Goal: Task Accomplishment & Management: Manage account settings

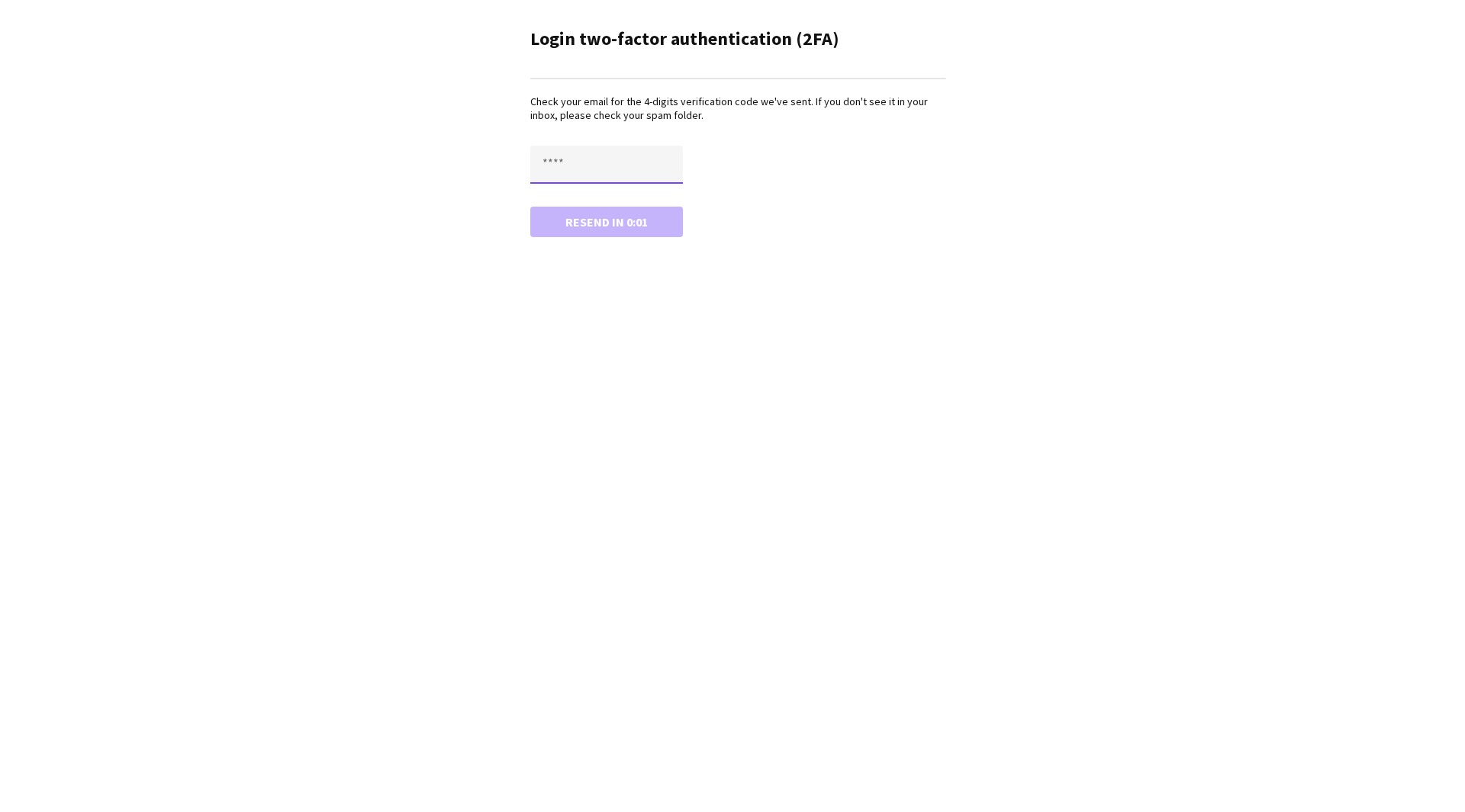
click at [574, 170] on input "text" at bounding box center [606, 164] width 152 height 38
paste input "****"
type input "****"
click at [564, 222] on button "Confirm" at bounding box center [606, 221] width 152 height 30
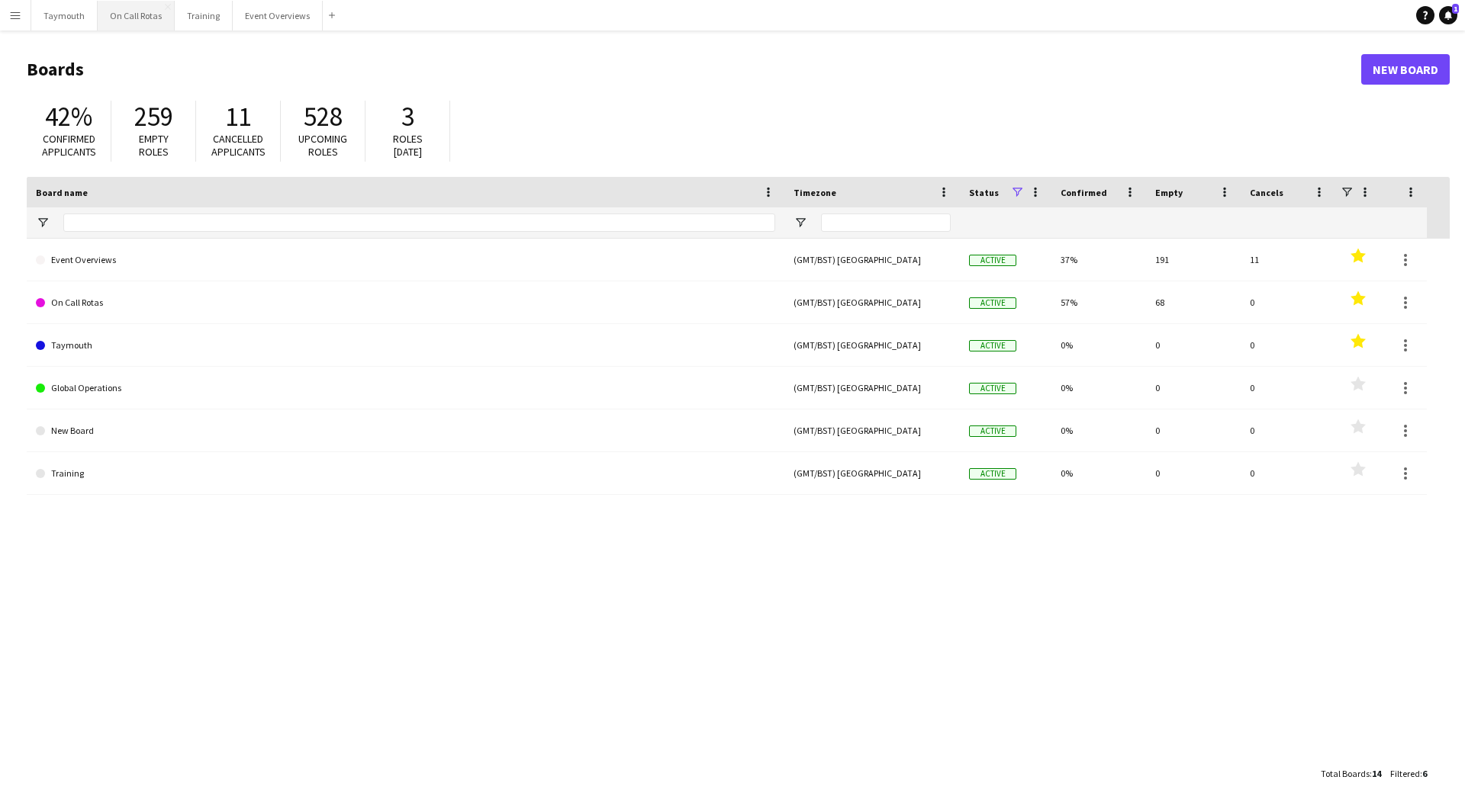
click at [145, 15] on button "On Call Rotas Close" at bounding box center [137, 15] width 77 height 30
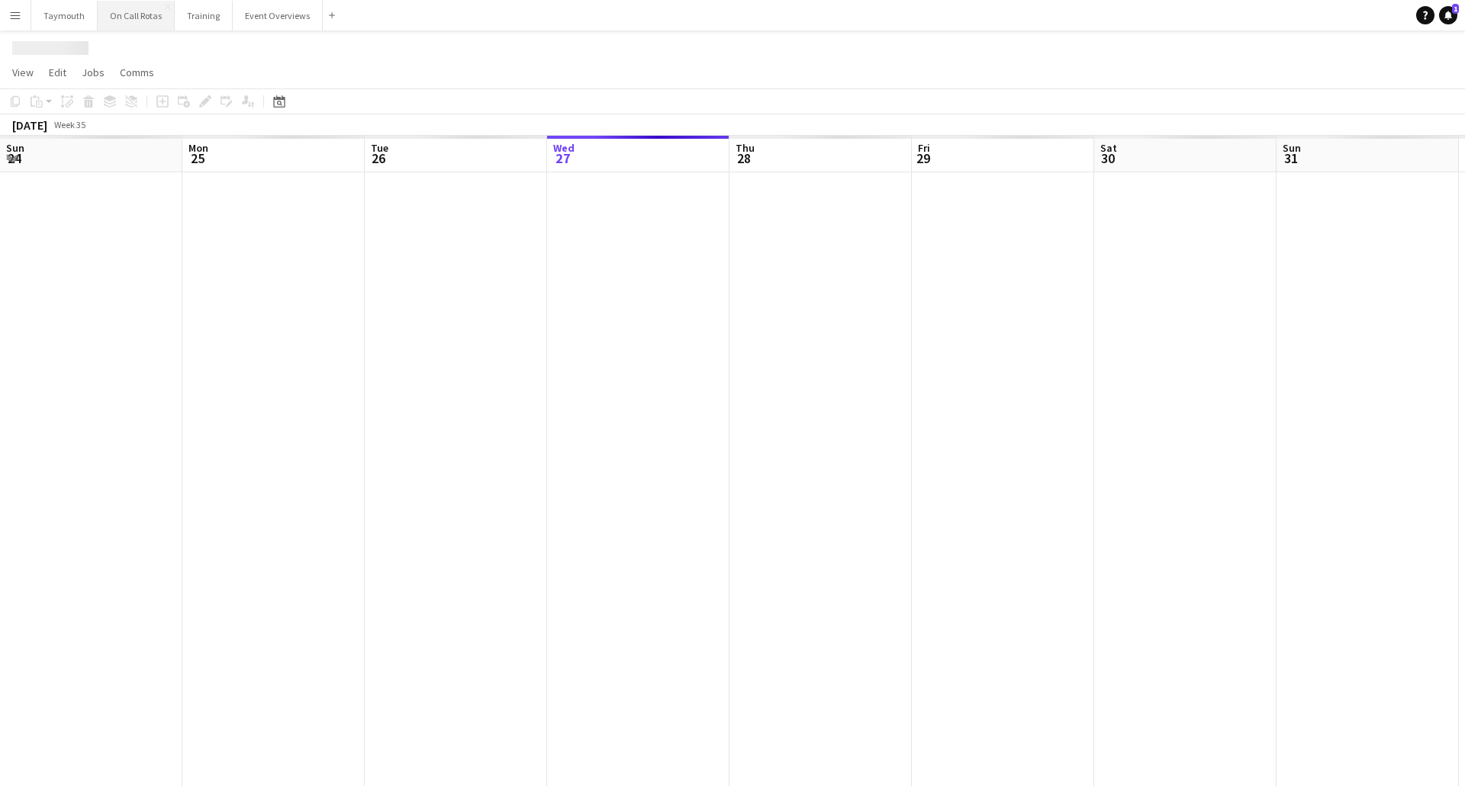
scroll to position [0, 365]
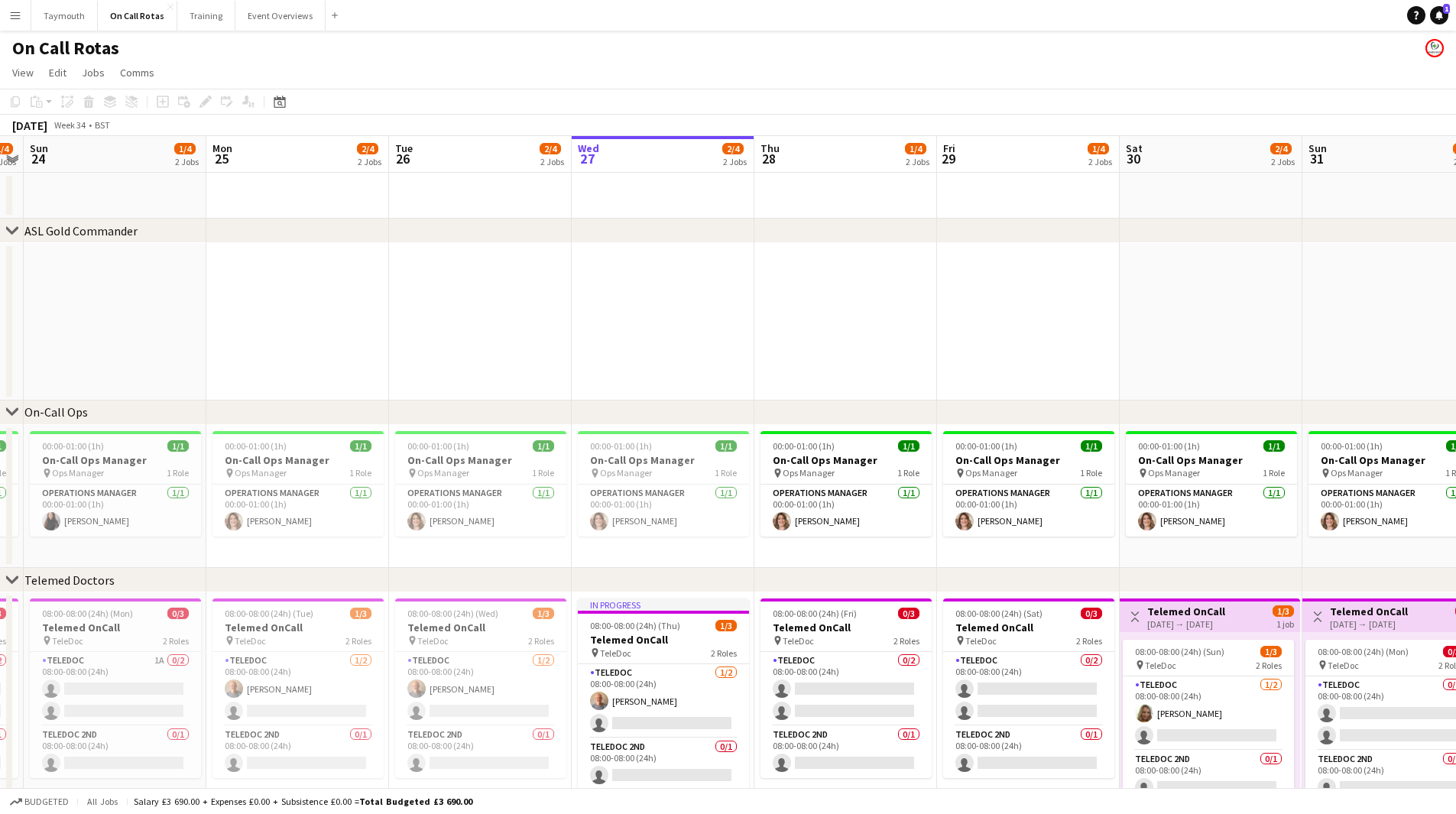
drag, startPoint x: 266, startPoint y: 744, endPoint x: 559, endPoint y: 751, distance: 293.1
click at [559, 751] on app-calendar-viewport "Thu 21 4/5 3 Jobs Fri 22 1/4 2 Jobs Sat 23 1/4 2 Jobs Sun 24 1/4 2 Jobs Mon 25 …" at bounding box center [728, 504] width 1456 height 736
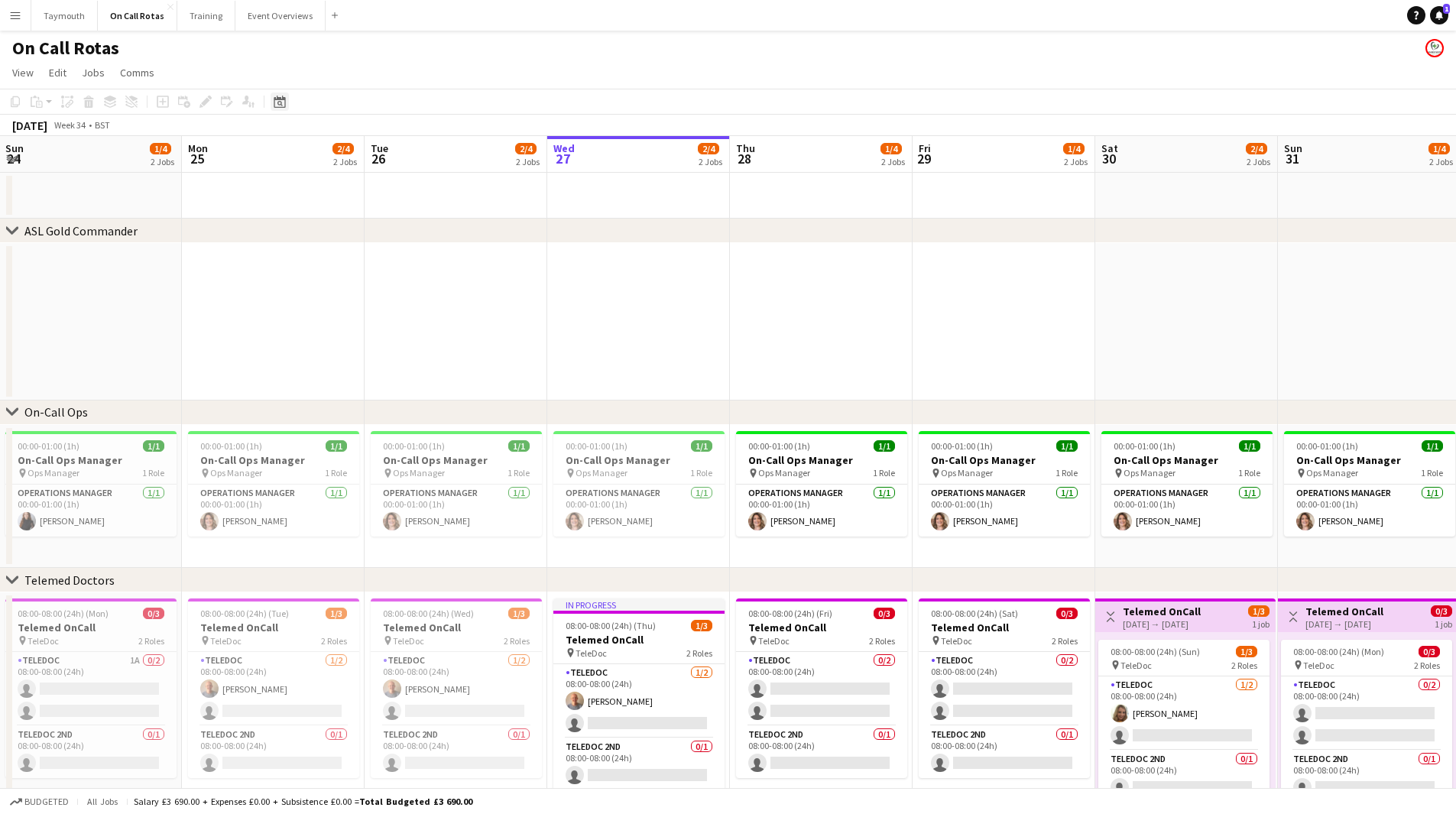
click at [281, 104] on icon at bounding box center [280, 103] width 5 height 5
click at [404, 160] on span "Next month" at bounding box center [403, 153] width 30 height 30
click at [291, 254] on span "8" at bounding box center [282, 253] width 18 height 18
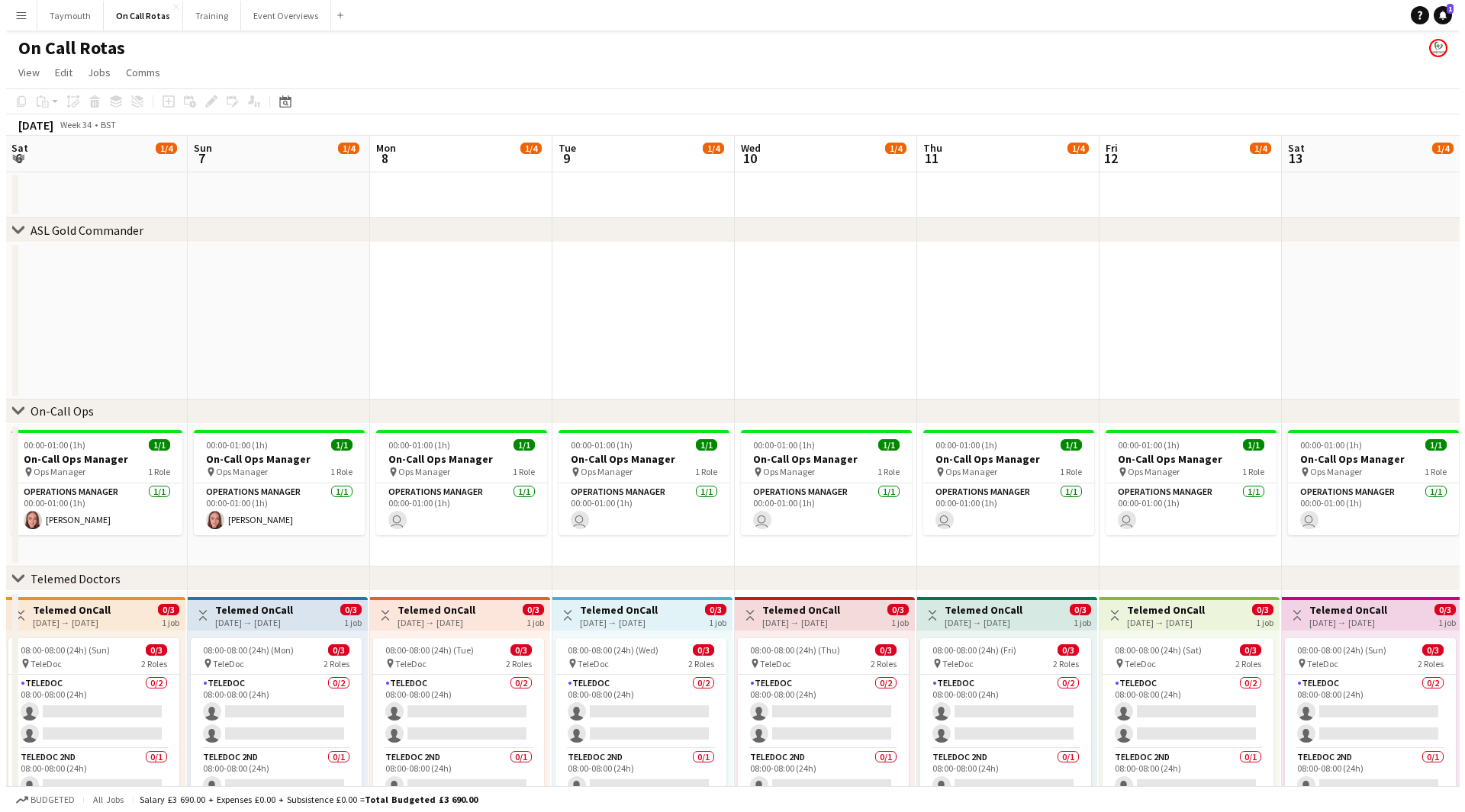
scroll to position [0, 525]
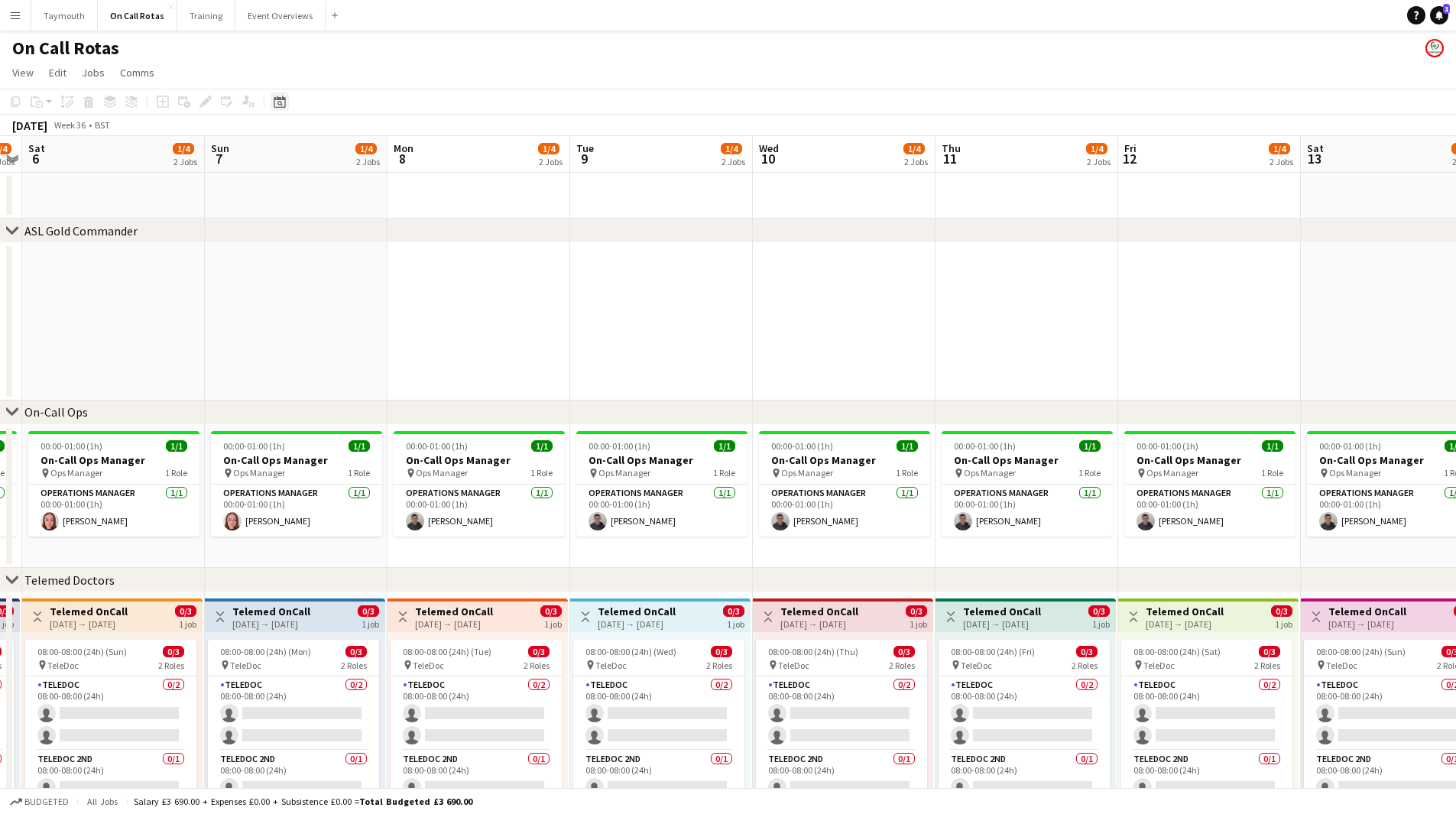
click at [275, 104] on icon "Date picker" at bounding box center [279, 102] width 12 height 12
click at [409, 155] on span "Next month" at bounding box center [403, 153] width 30 height 30
click at [276, 28] on button "Event Overviews Close" at bounding box center [280, 16] width 91 height 30
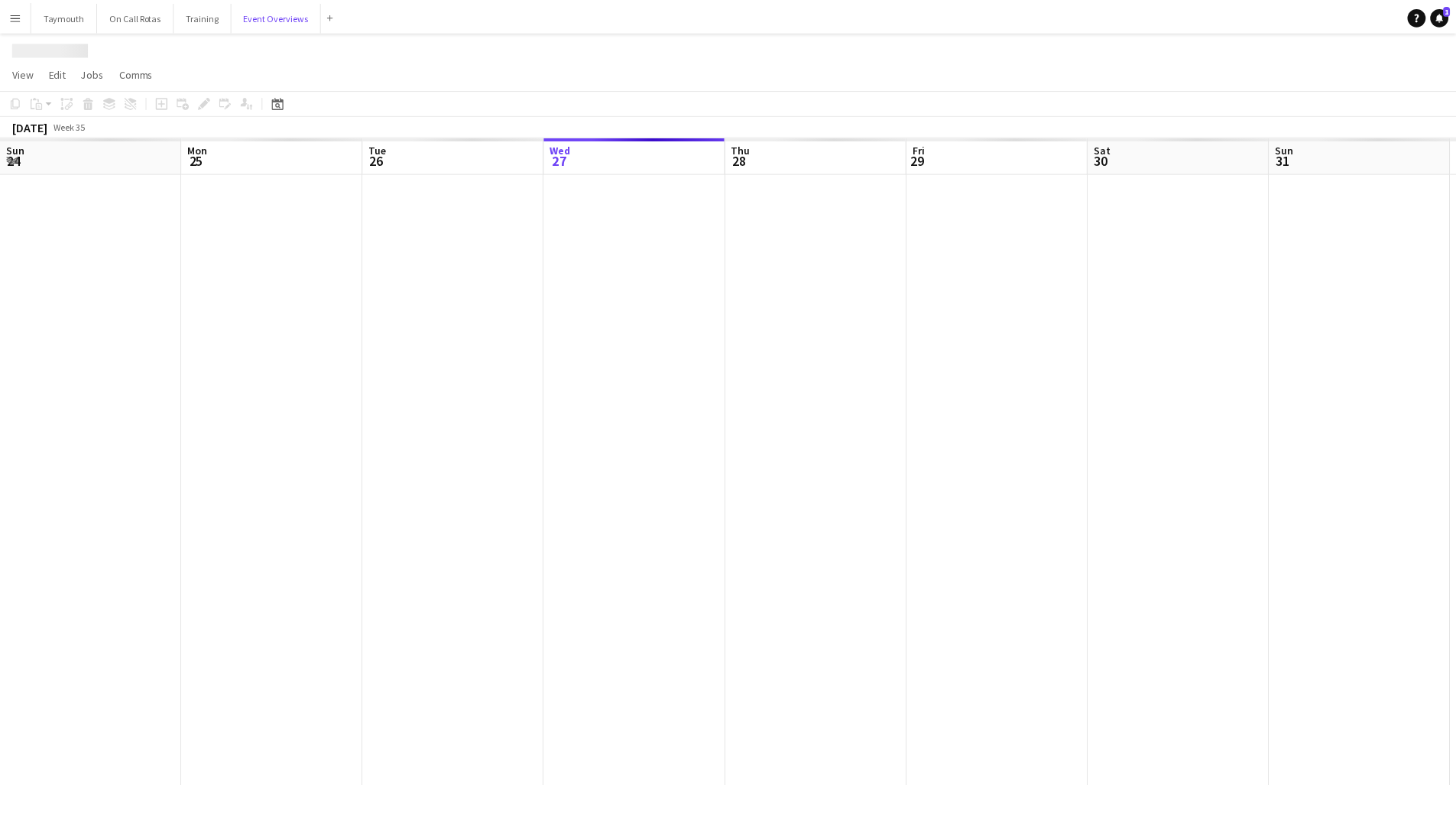
scroll to position [0, 366]
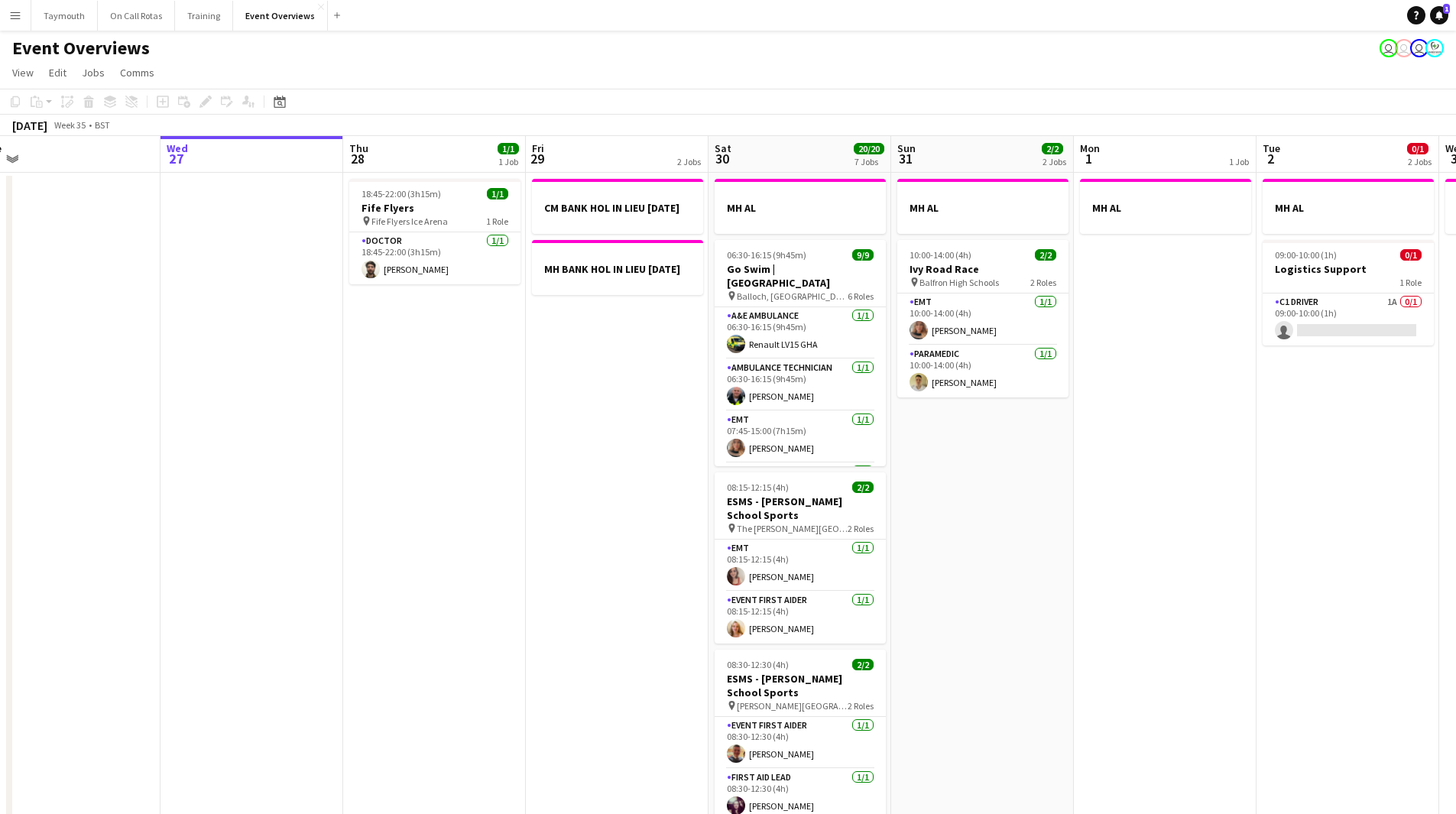
drag, startPoint x: 660, startPoint y: 422, endPoint x: 157, endPoint y: 506, distance: 510.0
click at [97, 510] on app-calendar-viewport "Sun 24 1/1 1 Job Mon 25 6/6 2 Jobs Tue 26 Wed 27 Thu 28 1/1 1 Job Fri 29 2 Jobs…" at bounding box center [728, 775] width 1456 height 1279
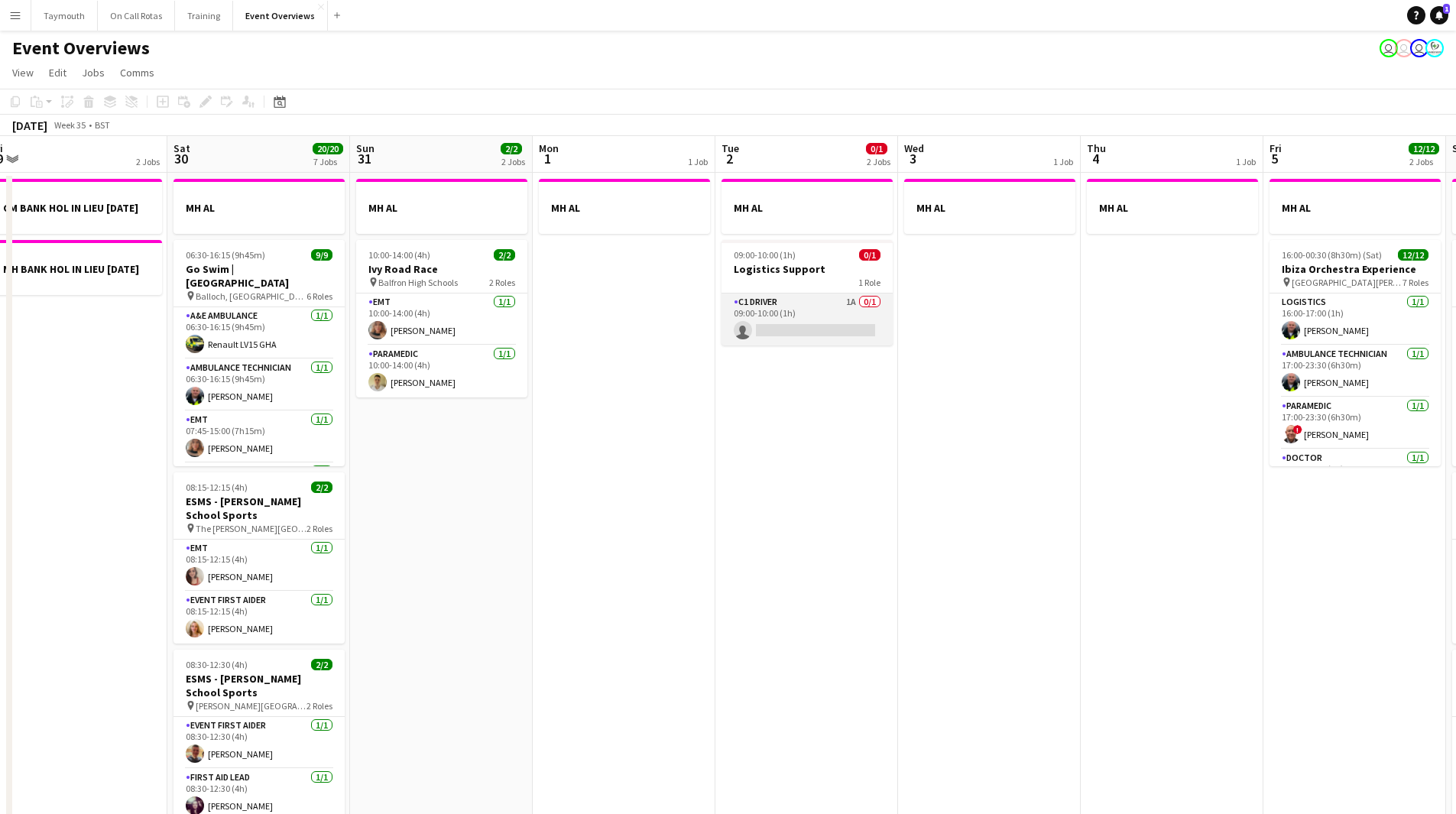
click at [801, 316] on app-card-role "C1 Driver 1A 0/1 09:00-10:00 (1h) single-neutral-actions" at bounding box center [807, 320] width 172 height 52
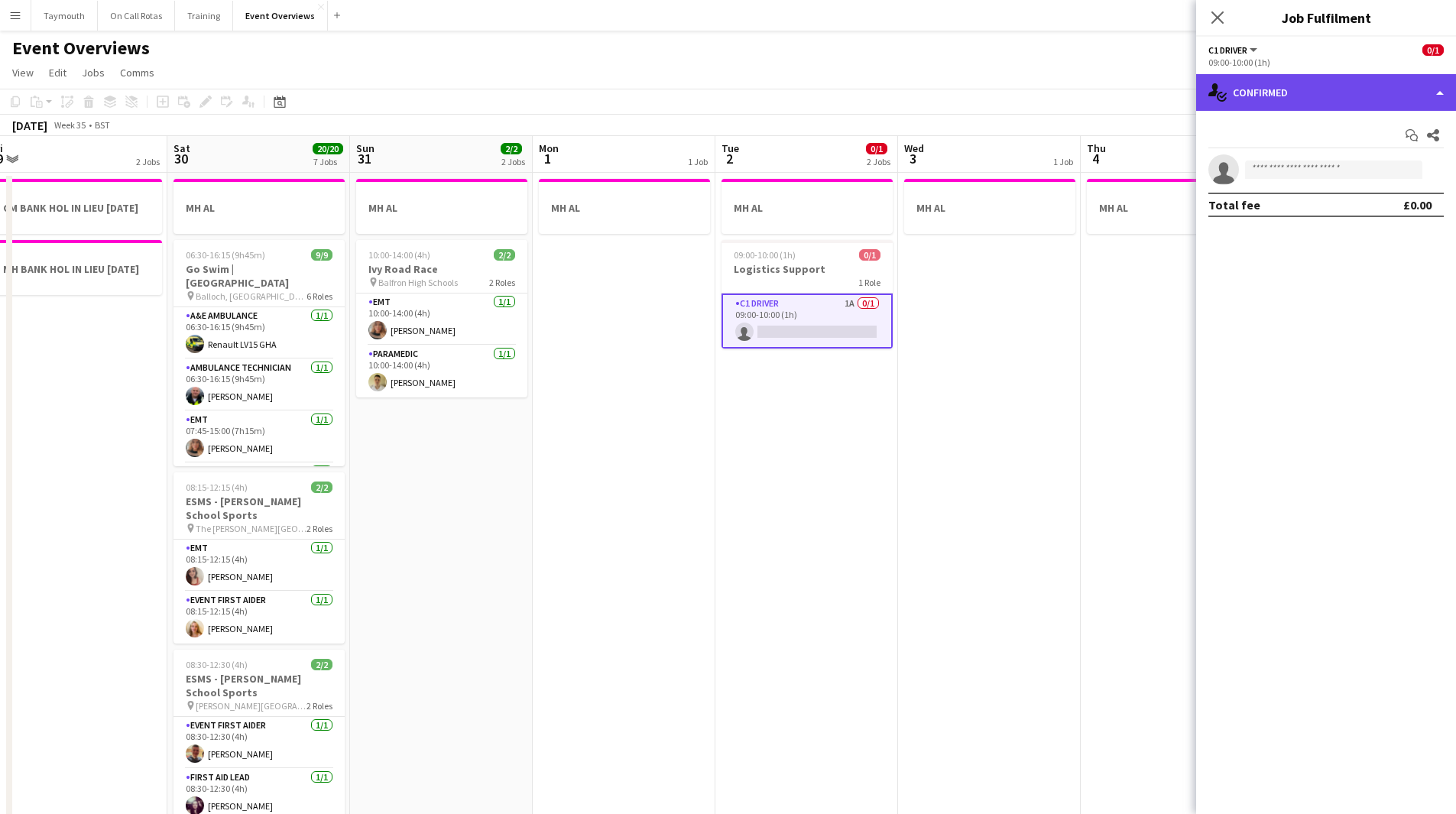
click at [1343, 93] on div "single-neutral-actions-check-2 Confirmed" at bounding box center [1327, 92] width 260 height 37
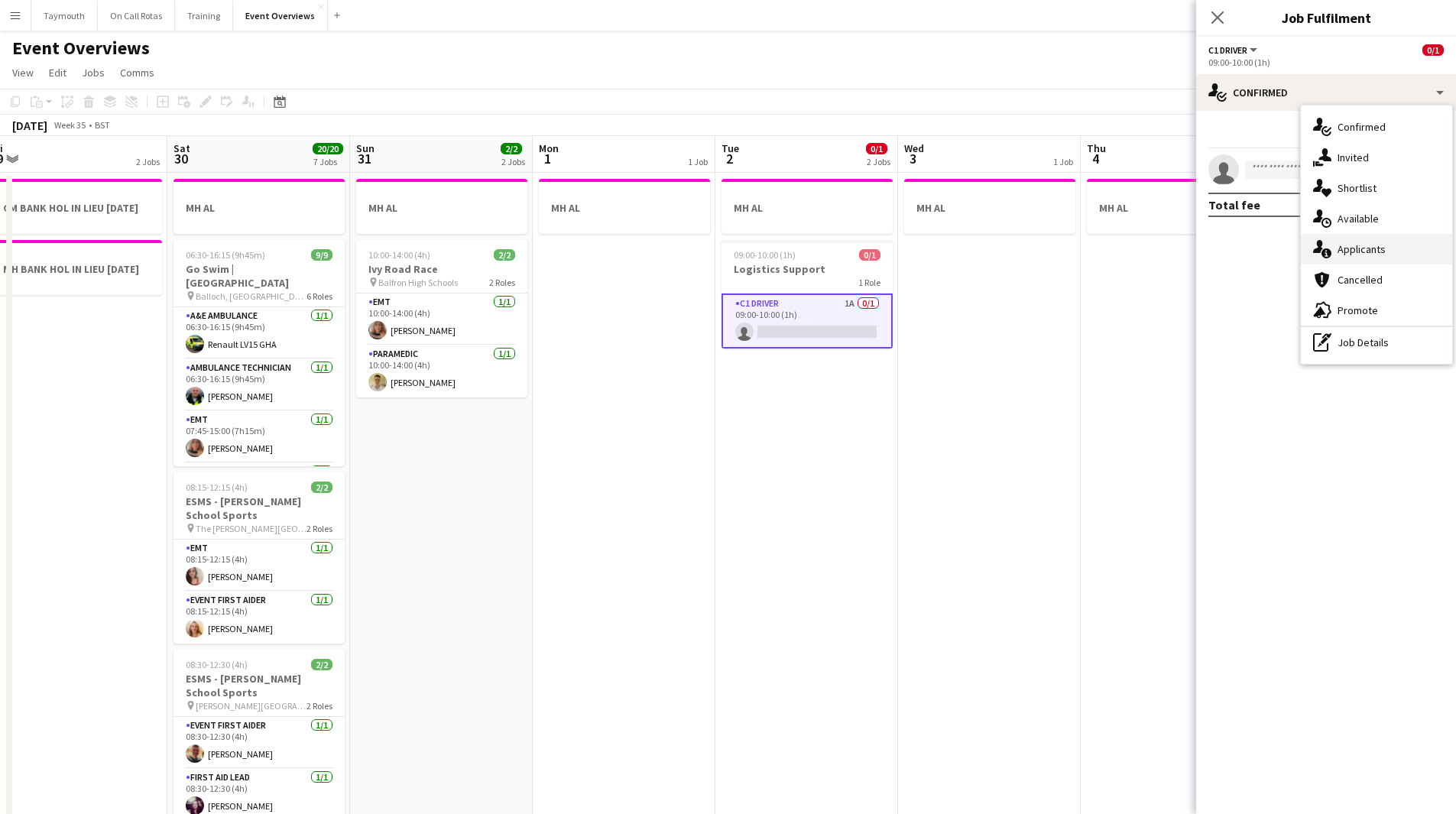
click at [1372, 241] on div "single-neutral-actions-information Applicants" at bounding box center [1377, 248] width 152 height 30
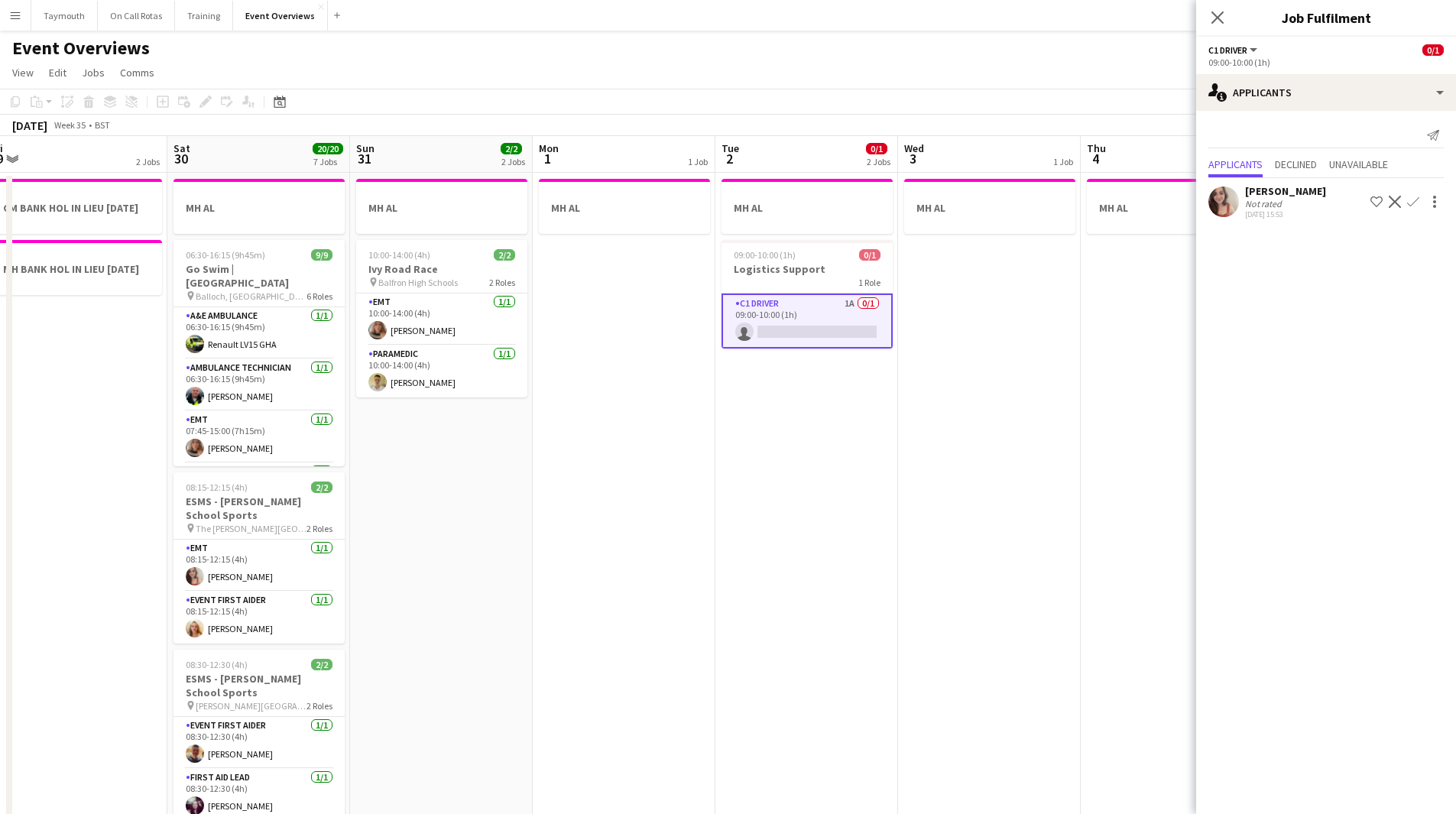
click at [1415, 204] on app-icon "Confirm" at bounding box center [1414, 202] width 12 height 12
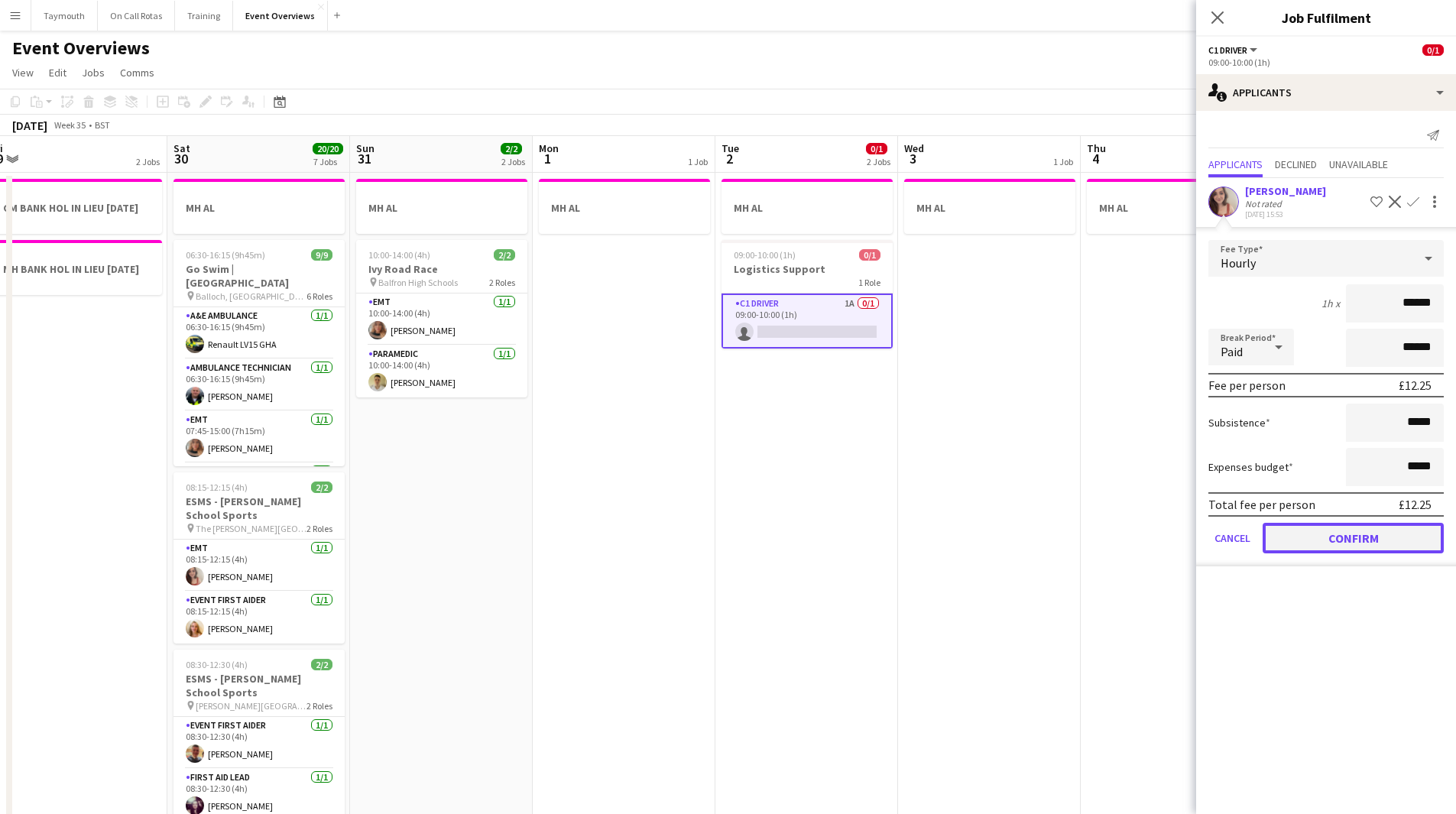
click at [1403, 554] on button "Confirm" at bounding box center [1353, 538] width 181 height 30
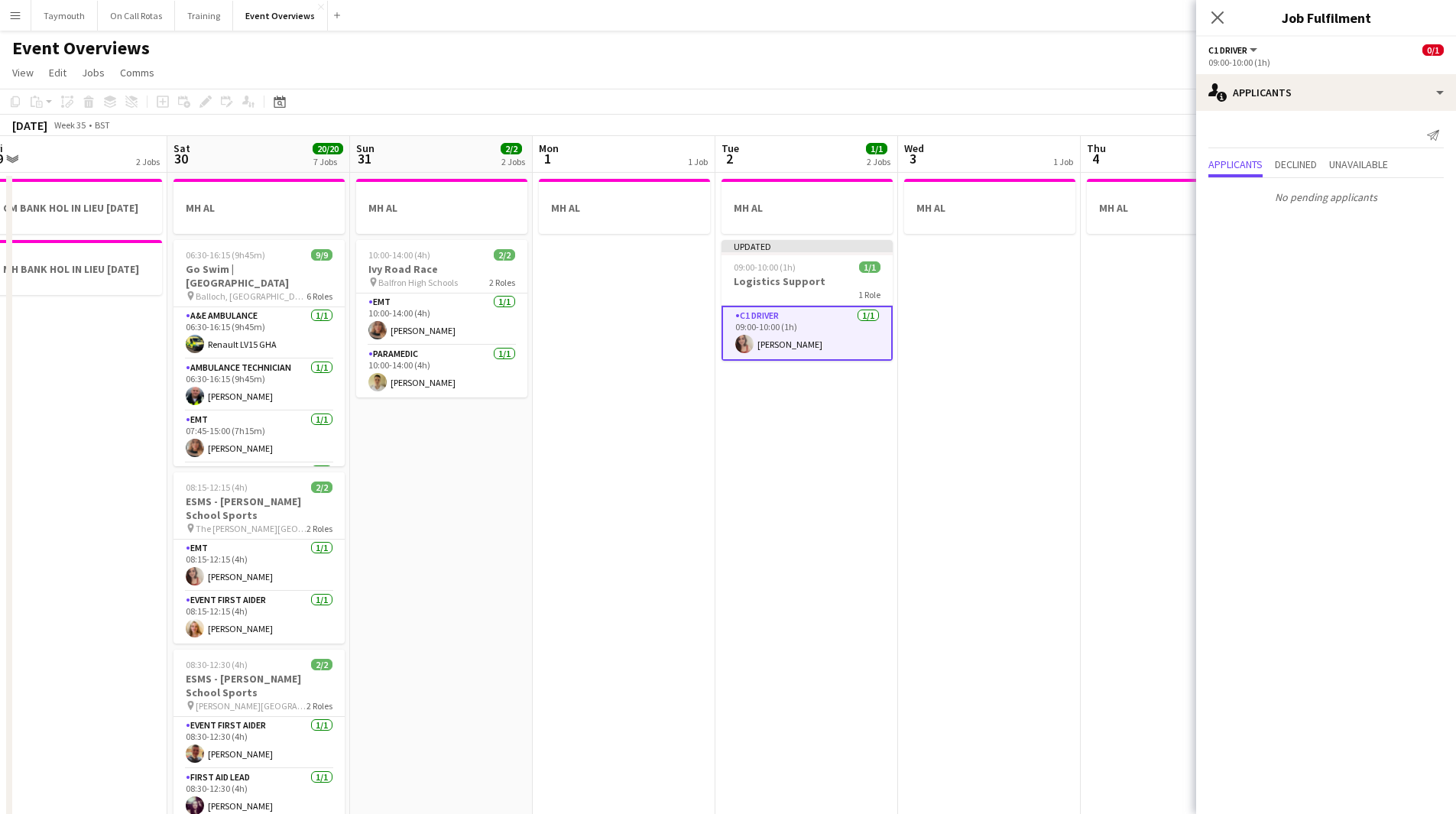
click at [1050, 493] on app-date-cell "MH AL" at bounding box center [990, 827] width 183 height 1309
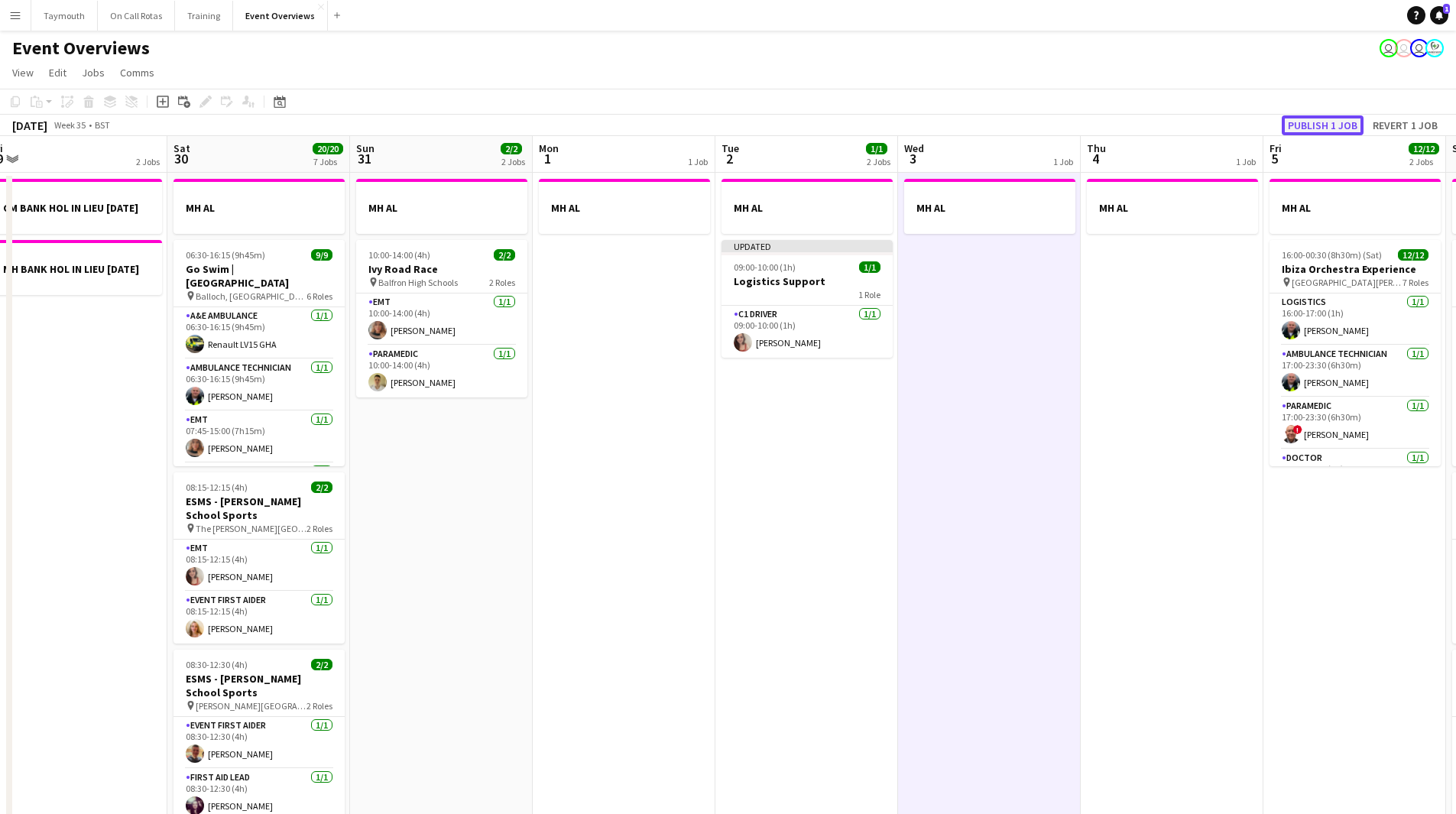
click at [1346, 125] on button "Publish 1 job" at bounding box center [1322, 125] width 82 height 20
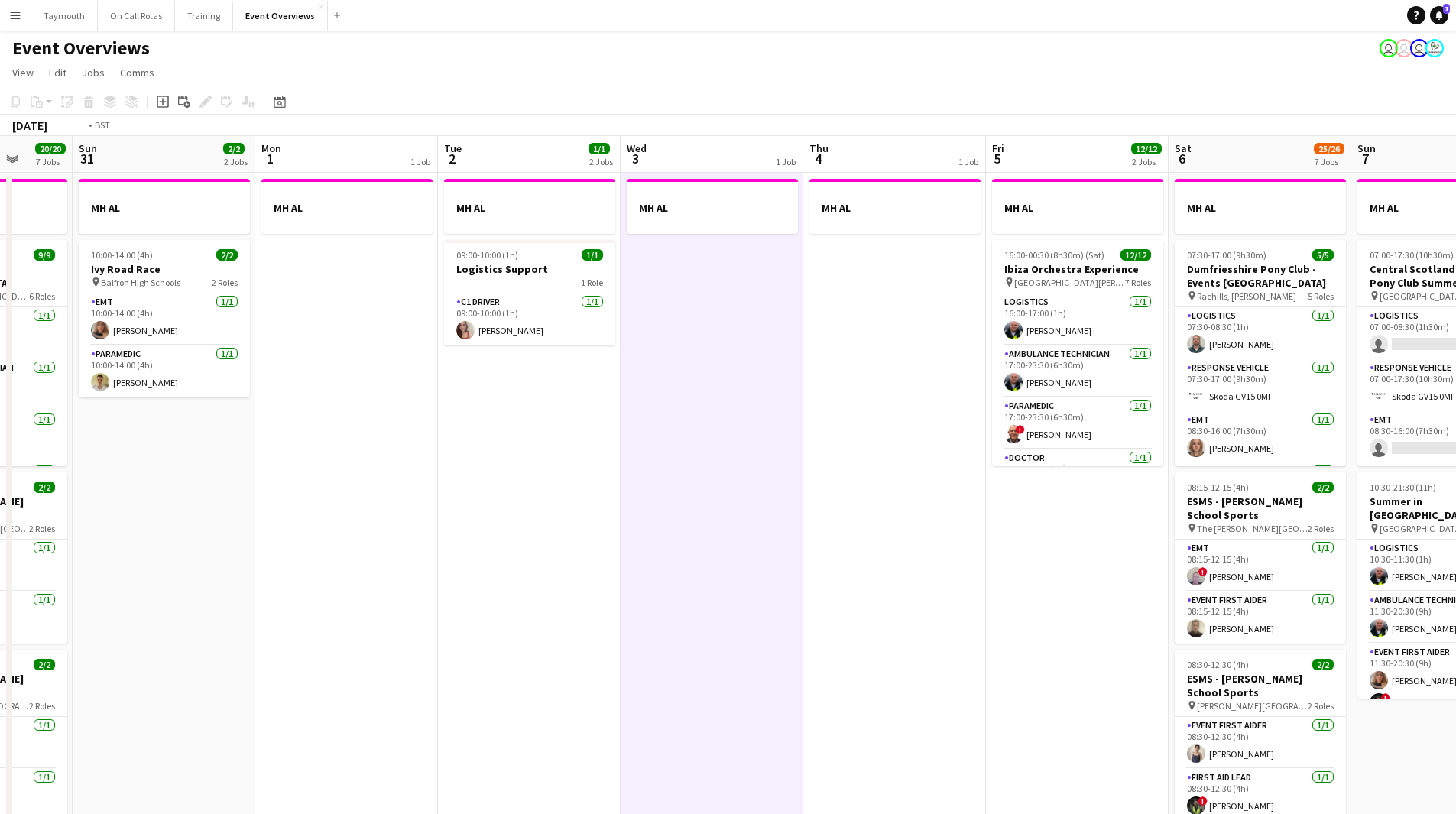
drag, startPoint x: 965, startPoint y: 561, endPoint x: 338, endPoint y: 564, distance: 627.0
click at [344, 569] on app-calendar-viewport "Wed 27 Thu 28 1/1 1 Job Fri 29 2 Jobs Sat 30 20/20 7 Jobs Sun 31 2/2 2 Jobs Mon…" at bounding box center [728, 809] width 1456 height 1346
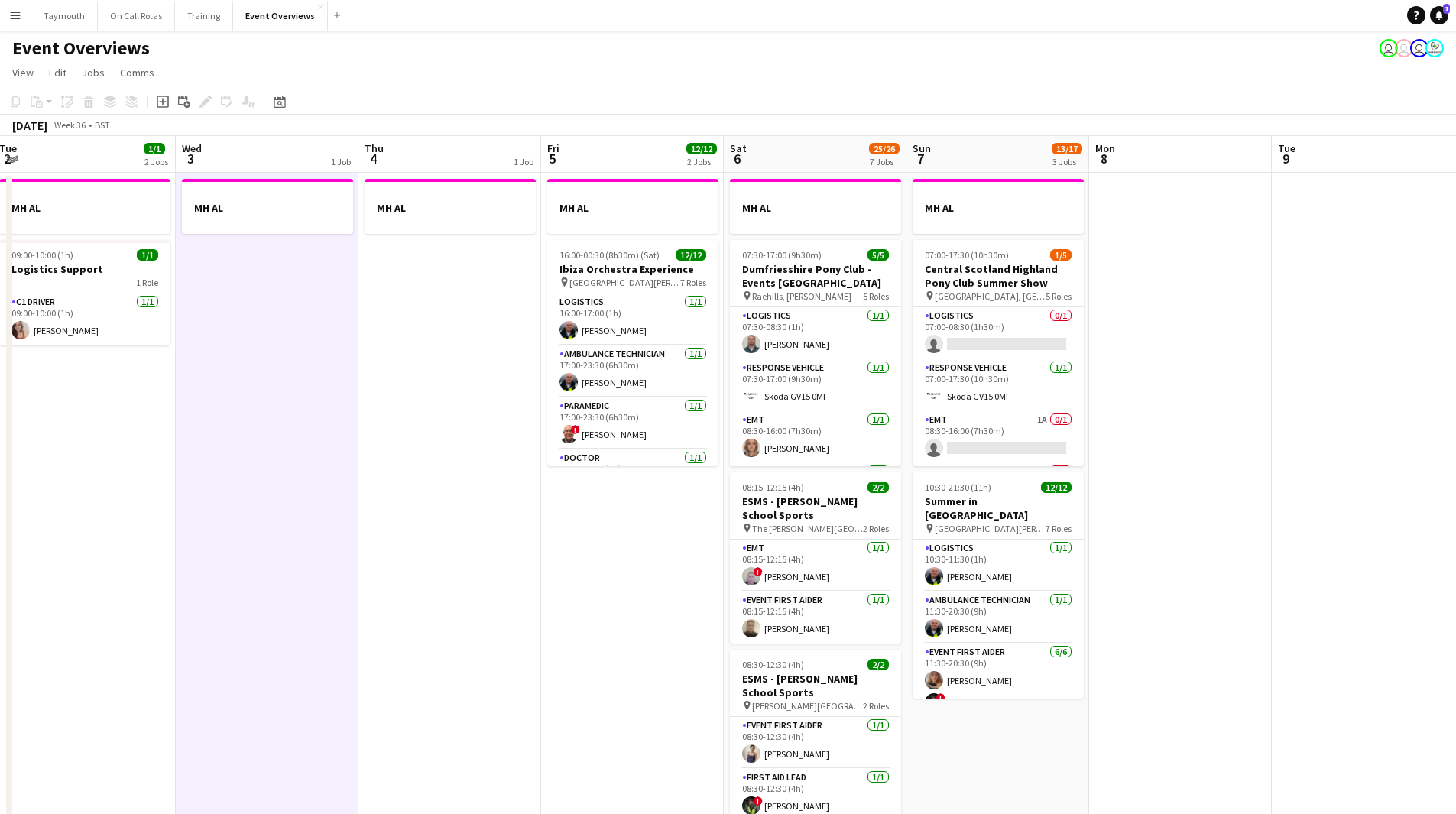
drag, startPoint x: 563, startPoint y: 577, endPoint x: 390, endPoint y: 583, distance: 173.1
click at [390, 584] on app-calendar-viewport "Sat 30 20/20 7 Jobs Sun 31 2/2 2 Jobs Mon 1 1 Job Tue 2 1/1 2 Jobs Wed 3 1 Job …" at bounding box center [728, 809] width 1456 height 1346
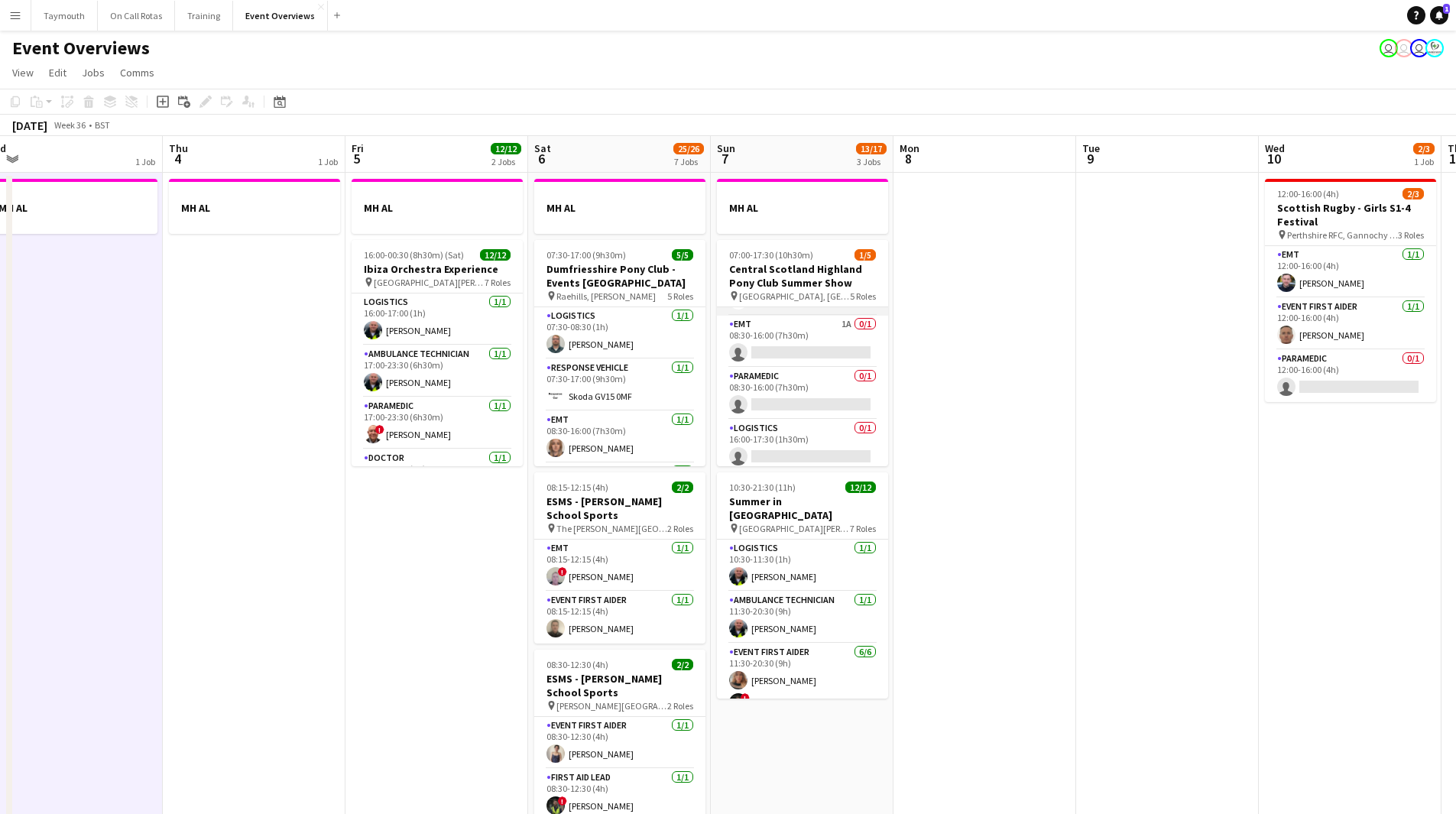
scroll to position [101, 0]
click at [820, 321] on app-card-role "EMT 1A 0/1 08:30-16:00 (7h30m) single-neutral-actions" at bounding box center [803, 336] width 172 height 52
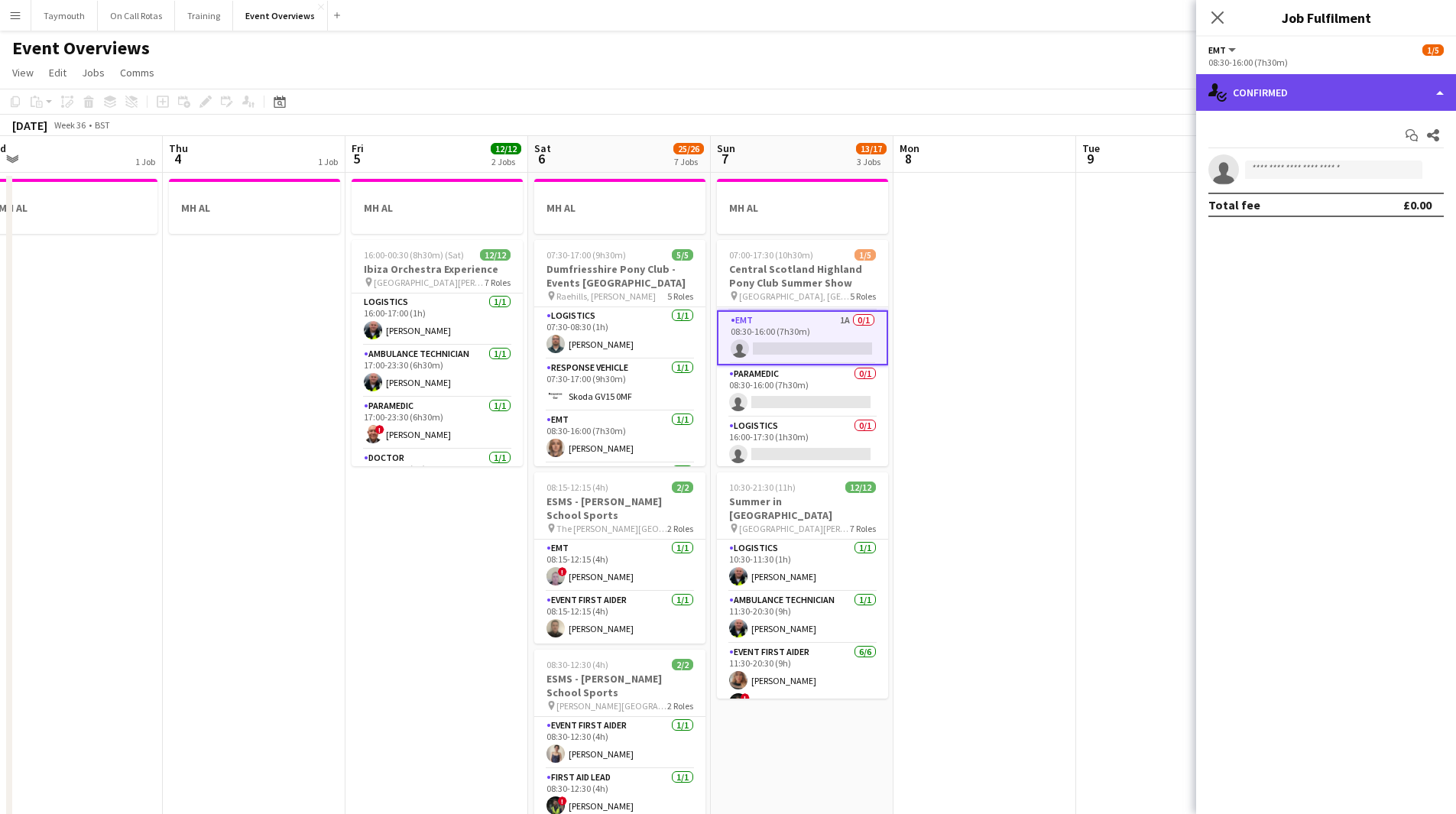
click at [1348, 105] on div "single-neutral-actions-check-2 Confirmed" at bounding box center [1327, 92] width 260 height 37
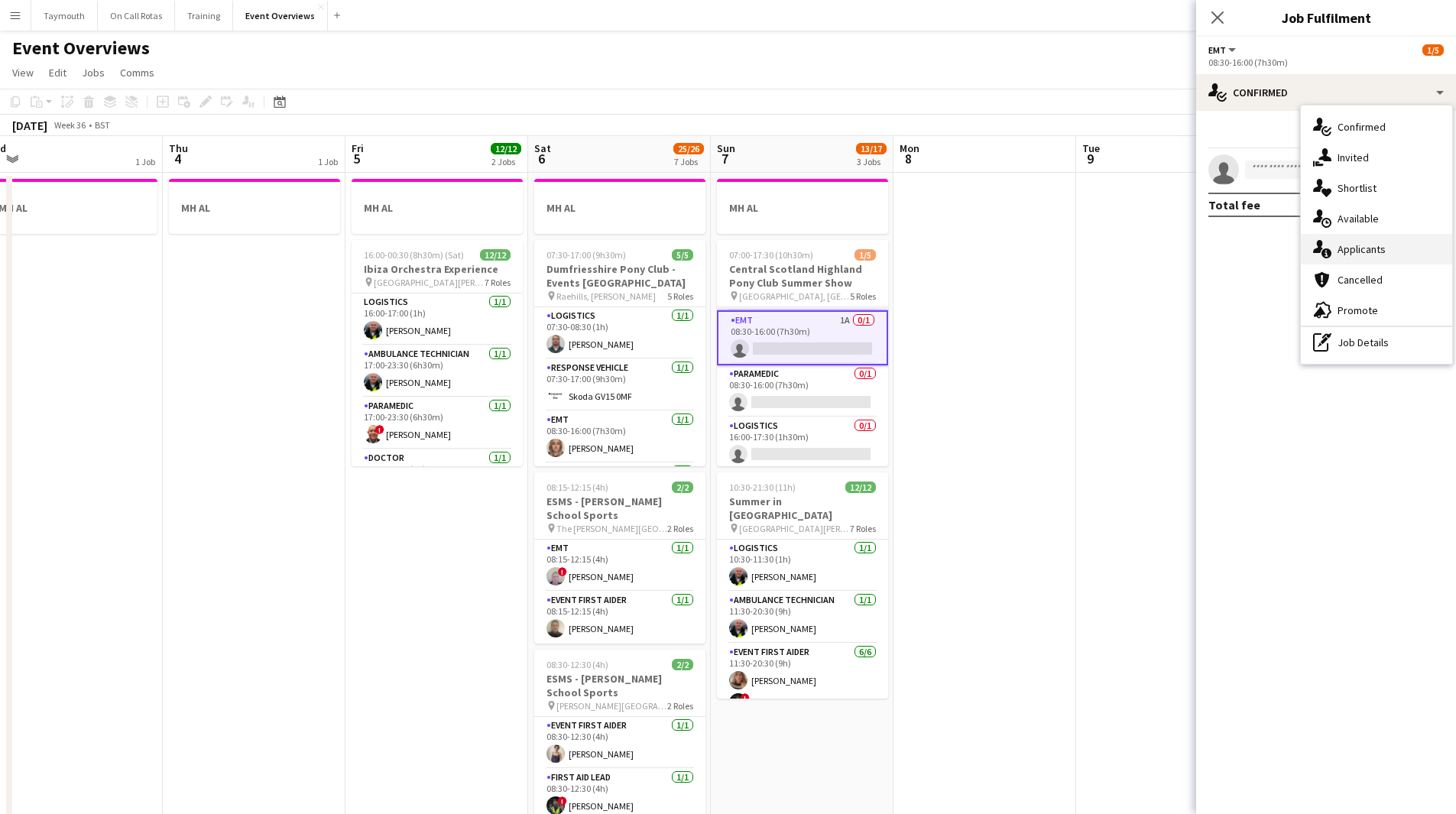
click at [1373, 243] on div "single-neutral-actions-information Applicants" at bounding box center [1377, 248] width 152 height 30
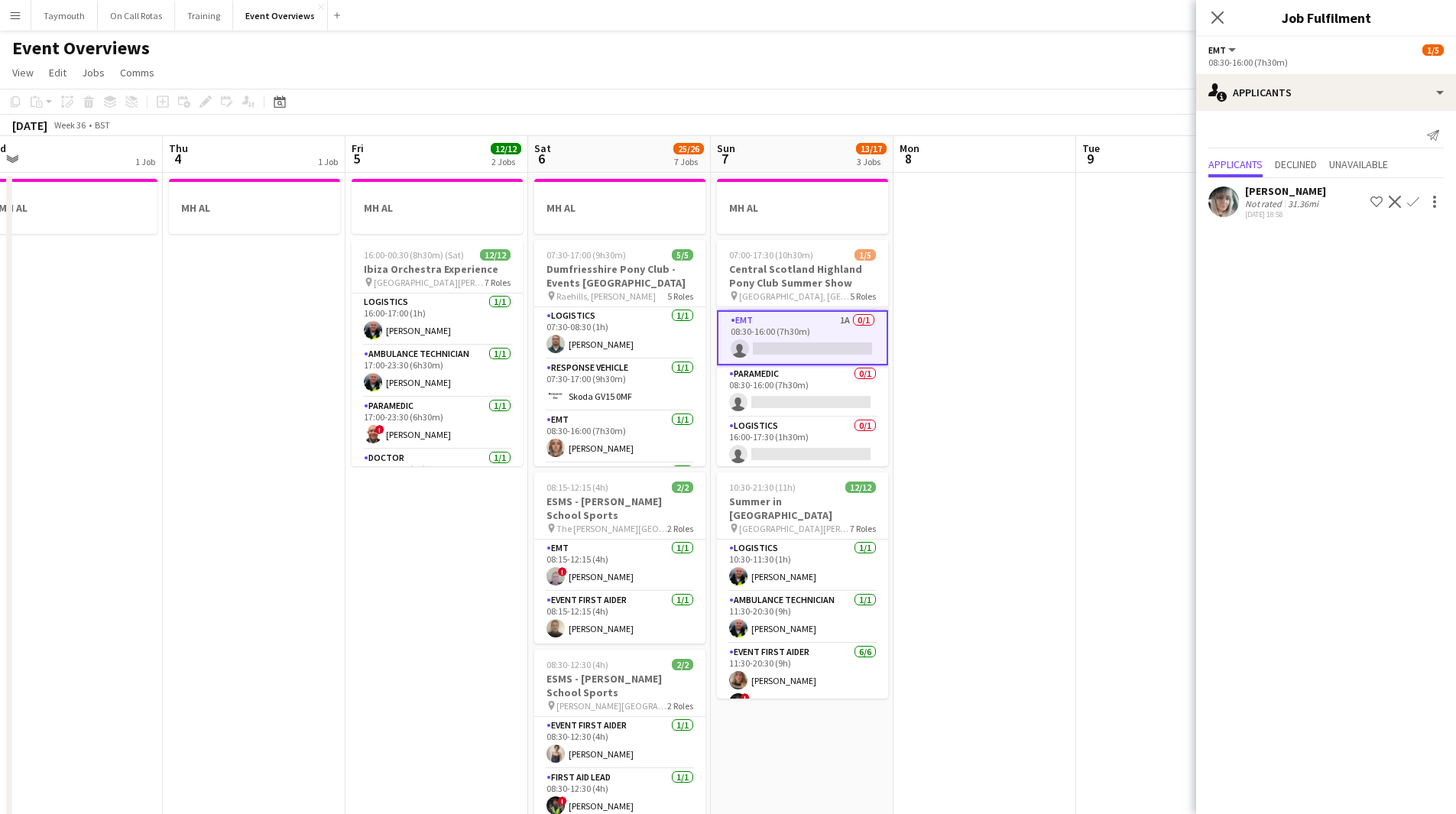
click at [1415, 202] on app-icon "Confirm" at bounding box center [1414, 202] width 12 height 12
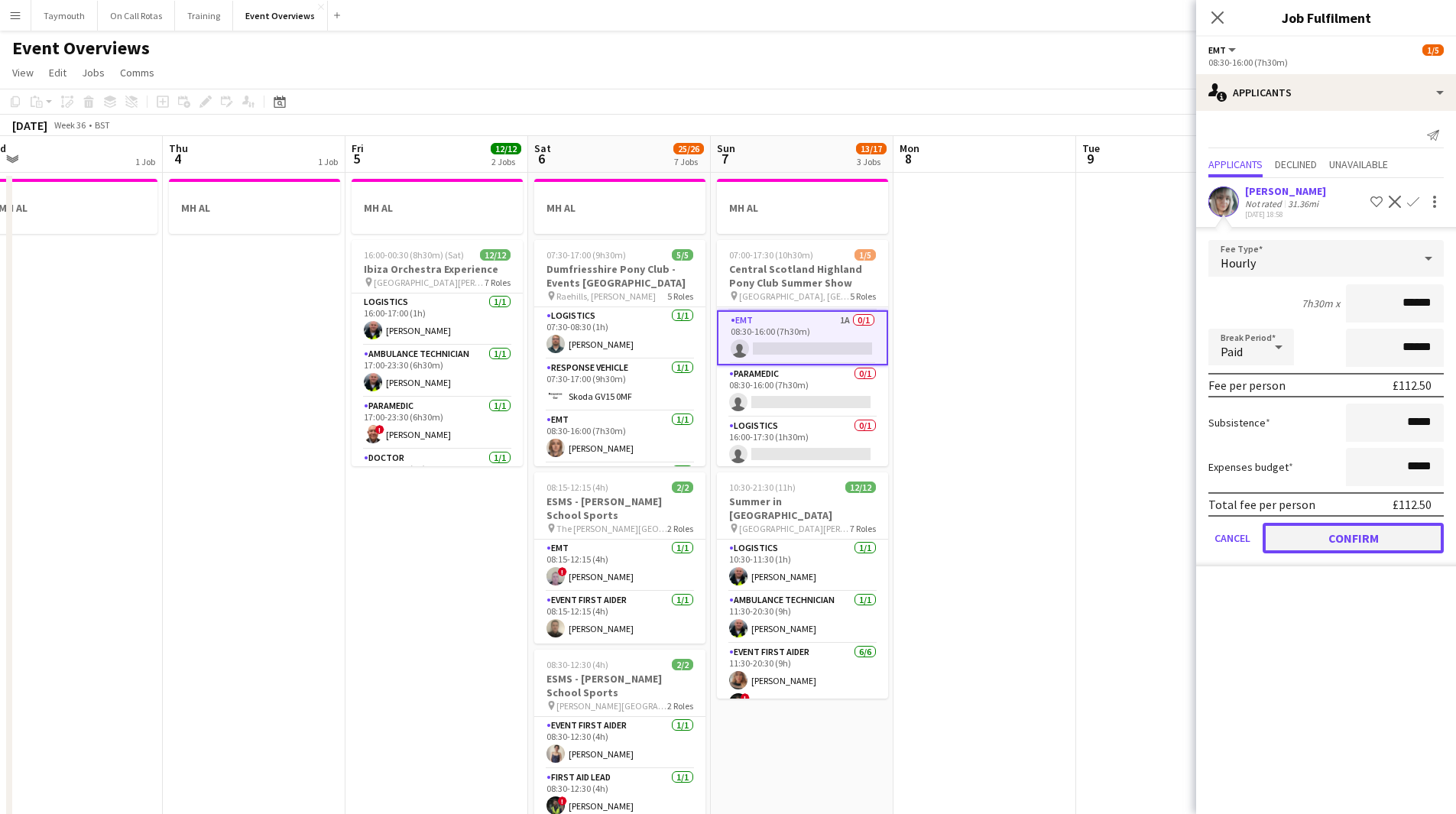
click at [1327, 535] on button "Confirm" at bounding box center [1353, 538] width 181 height 30
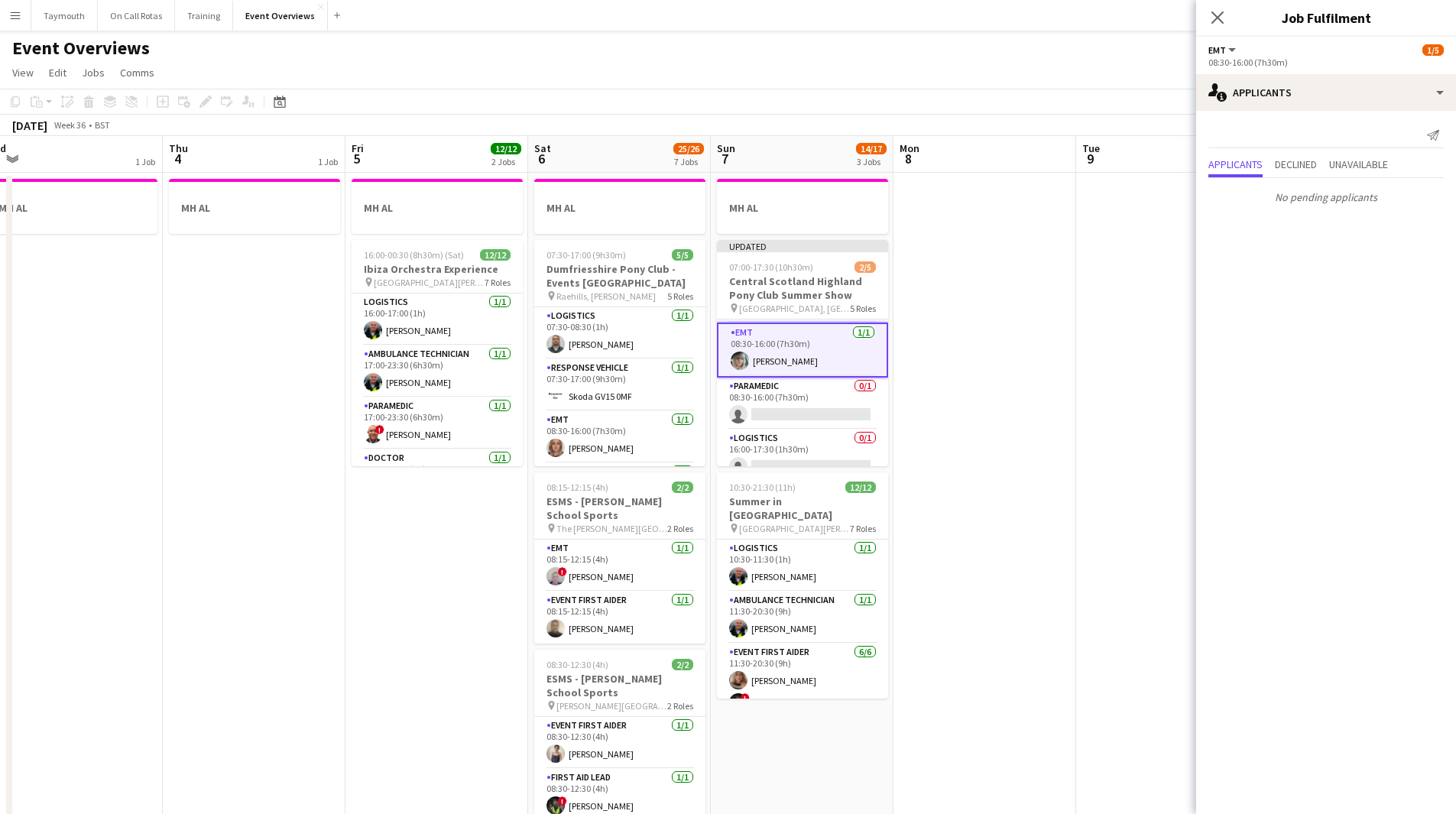
click at [968, 368] on app-date-cell at bounding box center [985, 827] width 183 height 1309
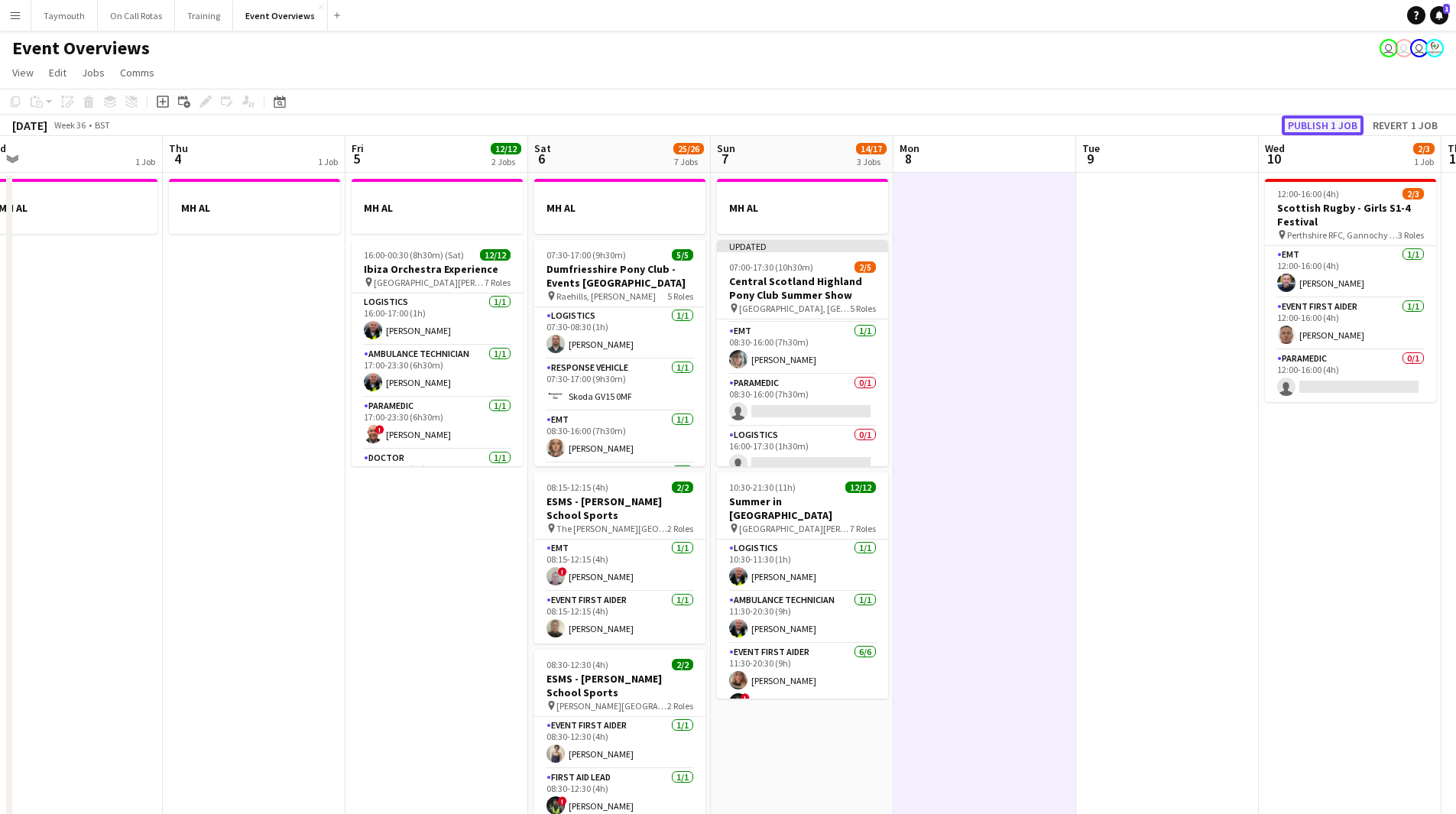
click at [1312, 122] on button "Publish 1 job" at bounding box center [1322, 125] width 82 height 20
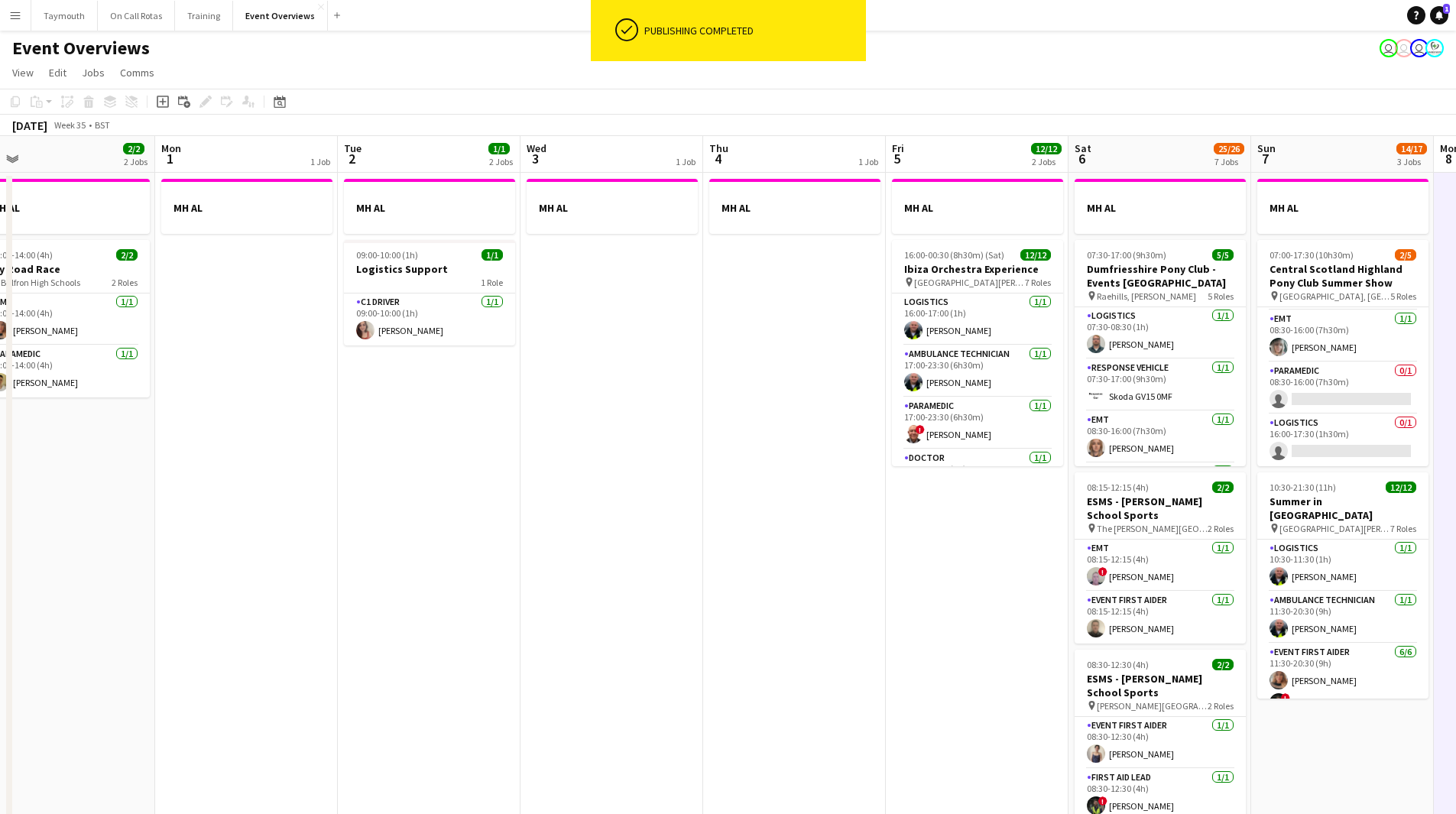
drag, startPoint x: 547, startPoint y: 505, endPoint x: 1070, endPoint y: 569, distance: 526.9
click at [1070, 569] on app-calendar-viewport "Fri 29 2 Jobs Sat 30 20/20 7 Jobs Sun 31 2/2 2 Jobs Mon 1 1 Job Tue 2 1/1 2 Job…" at bounding box center [728, 809] width 1456 height 1346
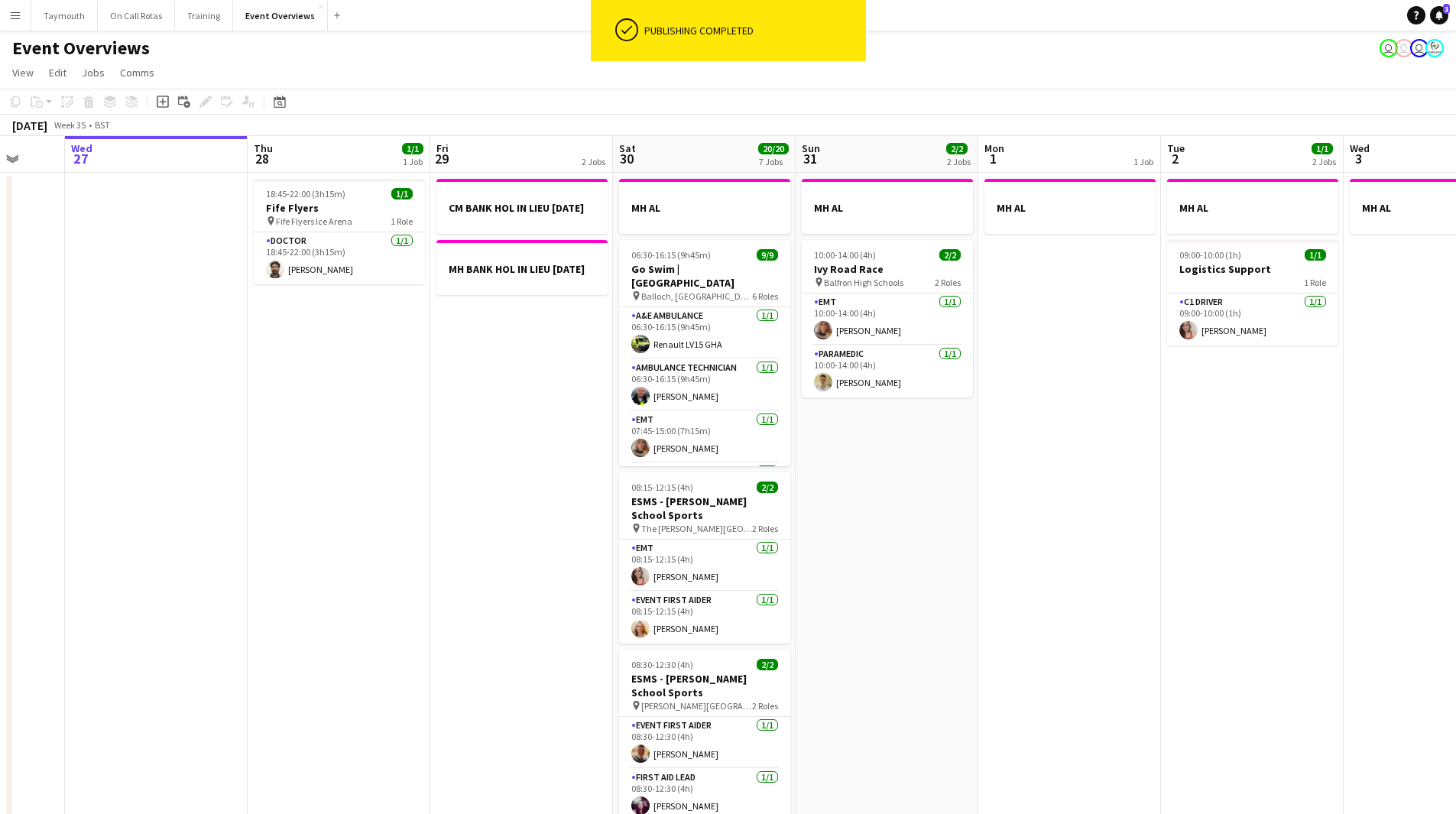
drag, startPoint x: 895, startPoint y: 416, endPoint x: 1032, endPoint y: 354, distance: 150.4
click at [1032, 354] on app-calendar-viewport "Mon 25 6/6 2 Jobs Tue 26 Wed 27 Thu 28 1/1 1 Job Fri 29 2 Jobs Sat 30 20/20 7 J…" at bounding box center [728, 809] width 1456 height 1346
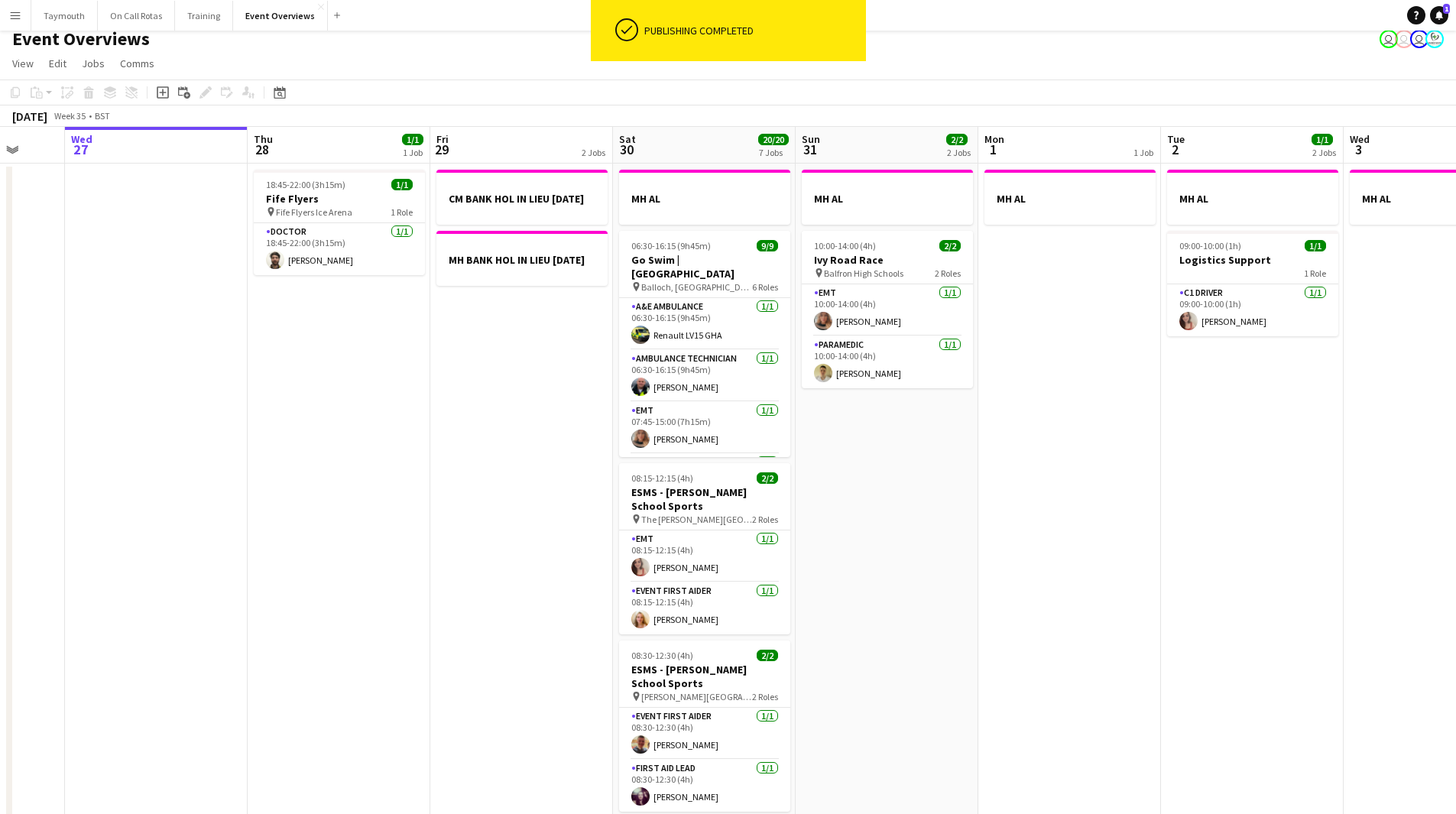
scroll to position [0, 0]
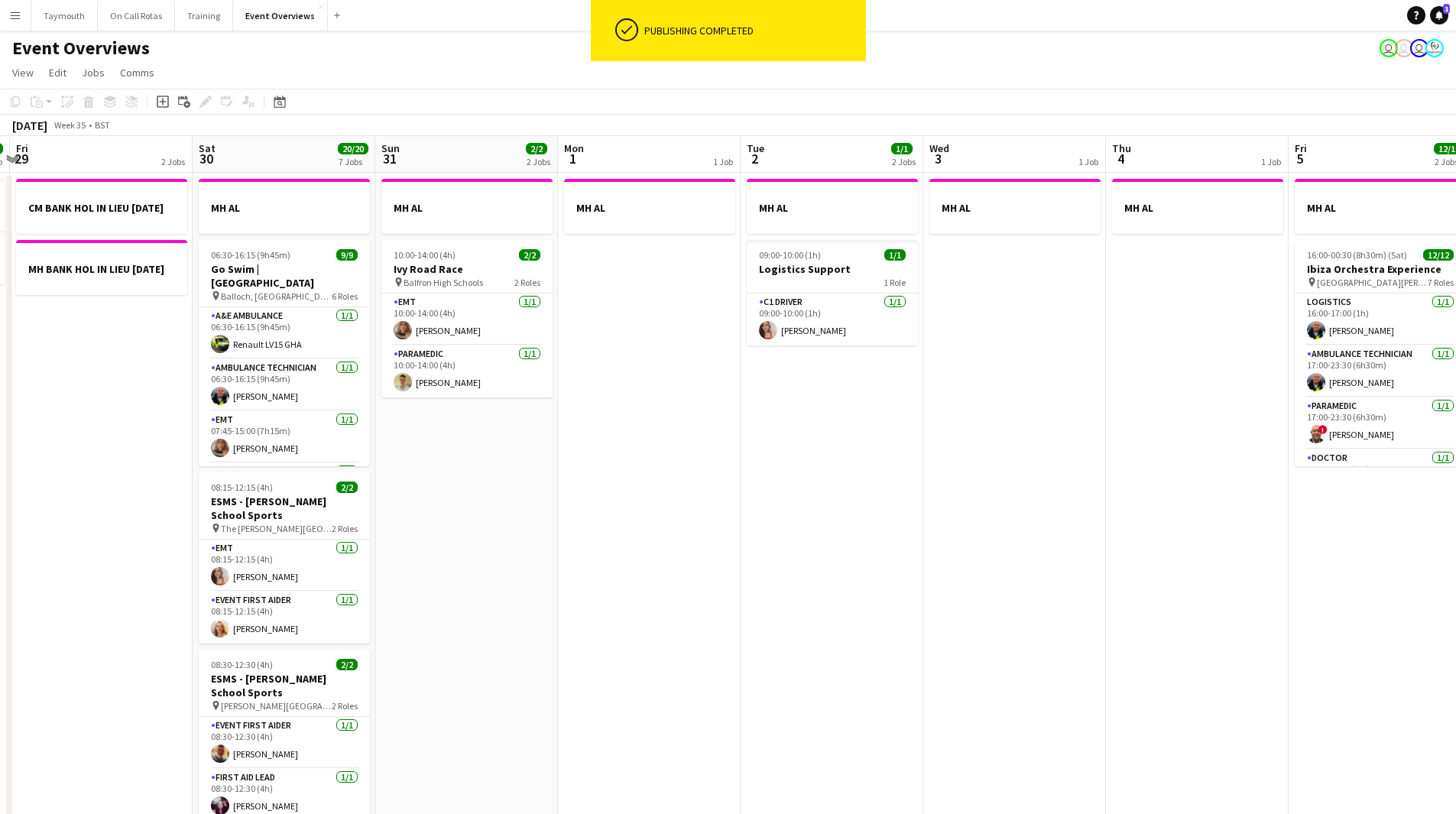
drag, startPoint x: 1085, startPoint y: 460, endPoint x: 766, endPoint y: 509, distance: 322.7
click at [766, 509] on app-calendar-viewport "Tue 26 Wed 27 Thu 28 1/1 1 Job Fri 29 2 Jobs Sat 30 20/20 7 Jobs Sun 31 2/2 2 J…" at bounding box center [728, 809] width 1456 height 1346
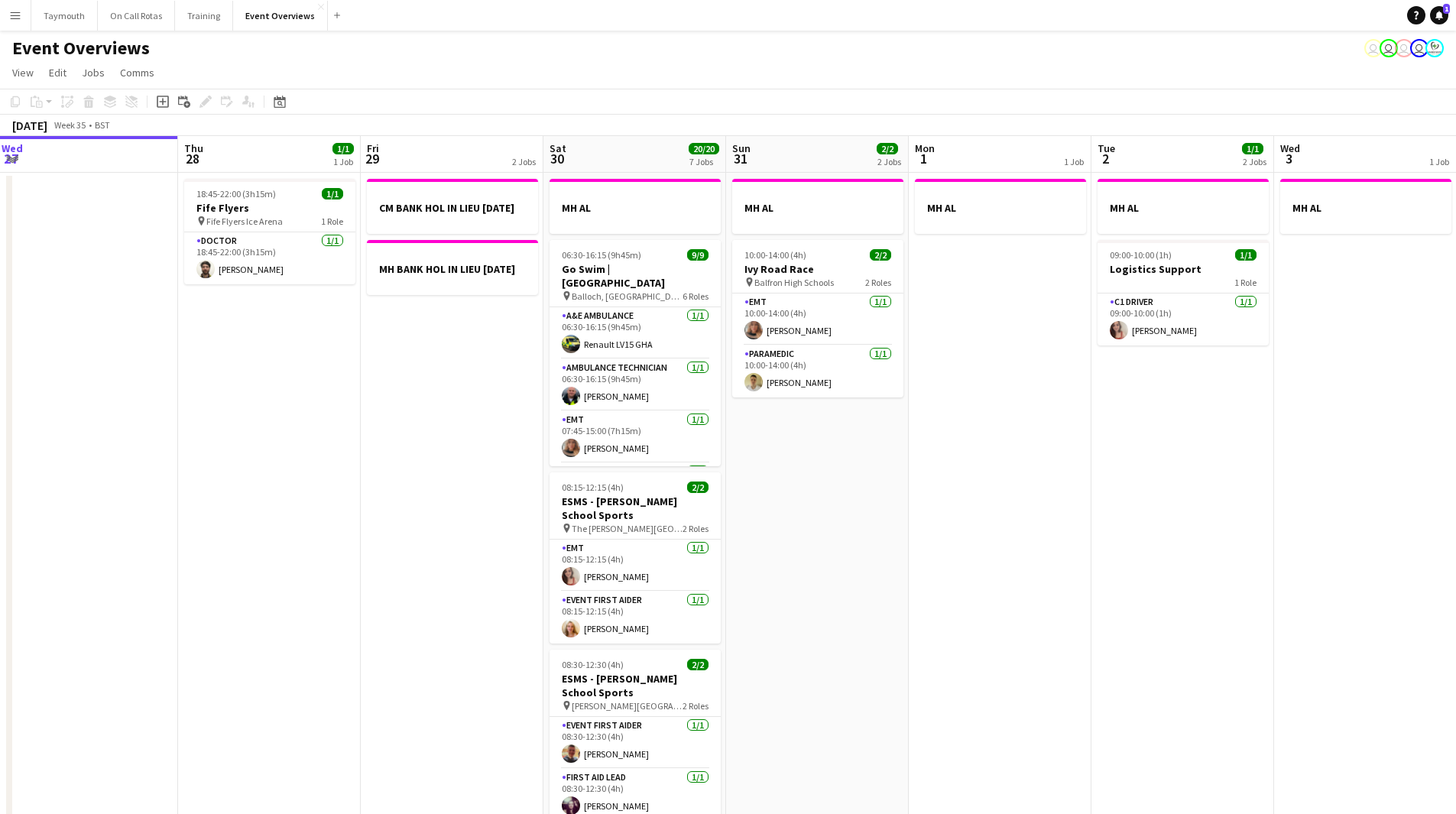
drag, startPoint x: 707, startPoint y: 617, endPoint x: 956, endPoint y: 571, distance: 253.2
click at [956, 571] on app-calendar-viewport "Mon 25 6/6 2 Jobs Tue 26 Wed 27 Thu 28 1/1 1 Job Fri 29 2 Jobs Sat 30 20/20 7 J…" at bounding box center [728, 809] width 1456 height 1346
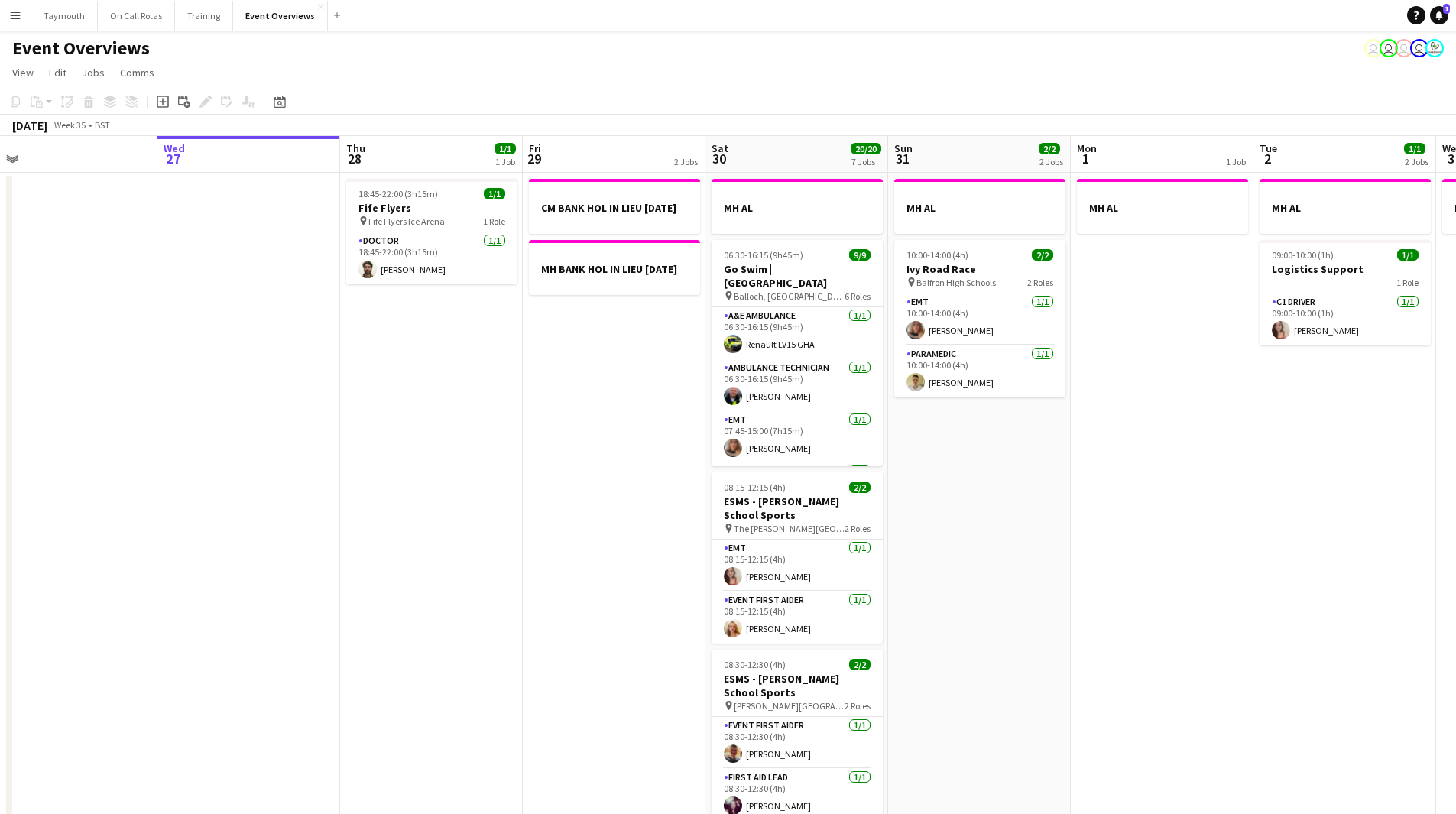
scroll to position [0, 387]
drag, startPoint x: 910, startPoint y: 584, endPoint x: 1077, endPoint y: 570, distance: 167.6
click at [1077, 570] on app-calendar-viewport "Sun 24 1/1 1 Job Mon 25 6/6 2 Jobs Tue 26 Wed 27 Thu 28 1/1 1 Job Fri 29 2 Jobs…" at bounding box center [728, 809] width 1456 height 1346
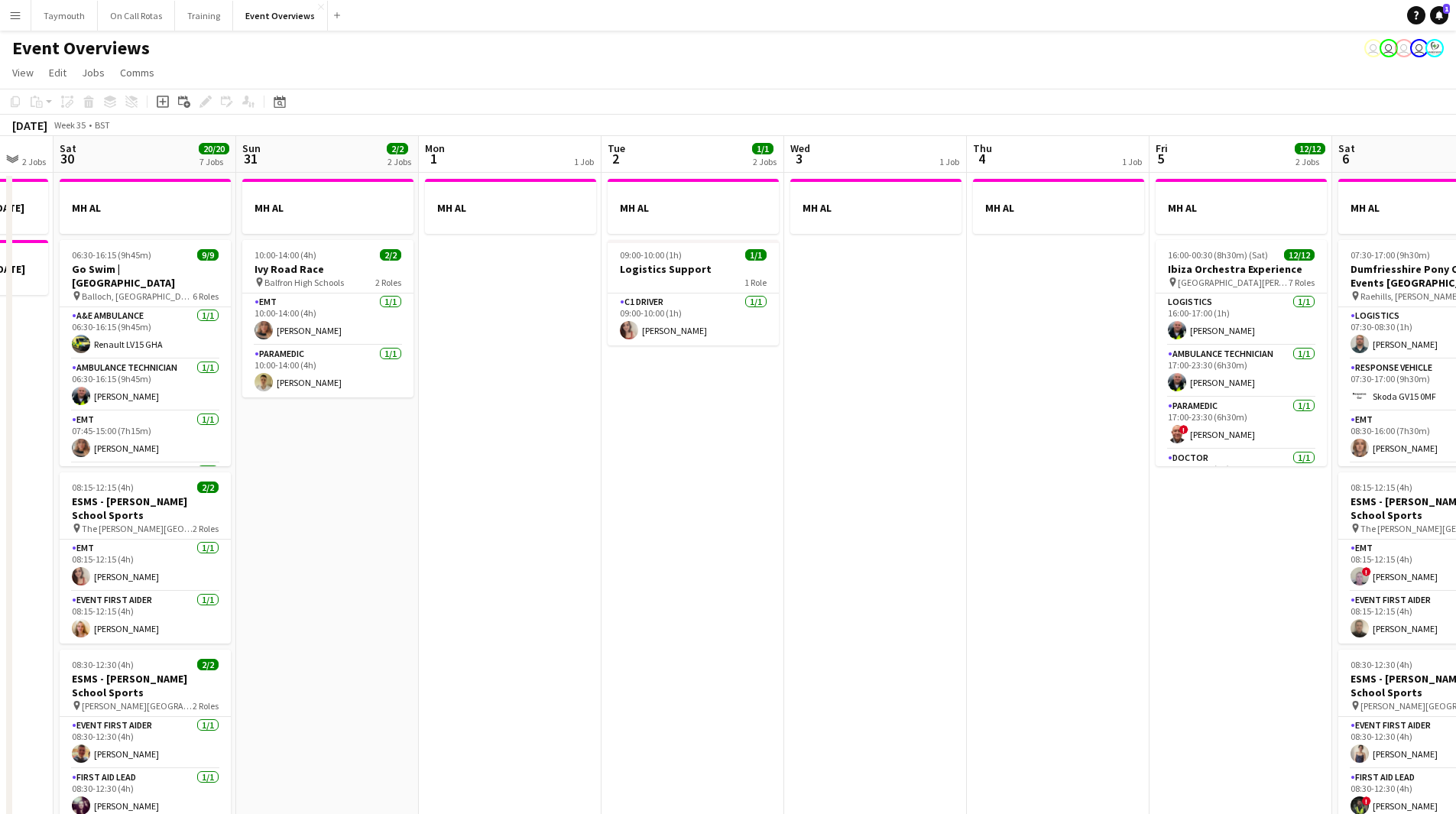
drag, startPoint x: 1194, startPoint y: 534, endPoint x: 709, endPoint y: 582, distance: 487.4
click at [438, 601] on app-calendar-viewport "Tue 26 Wed 27 Thu 28 1/1 1 Job Fri 29 2 Jobs Sat 30 20/20 7 Jobs Sun 31 2/2 2 J…" at bounding box center [728, 809] width 1456 height 1346
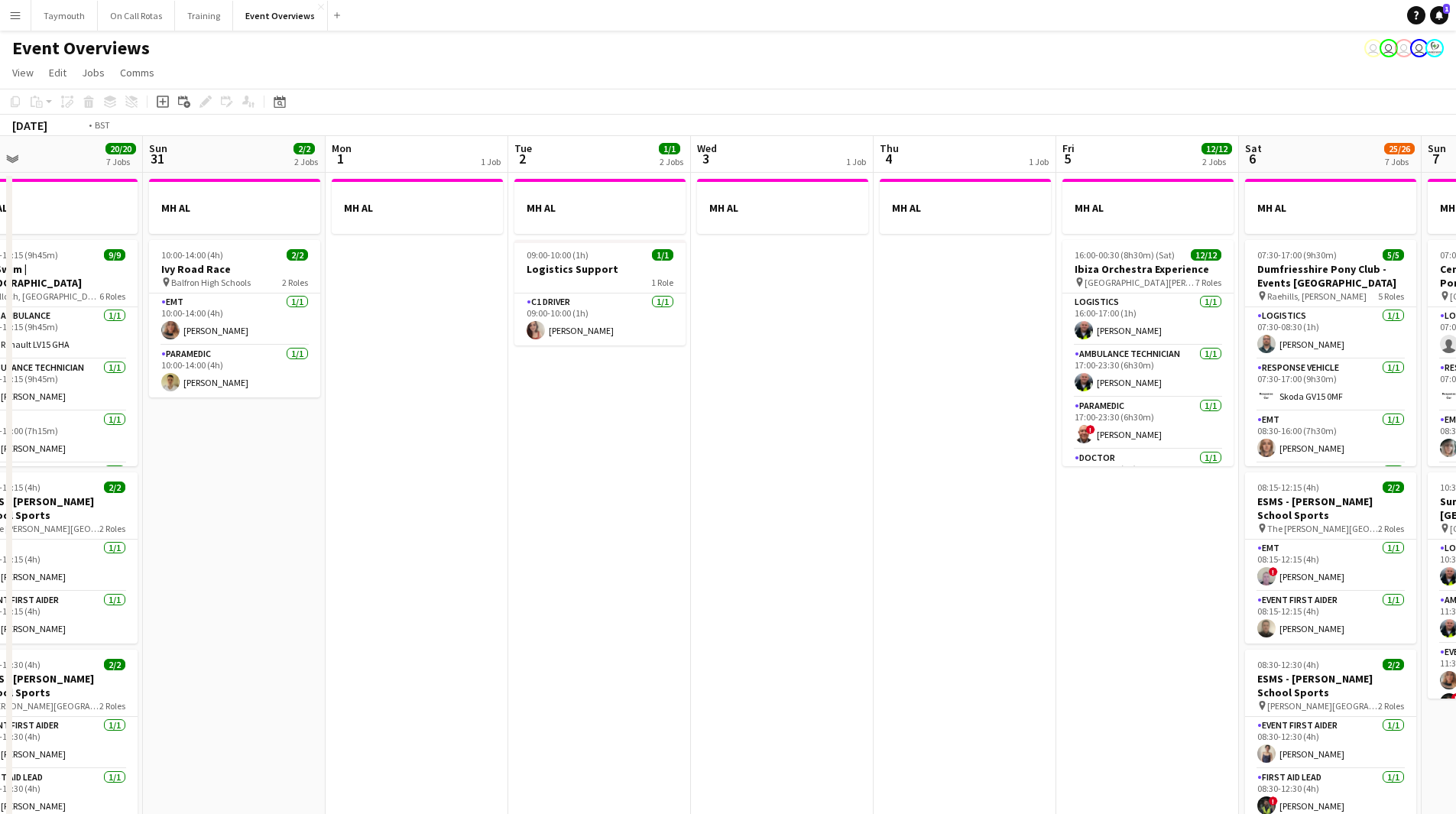
drag, startPoint x: 814, startPoint y: 582, endPoint x: 456, endPoint y: 654, distance: 365.2
click at [456, 654] on app-calendar-viewport "Wed 27 Thu 28 1/1 1 Job Fri 29 2 Jobs Sat 30 20/20 7 Jobs Sun 31 2/2 2 Jobs Mon…" at bounding box center [728, 809] width 1456 height 1346
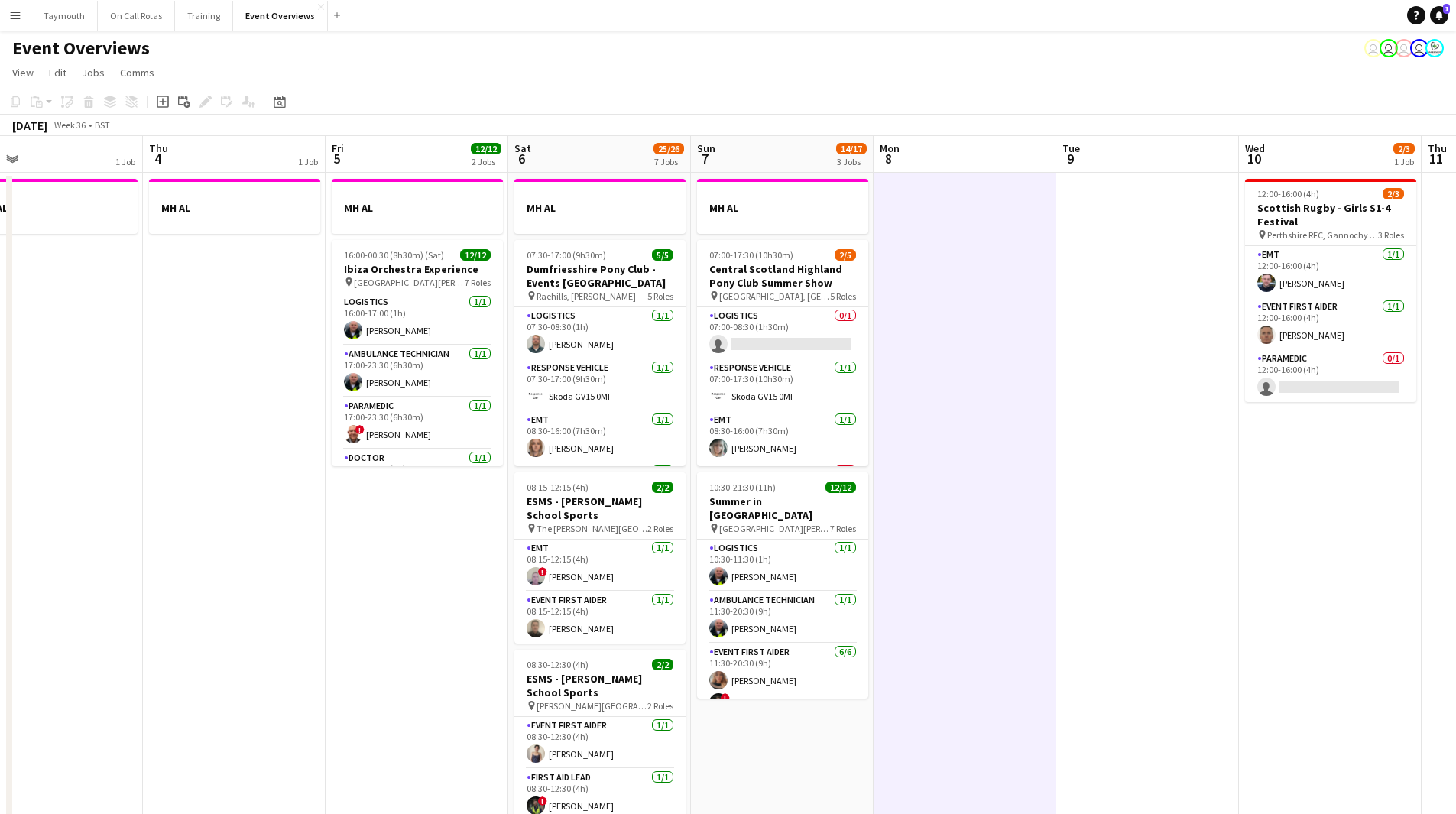
scroll to position [0, 436]
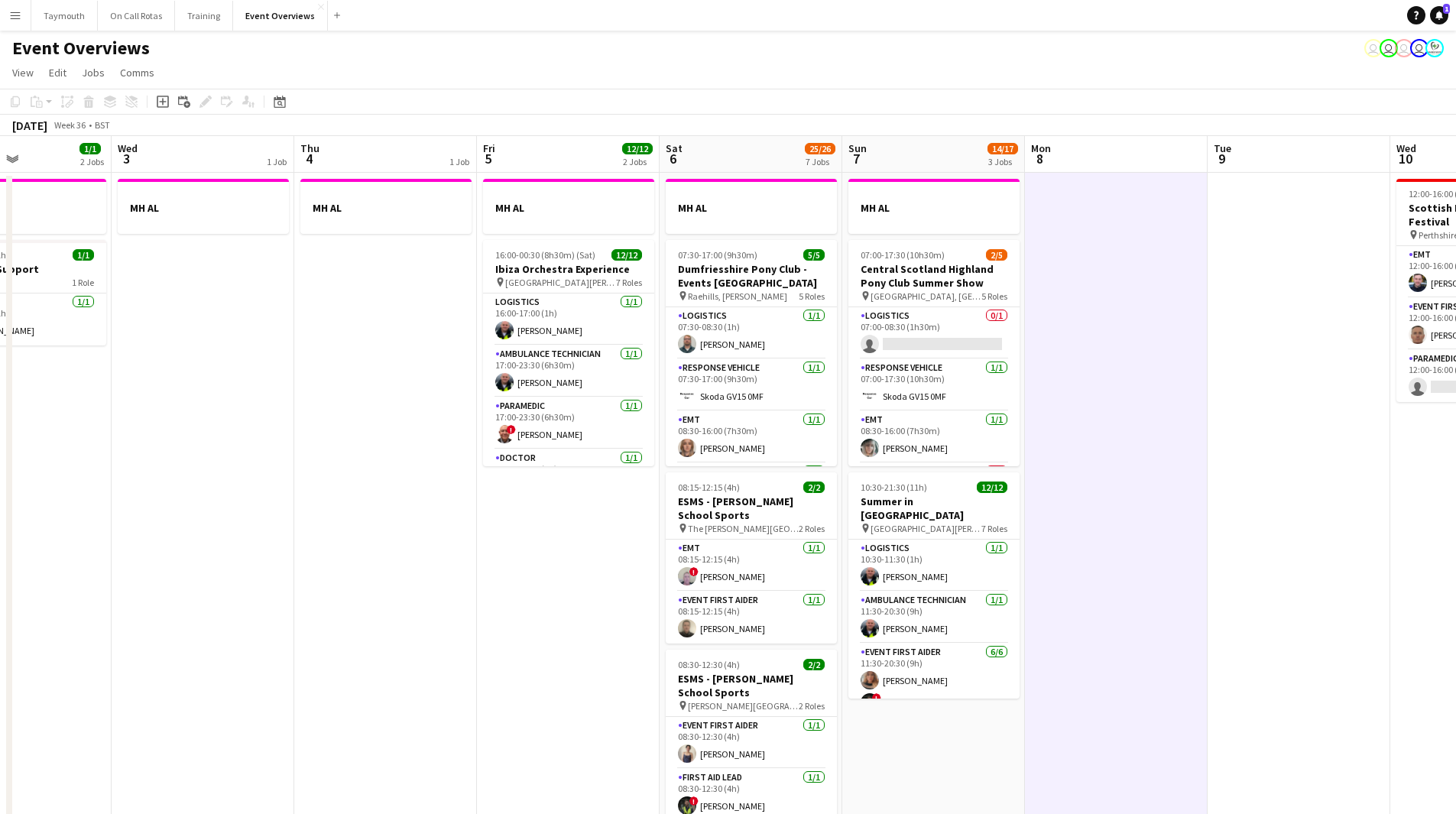
drag, startPoint x: 804, startPoint y: 613, endPoint x: 409, endPoint y: 668, distance: 398.8
click at [408, 669] on app-calendar-viewport "Sun 31 2/2 2 Jobs Mon 1 1 Job Tue 2 1/1 2 Jobs Wed 3 1 Job Thu 4 1 Job Fri 5 12…" at bounding box center [728, 809] width 1456 height 1346
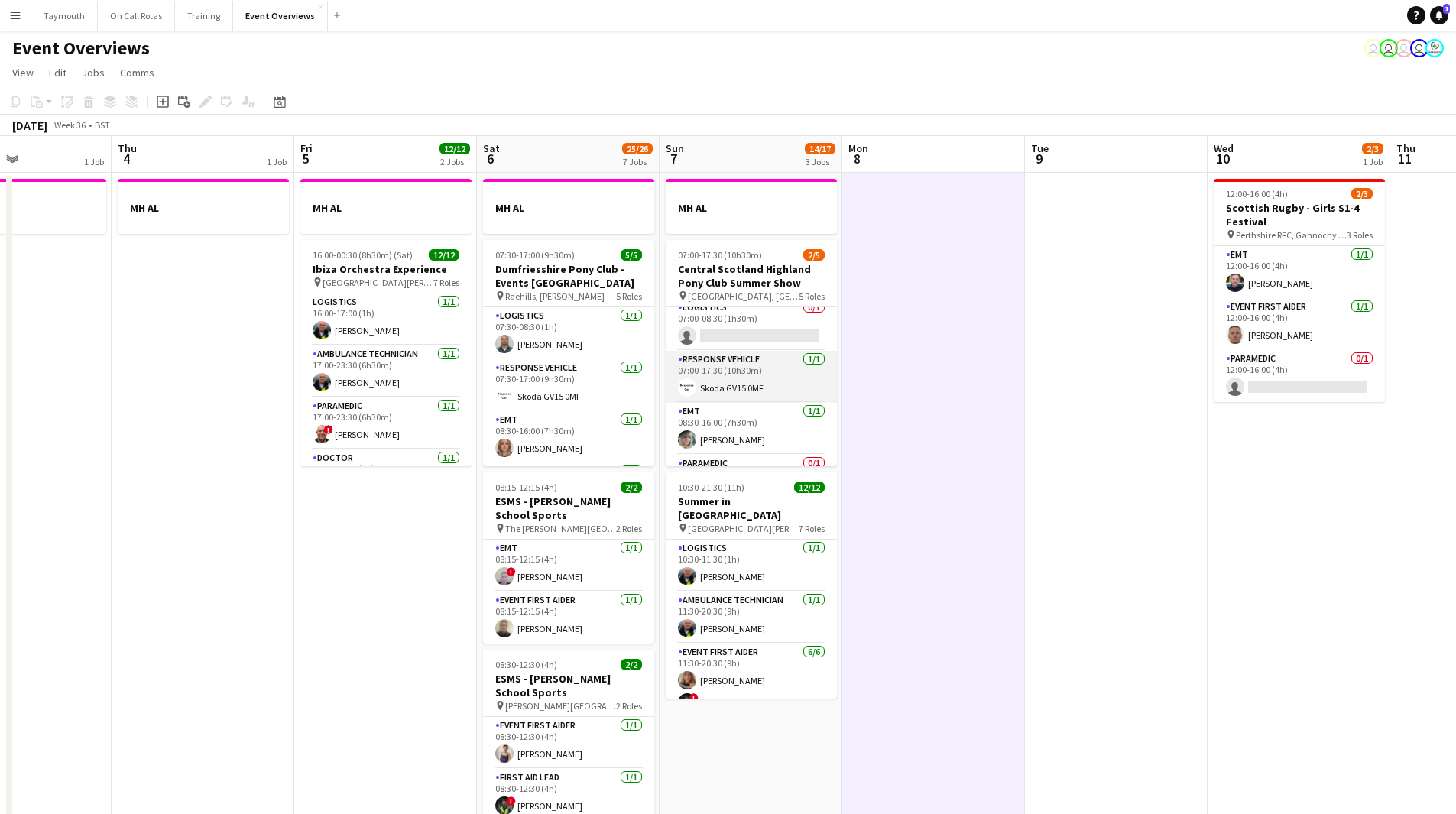
scroll to position [0, 0]
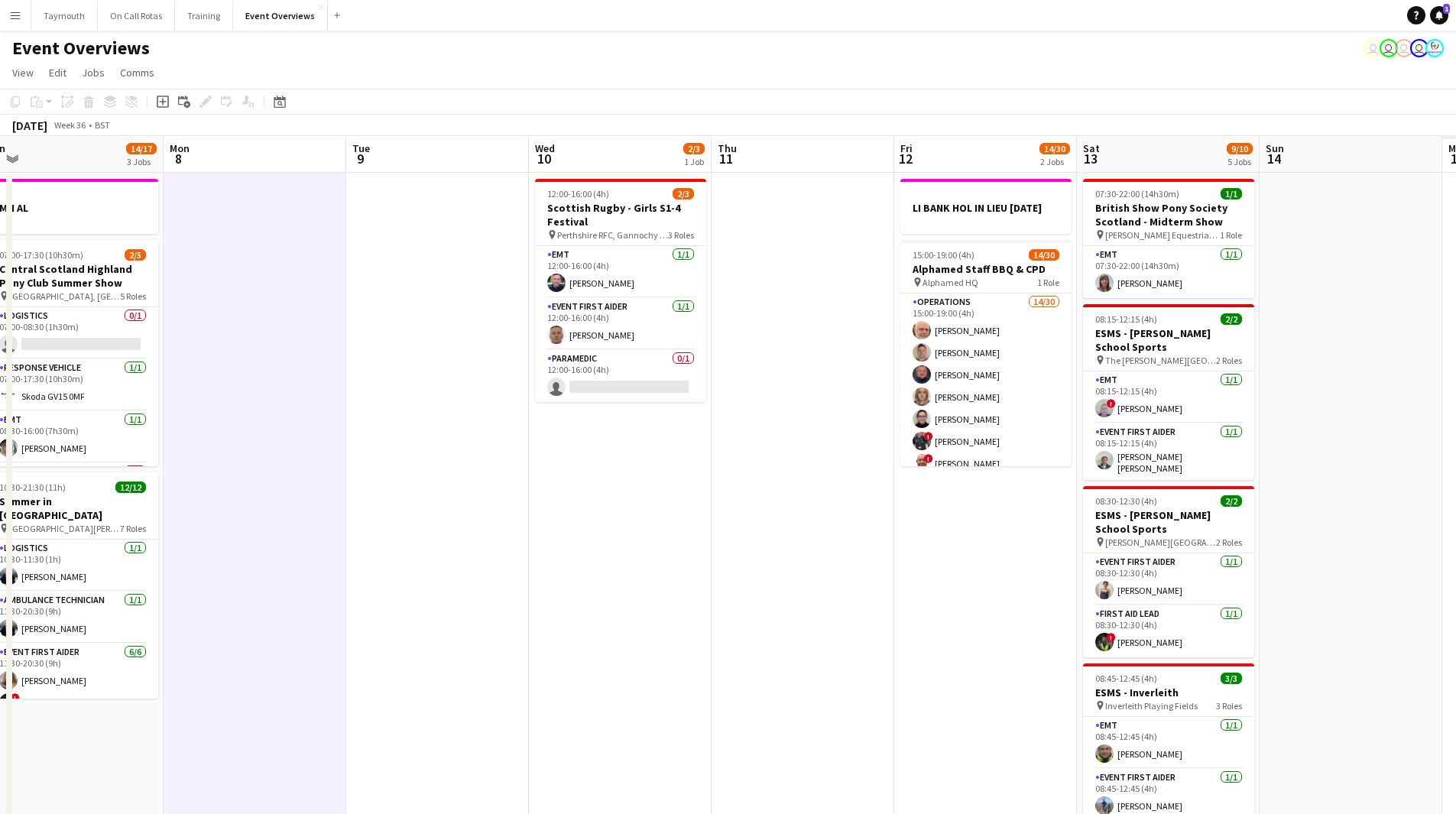
drag, startPoint x: 1131, startPoint y: 517, endPoint x: 375, endPoint y: 553, distance: 756.9
click at [342, 560] on app-calendar-viewport "Thu 4 1 Job Fri 5 12/12 2 Jobs Sat 6 25/26 7 Jobs Sun 7 14/17 3 Jobs Mon 8 Tue …" at bounding box center [728, 809] width 1456 height 1346
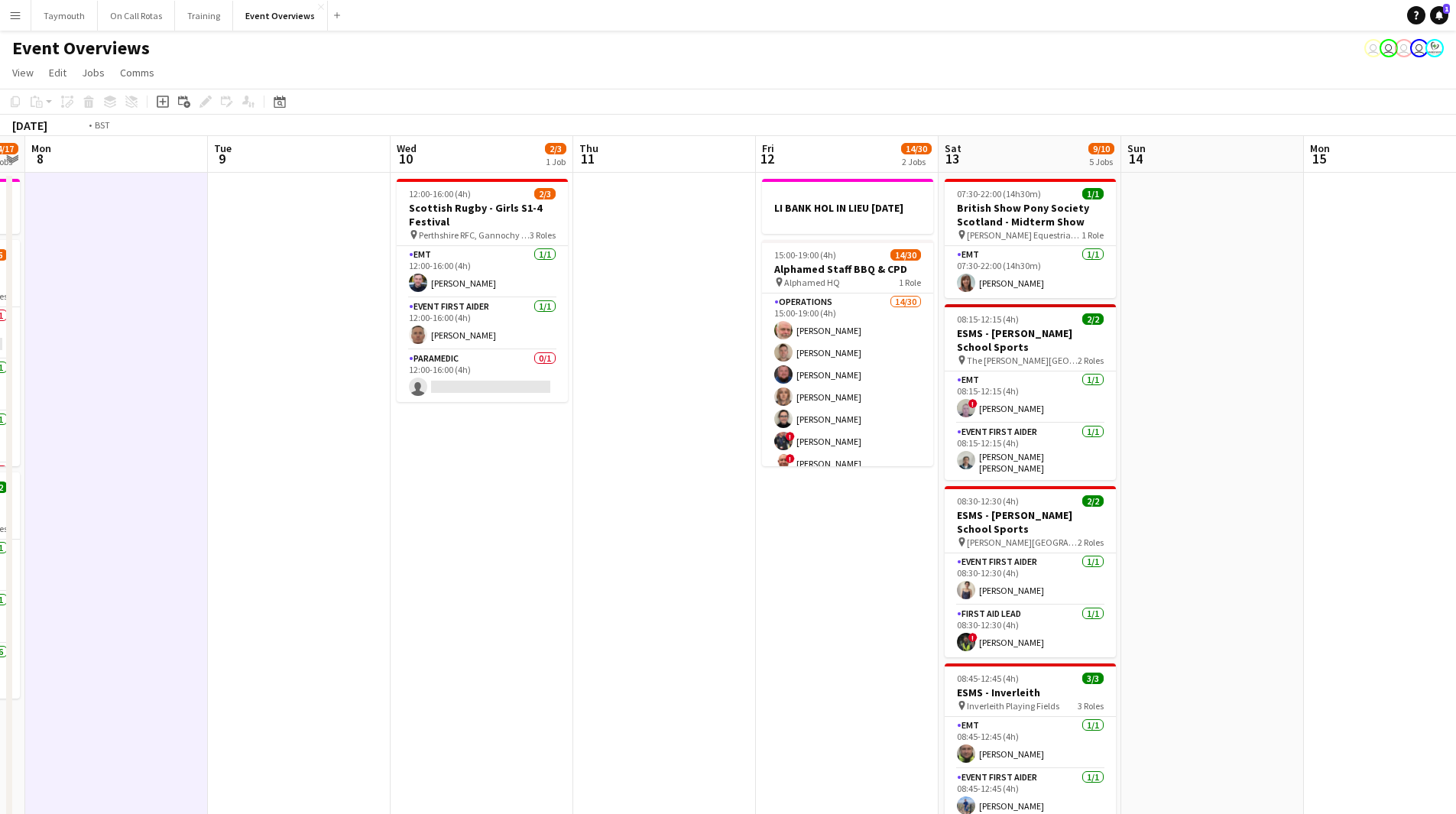
drag, startPoint x: 676, startPoint y: 477, endPoint x: 273, endPoint y: 524, distance: 405.7
click at [273, 524] on app-calendar-viewport "Fri 5 12/12 2 Jobs Sat 6 25/26 7 Jobs Sun 7 14/17 3 Jobs Mon 8 Tue 9 Wed 10 2/3…" at bounding box center [728, 809] width 1456 height 1346
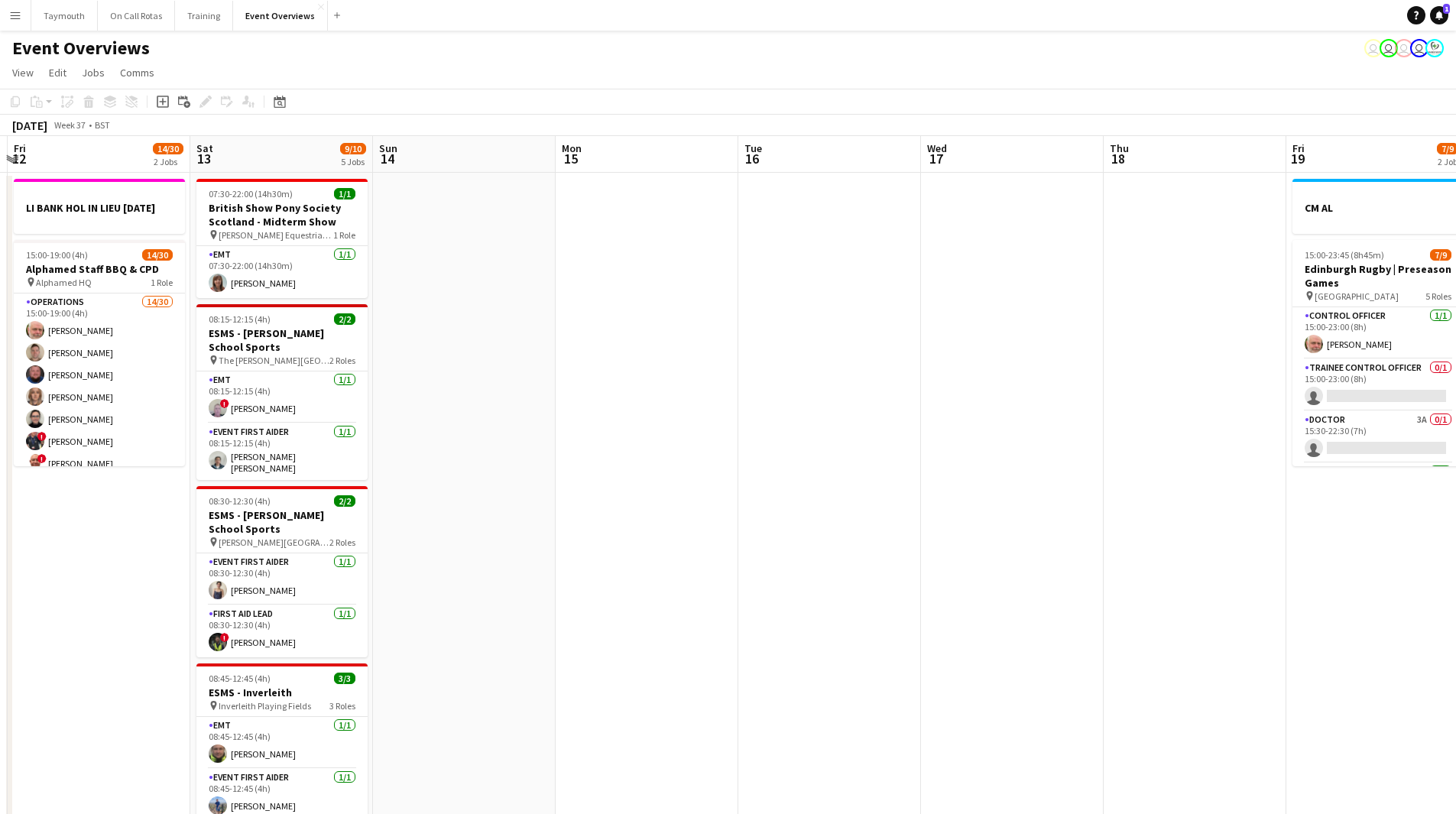
drag, startPoint x: 1029, startPoint y: 524, endPoint x: 320, endPoint y: 576, distance: 710.9
click at [220, 592] on app-calendar-viewport "Mon 8 Tue 9 Wed 10 2/3 1 Job Thu 11 Fri 12 14/30 2 Jobs Sat 13 9/10 5 Jobs Sun …" at bounding box center [728, 809] width 1456 height 1346
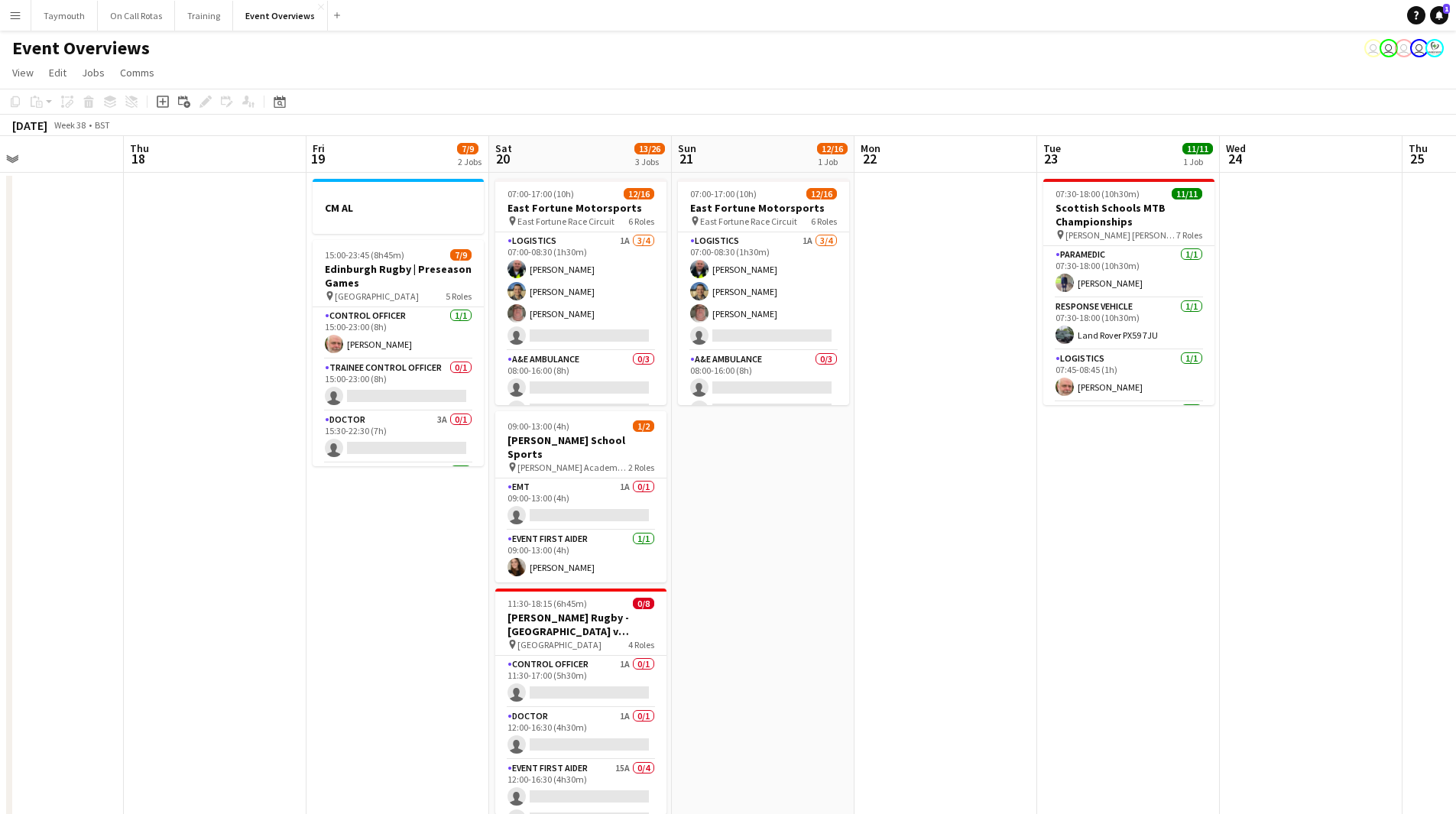
drag, startPoint x: 716, startPoint y: 567, endPoint x: 167, endPoint y: 587, distance: 549.4
click at [166, 590] on app-calendar-viewport "Sun 14 Mon 15 Tue 16 Wed 17 Thu 18 Fri 19 7/9 2 Jobs Sat 20 13/26 3 Jobs Sun 21…" at bounding box center [728, 809] width 1456 height 1346
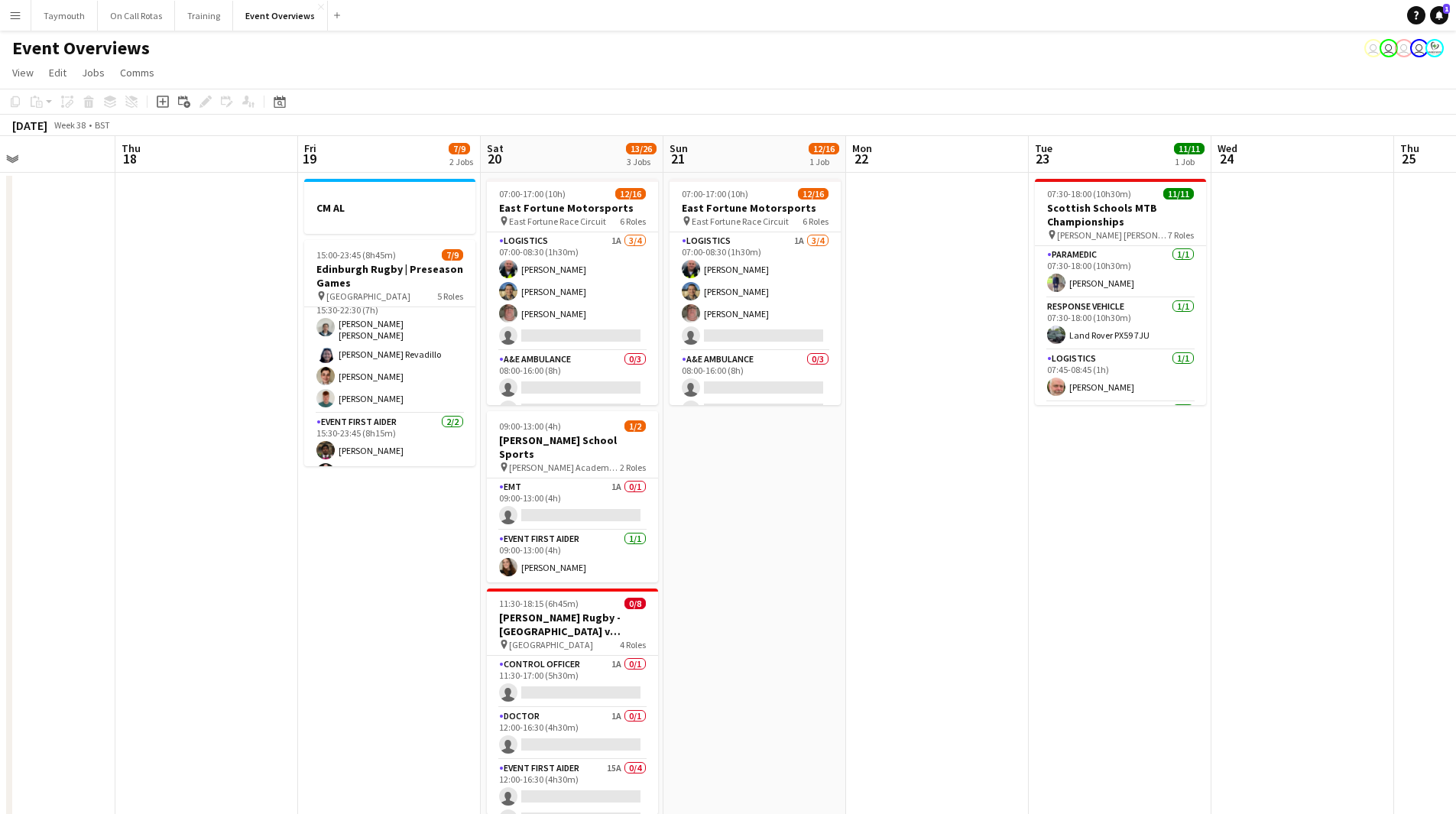
scroll to position [190, 0]
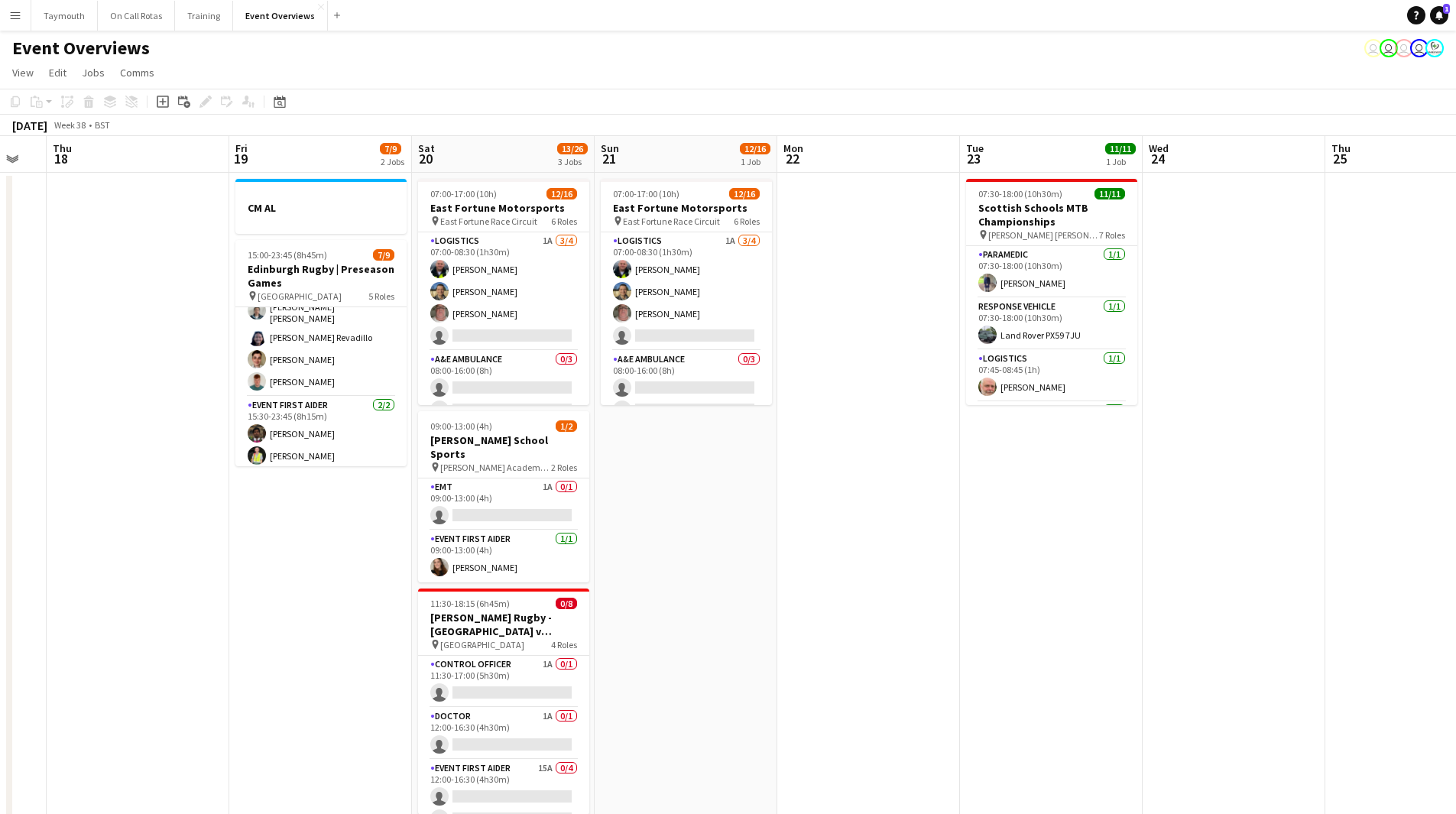
drag, startPoint x: 197, startPoint y: 594, endPoint x: 233, endPoint y: 573, distance: 41.7
click at [127, 609] on app-calendar-viewport "Mon 15 Tue 16 Wed 17 Thu 18 Fri 19 7/9 2 Jobs Sat 20 13/26 3 Jobs Sun 21 12/16 …" at bounding box center [728, 809] width 1456 height 1346
click at [711, 296] on app-card-role "Logistics 1A 3/4 07:00-08:30 (1h30m) Kenny Hunter Mark Whytock John McGurk sing…" at bounding box center [685, 291] width 172 height 118
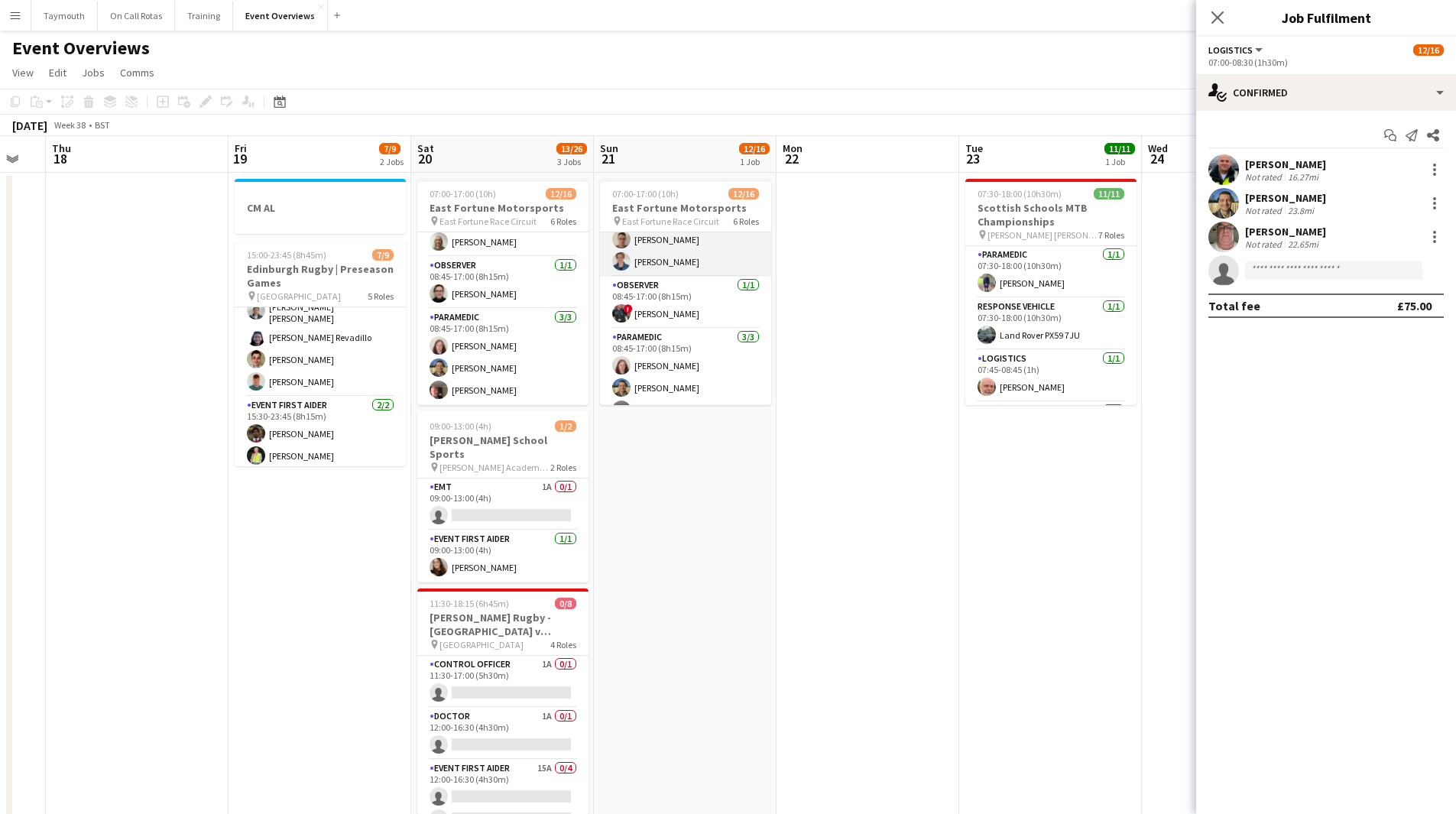
scroll to position [364, 0]
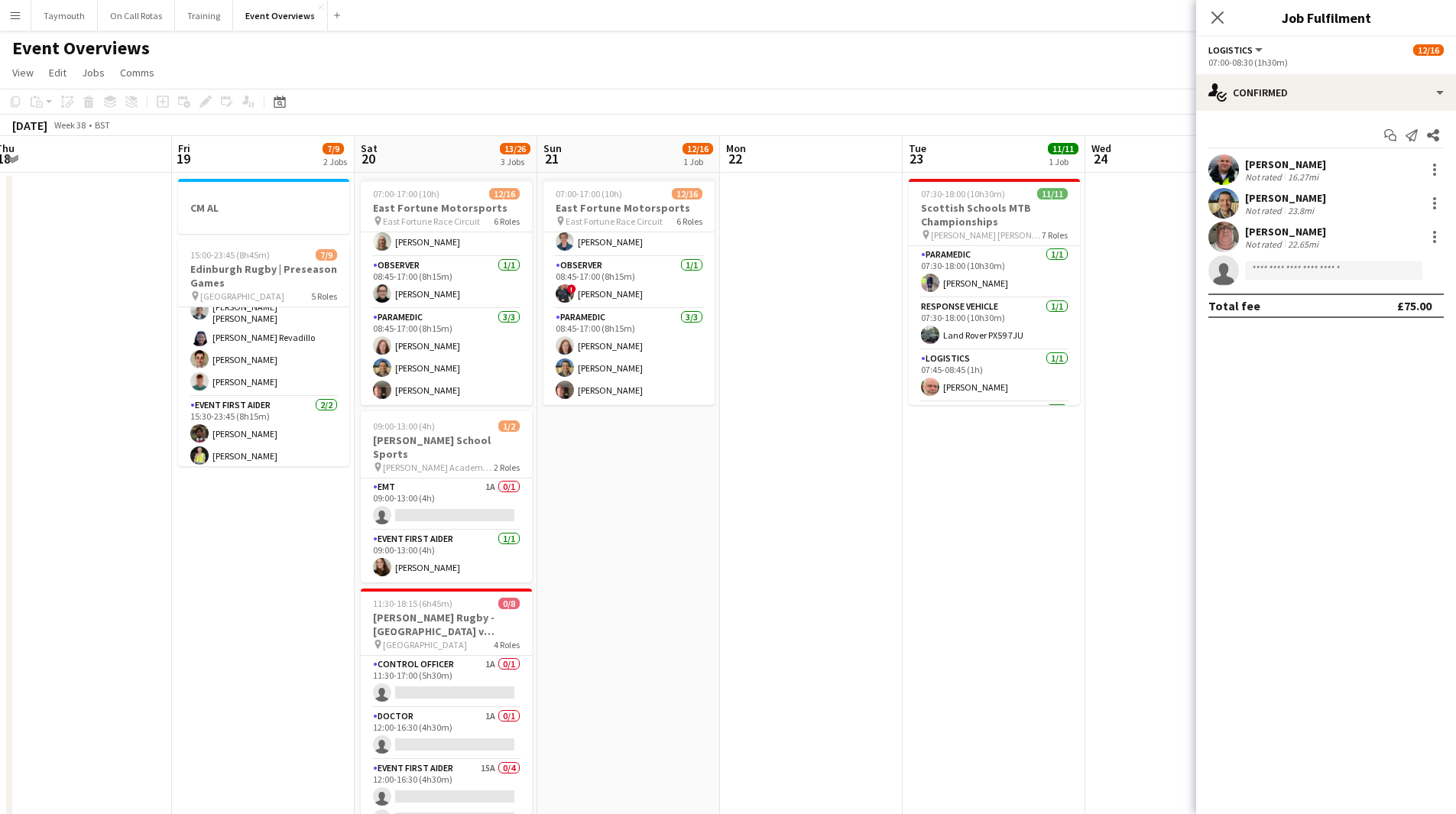
drag, startPoint x: 826, startPoint y: 491, endPoint x: 366, endPoint y: 498, distance: 460.1
click at [366, 498] on app-calendar-viewport "Mon 15 Tue 16 Wed 17 Thu 18 Fri 19 7/9 2 Jobs Sat 20 13/26 3 Jobs Sun 21 12/16 …" at bounding box center [728, 809] width 1456 height 1346
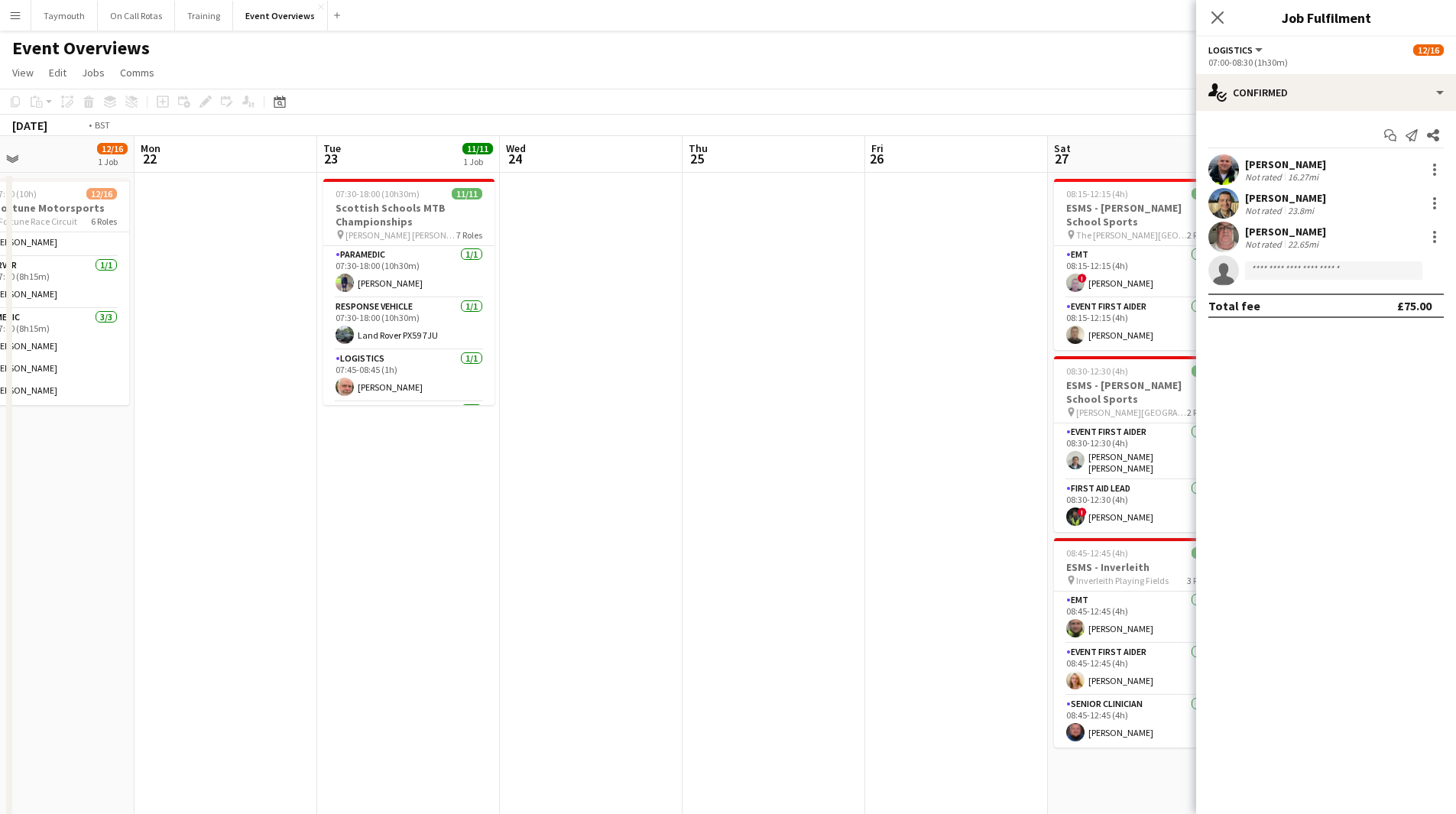
drag, startPoint x: 699, startPoint y: 476, endPoint x: 172, endPoint y: 484, distance: 527.1
click at [178, 487] on app-calendar-viewport "Thu 18 Fri 19 7/9 2 Jobs Sat 20 13/26 3 Jobs Sun 21 12/16 1 Job Mon 22 Tue 23 1…" at bounding box center [728, 809] width 1456 height 1346
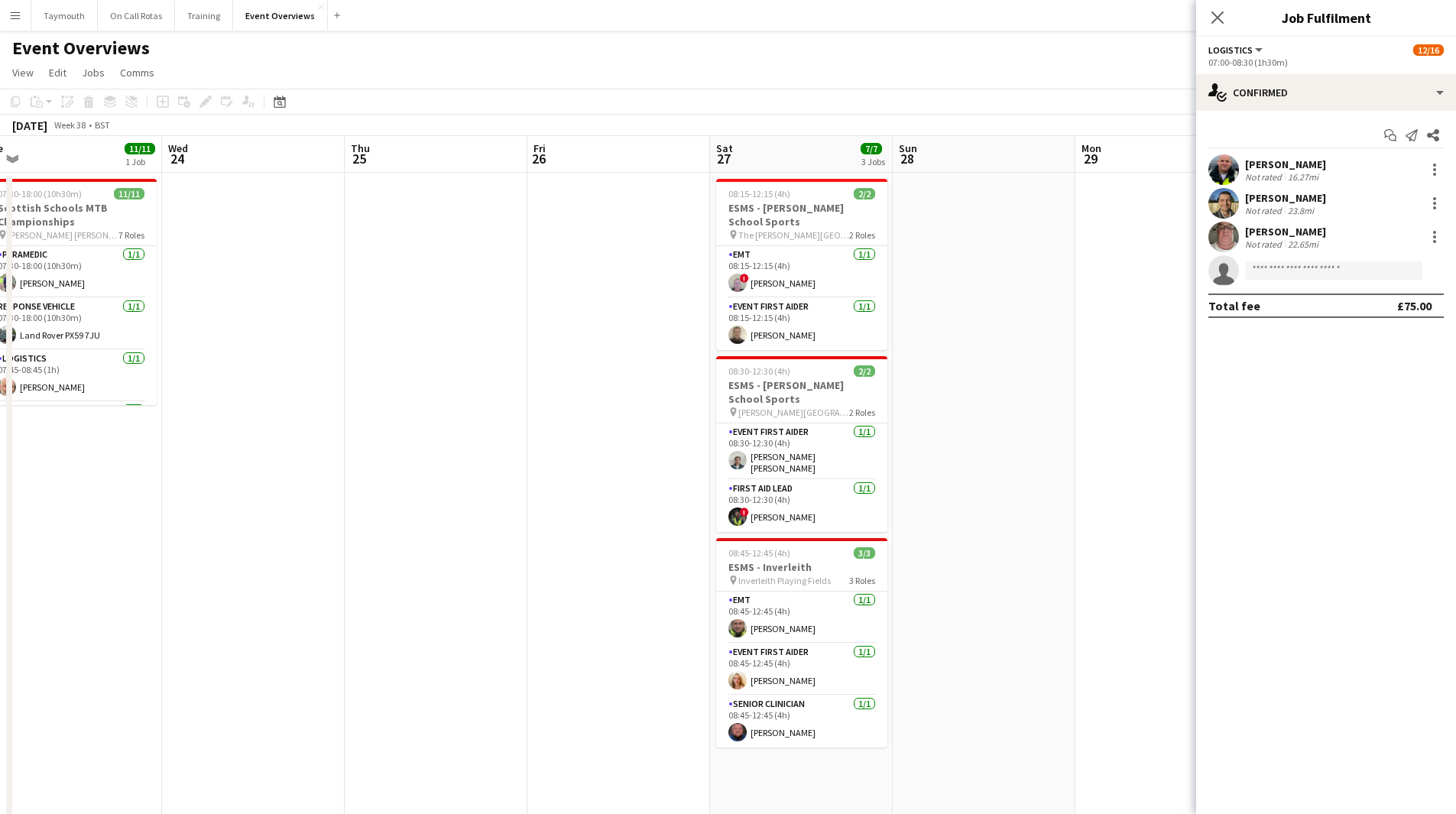
drag, startPoint x: 453, startPoint y: 469, endPoint x: 286, endPoint y: 473, distance: 167.0
click at [280, 480] on app-calendar-viewport "Sat 20 13/26 3 Jobs Sun 21 12/16 1 Job Mon 22 Tue 23 11/11 1 Job Wed 24 Thu 25 …" at bounding box center [728, 809] width 1456 height 1346
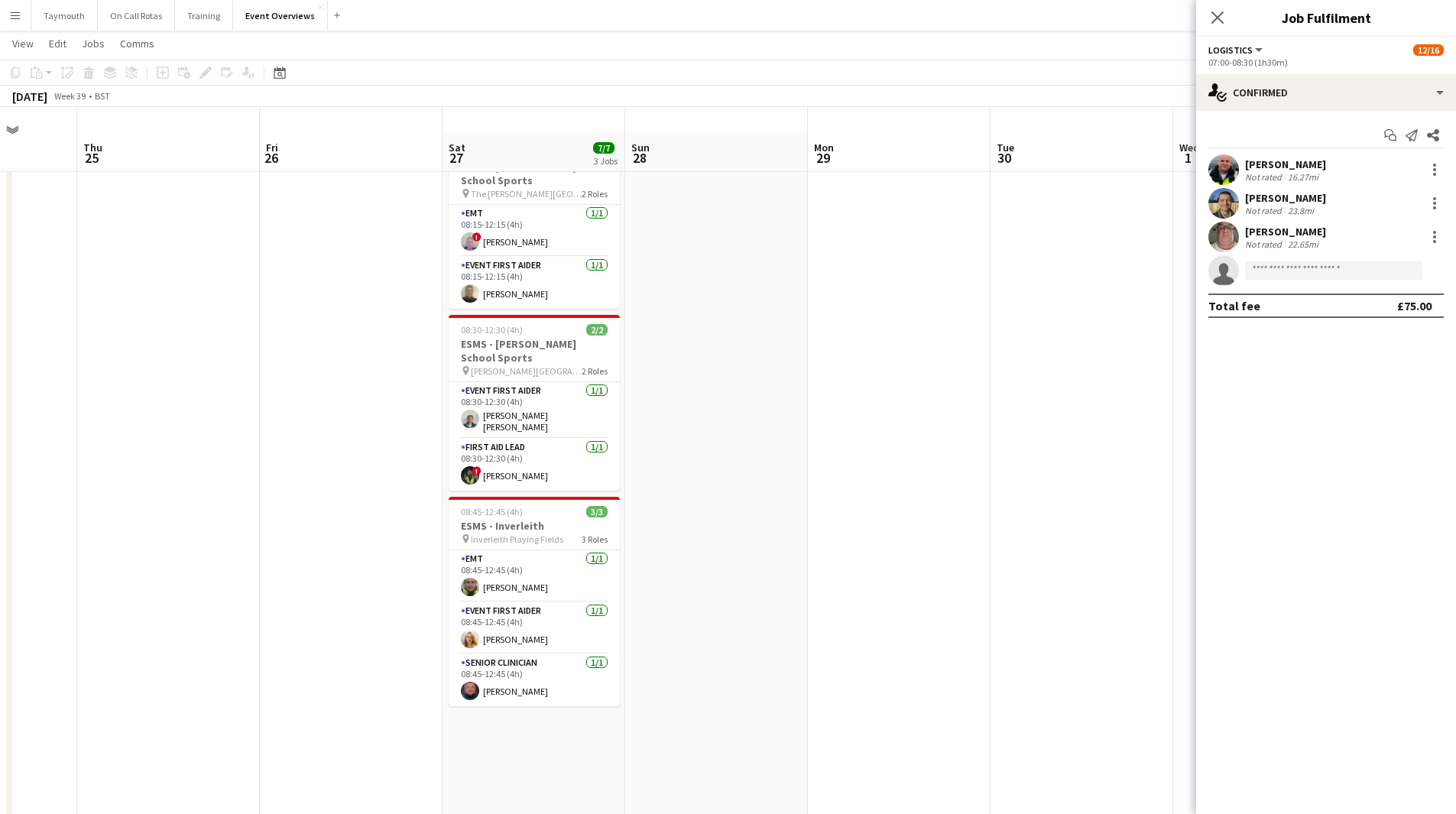
scroll to position [77, 0]
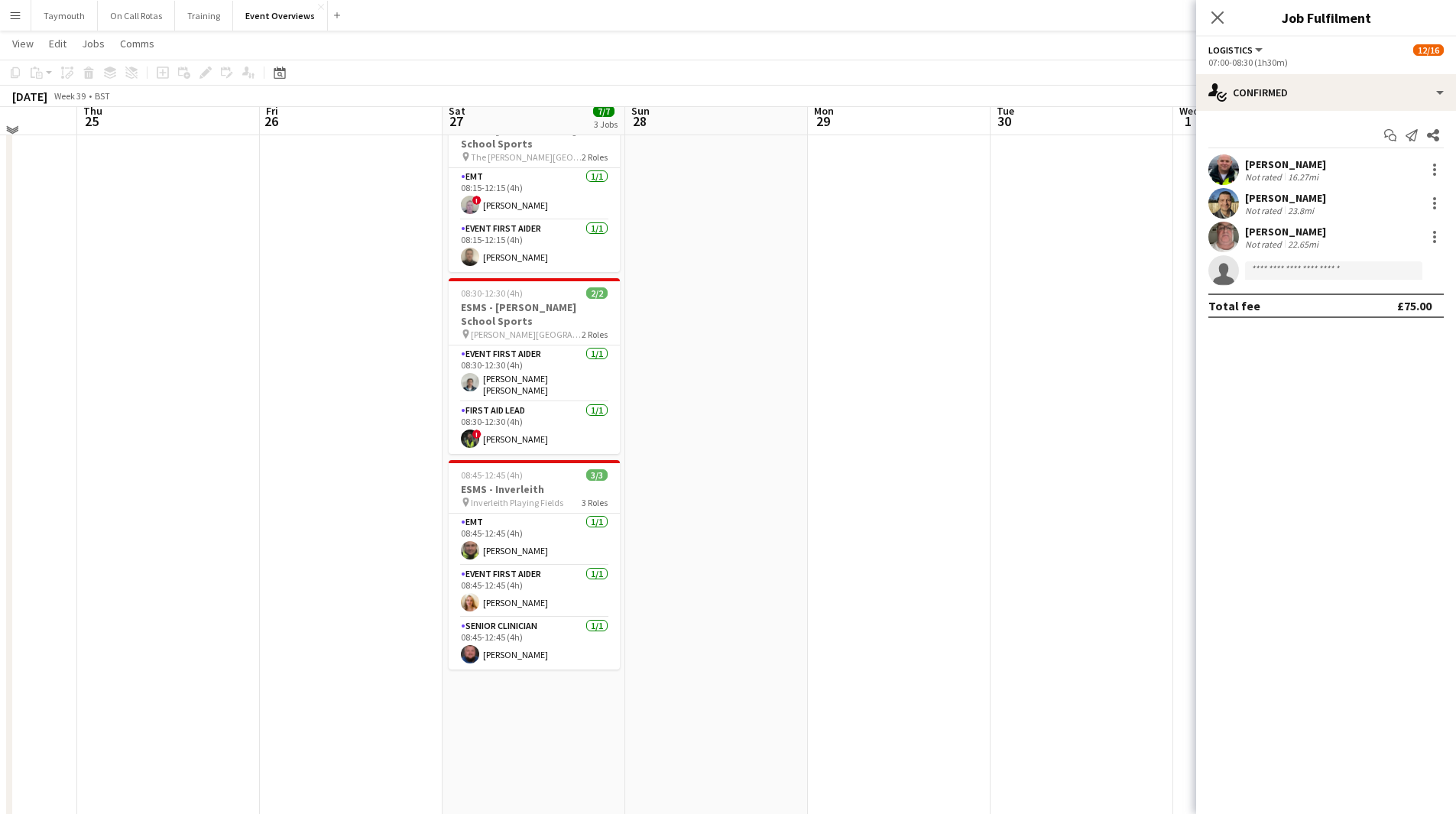
drag, startPoint x: 809, startPoint y: 409, endPoint x: 464, endPoint y: 459, distance: 348.6
click at [478, 462] on app-calendar-viewport "Mon 22 Tue 23 11/11 1 Job Wed 24 Thu 25 Fri 26 Sat 27 7/7 3 Jobs Sun 28 Mon 29 …" at bounding box center [728, 693] width 1456 height 1421
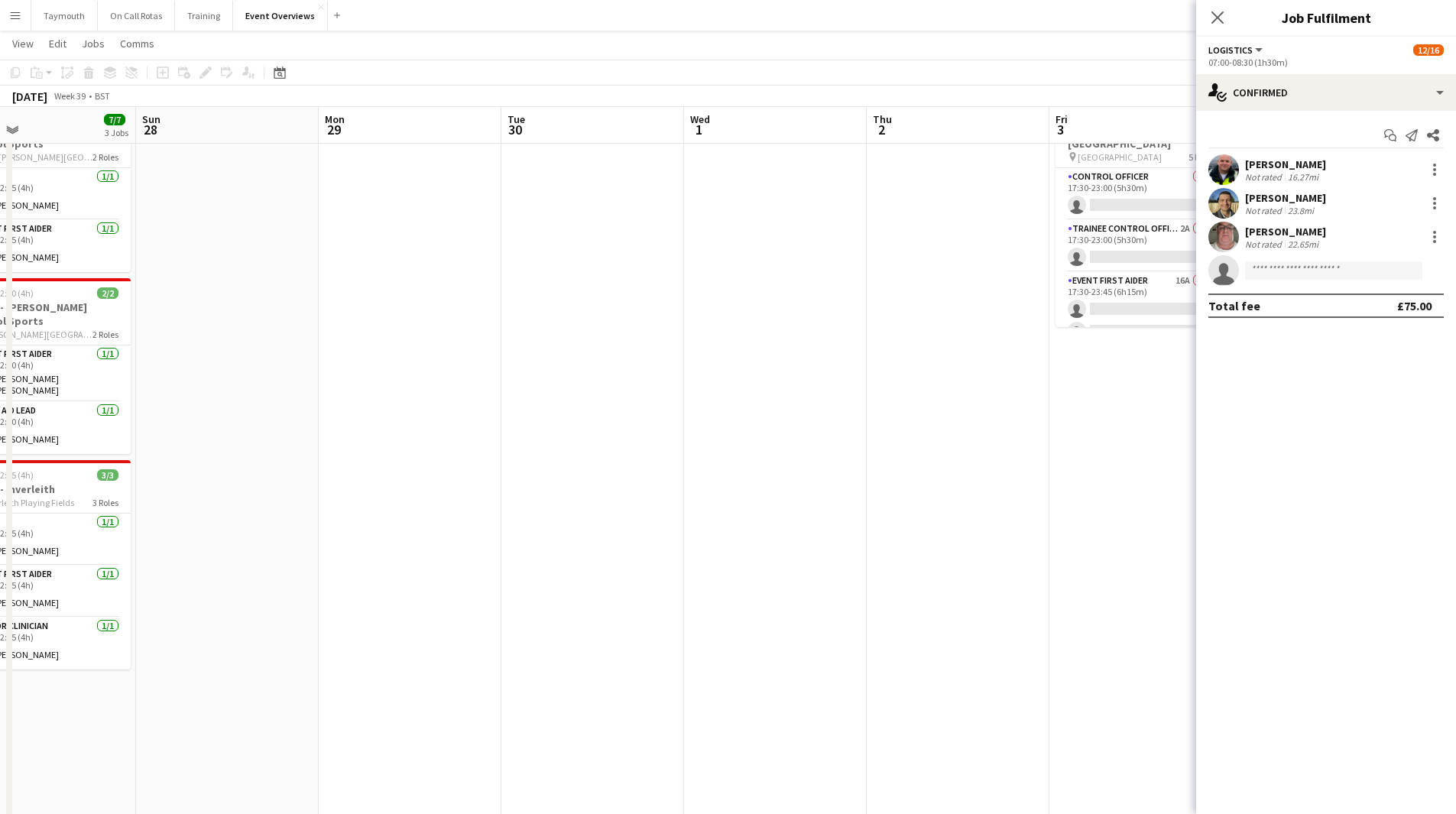
drag, startPoint x: 750, startPoint y: 426, endPoint x: 408, endPoint y: 476, distance: 345.6
click at [408, 476] on app-calendar-viewport "Wed 24 Thu 25 Fri 26 Sat 27 7/7 3 Jobs Sun 28 Mon 29 Tue 30 Wed 1 Thu 2 Fri 3 0…" at bounding box center [728, 693] width 1456 height 1421
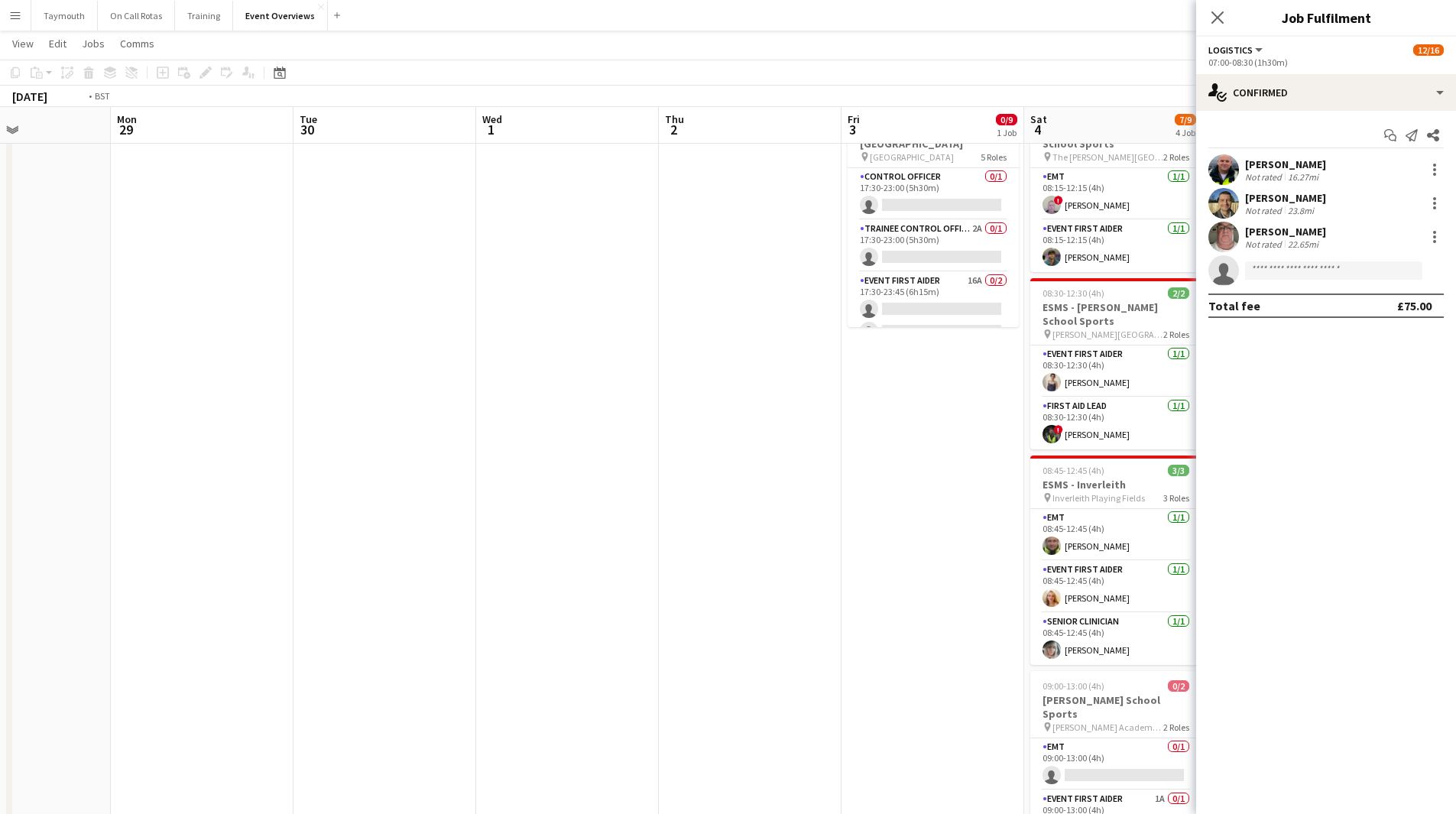
drag, startPoint x: 595, startPoint y: 456, endPoint x: 152, endPoint y: 481, distance: 443.7
click at [152, 481] on app-calendar-viewport "Fri 26 Sat 27 7/7 3 Jobs Sun 28 Mon 29 Tue 30 Wed 1 Thu 2 Fri 3 0/9 1 Job Sat 4…" at bounding box center [728, 693] width 1456 height 1421
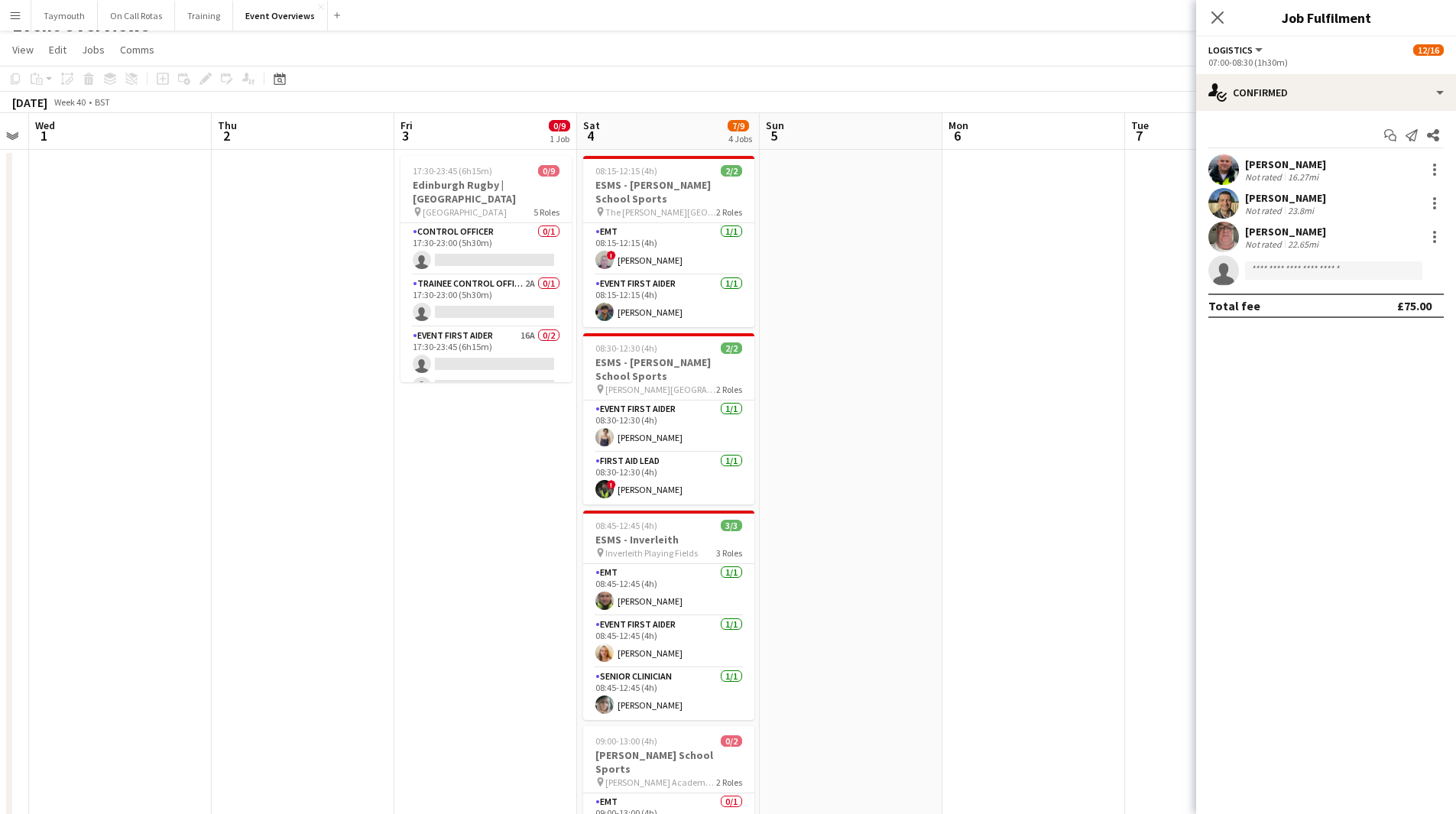
scroll to position [0, 0]
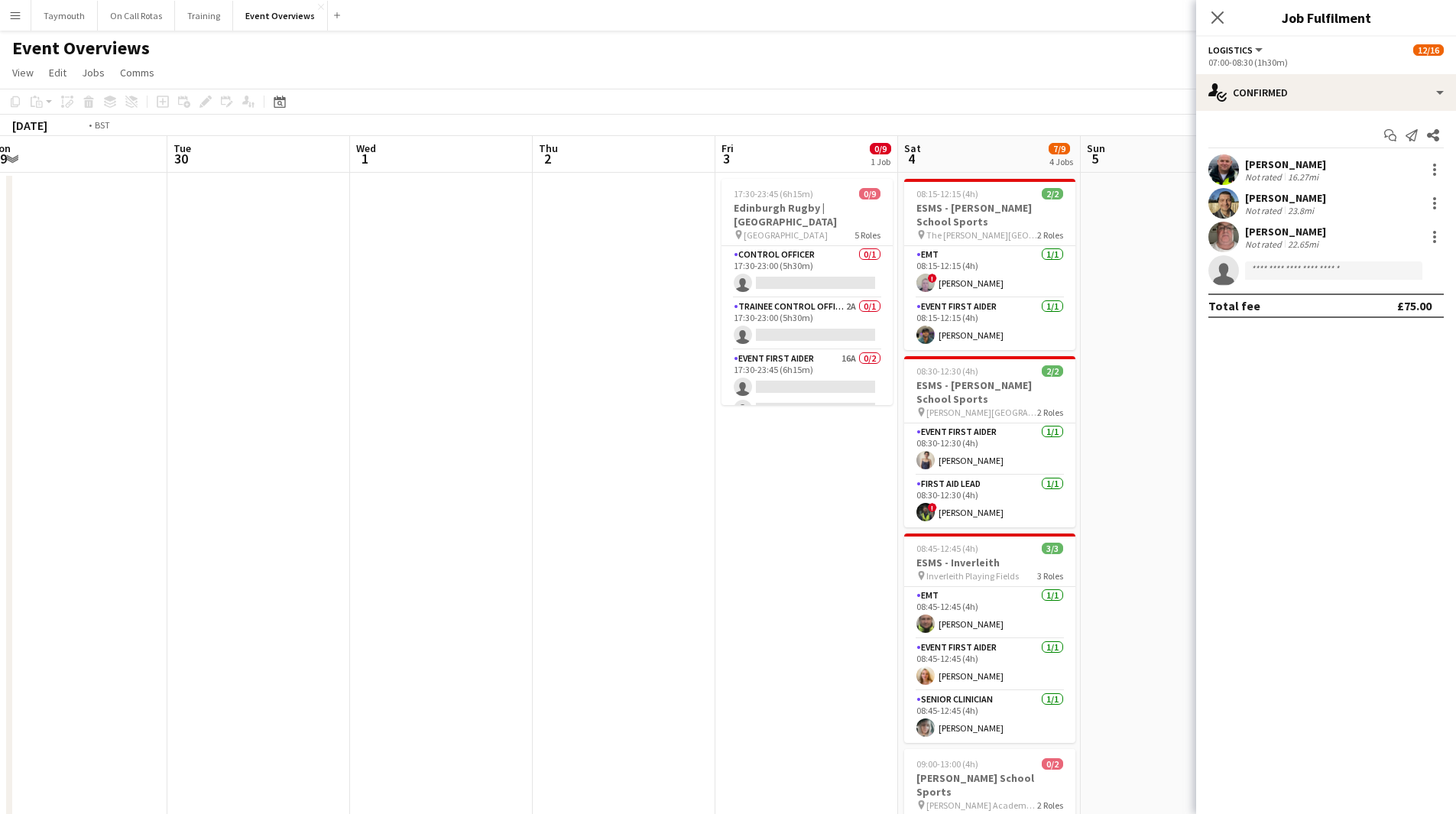
drag, startPoint x: 216, startPoint y: 435, endPoint x: 1085, endPoint y: 375, distance: 871.1
click at [1085, 375] on app-calendar-viewport "Sat 27 7/7 3 Jobs Sun 28 Mon 29 Tue 30 Wed 1 Thu 2 Fri 3 0/9 1 Job Sat 4 7/9 4 …" at bounding box center [728, 809] width 1456 height 1346
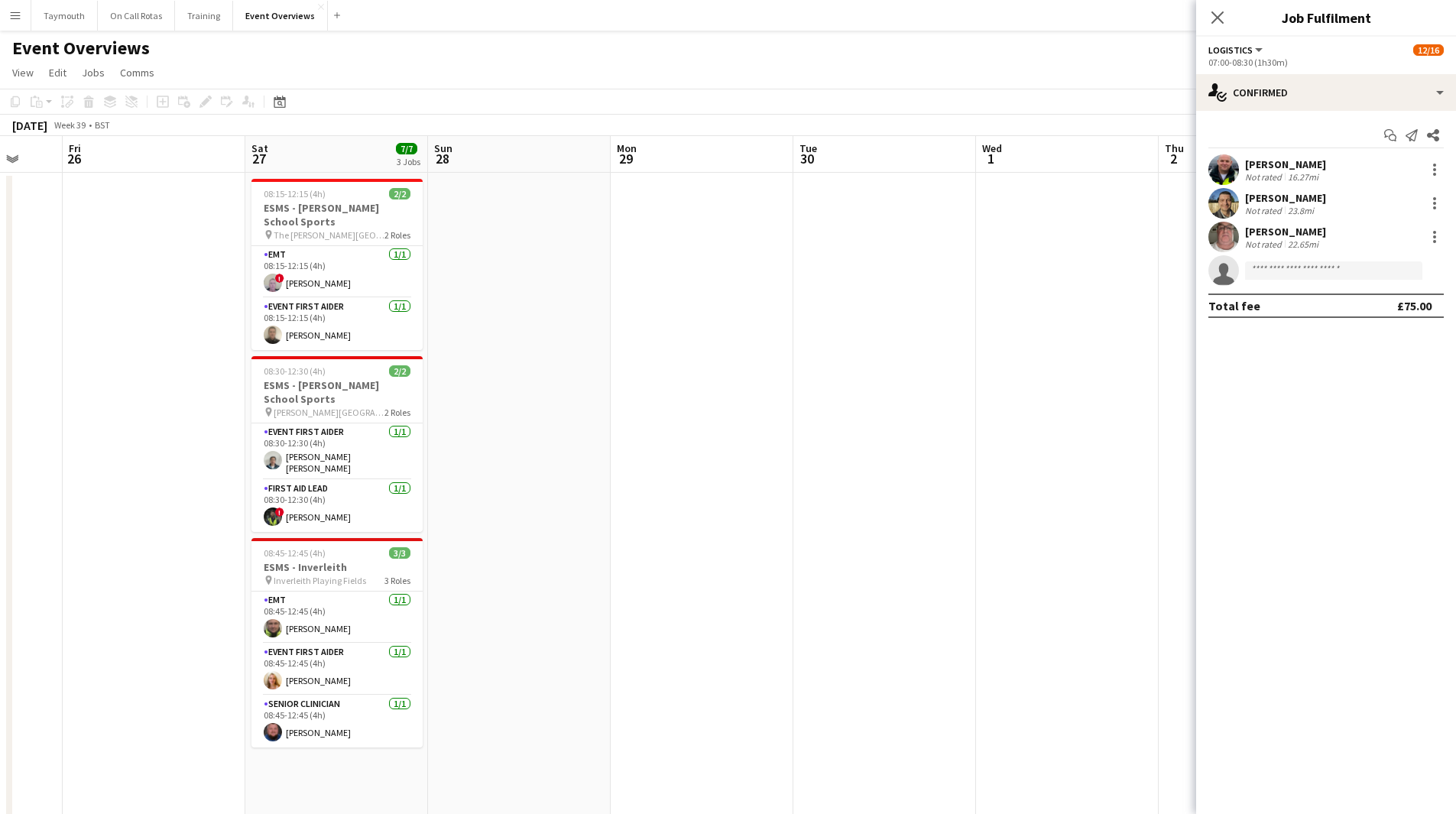
click at [1151, 514] on app-calendar-viewport "Wed 24 Thu 25 Fri 26 Sat 27 7/7 3 Jobs Sun 28 Mon 29 Tue 30 Wed 1 Thu 2 Fri 3 0…" at bounding box center [728, 809] width 1456 height 1346
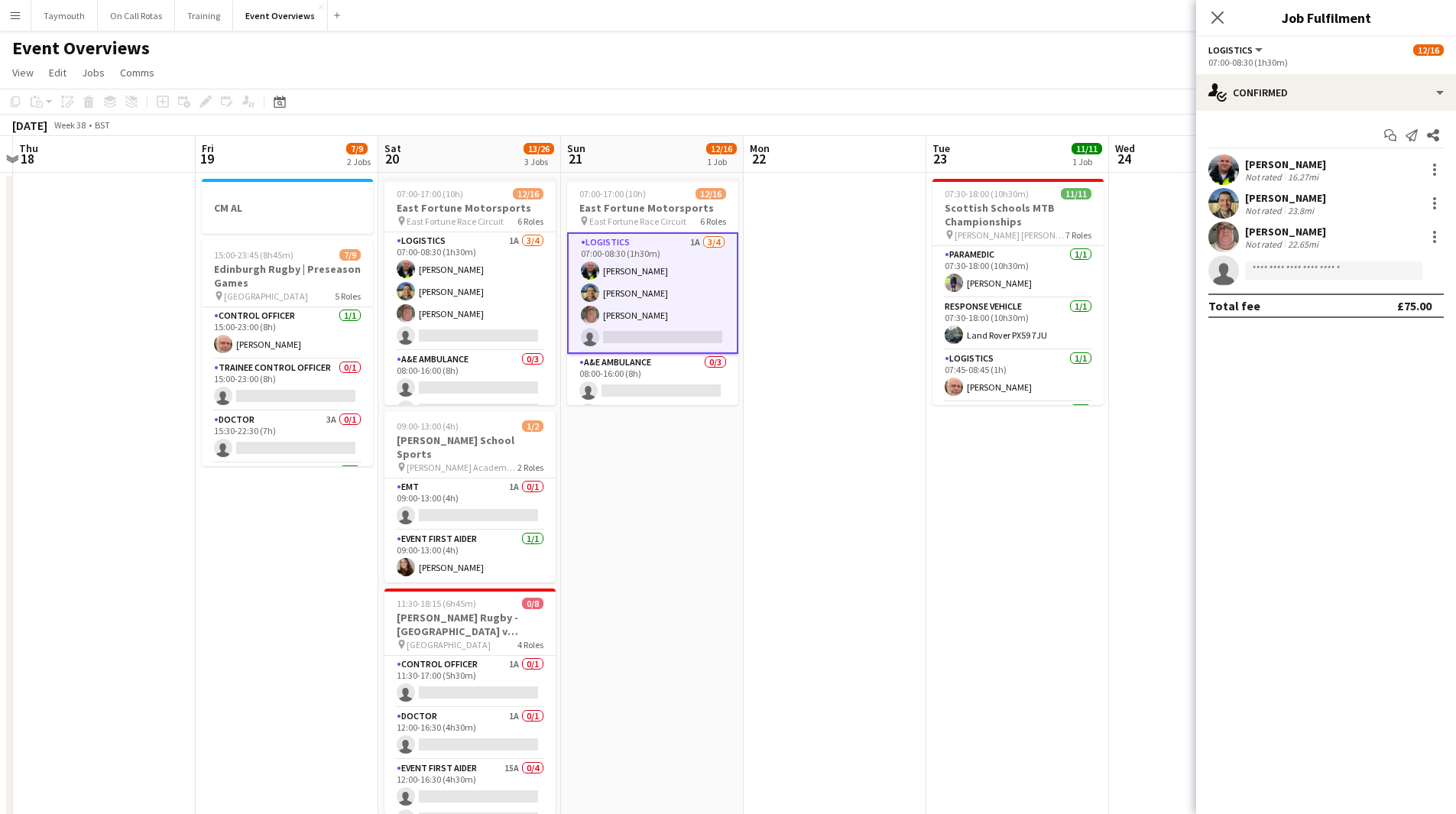
drag, startPoint x: 328, startPoint y: 510, endPoint x: 1039, endPoint y: 497, distance: 711.1
click at [1039, 497] on app-calendar-viewport "Tue 16 Wed 17 Thu 18 Fri 19 7/9 2 Jobs Sat 20 13/26 3 Jobs Sun 21 12/16 1 Job M…" at bounding box center [728, 809] width 1456 height 1346
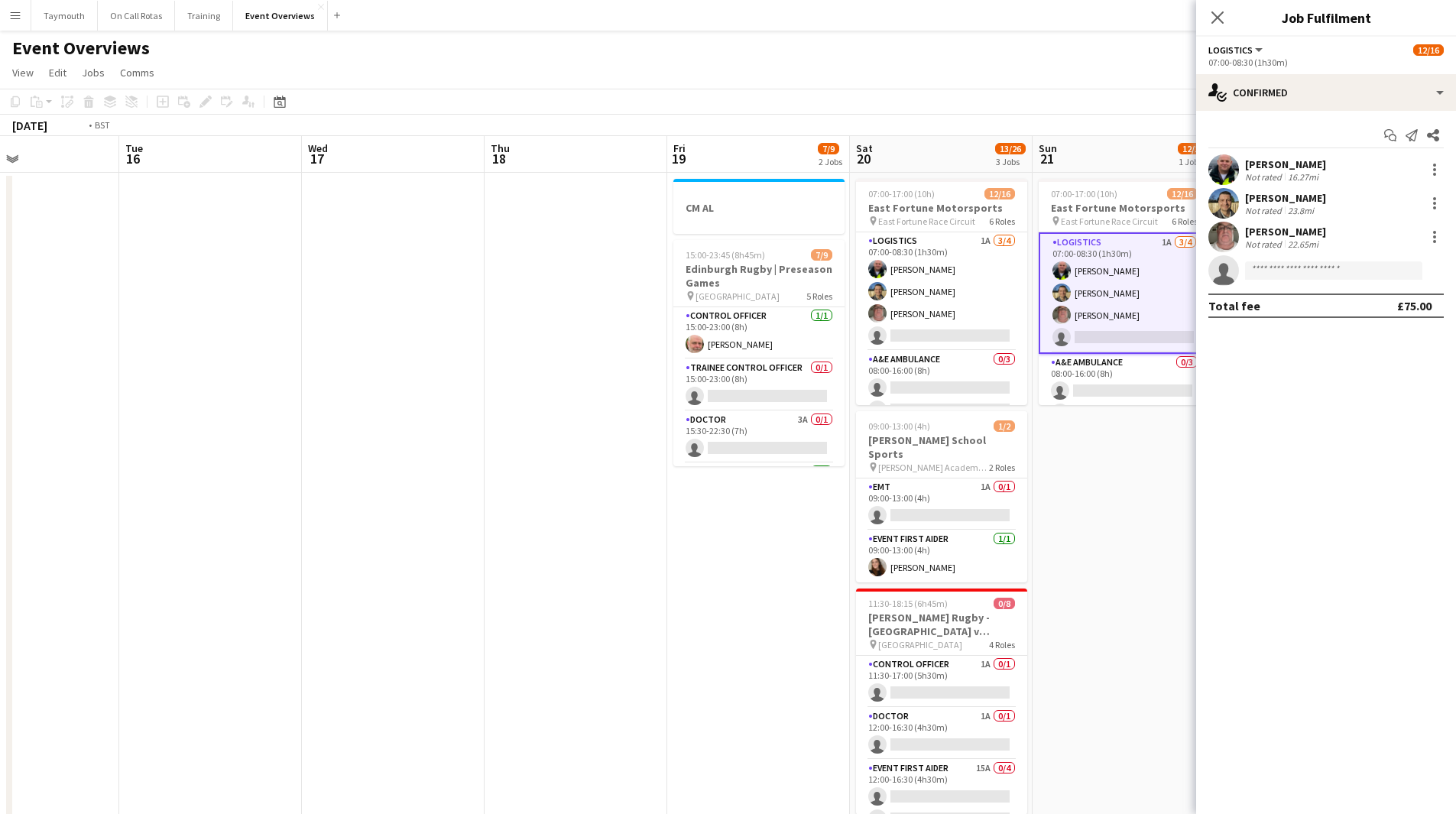
drag, startPoint x: 329, startPoint y: 352, endPoint x: 438, endPoint y: 452, distance: 147.9
click at [1119, 360] on app-calendar-viewport "Sun 14 Mon 15 Tue 16 Wed 17 Thu 18 Fri 19 7/9 2 Jobs Sat 20 13/26 3 Jobs Sun 21…" at bounding box center [728, 809] width 1456 height 1346
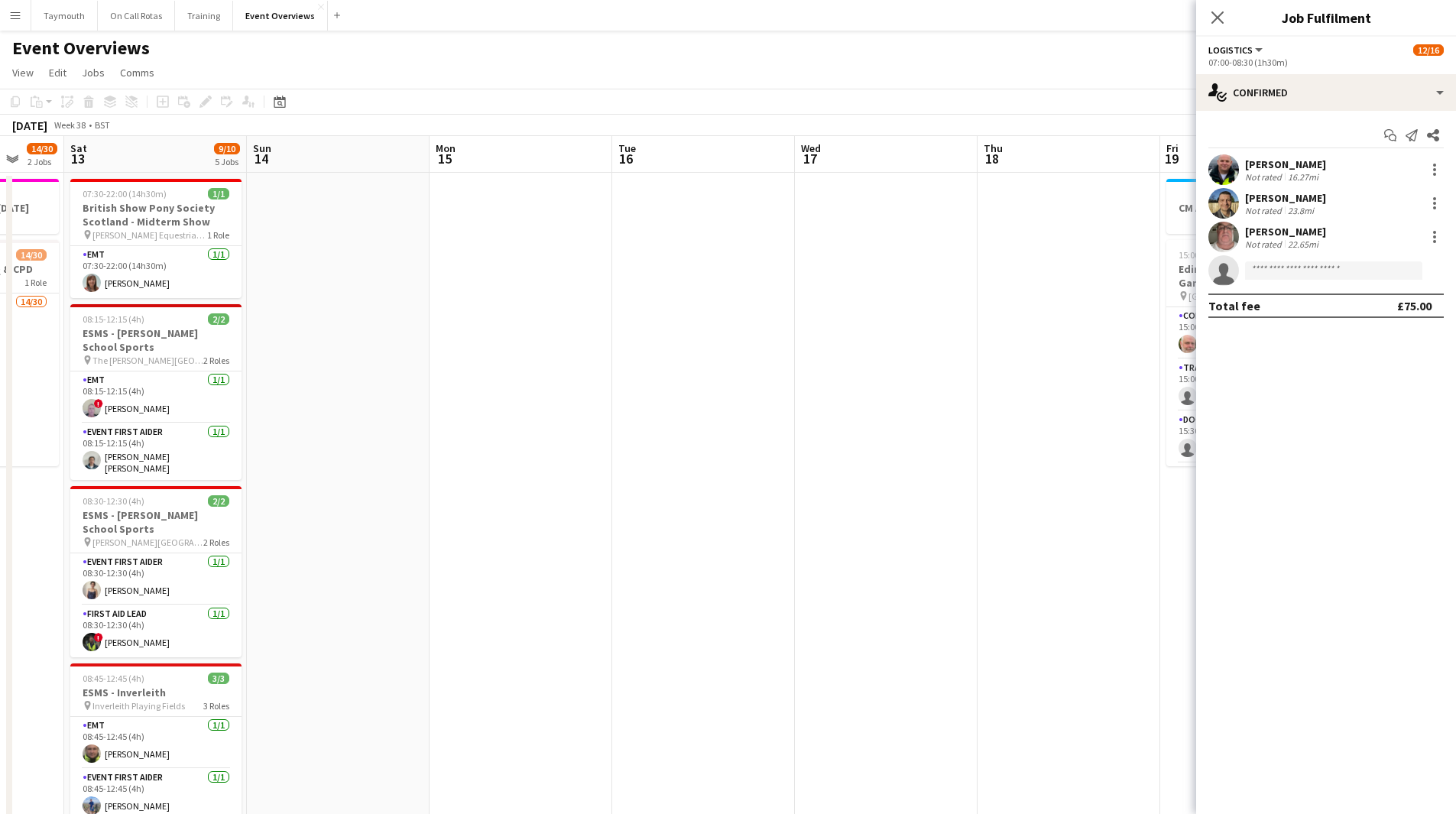
drag, startPoint x: 1032, startPoint y: 494, endPoint x: 1226, endPoint y: 504, distance: 194.3
click at [1235, 498] on body "Menu Boards Boards Boards All jobs Status Workforce Workforce My Workforce Recr…" at bounding box center [728, 741] width 1456 height 1482
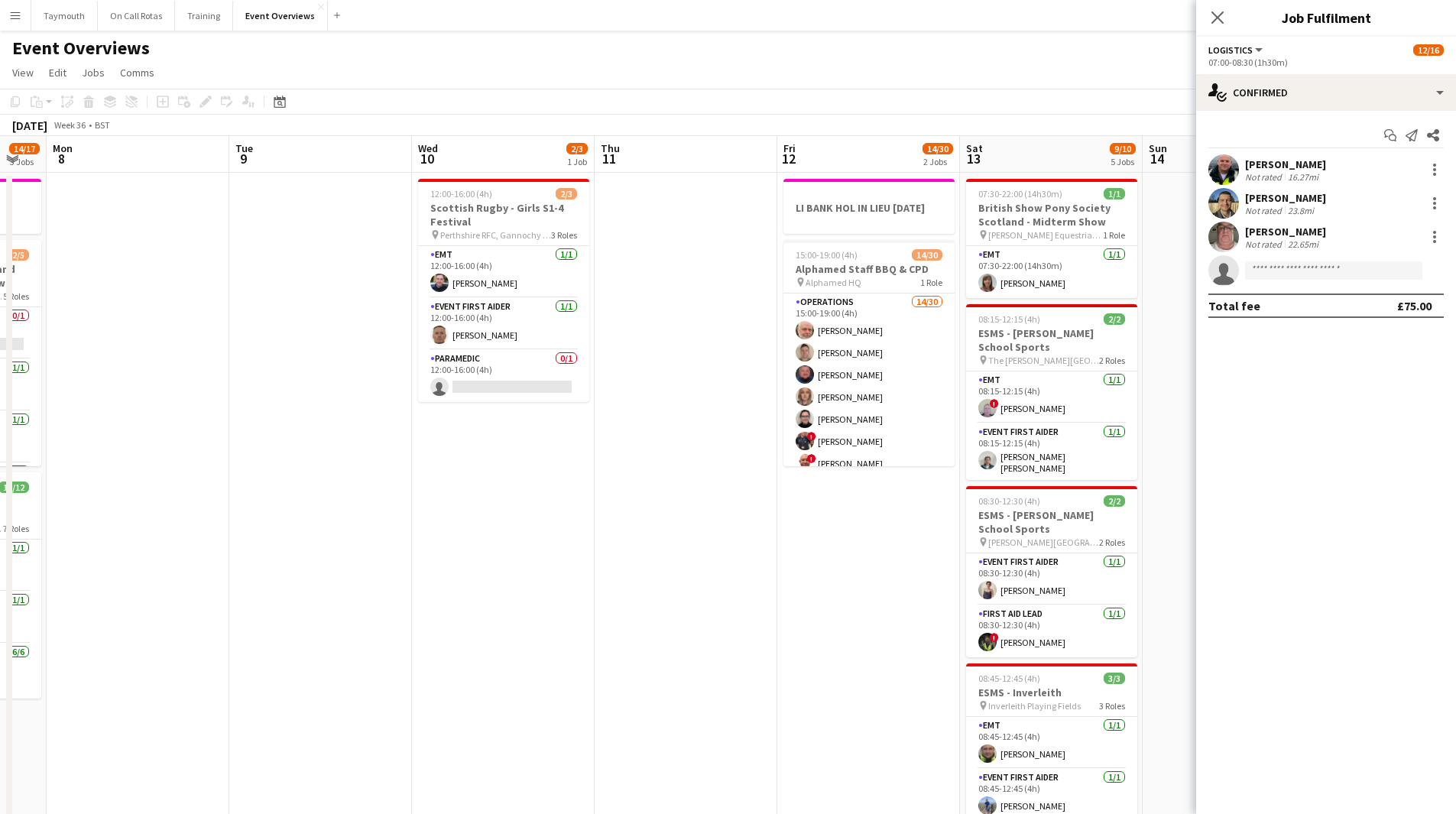
drag, startPoint x: 222, startPoint y: 474, endPoint x: 1106, endPoint y: 528, distance: 885.6
click at [1084, 526] on app-calendar-viewport "Fri 5 12/12 2 Jobs Sat 6 25/26 7 Jobs Sun 7 14/17 3 Jobs Mon 8 Tue 9 Wed 10 2/3…" at bounding box center [728, 809] width 1456 height 1346
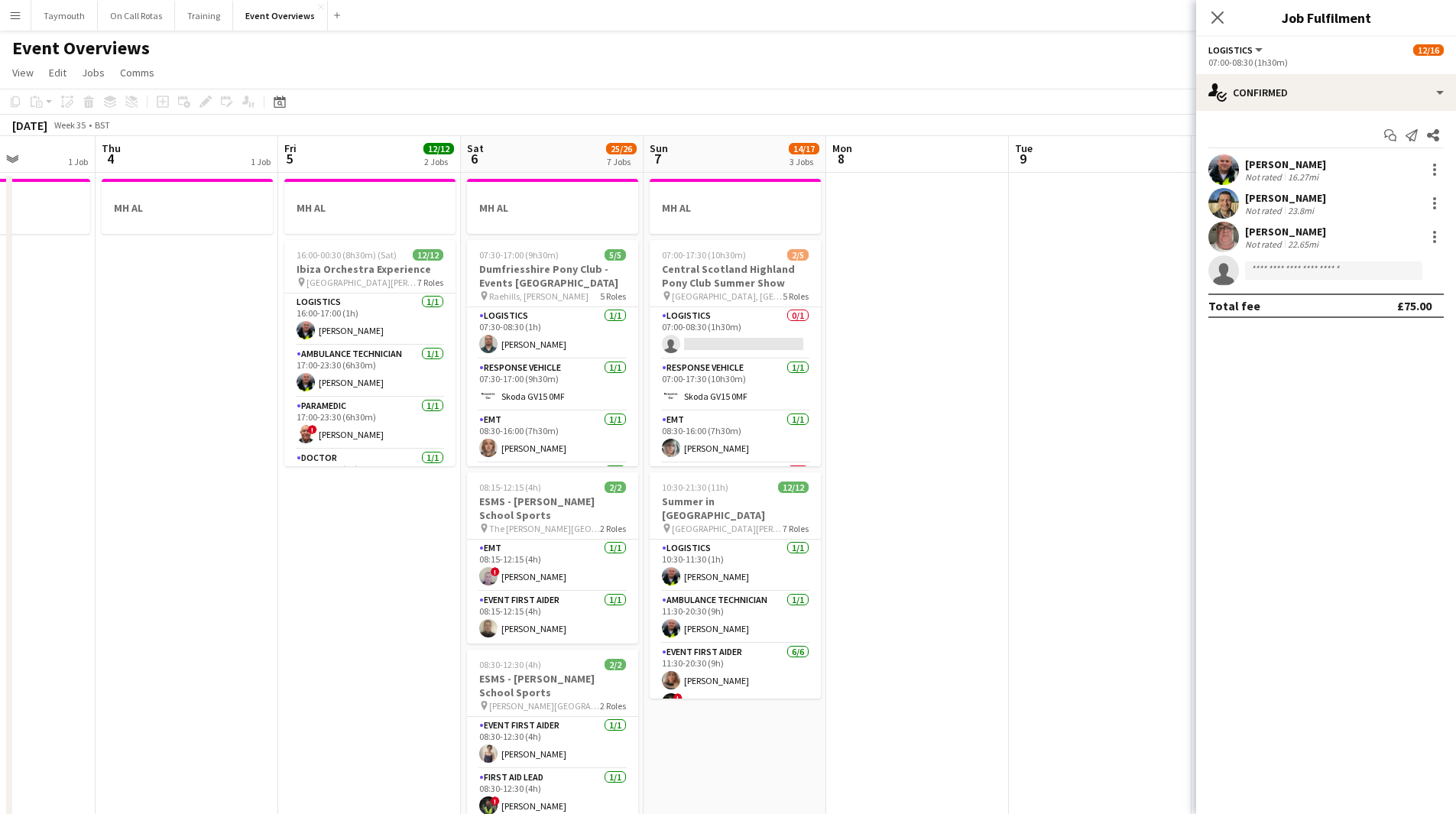
drag, startPoint x: 307, startPoint y: 481, endPoint x: 1268, endPoint y: 496, distance: 961.1
click at [1268, 496] on body "Menu Boards Boards Boards All jobs Status Workforce Workforce My Workforce Recr…" at bounding box center [728, 741] width 1456 height 1482
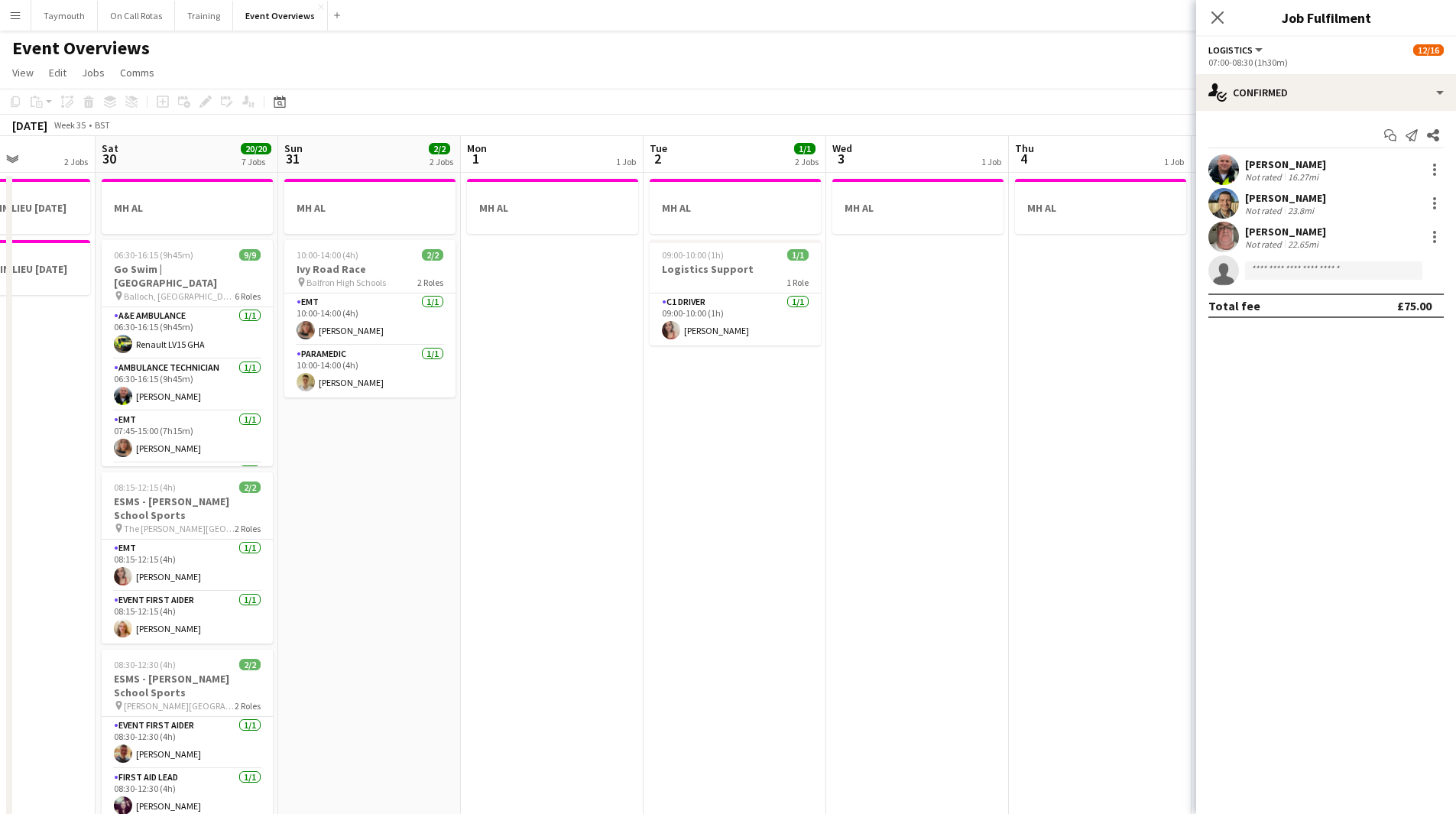
drag, startPoint x: 919, startPoint y: 492, endPoint x: 1041, endPoint y: 502, distance: 122.4
click at [1134, 490] on app-calendar-viewport "Wed 27 Thu 28 1/1 1 Job Fri 29 2 Jobs Sat 30 20/20 7 Jobs Sun 31 2/2 2 Jobs Mon…" at bounding box center [728, 809] width 1456 height 1346
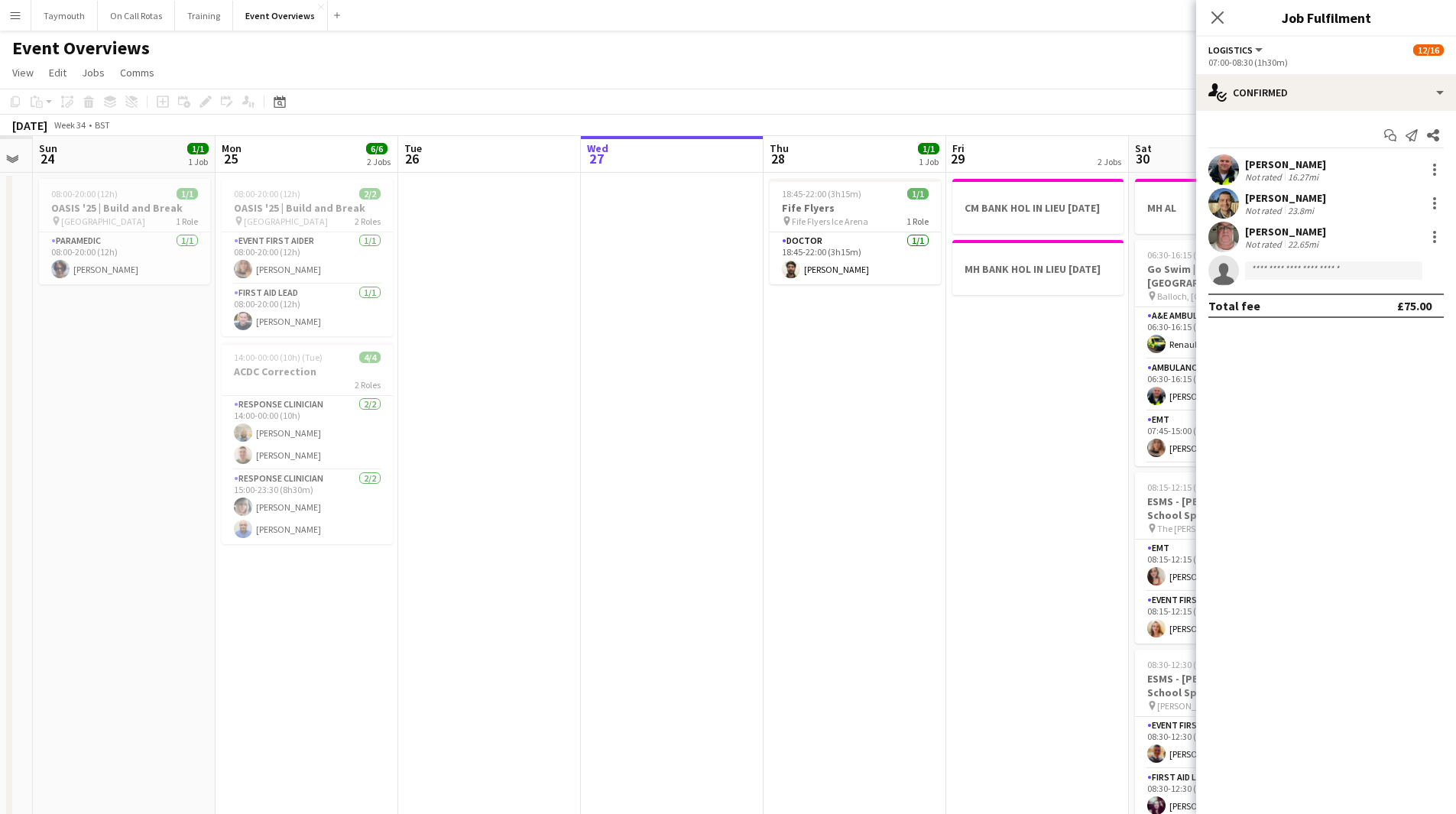
drag, startPoint x: 247, startPoint y: 460, endPoint x: 1122, endPoint y: 501, distance: 876.0
click at [1094, 493] on app-calendar-viewport "Fri 22 Sat 23 Sun 24 1/1 1 Job Mon 25 6/6 2 Jobs Tue 26 Wed 27 Thu 28 1/1 1 Job…" at bounding box center [728, 809] width 1456 height 1346
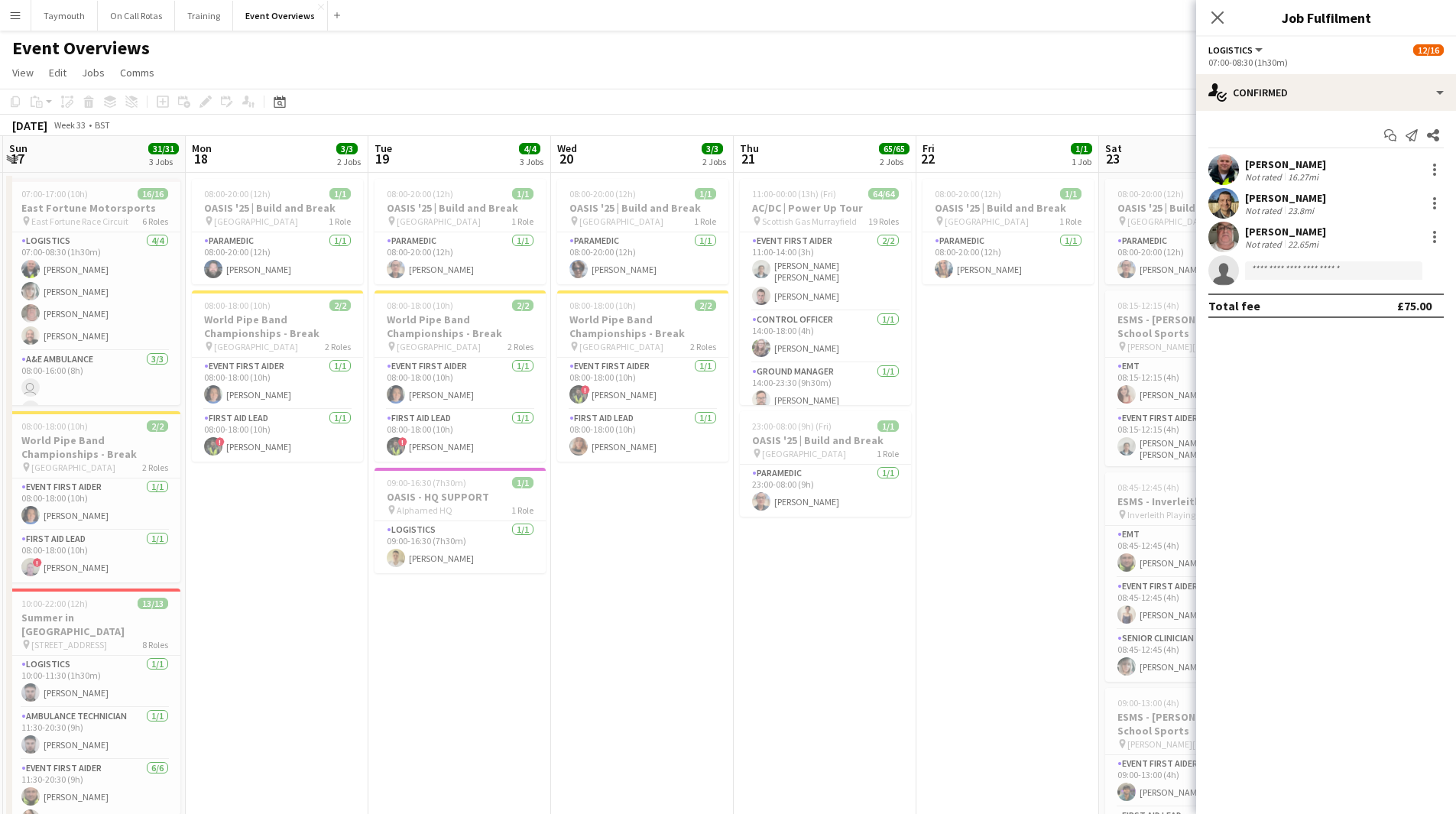
drag, startPoint x: 525, startPoint y: 469, endPoint x: 794, endPoint y: 480, distance: 269.2
click at [794, 480] on app-calendar-viewport "Thu 14 Fri 15 Sat 16 68/69 3 Jobs Sun 17 31/31 3 Jobs Mon 18 3/3 2 Jobs Tue 19 …" at bounding box center [728, 809] width 1456 height 1346
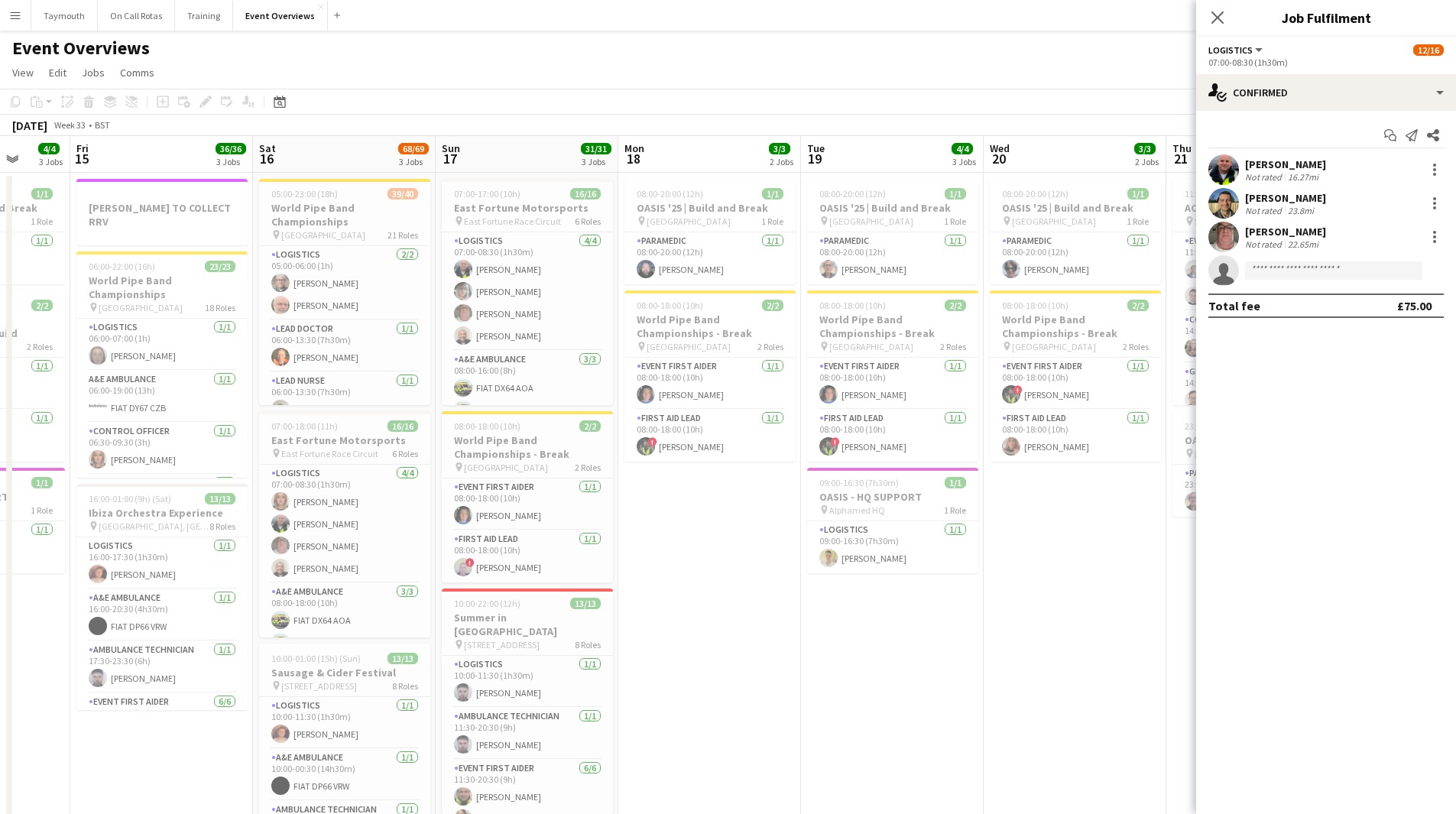
drag, startPoint x: 361, startPoint y: 476, endPoint x: 831, endPoint y: 491, distance: 470.2
click at [828, 490] on app-calendar-viewport "Wed 13 Thu 14 4/4 3 Jobs Fri 15 36/36 3 Jobs Sat 16 68/69 3 Jobs Sun 17 31/31 3…" at bounding box center [728, 809] width 1456 height 1346
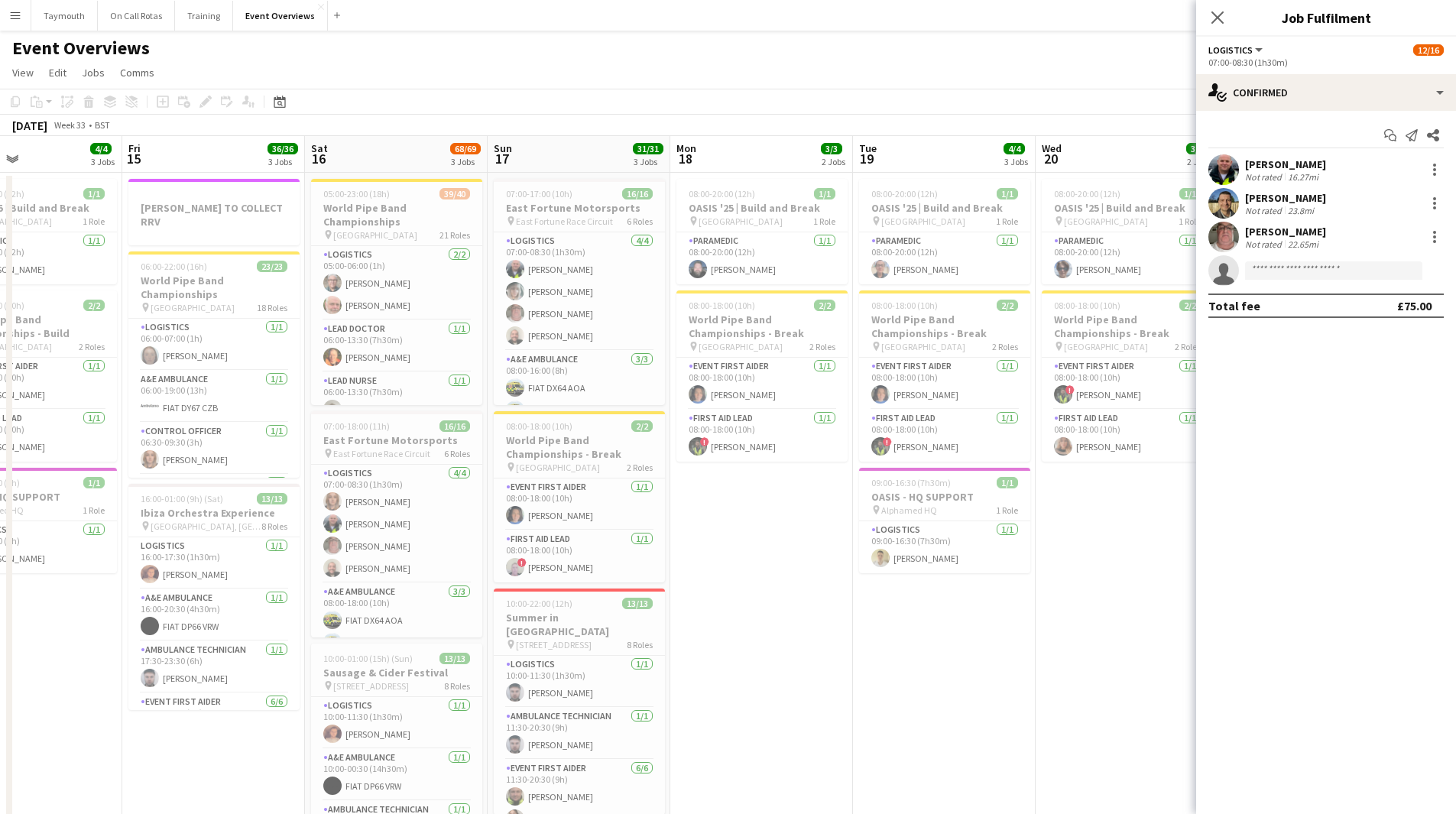
drag, startPoint x: 707, startPoint y: 517, endPoint x: 722, endPoint y: 511, distance: 16.2
click at [722, 511] on app-calendar-viewport "Tue 12 84/85 4 Jobs Wed 13 4/4 3 Jobs Thu 14 4/4 3 Jobs Fri 15 36/36 3 Jobs Sat…" at bounding box center [728, 809] width 1456 height 1346
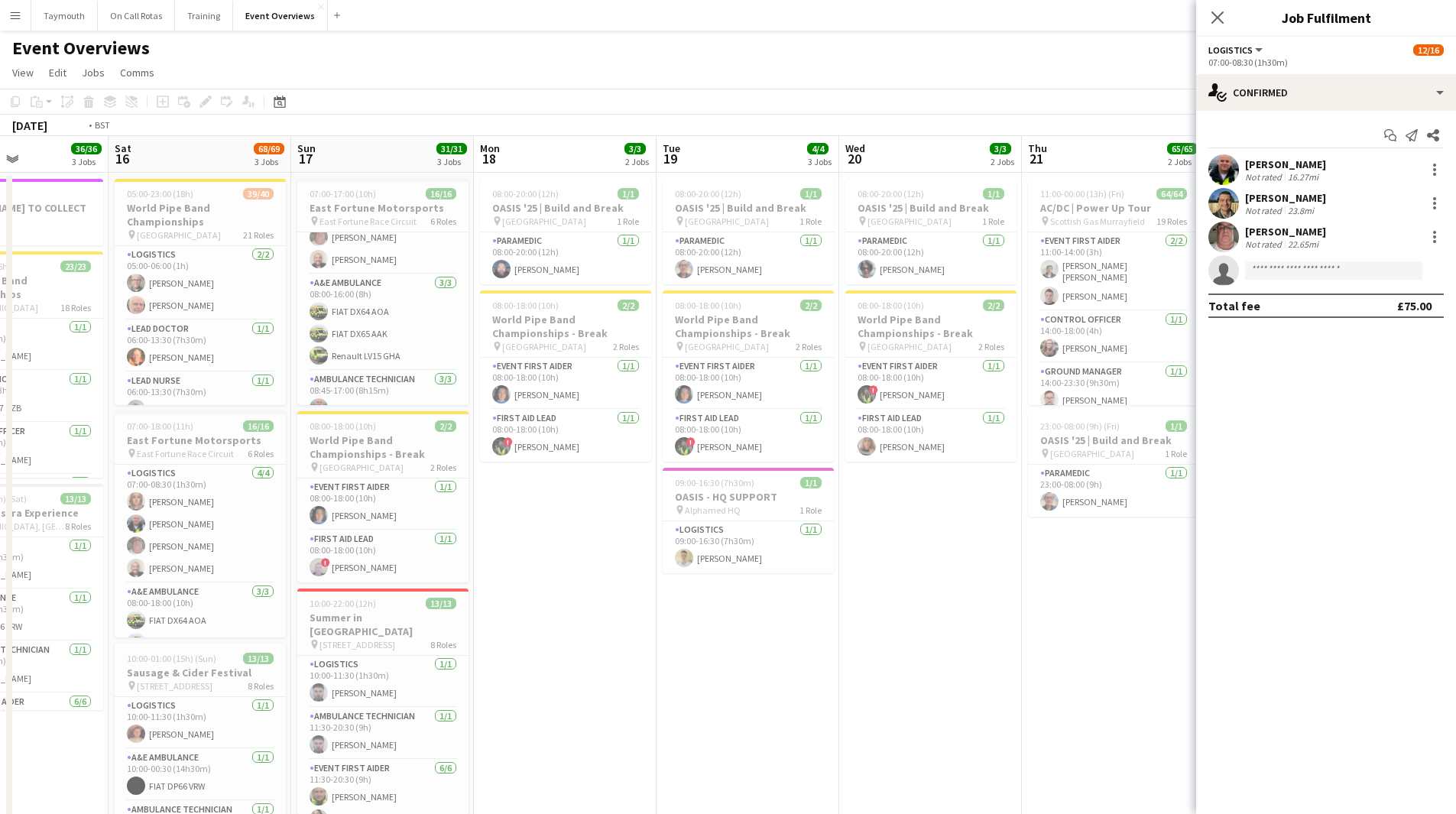
drag, startPoint x: 807, startPoint y: 529, endPoint x: 70, endPoint y: 542, distance: 737.1
click at [91, 545] on app-calendar-viewport "Tue 12 84/85 4 Jobs Wed 13 4/4 3 Jobs Thu 14 4/4 3 Jobs Fri 15 36/36 3 Jobs Sat…" at bounding box center [728, 809] width 1456 height 1346
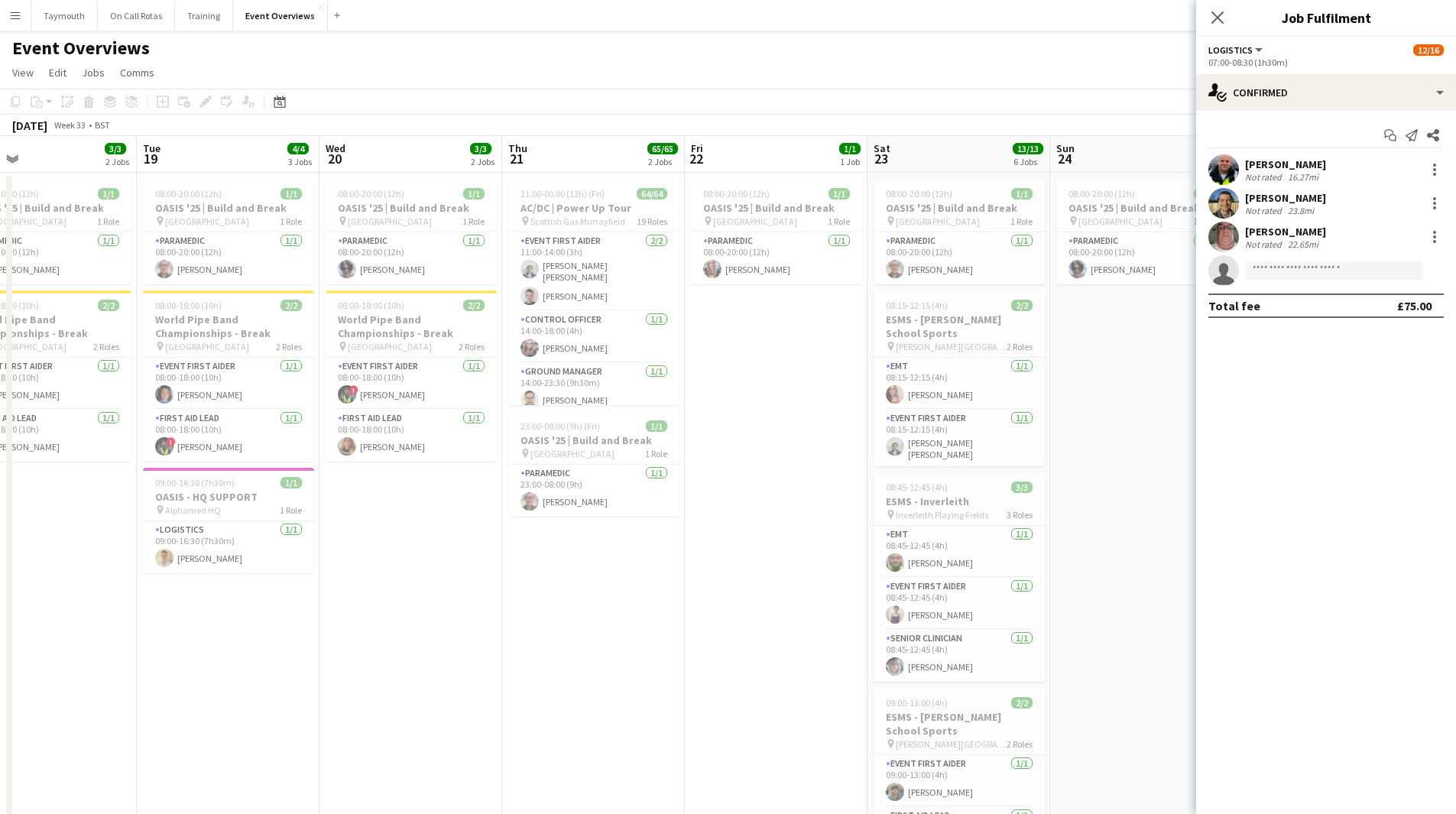
drag, startPoint x: 301, startPoint y: 573, endPoint x: 395, endPoint y: 542, distance: 99.0
click at [212, 563] on app-calendar-viewport "Sat 16 68/69 3 Jobs Sun 17 31/31 3 Jobs Mon 18 3/3 2 Jobs Tue 19 4/4 3 Jobs Wed…" at bounding box center [728, 809] width 1456 height 1346
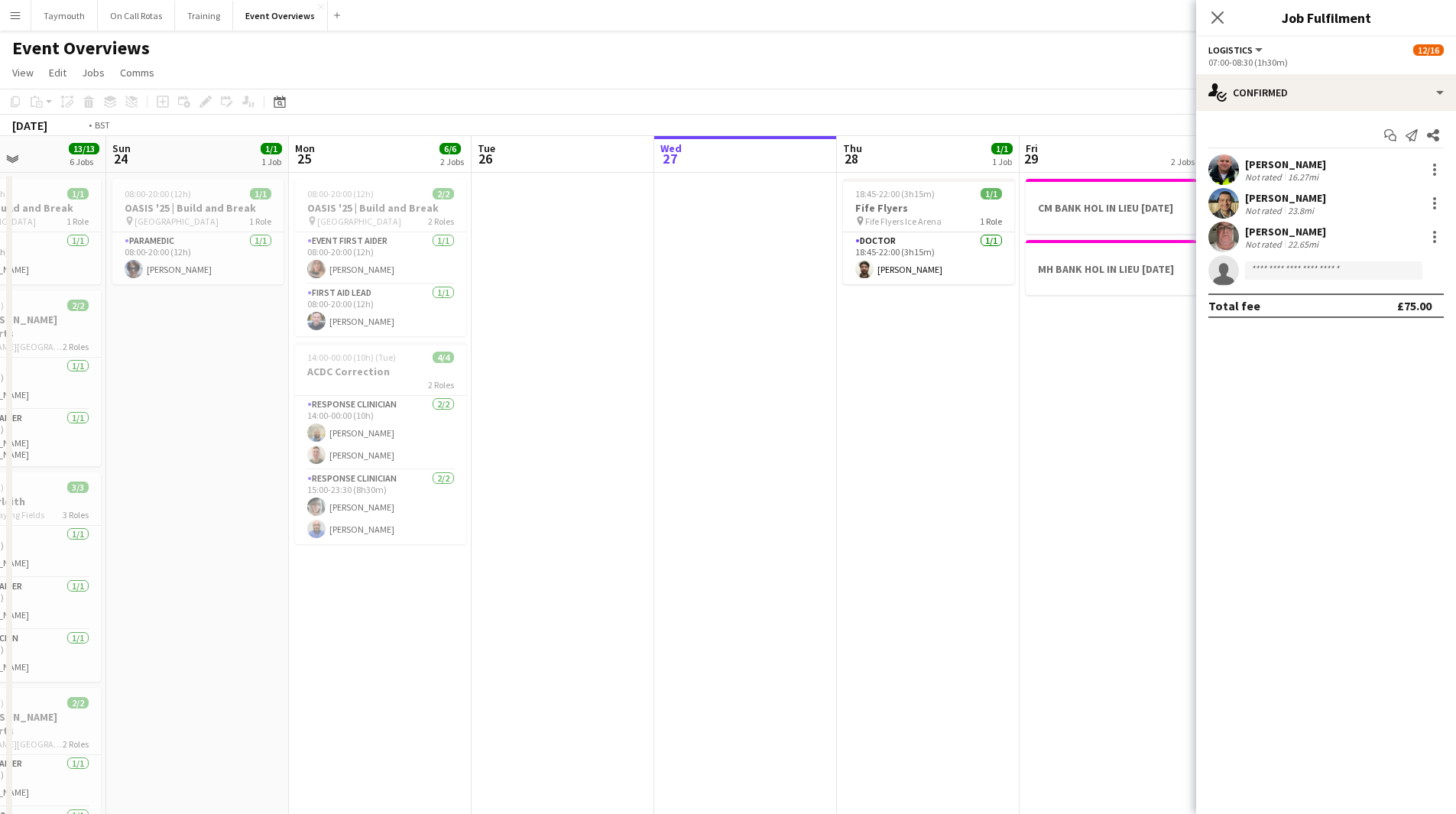
click at [0, 486] on html "Menu Boards Boards Boards All jobs Status Workforce Workforce My Workforce Recr…" at bounding box center [728, 741] width 1456 height 1482
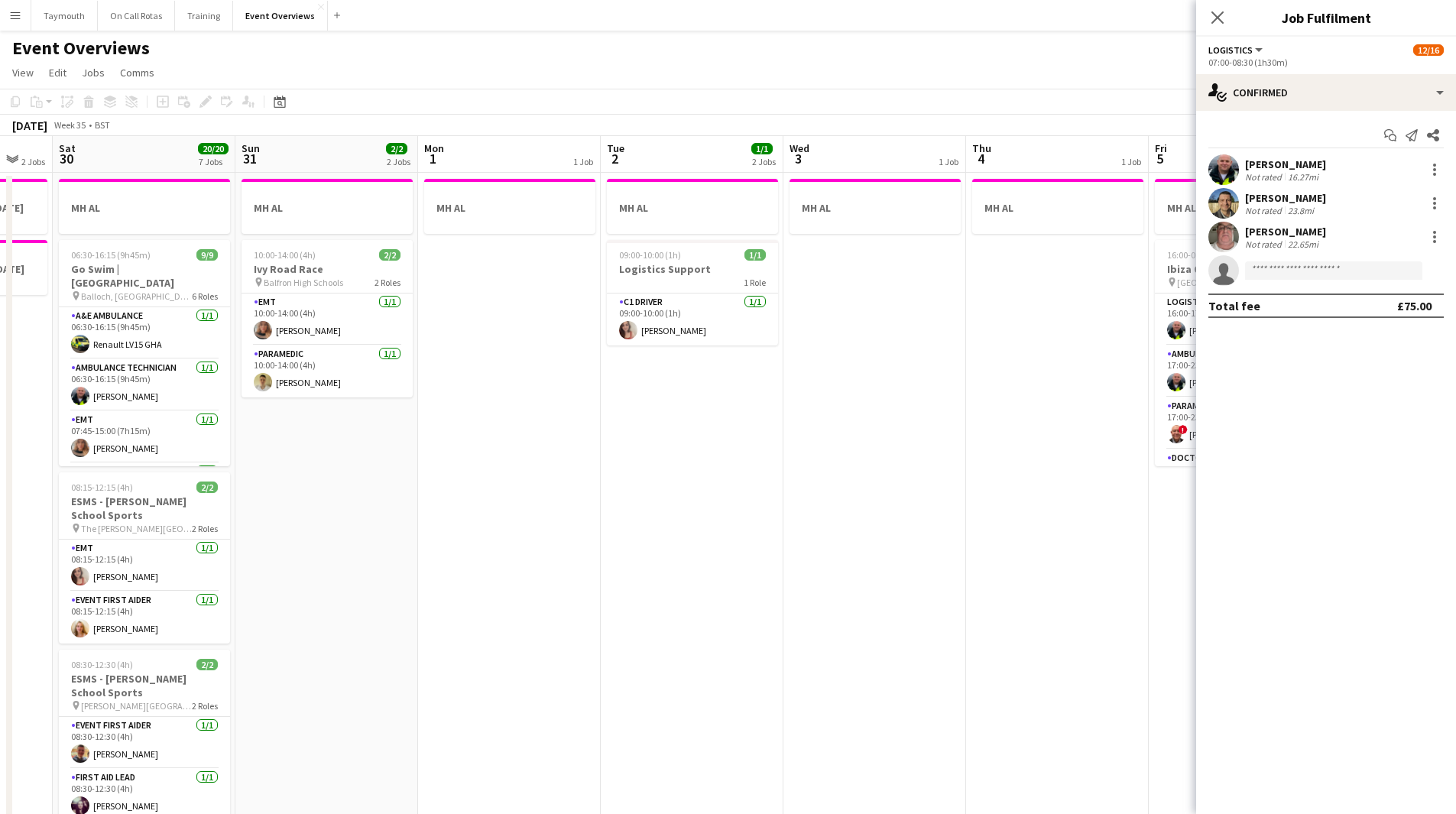
drag, startPoint x: 617, startPoint y: 496, endPoint x: 147, endPoint y: 494, distance: 470.0
click at [0, 501] on html "Menu Boards Boards Boards All jobs Status Workforce Workforce My Workforce Recr…" at bounding box center [728, 741] width 1456 height 1482
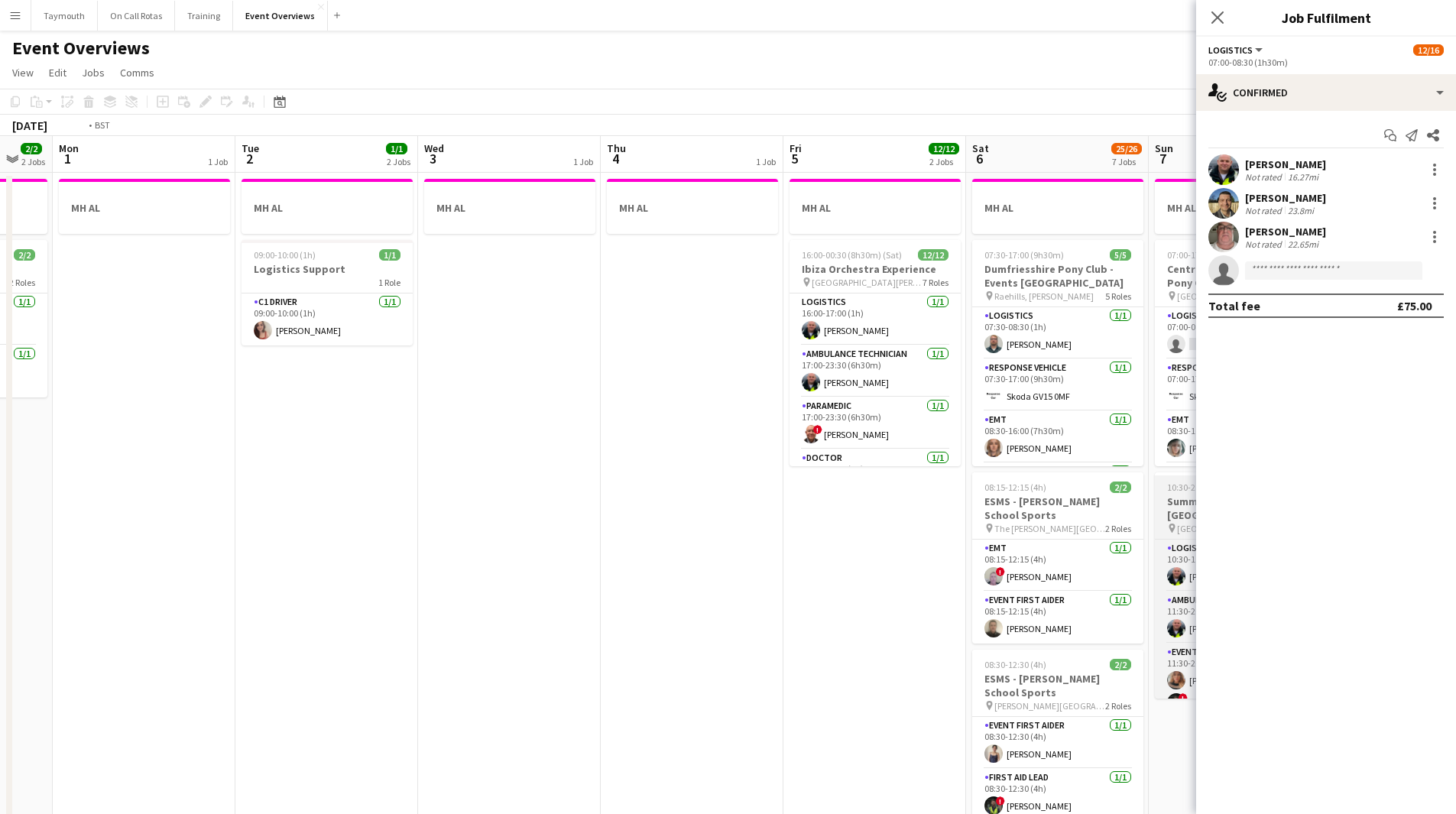
drag
click at [125, 513] on app-calendar-viewport "Fri 29 2 Jobs Sat 30 20/20 7 Jobs Sun 31 2/2 2 Jobs Mon 1 1 Job Tue 2 1/1 2 Job…" at bounding box center [728, 809] width 1456 height 1346
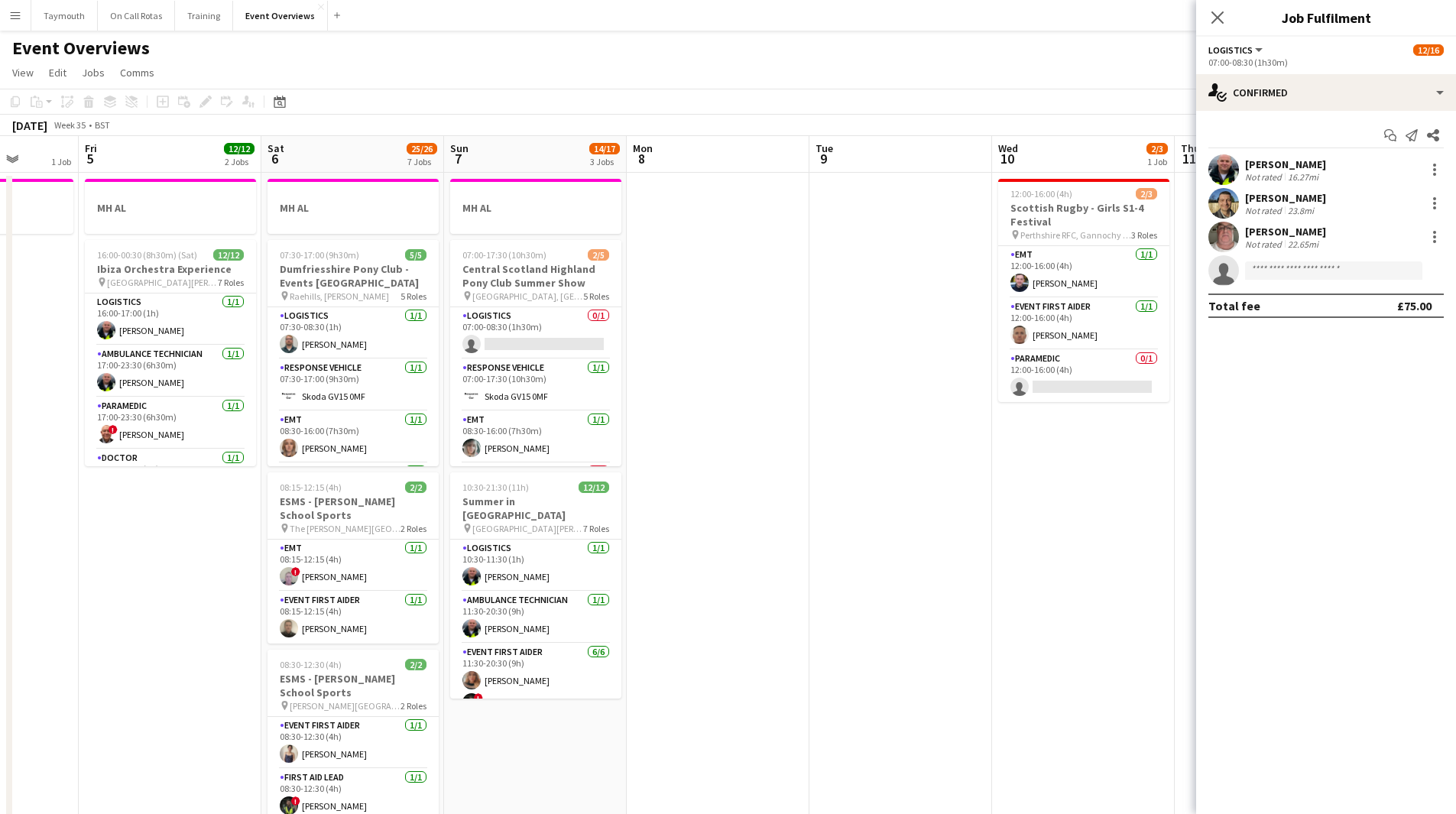
click at [363, 538] on app-calendar-viewport "Tue 2 1/1 2 Jobs Wed 3 1 Job Thu 4 1 Job Fri 5 12/12 2 Jobs Sat 6 25/26 7 Jobs …" at bounding box center [728, 809] width 1456 height 1346
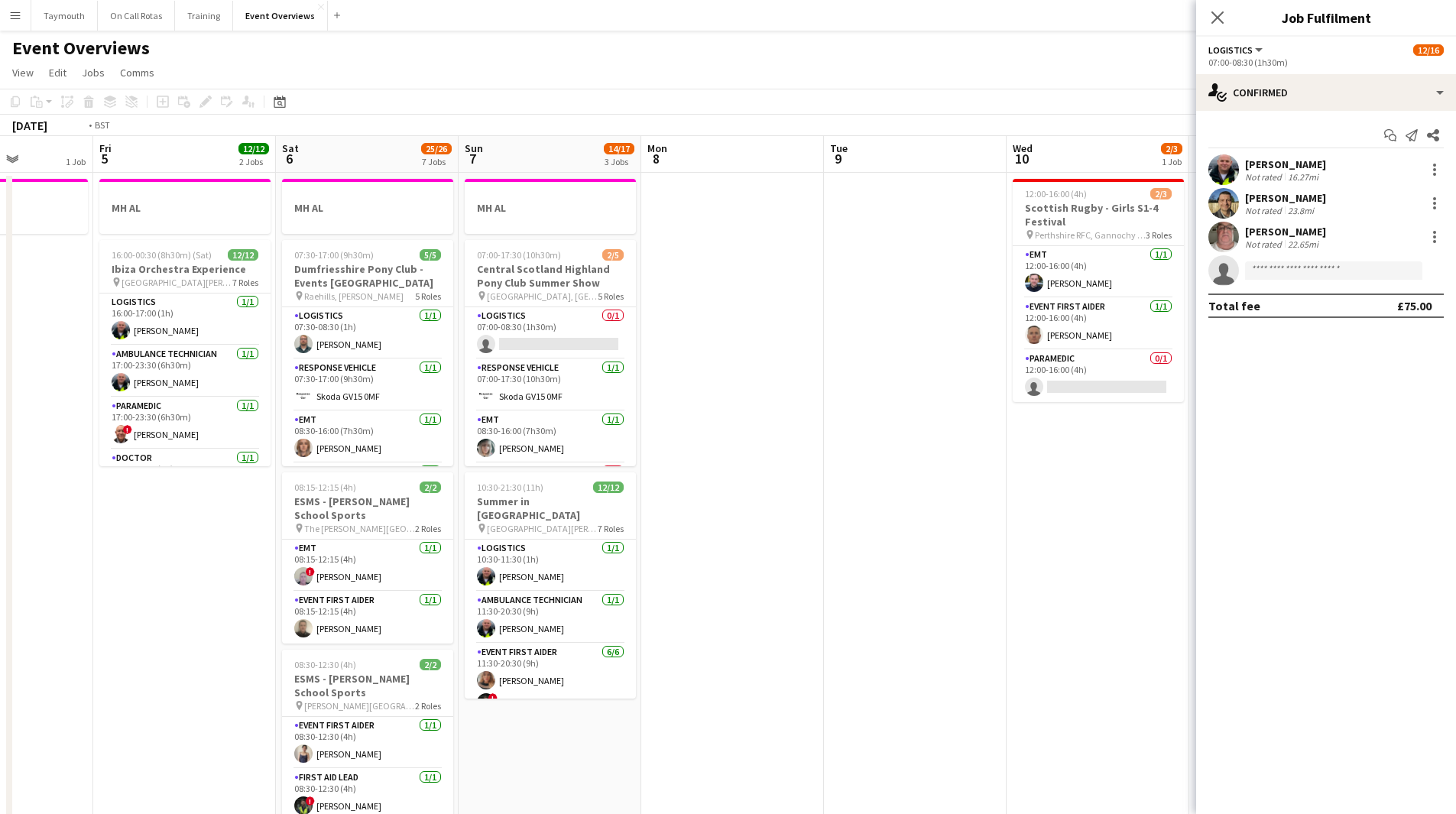
click at [29, 565] on app-calendar-viewport "Tue 2 1/1 2 Jobs Wed 3 1 Job Thu 4 1 Job Fri 5 12/12 2 Jobs Sat 6 25/26 7 Jobs …" at bounding box center [728, 809] width 1456 height 1346
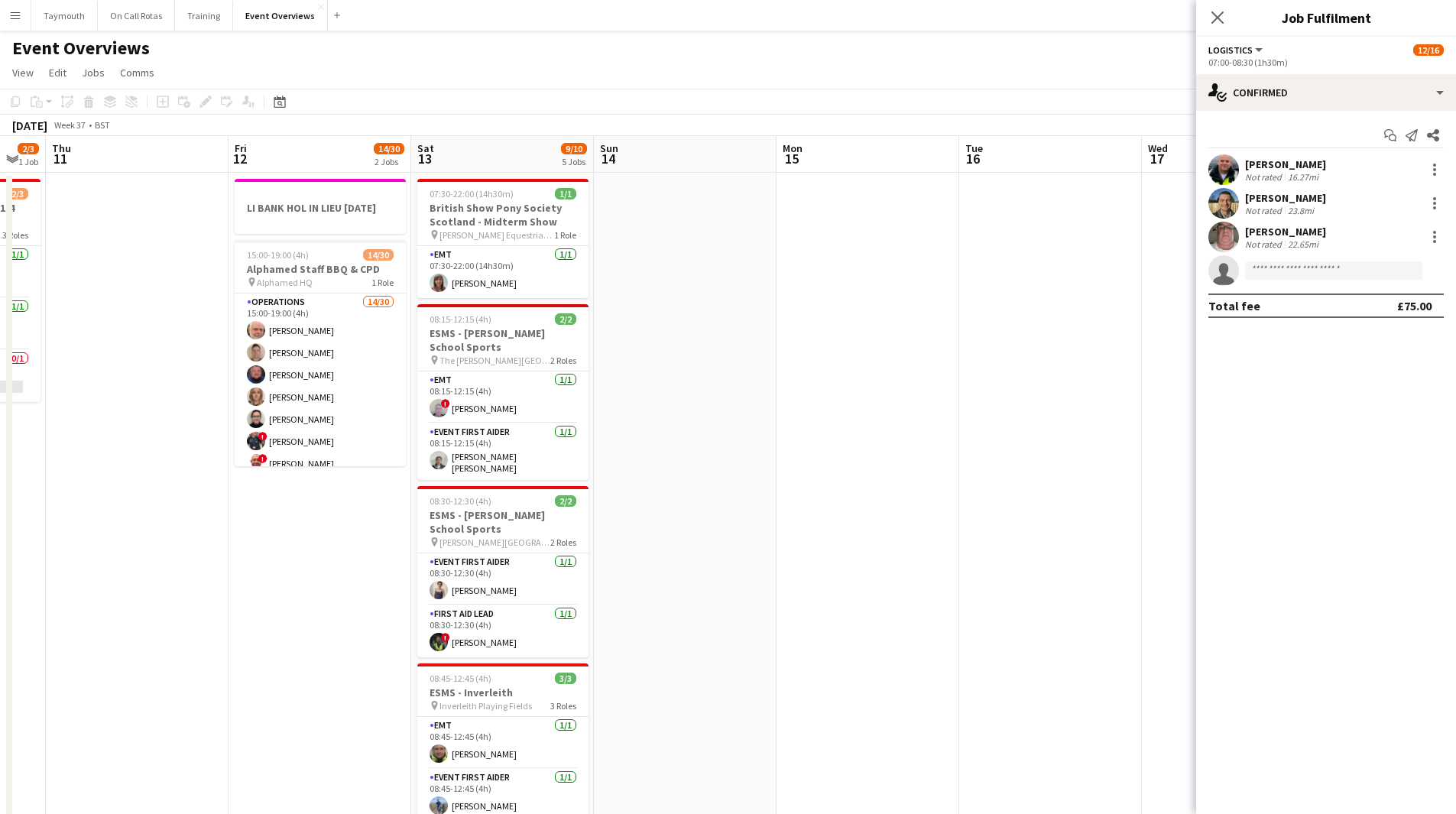
click at [363, 581] on app-calendar-viewport "Mon 8 Tue 9 Wed 10 2/3 1 Job Thu 11 Fri 12 14/30 2 Jobs Sat 13 9/10 5 Jobs Sun …" at bounding box center [728, 809] width 1456 height 1346
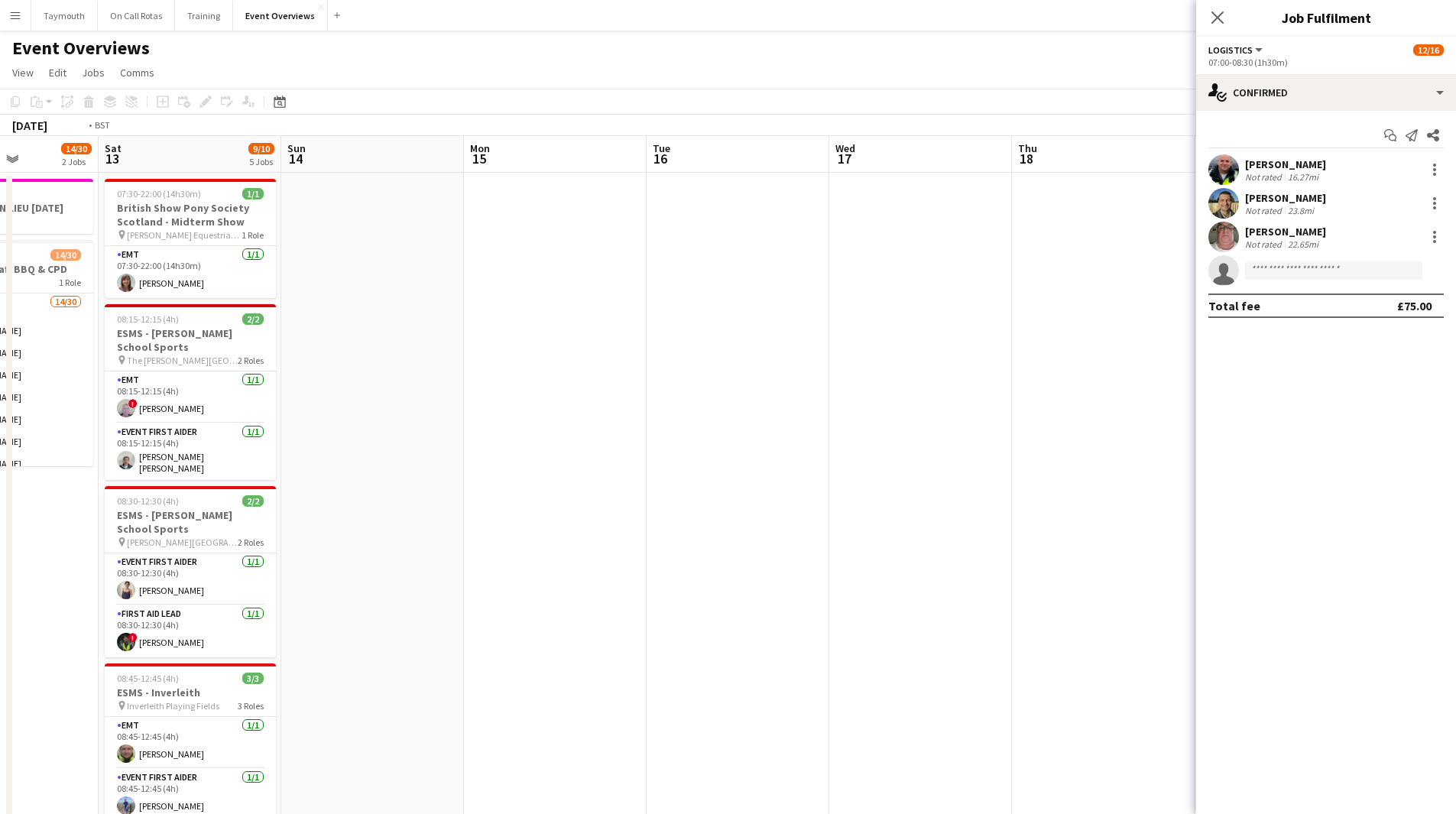
click at [197, 498] on app-calendar-viewport "Tue 9 Wed 10 2/3 1 Job Thu 11 Fri 12 14/30 2 Jobs Sat 13 9/10 5 Jobs Sun 14 Mon…" at bounding box center [728, 809] width 1456 height 1346
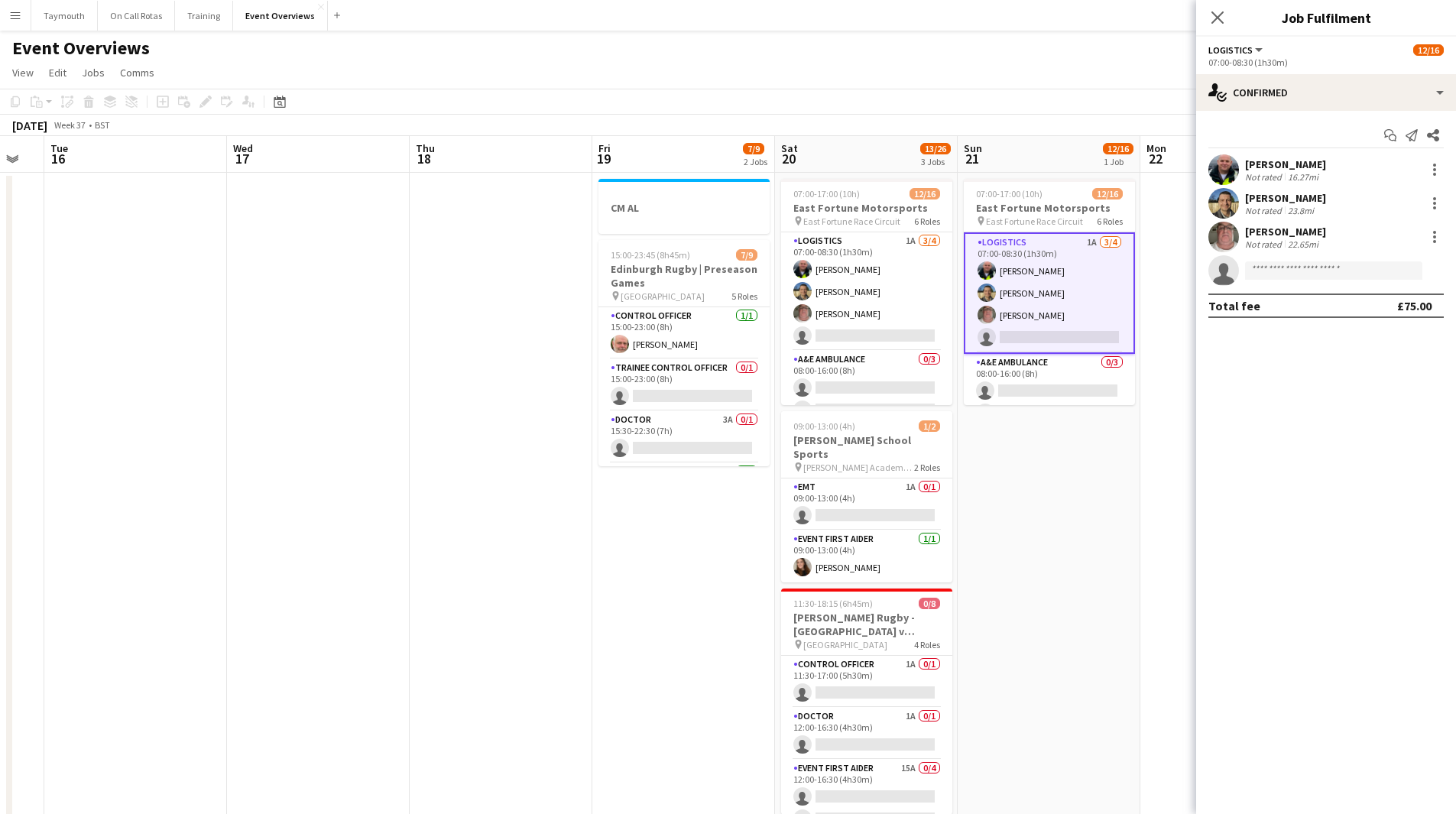
click at [210, 469] on app-calendar-viewport "Sat 13 9/10 5 Jobs Sun 14 Mon 15 Tue 16 Wed 17 Thu 18 Fri 19 7/9 2 Jobs Sat 20 …" at bounding box center [728, 809] width 1456 height 1346
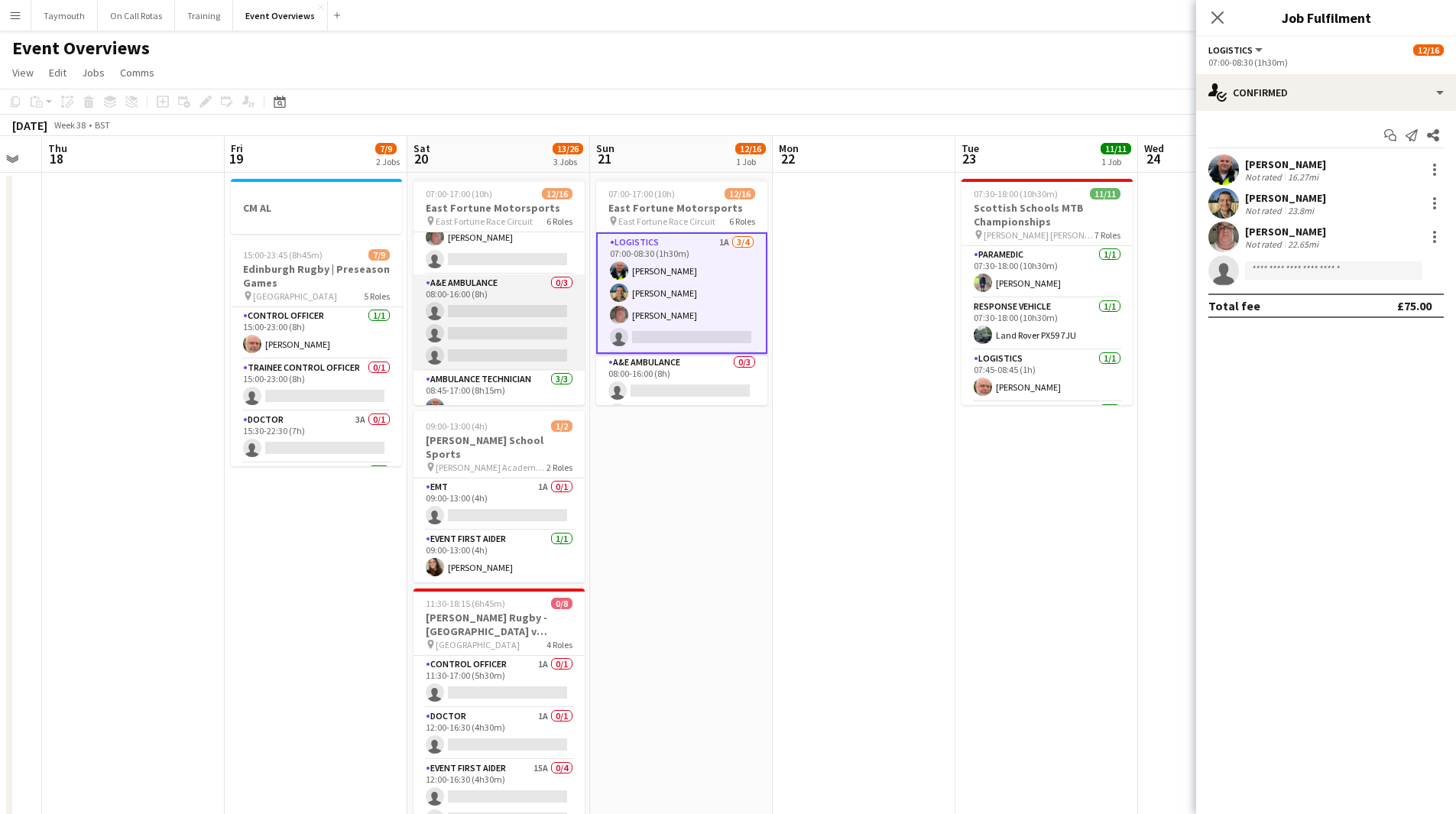
click at [516, 319] on app-card-role "A&E Ambulance 0/3 08:00-16:00 (8h) single-neutral-actions single-neutral-action…" at bounding box center [499, 322] width 172 height 97
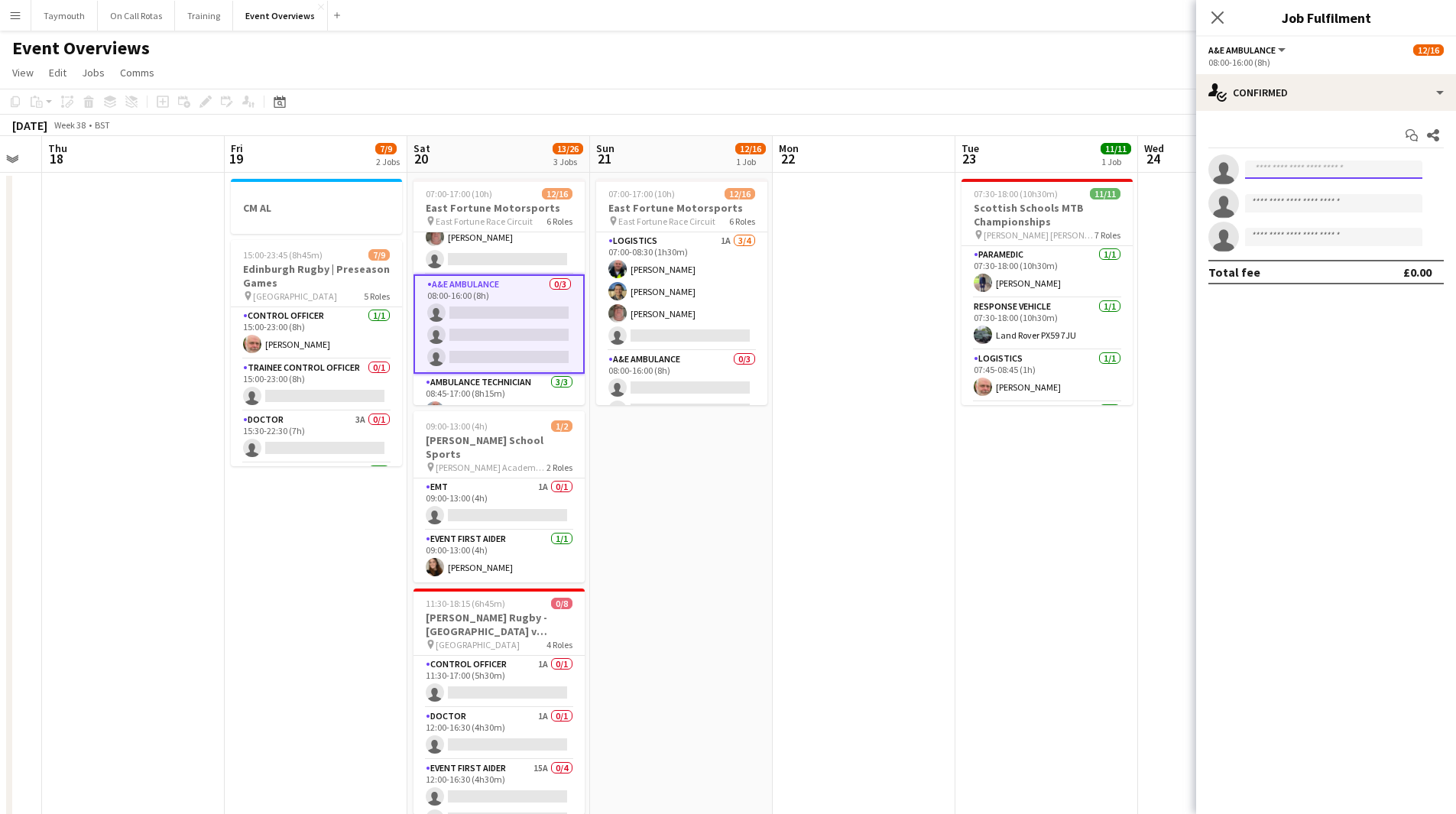
click at [1355, 166] on input at bounding box center [1334, 169] width 178 height 18
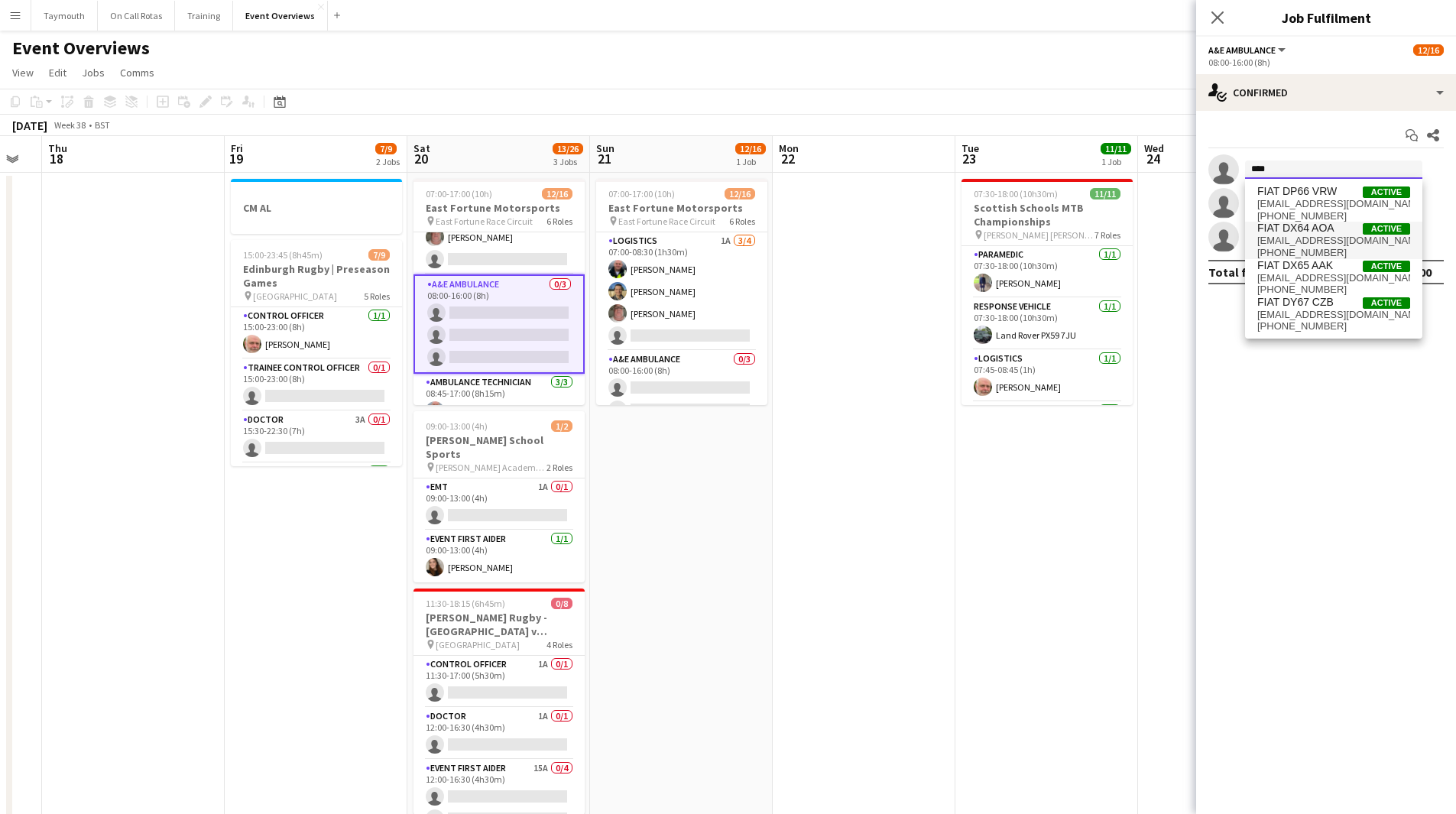
type input "****"
click at [1334, 232] on span "FIAT DX64 AOA" at bounding box center [1297, 228] width 78 height 13
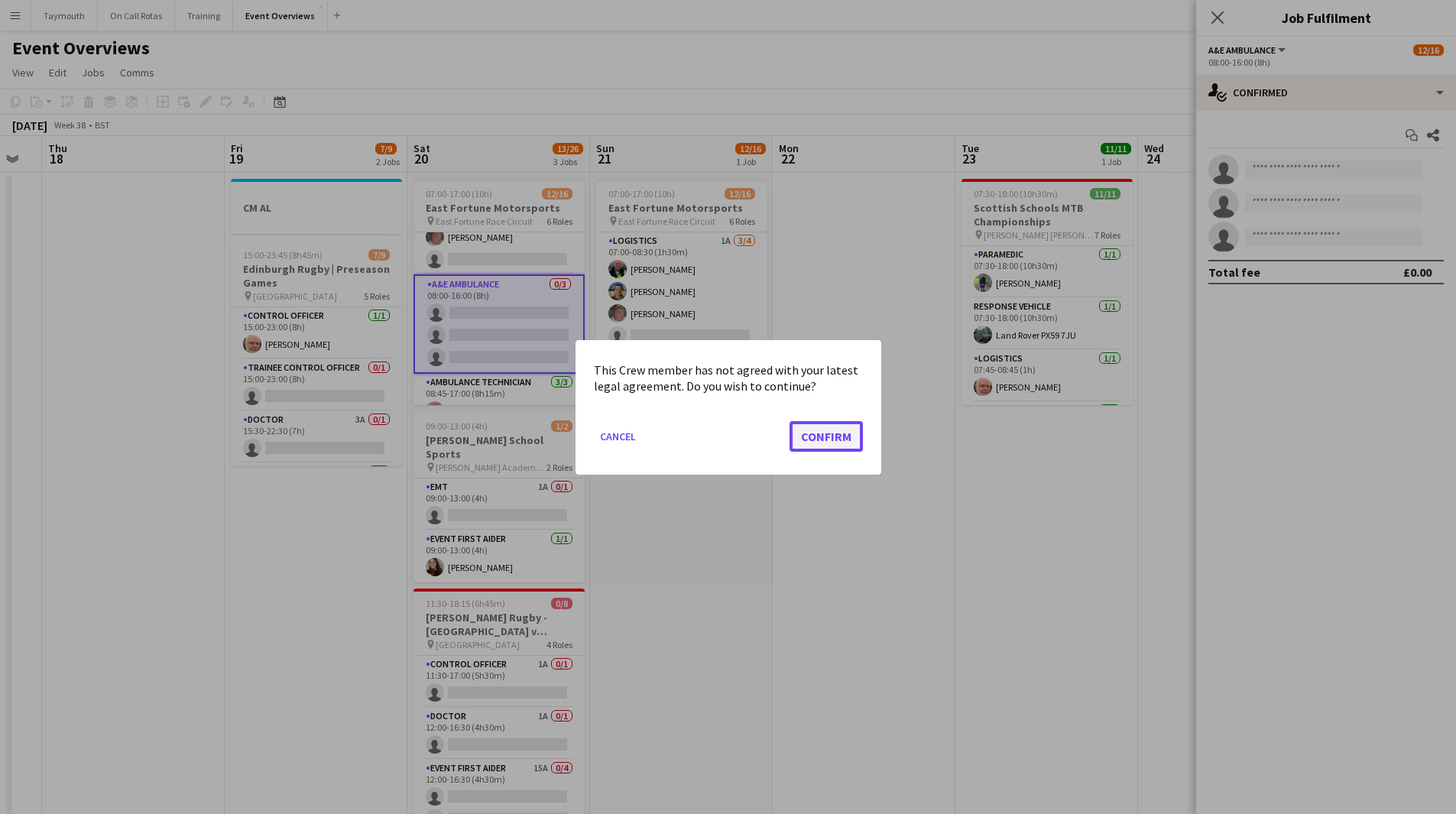
click at [839, 439] on button "Confirm" at bounding box center [826, 435] width 73 height 30
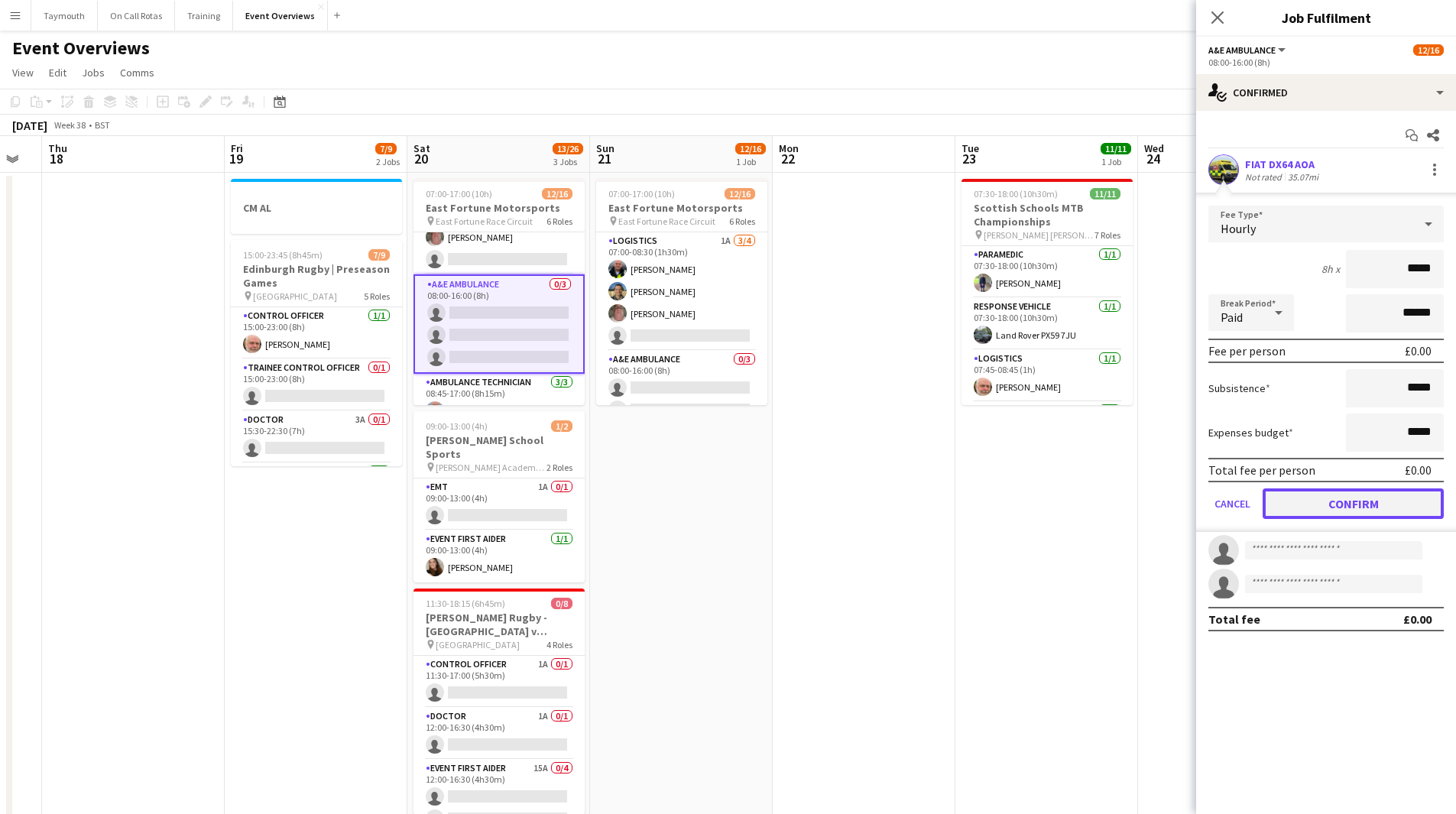
click at [1311, 489] on button "Confirm" at bounding box center [1353, 504] width 181 height 30
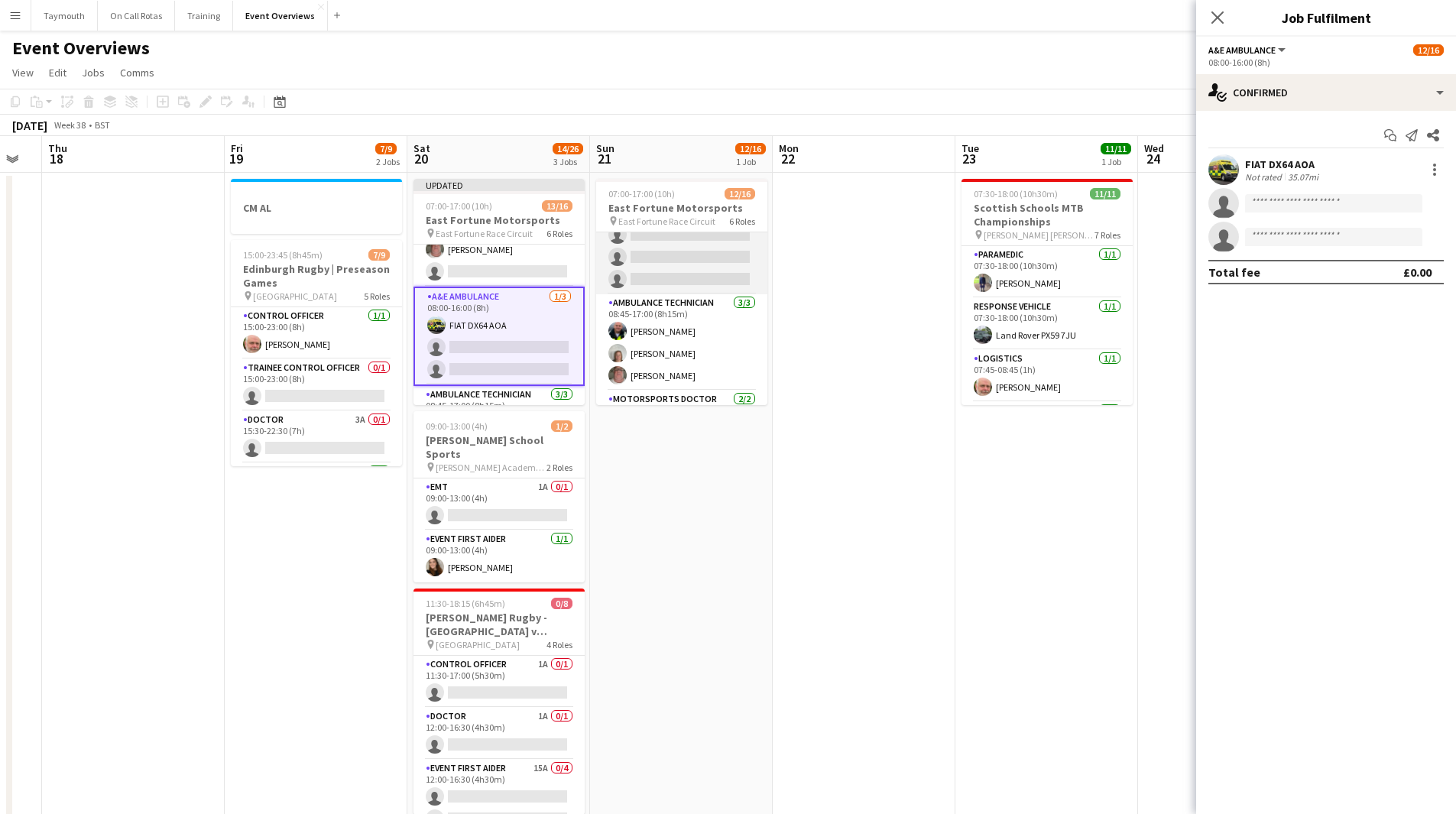
click at [678, 254] on app-card-role "A&E Ambulance 0/3 08:00-16:00 (8h) single-neutral-actions single-neutral-action…" at bounding box center [682, 247] width 172 height 97
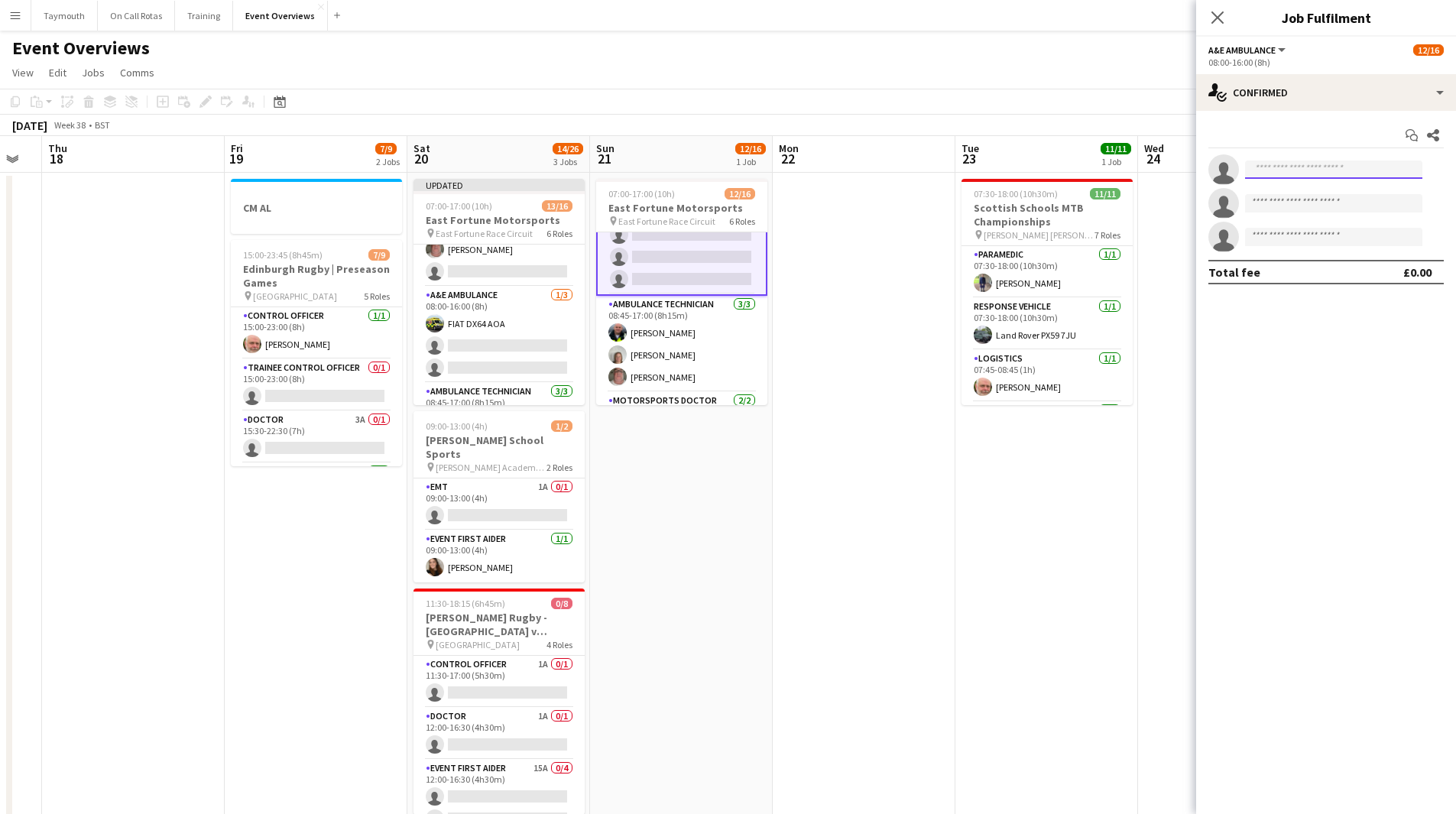
click at [1334, 165] on input at bounding box center [1334, 169] width 178 height 18
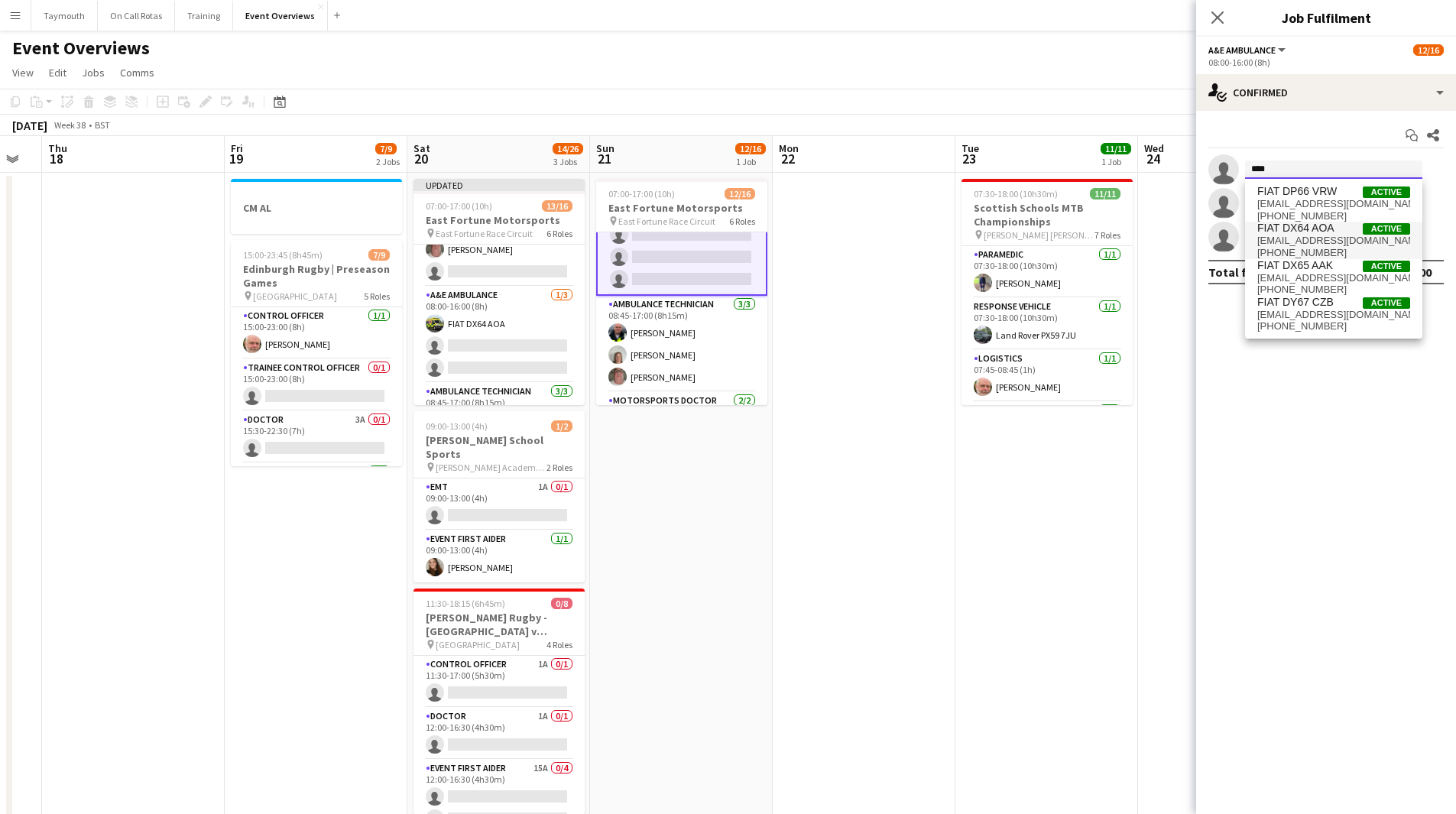
type input "****"
click at [1319, 230] on span "FIAT DX64 AOA" at bounding box center [1297, 228] width 78 height 13
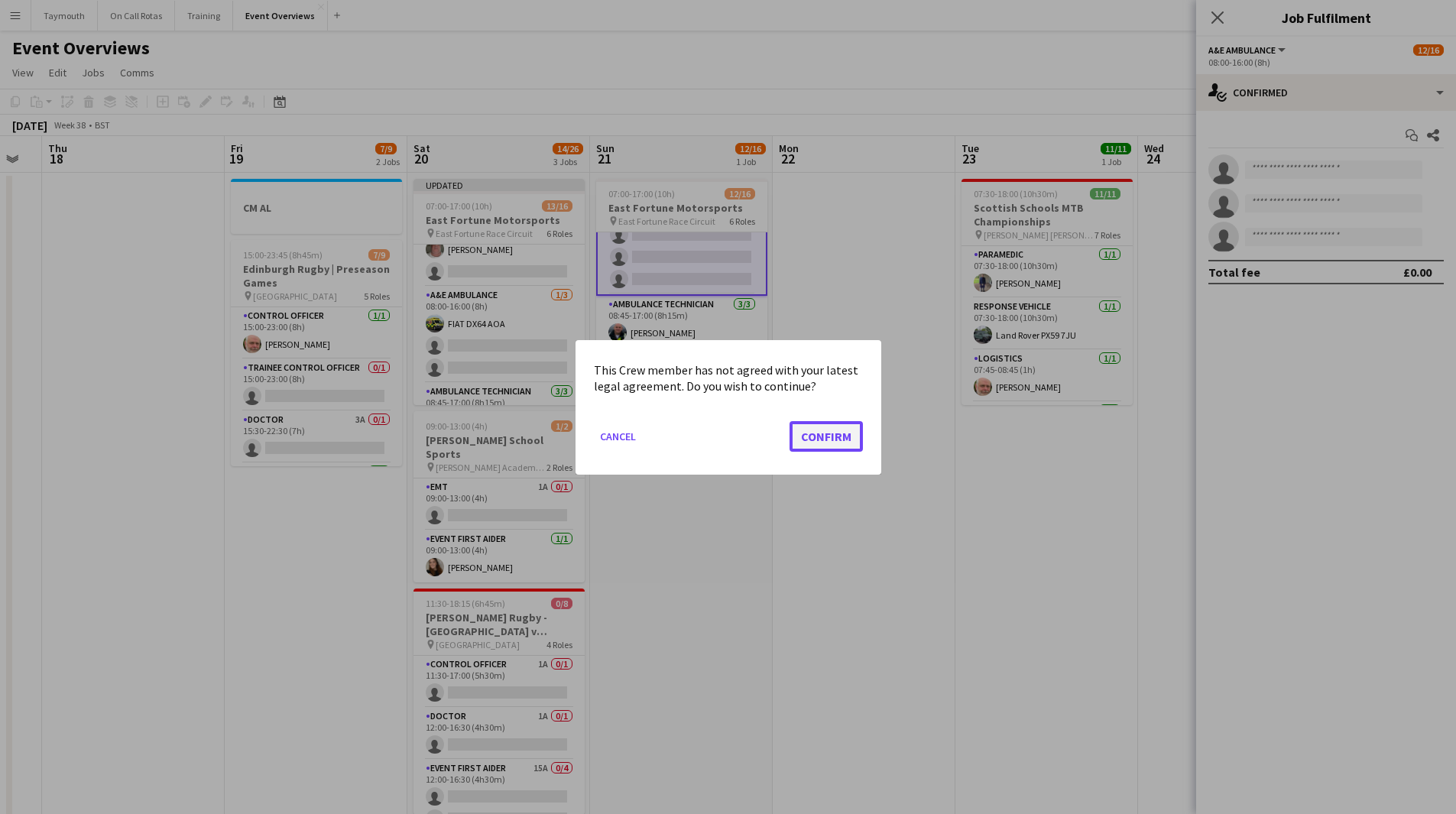
click at [817, 435] on button "Confirm" at bounding box center [826, 435] width 73 height 30
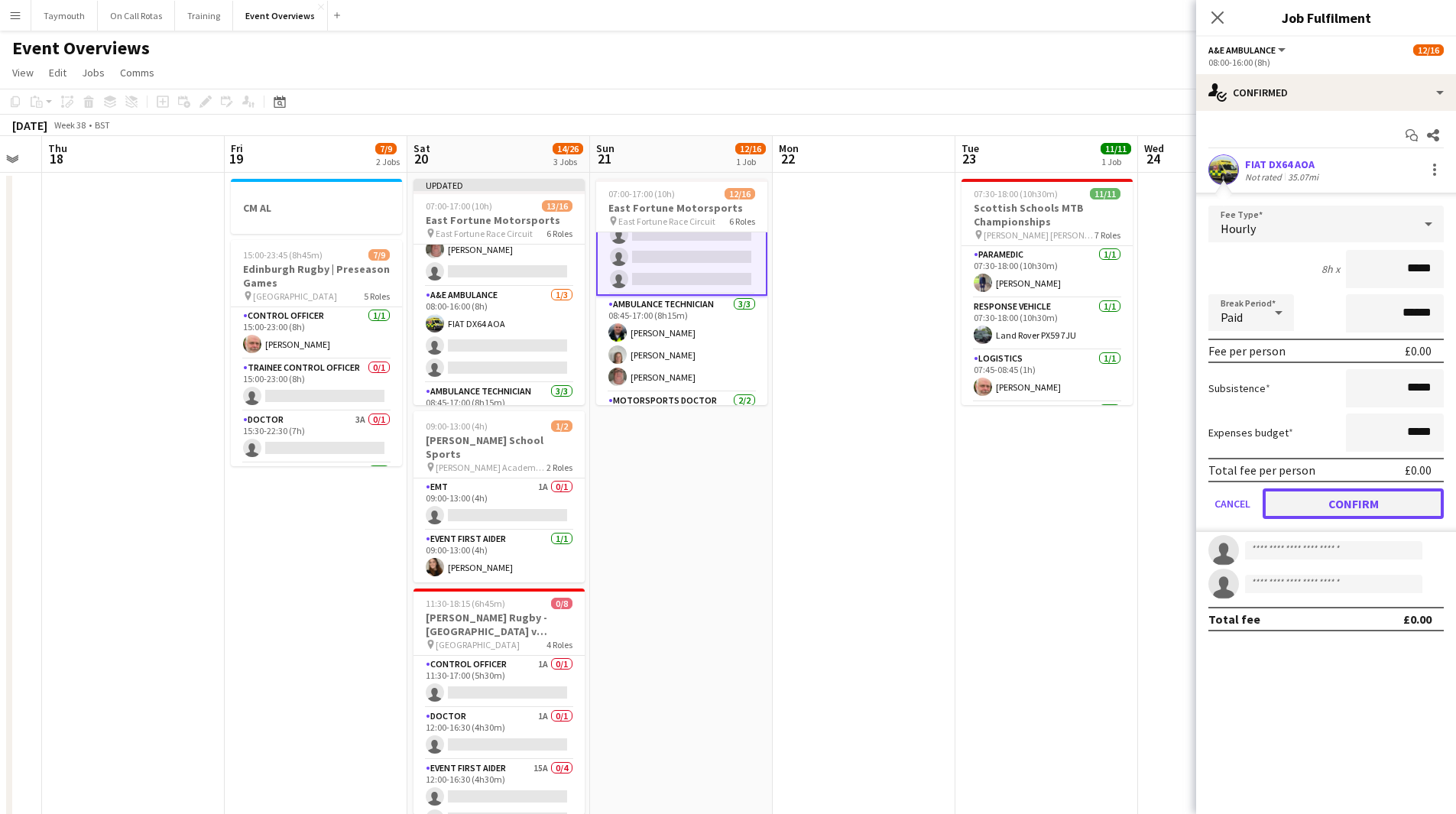
click at [1369, 508] on button "Confirm" at bounding box center [1353, 504] width 181 height 30
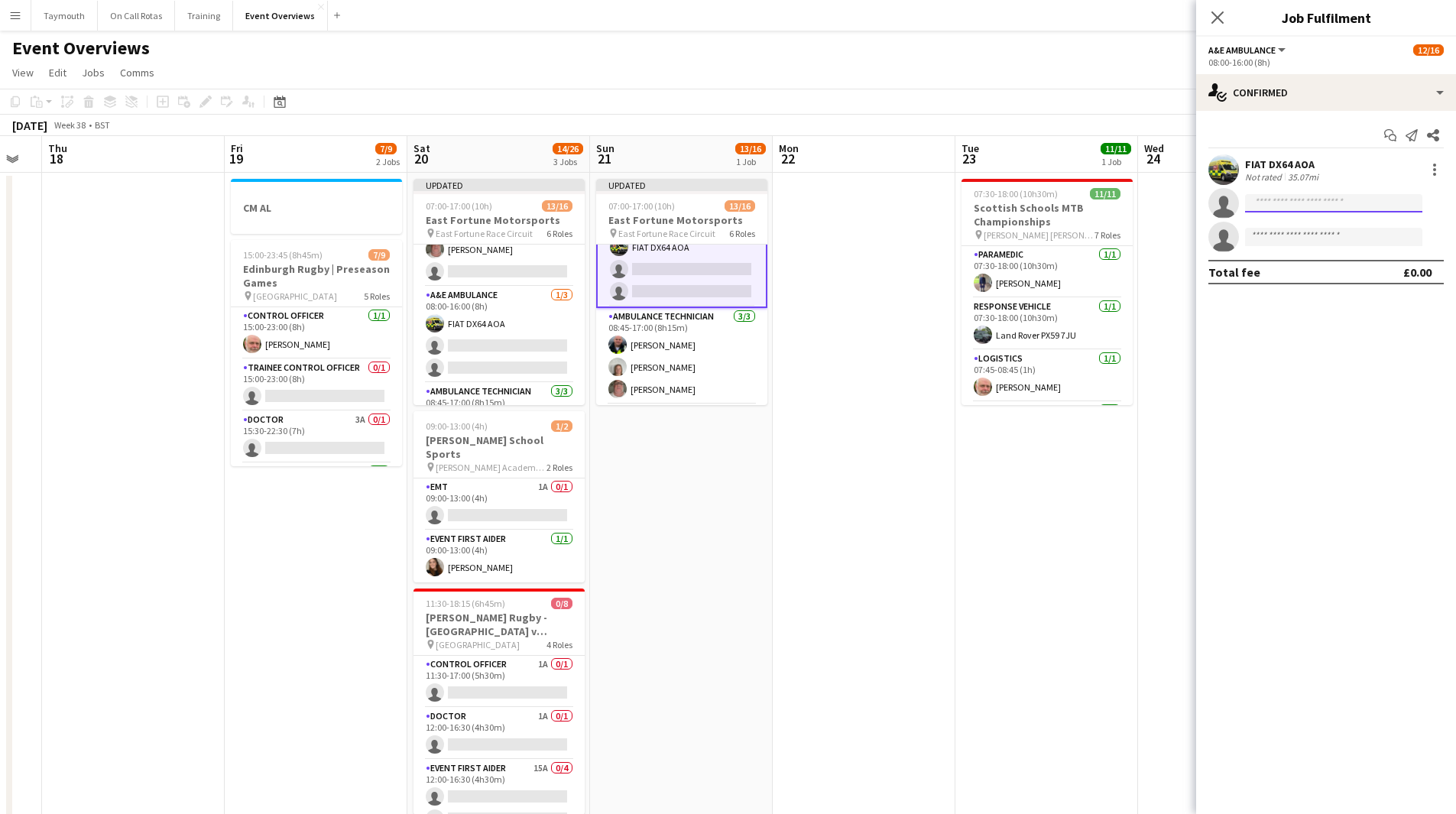
click at [1307, 201] on input at bounding box center [1334, 203] width 178 height 18
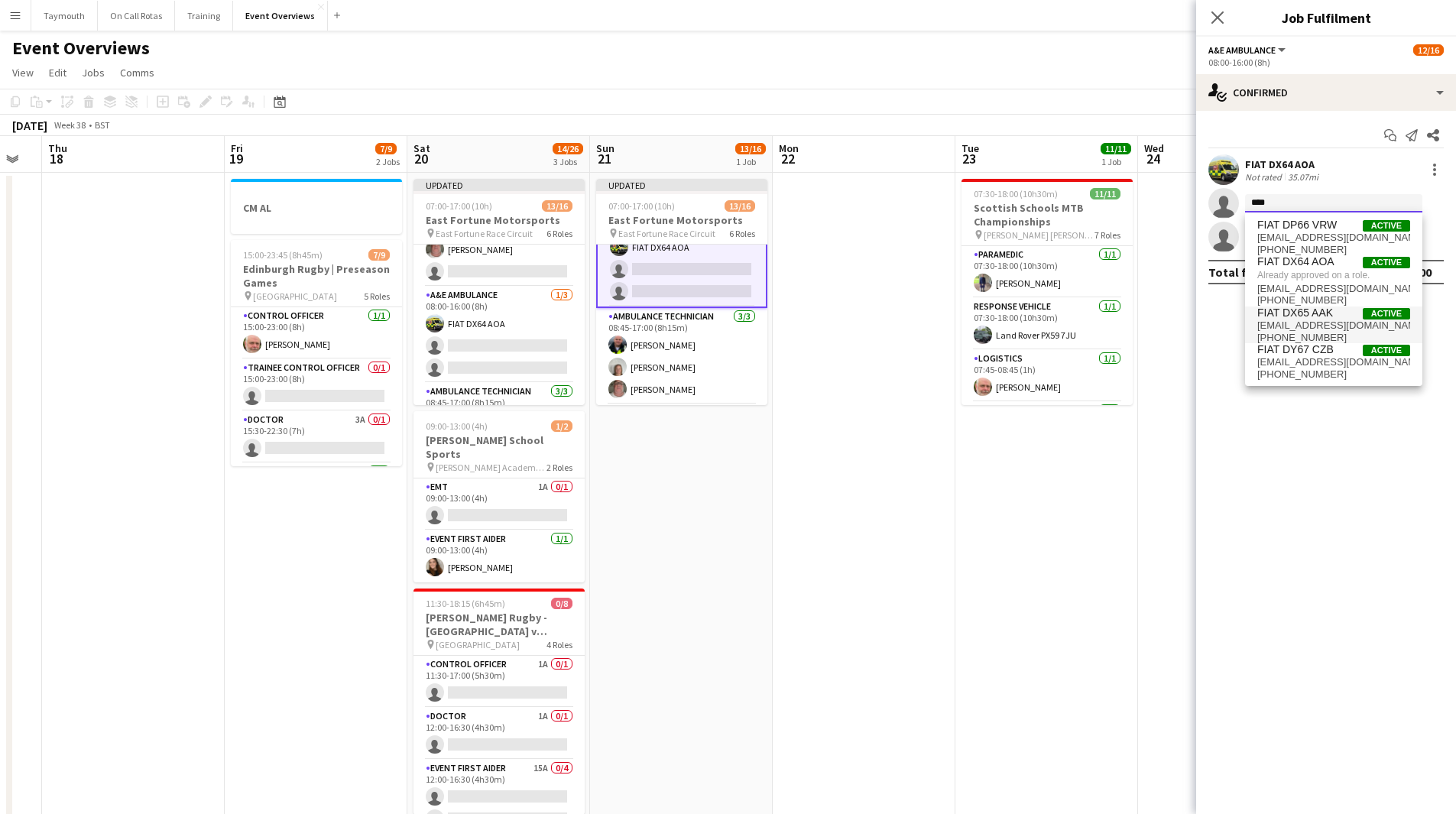
type input "****"
click at [1309, 334] on span "+447852450049" at bounding box center [1334, 338] width 153 height 12
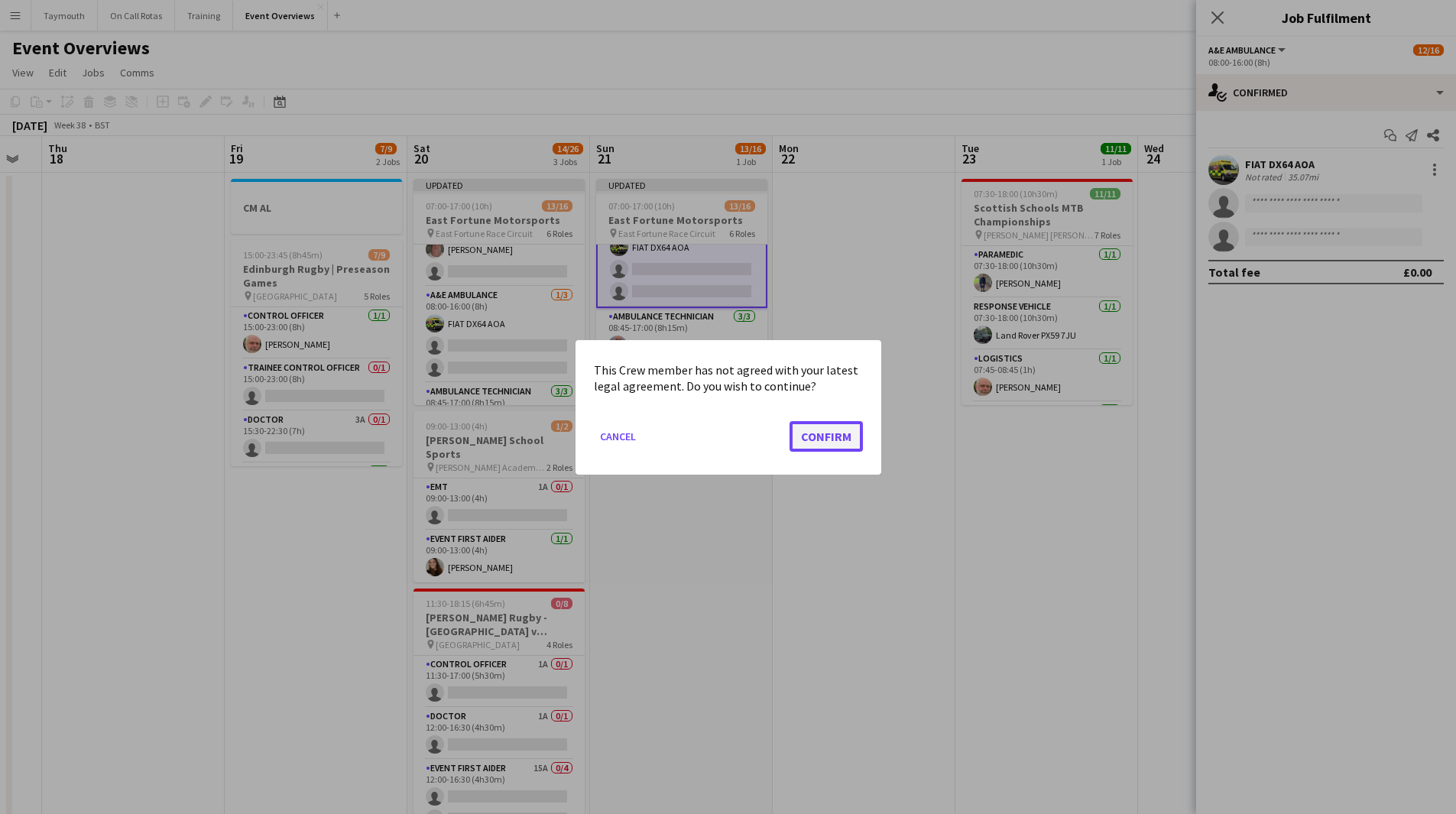
click at [819, 442] on button "Confirm" at bounding box center [826, 435] width 73 height 30
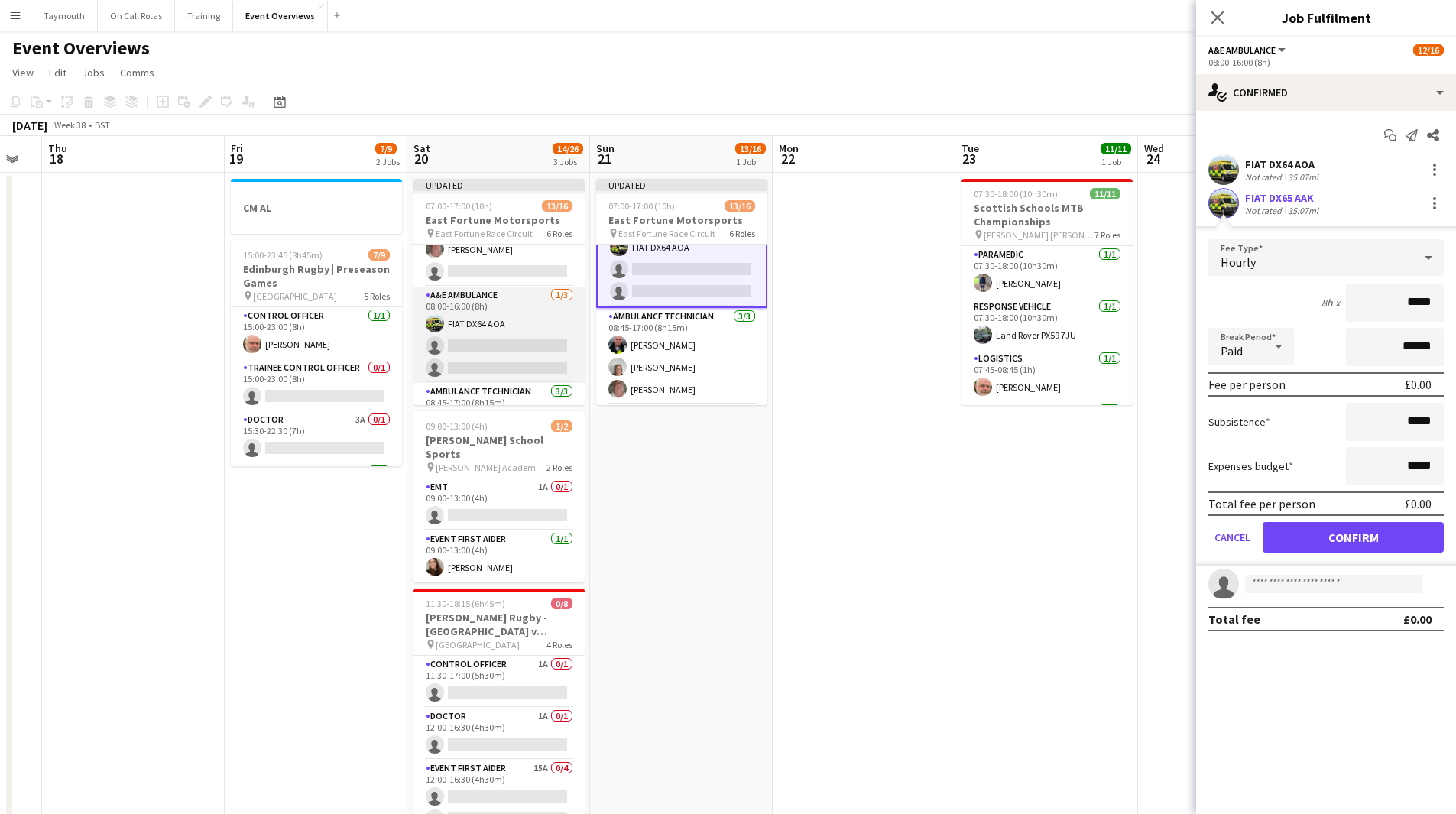
click at [530, 347] on app-card-role "A&E Ambulance 1/3 08:00-16:00 (8h) FIAT DX64 AOA single-neutral-actions single-…" at bounding box center [499, 335] width 172 height 97
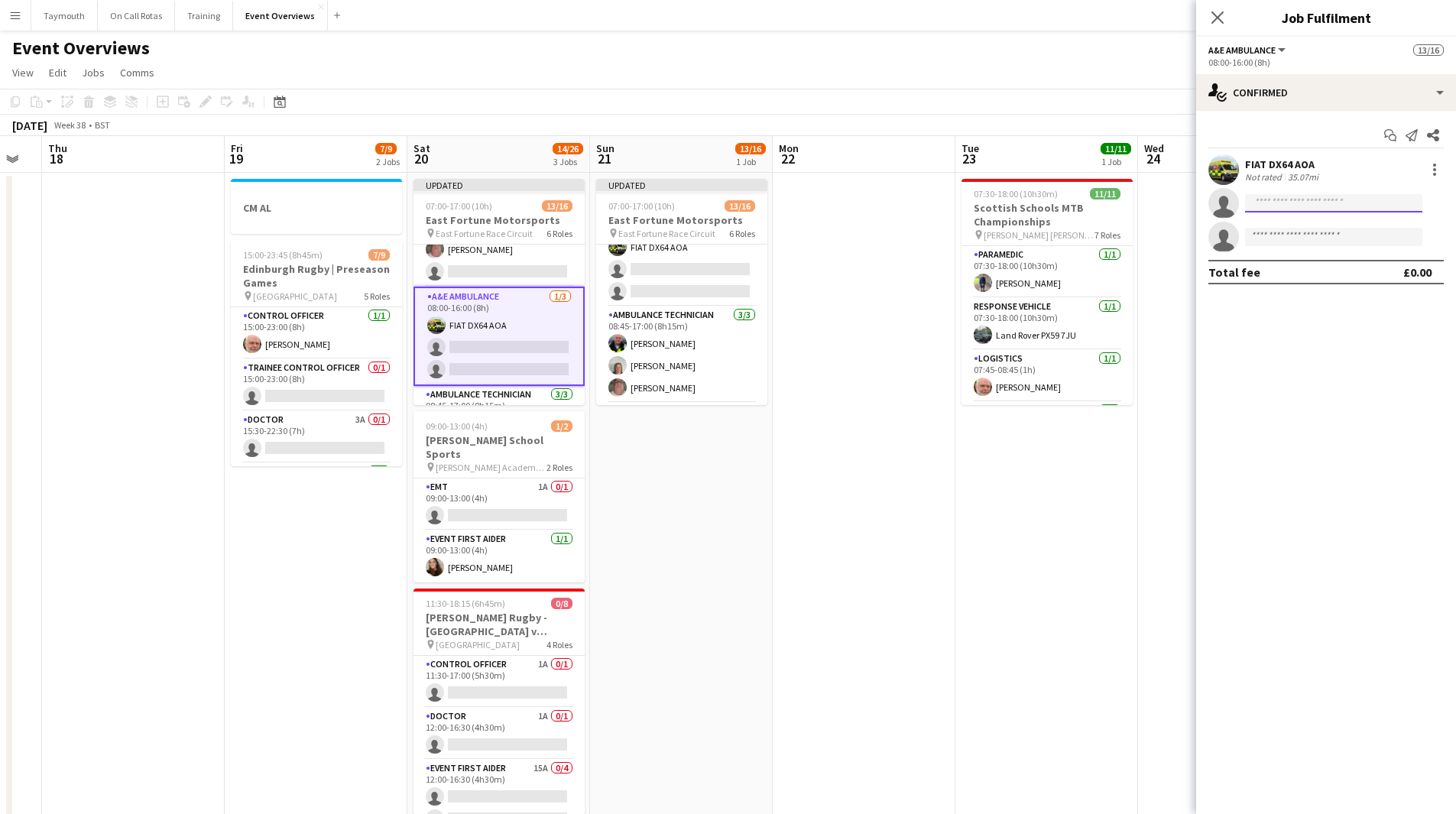
click at [1372, 203] on input at bounding box center [1334, 203] width 178 height 18
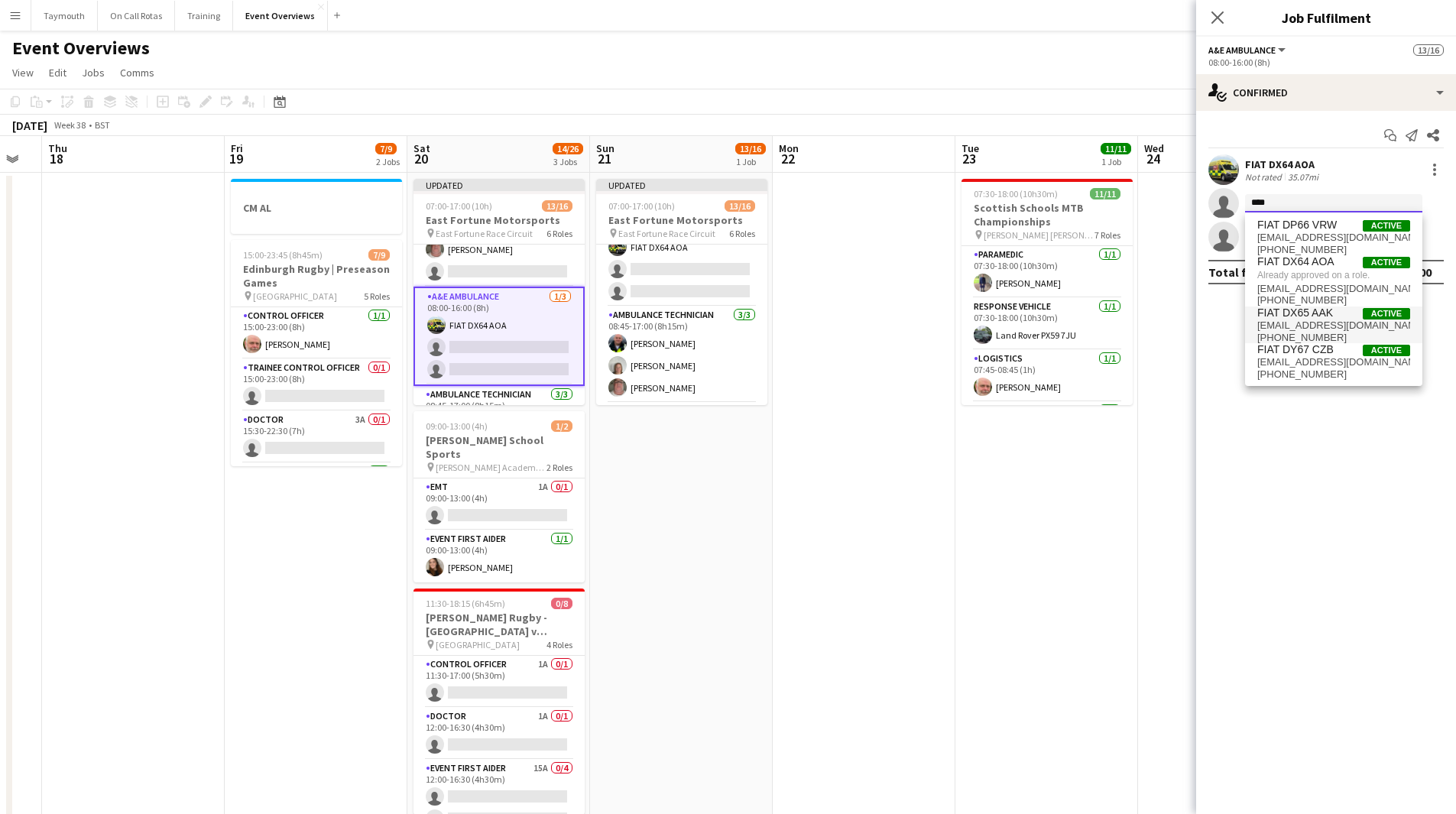
type input "****"
click at [1336, 309] on span "FIAT DX65 AAK Active" at bounding box center [1334, 313] width 153 height 13
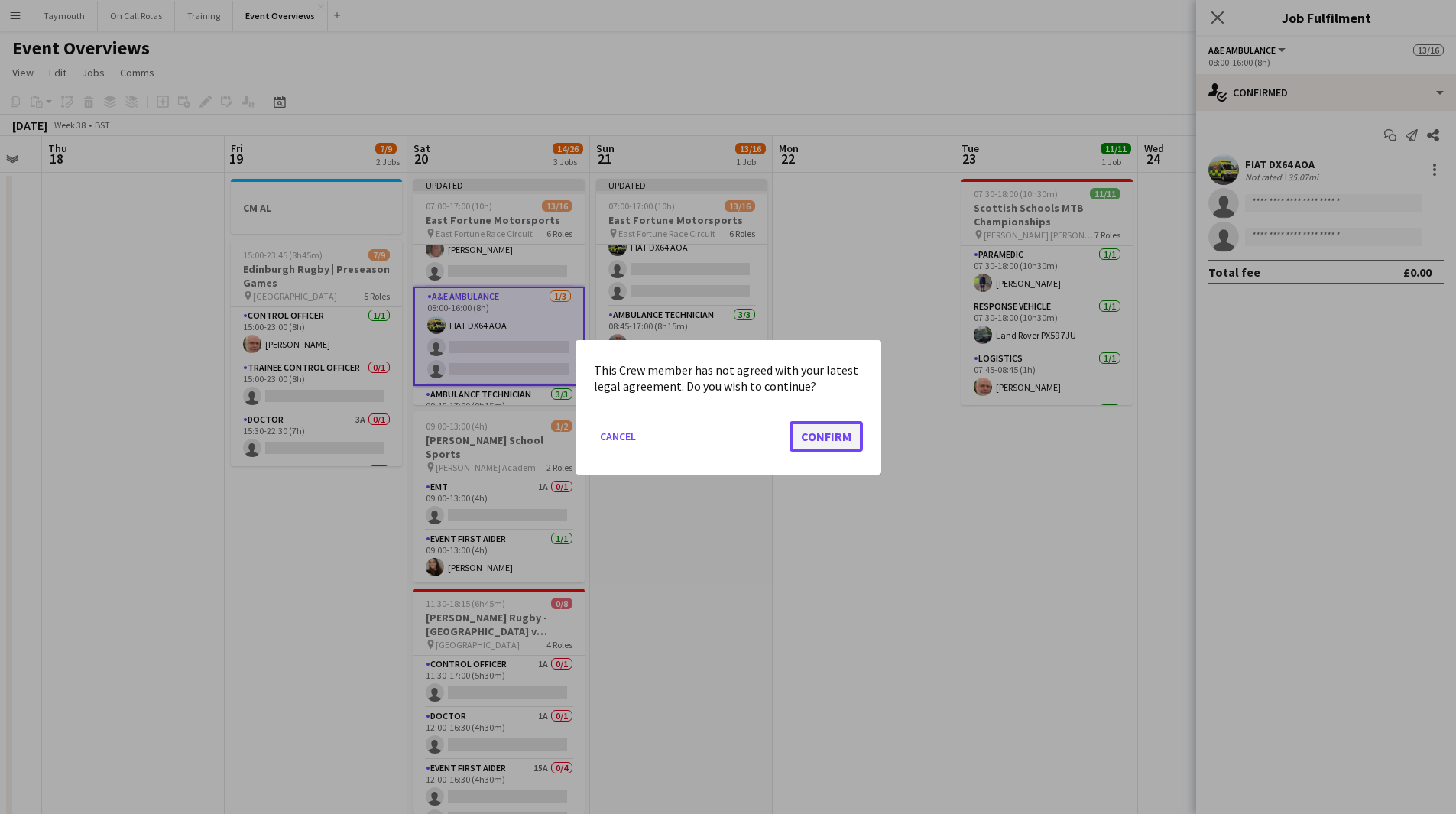
click at [813, 441] on button "Confirm" at bounding box center [826, 435] width 73 height 30
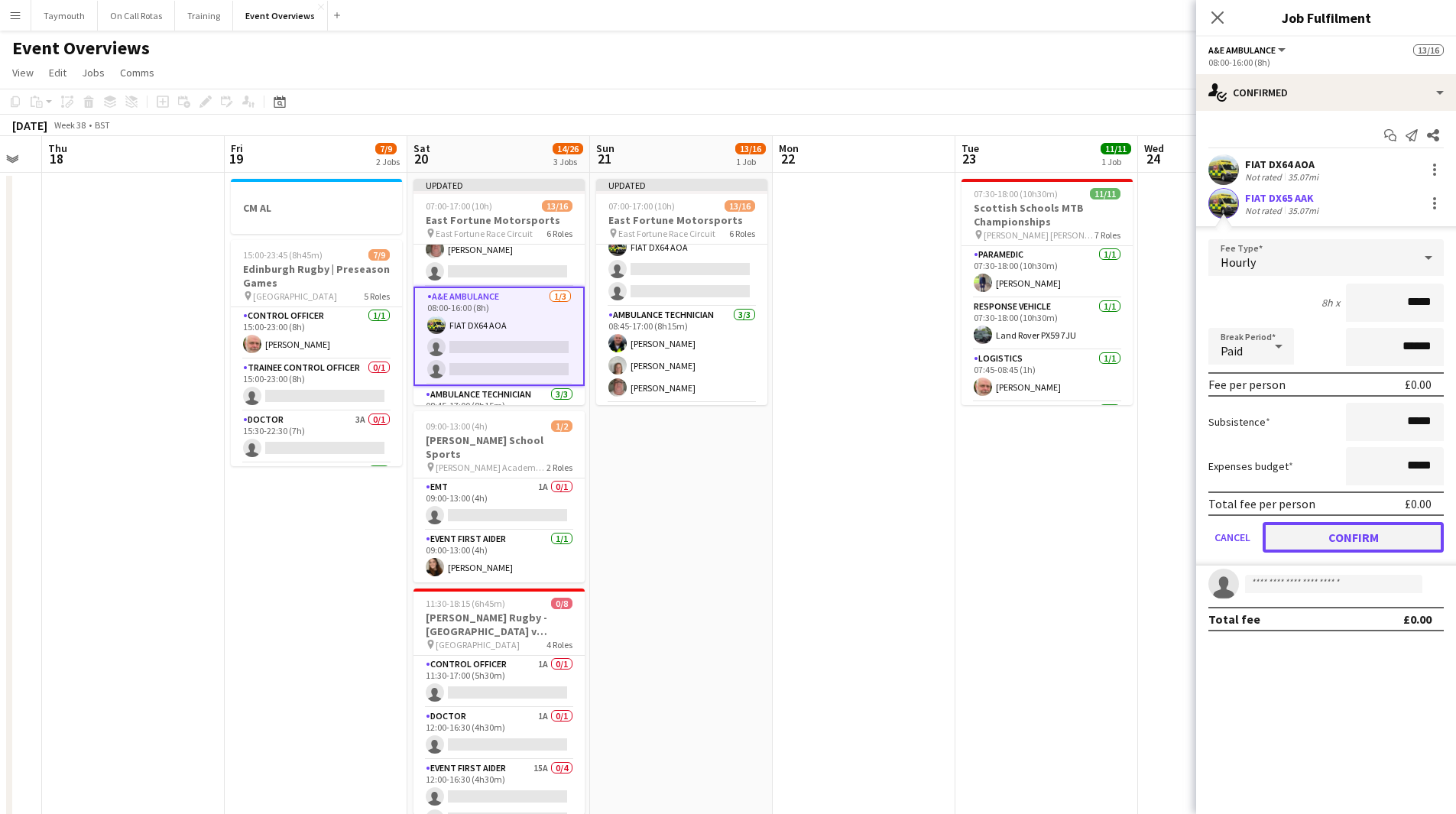
click at [1368, 542] on button "Confirm" at bounding box center [1353, 537] width 181 height 30
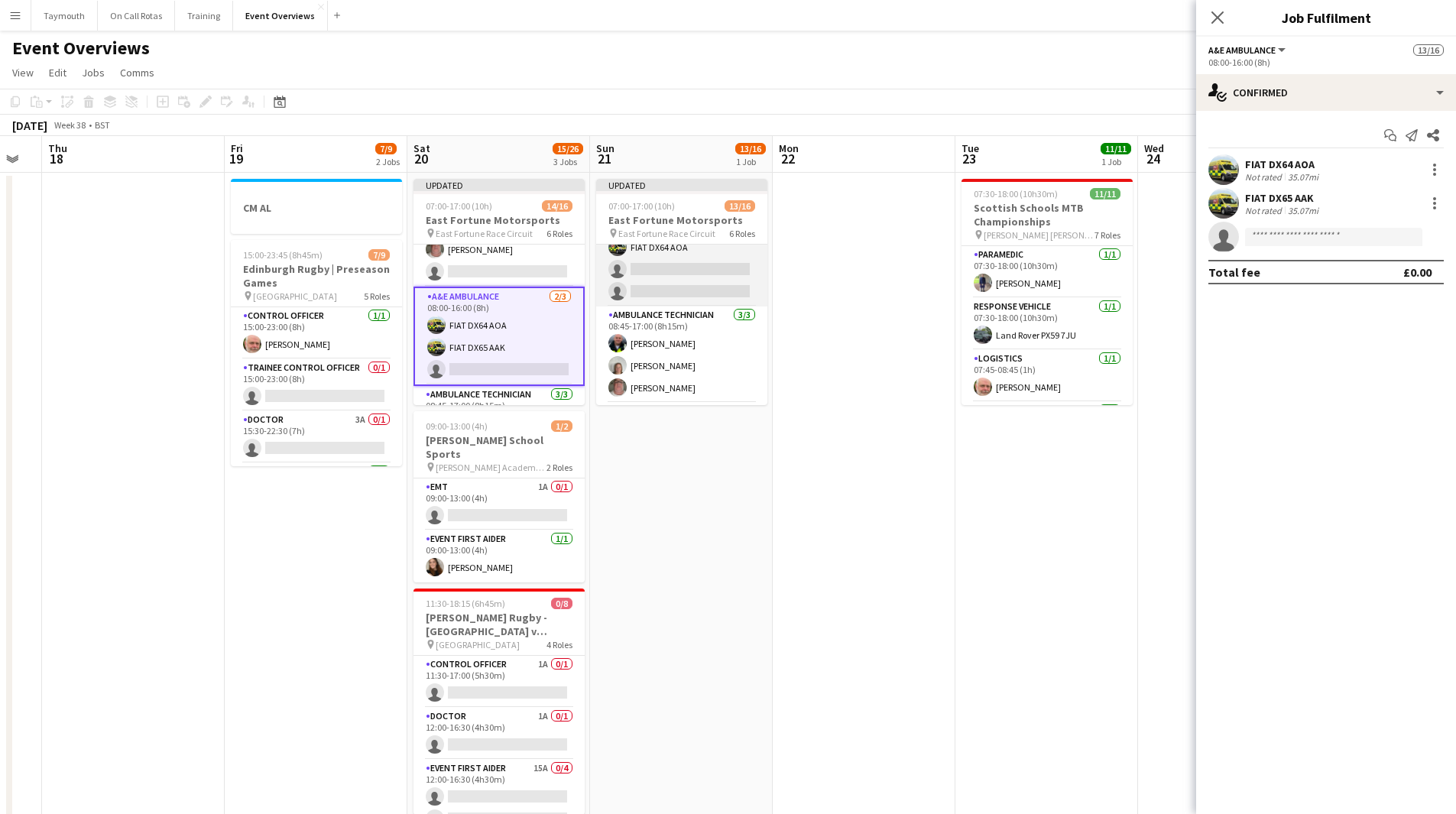
click at [691, 285] on app-card-role "A&E Ambulance 1/3 08:00-16:00 (8h) FIAT DX64 AOA single-neutral-actions single-…" at bounding box center [682, 259] width 172 height 97
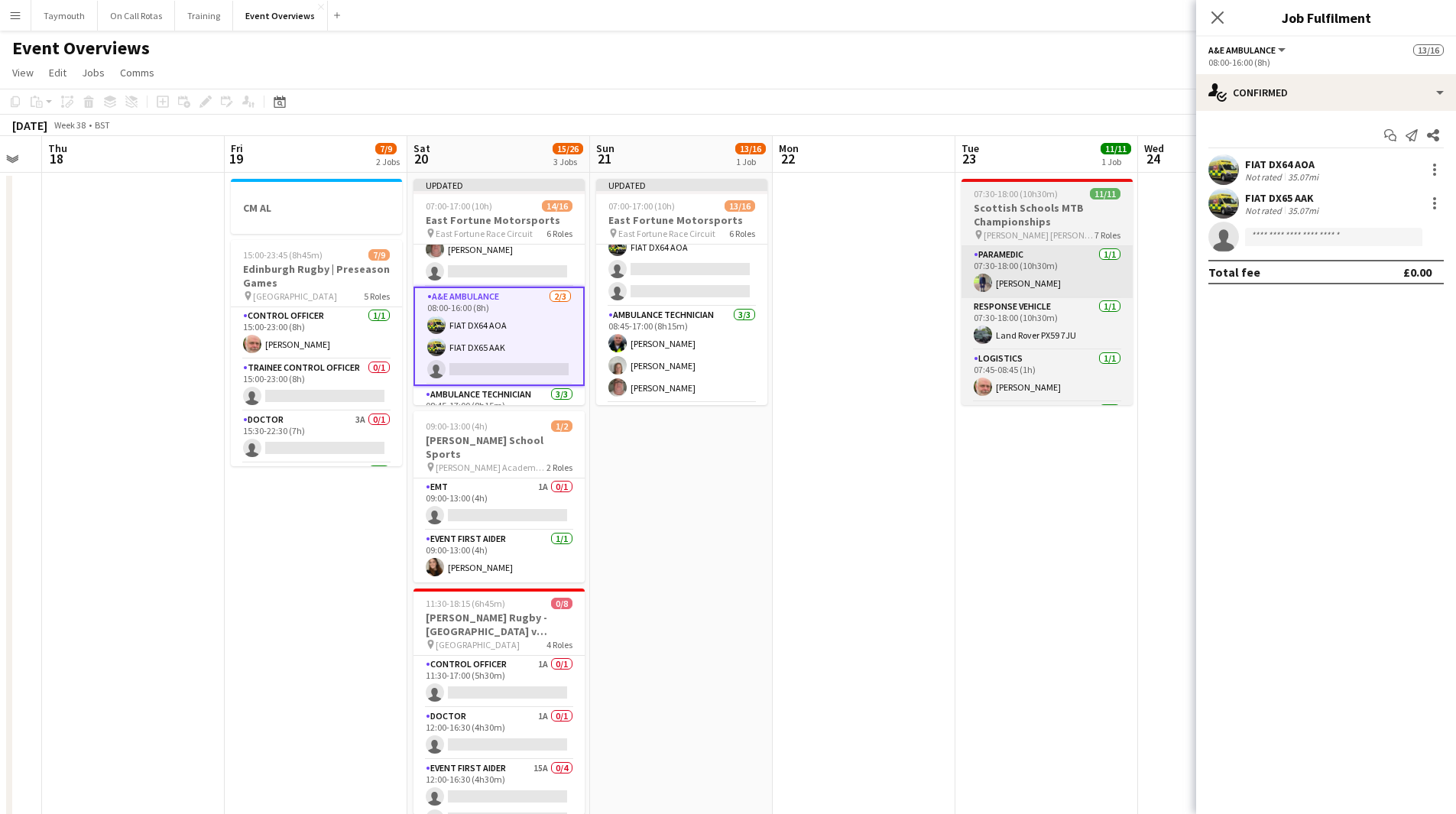
scroll to position [154, 0]
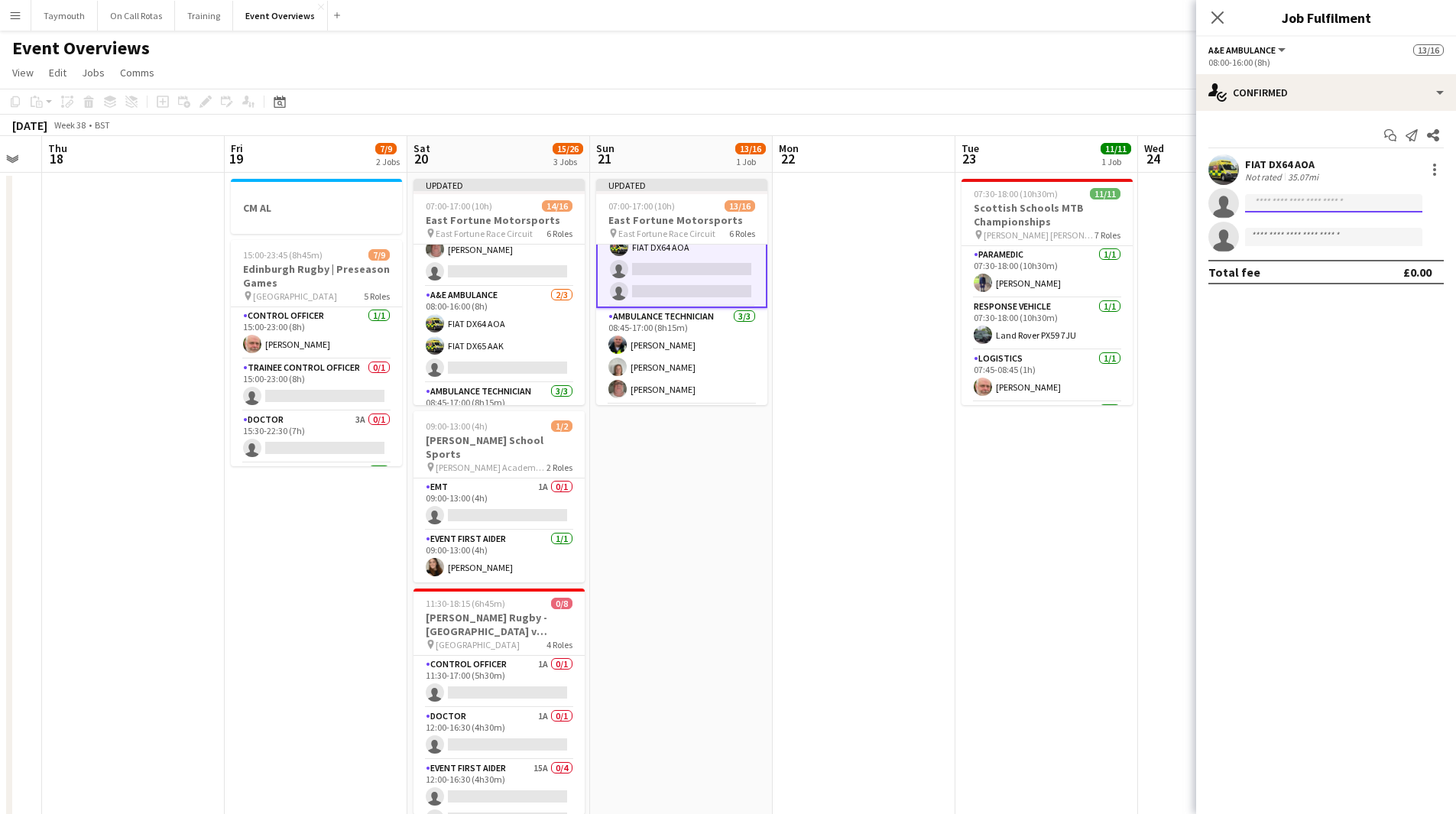
click at [1309, 210] on input at bounding box center [1334, 203] width 178 height 18
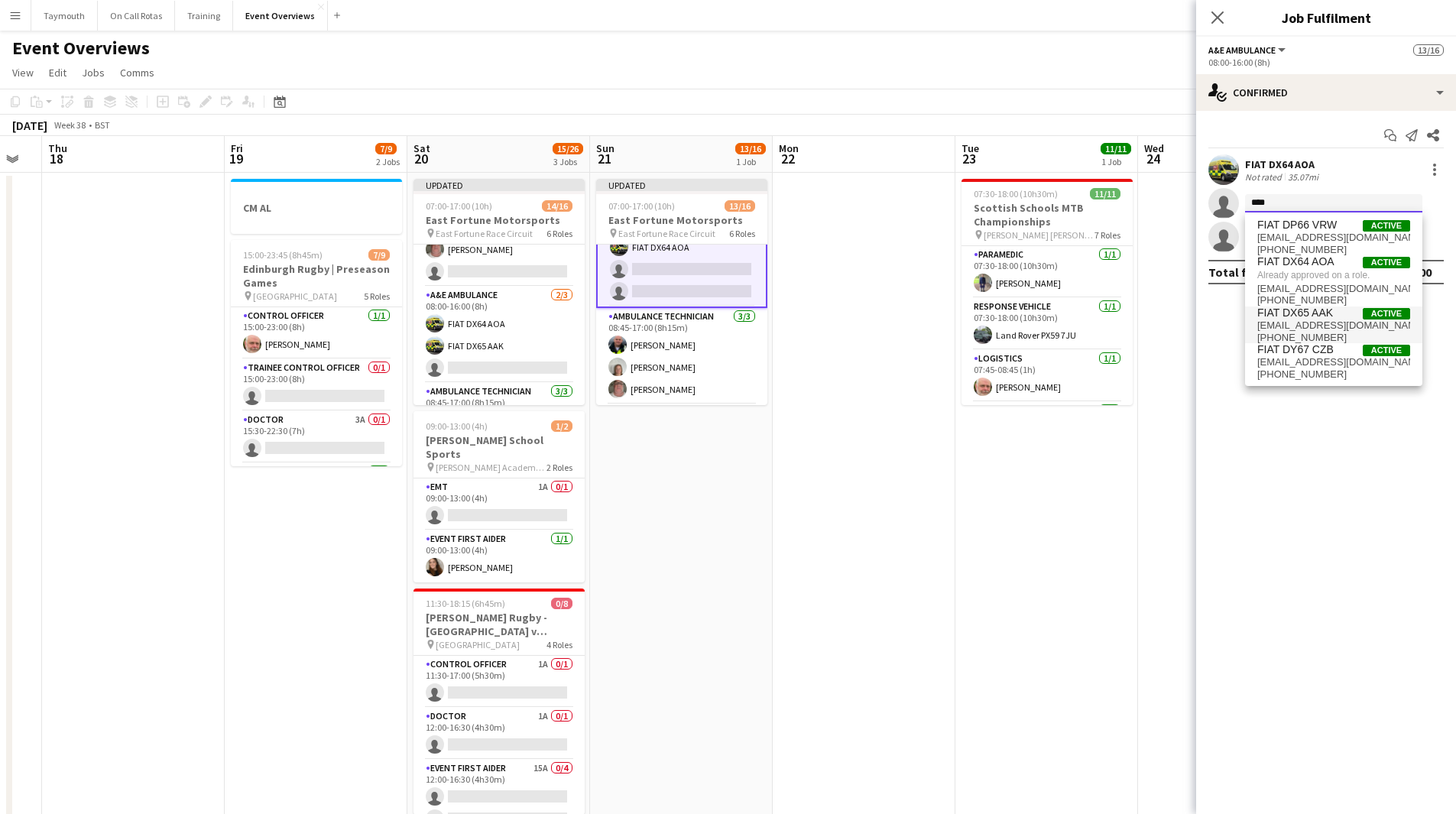
type input "****"
click at [1301, 326] on span "asl3aak@alphamedscotland.co.uk" at bounding box center [1334, 326] width 153 height 12
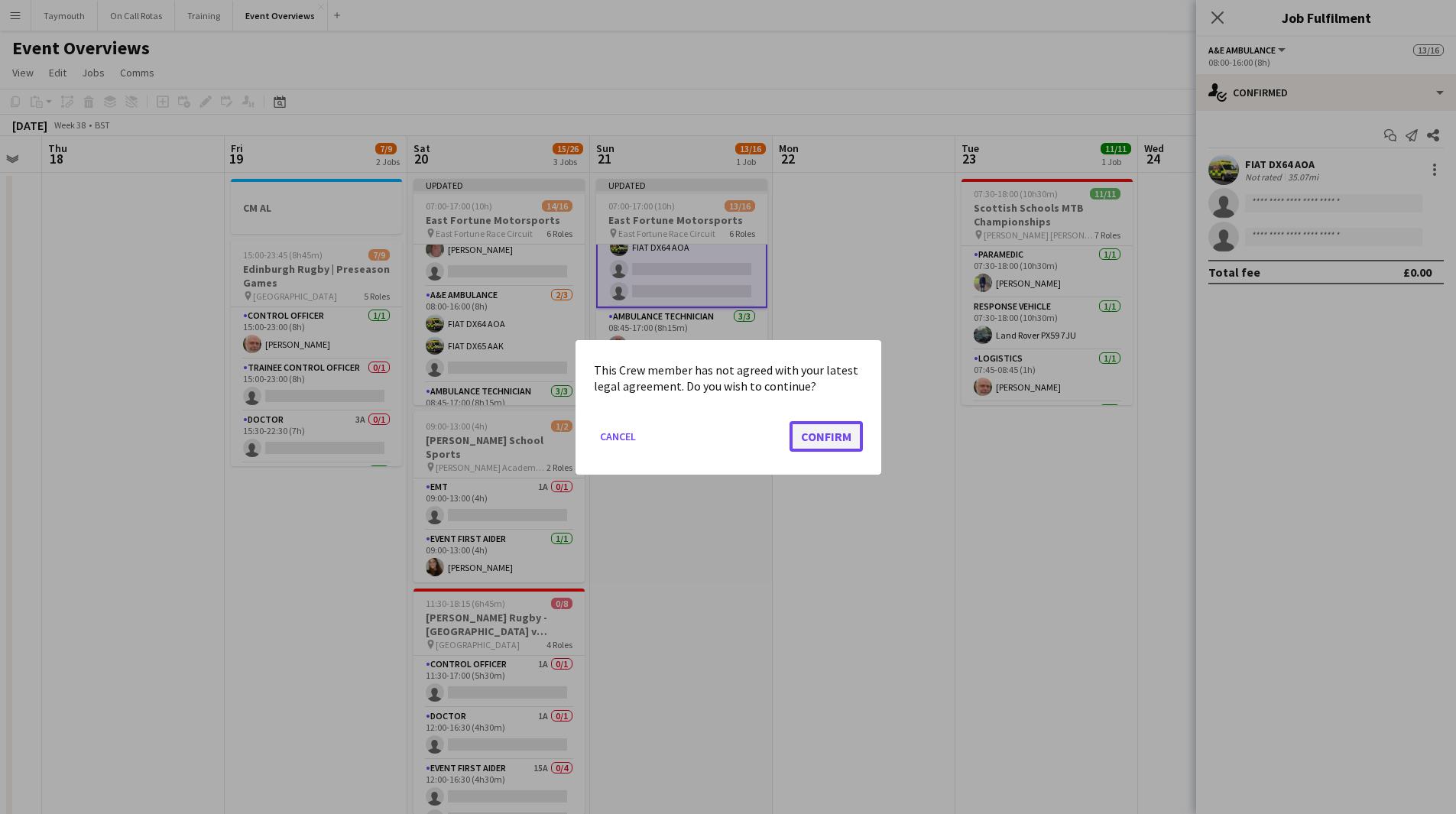
click at [850, 434] on button "Confirm" at bounding box center [826, 435] width 73 height 30
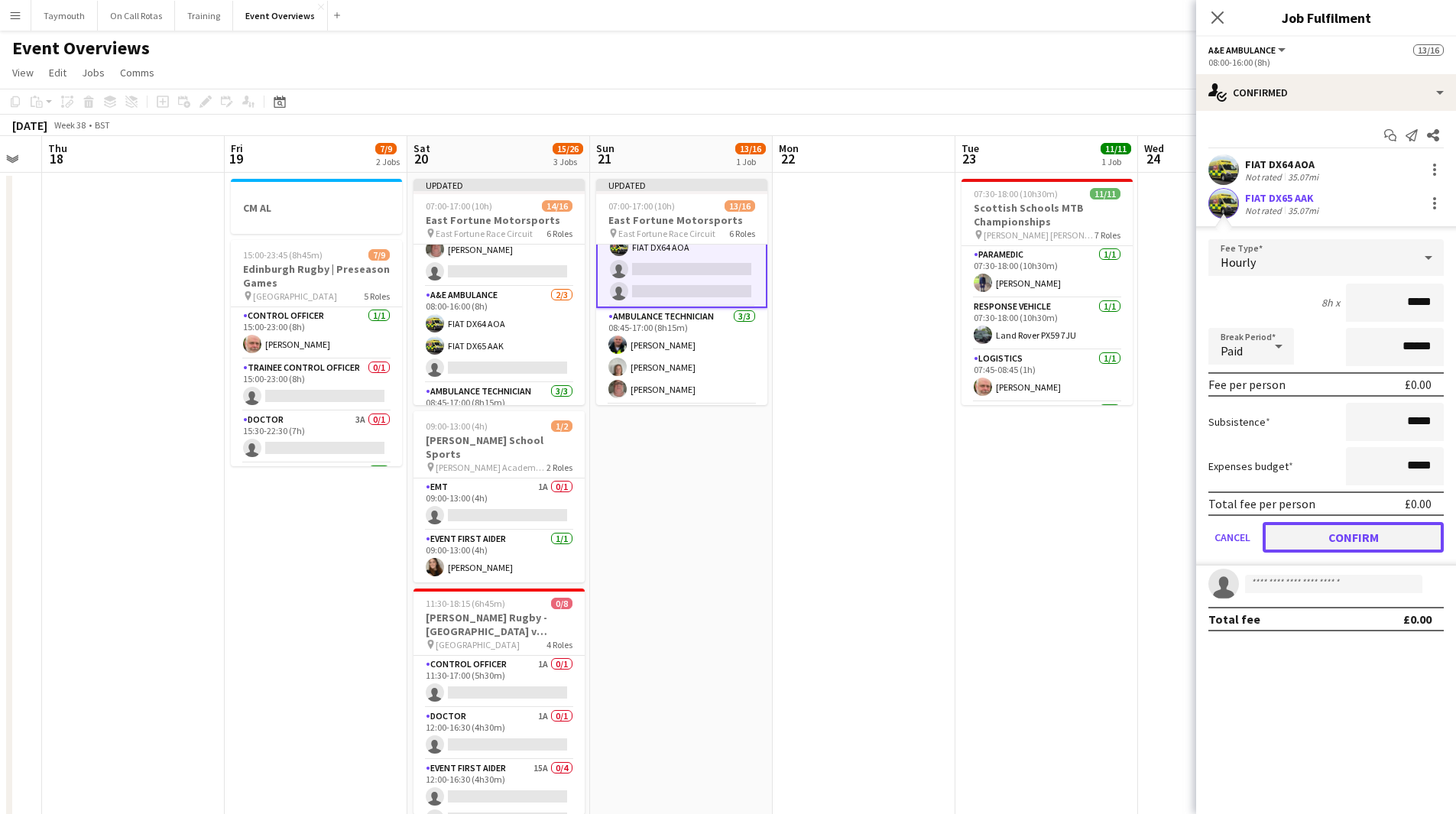
click at [1311, 530] on button "Confirm" at bounding box center [1353, 537] width 181 height 30
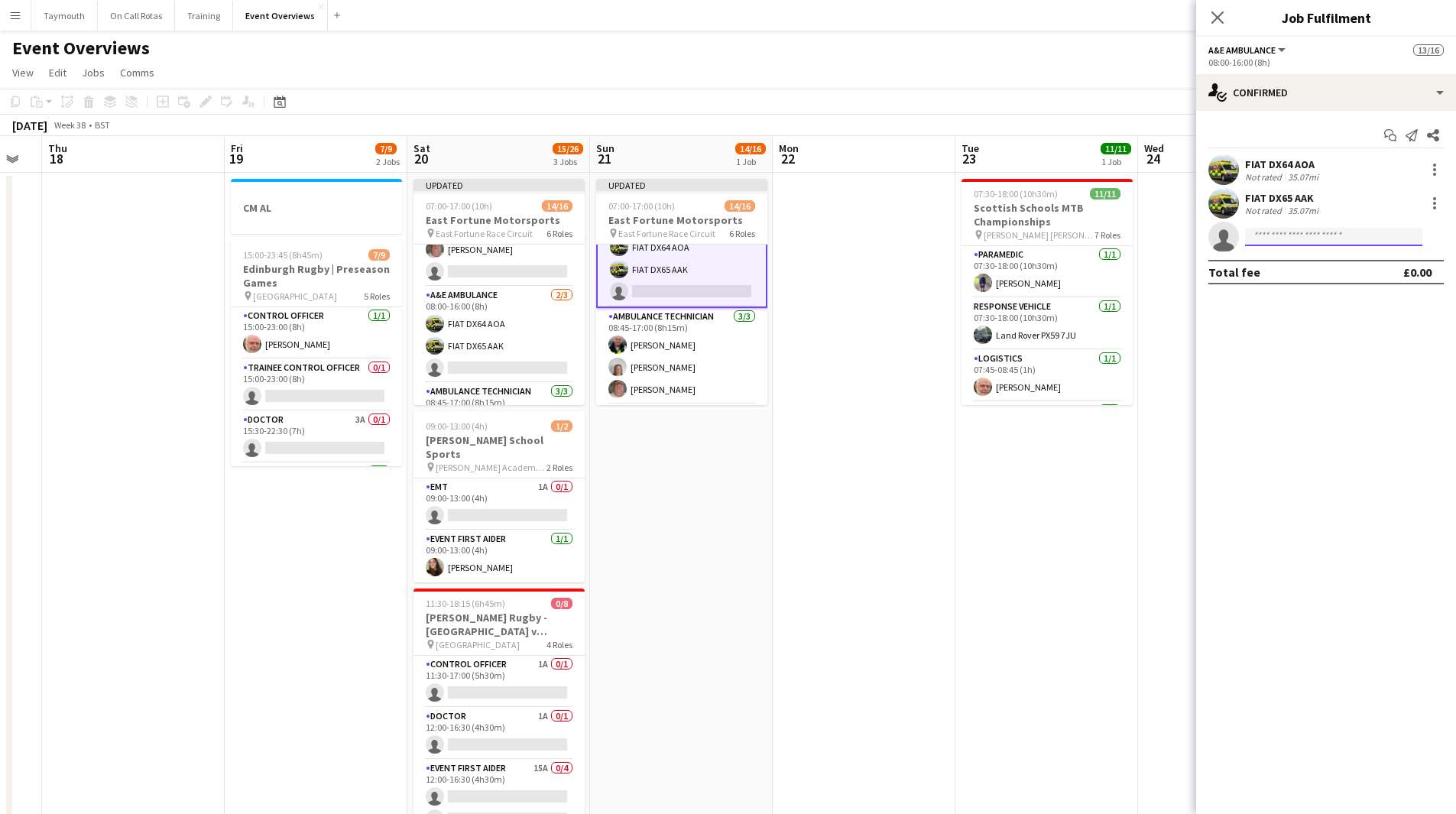
click at [1321, 241] on input at bounding box center [1334, 236] width 178 height 18
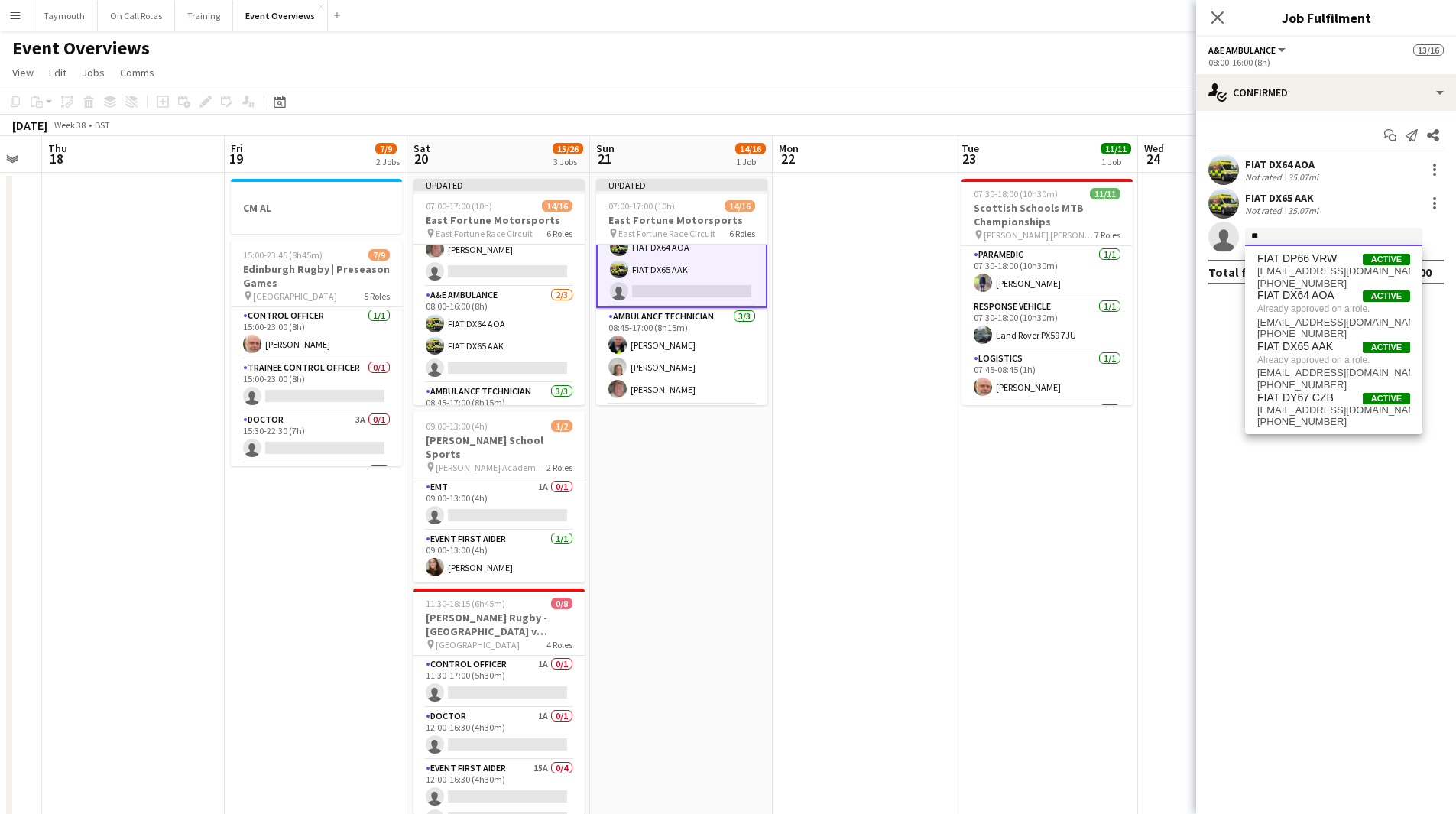
type input "*"
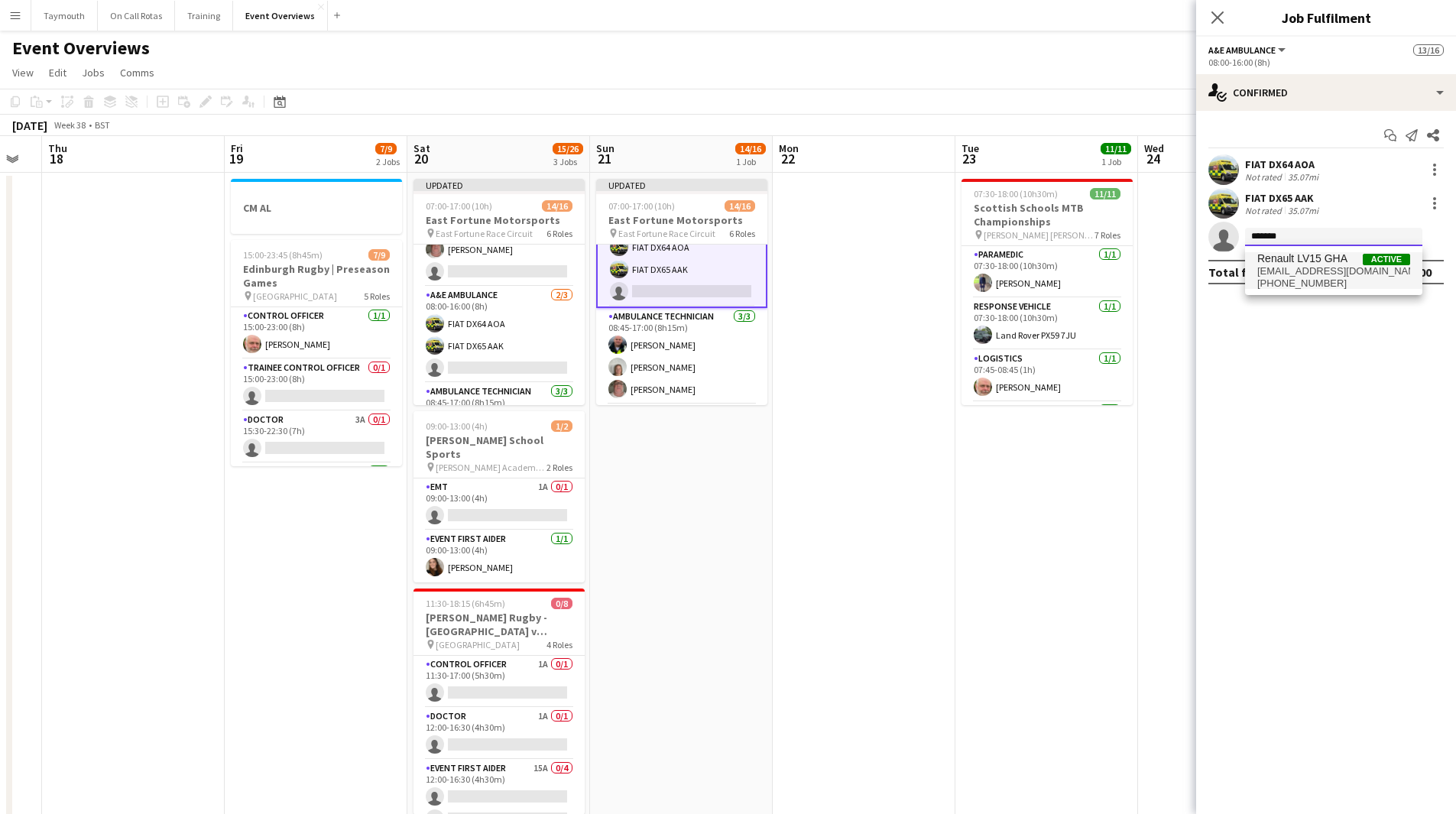
type input "*******"
click at [1311, 279] on span "+447944048882" at bounding box center [1334, 284] width 153 height 12
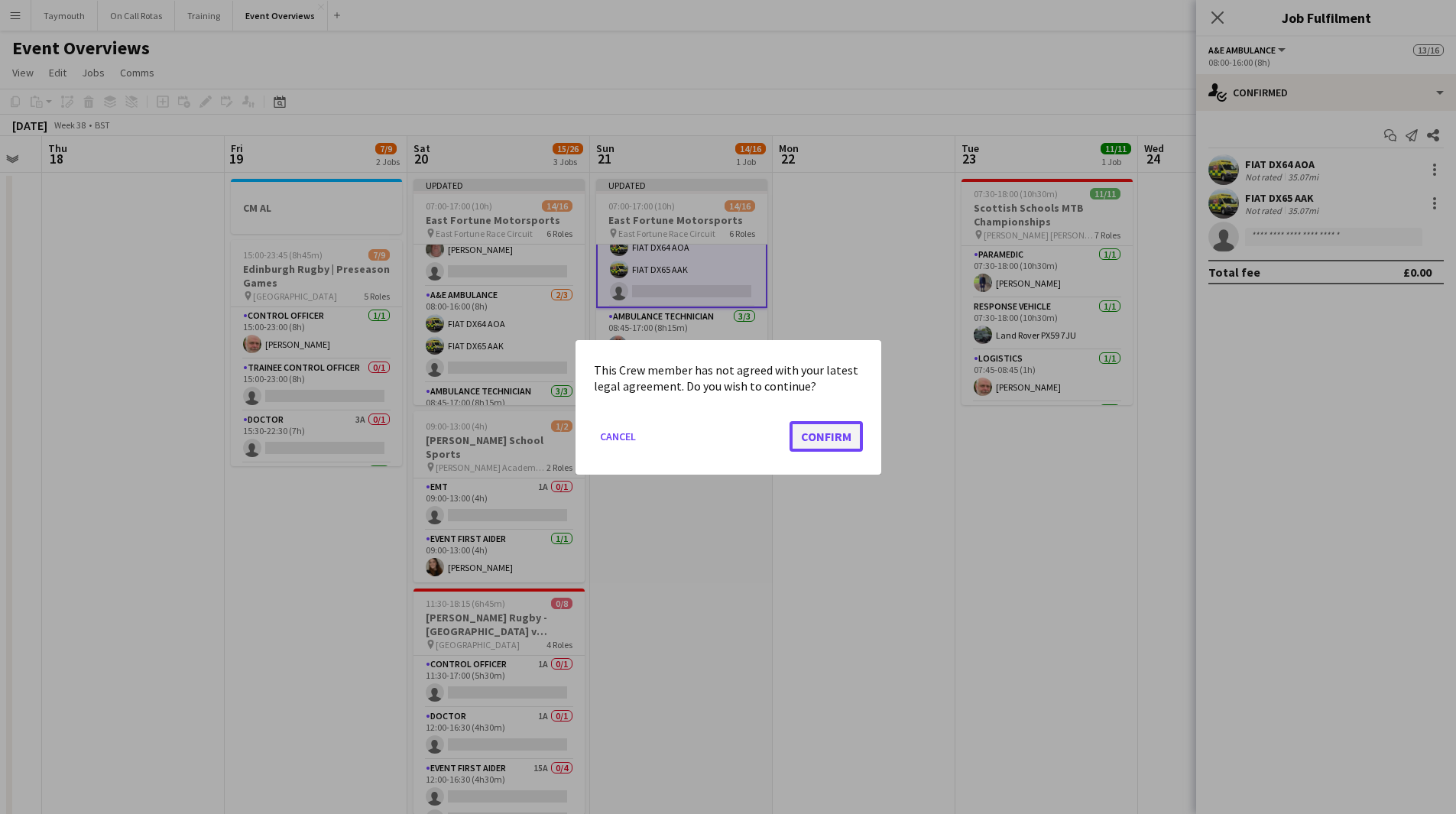
click at [817, 438] on button "Confirm" at bounding box center [826, 435] width 73 height 30
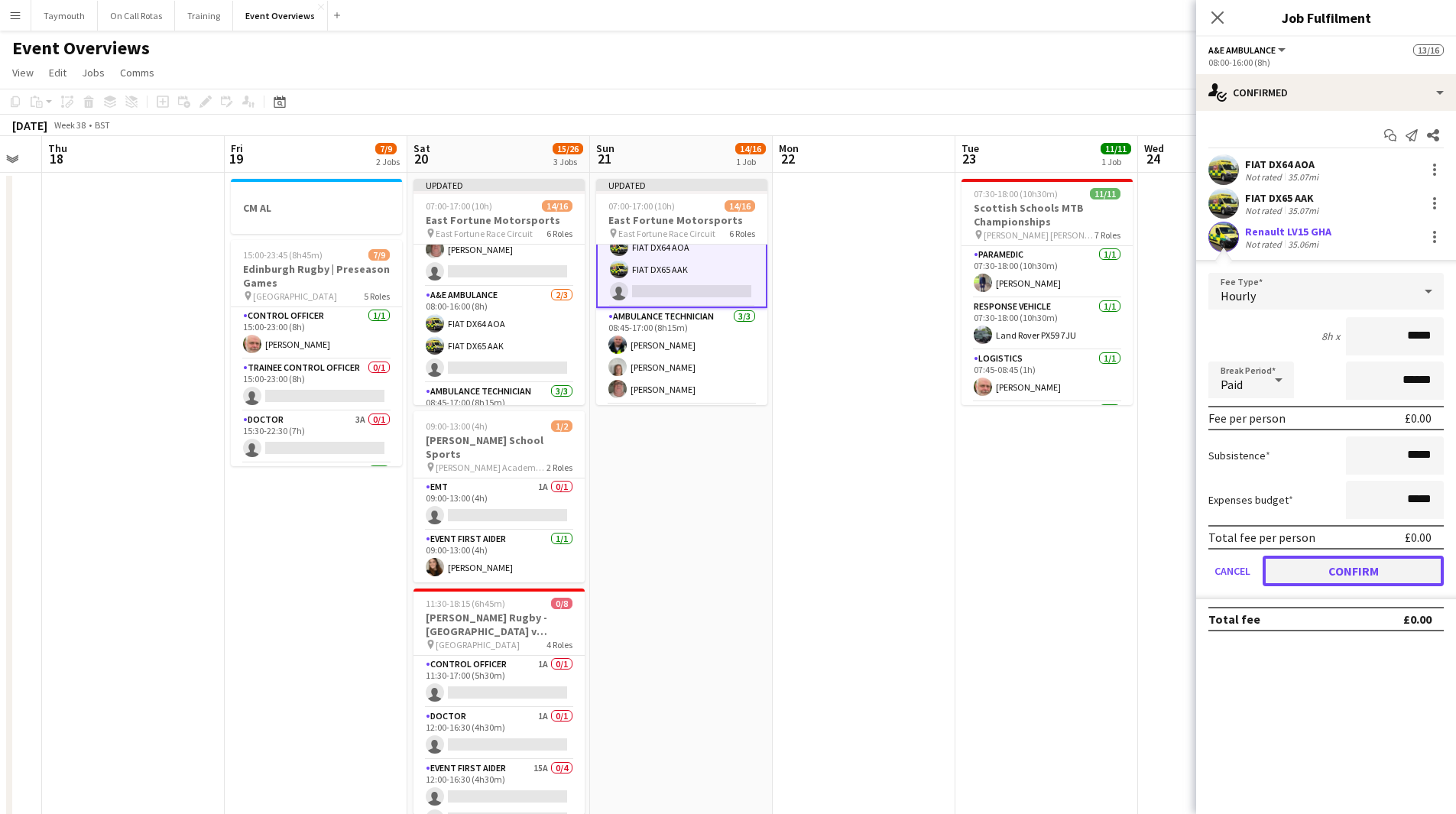
click at [1374, 577] on button "Confirm" at bounding box center [1353, 571] width 181 height 30
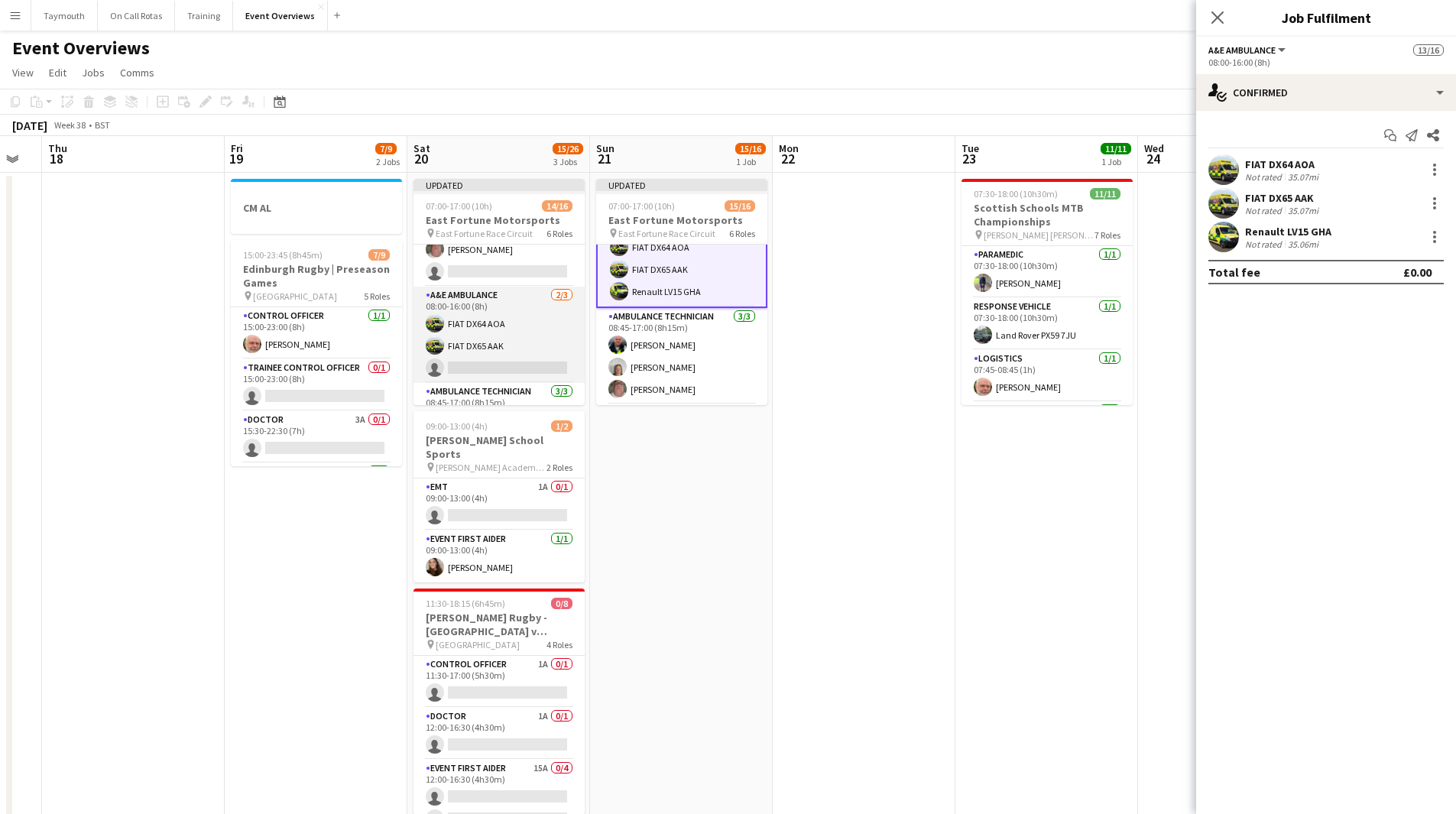
click at [547, 344] on app-card-role "A&E Ambulance 2/3 08:00-16:00 (8h) FIAT DX64 AOA FIAT DX65 AAK single-neutral-a…" at bounding box center [499, 335] width 172 height 97
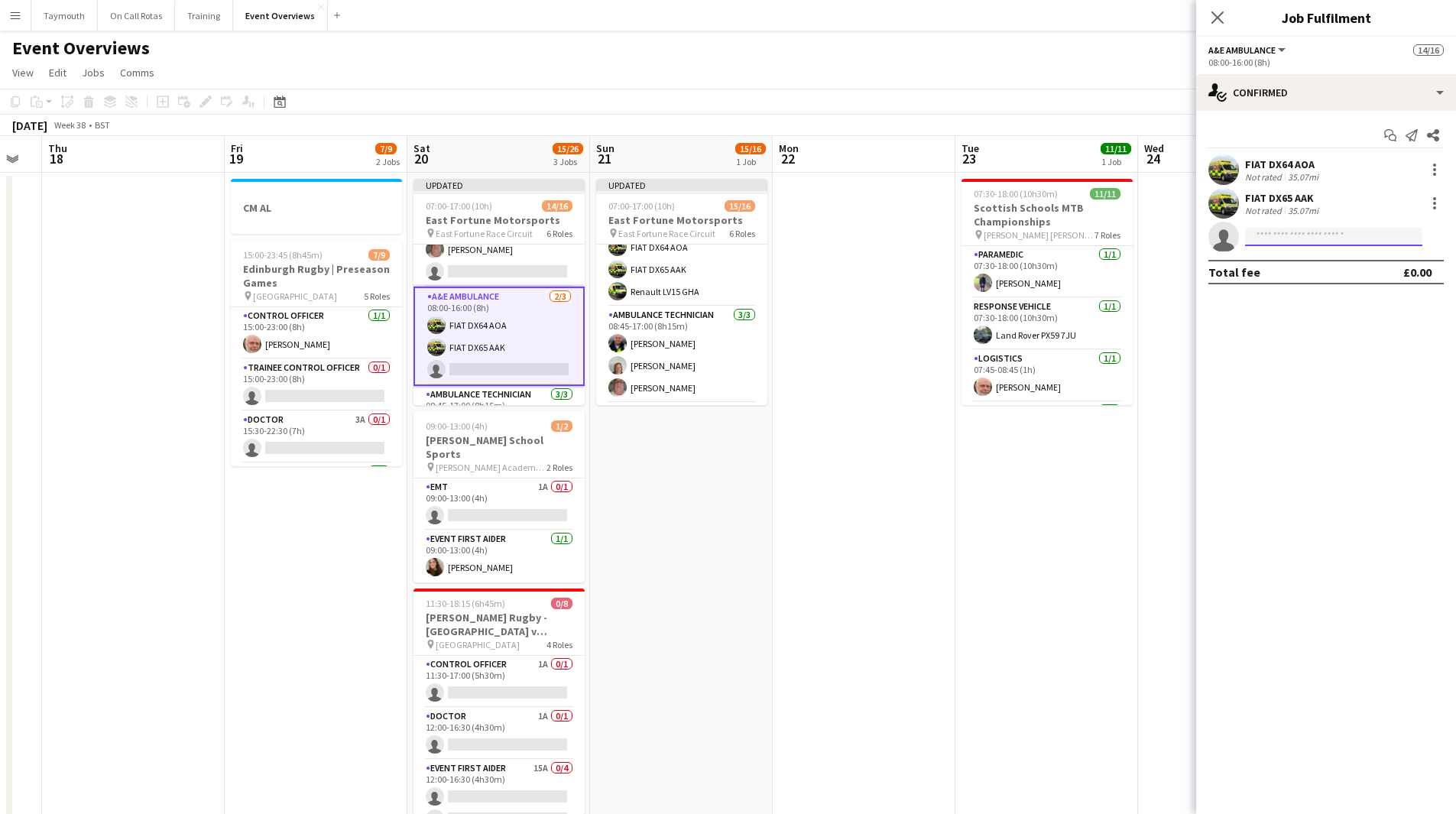
click at [1299, 240] on input at bounding box center [1334, 236] width 178 height 18
type input "*****"
click at [1294, 266] on span "aslgha02@alphamedscotland.co.uk" at bounding box center [1334, 272] width 153 height 12
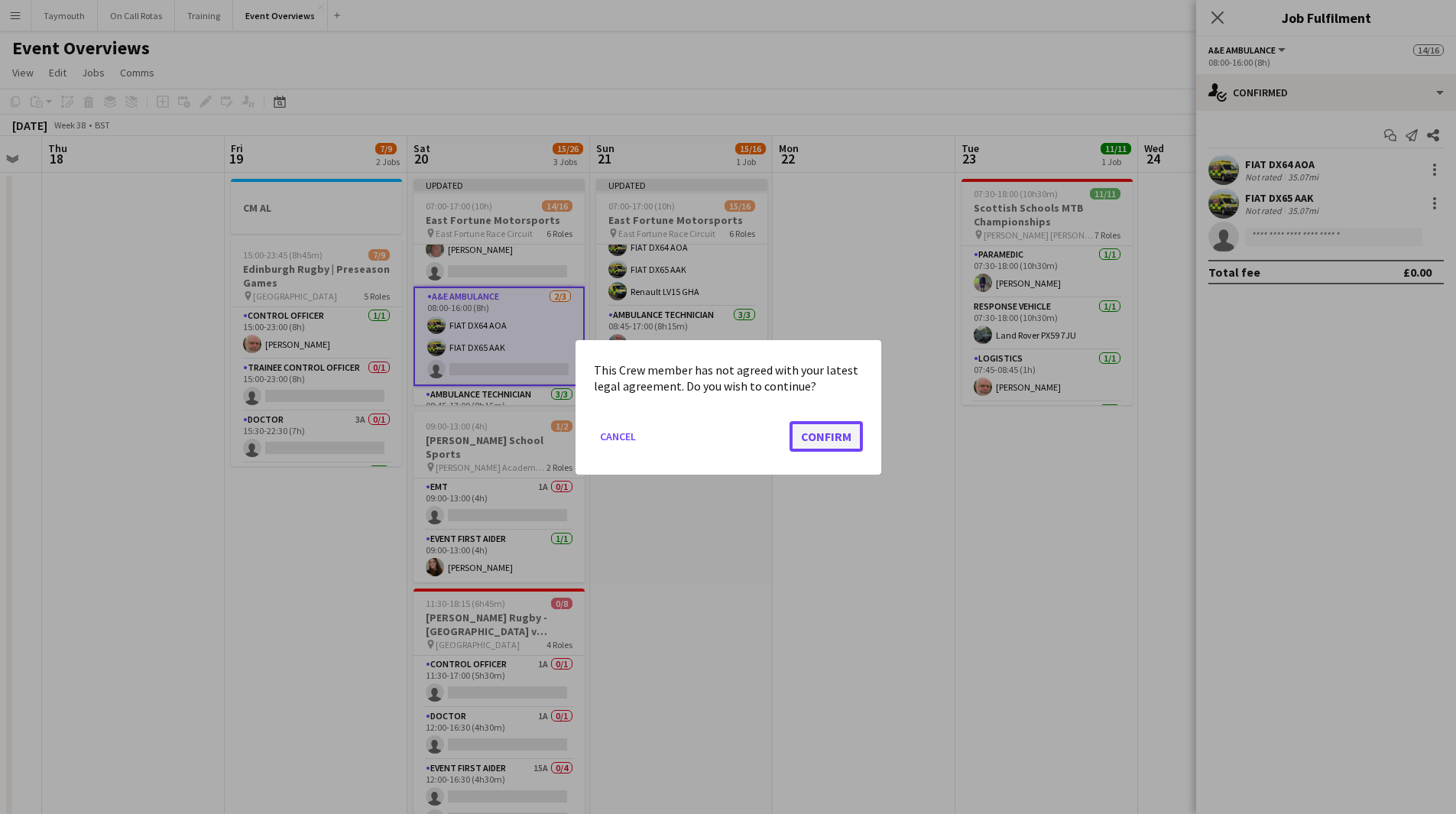
click at [834, 429] on button "Confirm" at bounding box center [826, 435] width 73 height 30
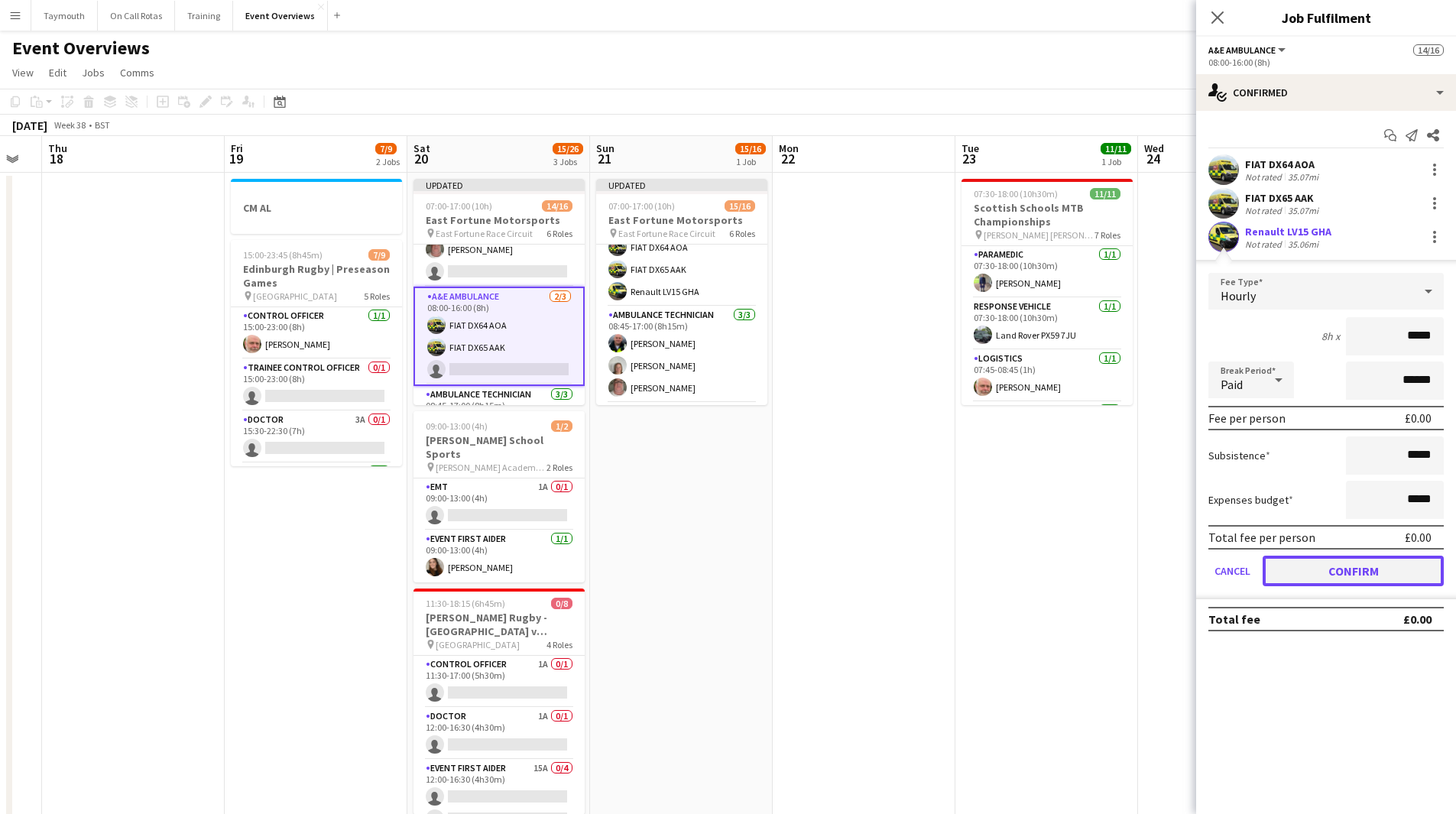
click at [1361, 562] on button "Confirm" at bounding box center [1353, 571] width 181 height 30
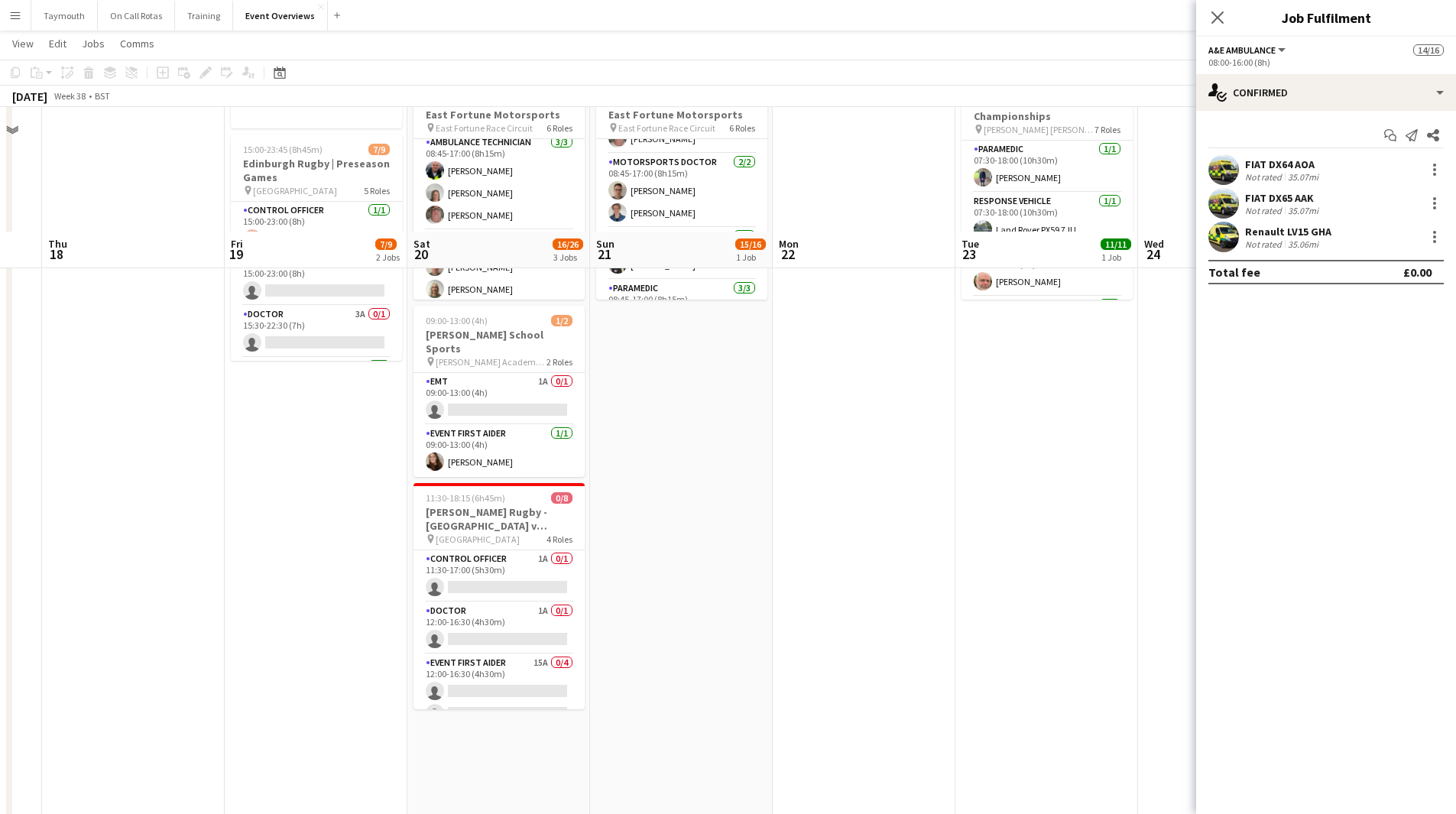
scroll to position [229, 0]
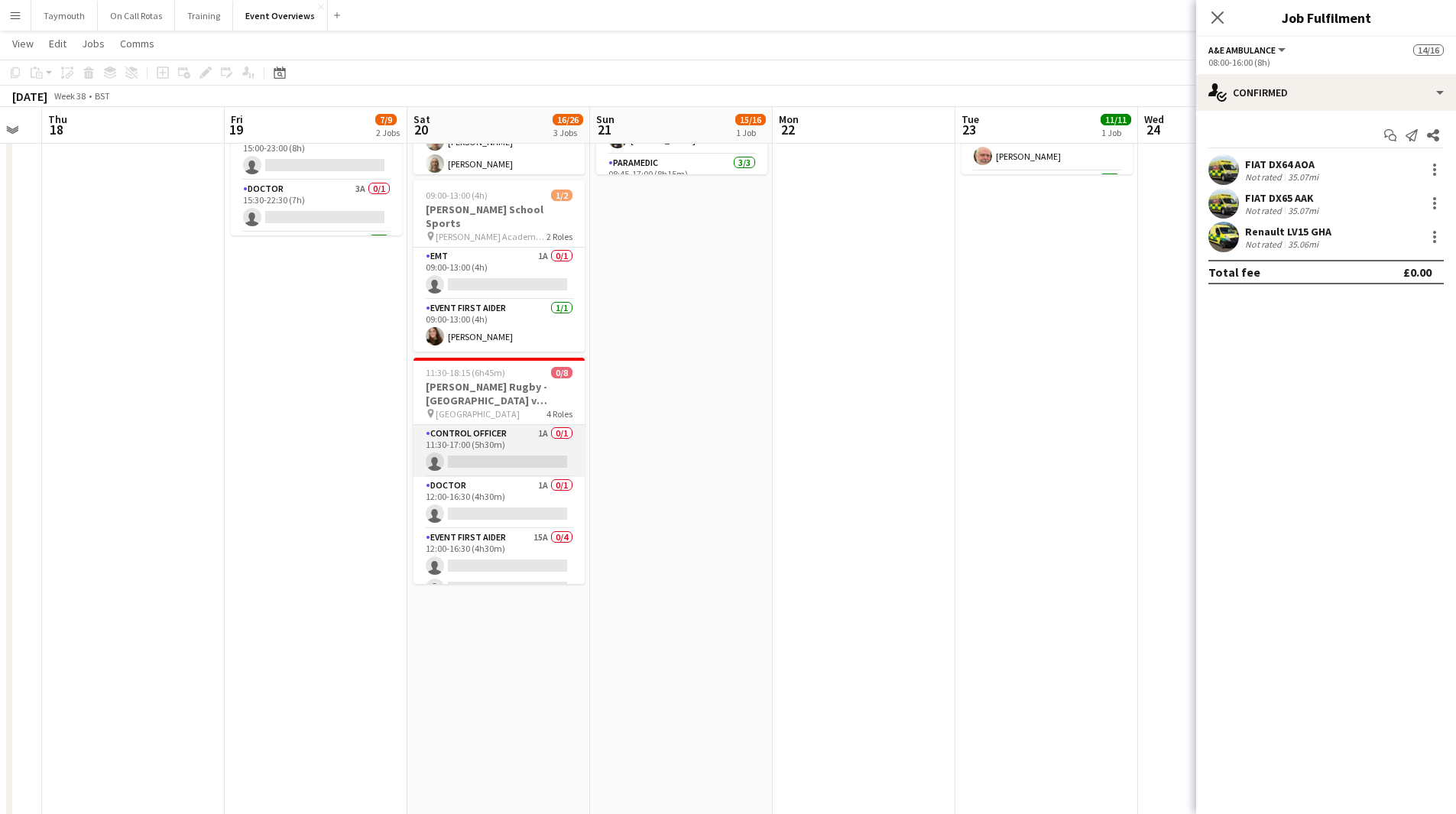
click at [518, 430] on app-card-role "Control Officer 1A 0/1 11:30-17:00 (5h30m) single-neutral-actions" at bounding box center [499, 451] width 172 height 52
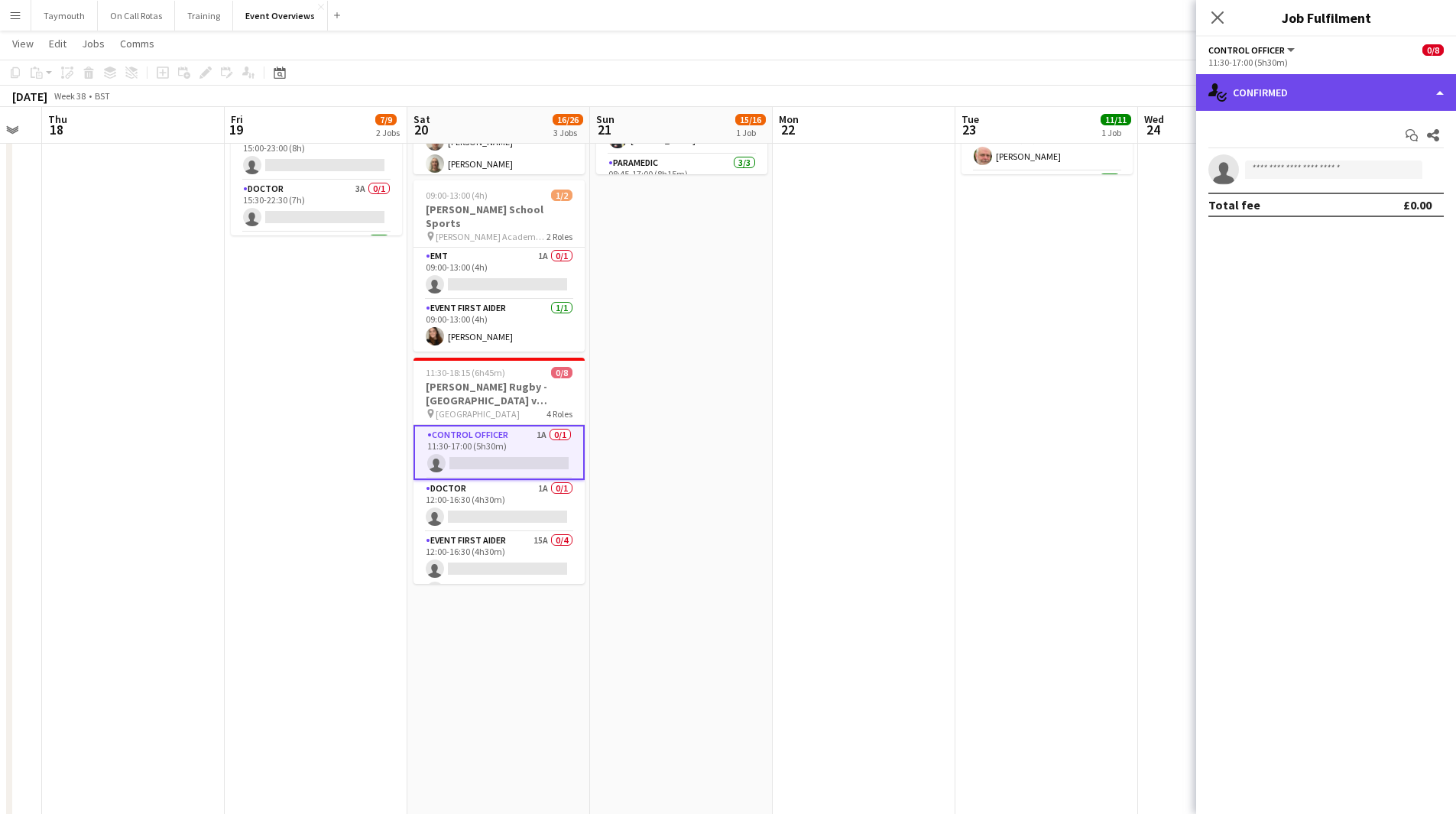
click at [1350, 86] on div "single-neutral-actions-check-2 Confirmed" at bounding box center [1327, 92] width 260 height 37
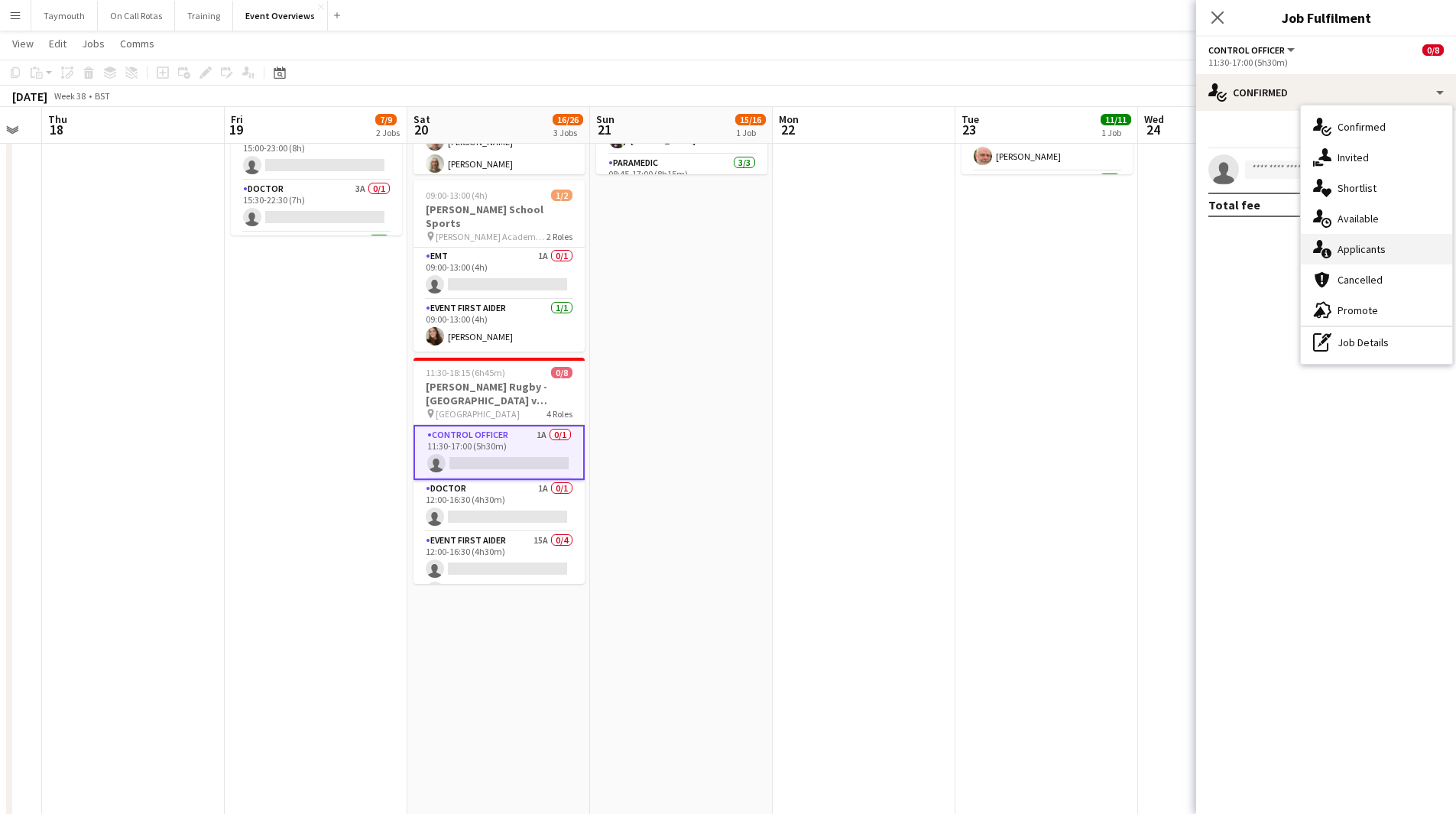
click at [1415, 254] on div "single-neutral-actions-information Applicants" at bounding box center [1377, 248] width 152 height 30
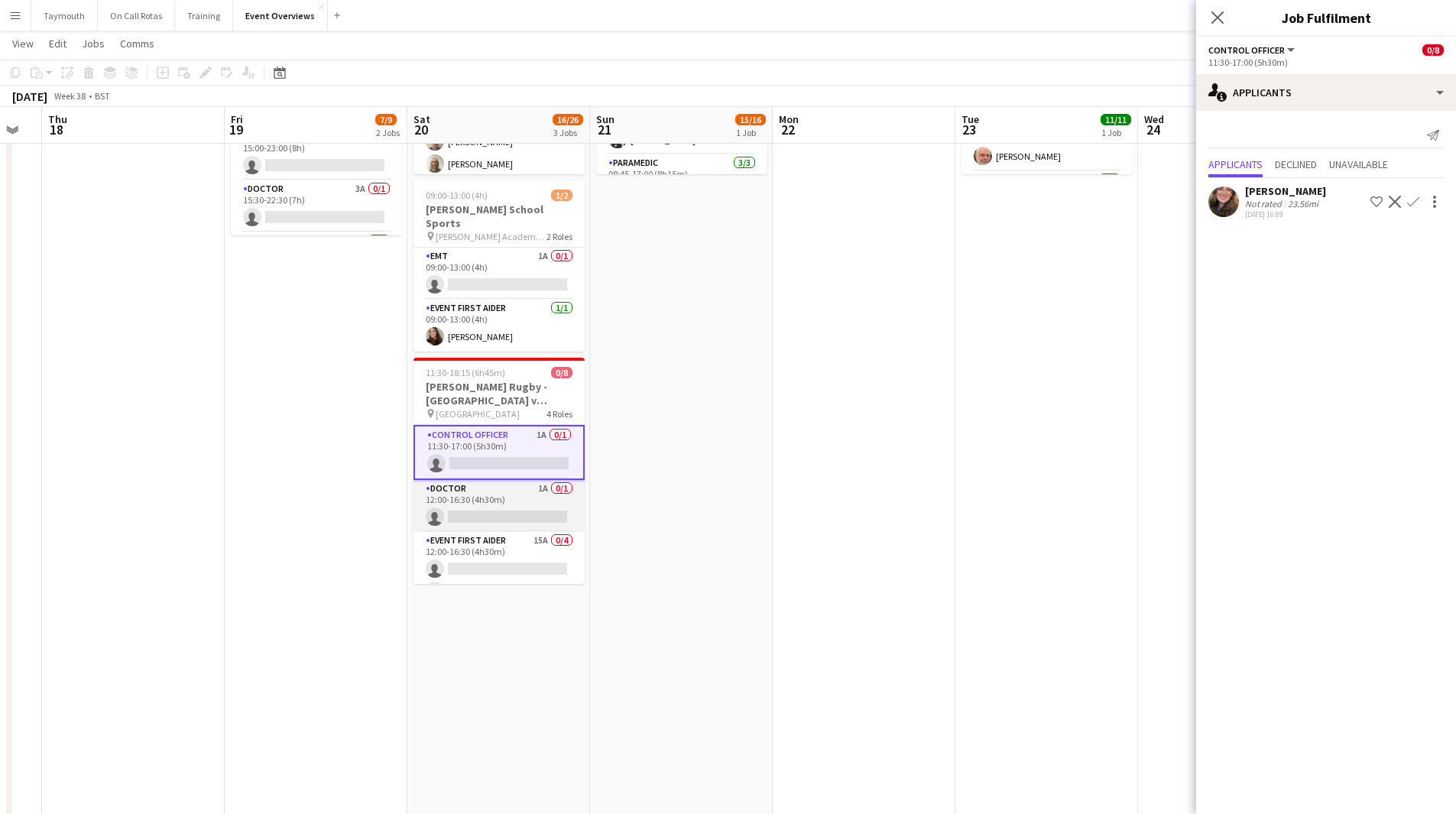
click at [491, 486] on app-card-role "Doctor 1A 0/1 12:00-16:30 (4h30m) single-neutral-actions" at bounding box center [499, 506] width 172 height 52
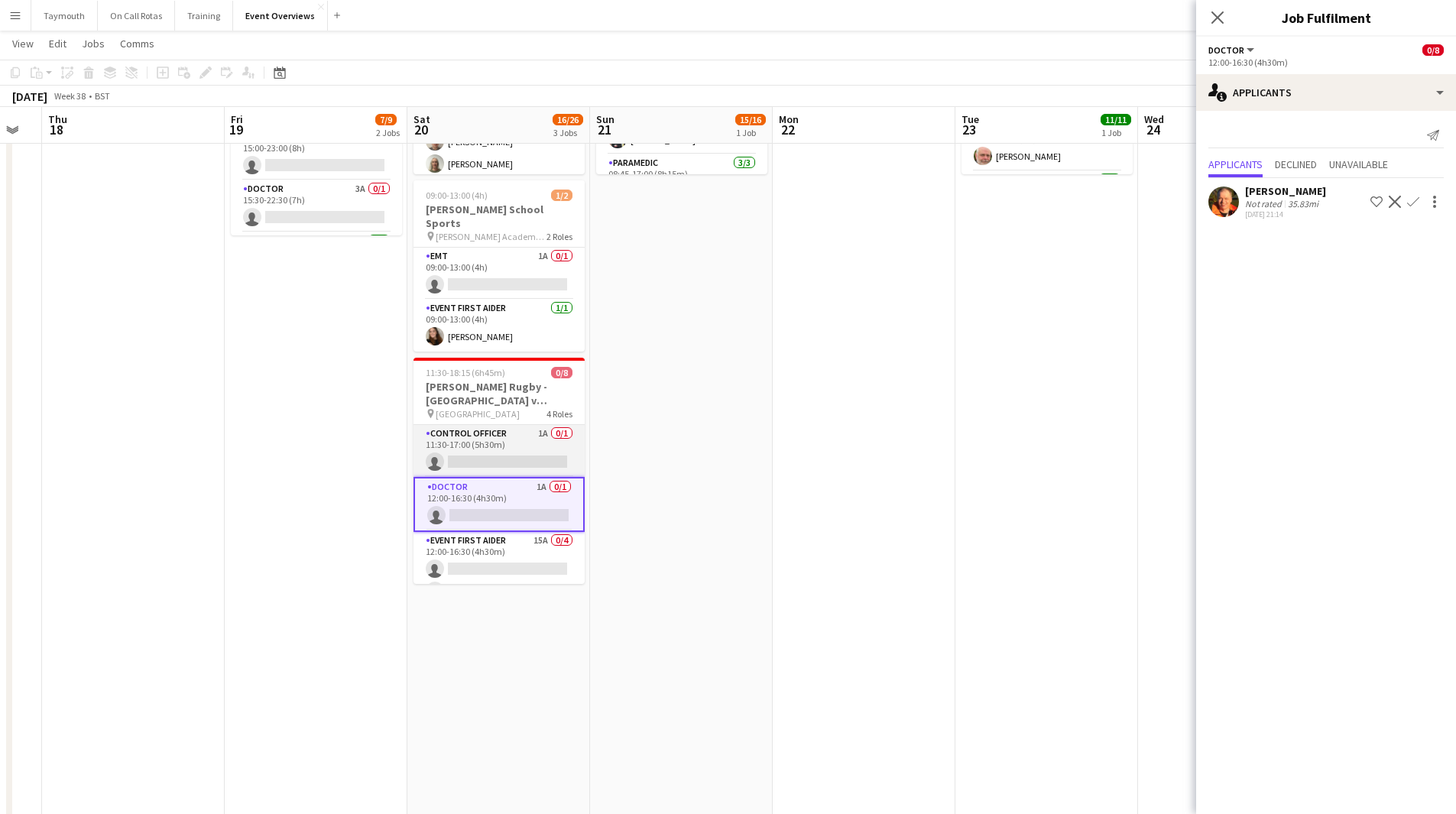
click at [486, 427] on app-card-role "Control Officer 1A 0/1 11:30-17:00 (5h30m) single-neutral-actions" at bounding box center [499, 451] width 172 height 52
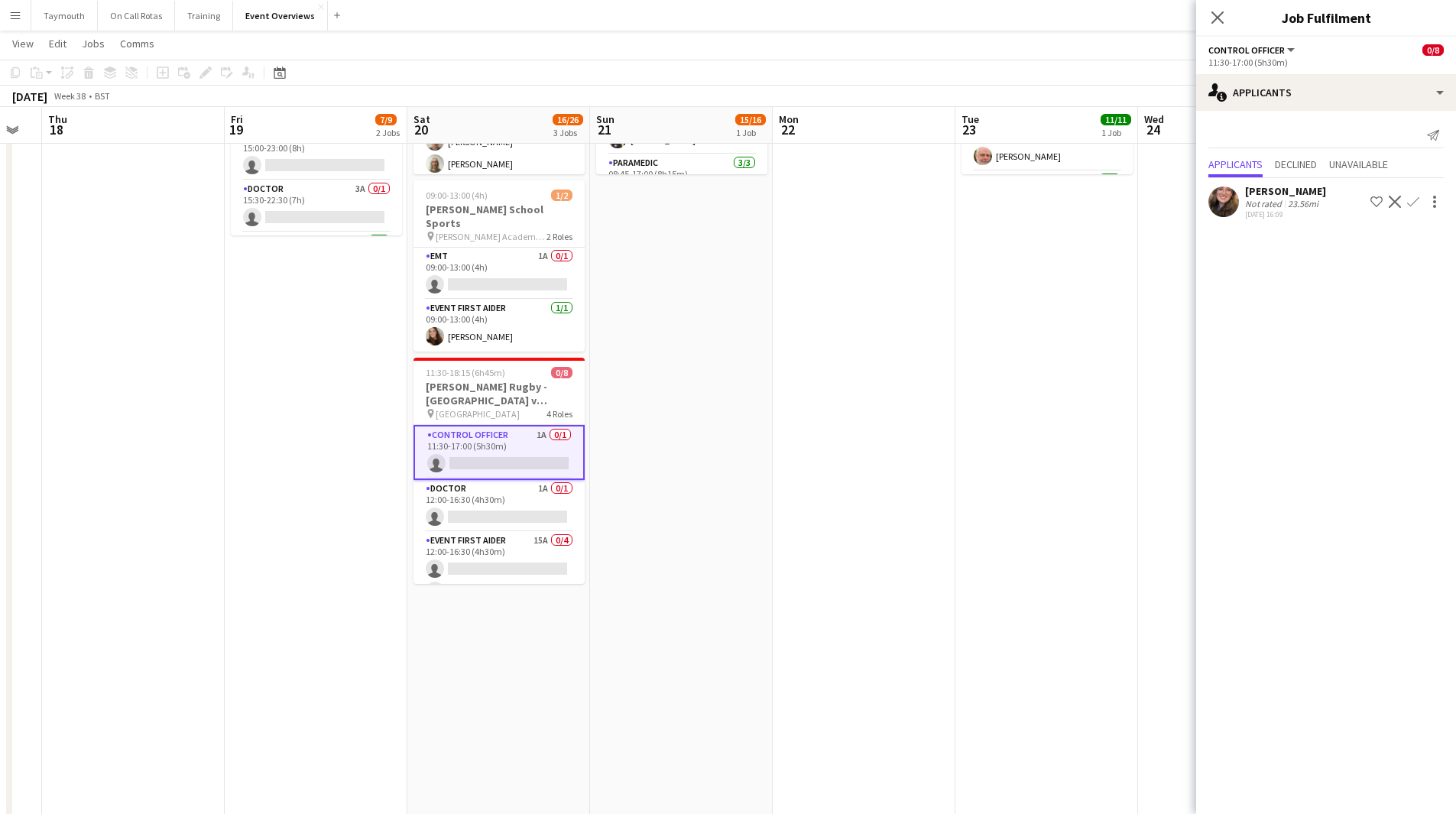
click at [1294, 210] on div "26-08-2025 16:09" at bounding box center [1286, 215] width 81 height 10
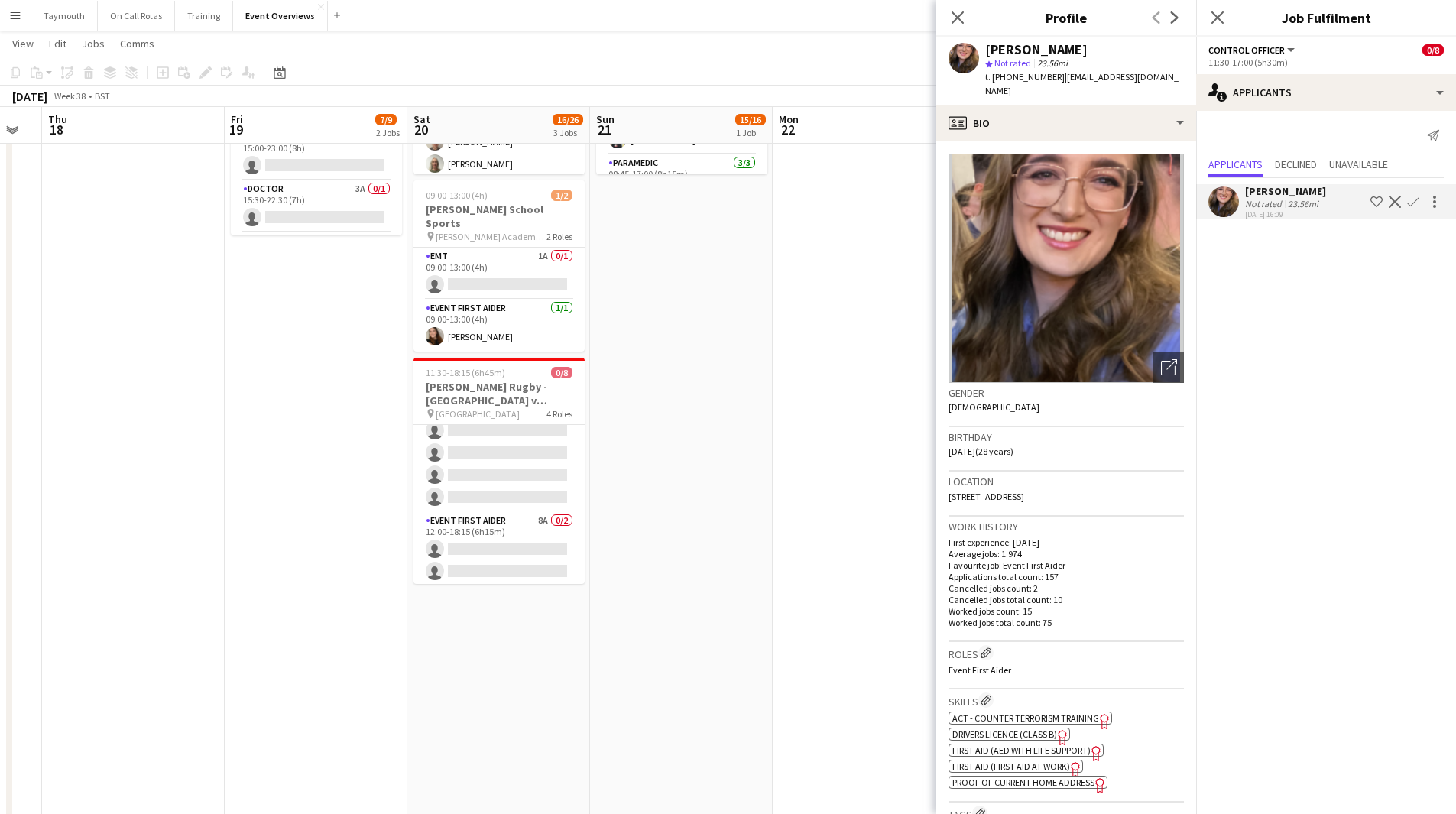
scroll to position [141, 0]
click at [1391, 203] on app-icon "Decline" at bounding box center [1395, 202] width 12 height 12
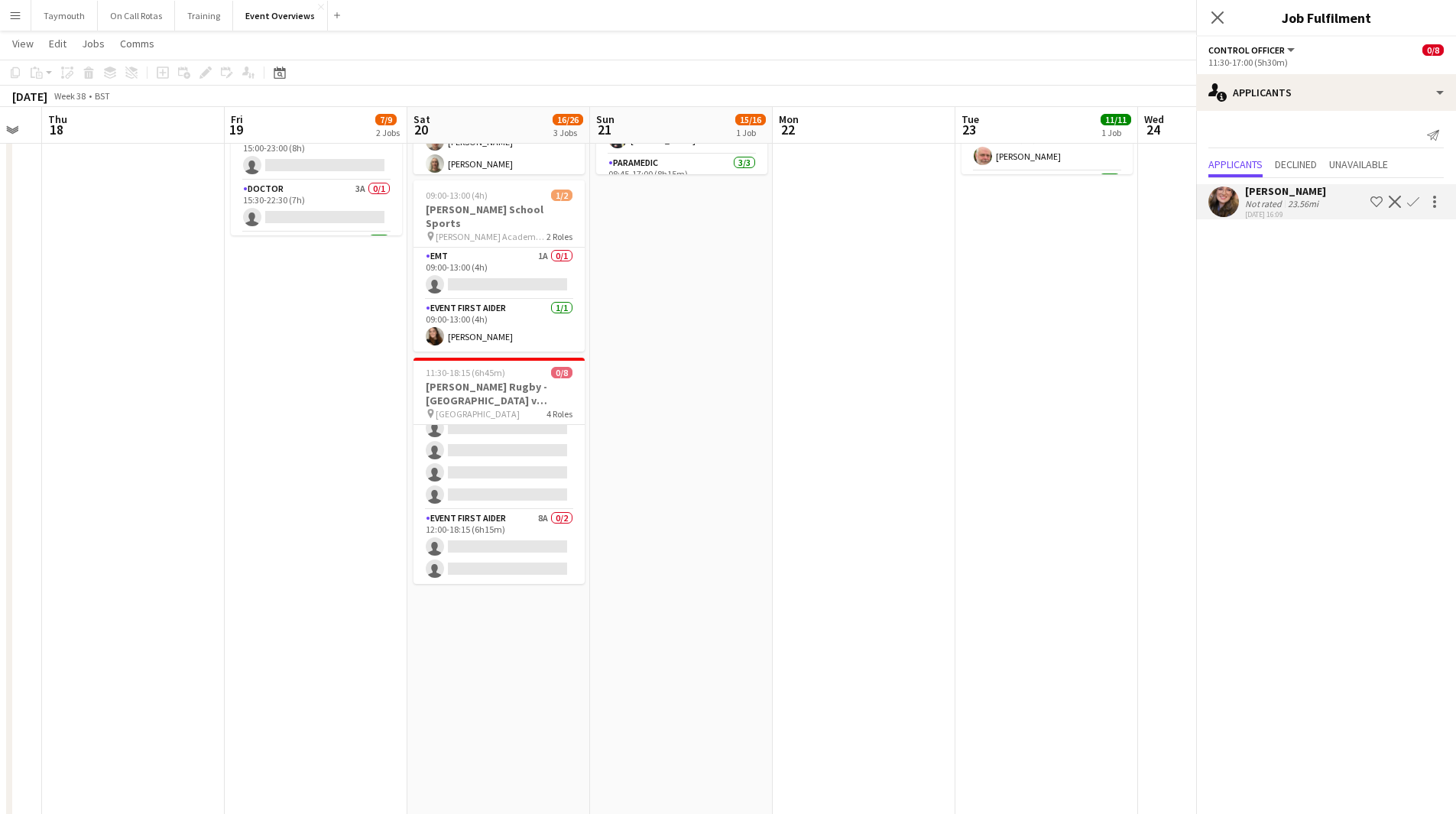
scroll to position [0, 0]
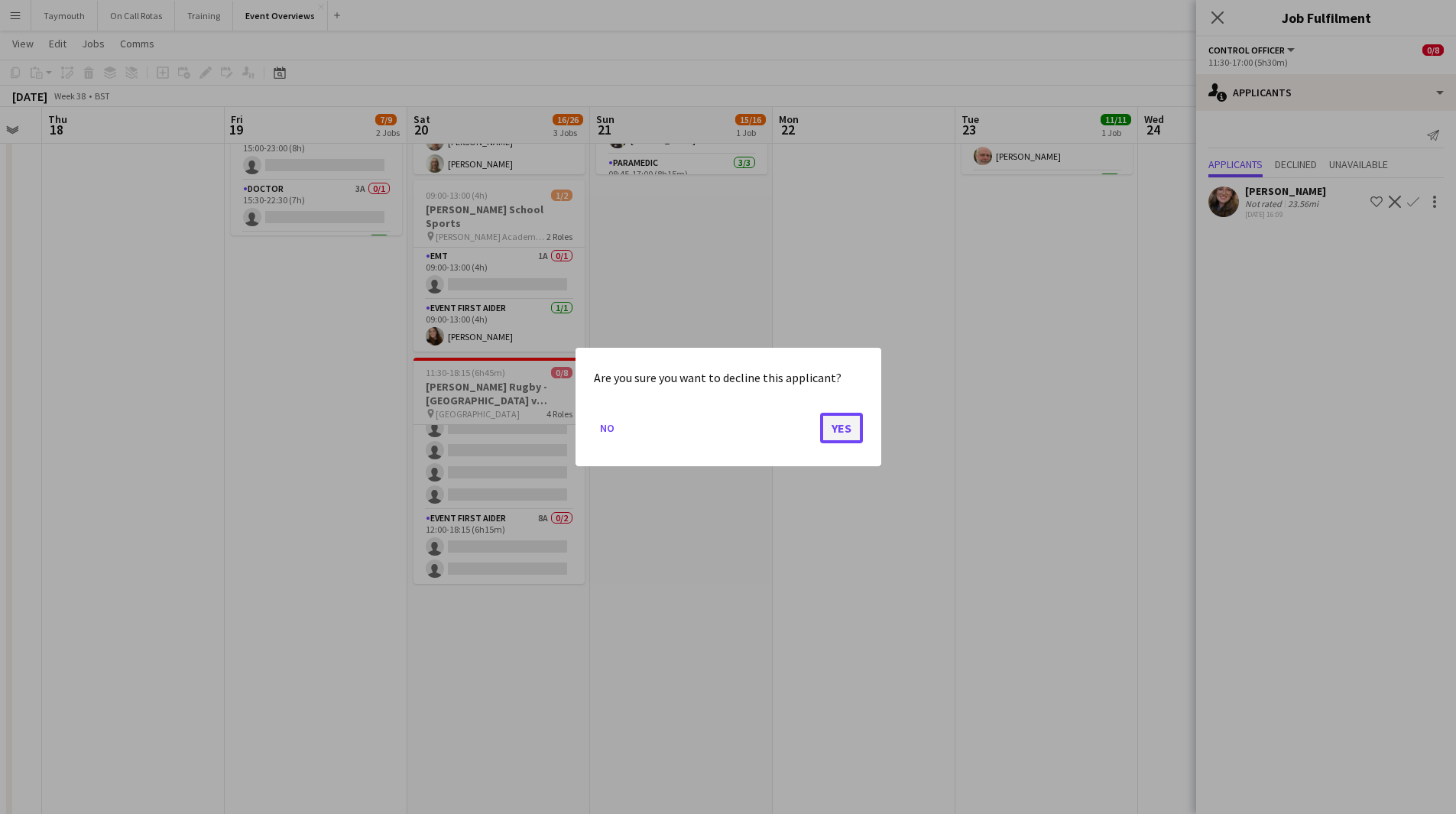
click at [825, 422] on button "Yes" at bounding box center [842, 428] width 43 height 30
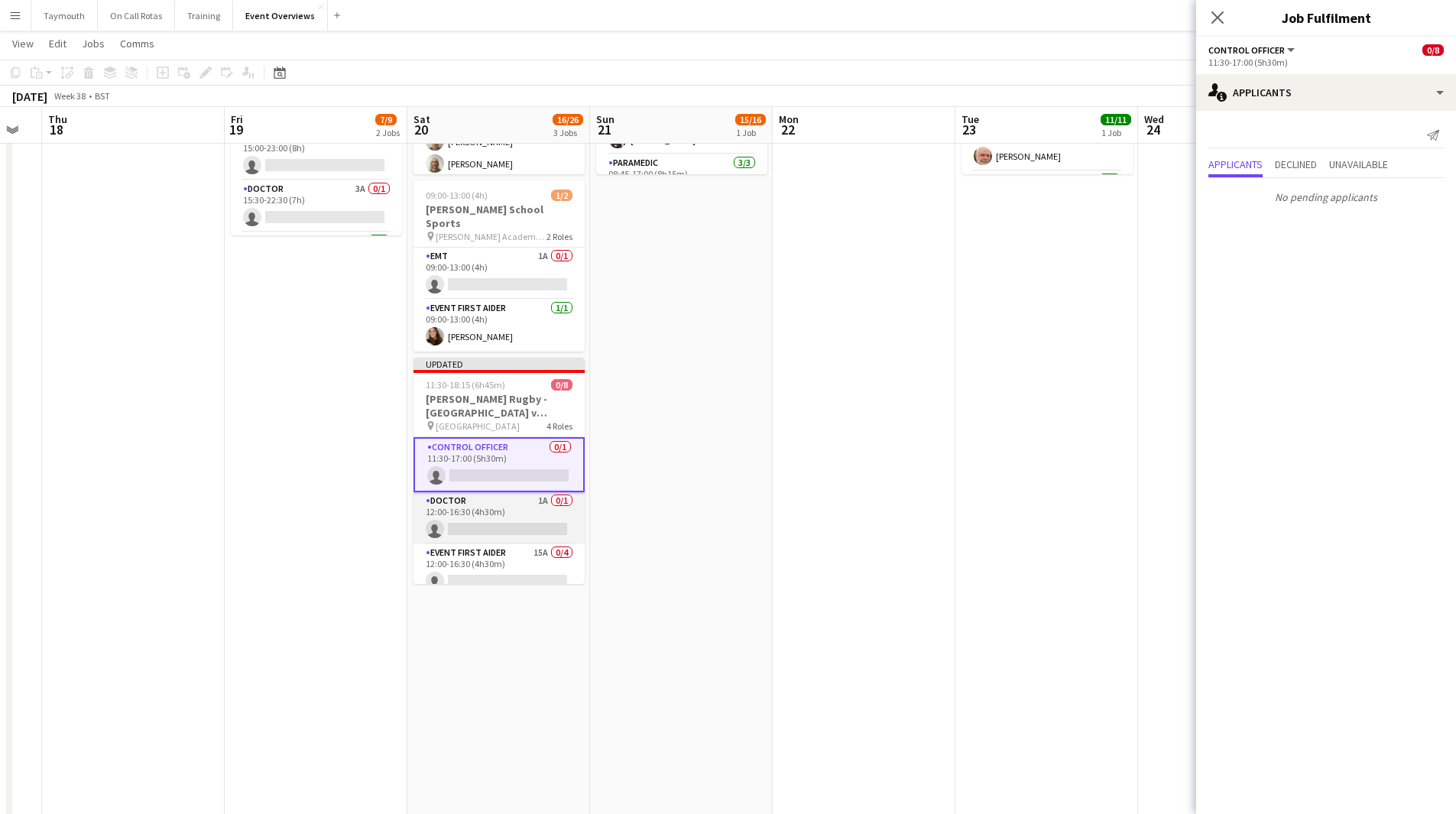
click at [509, 509] on app-card-role "Doctor 1A 0/1 12:00-16:30 (4h30m) single-neutral-actions" at bounding box center [499, 518] width 172 height 52
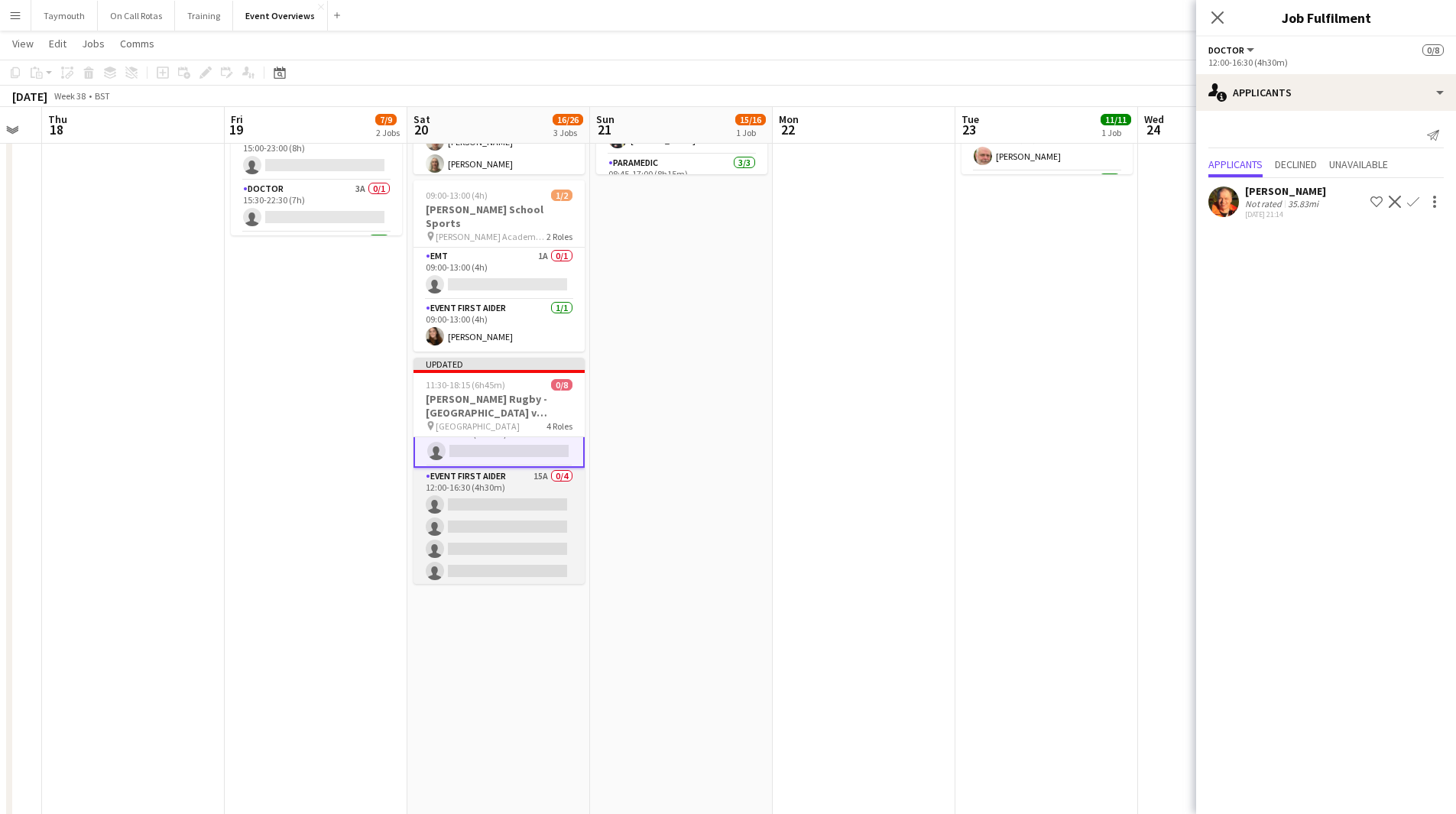
click at [509, 508] on app-card-role "Event First Aider 15A 0/4 12:00-16:30 (4h30m) single-neutral-actions single-neu…" at bounding box center [499, 527] width 172 height 118
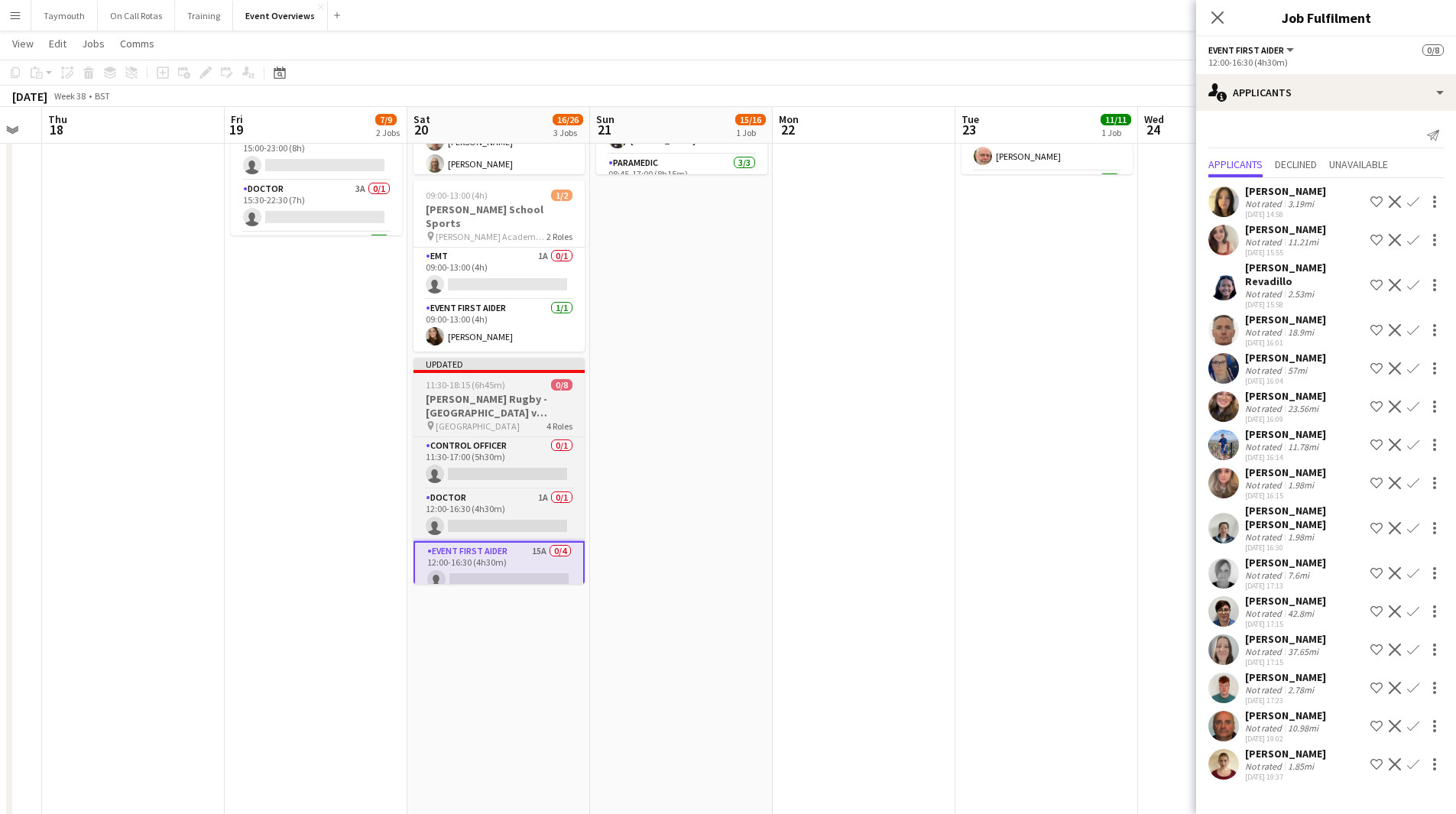
click at [487, 392] on h3 "Scot Rugby - Edinburgh University v St Andrews University - Varsity Match" at bounding box center [499, 406] width 172 height 28
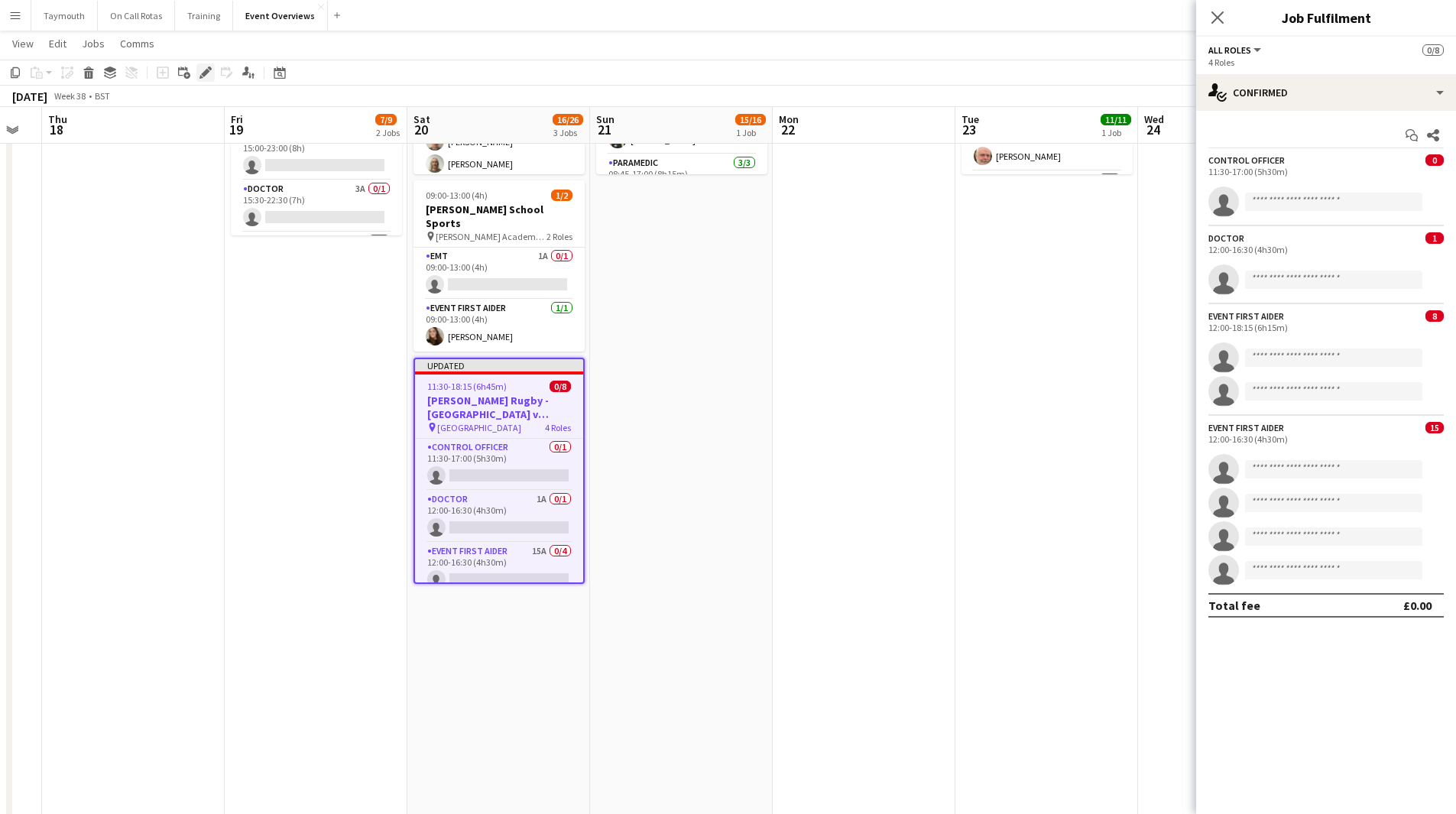
click at [209, 78] on icon "Edit" at bounding box center [205, 72] width 12 height 12
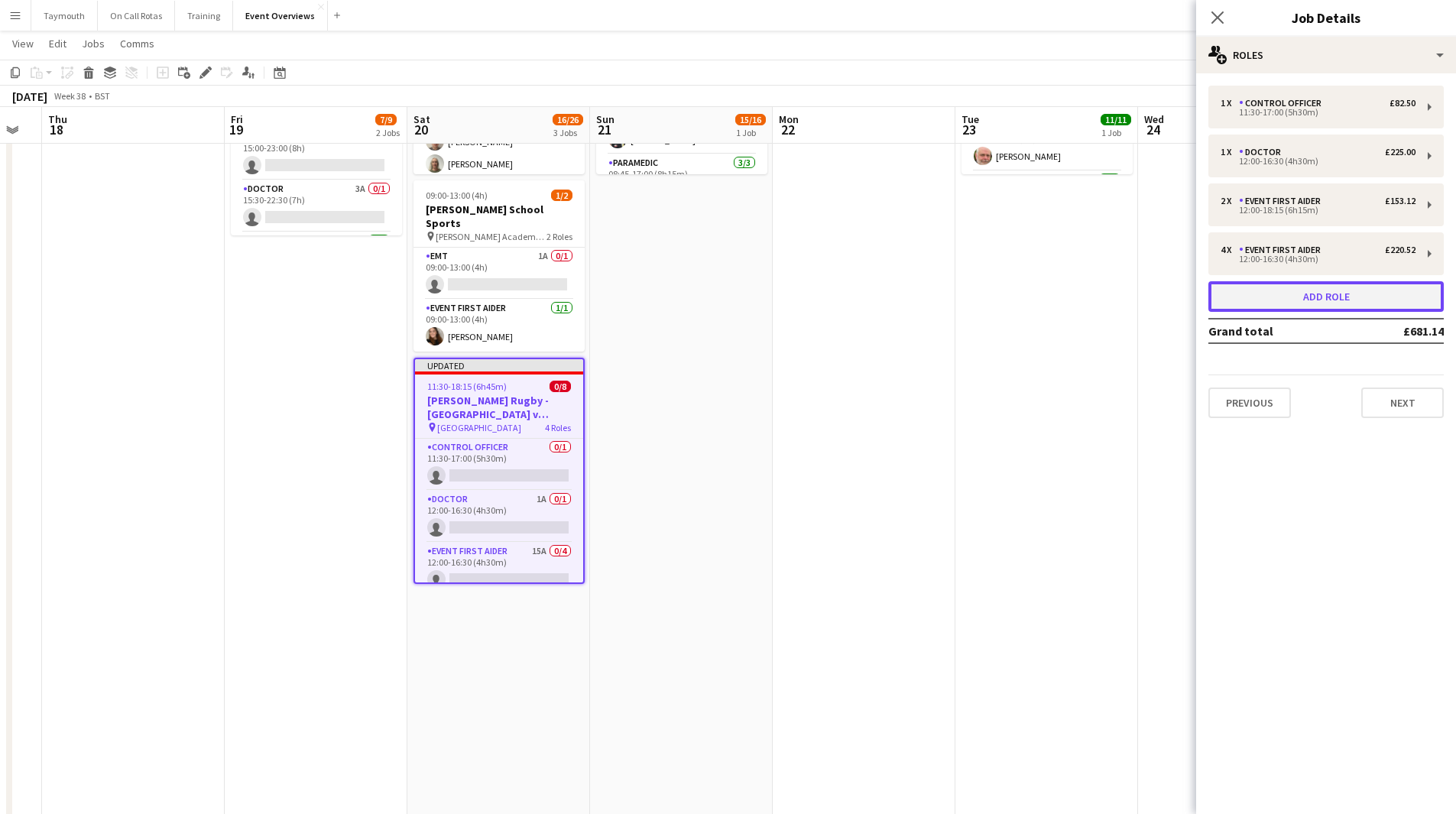
click at [1307, 288] on button "Add role" at bounding box center [1326, 296] width 235 height 30
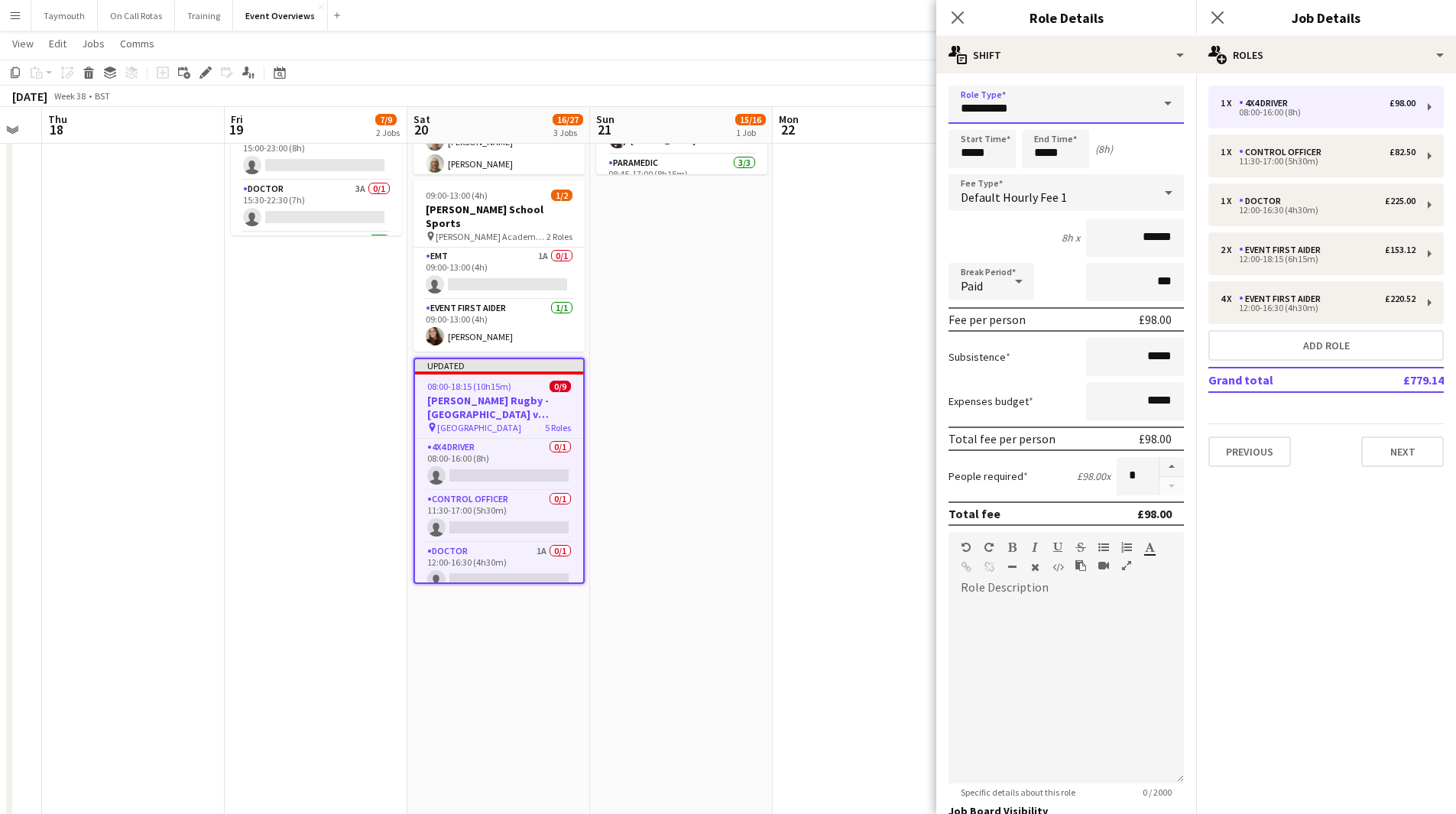
drag, startPoint x: 1050, startPoint y: 92, endPoint x: 604, endPoint y: 103, distance: 446.1
click at [604, 103] on body "Menu Boards Boards Boards All jobs Status Workforce Workforce My Workforce Recr…" at bounding box center [728, 510] width 1456 height 1481
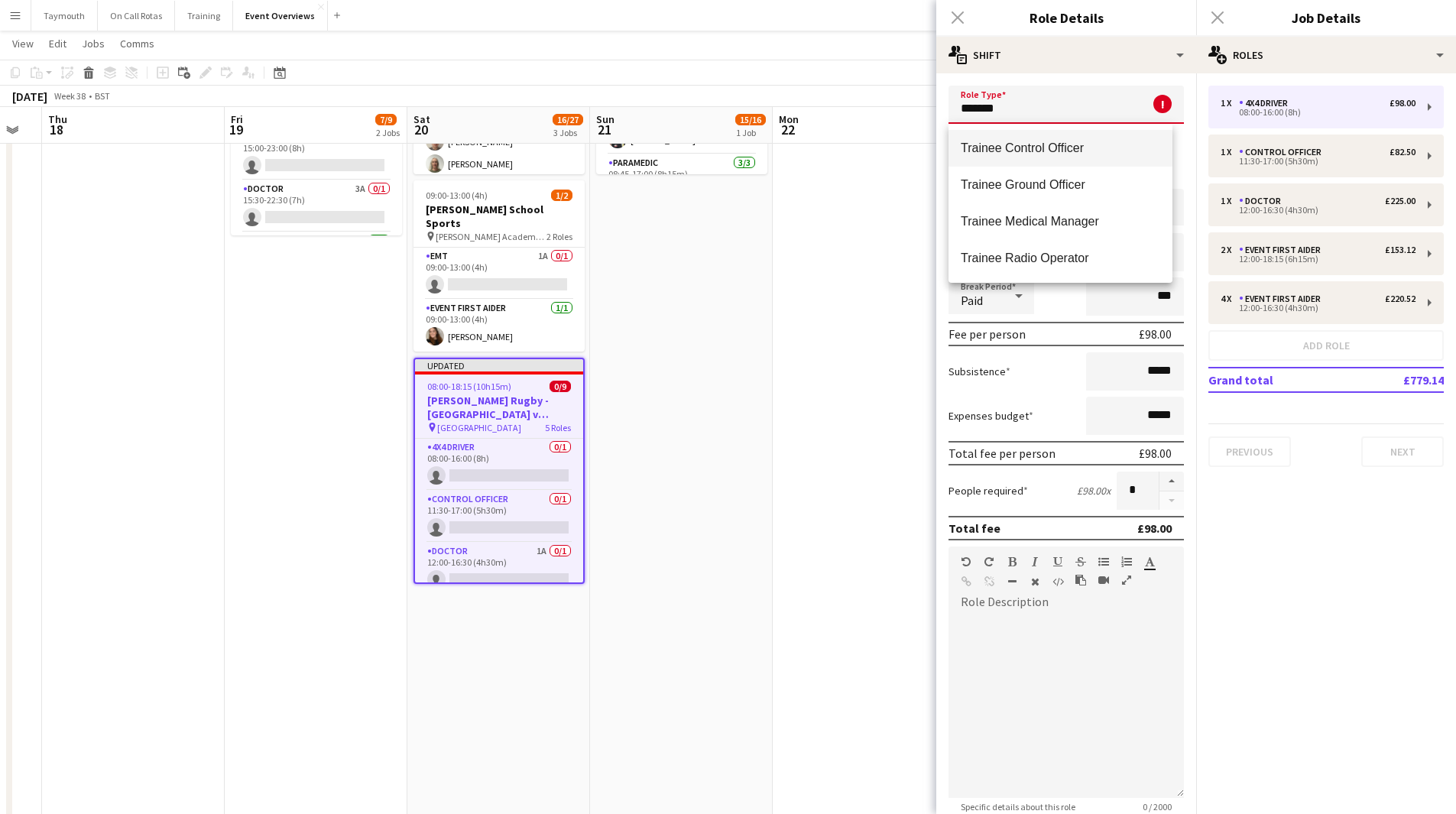
click at [1012, 133] on mat-option "Trainee Control Officer" at bounding box center [1060, 148] width 224 height 37
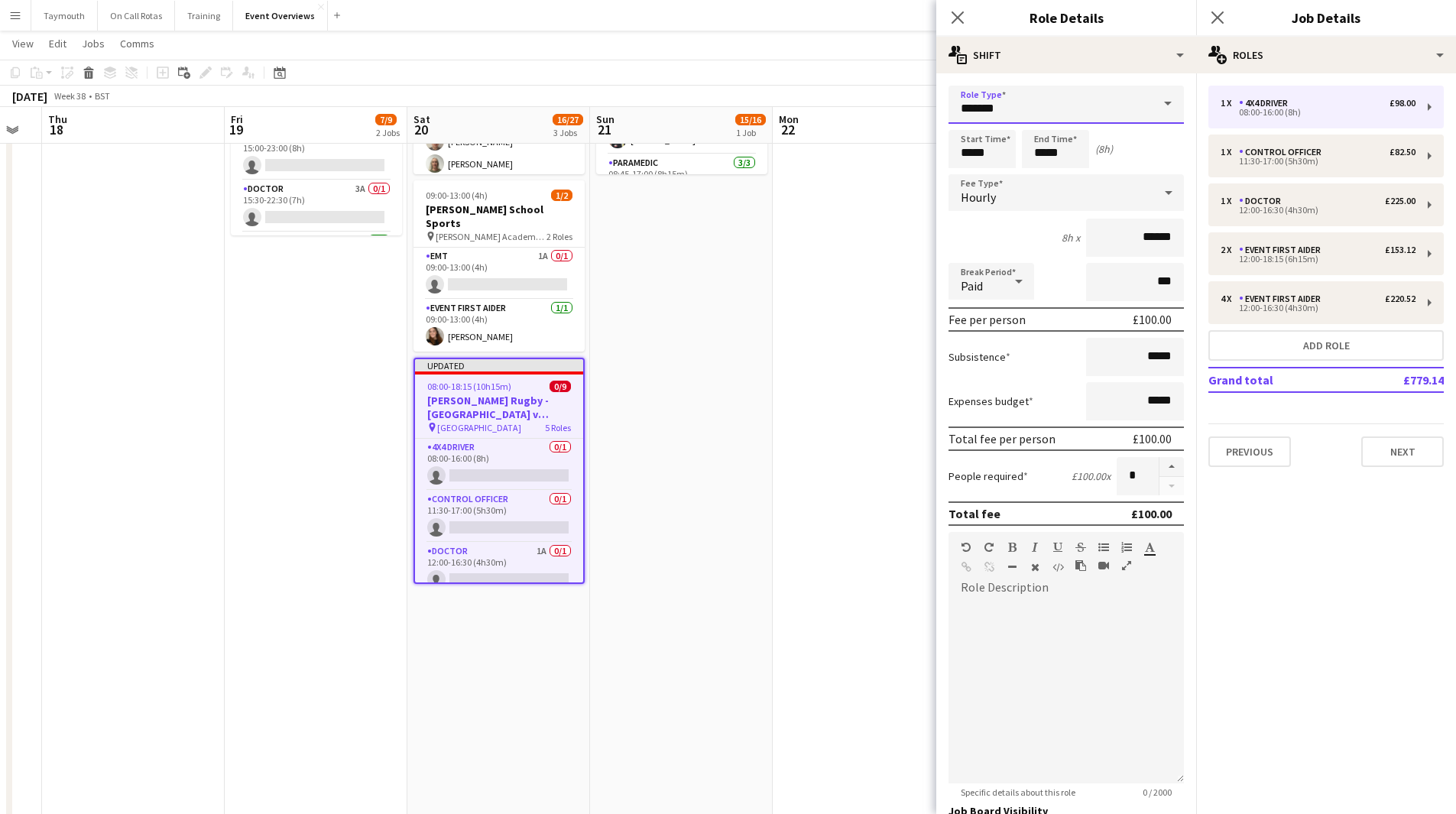
type input "**********"
type input "******"
drag, startPoint x: 1009, startPoint y: 150, endPoint x: 600, endPoint y: 157, distance: 409.1
click at [600, 157] on body "Menu Boards Boards Boards All jobs Status Workforce Workforce My Workforce Recr…" at bounding box center [728, 510] width 1456 height 1481
type input "*****"
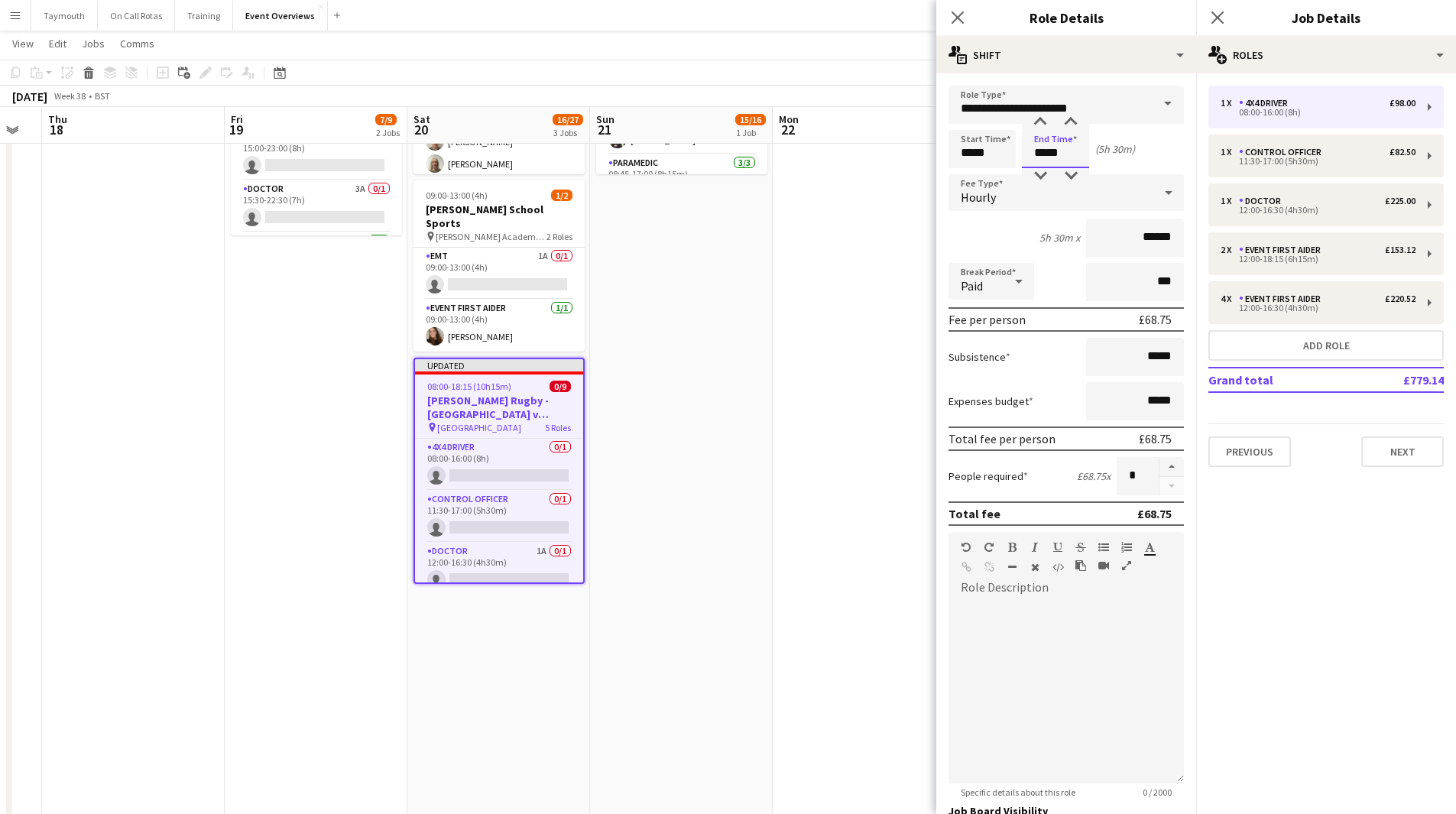
type input "*****"
click at [755, 353] on app-date-cell "Updated 07:00-17:00 (10h) 15/16 East Fortune Motorsports pin East Fortune Race …" at bounding box center [682, 597] width 183 height 1309
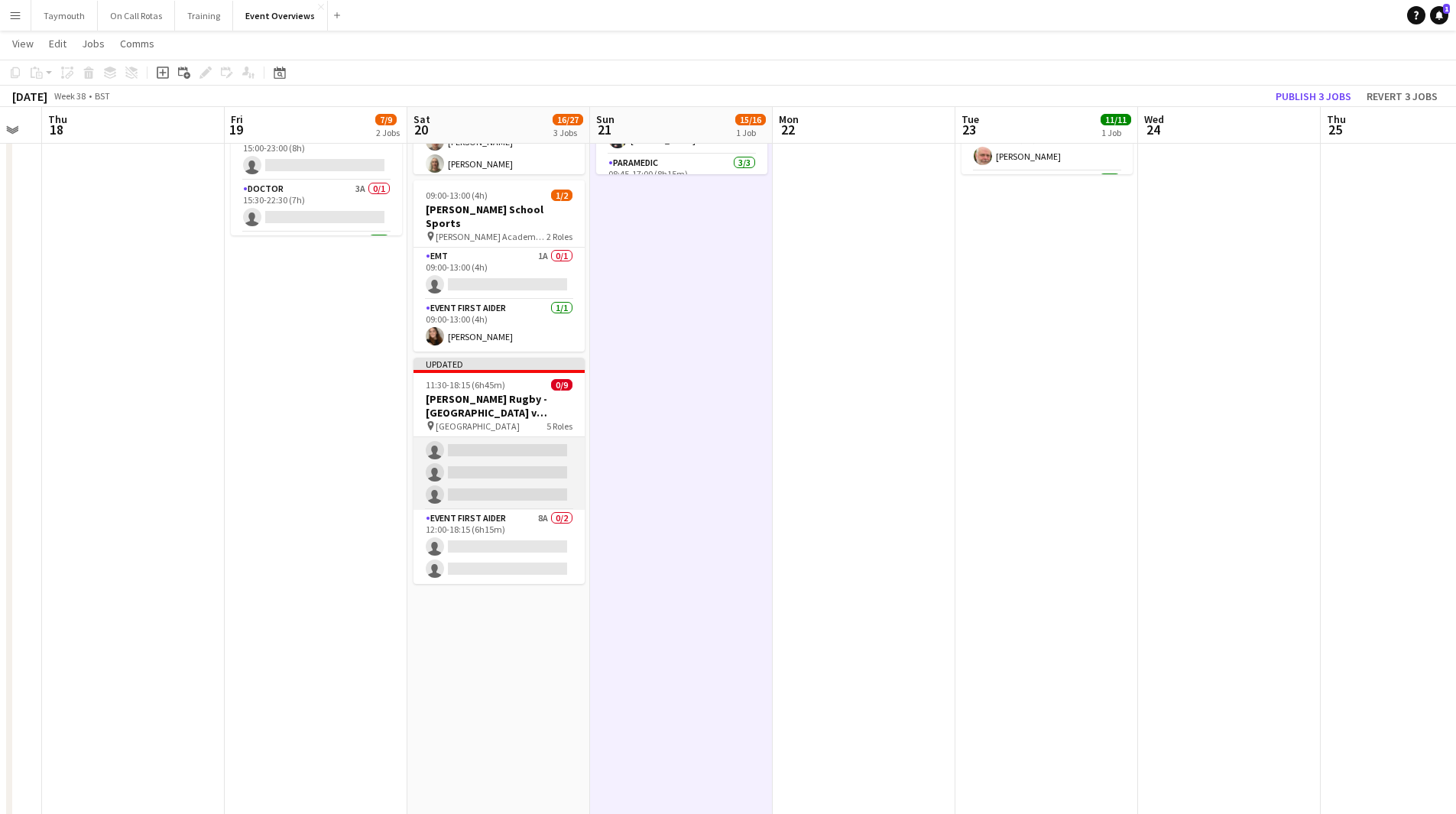
click at [518, 473] on app-card-role "Event First Aider 15A 0/4 12:00-16:30 (4h30m) single-neutral-actions single-neu…" at bounding box center [499, 450] width 172 height 118
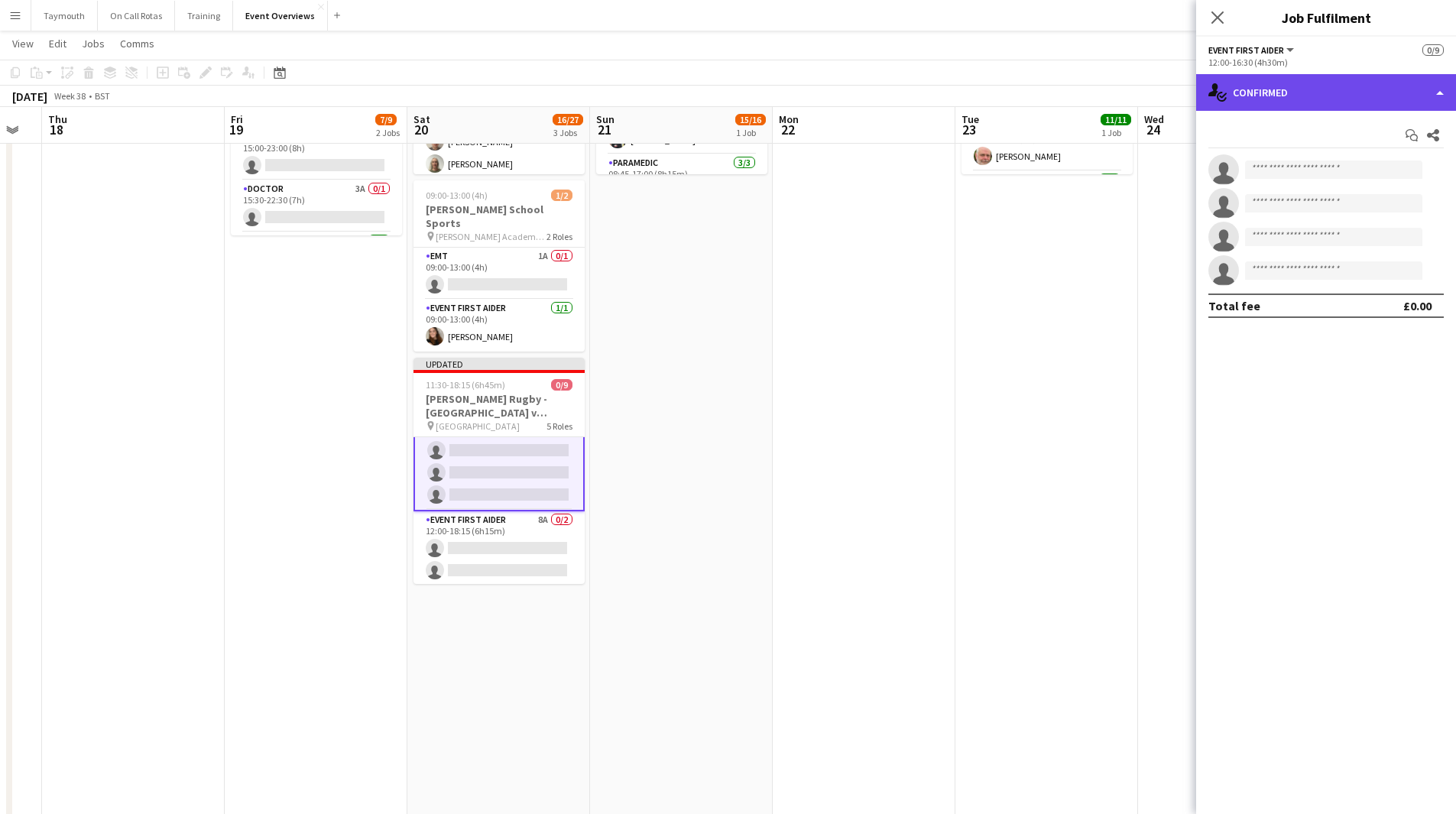
click at [1320, 100] on div "single-neutral-actions-check-2 Confirmed" at bounding box center [1327, 92] width 260 height 37
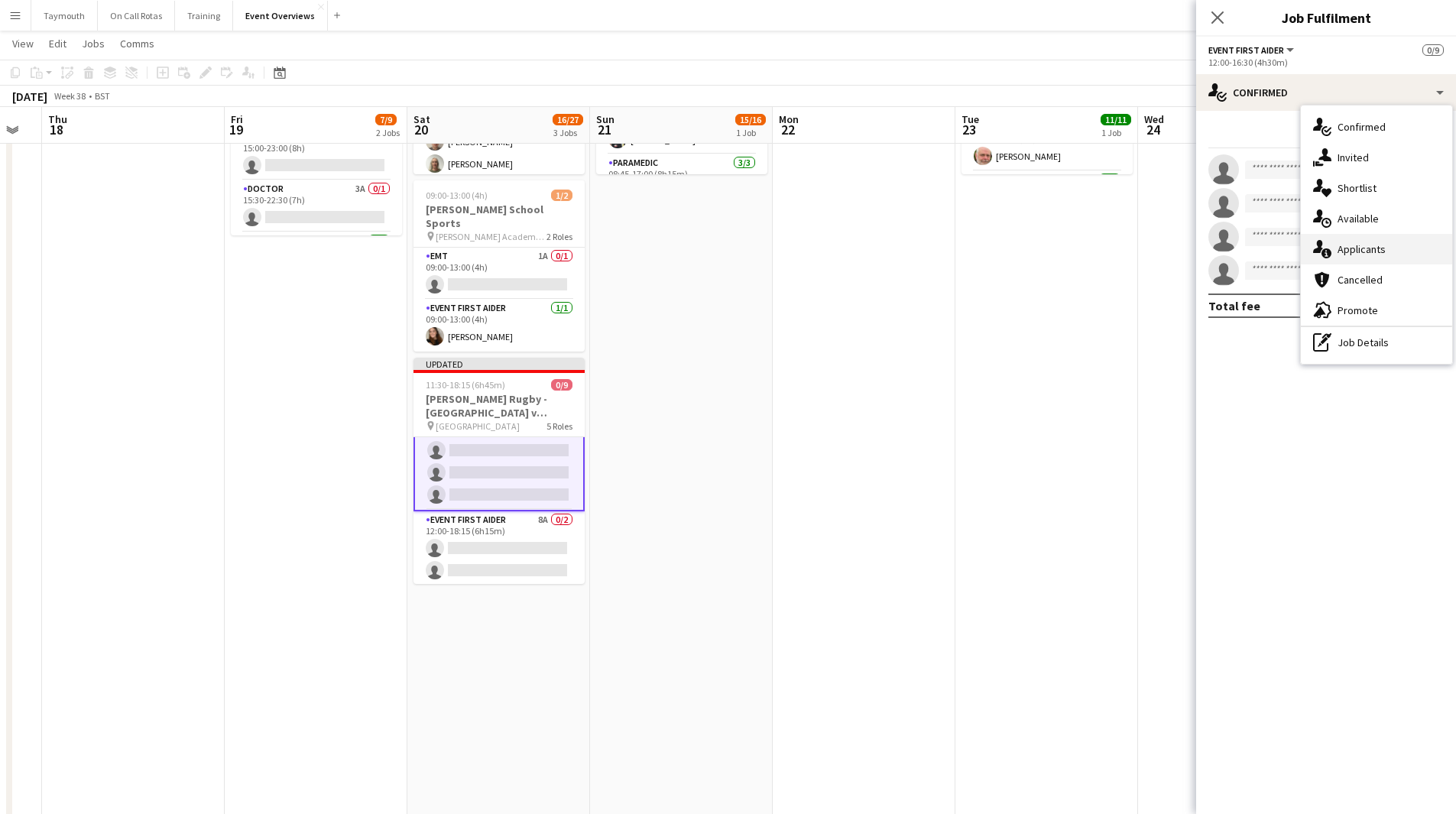
click at [1374, 252] on div "single-neutral-actions-information Applicants" at bounding box center [1377, 248] width 152 height 30
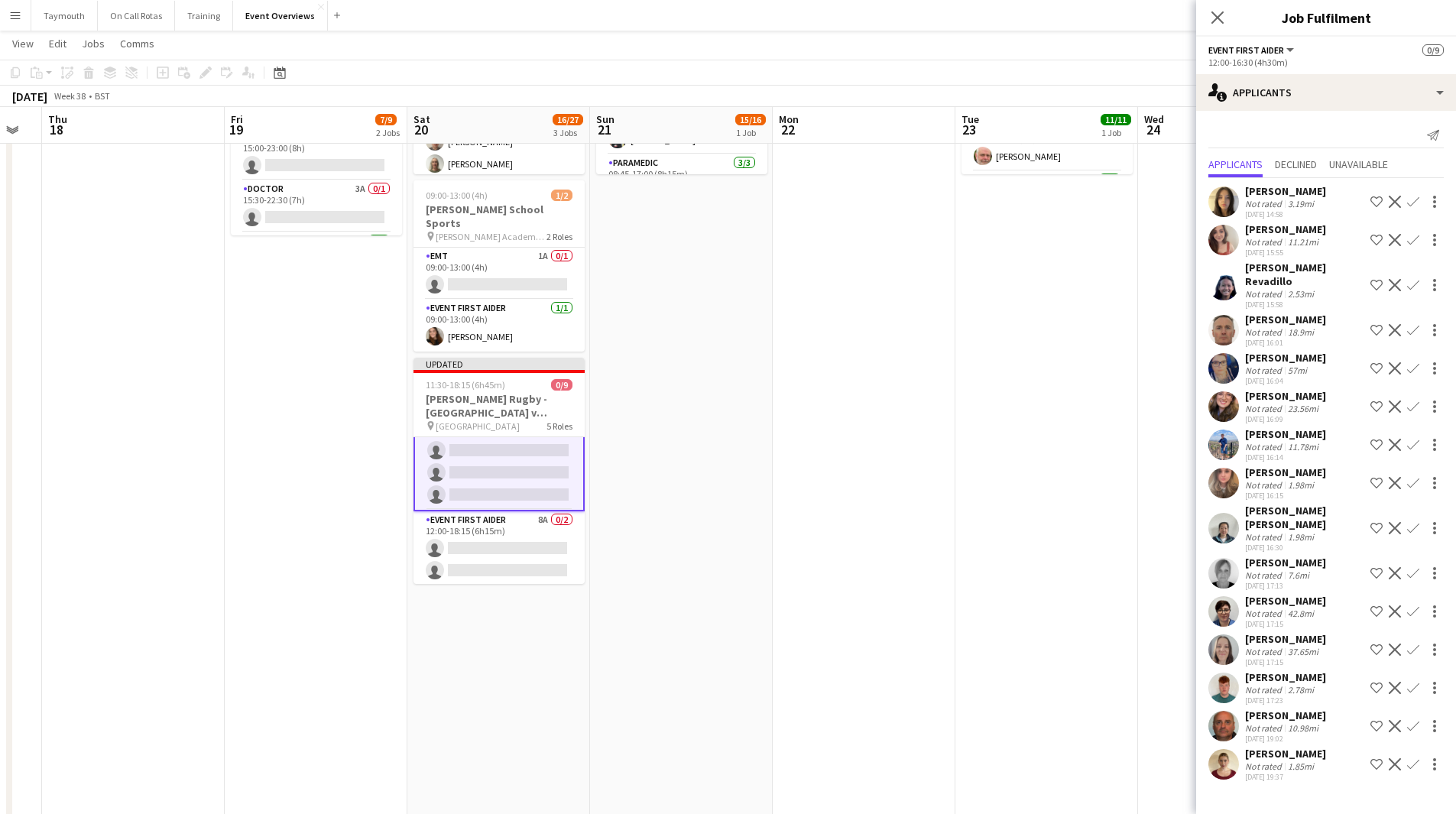
click at [253, 382] on app-date-cell "CM AL 15:00-23:45 (8h45m) 7/9 Edinburgh Rugby | Preseason Games pin Hive Stadiu…" at bounding box center [316, 597] width 183 height 1309
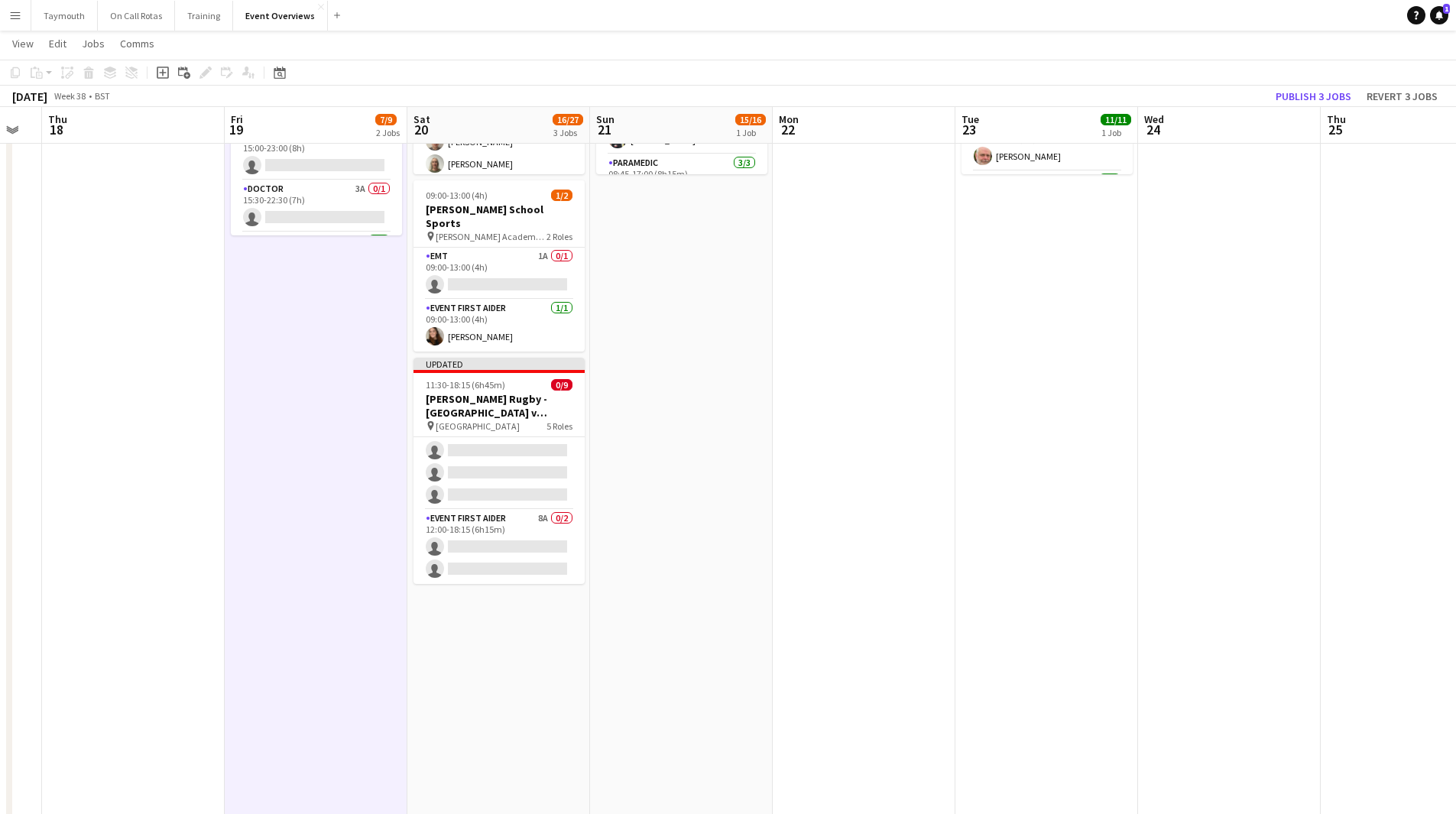
scroll to position [202, 0]
click at [1298, 91] on button "Publish 3 jobs" at bounding box center [1314, 96] width 88 height 20
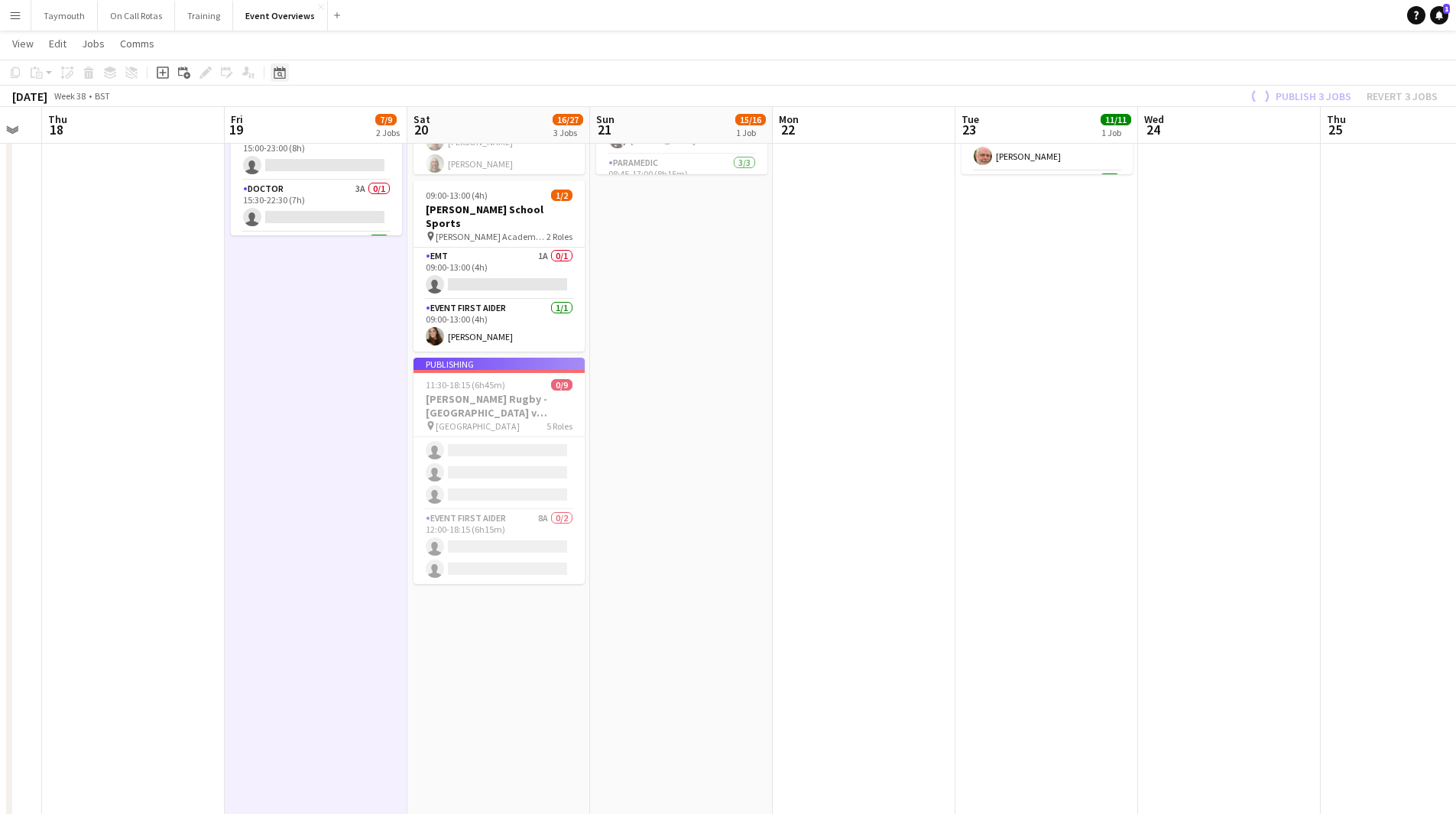
click at [278, 69] on icon at bounding box center [278, 72] width 11 height 12
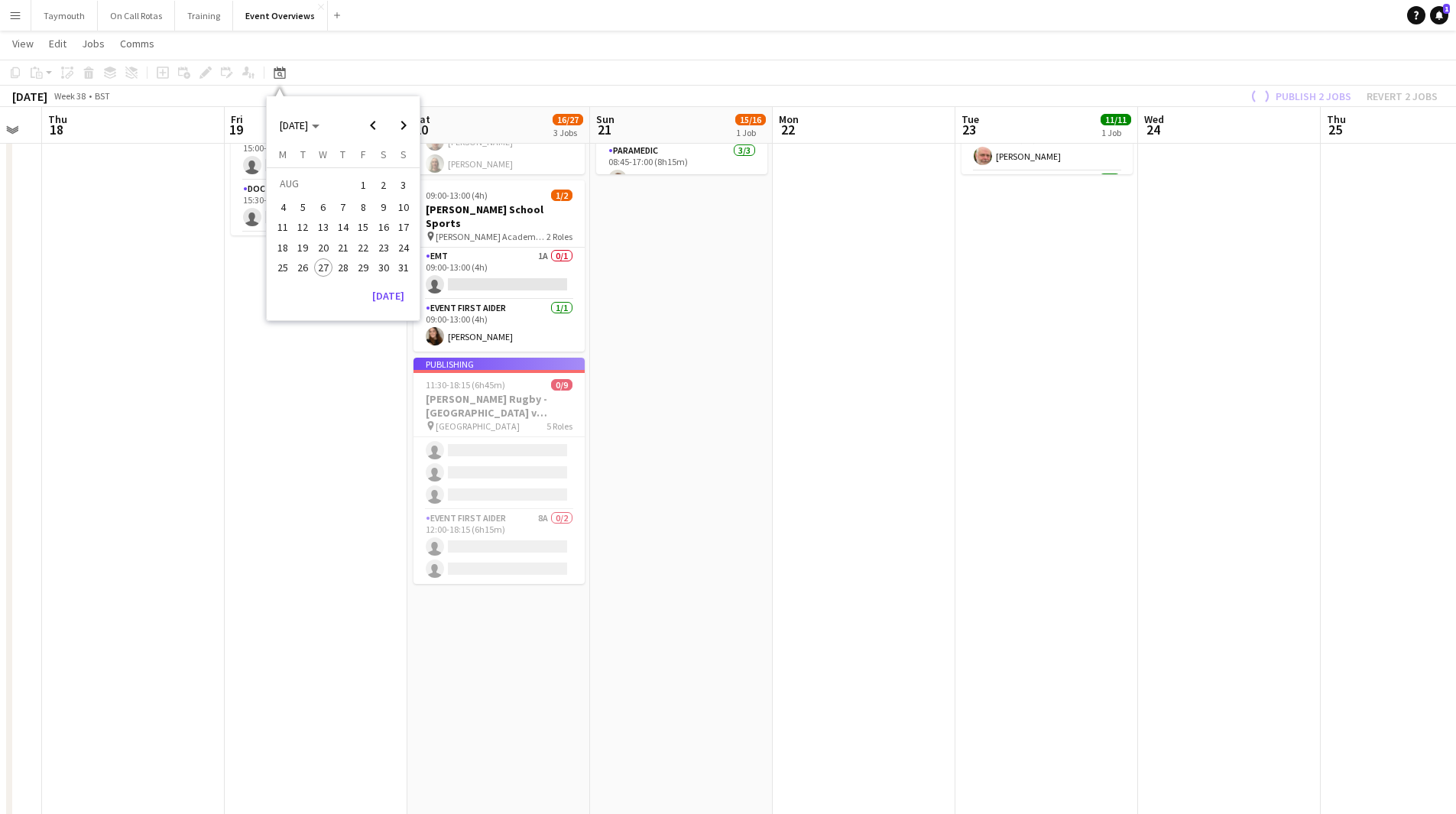
scroll to position [190, 0]
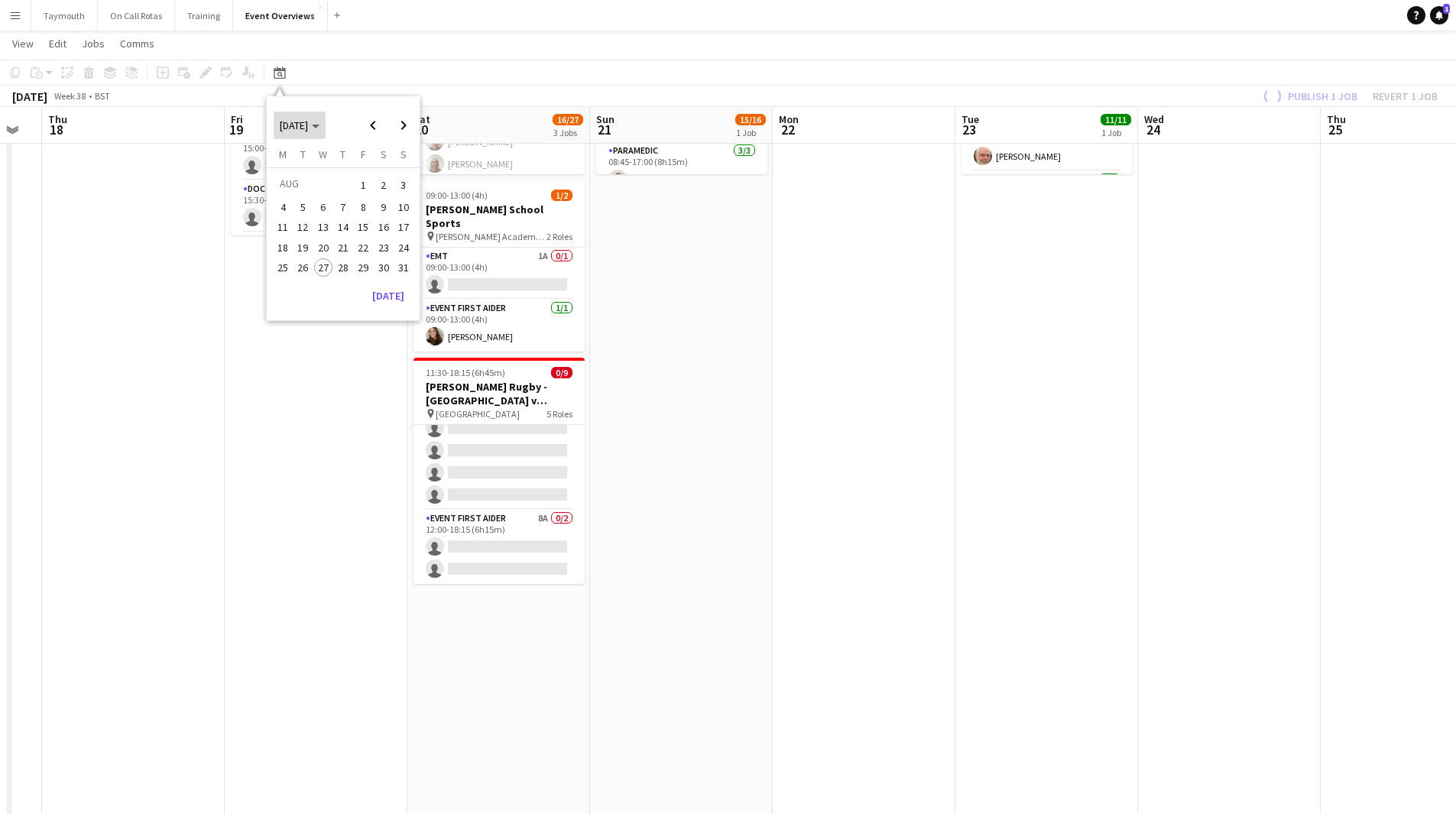
click at [308, 123] on span "AUG 2025" at bounding box center [294, 125] width 28 height 14
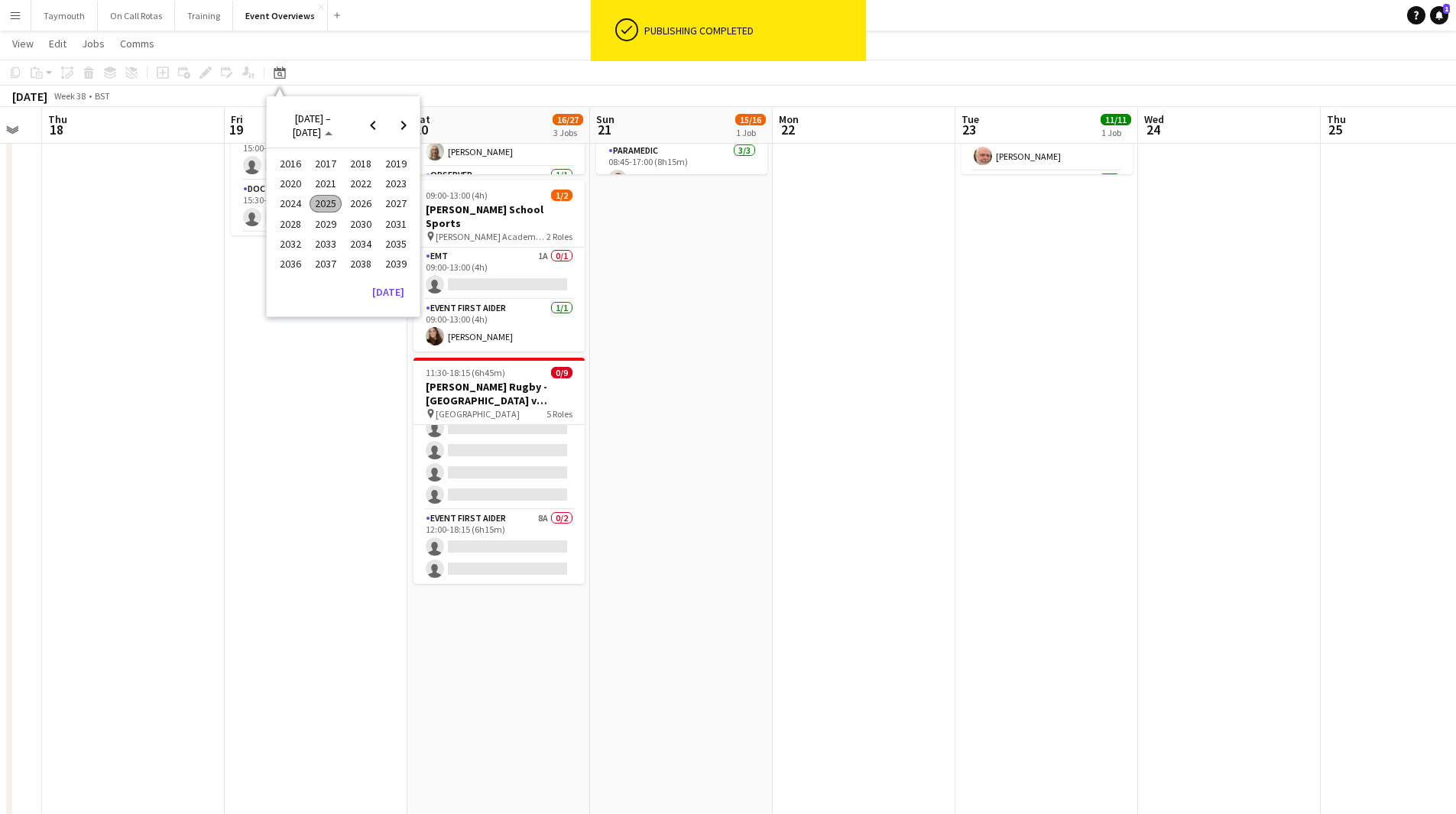
click at [315, 201] on span "2025" at bounding box center [325, 204] width 31 height 18
click at [298, 199] on span "MAY" at bounding box center [290, 204] width 31 height 18
click at [402, 229] on span "18" at bounding box center [403, 228] width 18 height 18
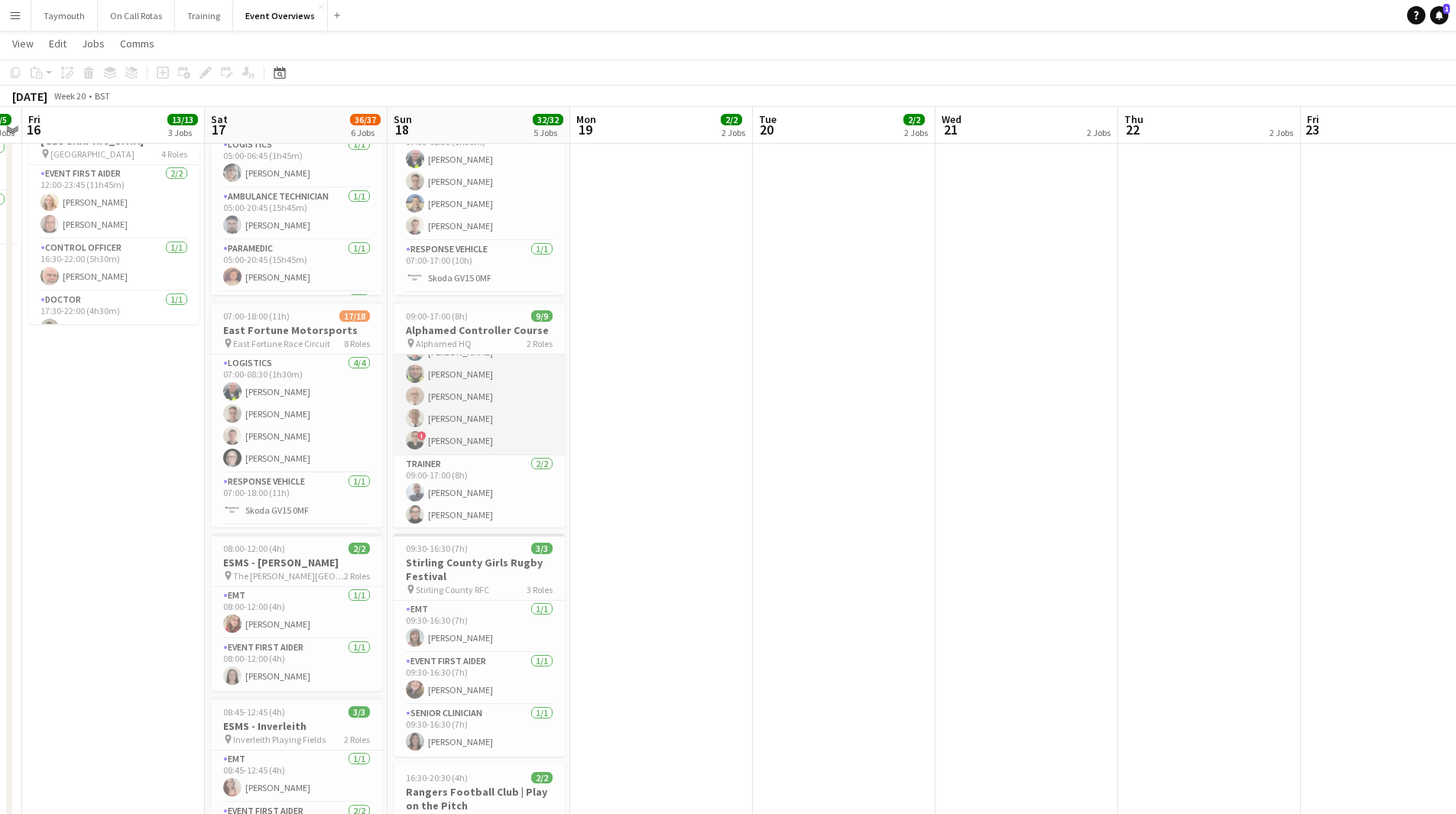
scroll to position [86, 0]
click at [291, 71] on div "Date picker MAY 2025 MAY 2025 Monday M Tuesday T Wednesday W Thursday T Friday …" at bounding box center [275, 72] width 34 height 18
click at [285, 74] on icon at bounding box center [278, 72] width 11 height 12
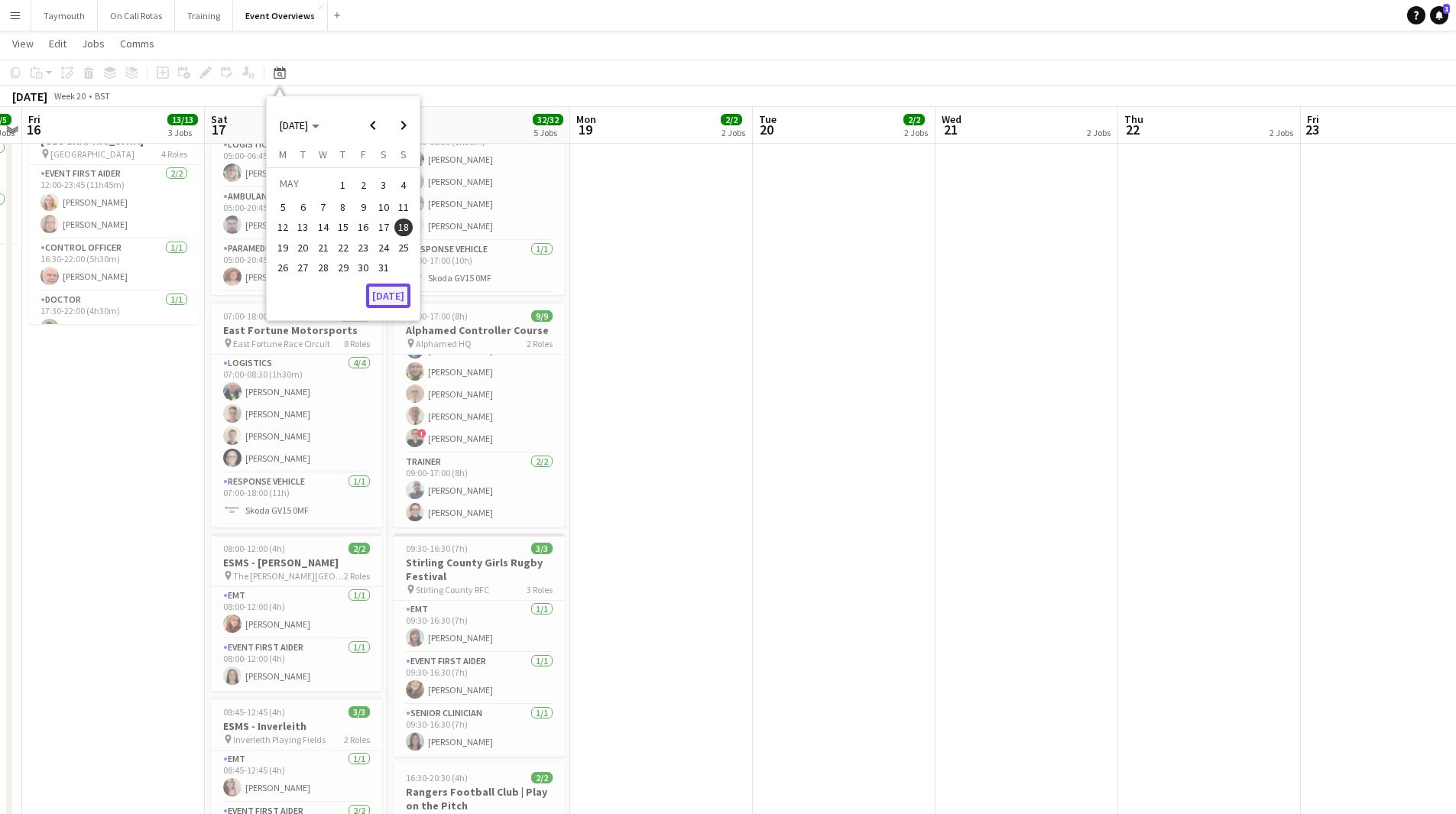
click at [375, 295] on button "Today" at bounding box center [388, 296] width 44 height 24
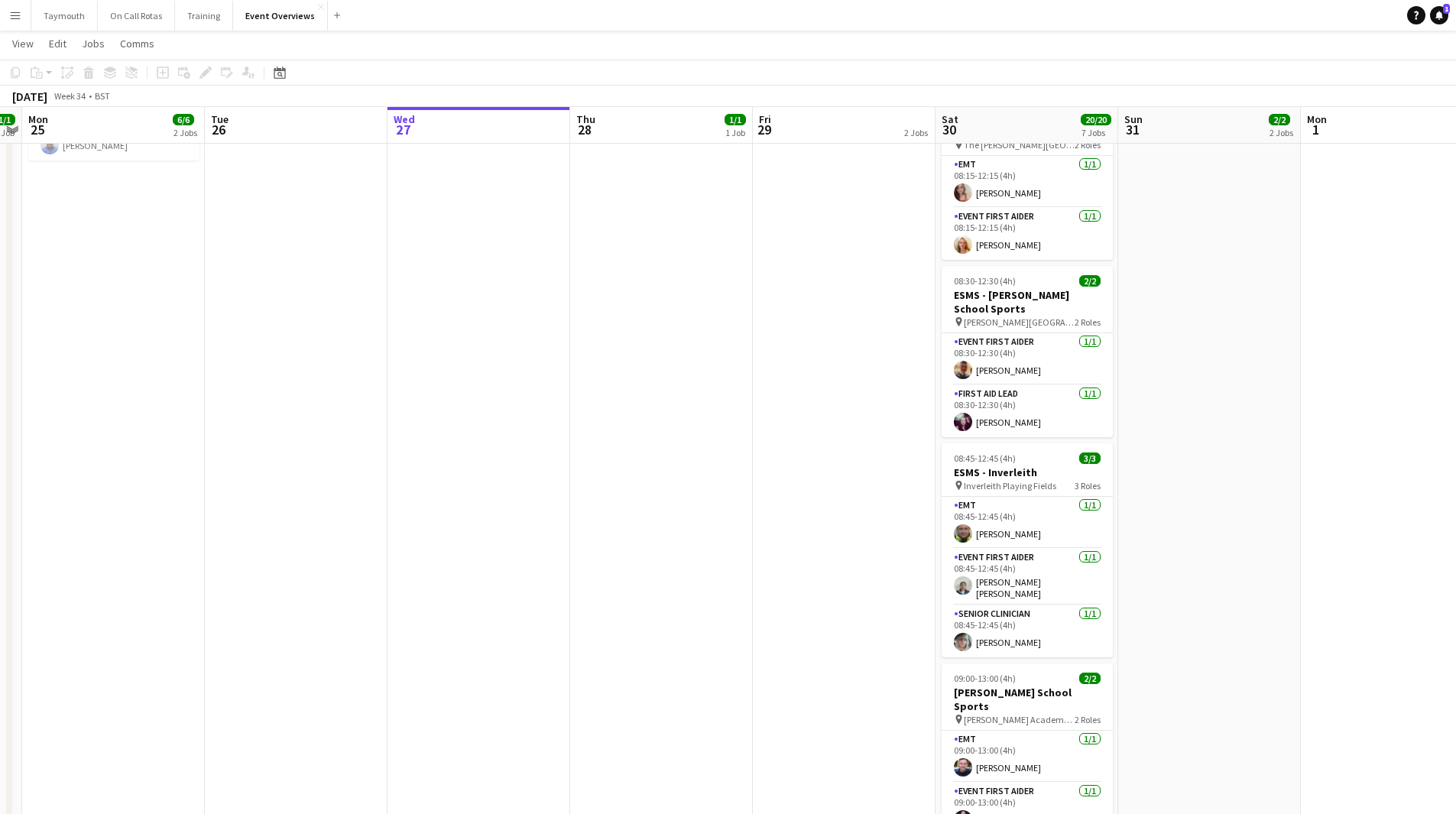
drag, startPoint x: 719, startPoint y: 310, endPoint x: -12, endPoint y: 328, distance: 731.2
click at [0, 328] on html "Menu Boards Boards Boards All jobs Status Workforce Workforce My Workforce Recr…" at bounding box center [728, 360] width 1456 height 1485
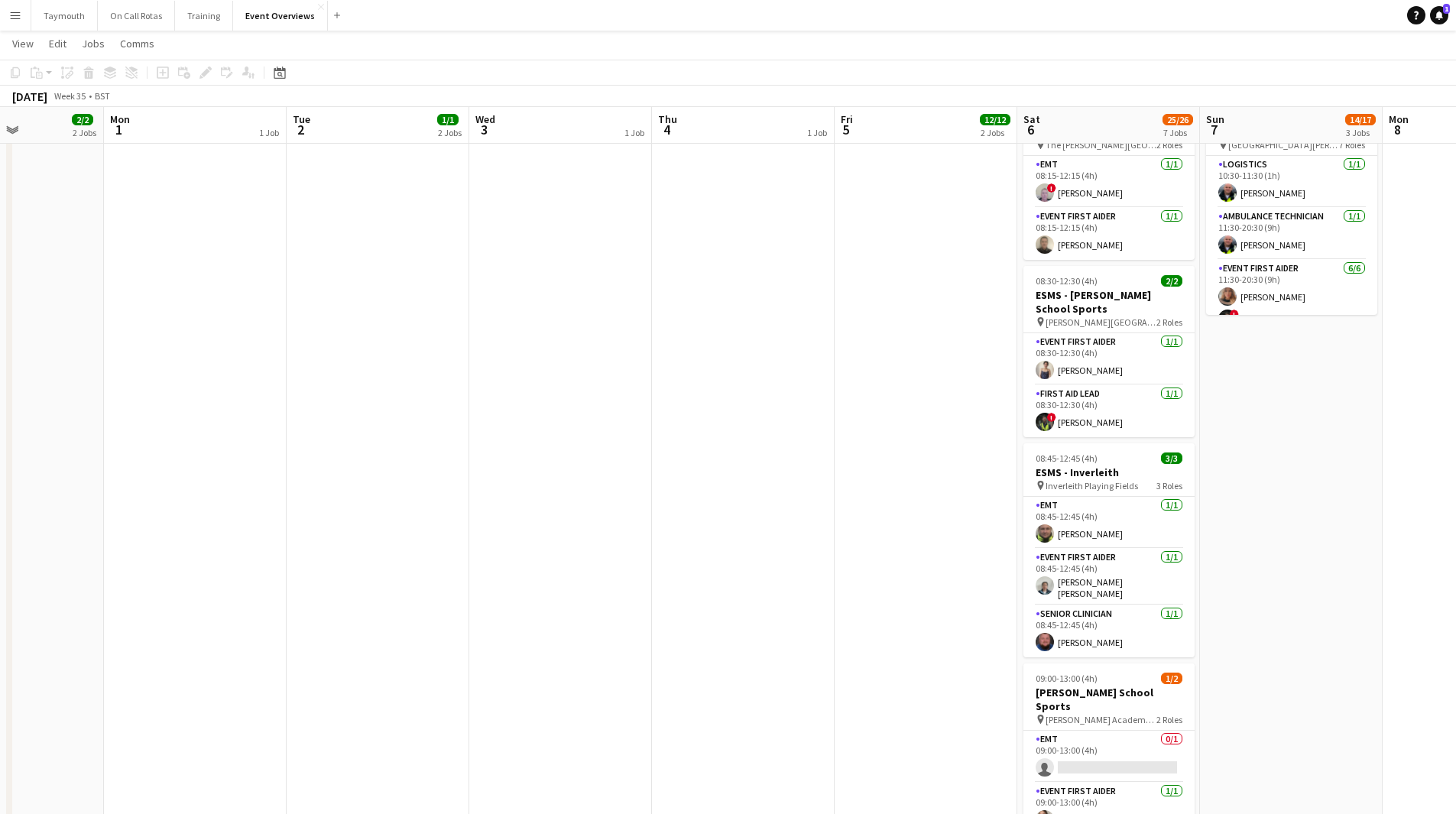
drag, startPoint x: 566, startPoint y: 329, endPoint x: 3, endPoint y: 394, distance: 566.7
click at [3, 394] on app-calendar-viewport "Fri 29 2 Jobs Sat 30 20/20 7 Jobs Sun 31 2/2 2 Jobs Mon 1 1 Job Tue 2 1/1 2 Job…" at bounding box center [728, 390] width 1456 height 1425
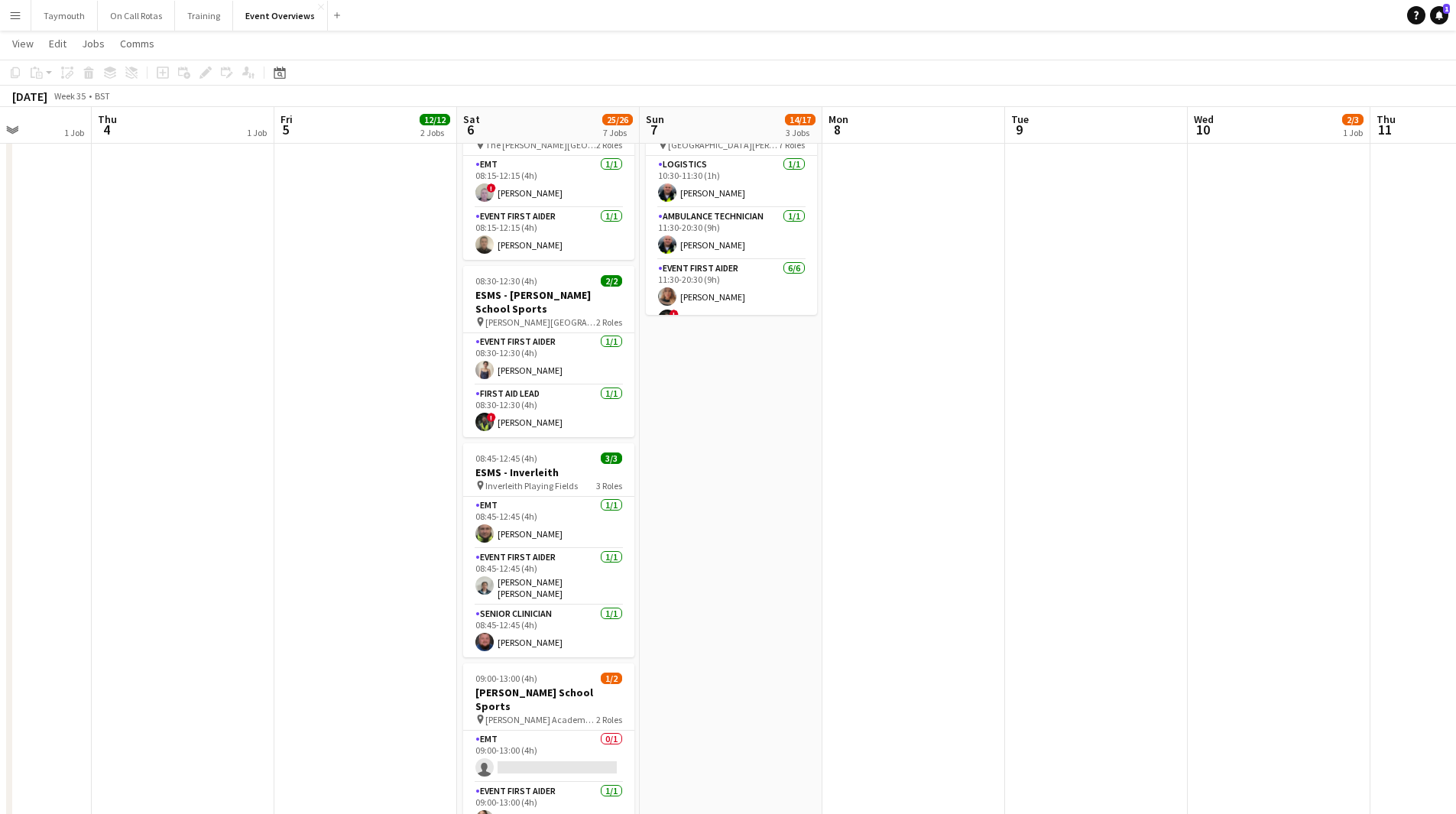
drag, startPoint x: 627, startPoint y: 481, endPoint x: 146, endPoint y: 467, distance: 481.2
click at [148, 469] on app-calendar-viewport "Sun 31 2/2 2 Jobs Mon 1 1 Job Tue 2 1/1 2 Jobs Wed 3 1 Job Thu 4 1 Job Fri 5 12…" at bounding box center [728, 390] width 1456 height 1425
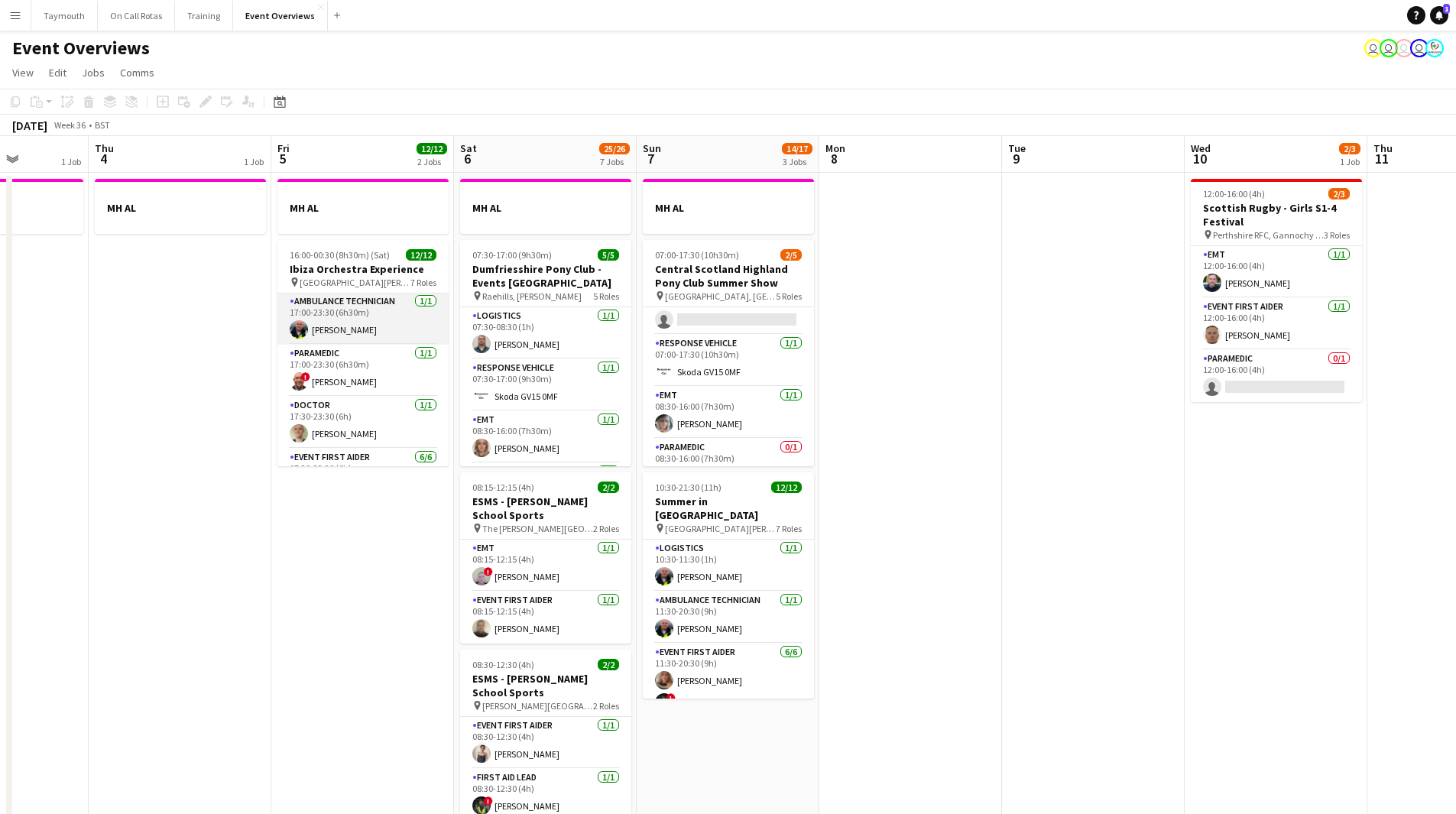
scroll to position [0, 0]
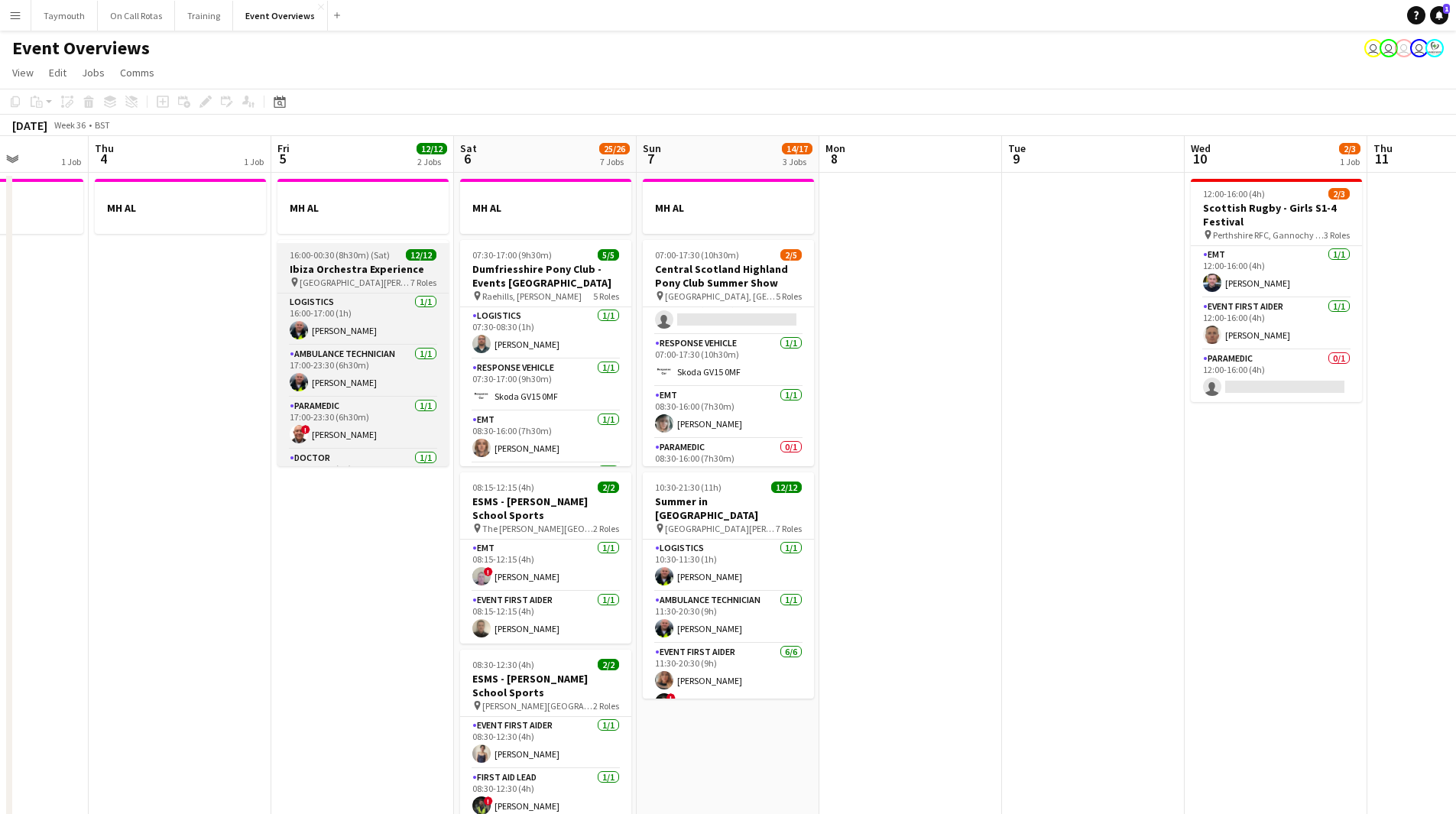
click at [373, 273] on h3 "Ibiza Orchestra Experience" at bounding box center [363, 269] width 172 height 14
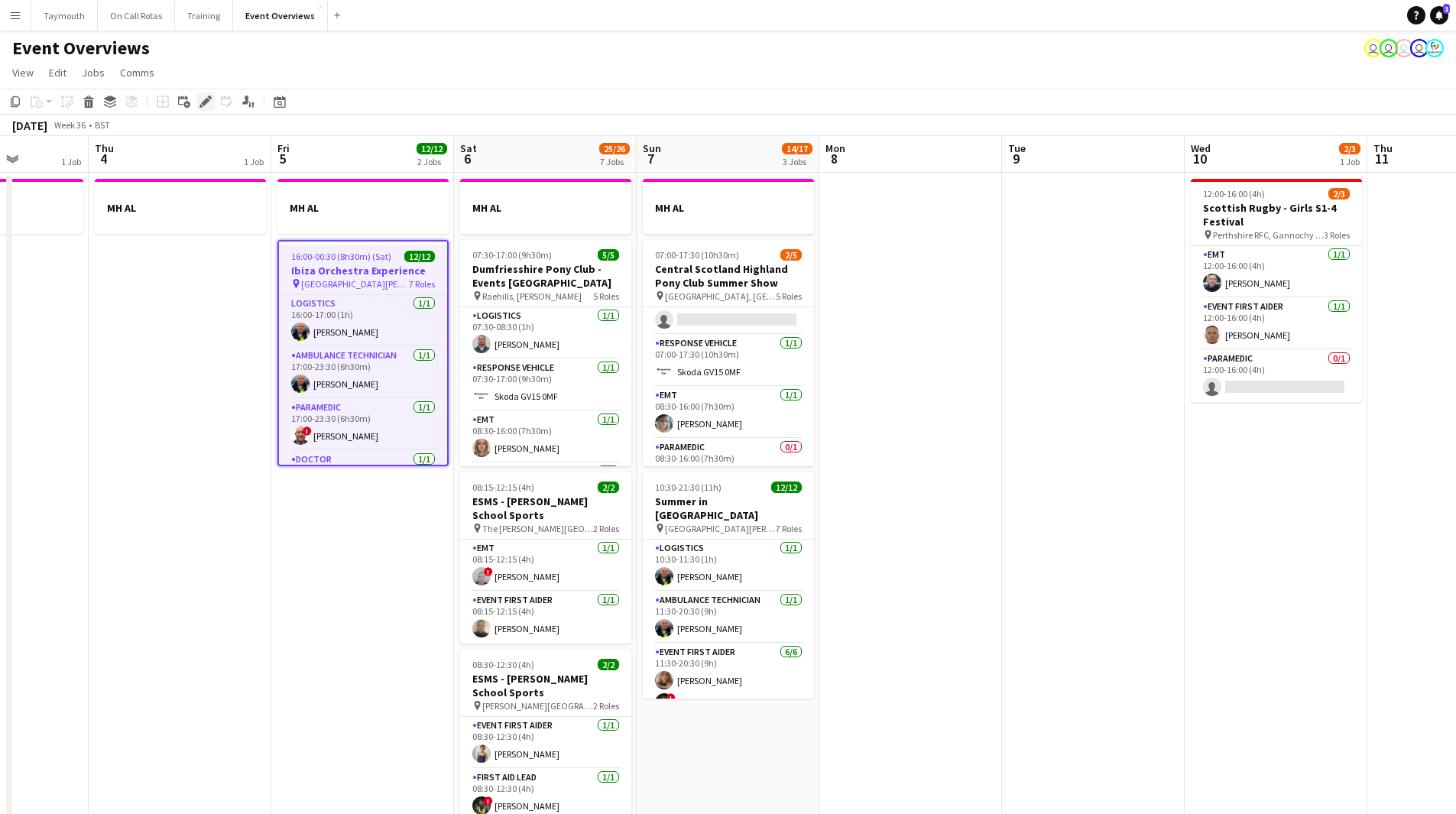
click at [206, 104] on icon "Edit" at bounding box center [205, 102] width 12 height 12
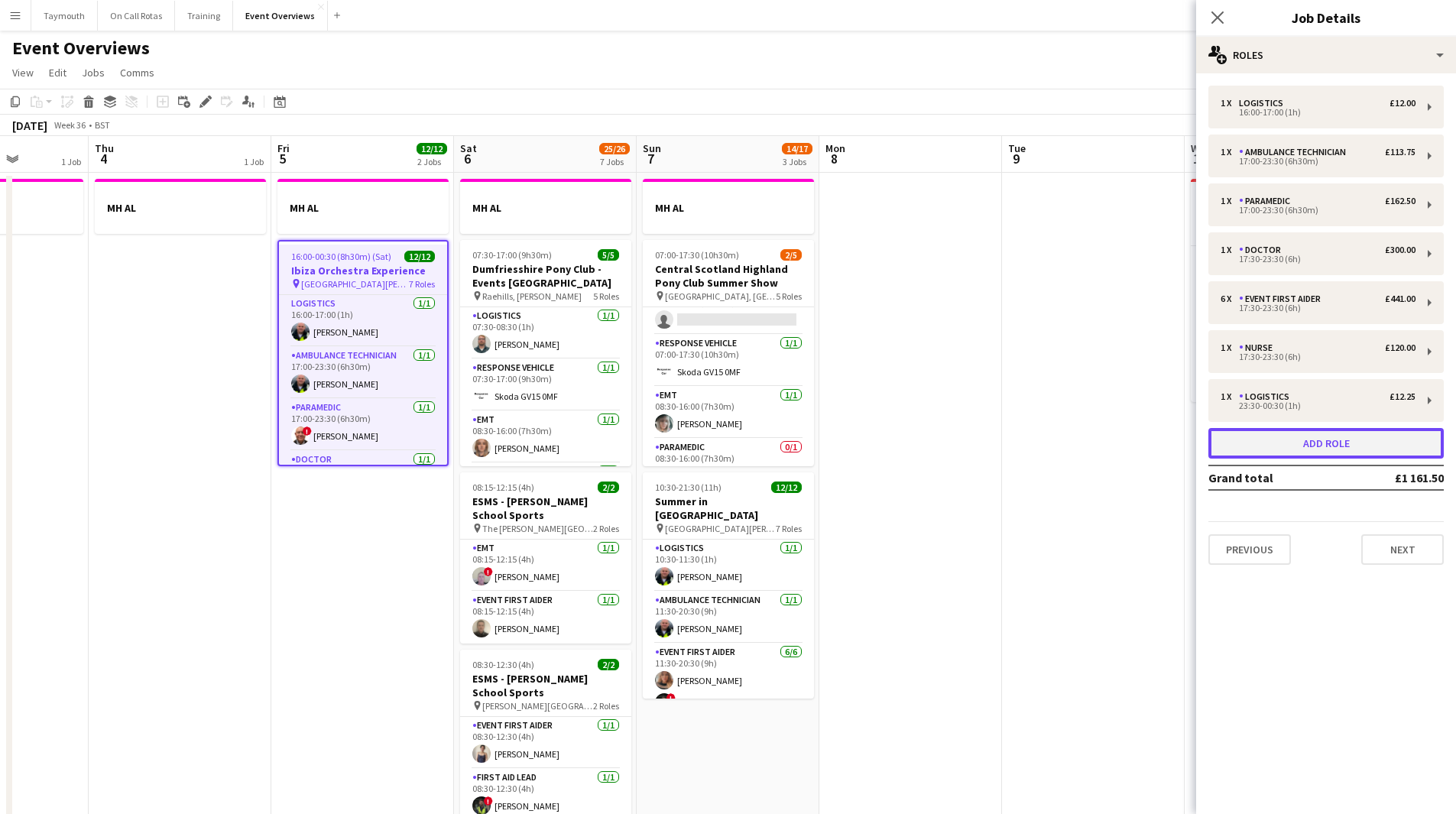
click at [1336, 441] on button "Add role" at bounding box center [1326, 443] width 235 height 30
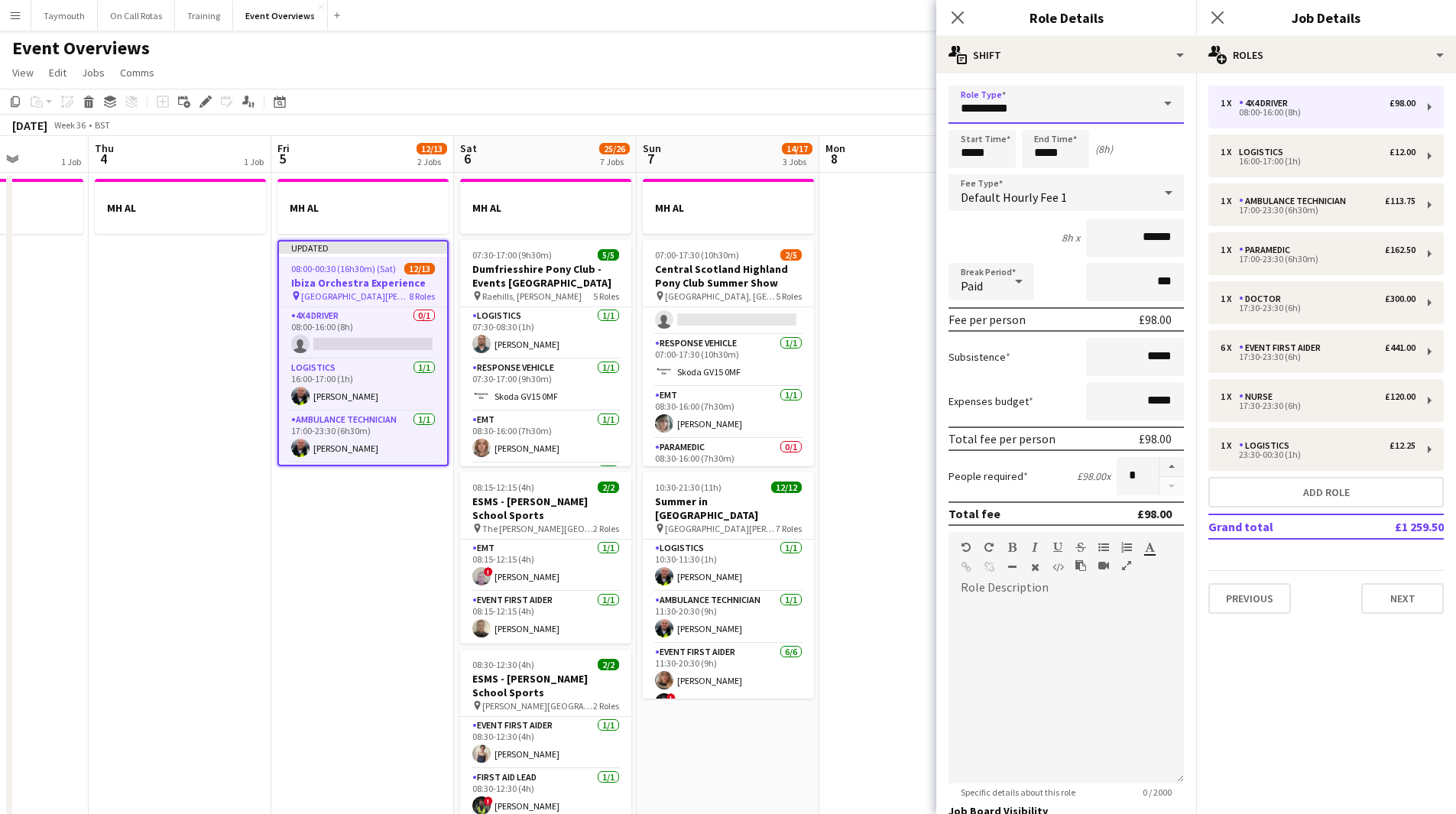
drag, startPoint x: 1116, startPoint y: 115, endPoint x: 619, endPoint y: 85, distance: 497.9
click at [619, 85] on body "Menu Boards Boards Boards All jobs Status Workforce Workforce My Workforce Recr…" at bounding box center [728, 743] width 1456 height 1487
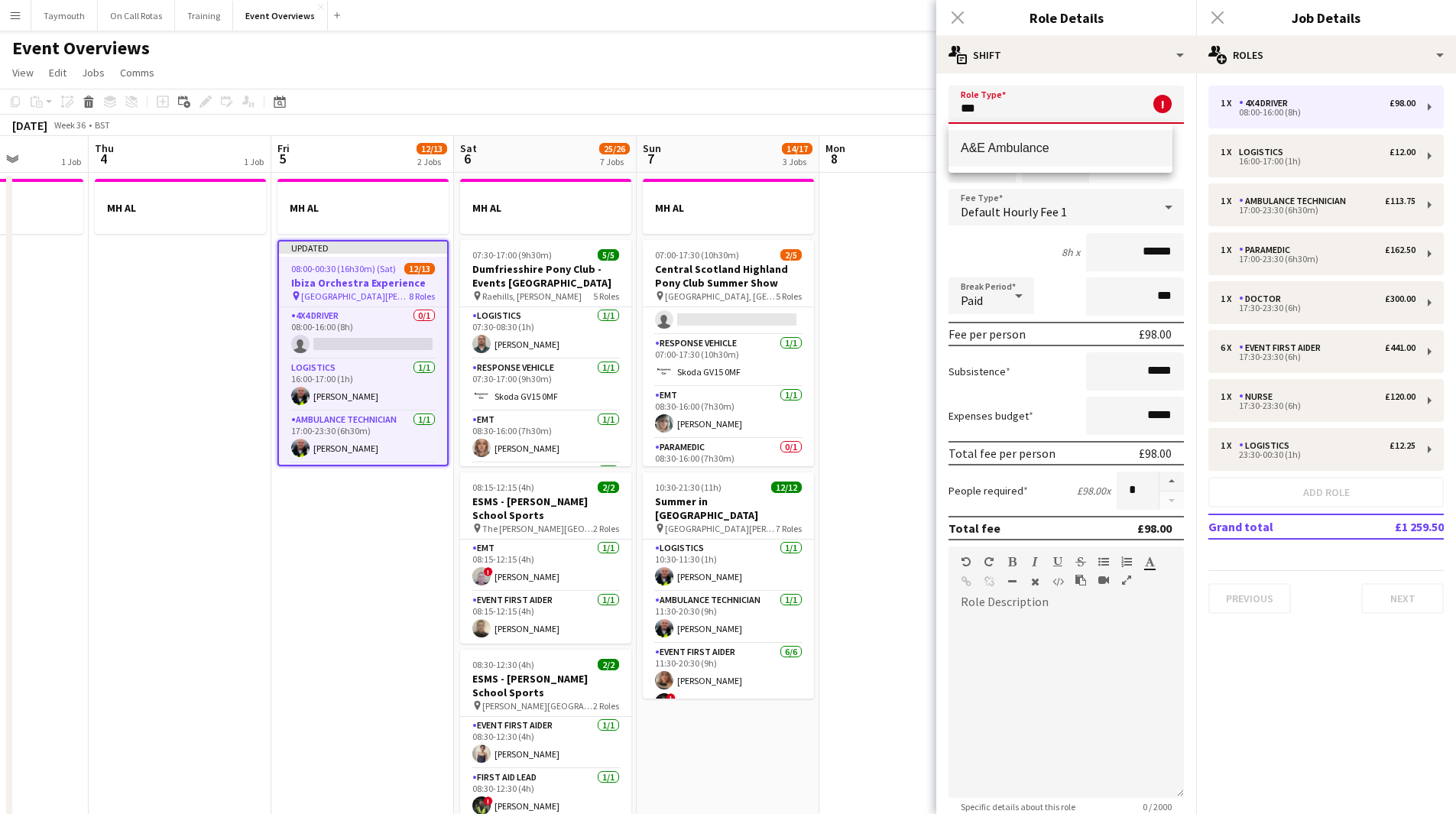
click at [1053, 145] on span "A&E Ambulance" at bounding box center [1060, 147] width 199 height 15
type input "**********"
type input "*****"
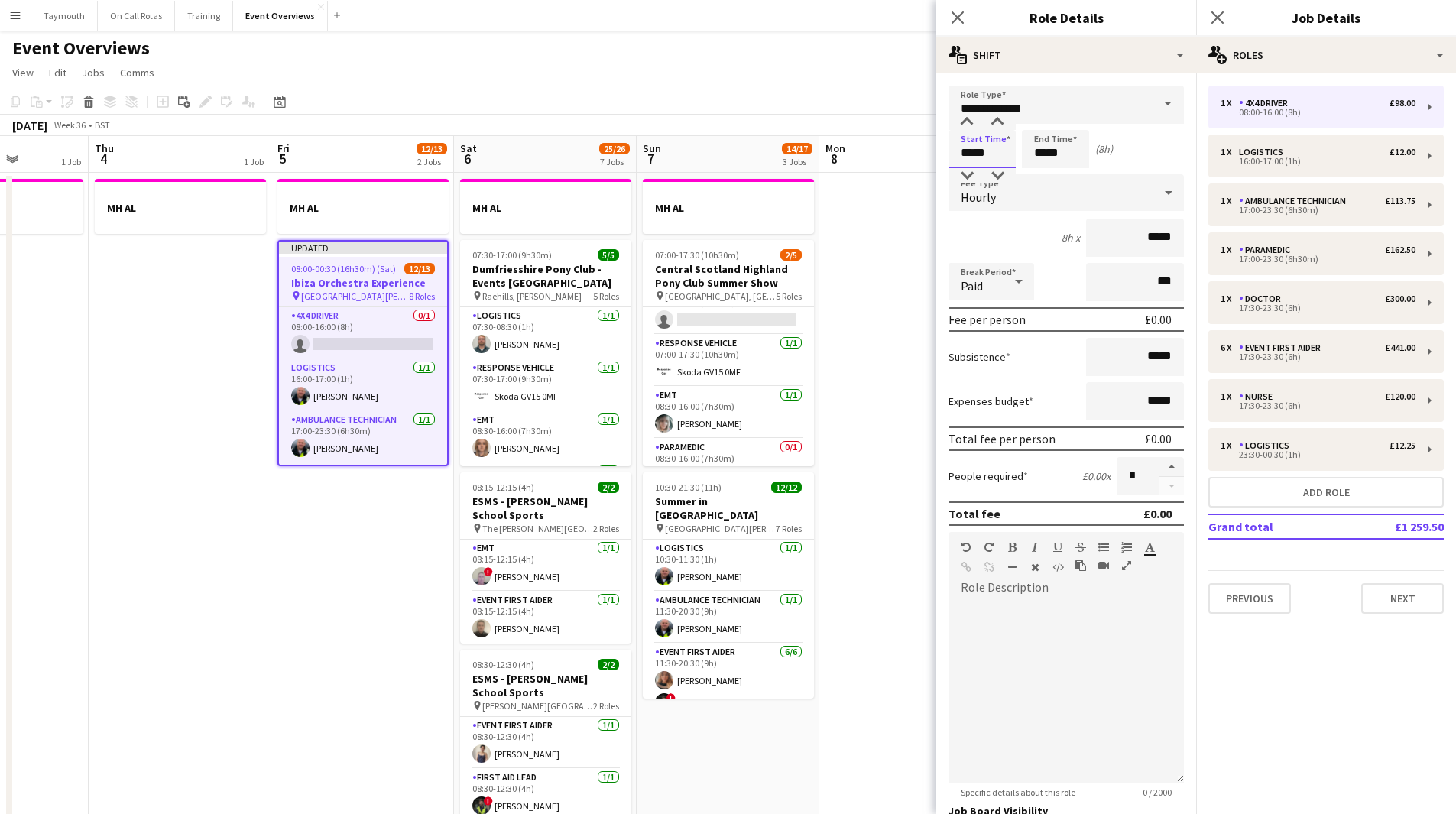
drag, startPoint x: 1003, startPoint y: 155, endPoint x: 909, endPoint y: 155, distance: 94.0
click at [909, 155] on body "Menu Boards Boards Boards All jobs Status Workforce Workforce My Workforce Recr…" at bounding box center [728, 743] width 1456 height 1487
type input "*****"
click at [884, 343] on app-date-cell at bounding box center [911, 829] width 183 height 1313
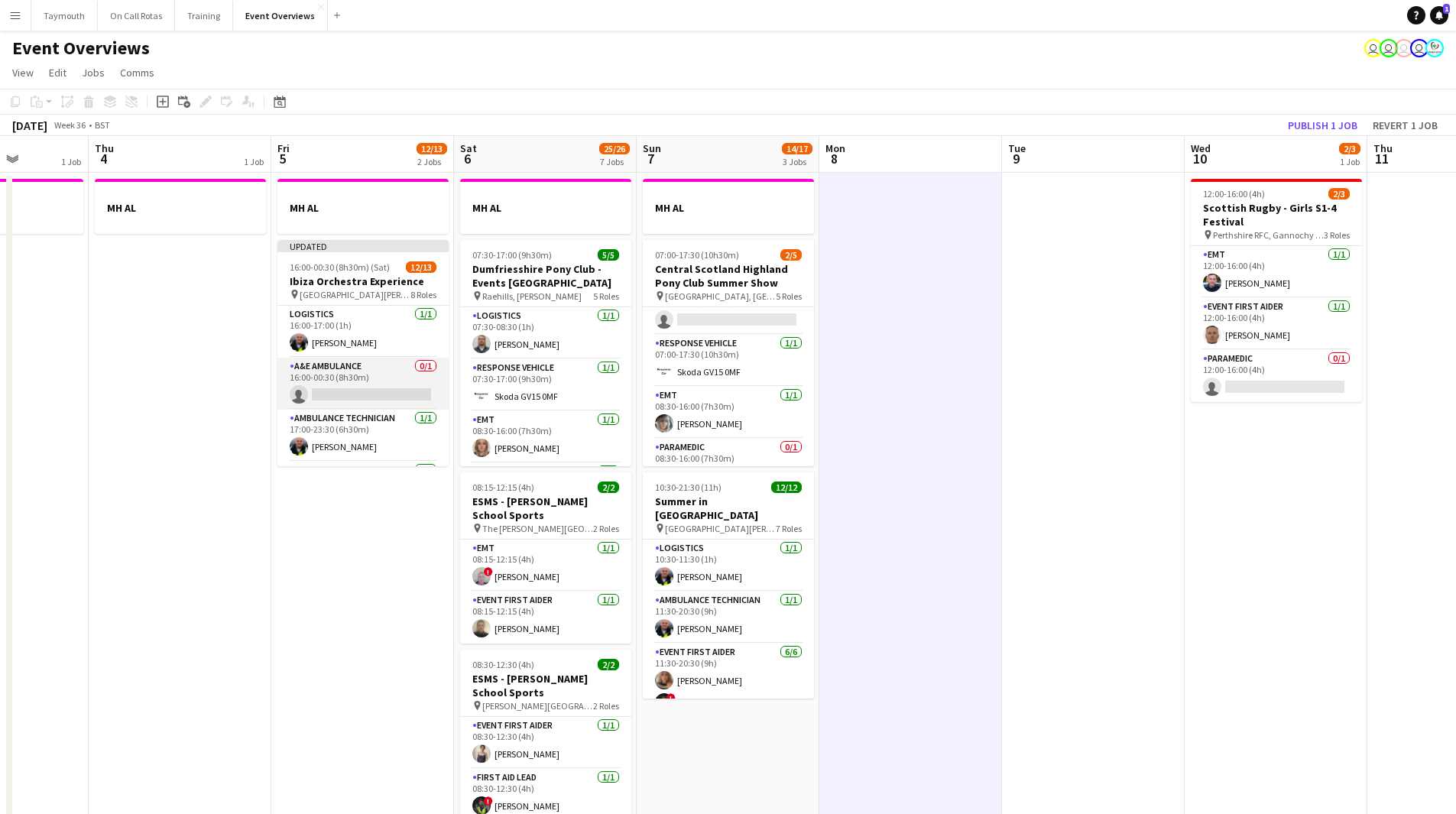
click at [362, 375] on app-card-role "A&E Ambulance 0/1 16:00-00:30 (8h30m) single-neutral-actions" at bounding box center [363, 384] width 172 height 52
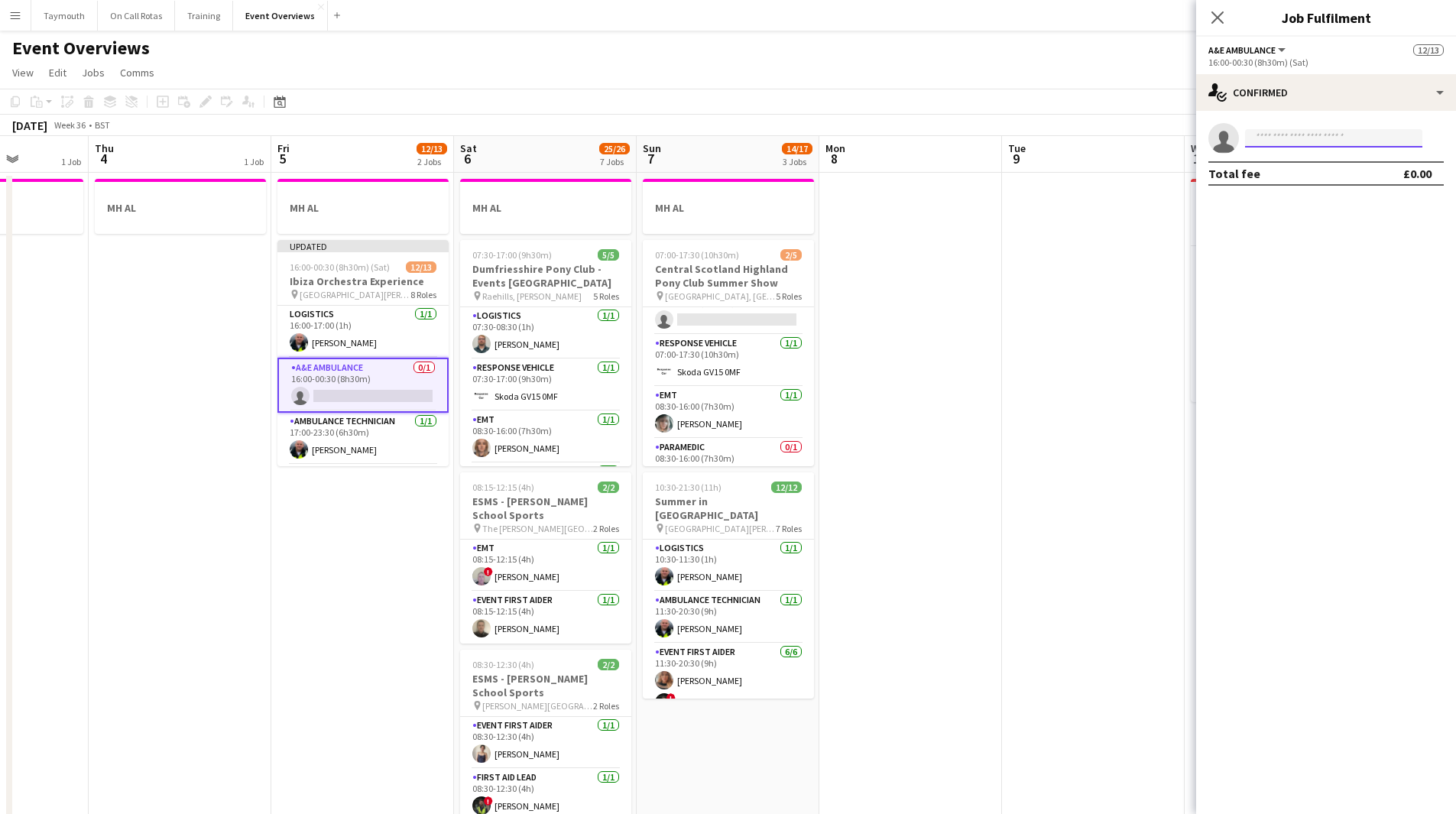
click at [1278, 132] on input at bounding box center [1334, 138] width 178 height 18
type input "****"
click at [1364, 172] on span "aslgha02@alphamedscotland.co.uk" at bounding box center [1334, 172] width 153 height 12
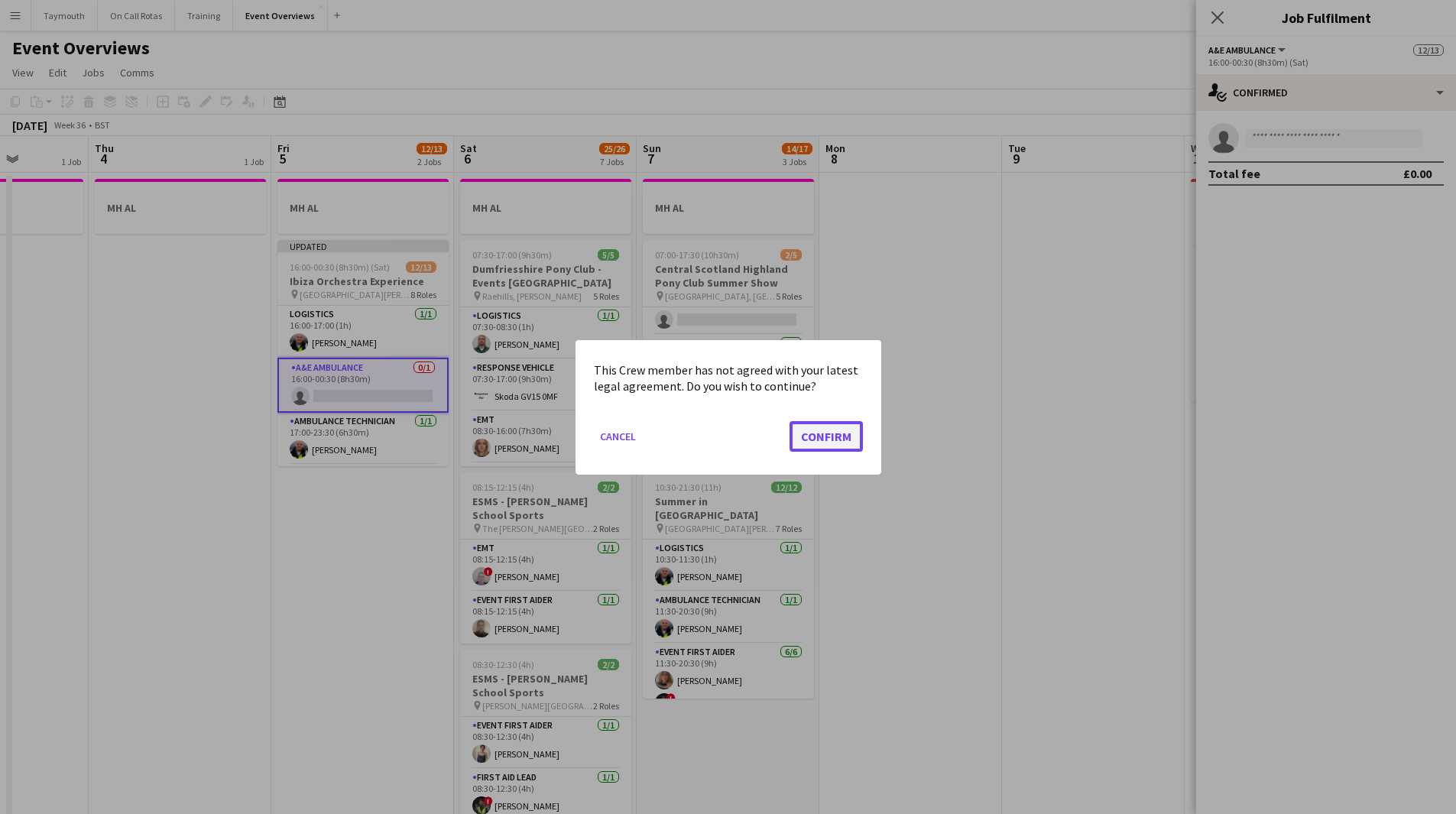
click at [840, 446] on button "Confirm" at bounding box center [826, 435] width 73 height 30
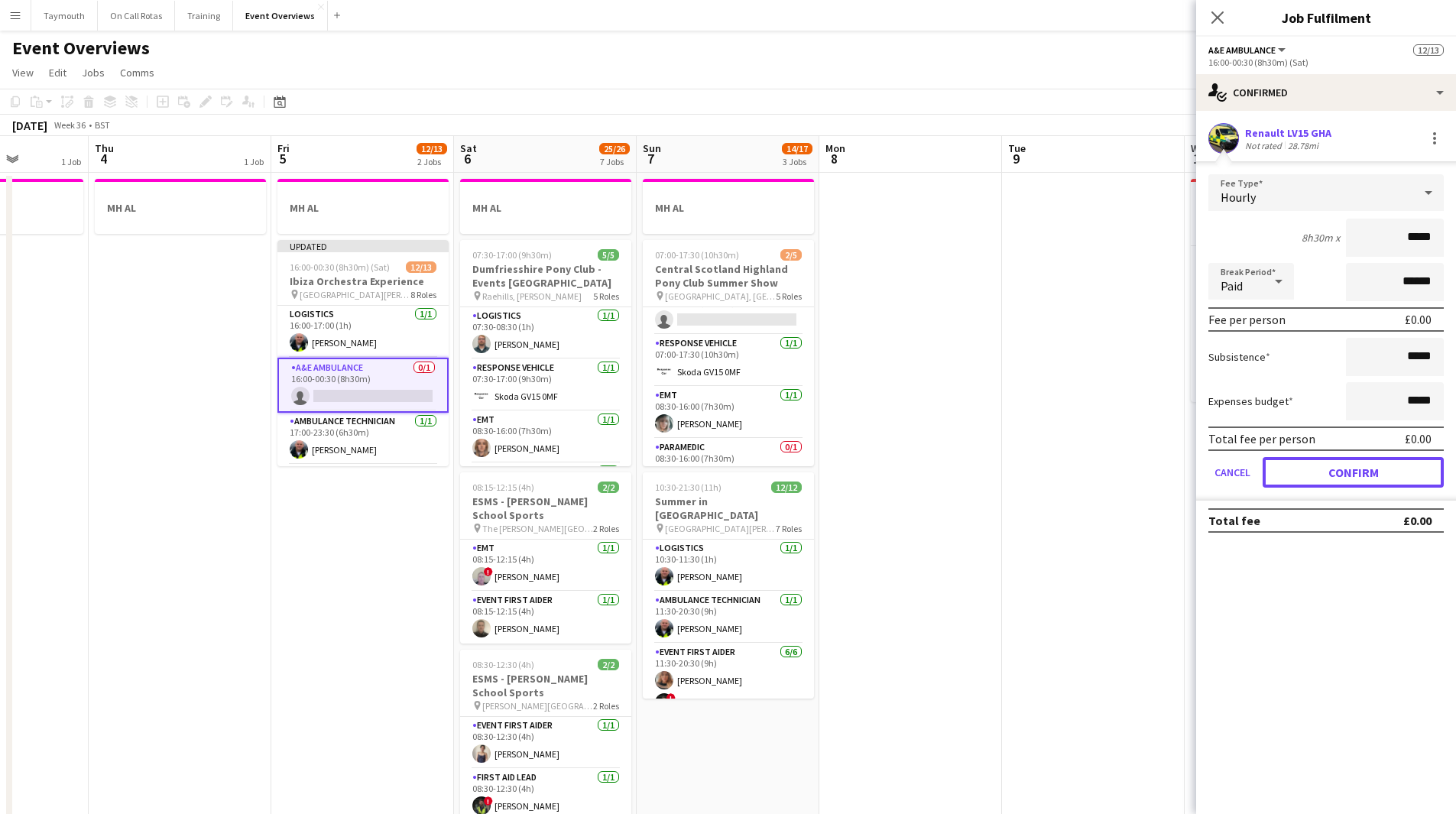
click at [1329, 471] on button "Confirm" at bounding box center [1353, 472] width 181 height 30
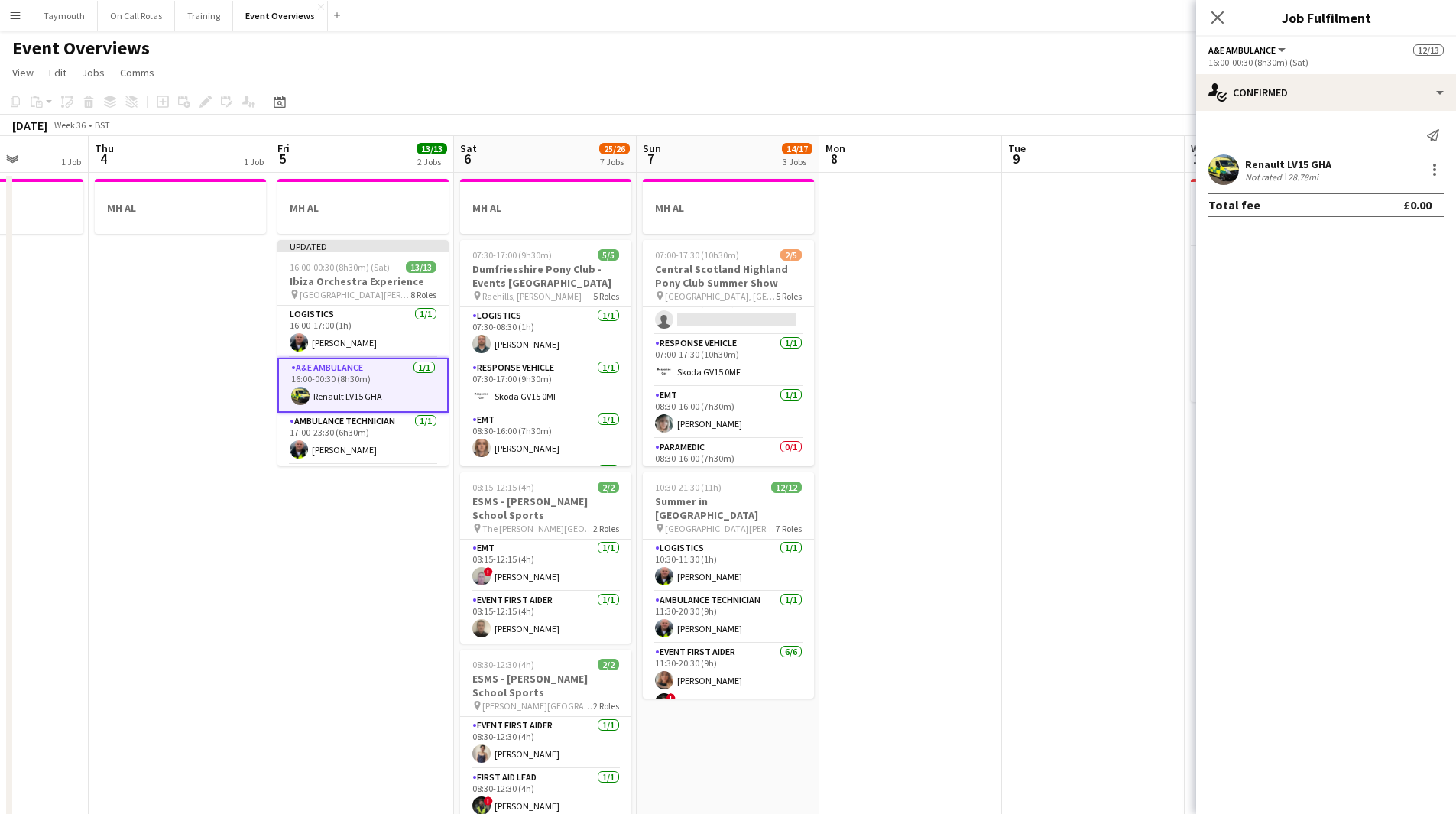
click at [962, 517] on app-date-cell at bounding box center [911, 829] width 183 height 1313
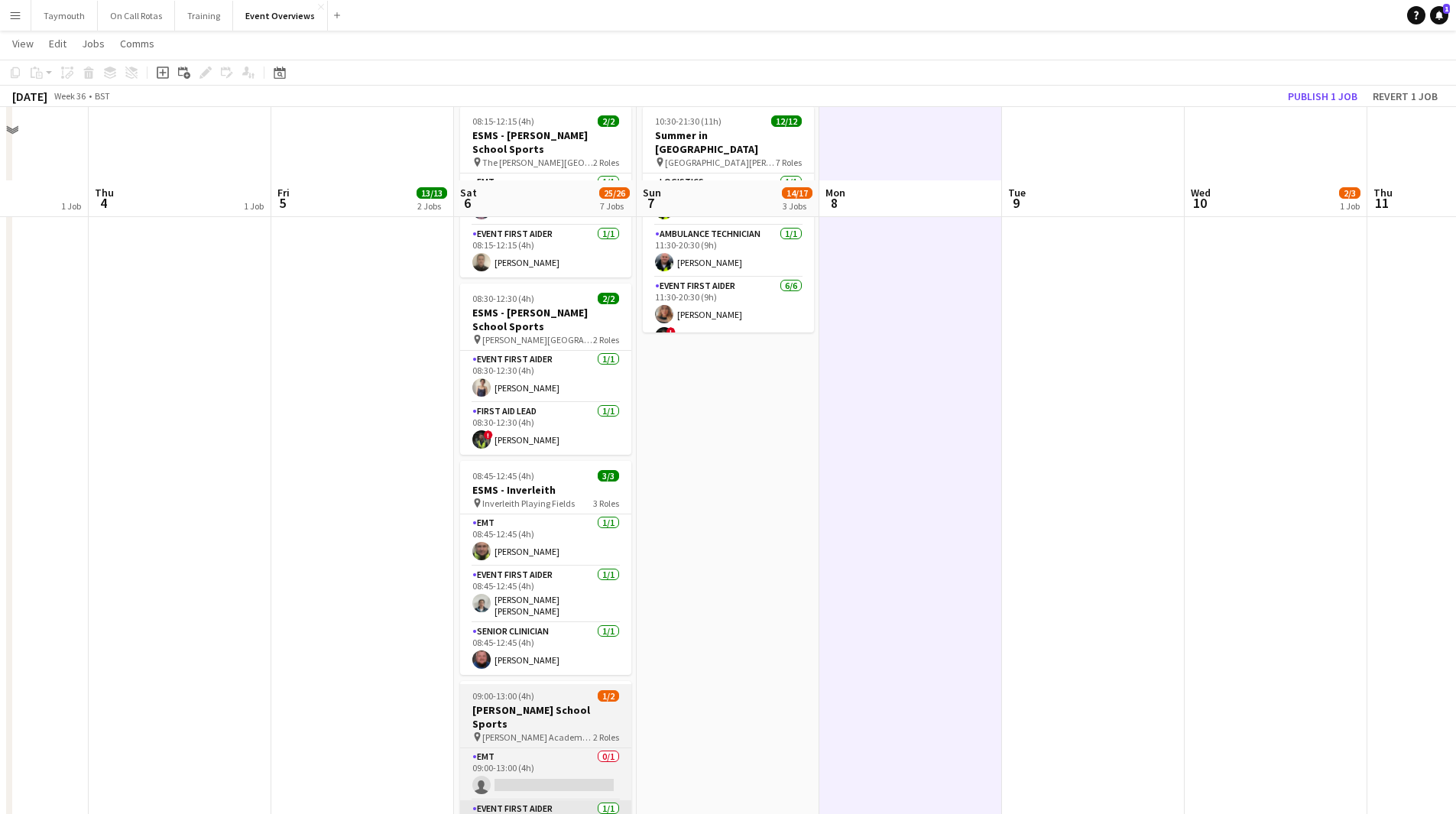
scroll to position [671, 0]
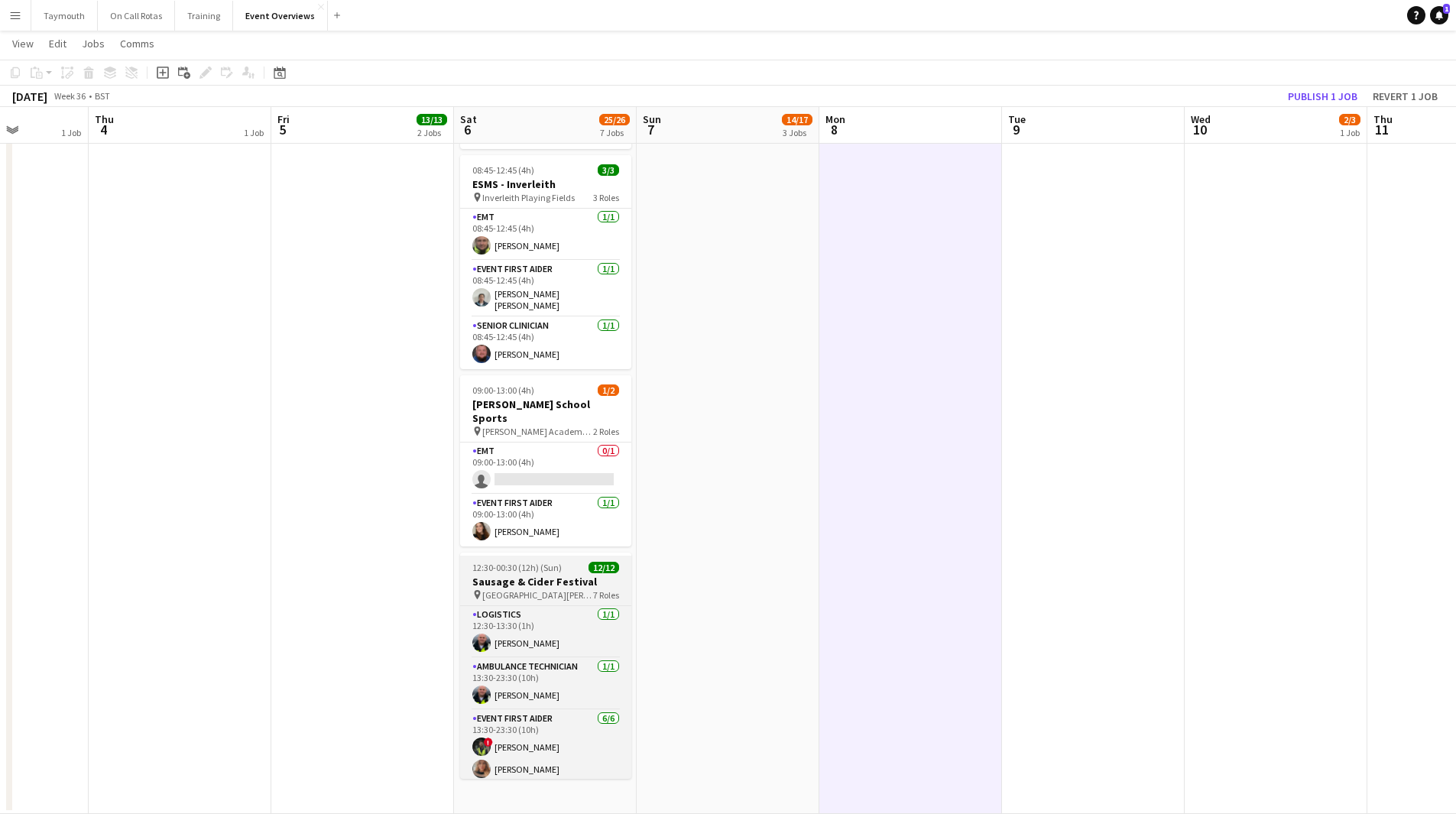
click at [540, 575] on h3 "Sausage & Cider Festival" at bounding box center [546, 582] width 172 height 14
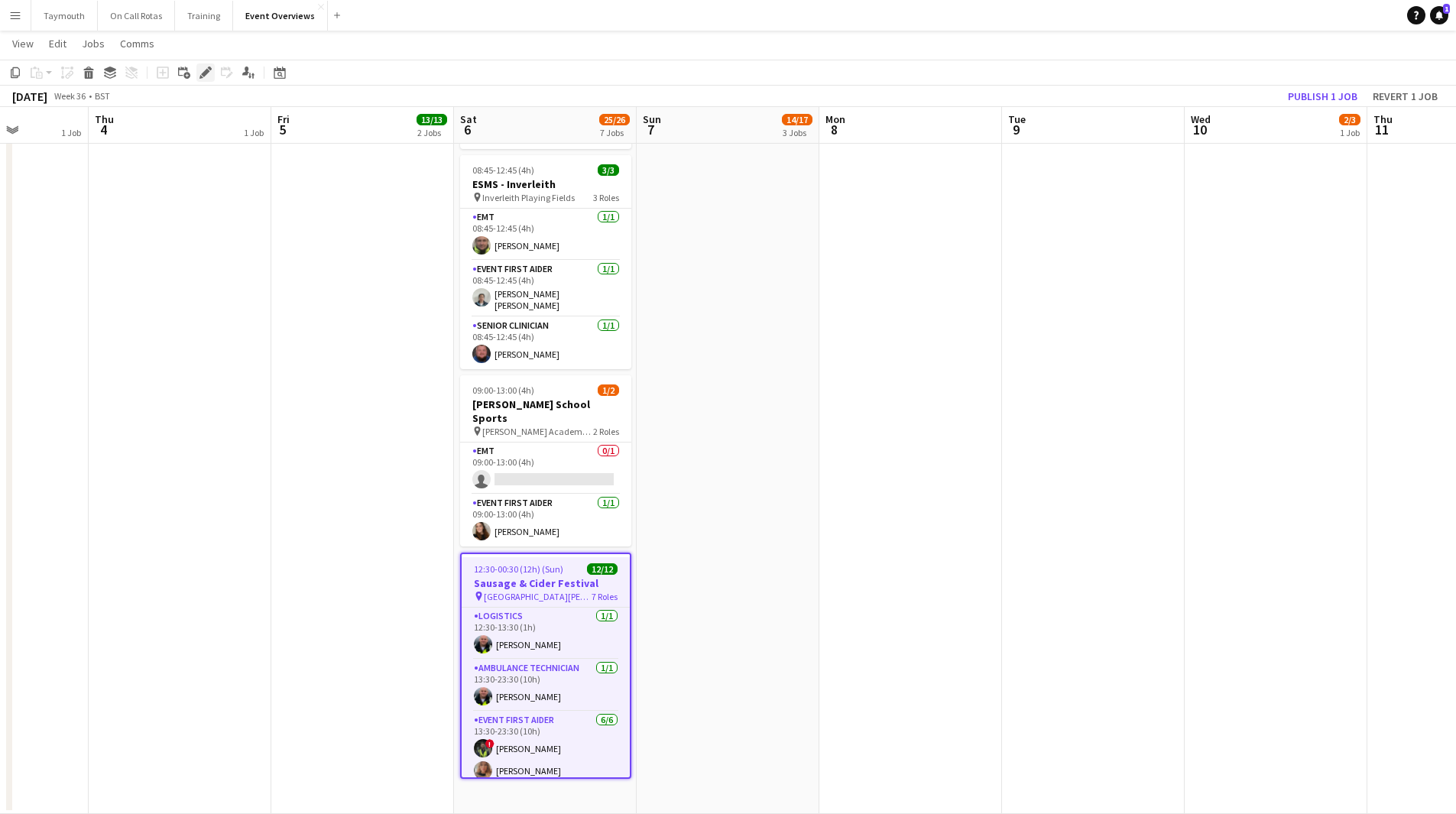
click at [208, 78] on div "Edit" at bounding box center [205, 72] width 18 height 18
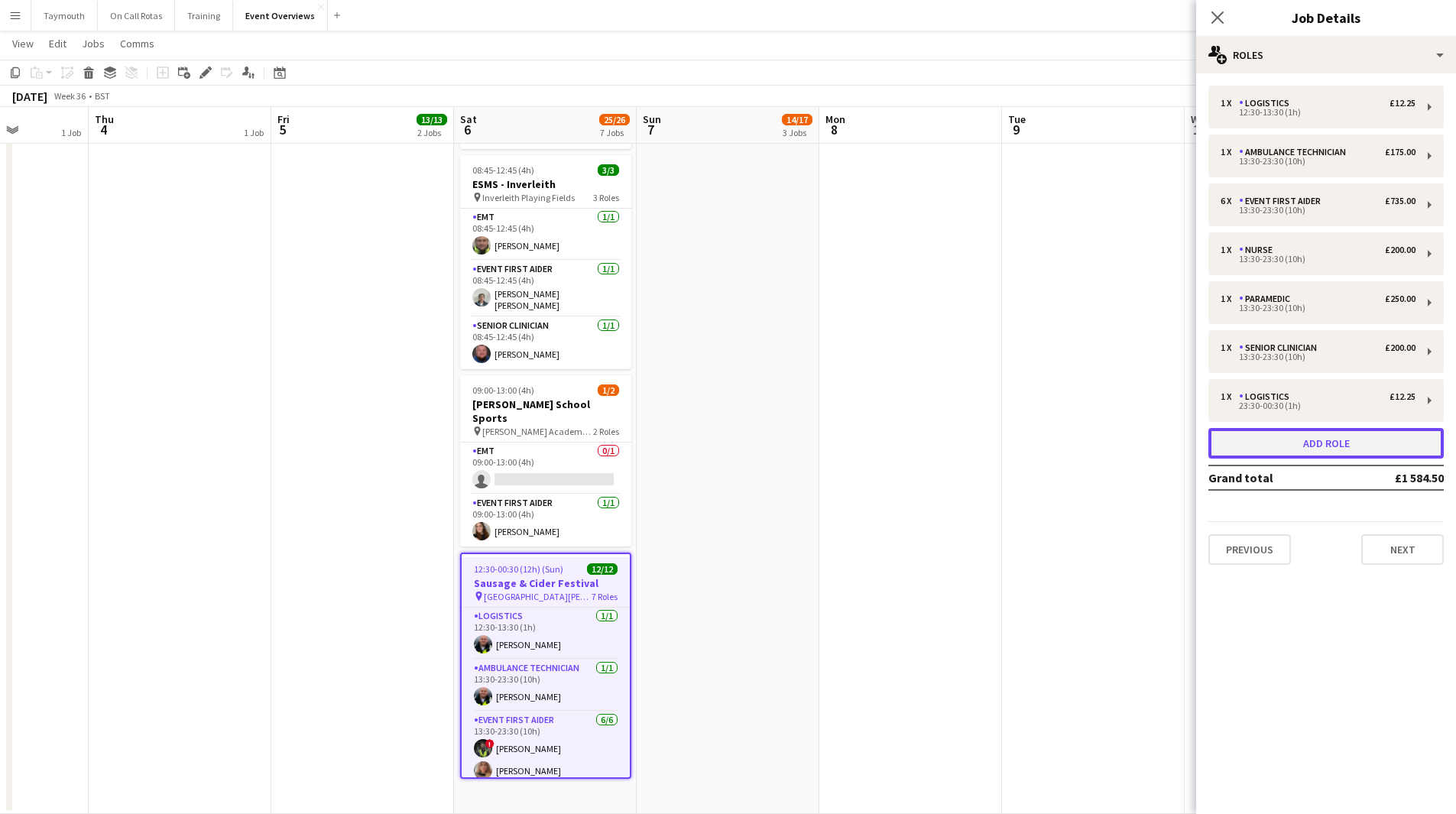
click at [1256, 447] on button "Add role" at bounding box center [1326, 443] width 235 height 30
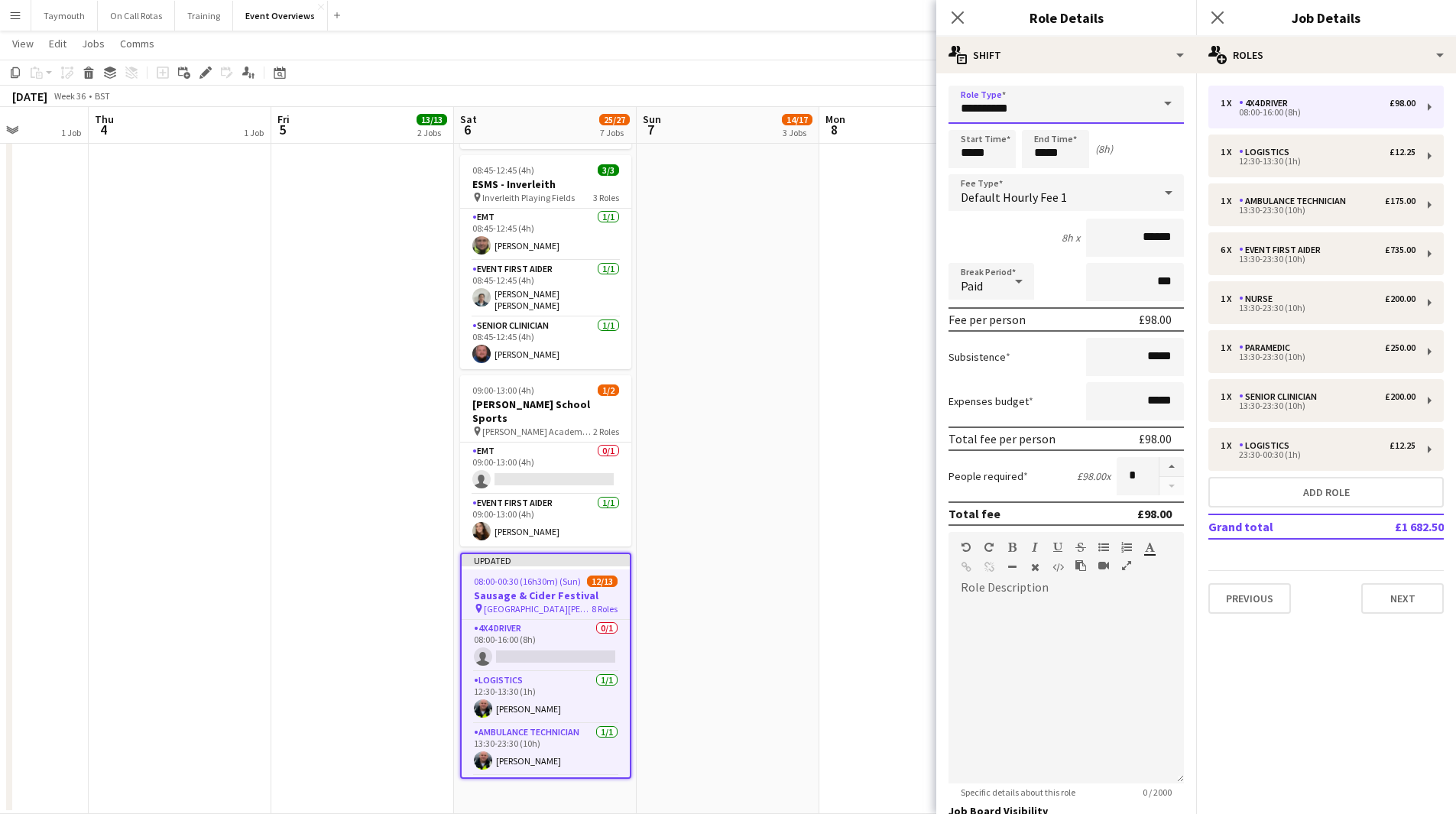
drag, startPoint x: 1064, startPoint y: 106, endPoint x: 645, endPoint y: 80, distance: 419.8
click at [645, 80] on body "Menu Boards Boards Boards All jobs Status Workforce Workforce My Workforce Recr…" at bounding box center [728, 72] width 1456 height 1485
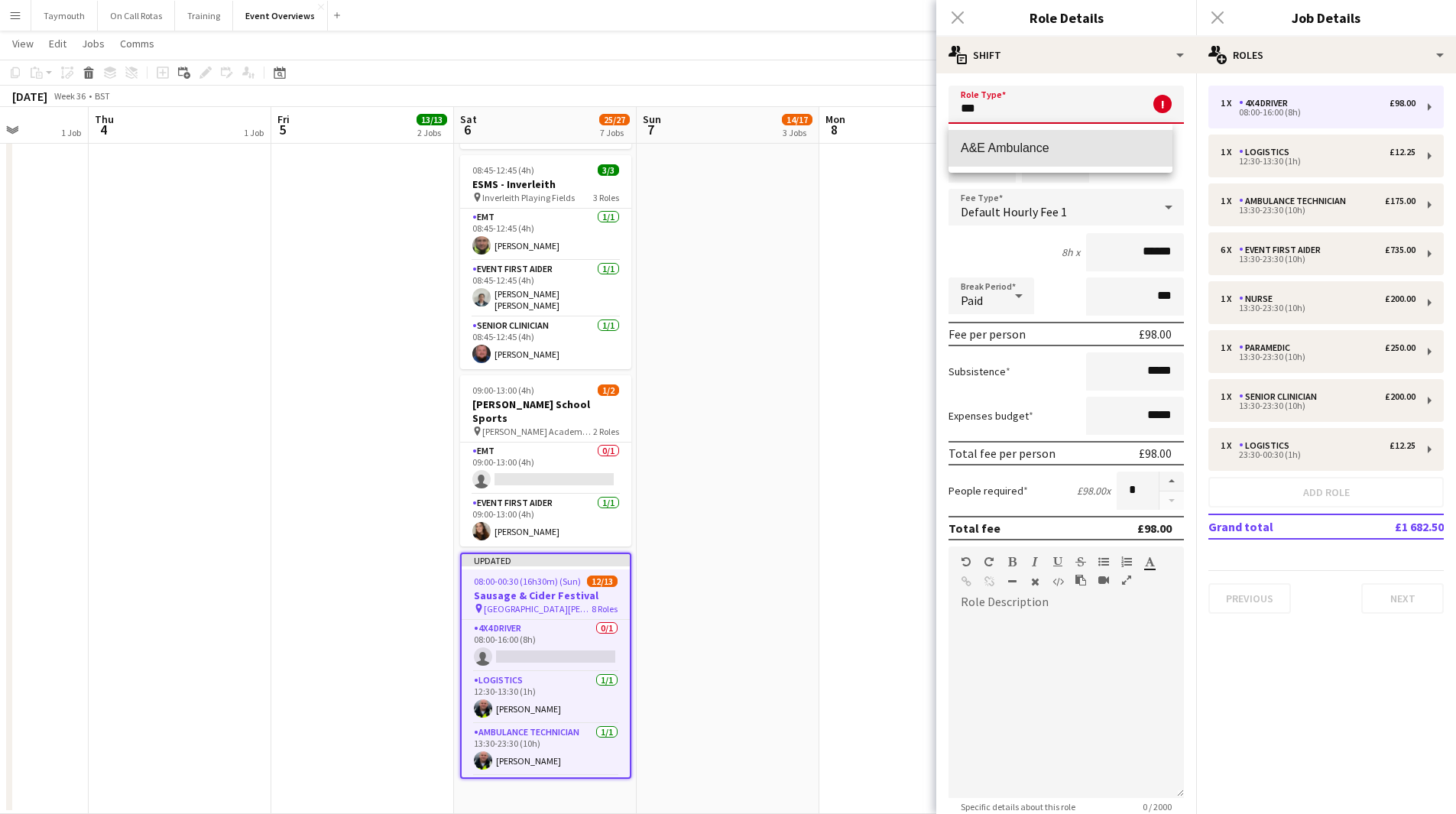
click at [1162, 160] on mat-option "A&E Ambulance" at bounding box center [1060, 148] width 224 height 37
type input "**********"
type input "*****"
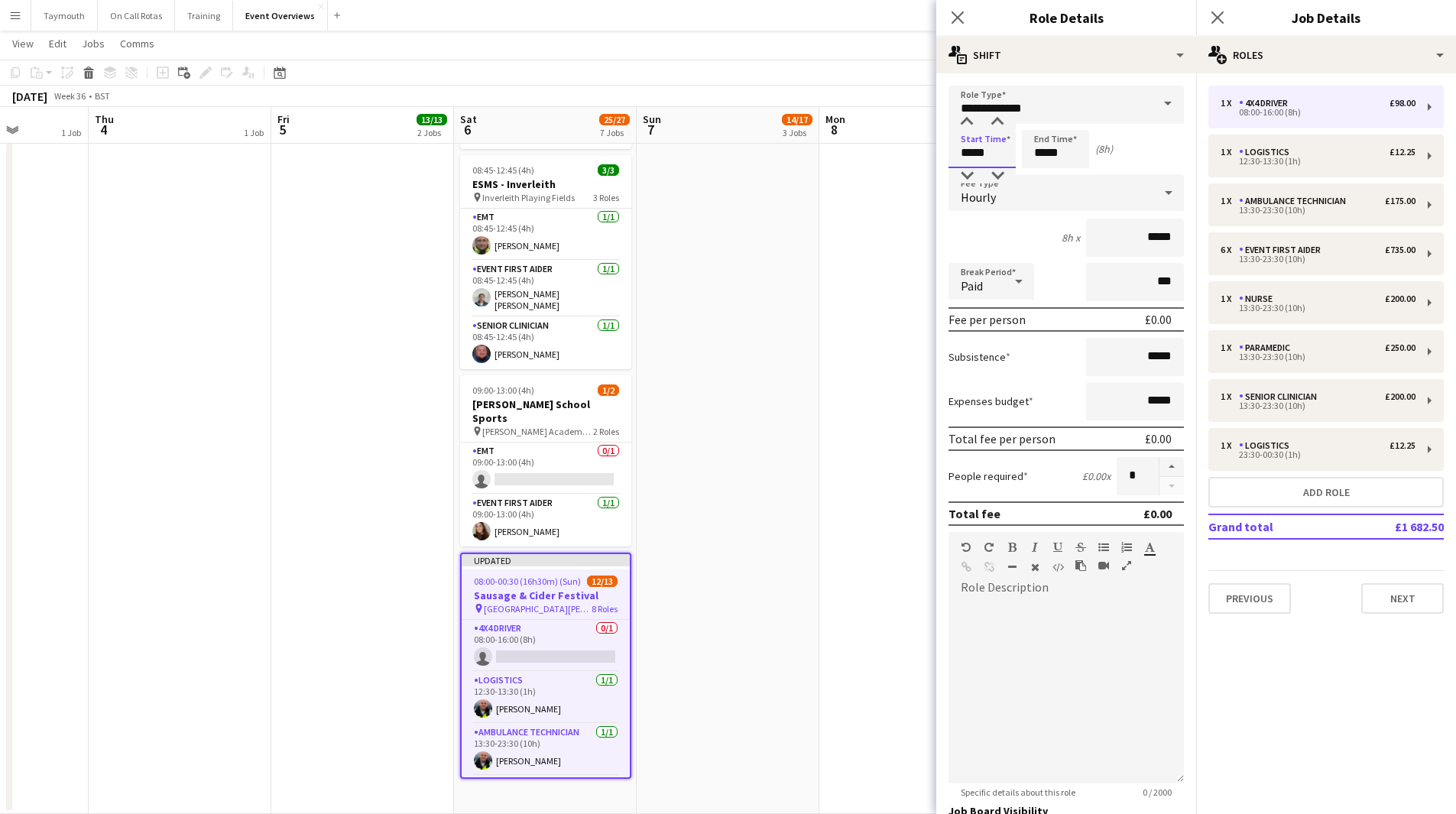
drag, startPoint x: 1009, startPoint y: 156, endPoint x: 881, endPoint y: 141, distance: 128.9
click at [881, 141] on body "Menu Boards Boards Boards All jobs Status Workforce Workforce My Workforce Recr…" at bounding box center [728, 72] width 1456 height 1485
type input "*****"
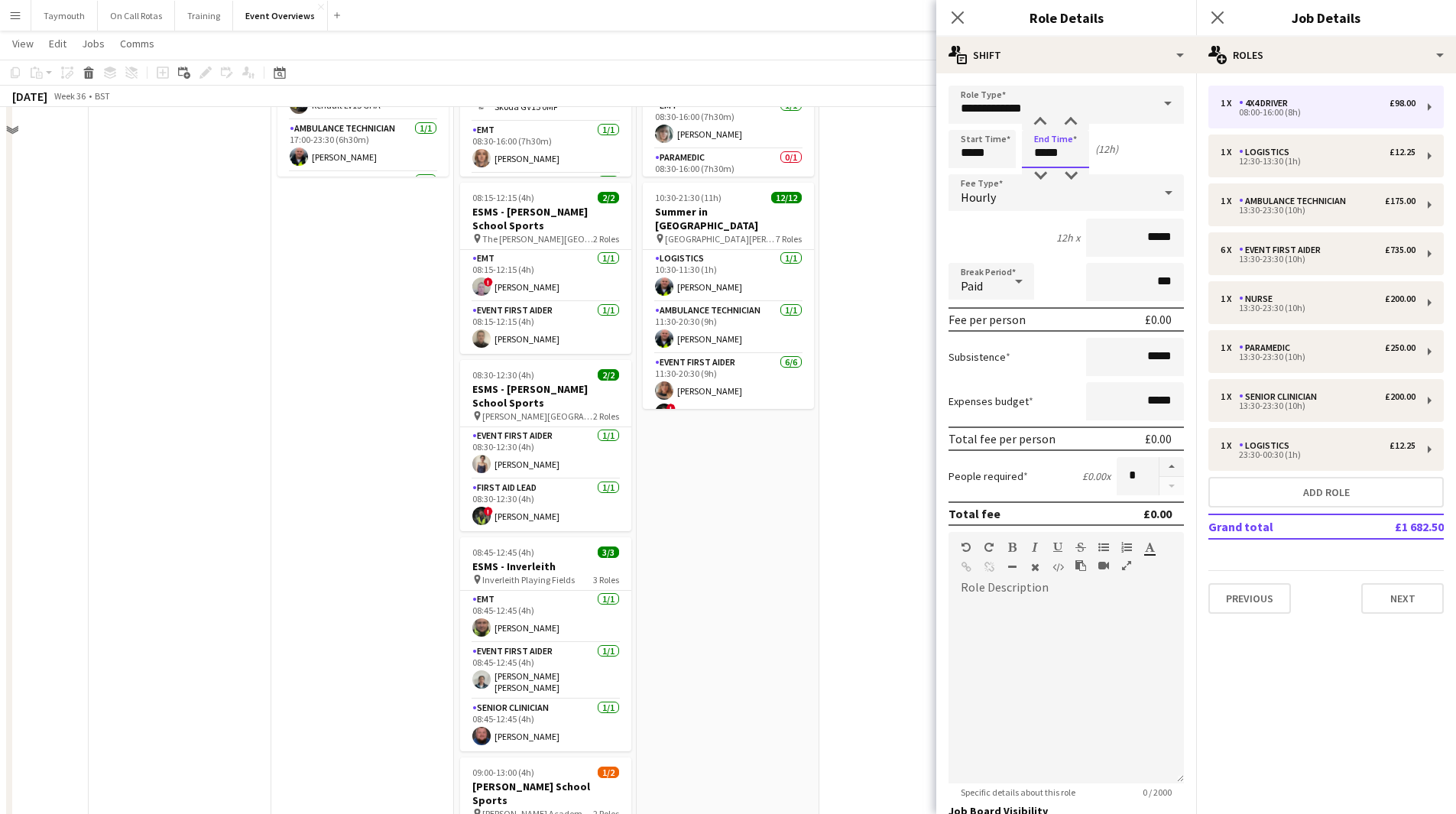
scroll to position [0, 0]
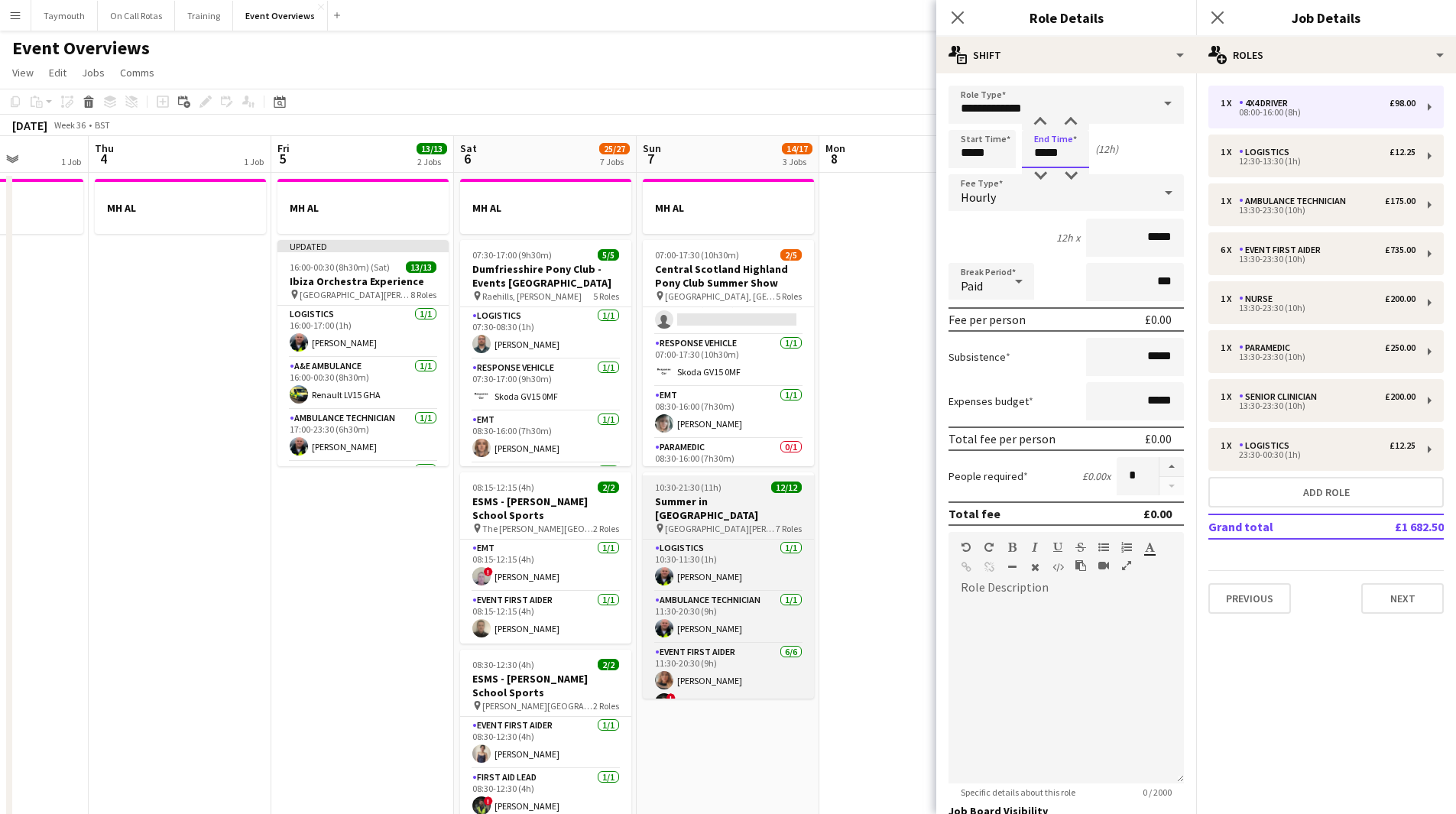
type input "*****"
click at [734, 523] on span "Rouken Glen Park, Glasgow" at bounding box center [720, 529] width 111 height 11
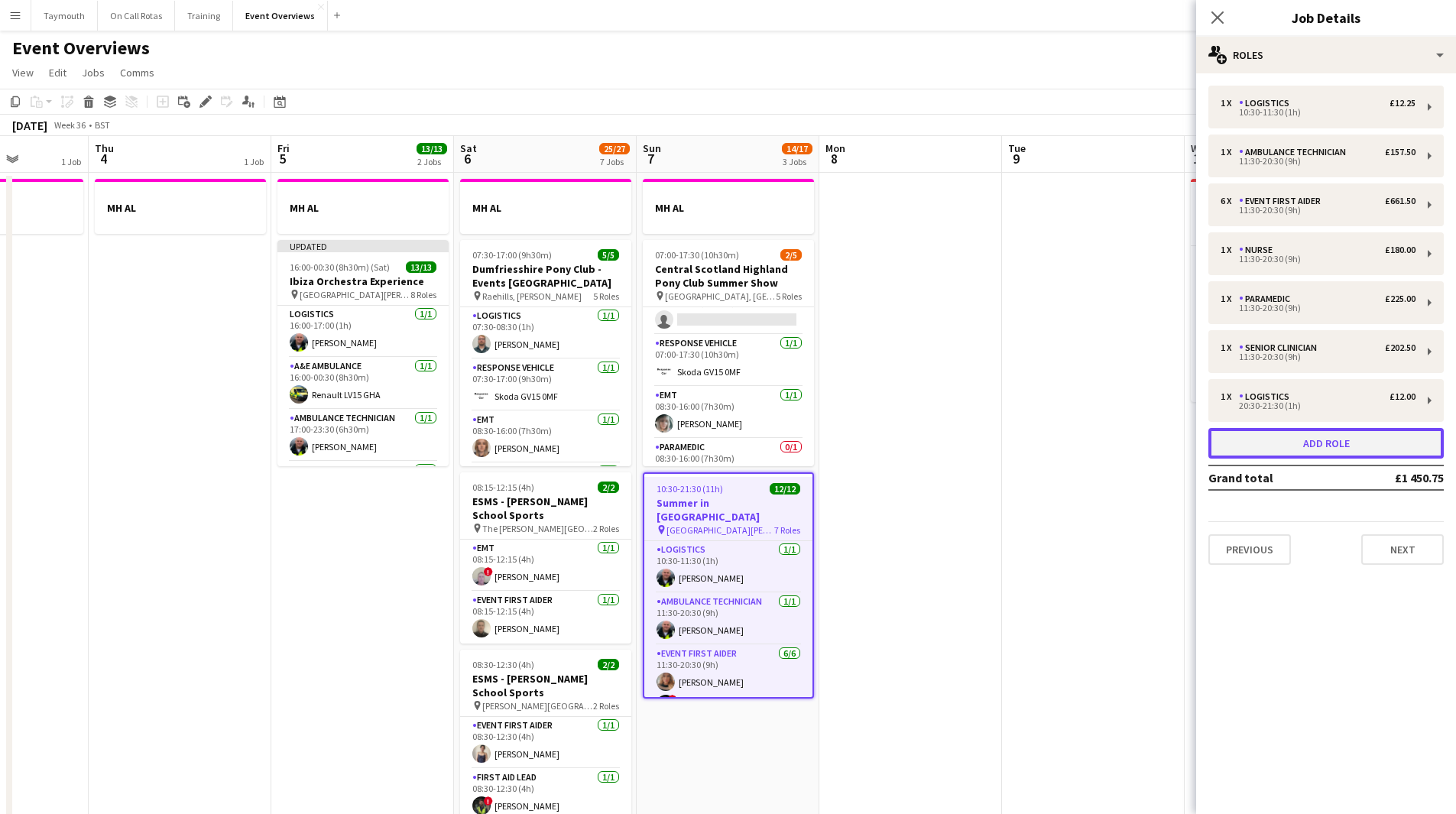
click at [1352, 443] on button "Add role" at bounding box center [1326, 443] width 235 height 30
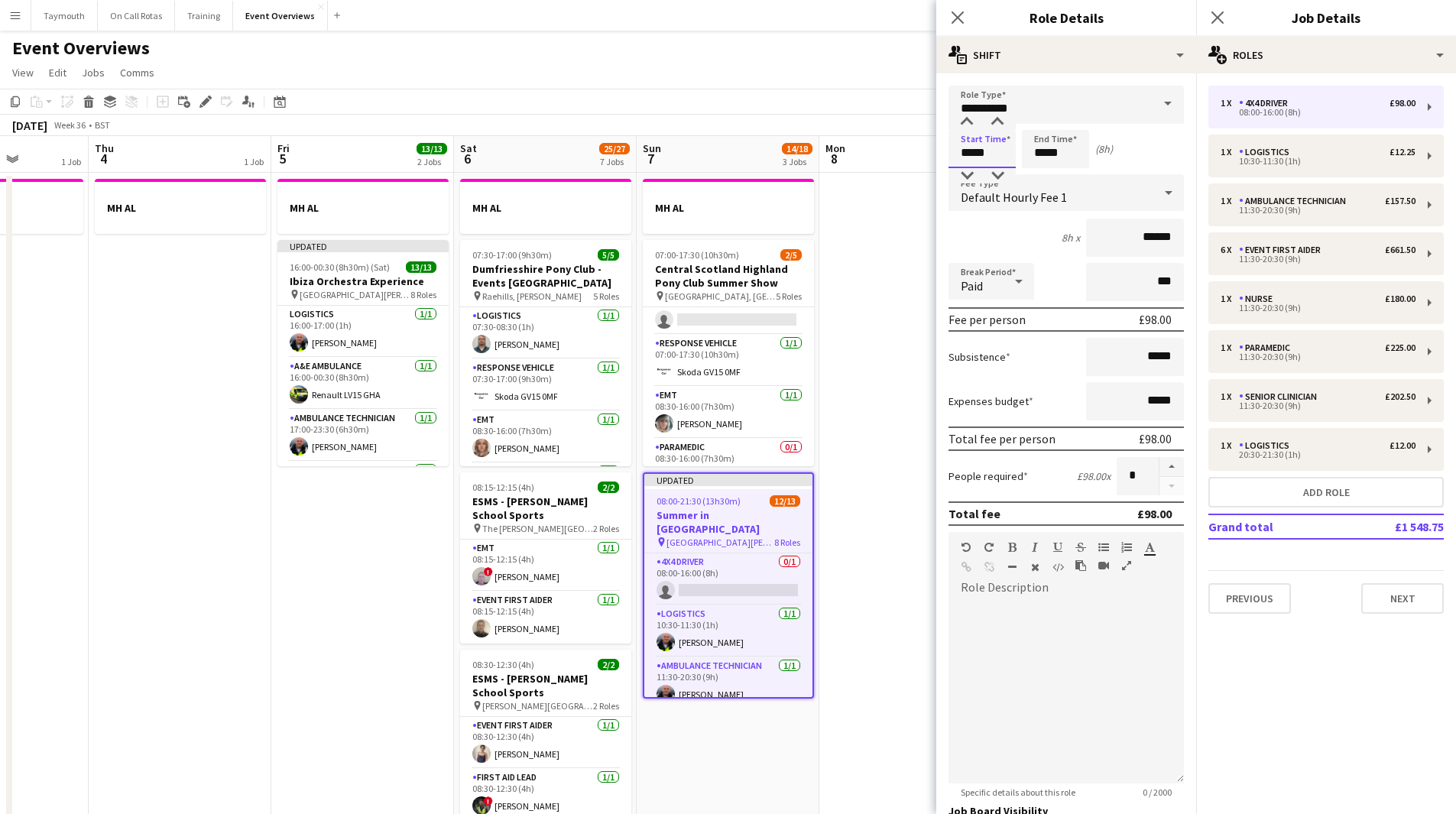
drag, startPoint x: 928, startPoint y: 151, endPoint x: 868, endPoint y: 152, distance: 60.0
click at [868, 152] on body "Menu Boards Boards Boards All jobs Status Workforce Workforce My Workforce Recr…" at bounding box center [728, 743] width 1456 height 1487
type input "*****"
click at [869, 314] on app-date-cell at bounding box center [911, 829] width 183 height 1313
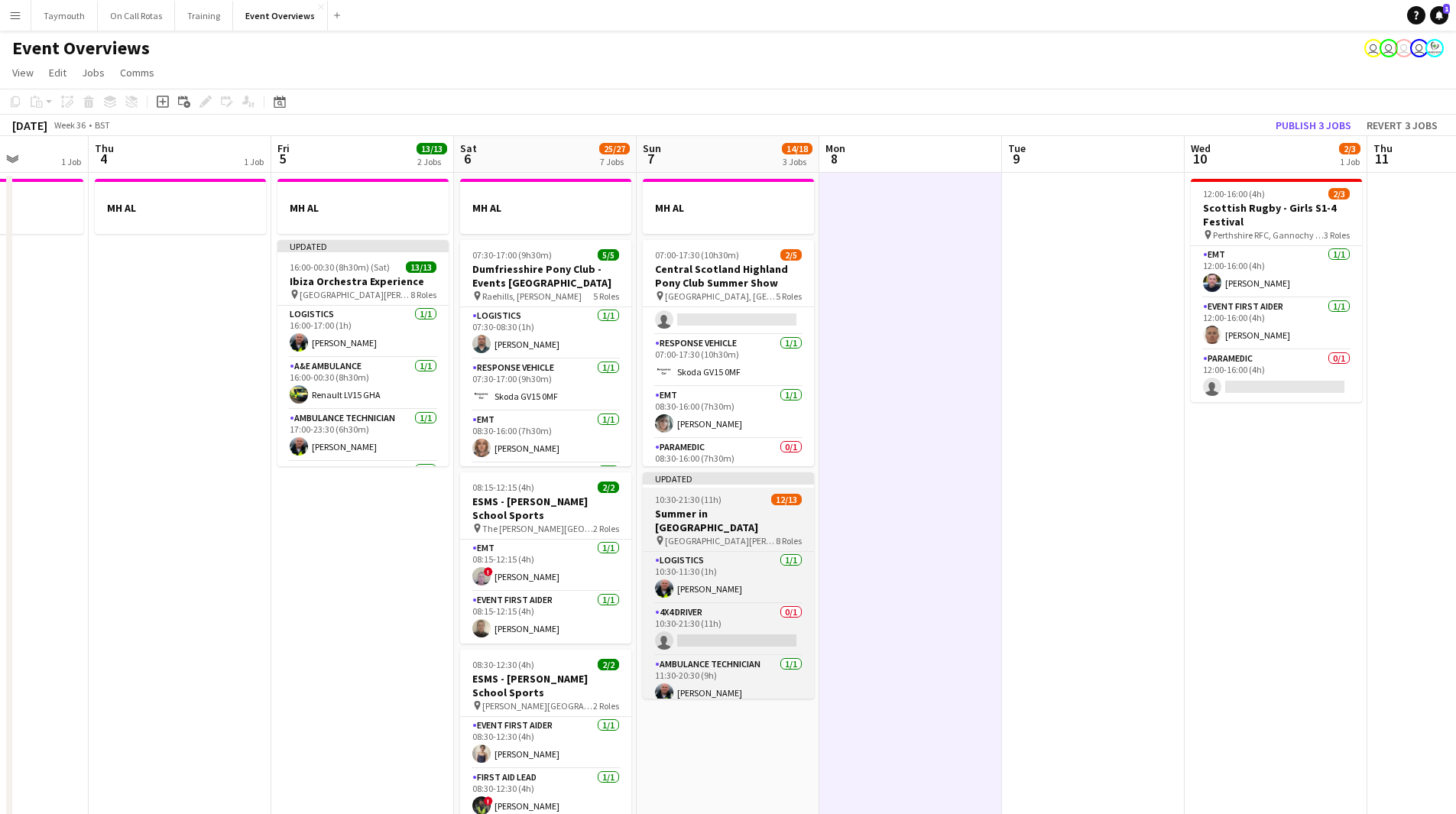
click at [716, 535] on span "Rouken Glen Park, Glasgow" at bounding box center [720, 541] width 111 height 11
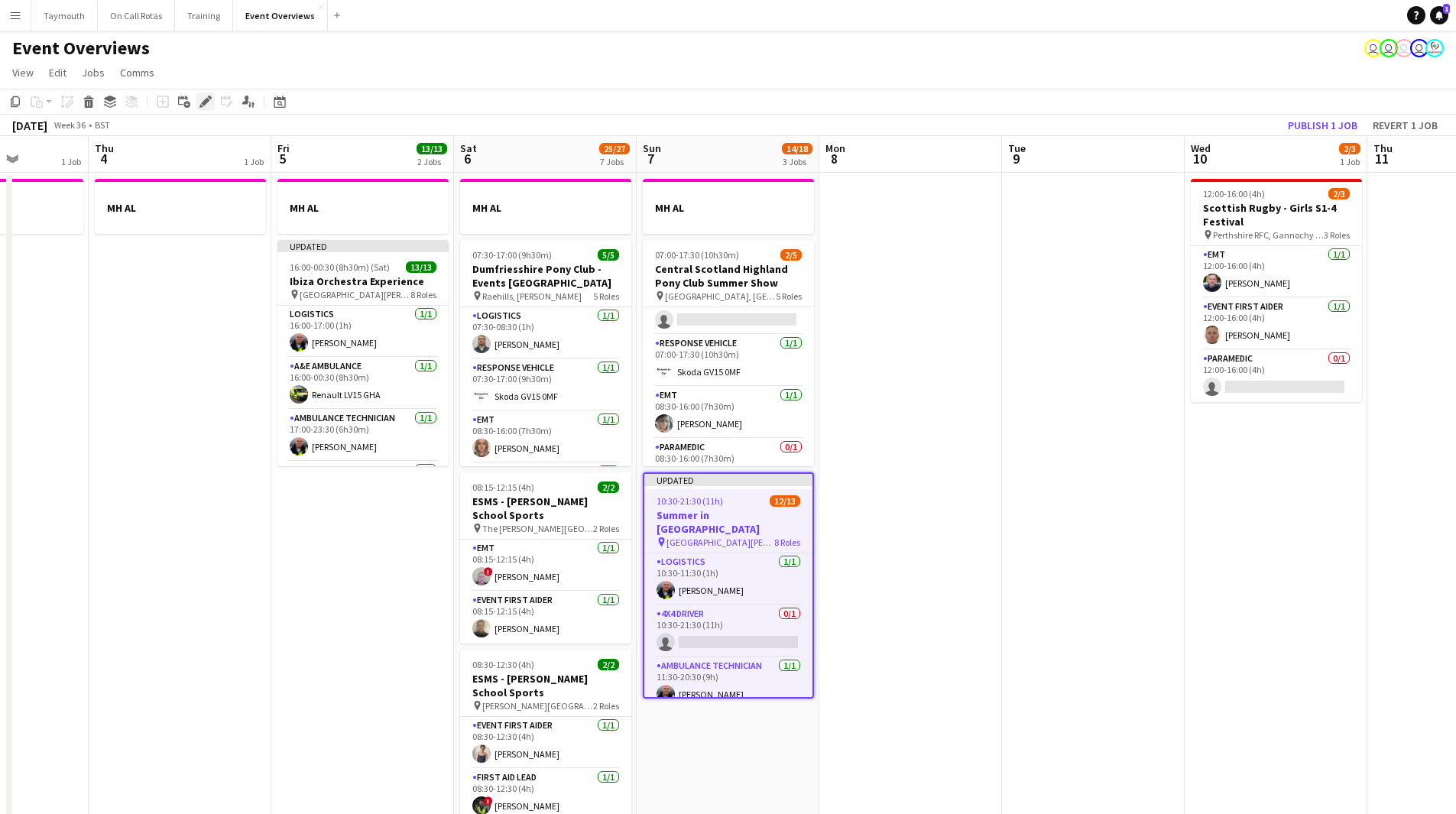
click at [199, 103] on div "Edit" at bounding box center [205, 101] width 18 height 18
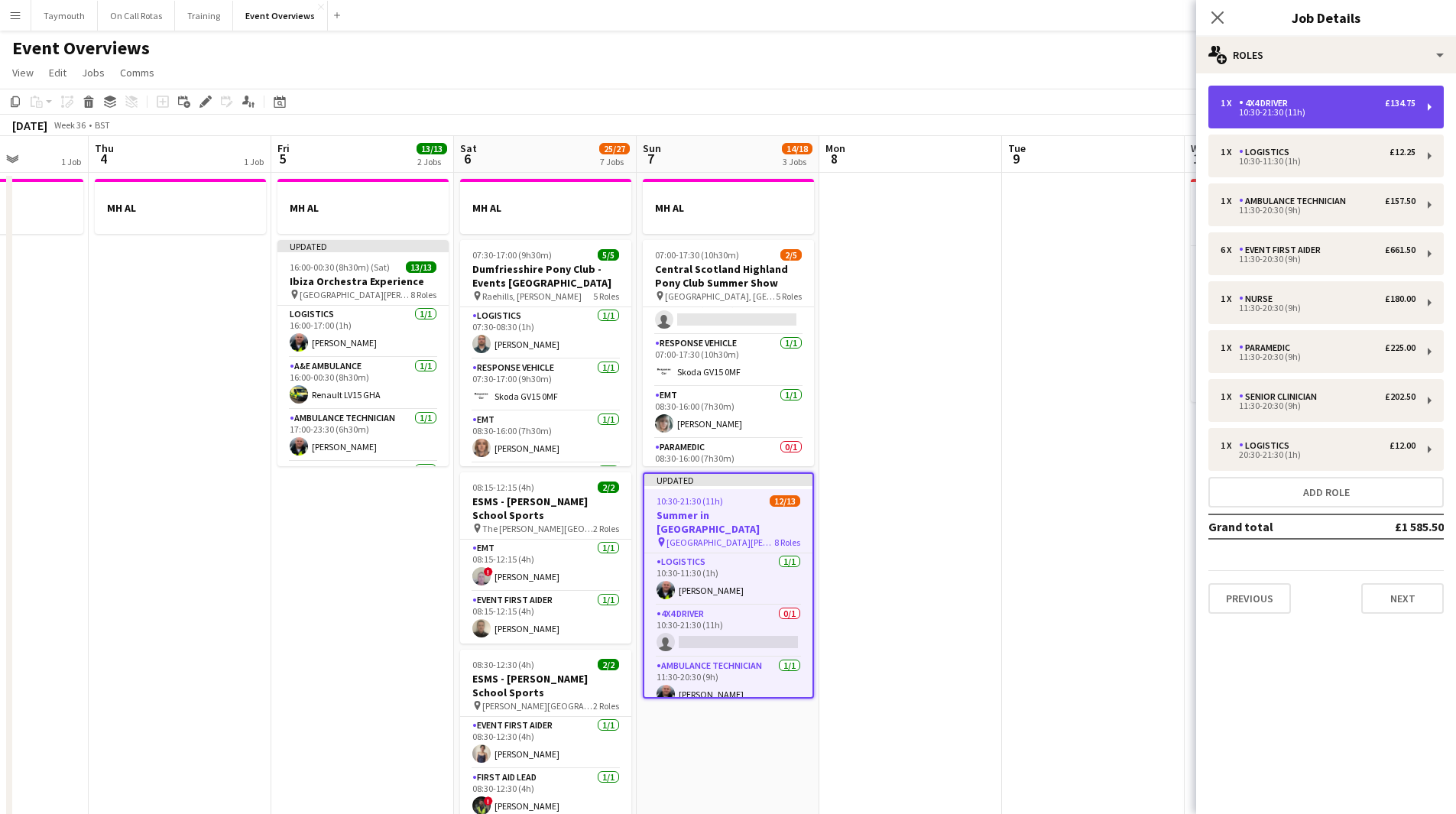
click at [1273, 110] on div "10:30-21:30 (11h)" at bounding box center [1318, 112] width 195 height 8
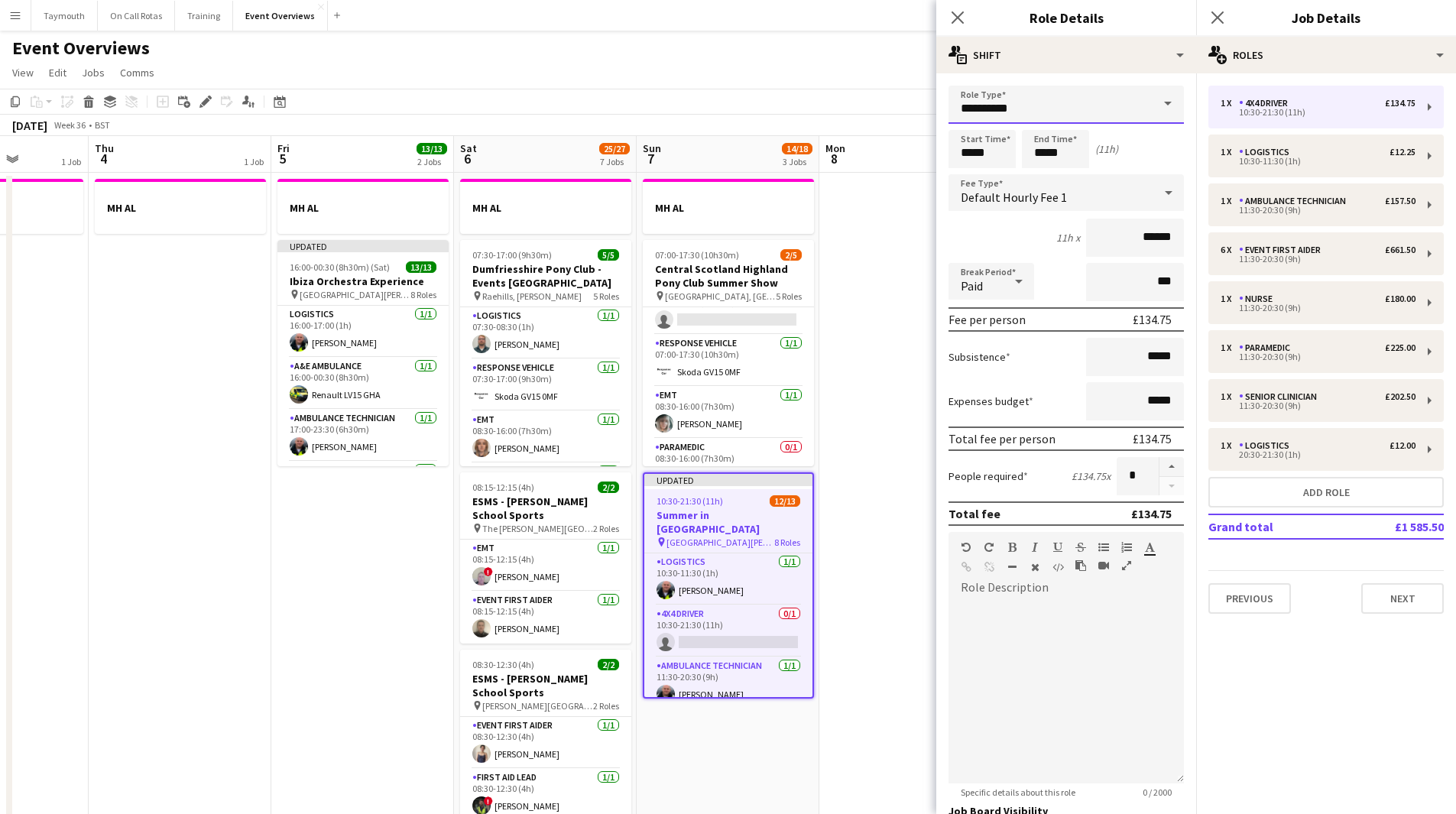
drag, startPoint x: 1092, startPoint y: 102, endPoint x: 583, endPoint y: 85, distance: 509.3
click at [583, 85] on body "Menu Boards Boards Boards All jobs Status Workforce Workforce My Workforce Recr…" at bounding box center [728, 743] width 1456 height 1487
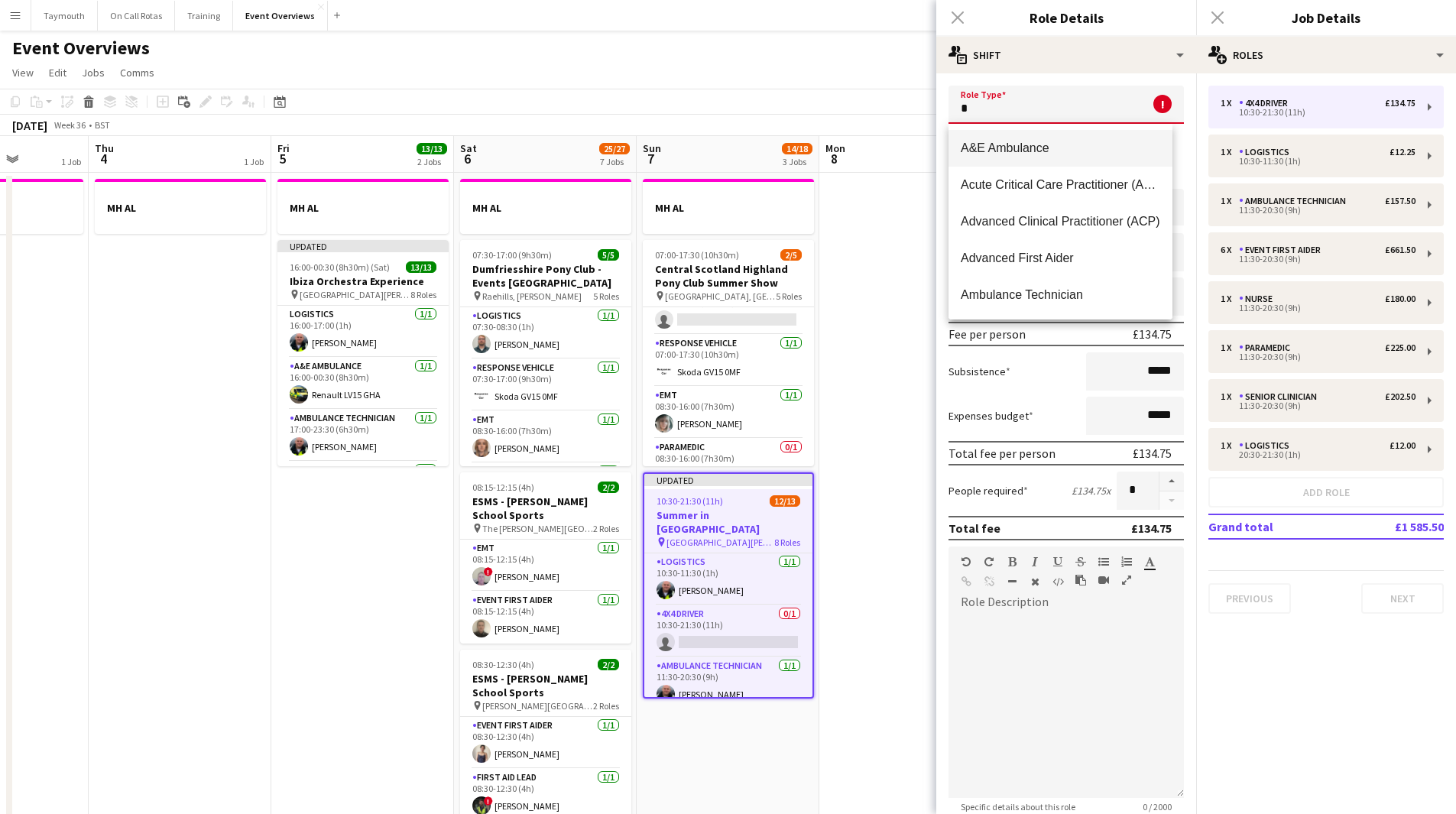
click at [1069, 142] on span "A&E Ambulance" at bounding box center [1060, 147] width 199 height 15
type input "**********"
type input "*****"
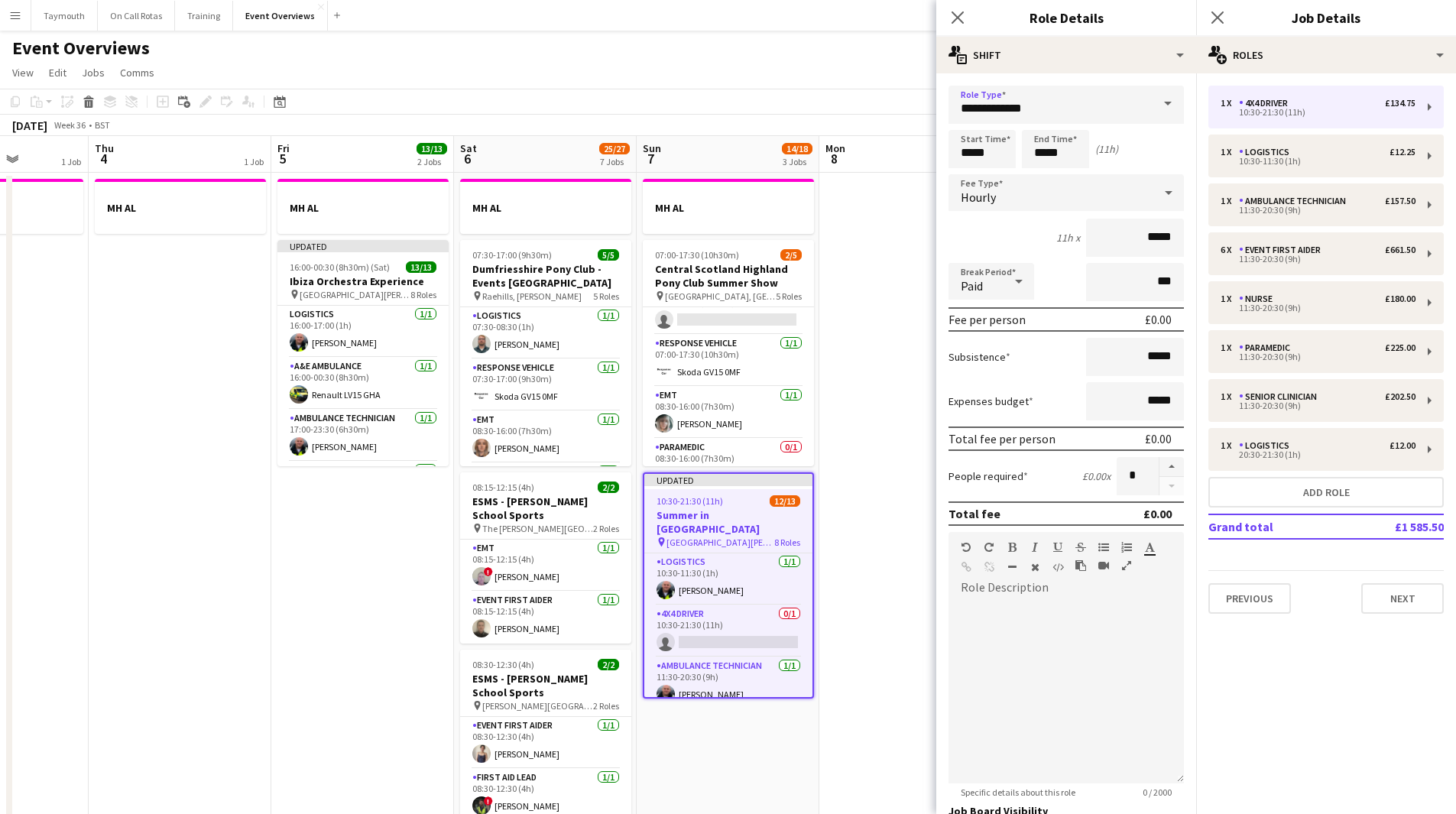
click at [869, 499] on app-date-cell at bounding box center [911, 829] width 183 height 1313
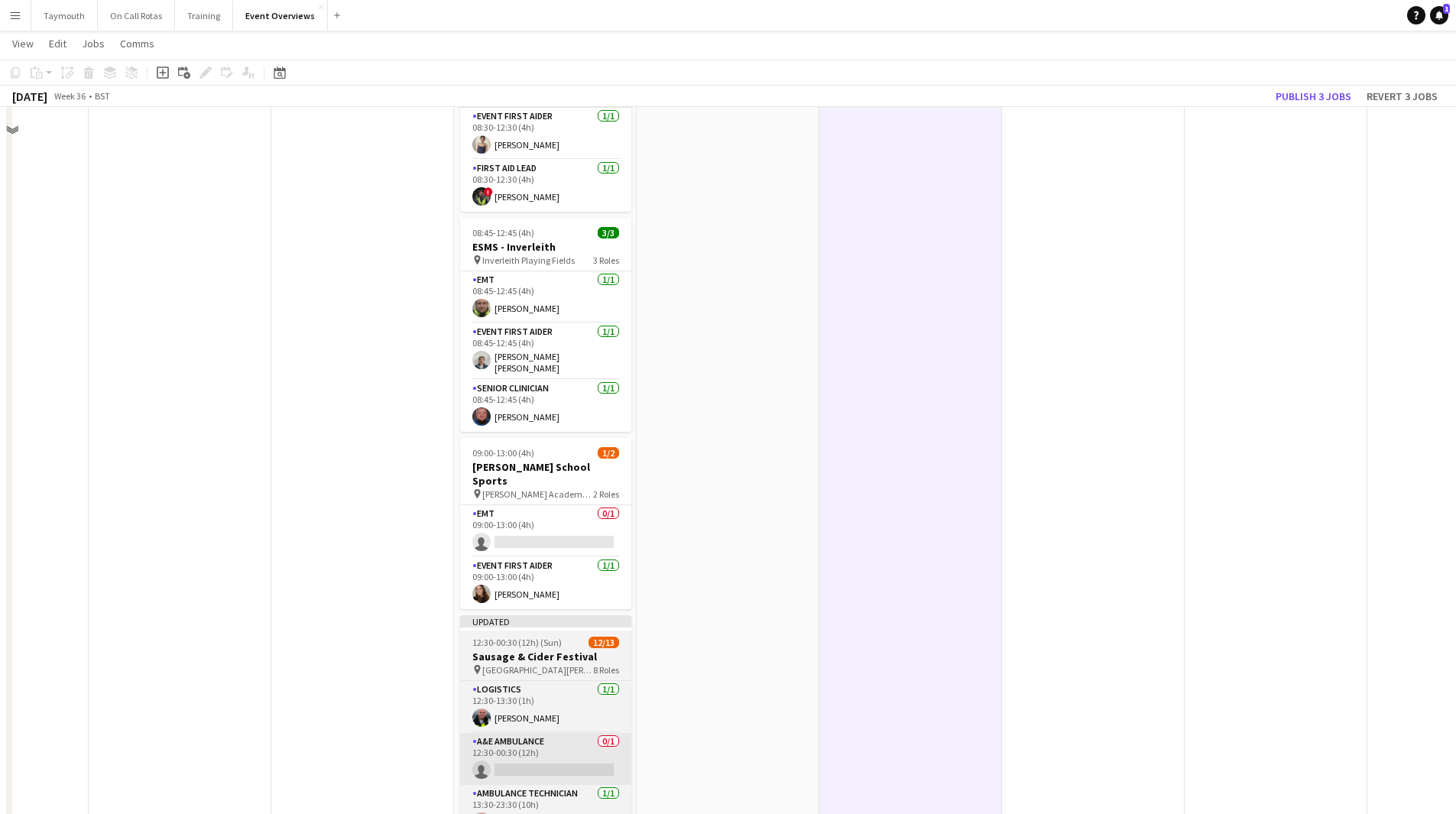
scroll to position [671, 0]
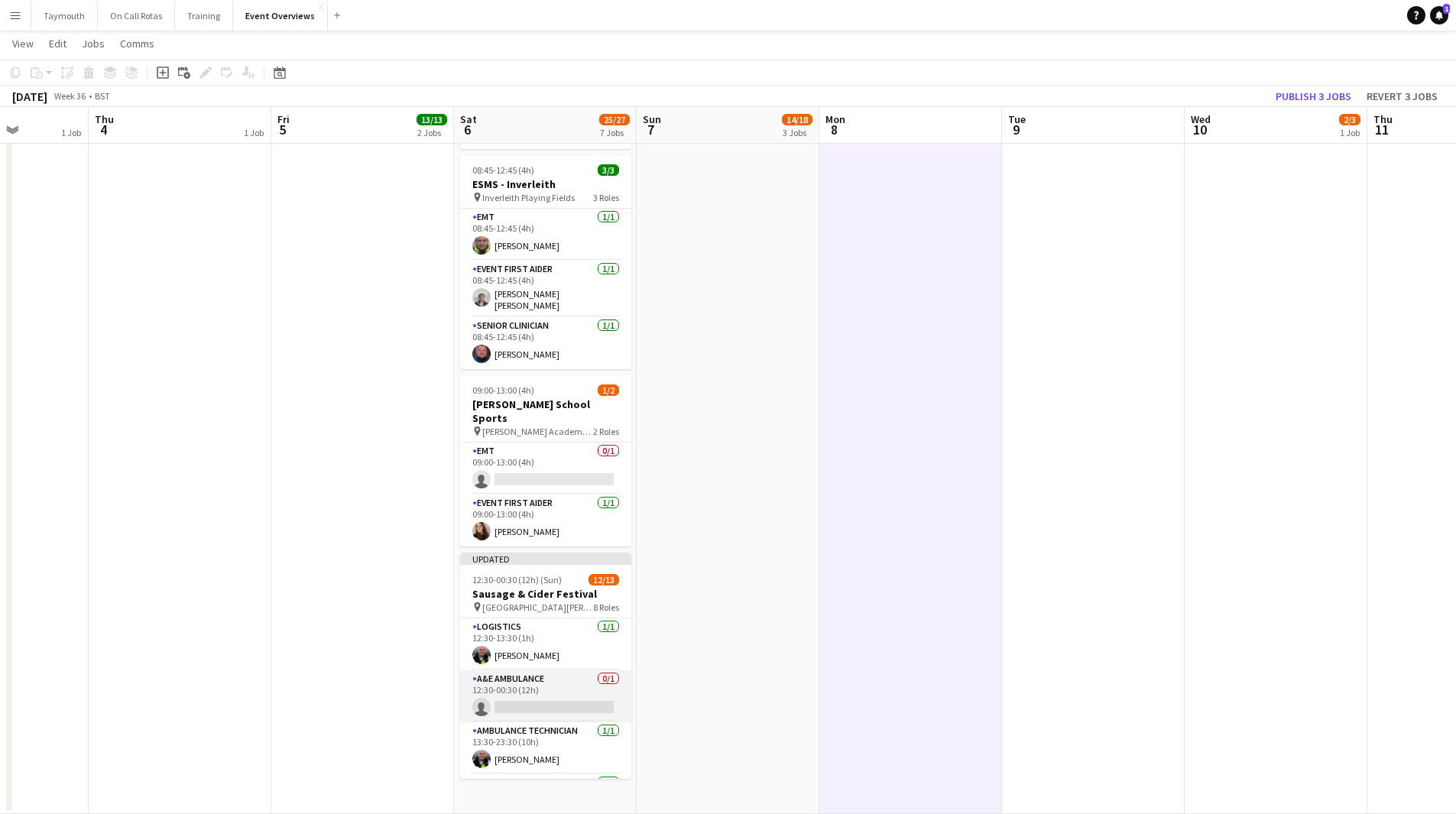
click at [548, 688] on app-card-role "A&E Ambulance 0/1 12:30-00:30 (12h) single-neutral-actions" at bounding box center [546, 697] width 172 height 52
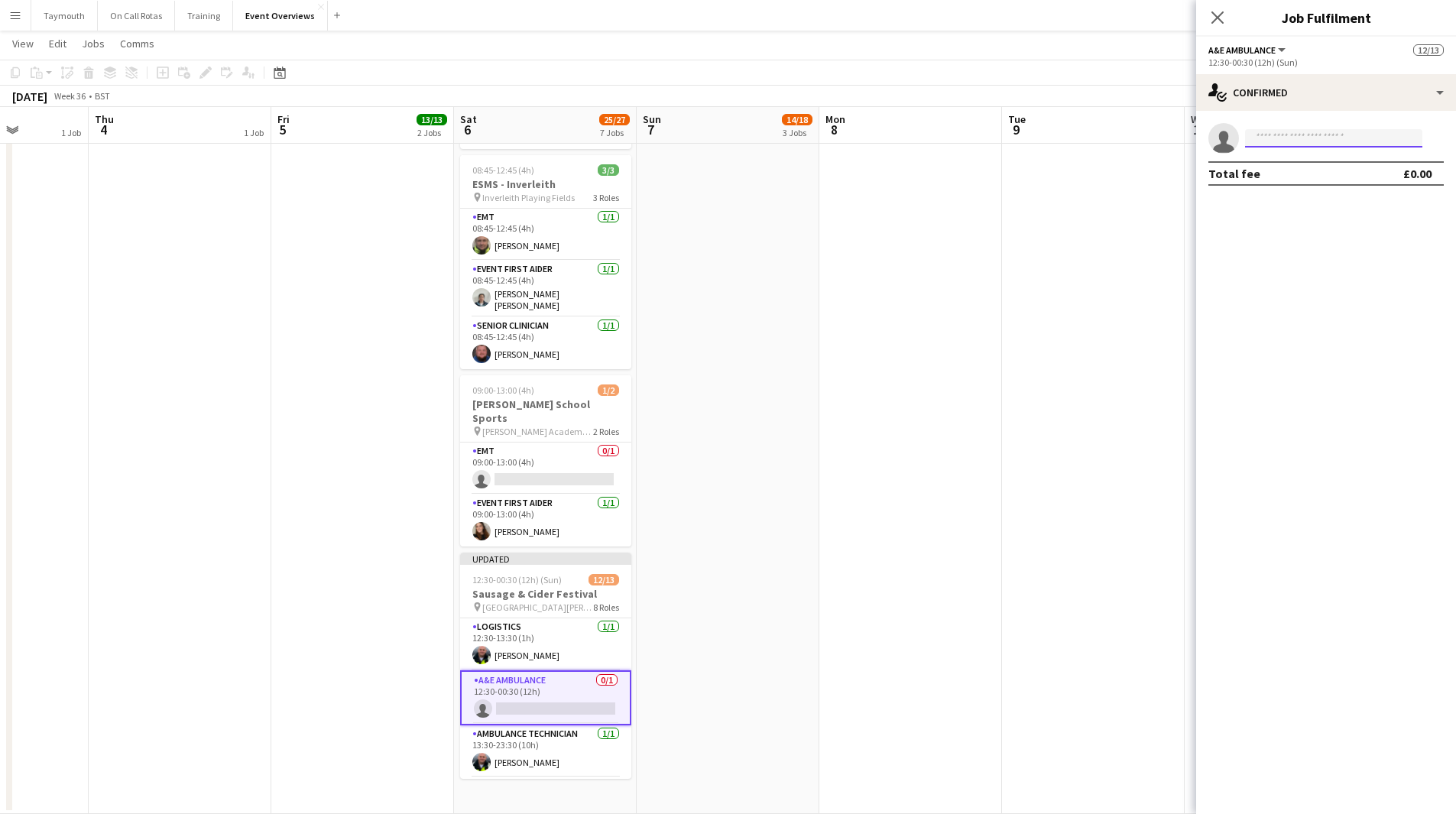
click at [1351, 142] on input at bounding box center [1334, 138] width 178 height 18
type input "****"
click at [1340, 166] on span "Renault LV15 GHA" at bounding box center [1303, 160] width 91 height 13
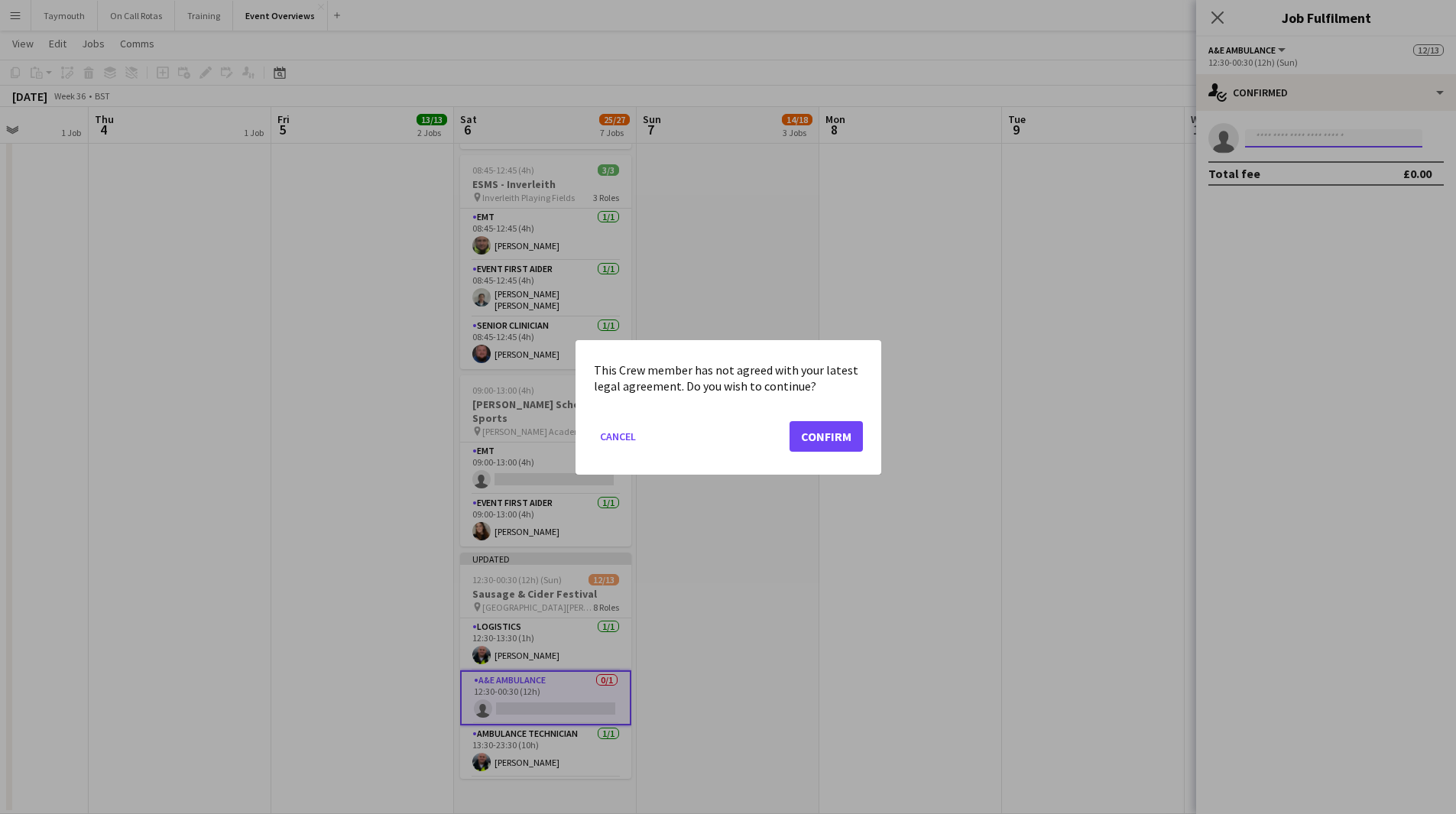
scroll to position [0, 0]
click at [847, 440] on button "Confirm" at bounding box center [826, 435] width 73 height 30
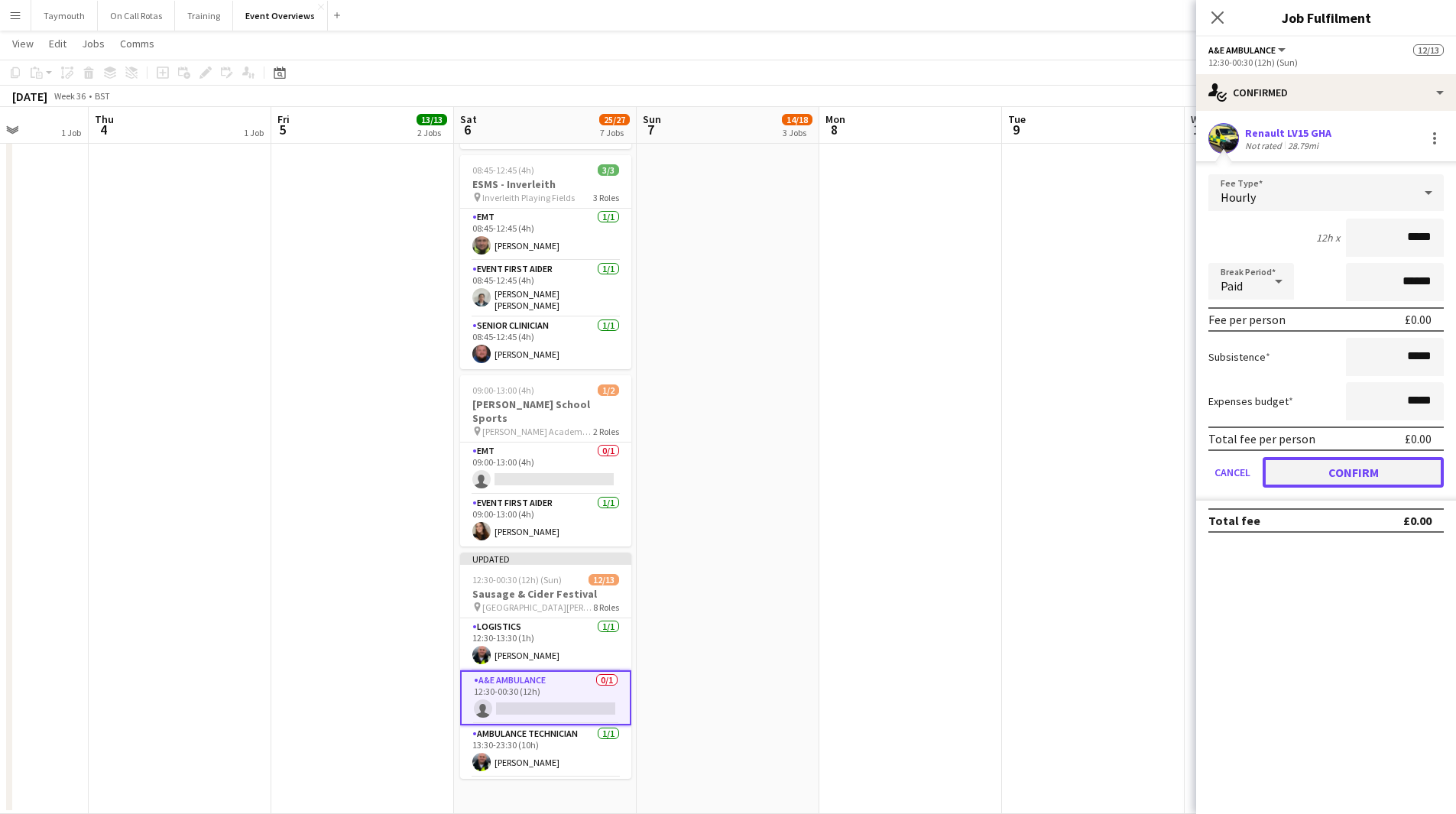
click at [1377, 473] on button "Confirm" at bounding box center [1353, 472] width 181 height 30
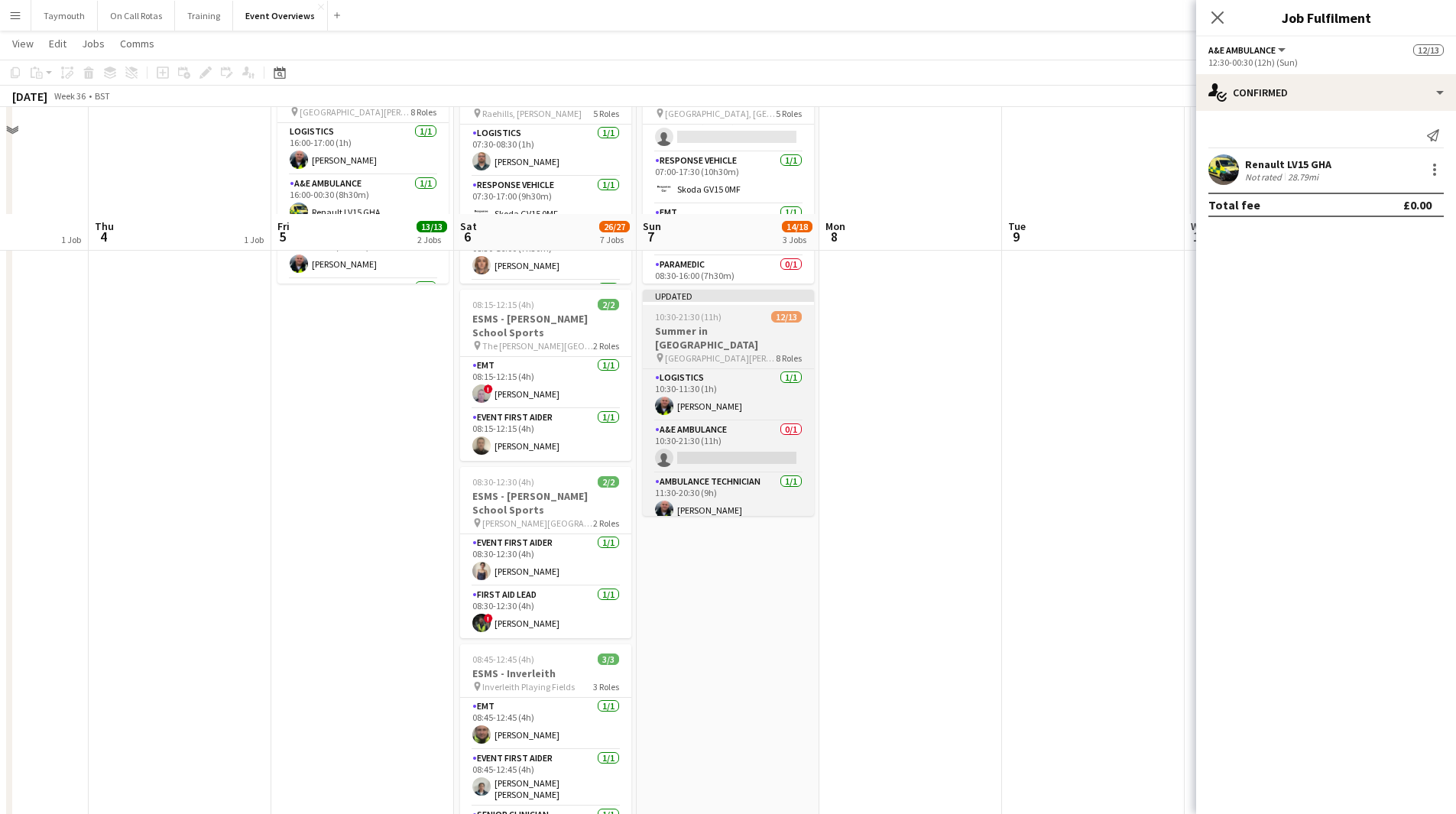
scroll to position [0, 0]
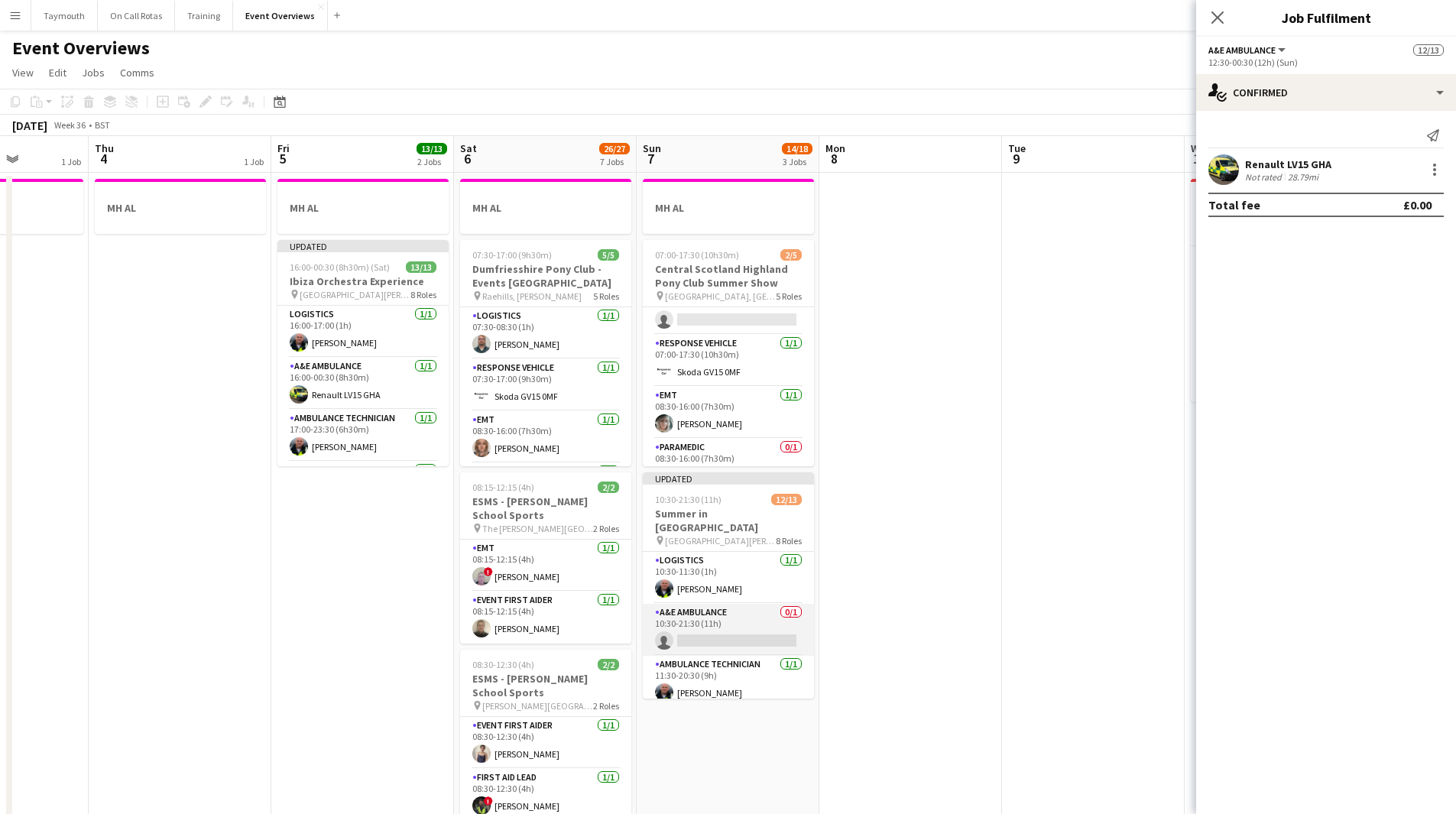
click at [734, 623] on app-card-role "A&E Ambulance 0/1 10:30-21:30 (11h) single-neutral-actions" at bounding box center [728, 630] width 172 height 52
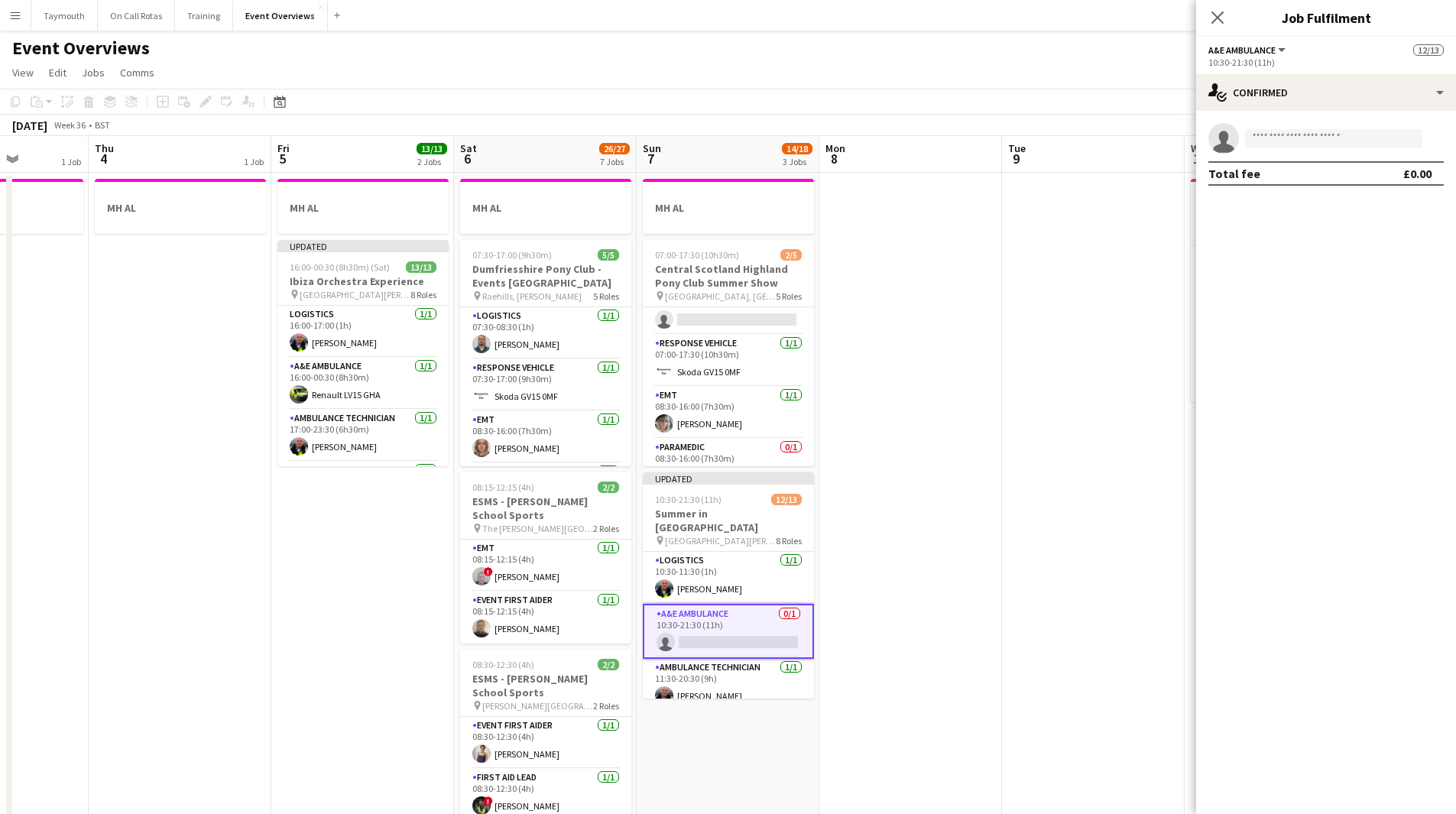
click at [1328, 126] on app-invite-slot "single-neutral-actions" at bounding box center [1327, 138] width 260 height 30
click at [1274, 128] on app-invite-slot "single-neutral-actions" at bounding box center [1327, 138] width 260 height 30
click at [1272, 136] on app-invite-slot "single-neutral-actions" at bounding box center [1327, 138] width 260 height 30
click at [1268, 141] on input at bounding box center [1334, 138] width 178 height 18
type input "****"
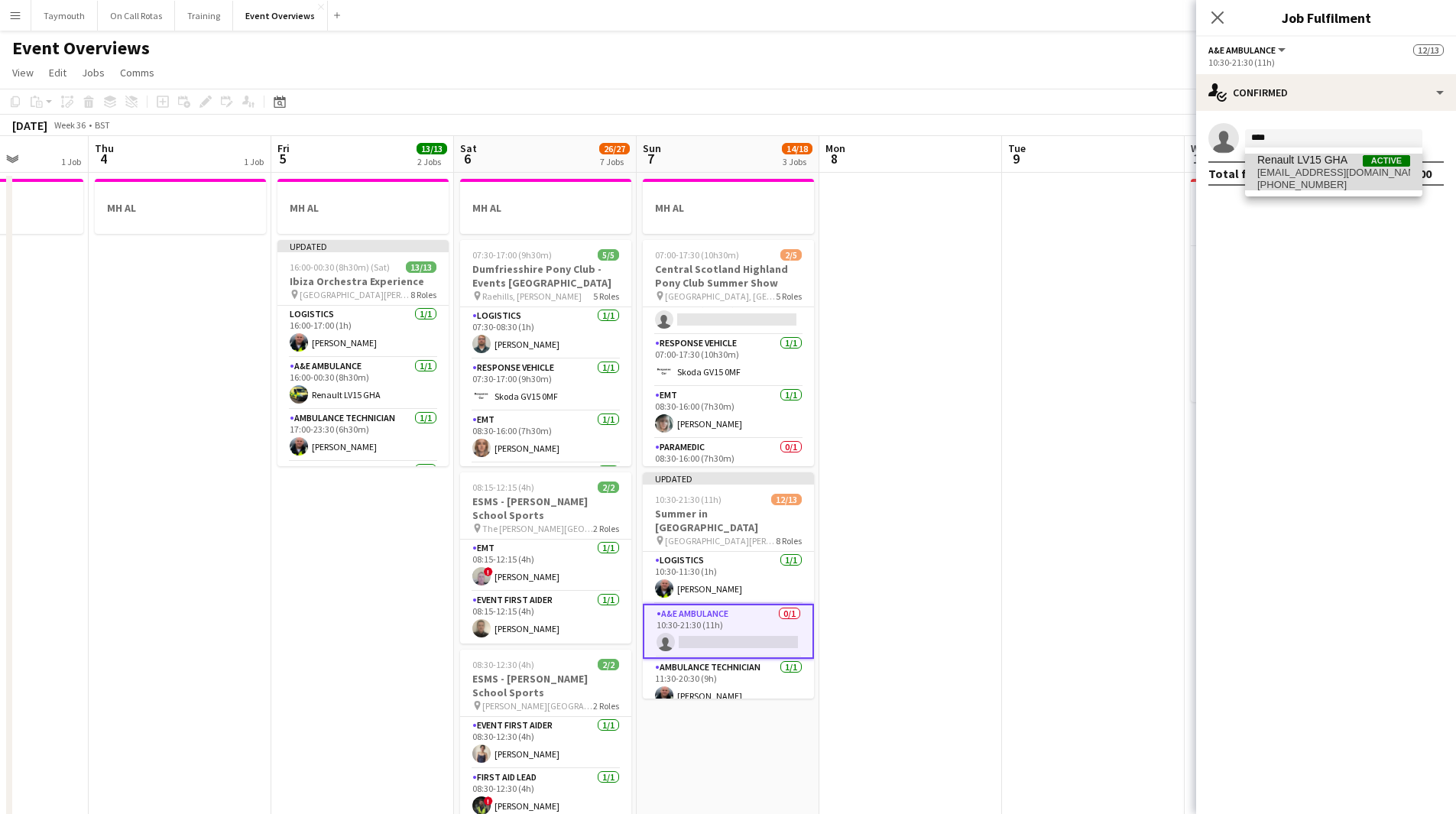
click at [1309, 161] on span "Renault LV15 GHA" at bounding box center [1303, 160] width 91 height 13
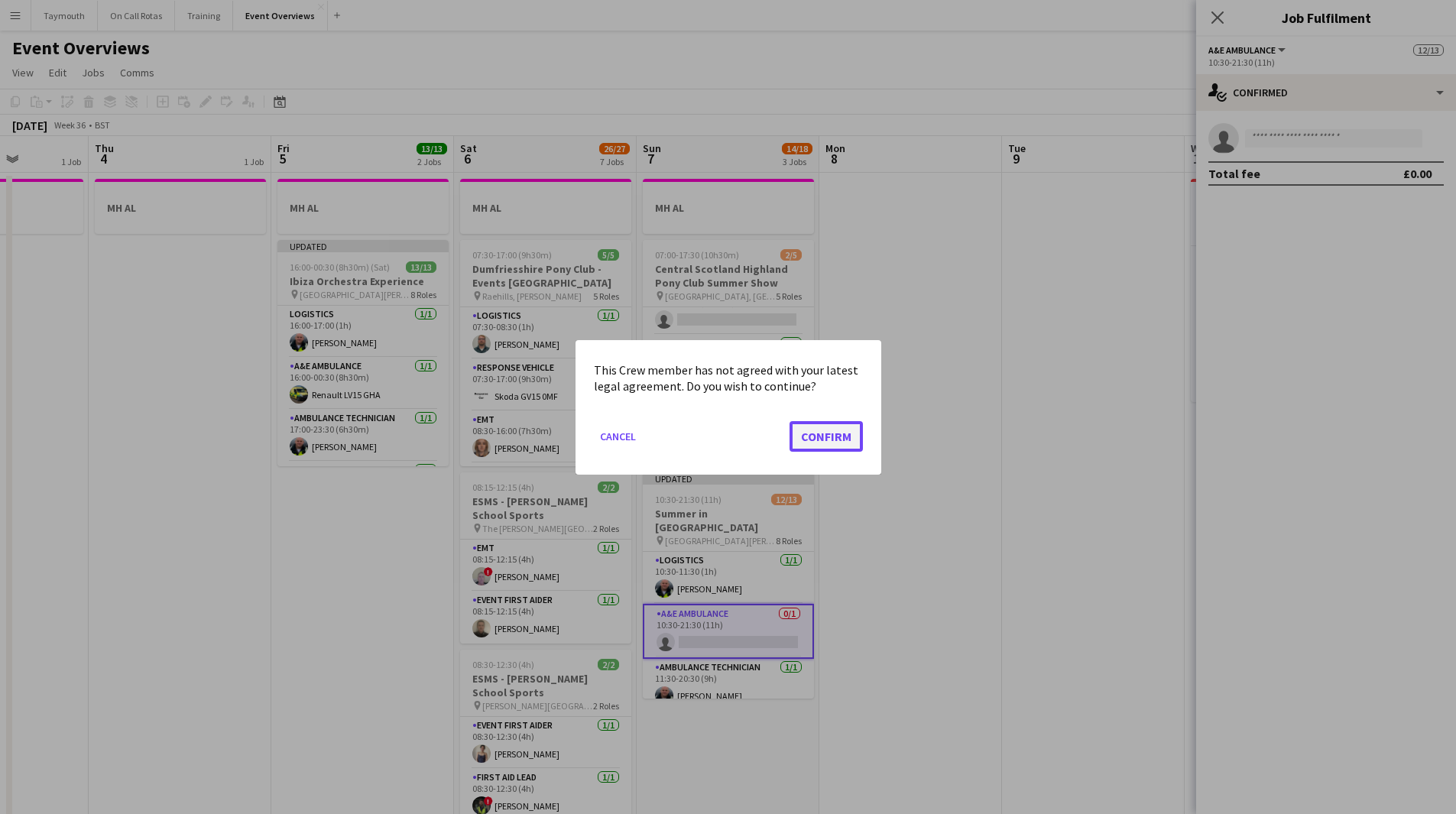
click at [813, 440] on button "Confirm" at bounding box center [826, 435] width 73 height 30
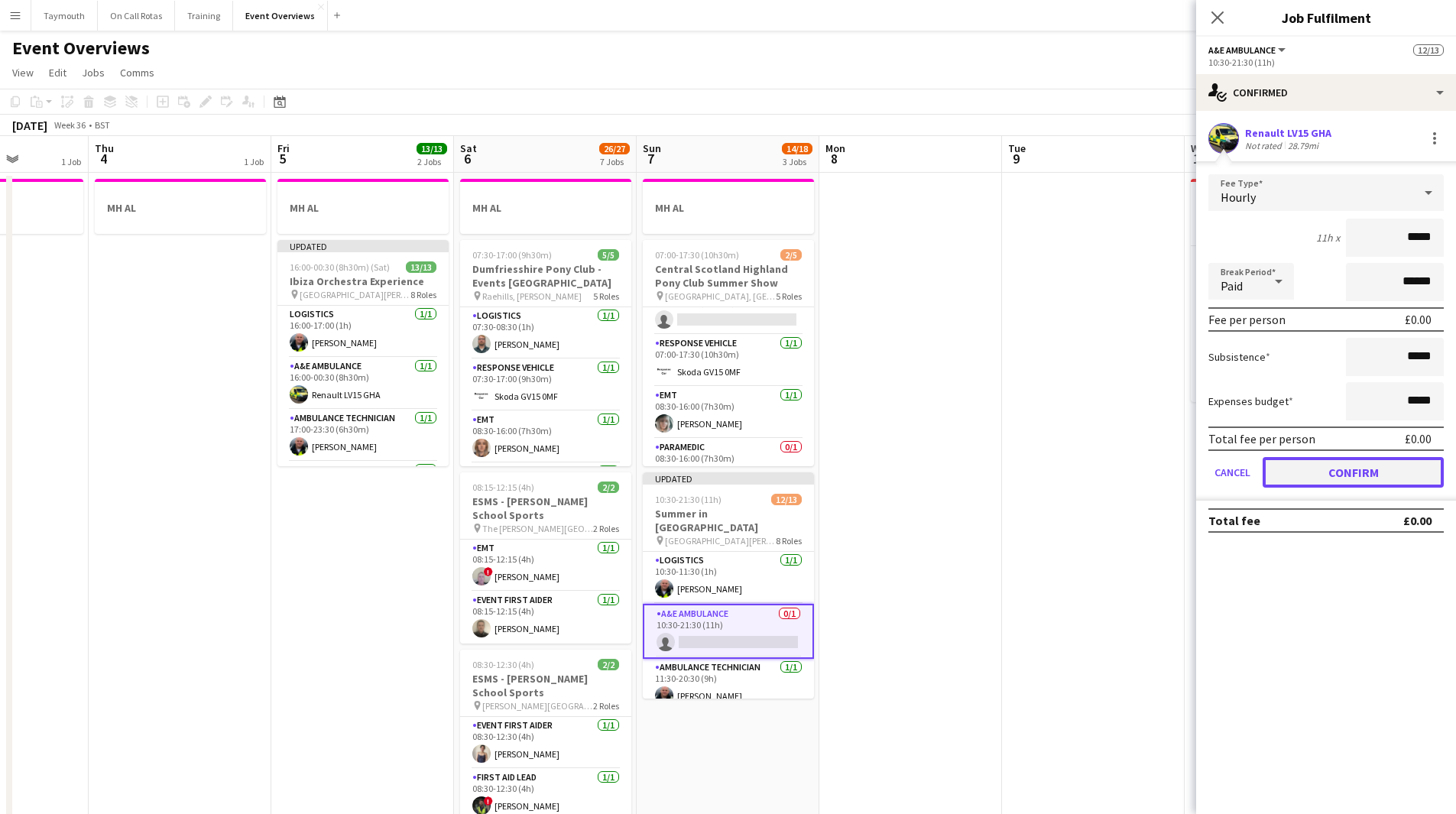
click at [1360, 473] on button "Confirm" at bounding box center [1353, 472] width 181 height 30
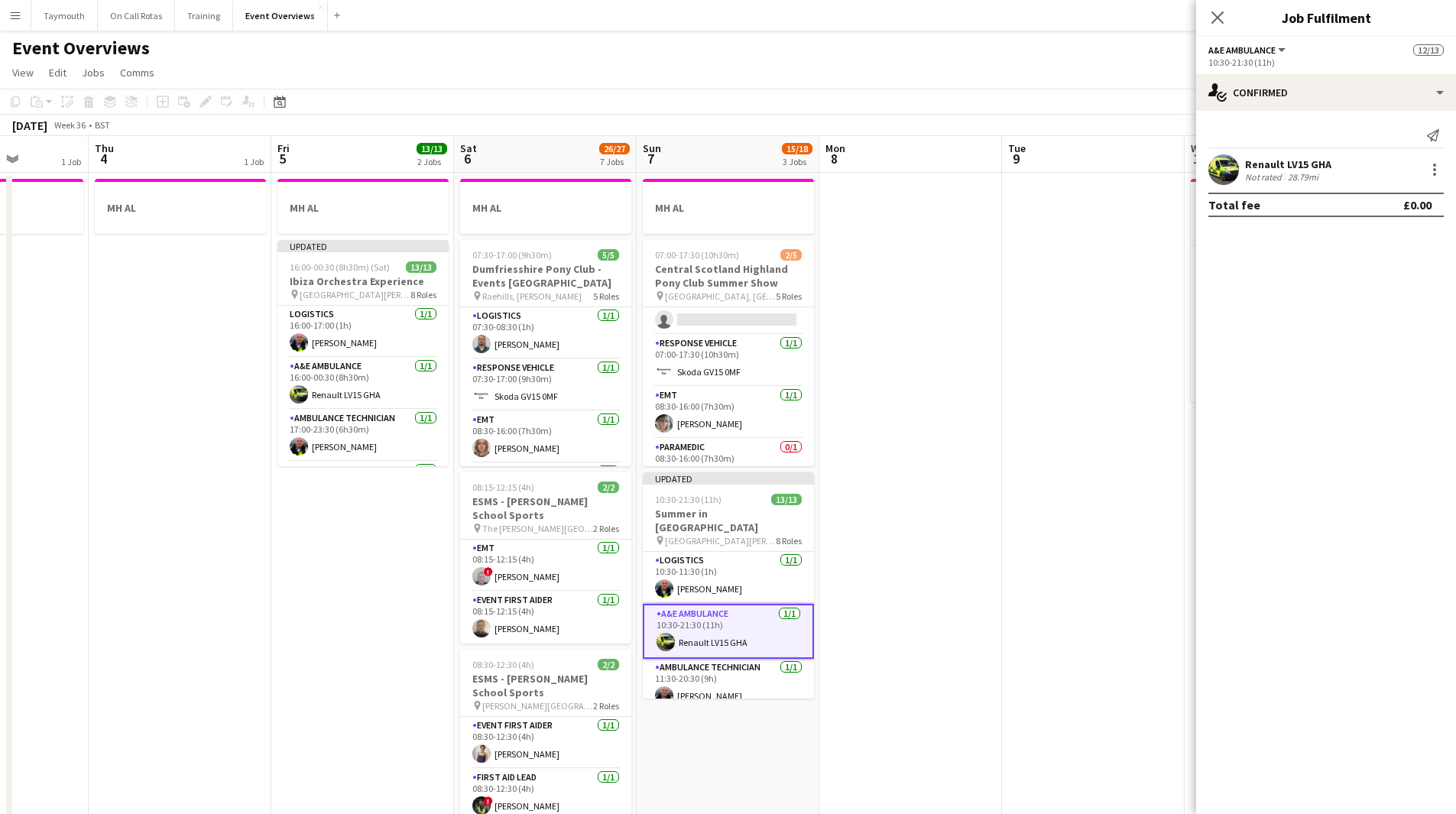
click at [891, 489] on app-date-cell at bounding box center [911, 829] width 183 height 1313
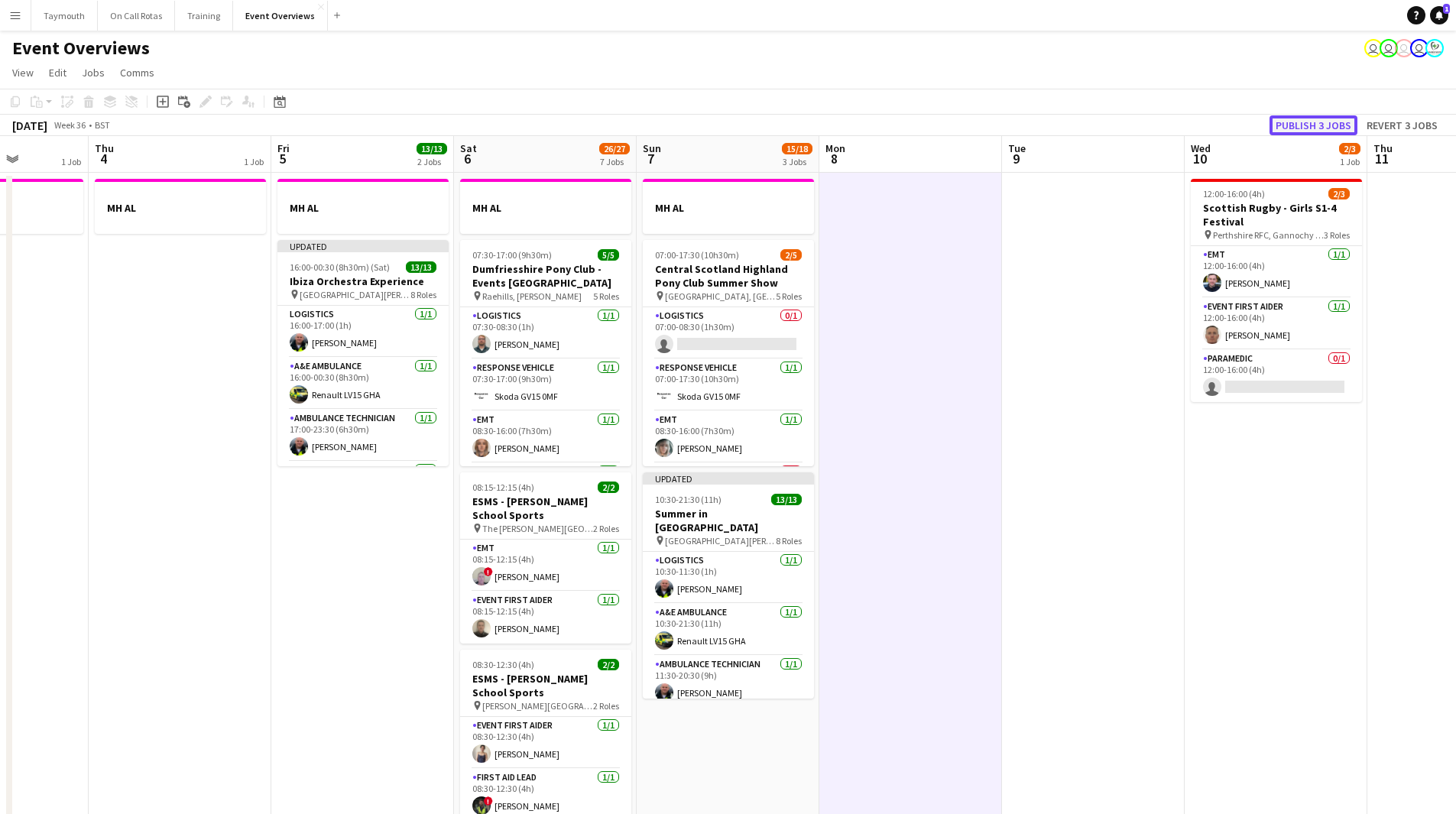
click at [1312, 122] on button "Publish 3 jobs" at bounding box center [1314, 125] width 88 height 20
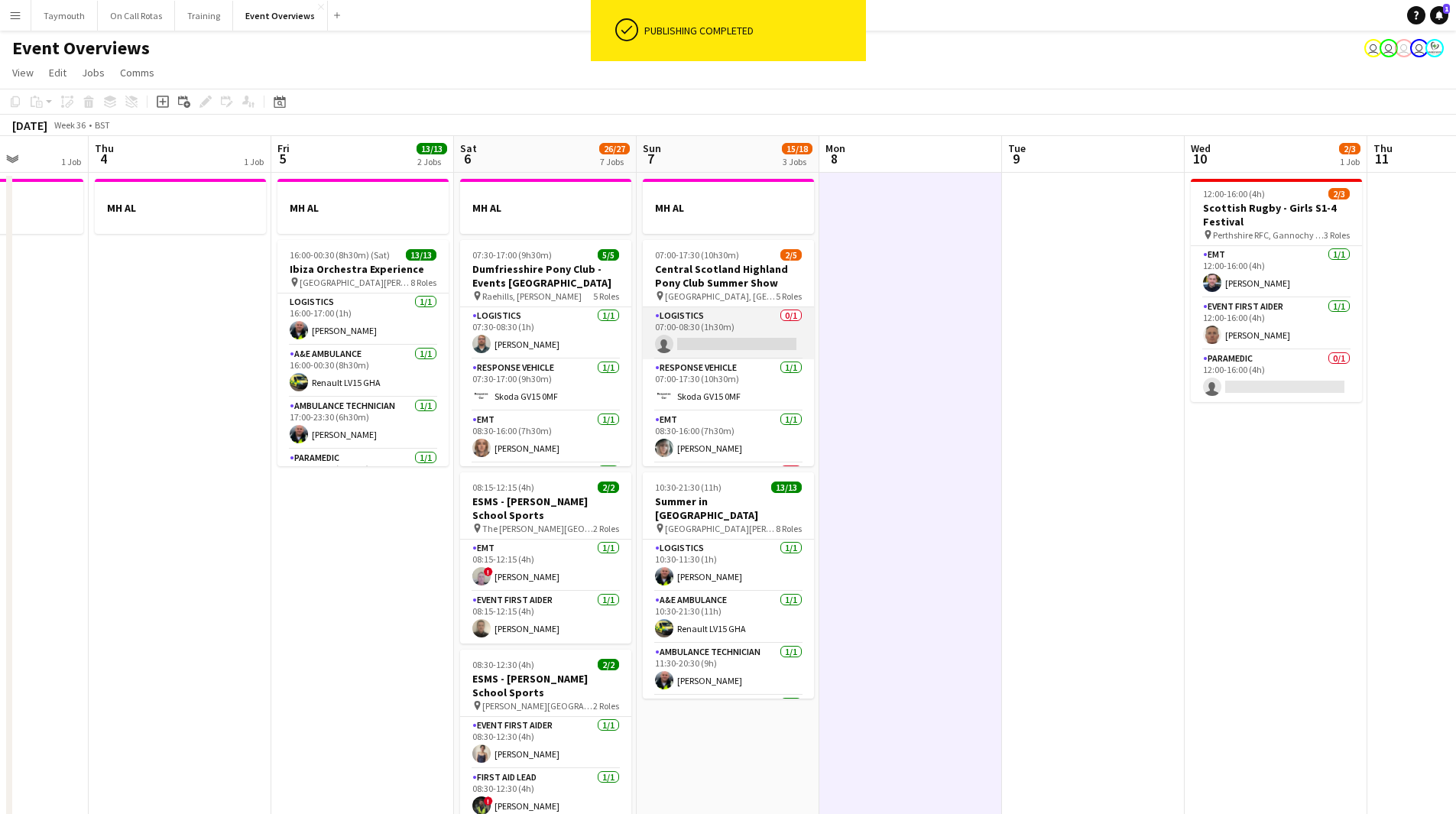
click at [716, 315] on app-card-role "Logistics 0/1 07:00-08:30 (1h30m) single-neutral-actions" at bounding box center [728, 333] width 172 height 52
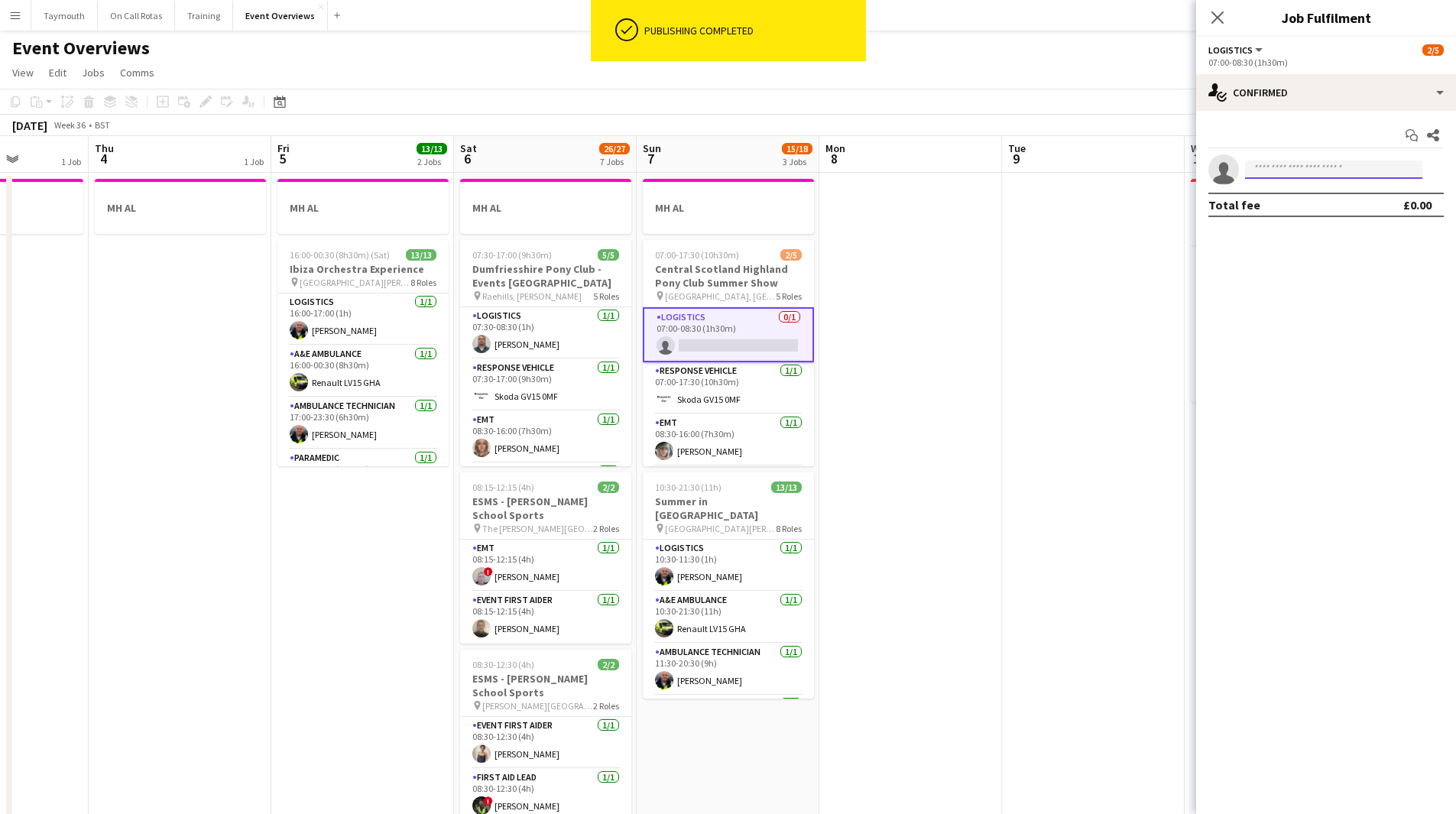
click at [1315, 169] on input at bounding box center [1334, 169] width 178 height 18
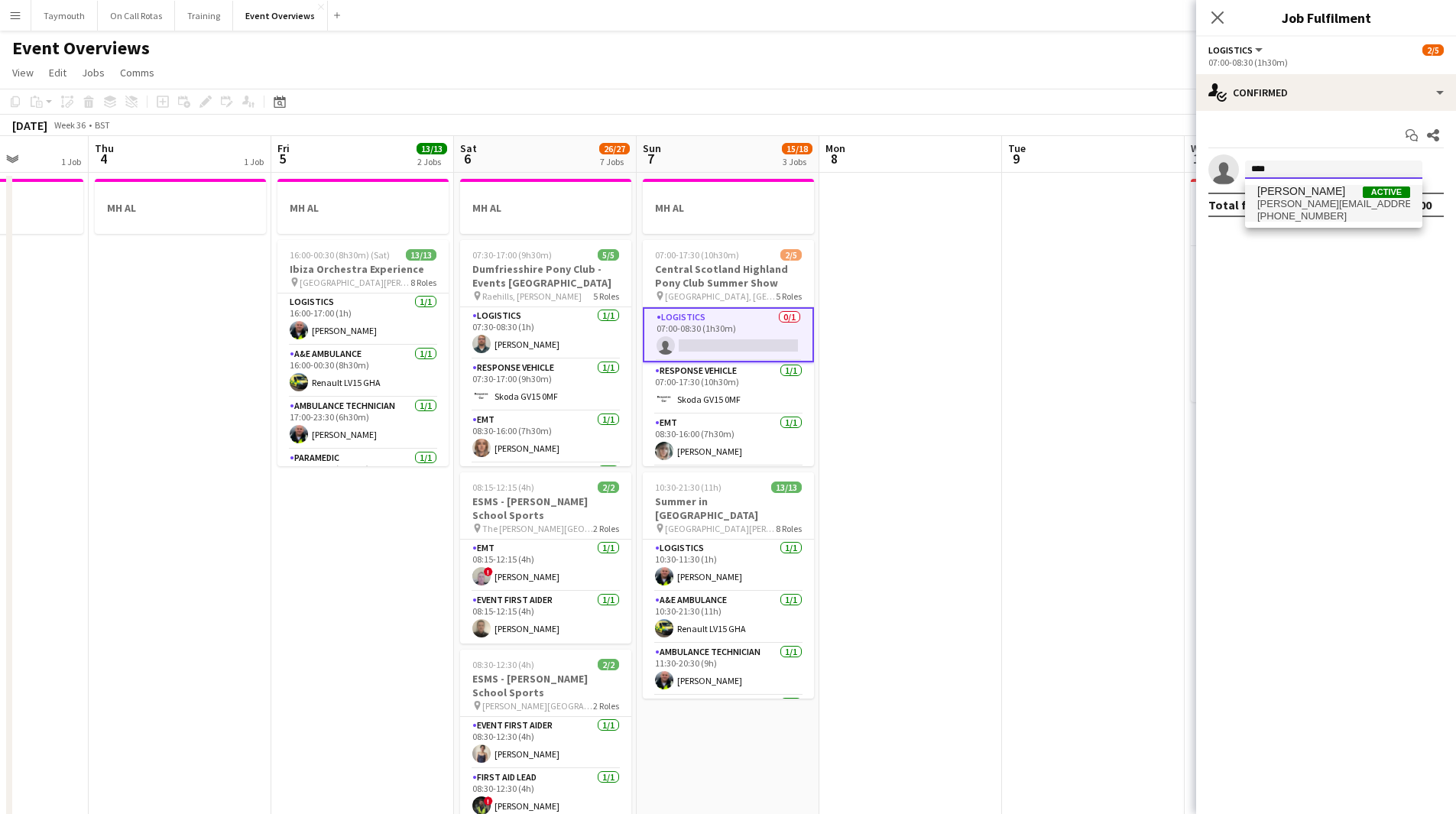
type input "****"
click at [1324, 200] on span "helen.watson.1982@hotmail.co.uk" at bounding box center [1334, 204] width 153 height 12
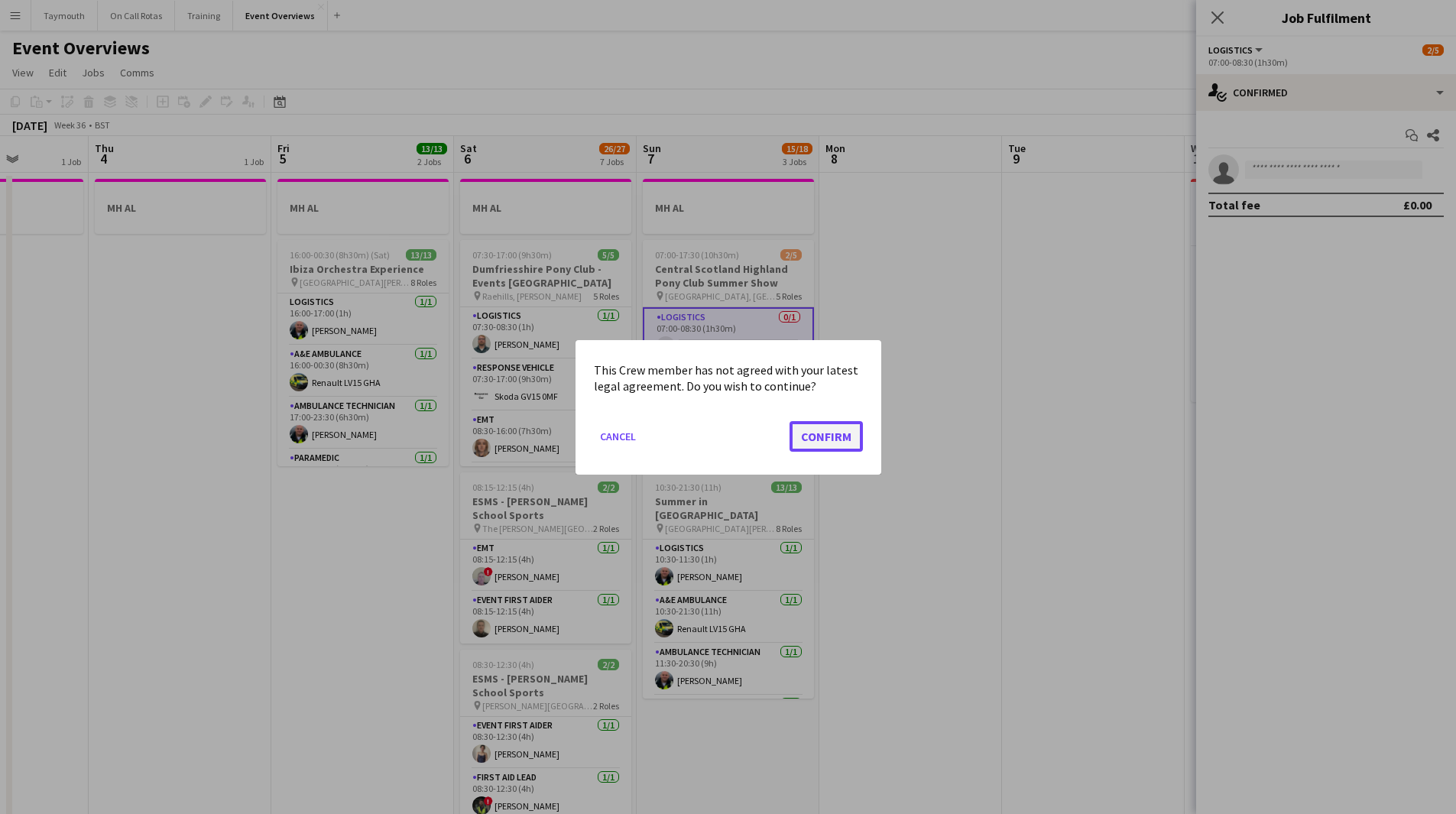
click at [837, 441] on button "Confirm" at bounding box center [826, 435] width 73 height 30
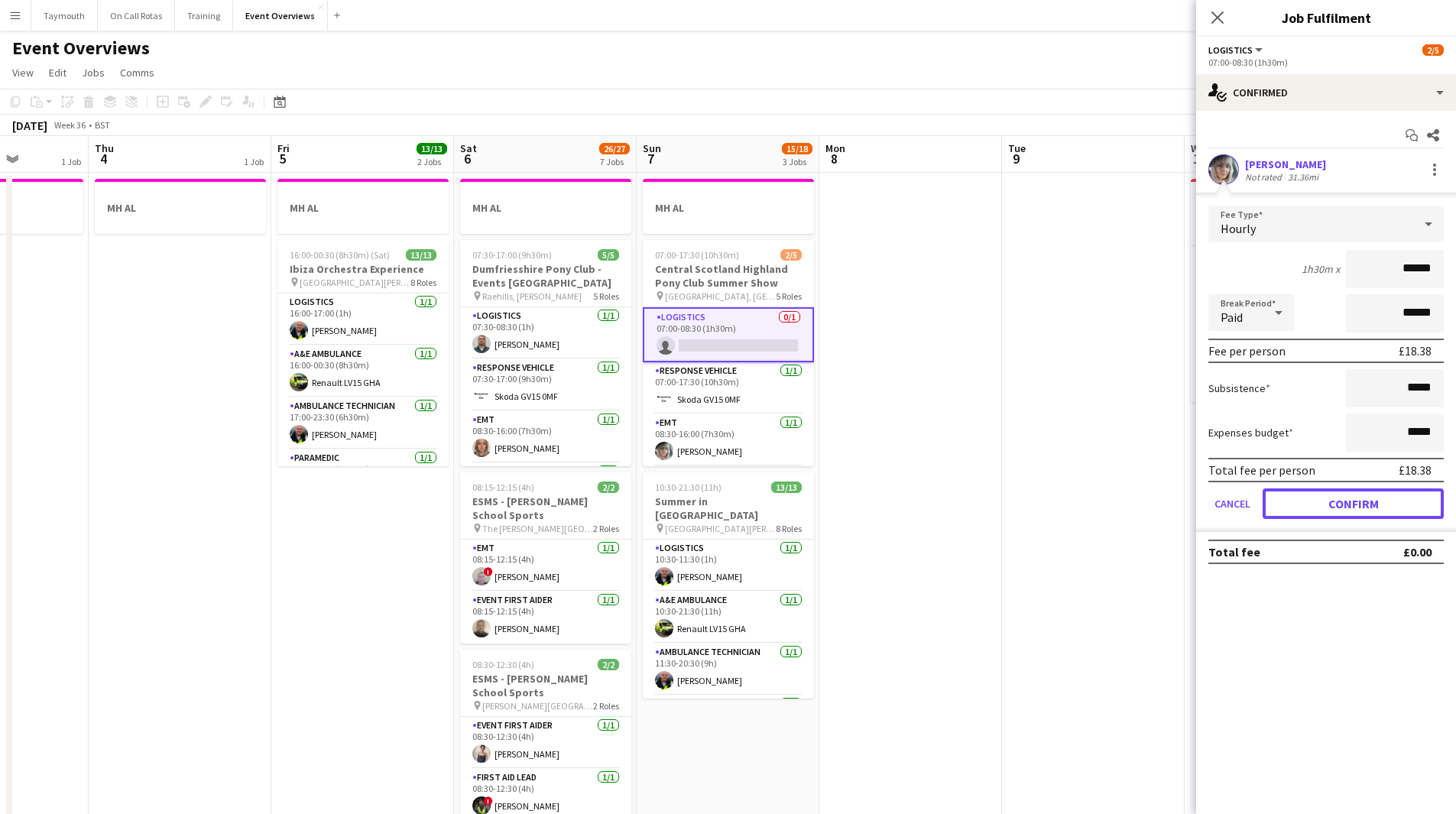
click at [1403, 502] on button "Confirm" at bounding box center [1353, 504] width 181 height 30
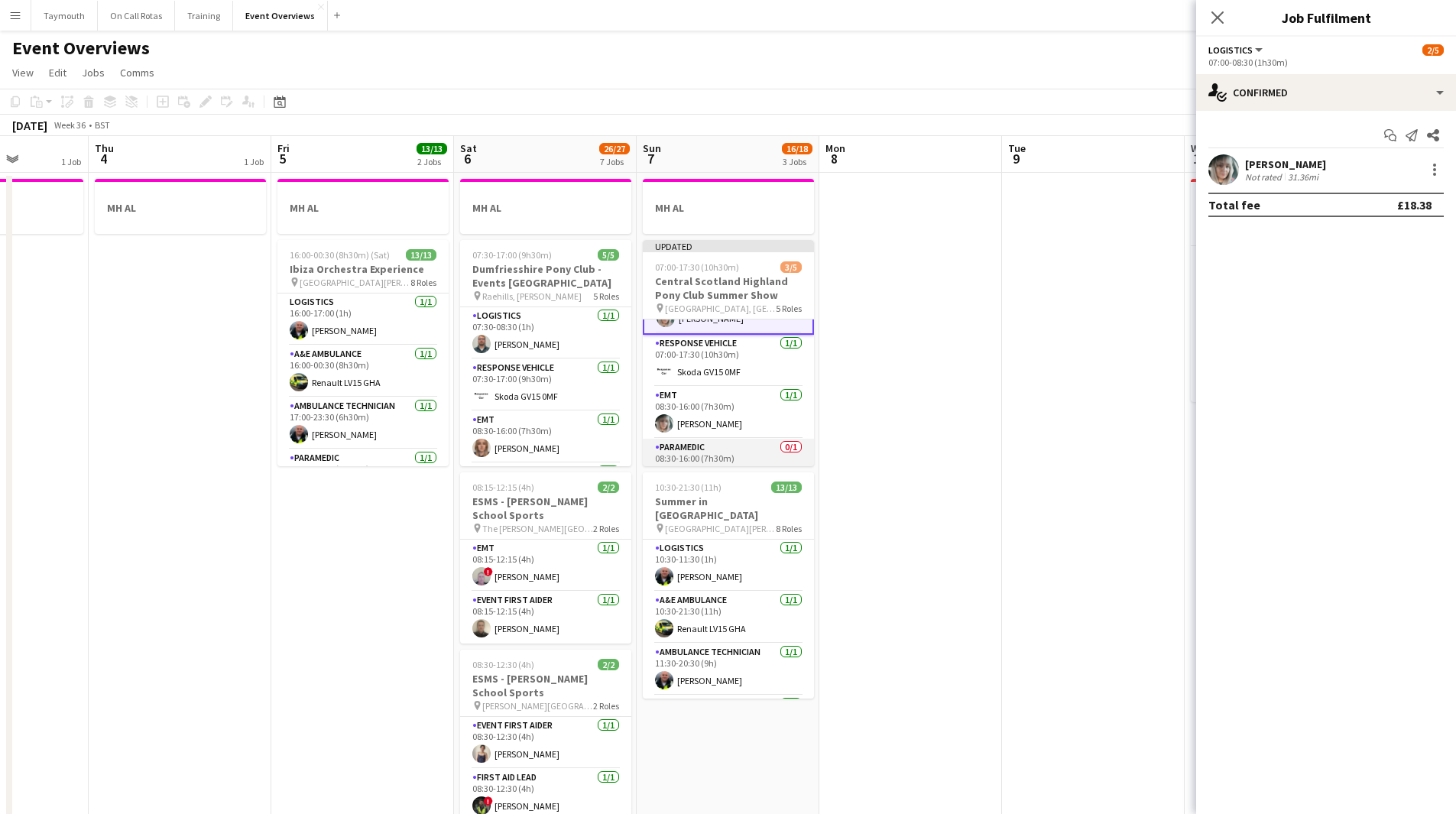
click at [748, 451] on app-card-role "Paramedic 0/1 08:30-16:00 (7h30m) single-neutral-actions" at bounding box center [728, 465] width 172 height 52
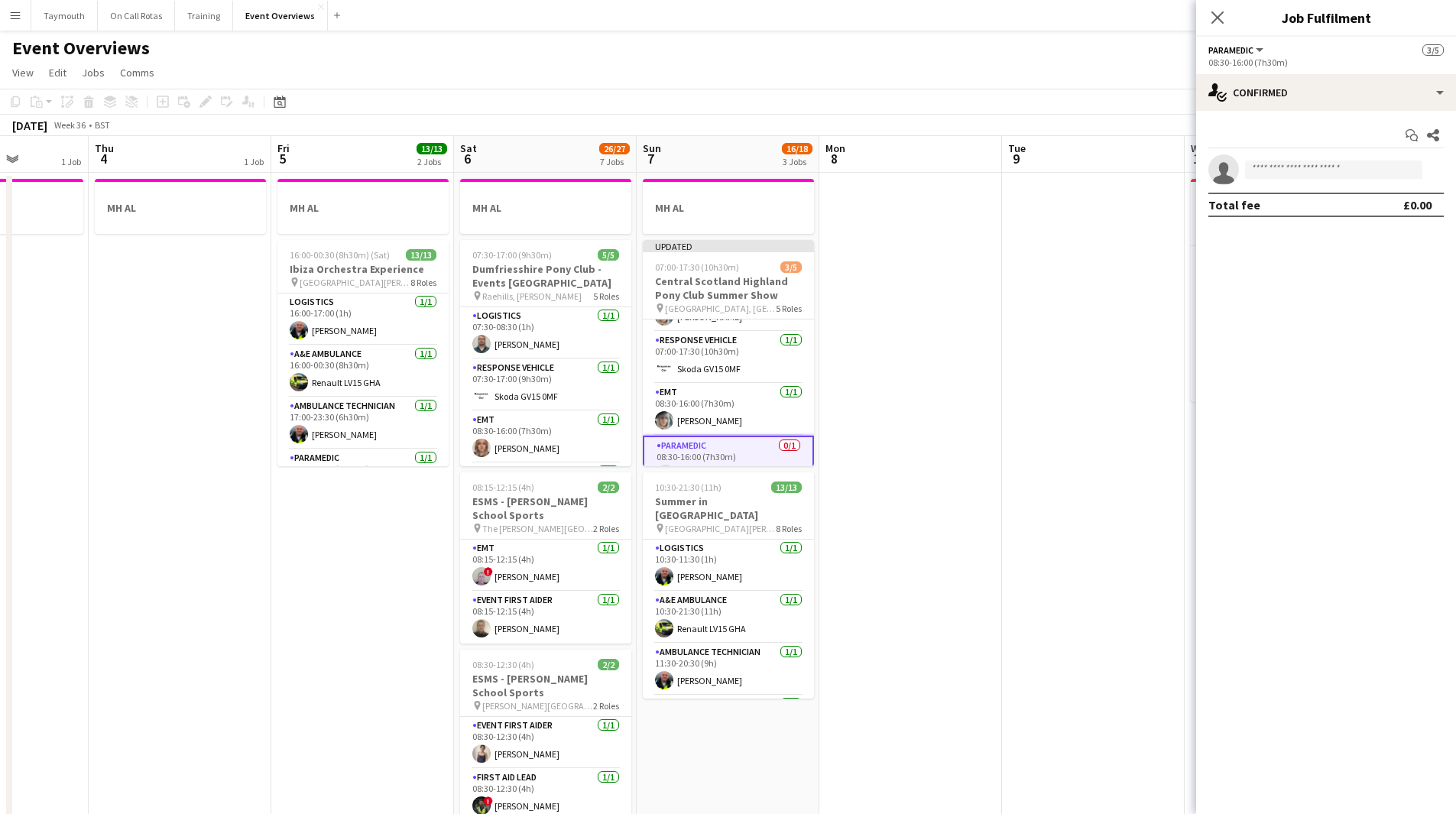
scroll to position [38, 0]
click at [1299, 168] on input at bounding box center [1334, 169] width 178 height 18
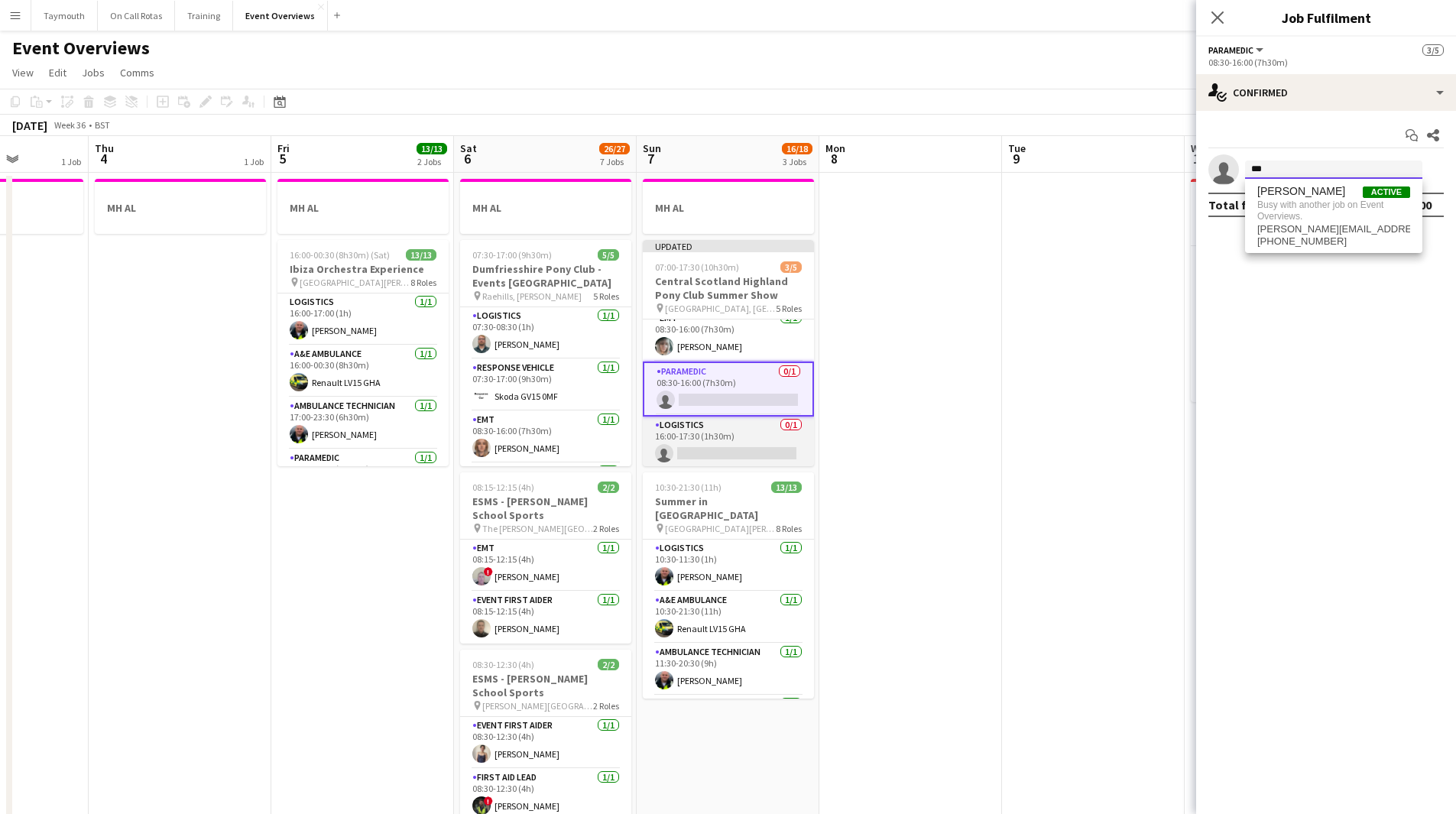
scroll to position [116, 0]
type input "***"
click at [722, 451] on app-card-role "Logistics 0/1 16:00-17:30 (1h30m) single-neutral-actions" at bounding box center [728, 441] width 172 height 52
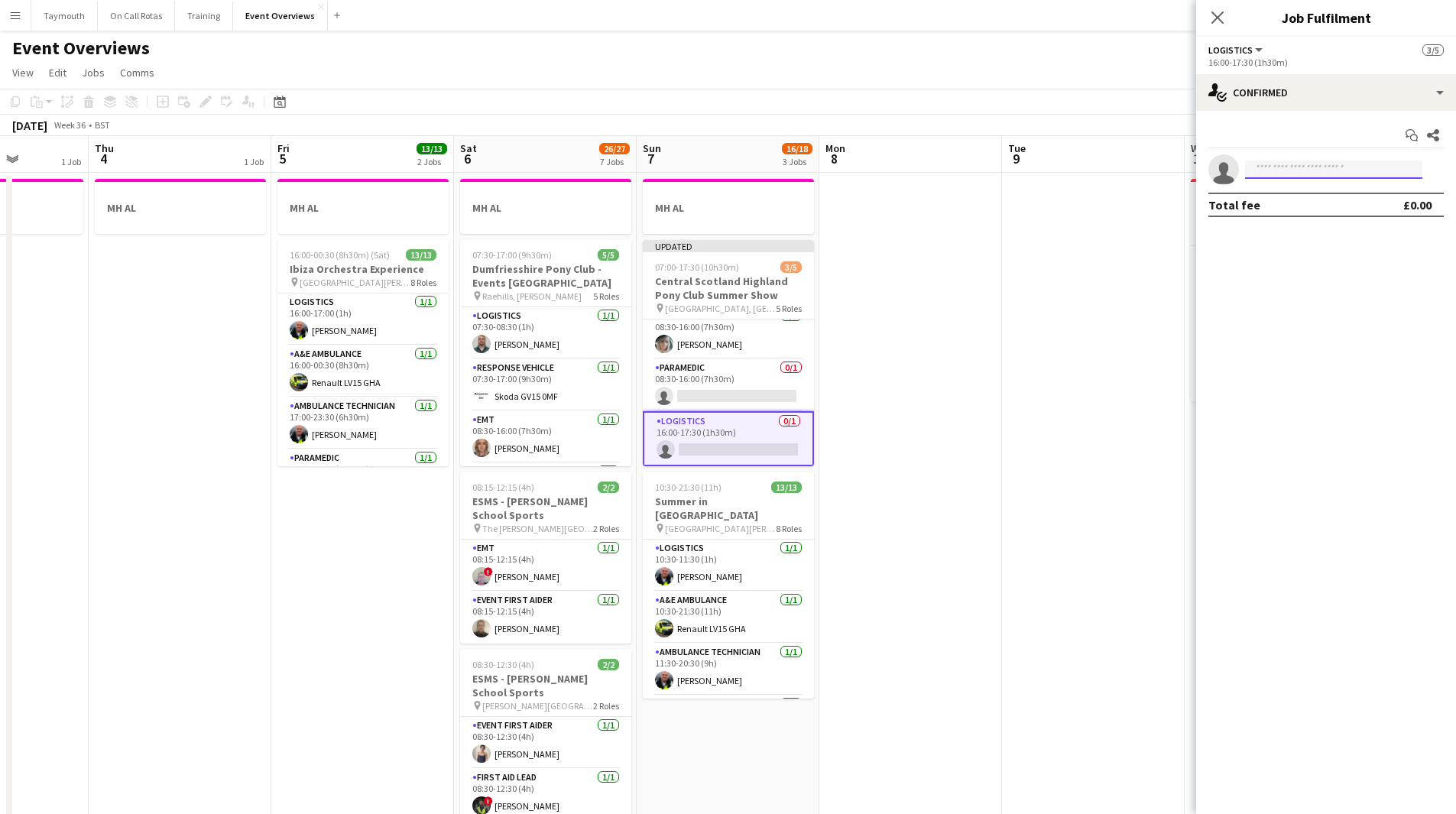
click at [1297, 171] on input at bounding box center [1334, 169] width 178 height 18
type input "*****"
click at [1334, 198] on span "helen.watson.1982@hotmail.co.uk" at bounding box center [1334, 204] width 153 height 12
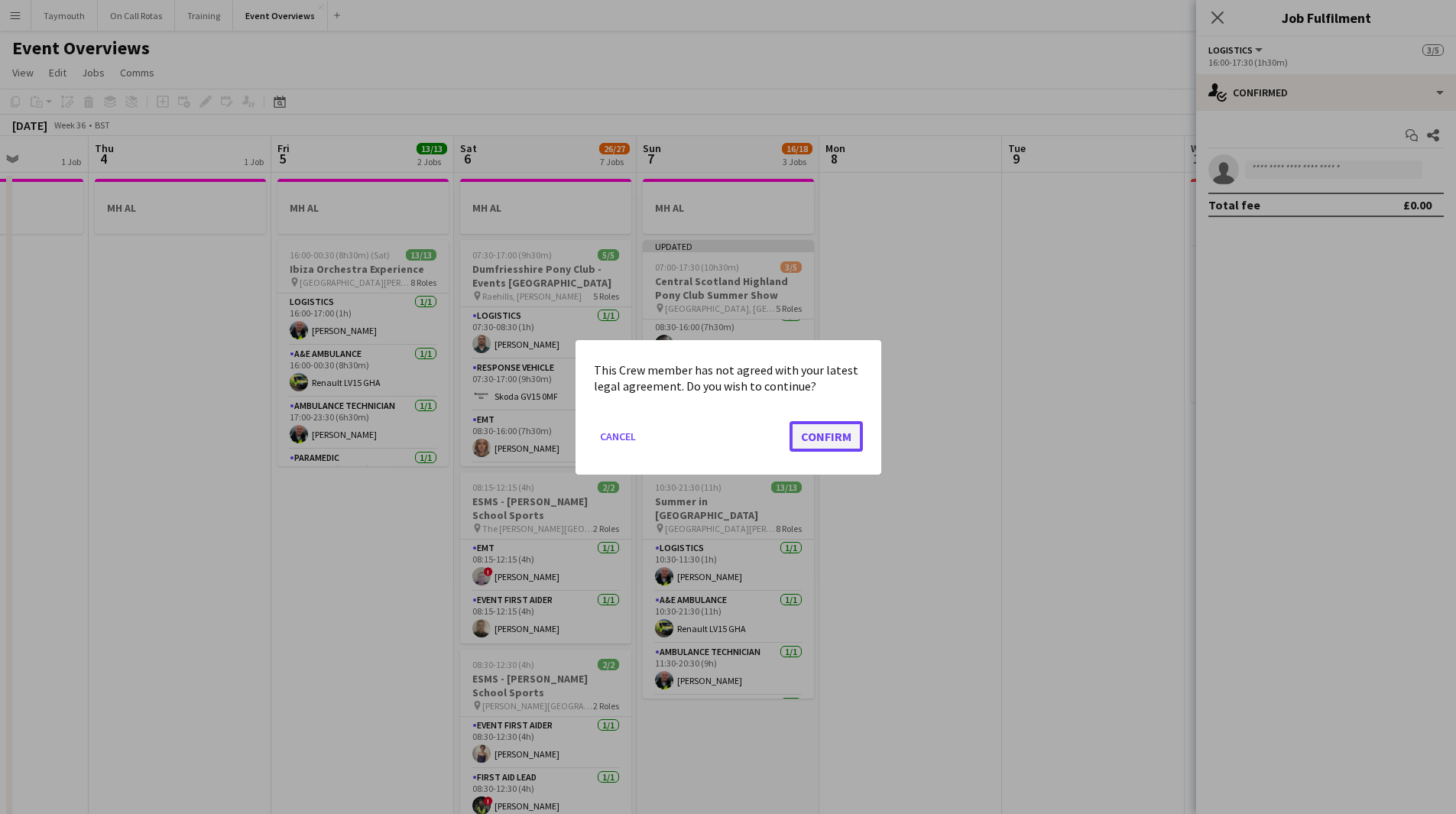
click at [818, 442] on button "Confirm" at bounding box center [826, 435] width 73 height 30
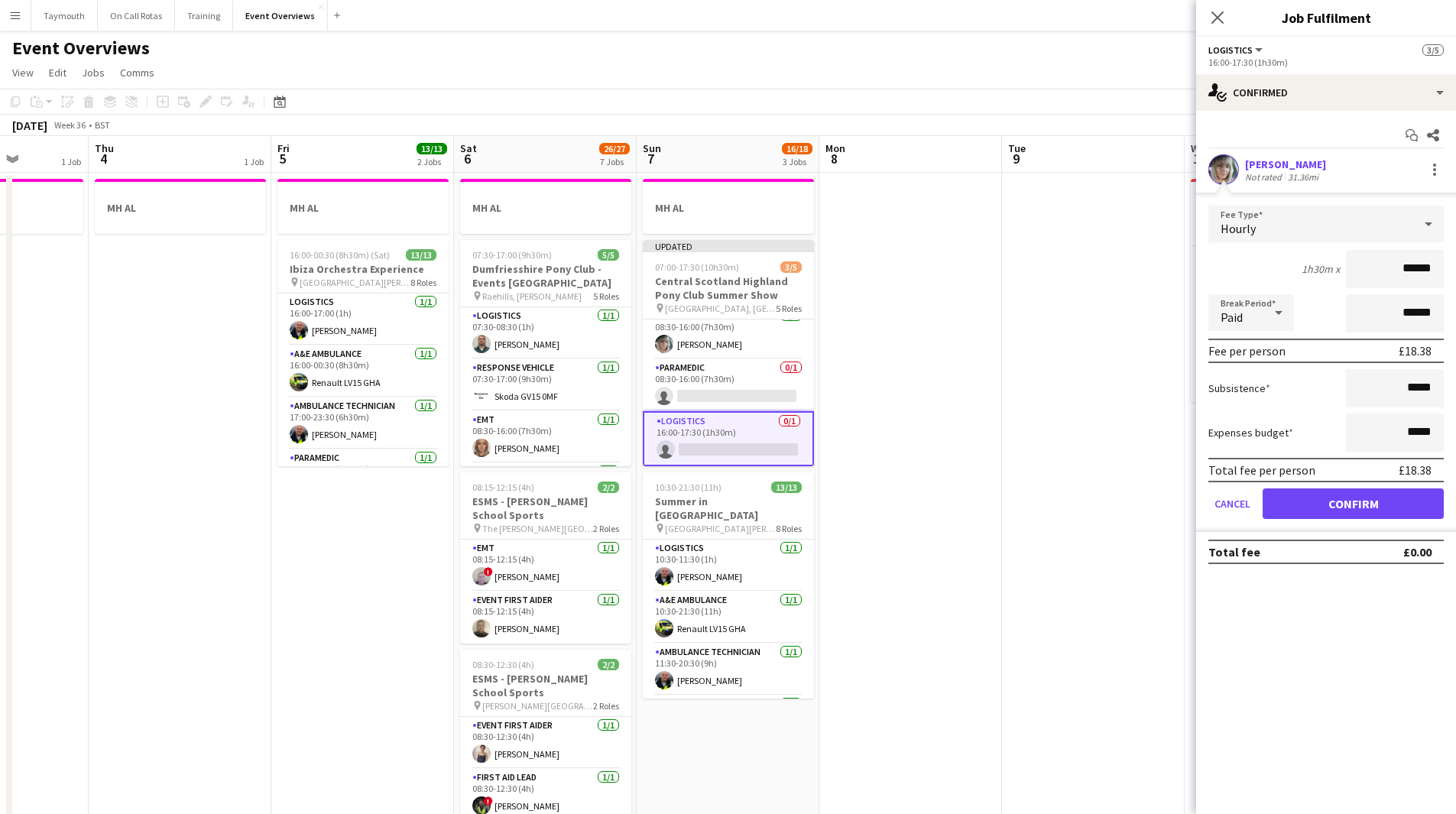
click at [940, 432] on app-date-cell at bounding box center [911, 829] width 183 height 1313
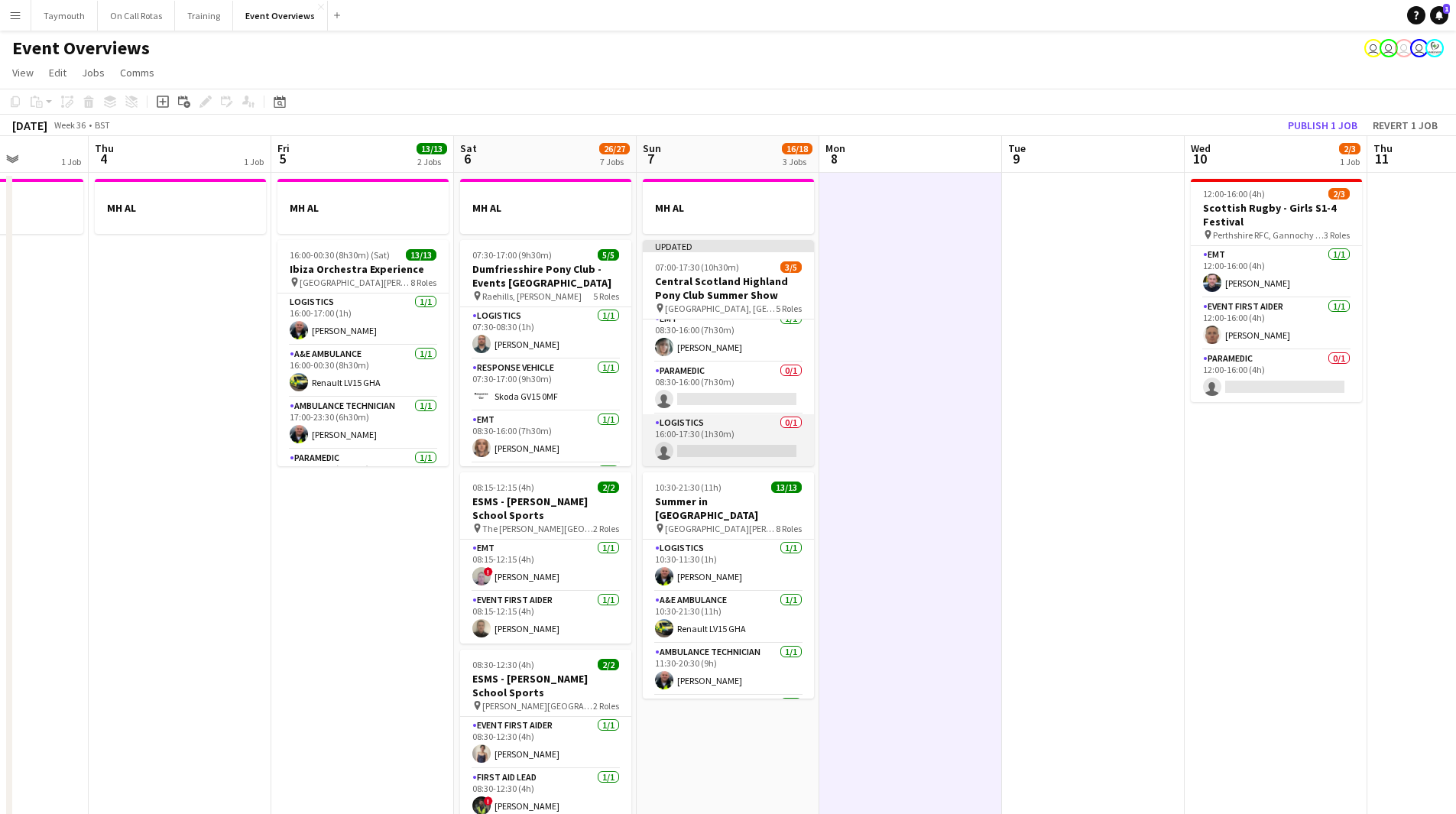
click at [705, 418] on app-card-role "Logistics 0/1 16:00-17:30 (1h30m) single-neutral-actions" at bounding box center [728, 441] width 172 height 52
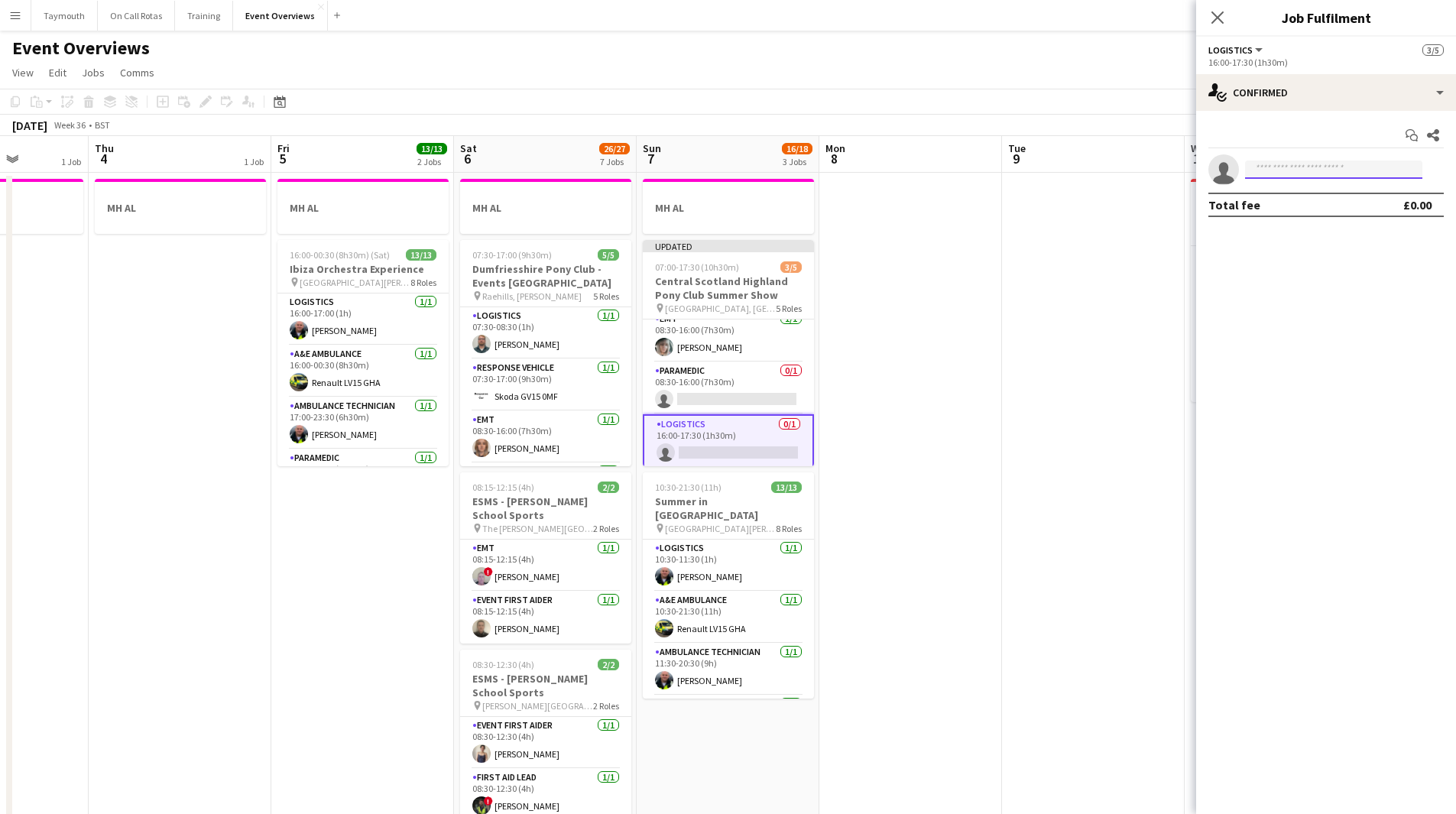
click at [1310, 174] on input at bounding box center [1334, 169] width 178 height 18
type input "*****"
click at [1308, 208] on span "helen.watson.1982@hotmail.co.uk" at bounding box center [1334, 204] width 153 height 12
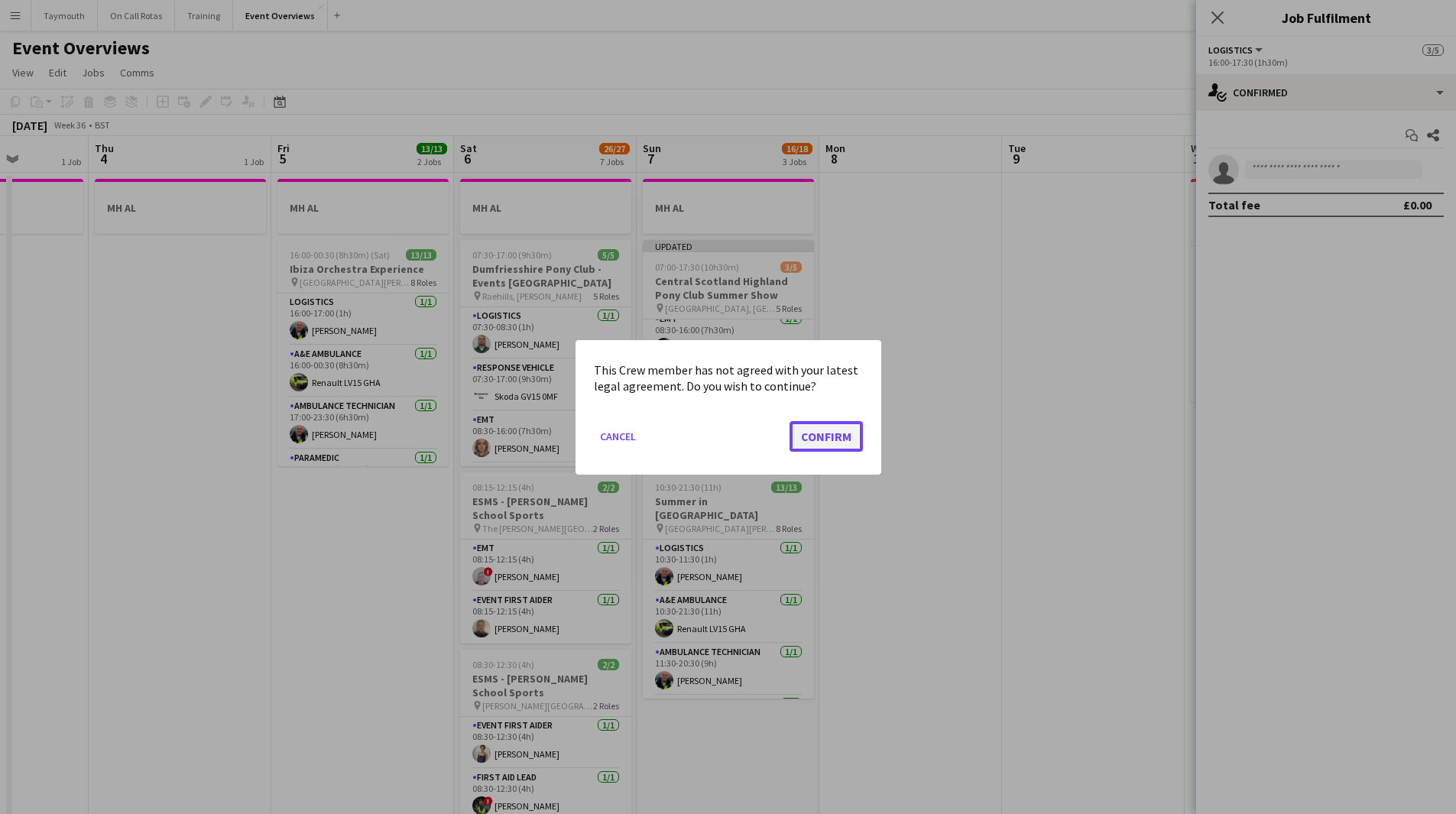
click at [839, 435] on button "Confirm" at bounding box center [826, 435] width 73 height 30
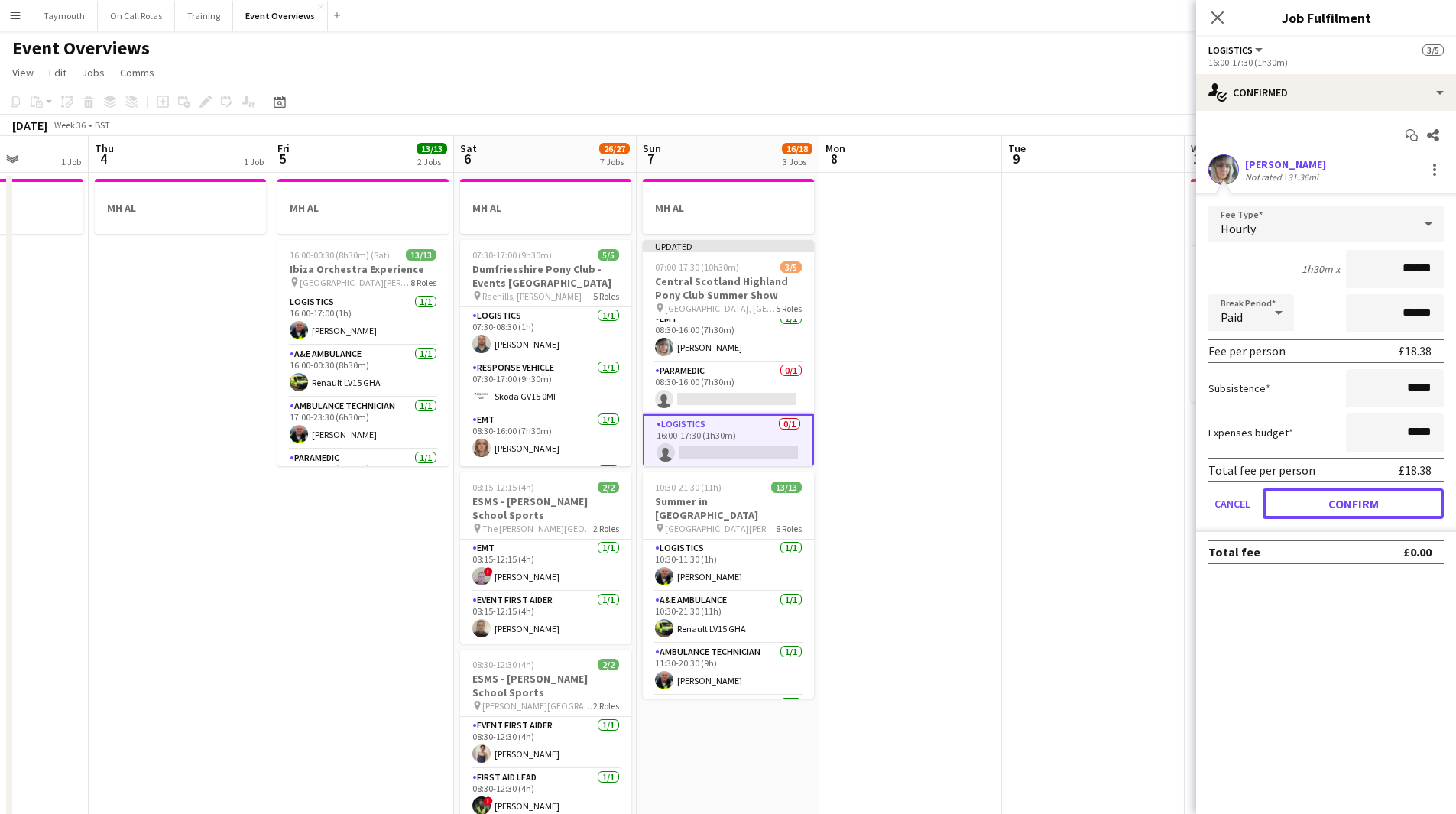
click at [1338, 500] on button "Confirm" at bounding box center [1353, 504] width 181 height 30
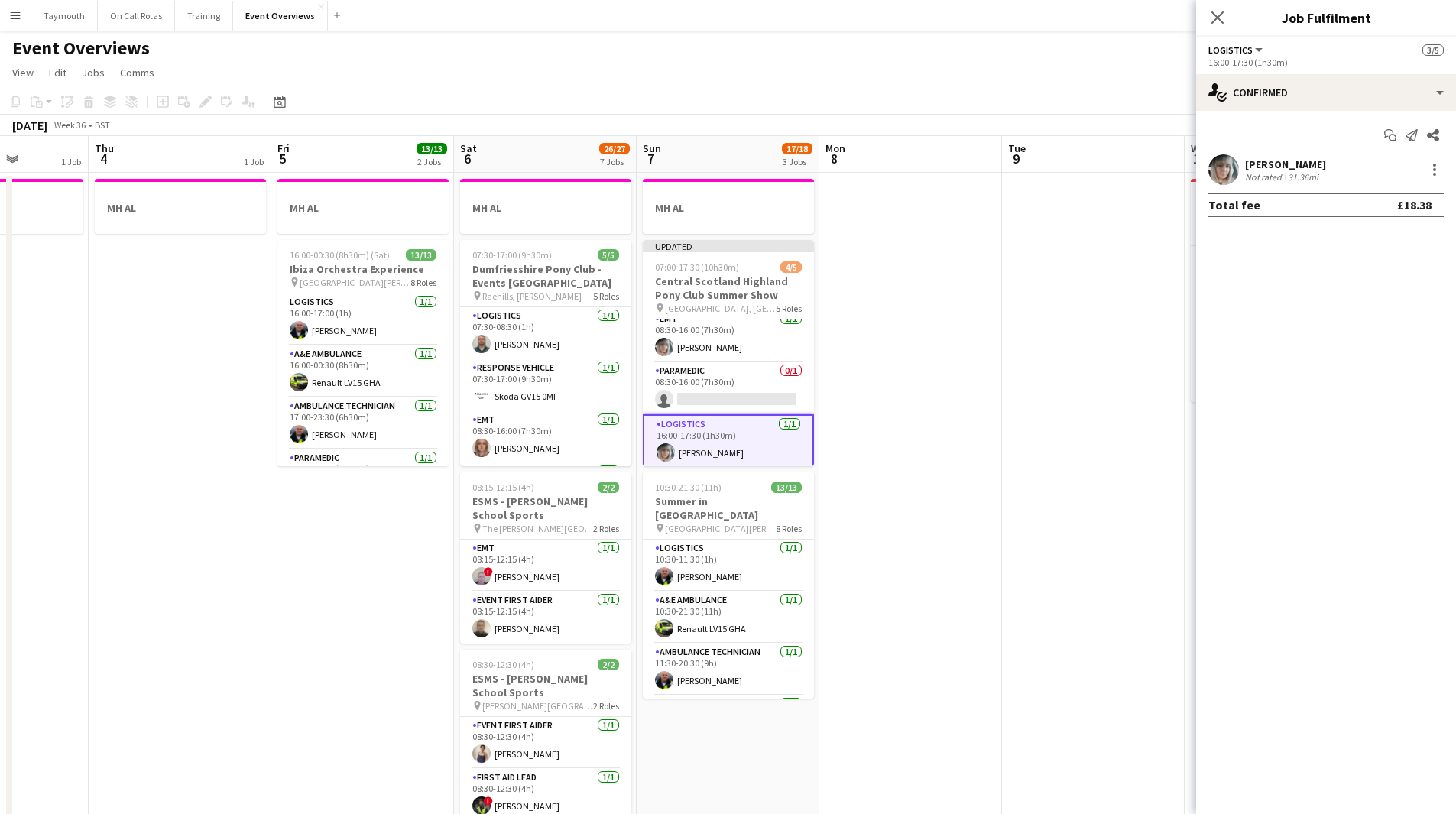
click at [1065, 449] on app-date-cell at bounding box center [1094, 829] width 183 height 1313
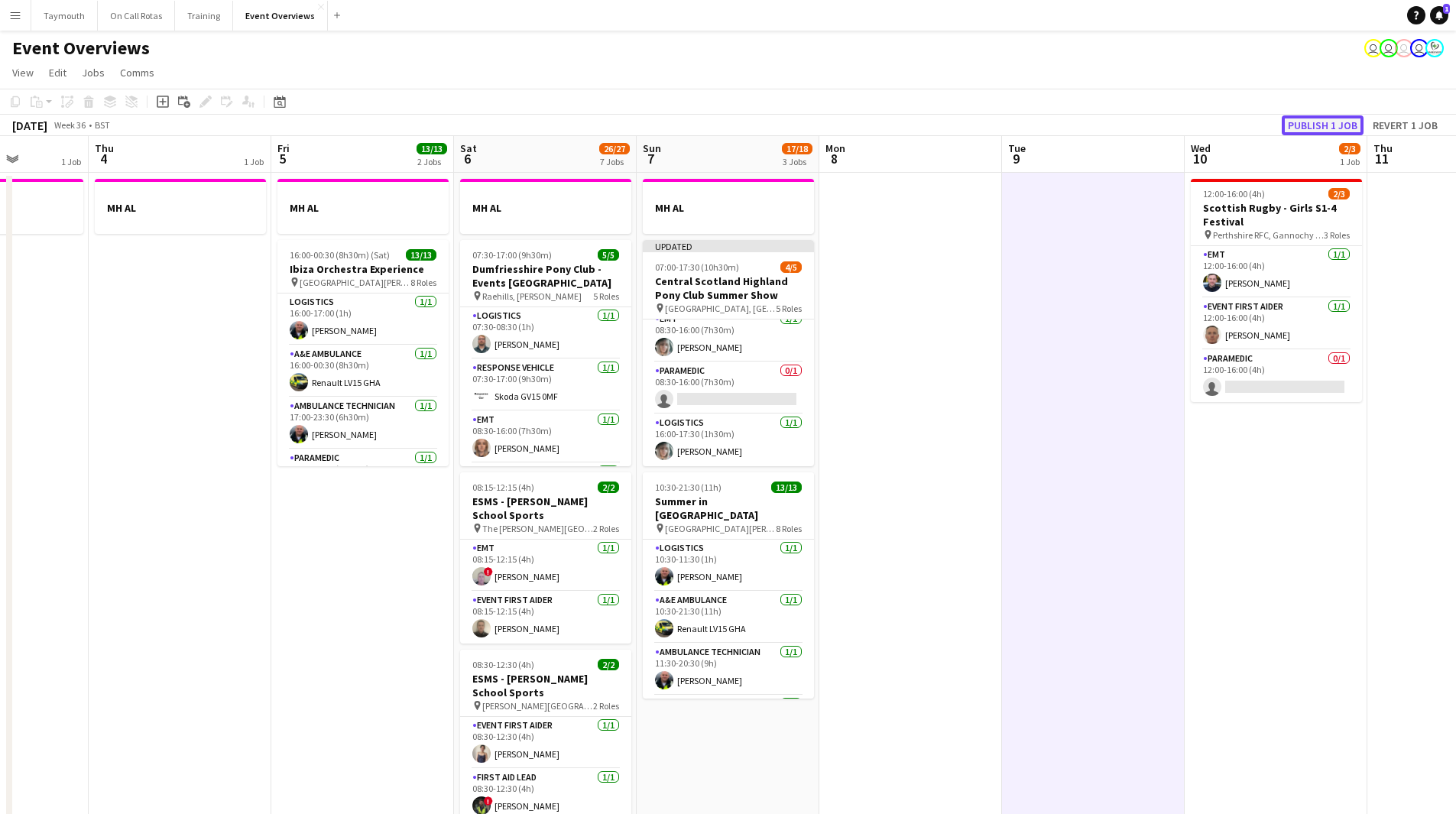
click at [1322, 128] on button "Publish 1 job" at bounding box center [1322, 125] width 82 height 20
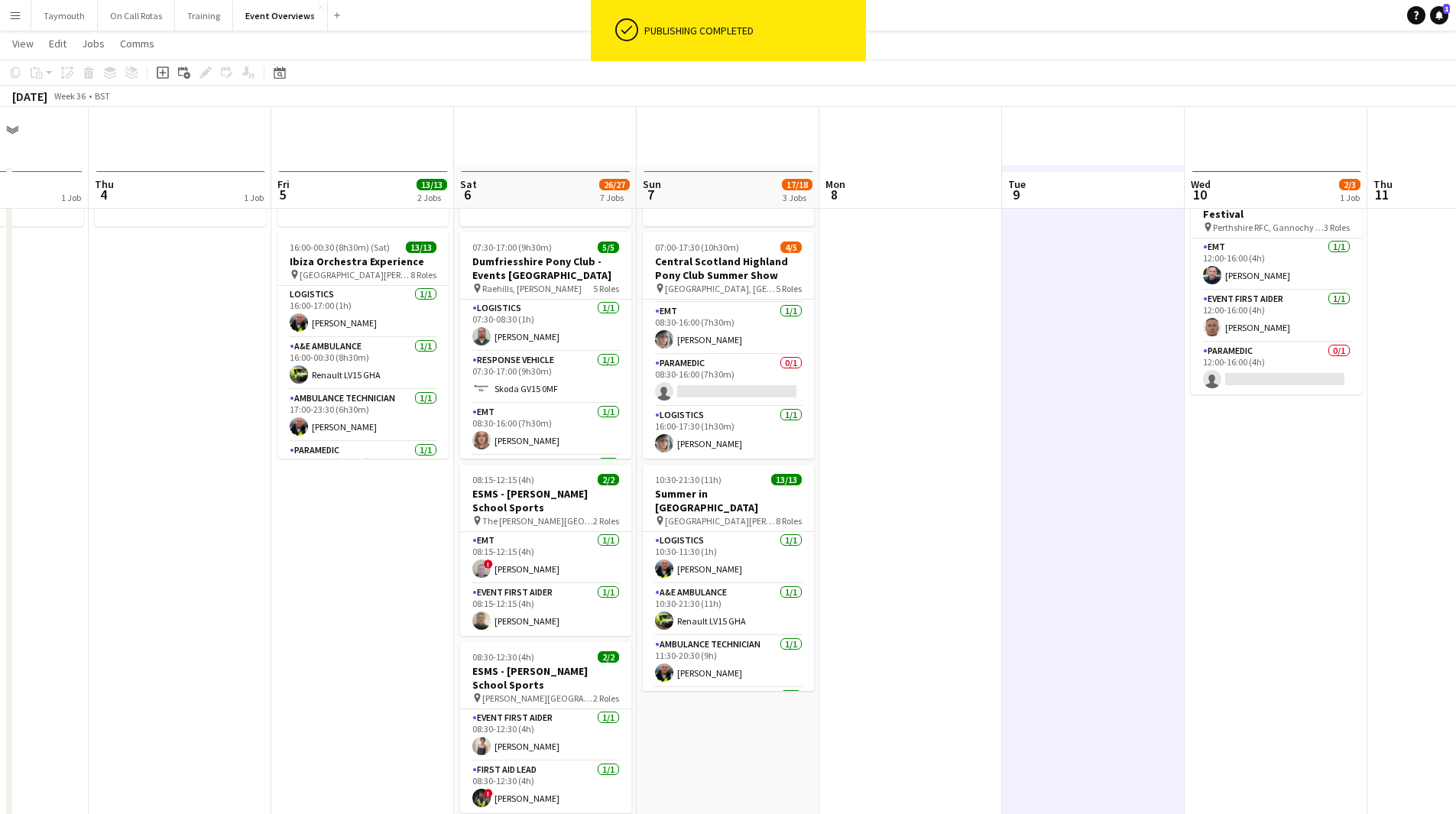
scroll to position [0, 0]
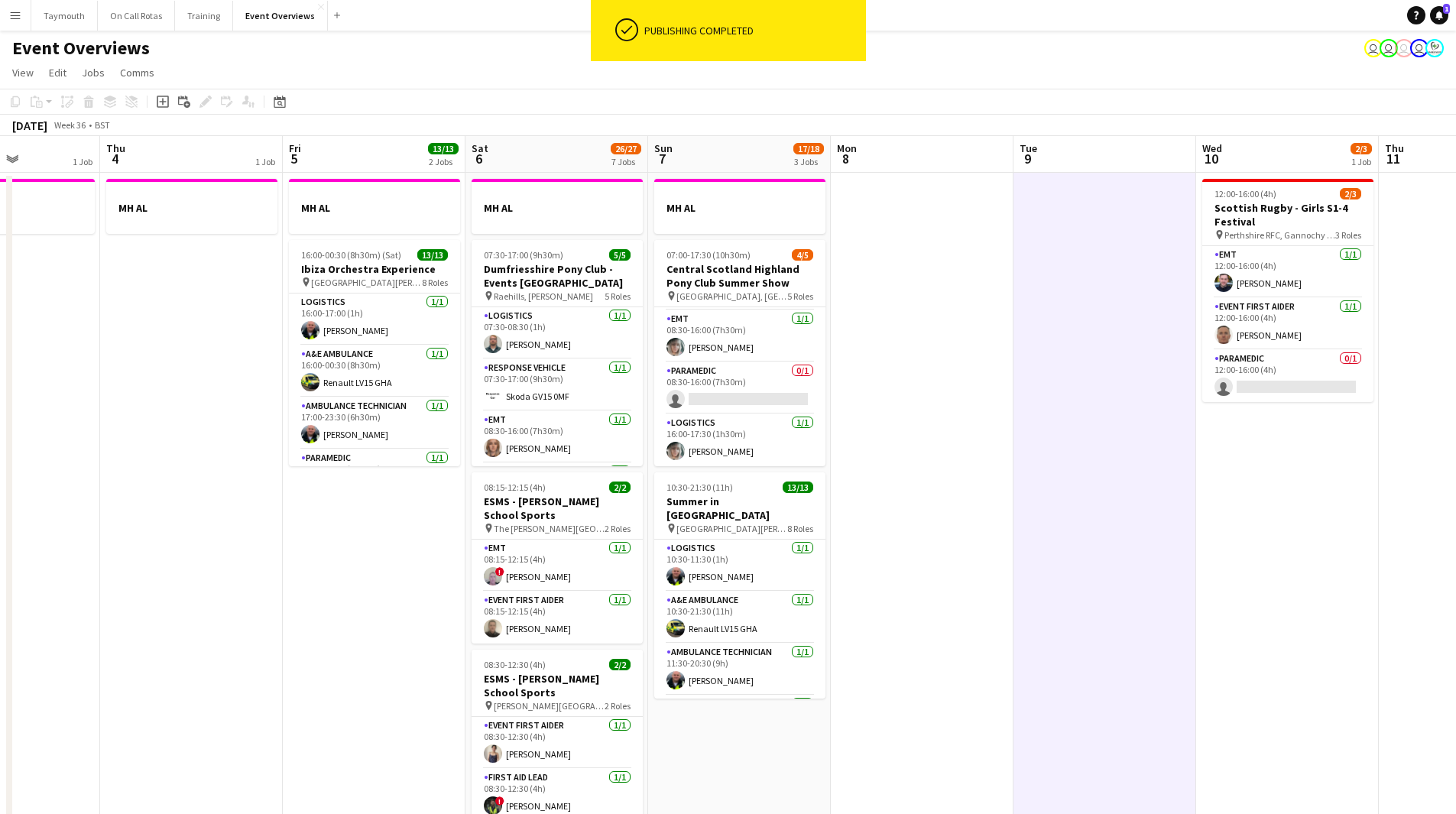
click at [401, 604] on app-calendar-viewport "Mon 1 1 Job Tue 2 1/1 2 Jobs Wed 3 1 Job Thu 4 1 Job Fri 5 13/13 2 Jobs Sat 6 2…" at bounding box center [728, 811] width 1456 height 1350
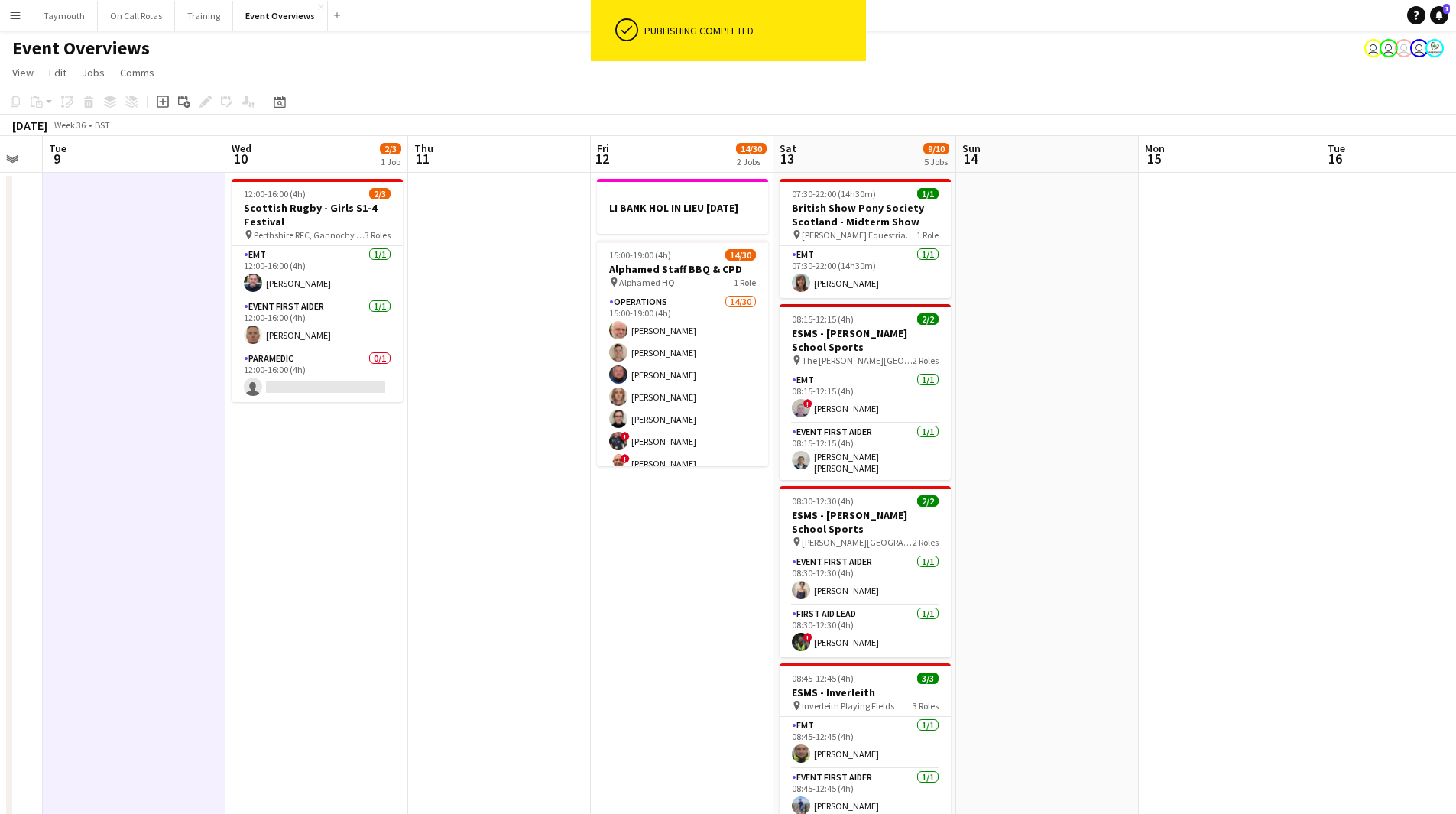
drag, startPoint x: 641, startPoint y: 598, endPoint x: 359, endPoint y: 591, distance: 282.1
click at [348, 598] on app-calendar-viewport "Sat 6 26/27 7 Jobs Sun 7 17/18 3 Jobs Mon 8 Tue 9 Wed 10 2/3 1 Job Thu 11 Fri 1…" at bounding box center [728, 811] width 1456 height 1350
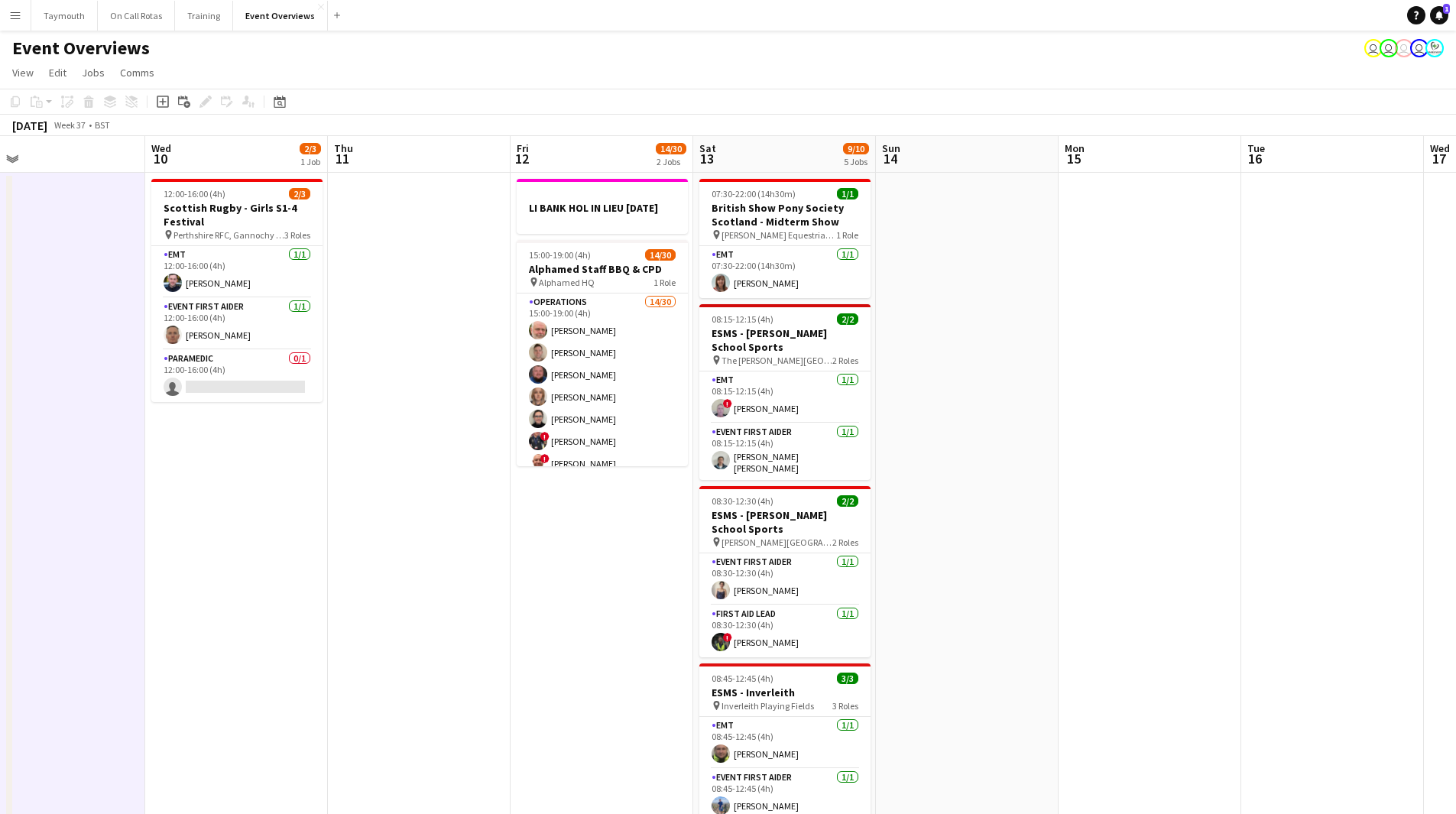
drag, startPoint x: 477, startPoint y: 589, endPoint x: 963, endPoint y: 571, distance: 486.3
click at [963, 571] on app-calendar-viewport "Mon 8 Tue 9 Wed 10 2/3 1 Job Thu 11 Fri 12 14/30 2 Jobs Sat 13 9/10 5 Jobs Sun …" at bounding box center [728, 811] width 1456 height 1350
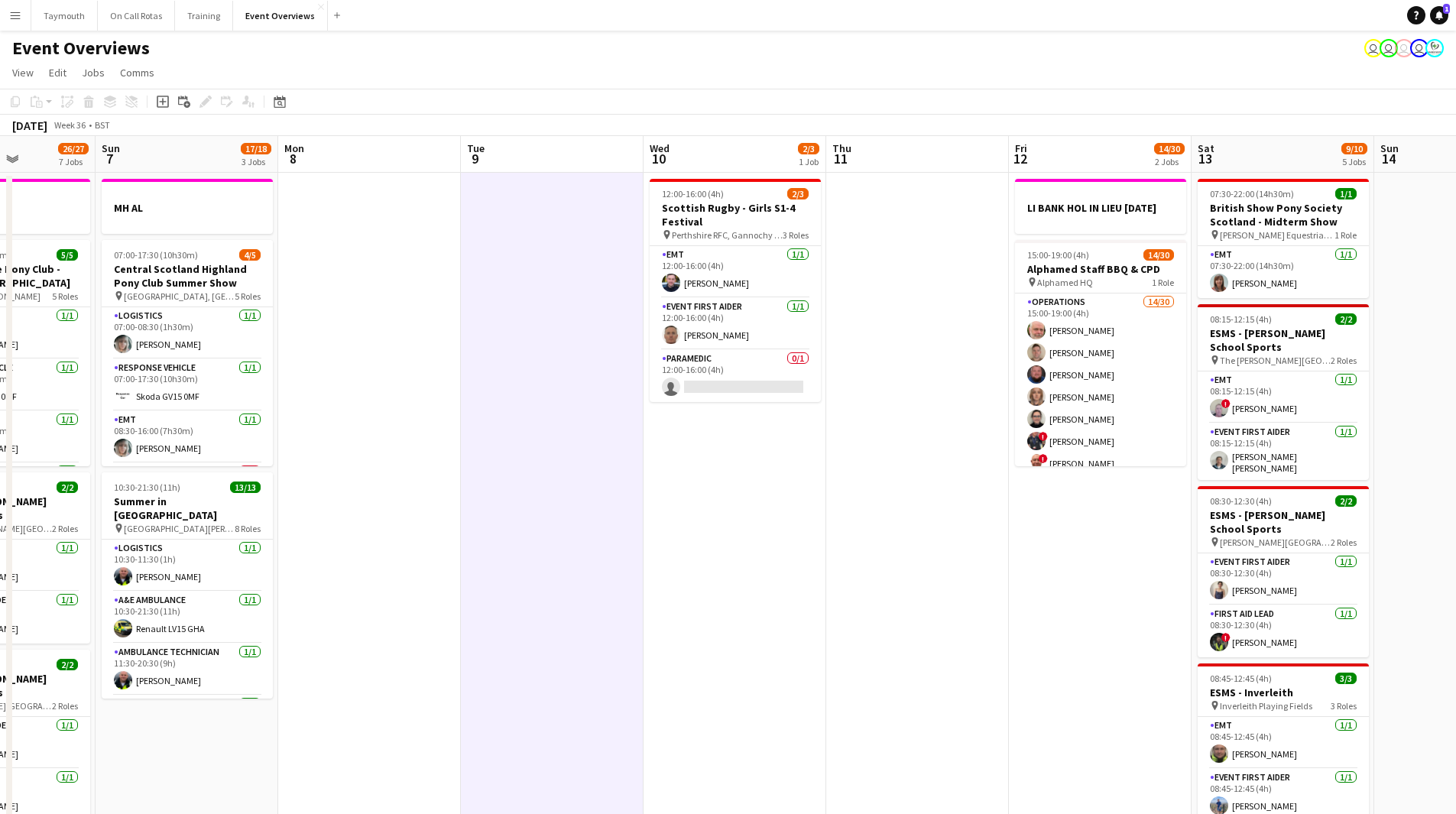
drag, startPoint x: 401, startPoint y: 674, endPoint x: 699, endPoint y: 627, distance: 301.7
click at [820, 593] on app-calendar-viewport "Thu 4 1 Job Fri 5 13/13 2 Jobs Sat 6 26/27 7 Jobs Sun 7 17/18 3 Jobs Mon 8 Tue …" at bounding box center [728, 811] width 1456 height 1350
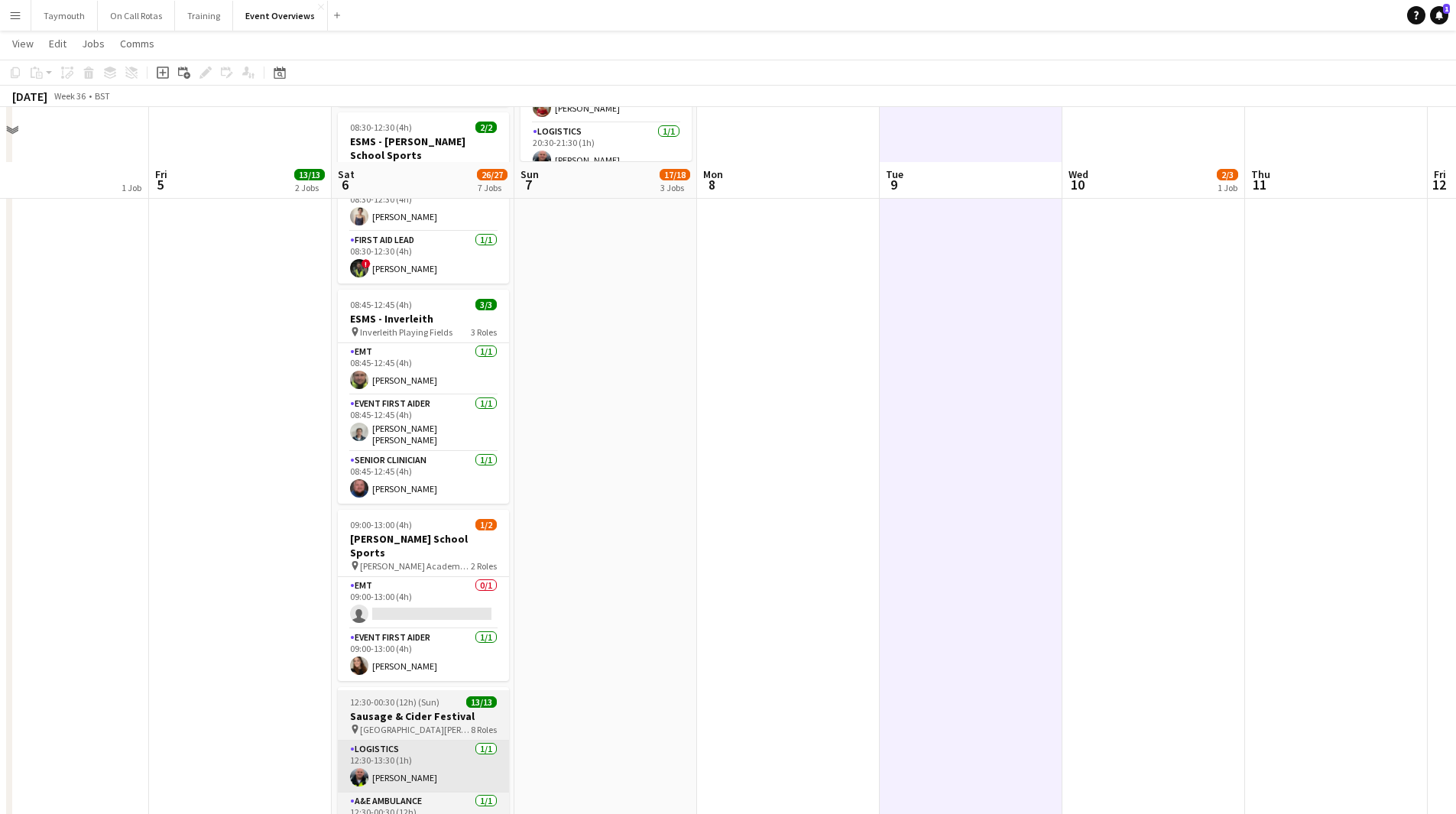
scroll to position [611, 0]
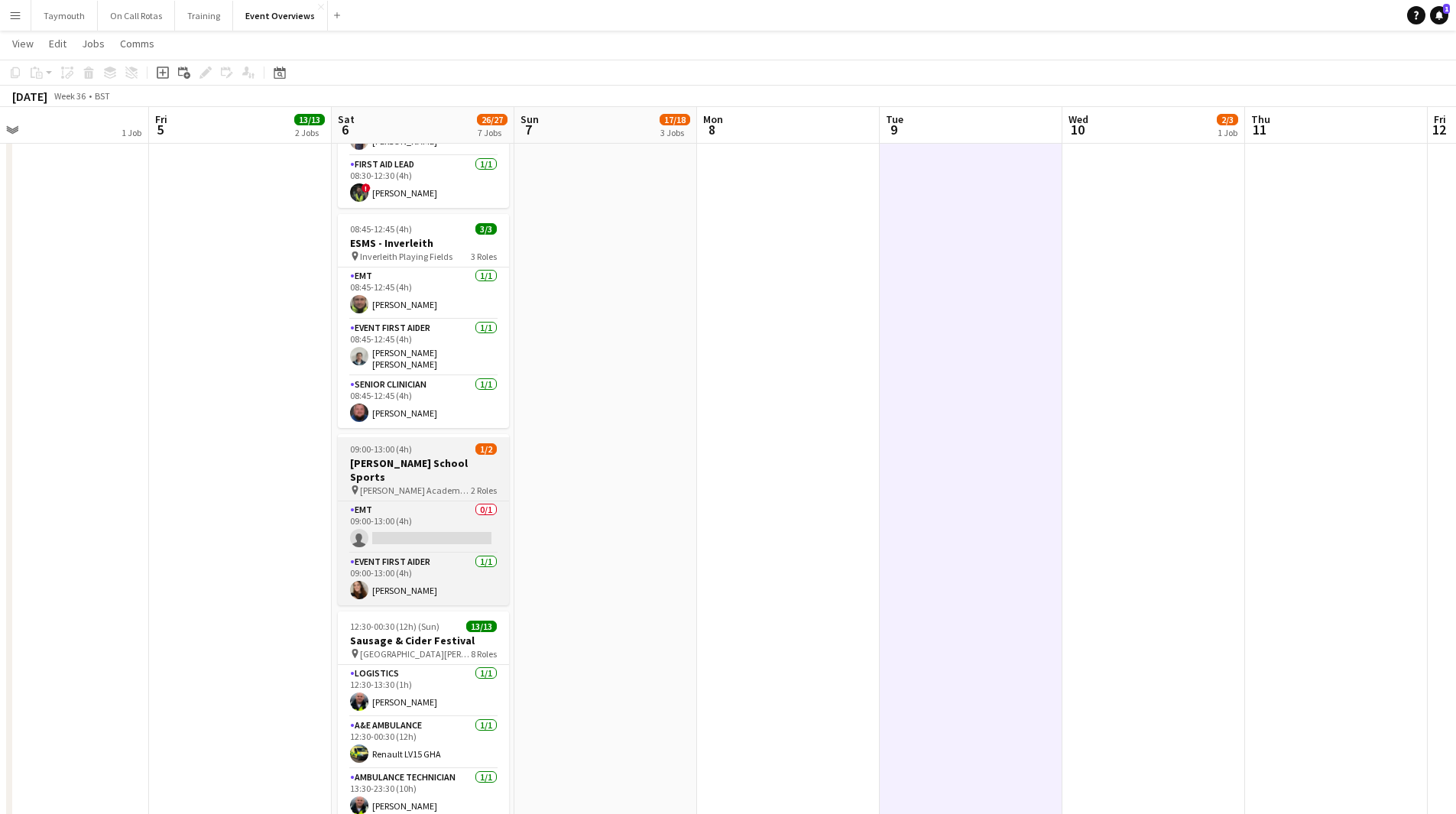
click at [397, 456] on h3 "Morrison's School Sports" at bounding box center [423, 470] width 172 height 28
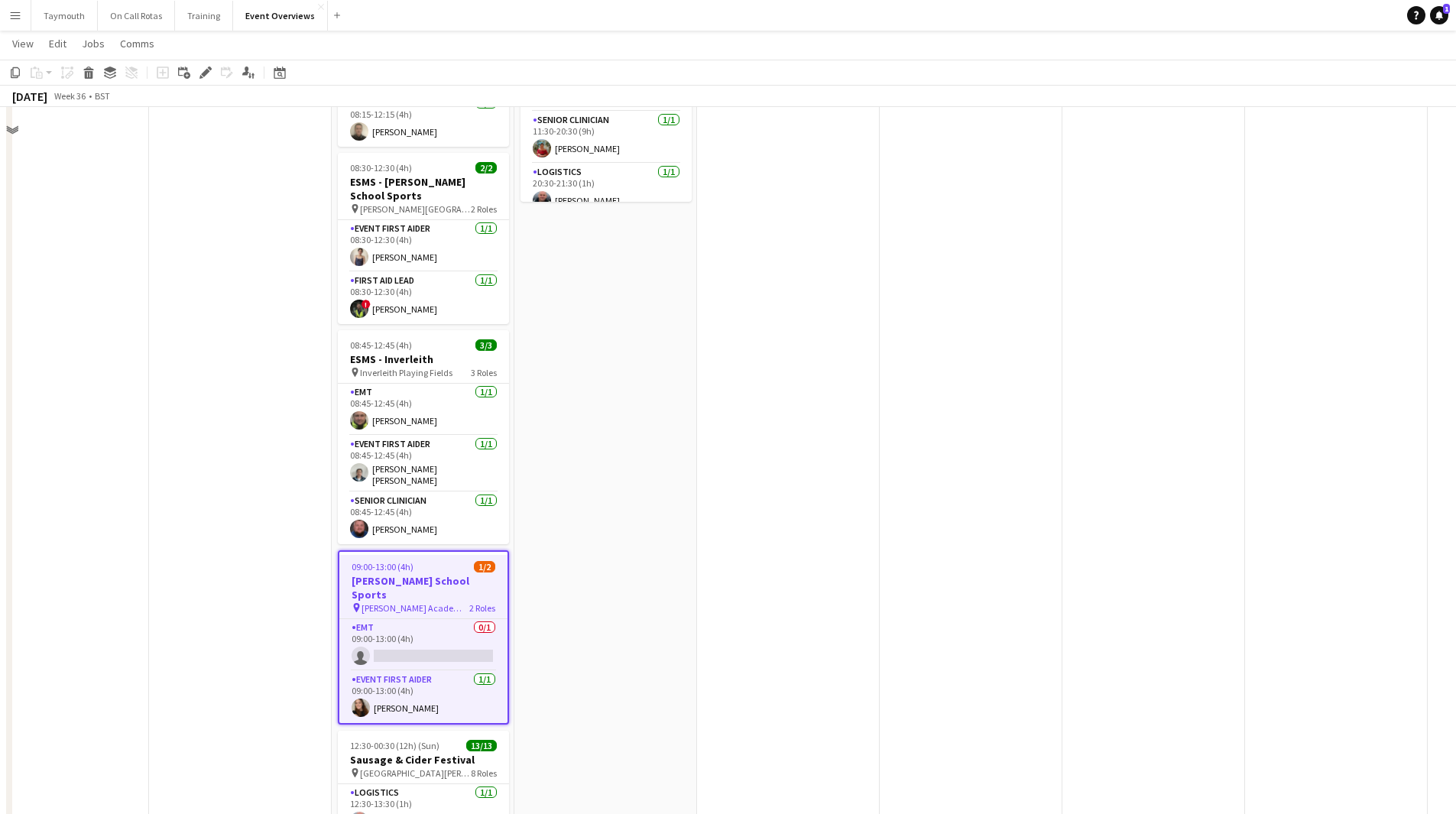
scroll to position [459, 0]
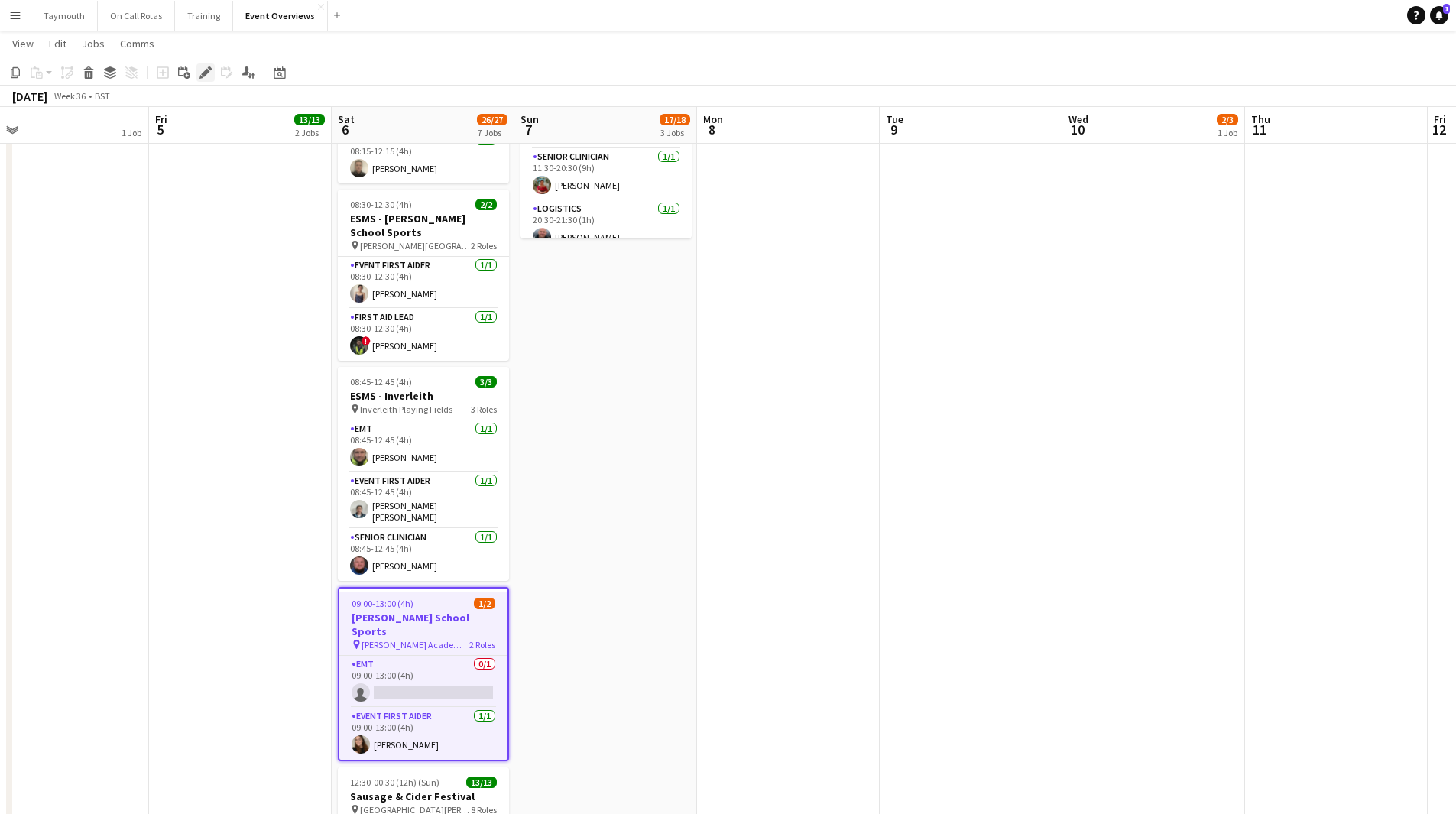
click at [204, 75] on icon at bounding box center [205, 73] width 9 height 9
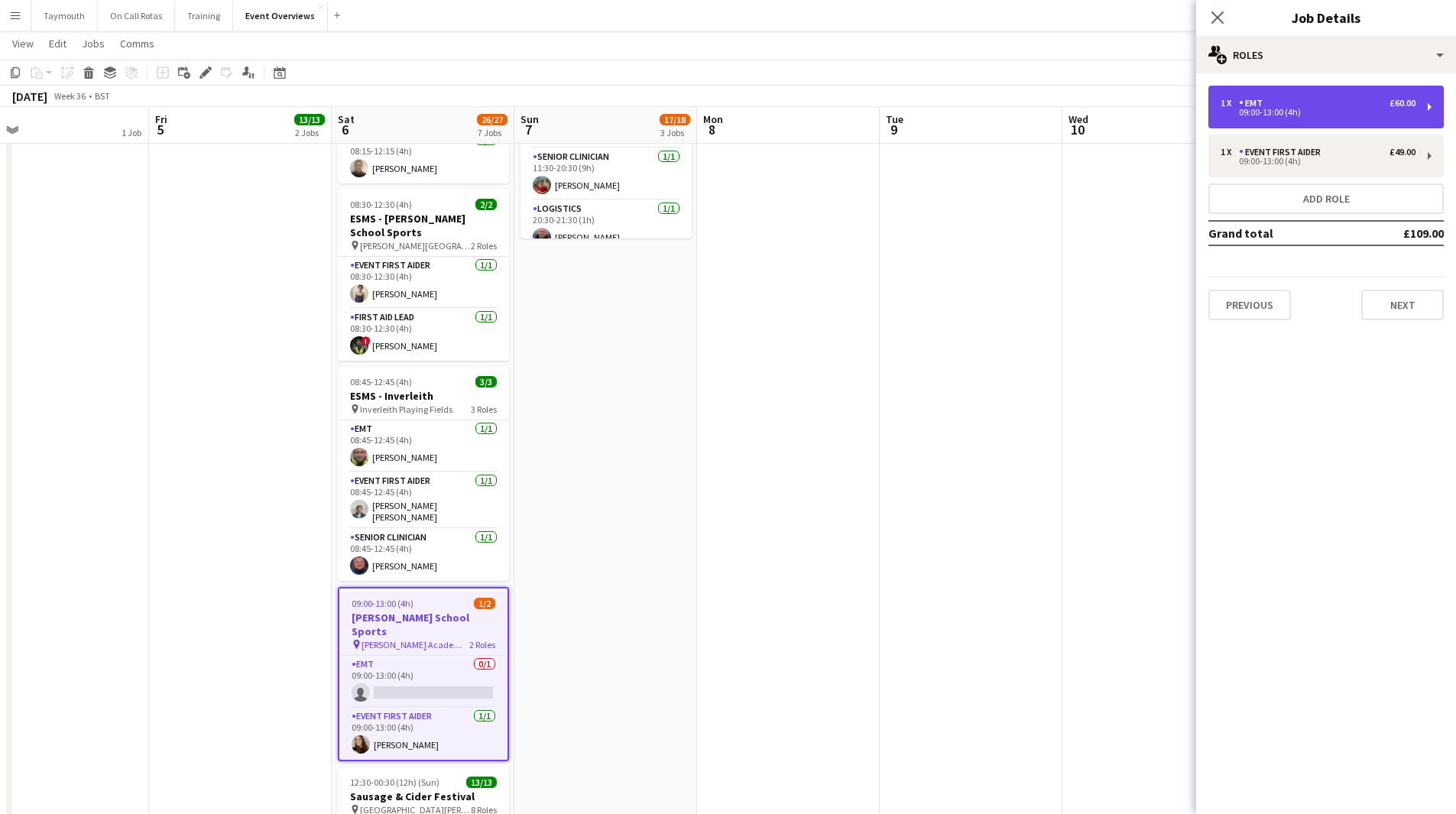
click at [1295, 110] on div "09:00-13:00 (4h)" at bounding box center [1318, 112] width 195 height 8
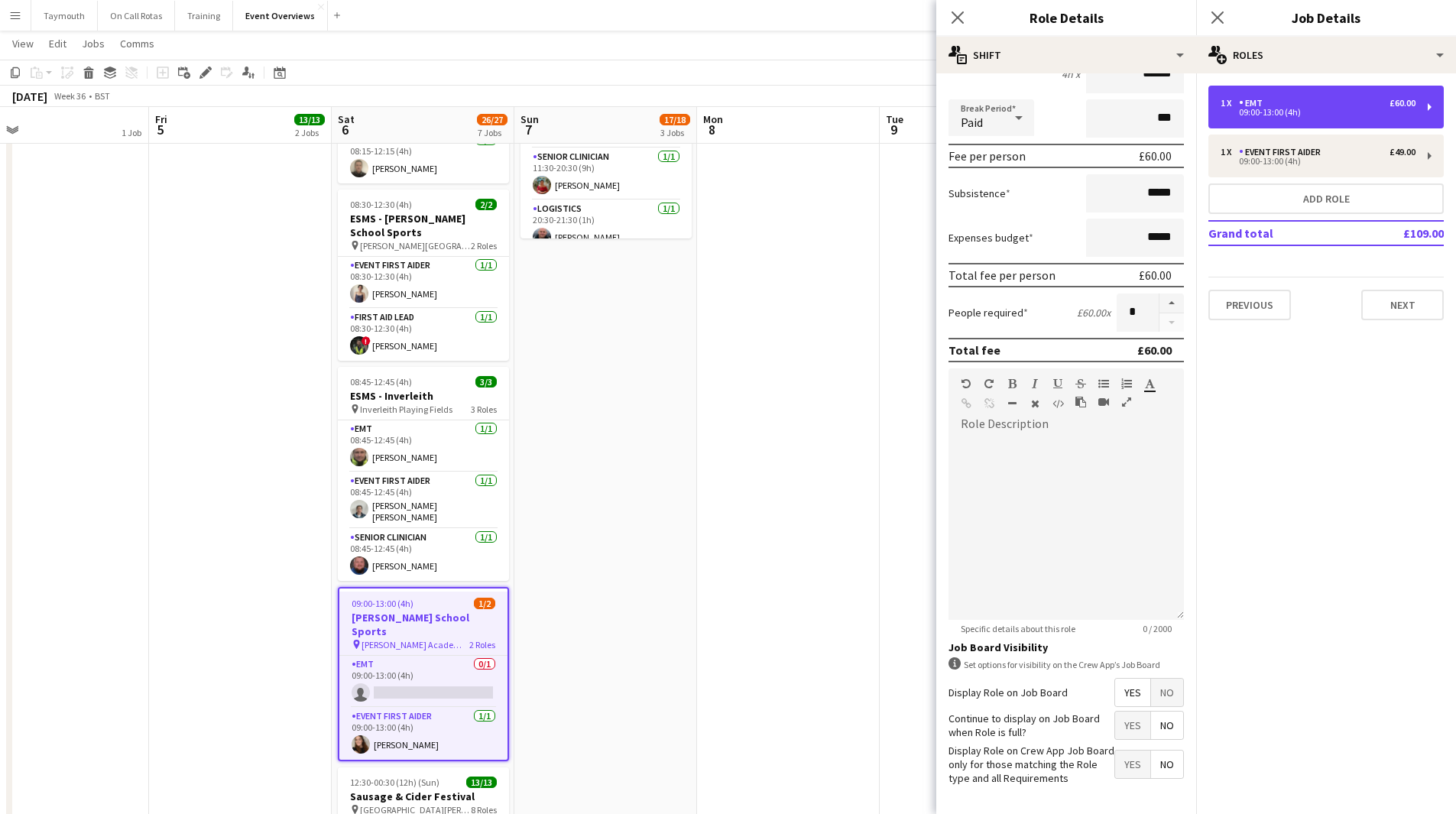
scroll to position [222, 0]
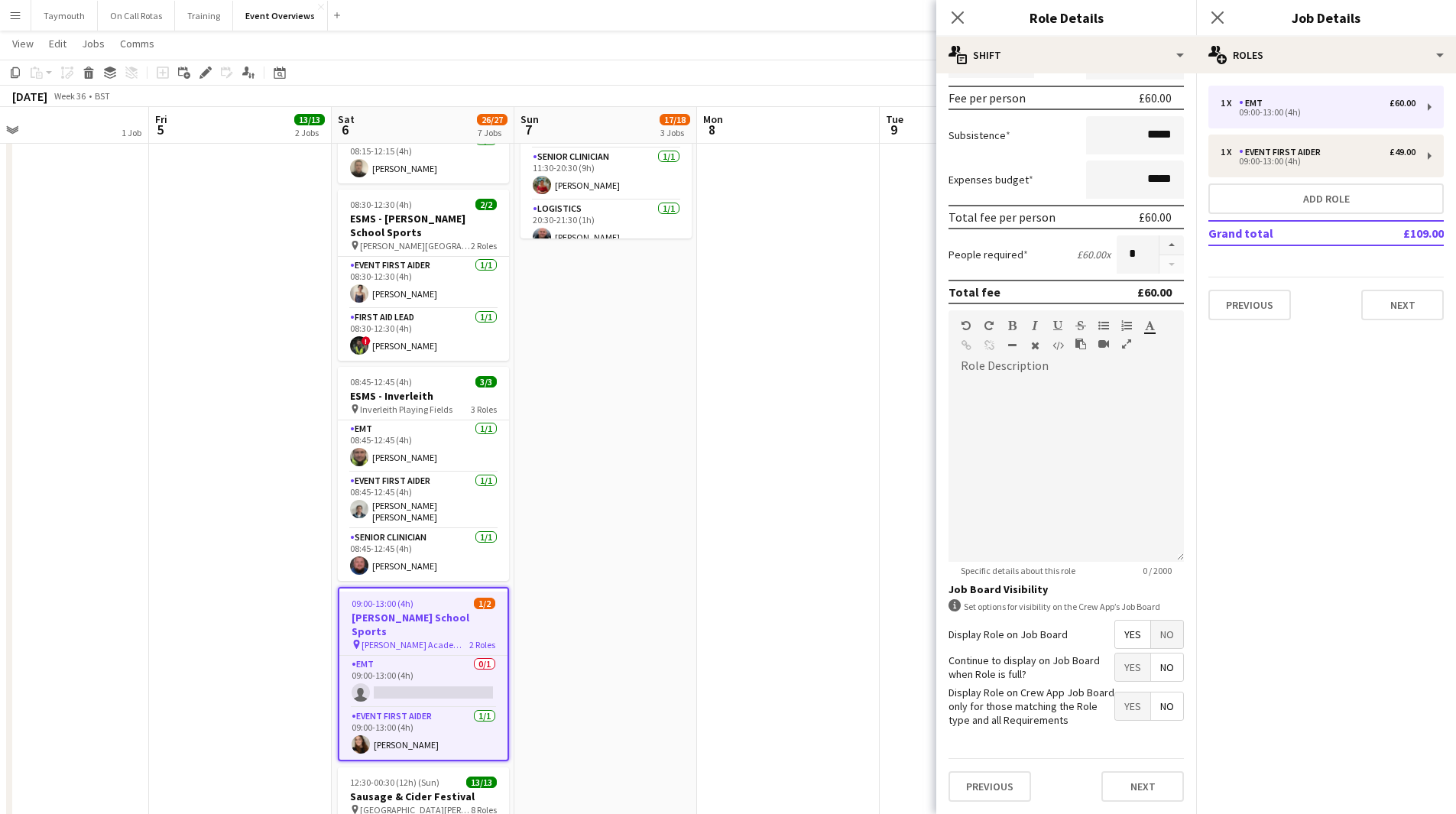
click at [1124, 636] on span "Yes" at bounding box center [1133, 635] width 35 height 28
click at [752, 584] on app-date-cell at bounding box center [789, 369] width 183 height 1313
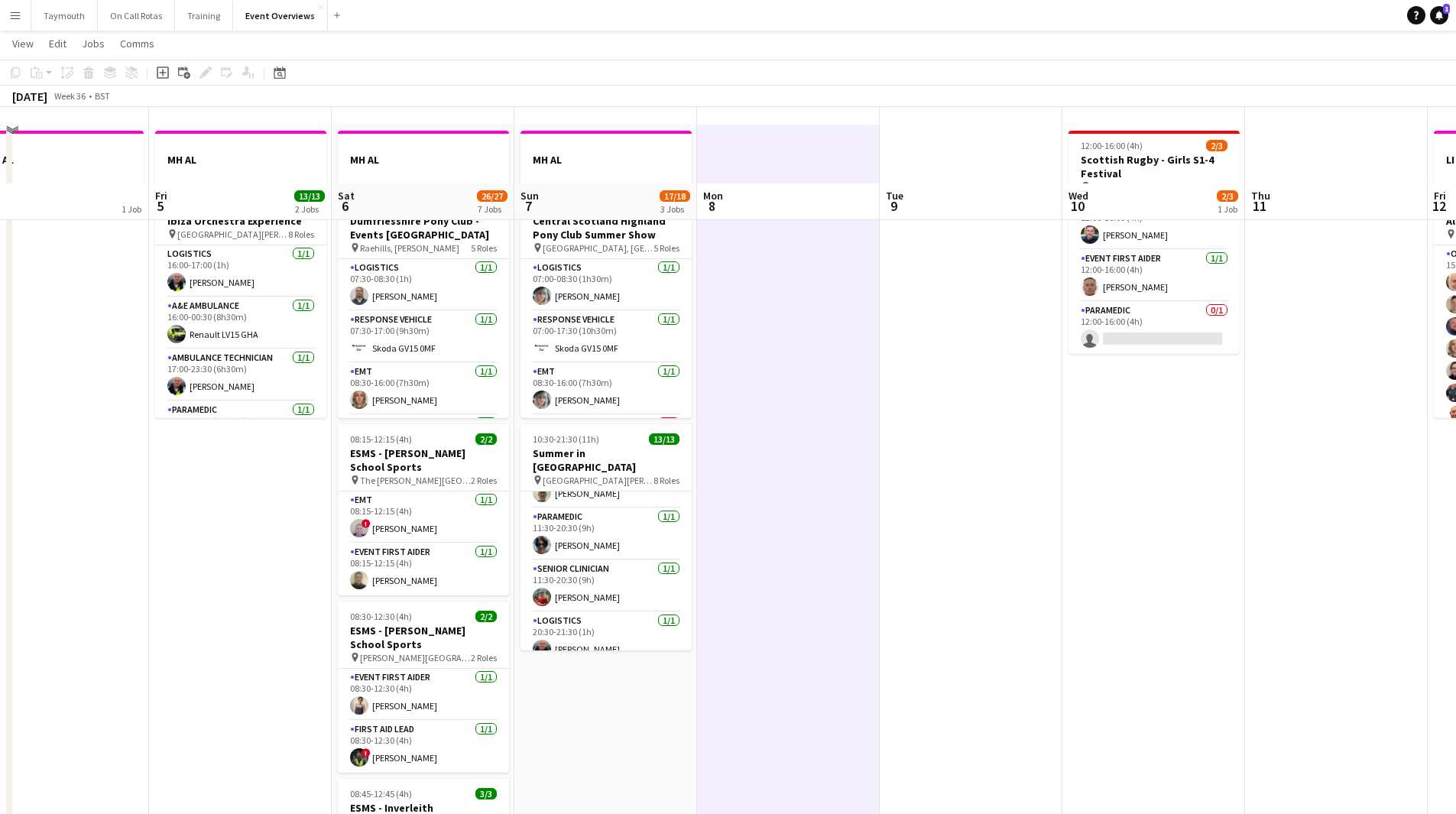
scroll to position [0, 0]
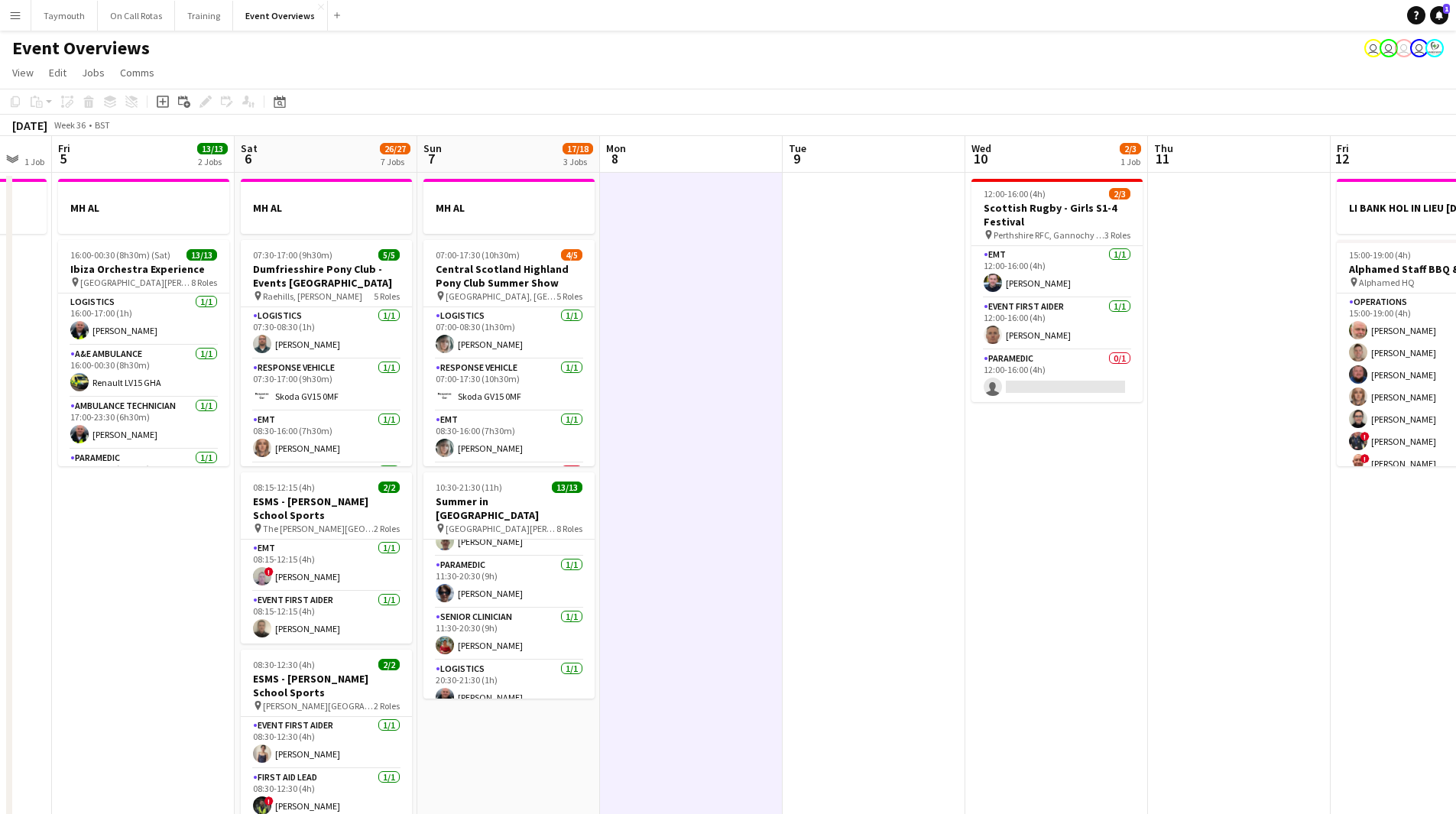
drag, startPoint x: 1188, startPoint y: 458, endPoint x: 364, endPoint y: 470, distance: 824.1
click at [439, 485] on app-calendar-viewport "Tue 2 1/1 2 Jobs Wed 3 1 Job Thu 4 1 Job Fri 5 13/13 2 Jobs Sat 6 26/27 7 Jobs …" at bounding box center [728, 811] width 1456 height 1350
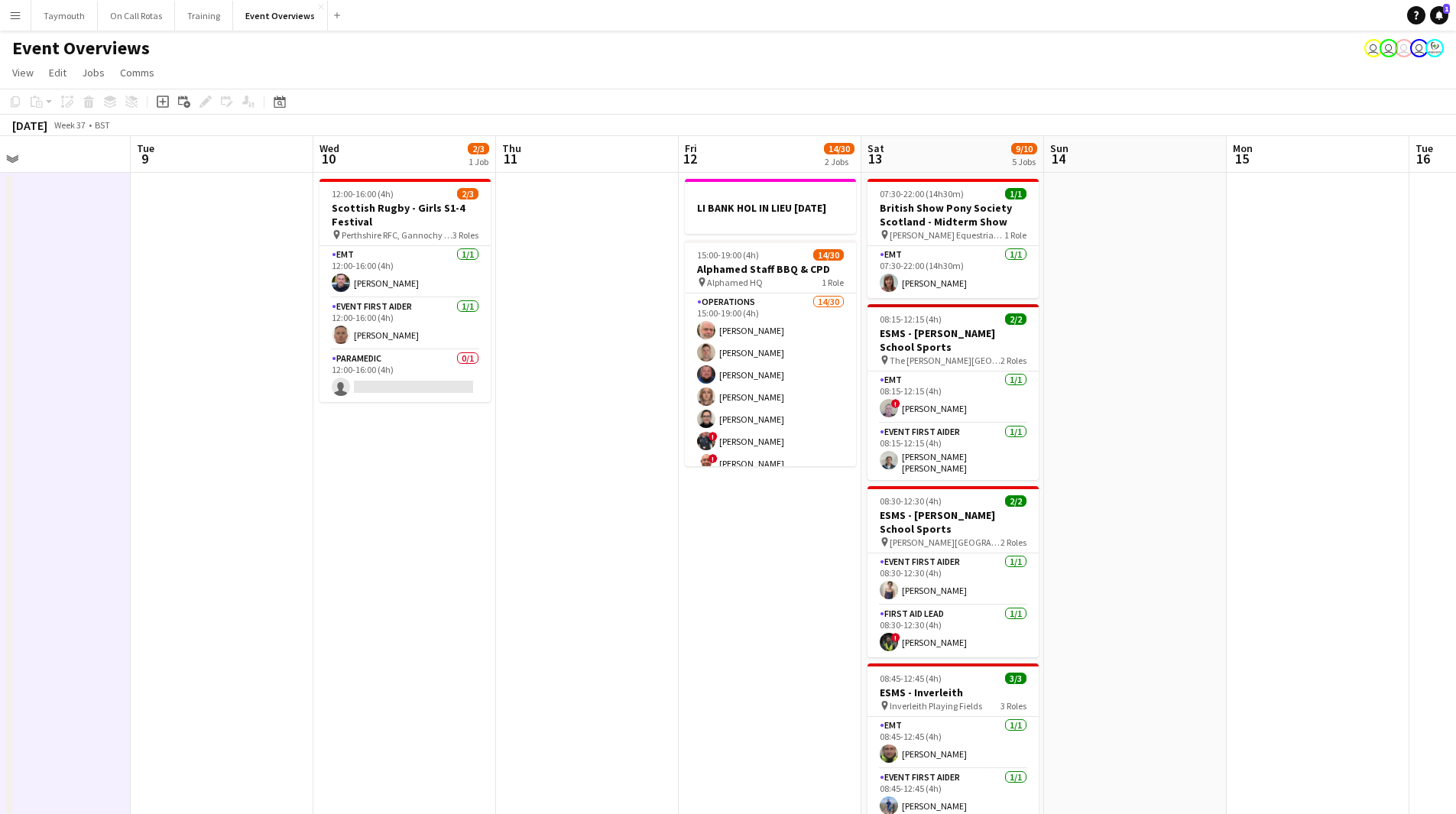
drag, startPoint x: 469, startPoint y: 511, endPoint x: 192, endPoint y: 503, distance: 277.1
click at [179, 511] on app-calendar-viewport "Fri 5 13/13 2 Jobs Sat 6 26/27 7 Jobs Sun 7 17/18 3 Jobs Mon 8 Tue 9 Wed 10 2/3…" at bounding box center [728, 811] width 1456 height 1350
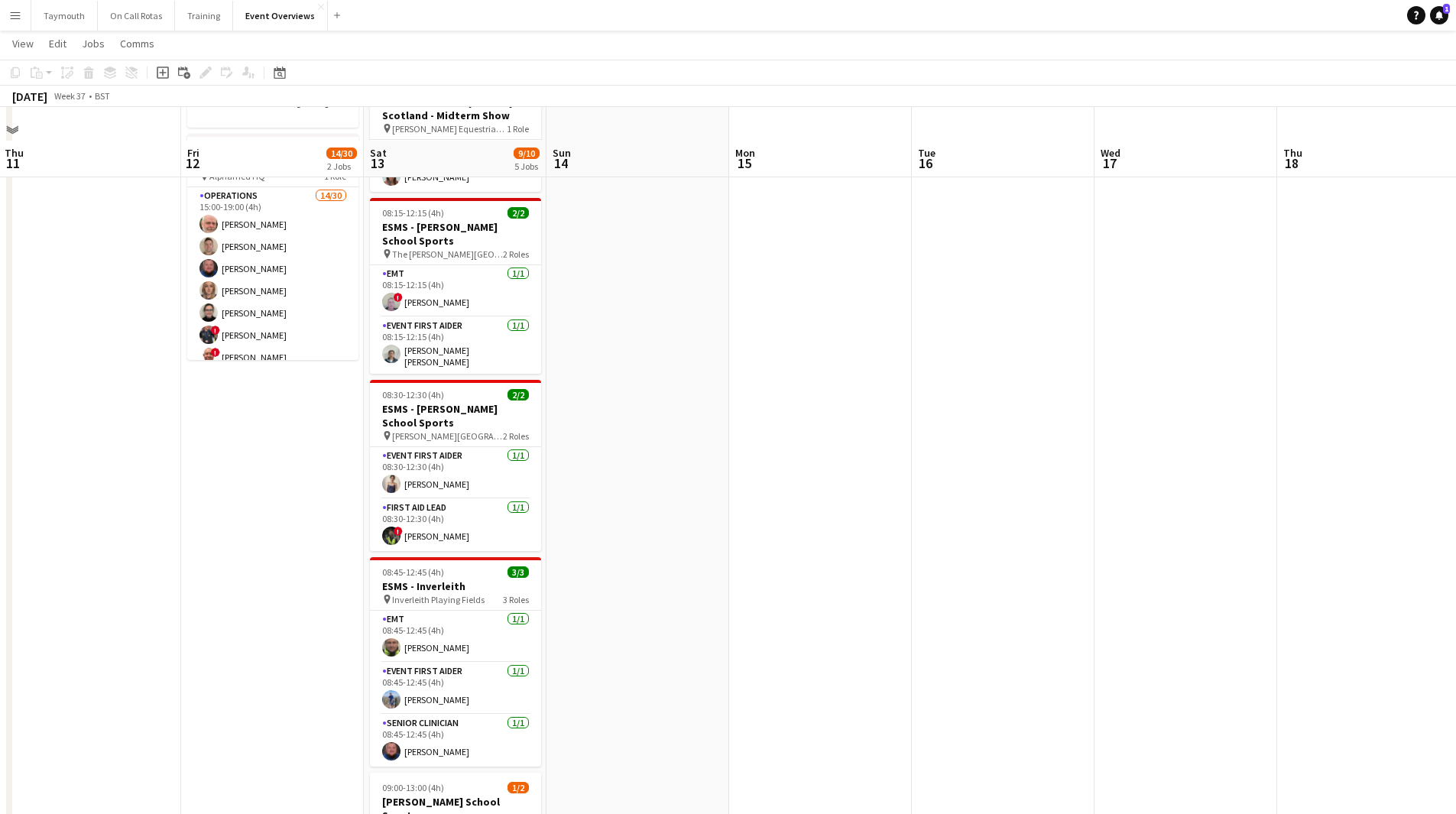
scroll to position [77, 0]
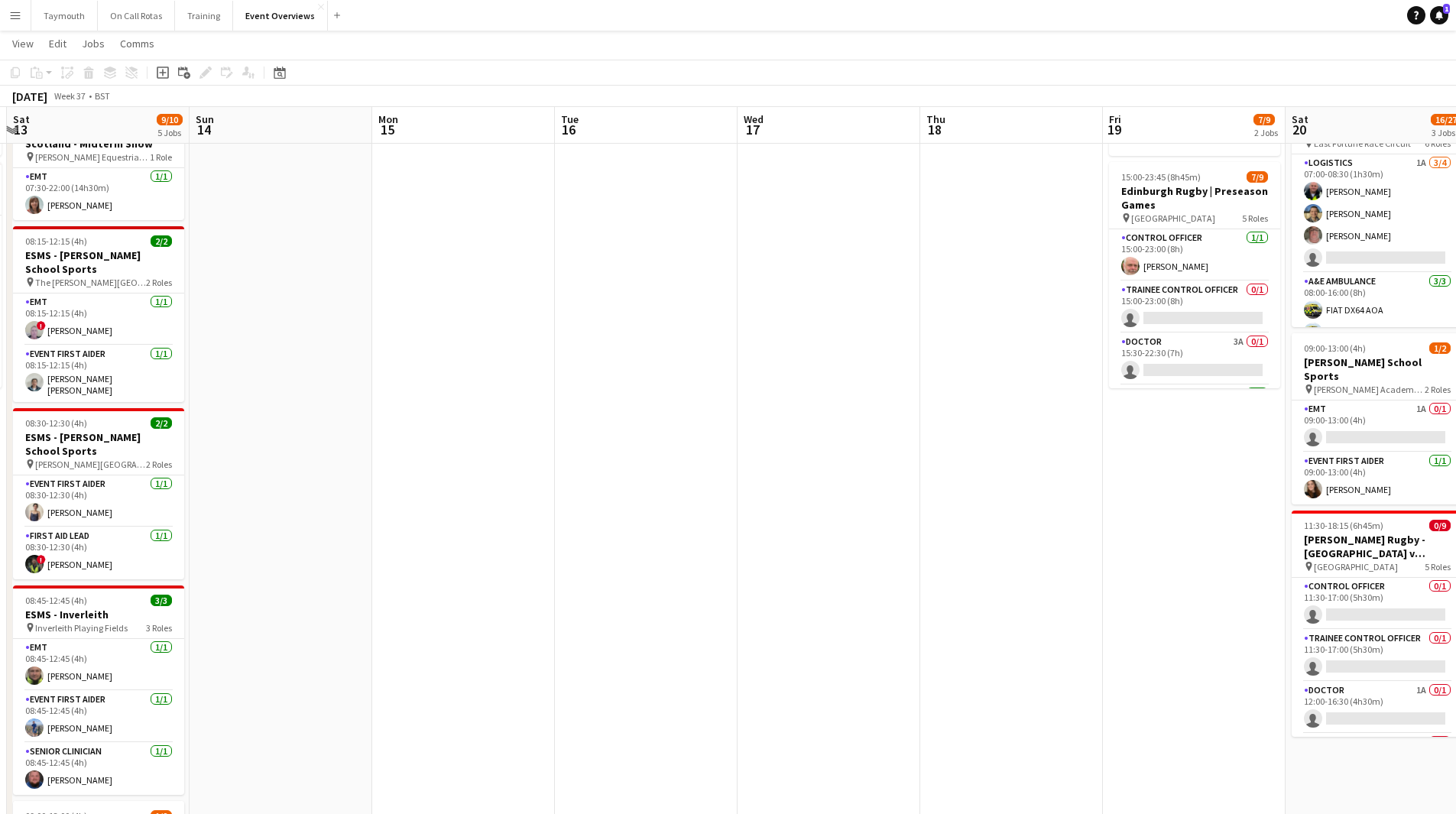
drag, startPoint x: 935, startPoint y: 512, endPoint x: 205, endPoint y: 523, distance: 730.1
click at [187, 537] on app-calendar-viewport "Wed 10 2/3 1 Job Thu 11 Fri 12 14/30 2 Jobs Sat 13 9/10 5 Jobs Sun 14 Mon 15 Tu…" at bounding box center [728, 695] width 1456 height 1425
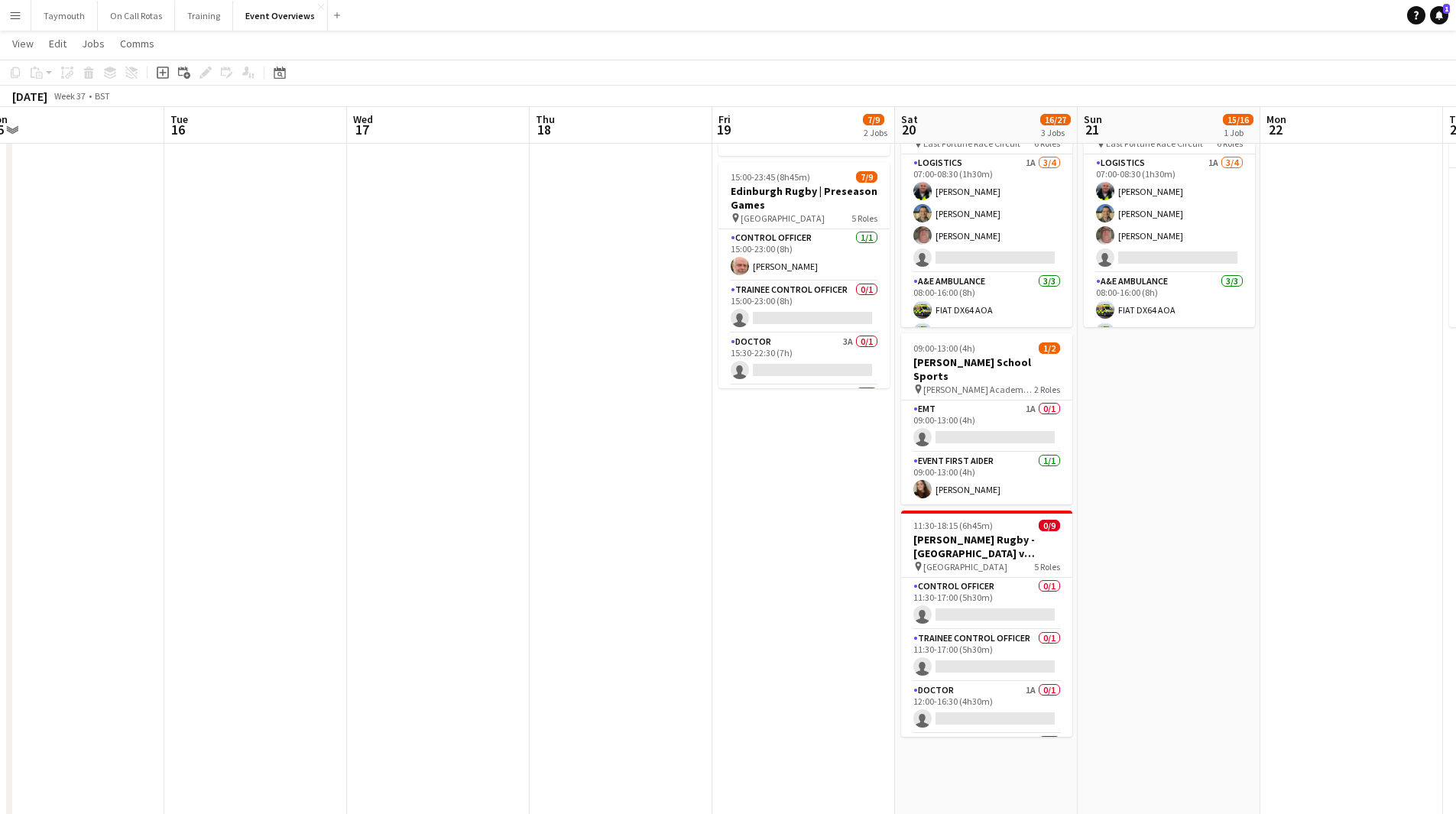
drag, startPoint x: 624, startPoint y: 510, endPoint x: 251, endPoint y: 546, distance: 374.7
click at [251, 546] on app-calendar-viewport "Fri 12 14/30 2 Jobs Sat 13 9/10 5 Jobs Sun 14 Mon 15 Tue 16 Wed 17 Thu 18 Fri 1…" at bounding box center [728, 695] width 1456 height 1425
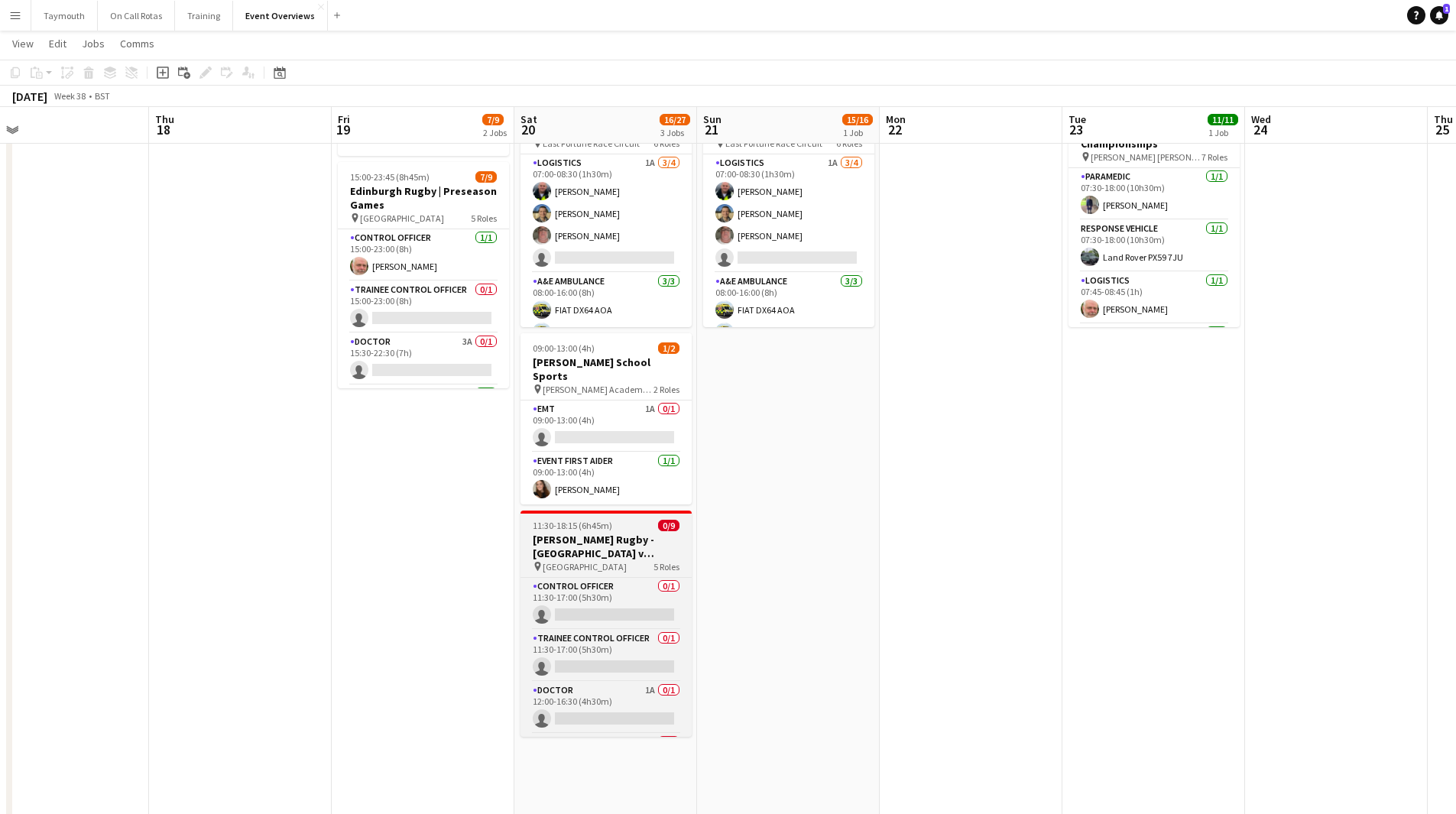
click at [601, 541] on h3 "Scot Rugby - Edinburgh University v St Andrews University - Varsity Match" at bounding box center [606, 547] width 172 height 28
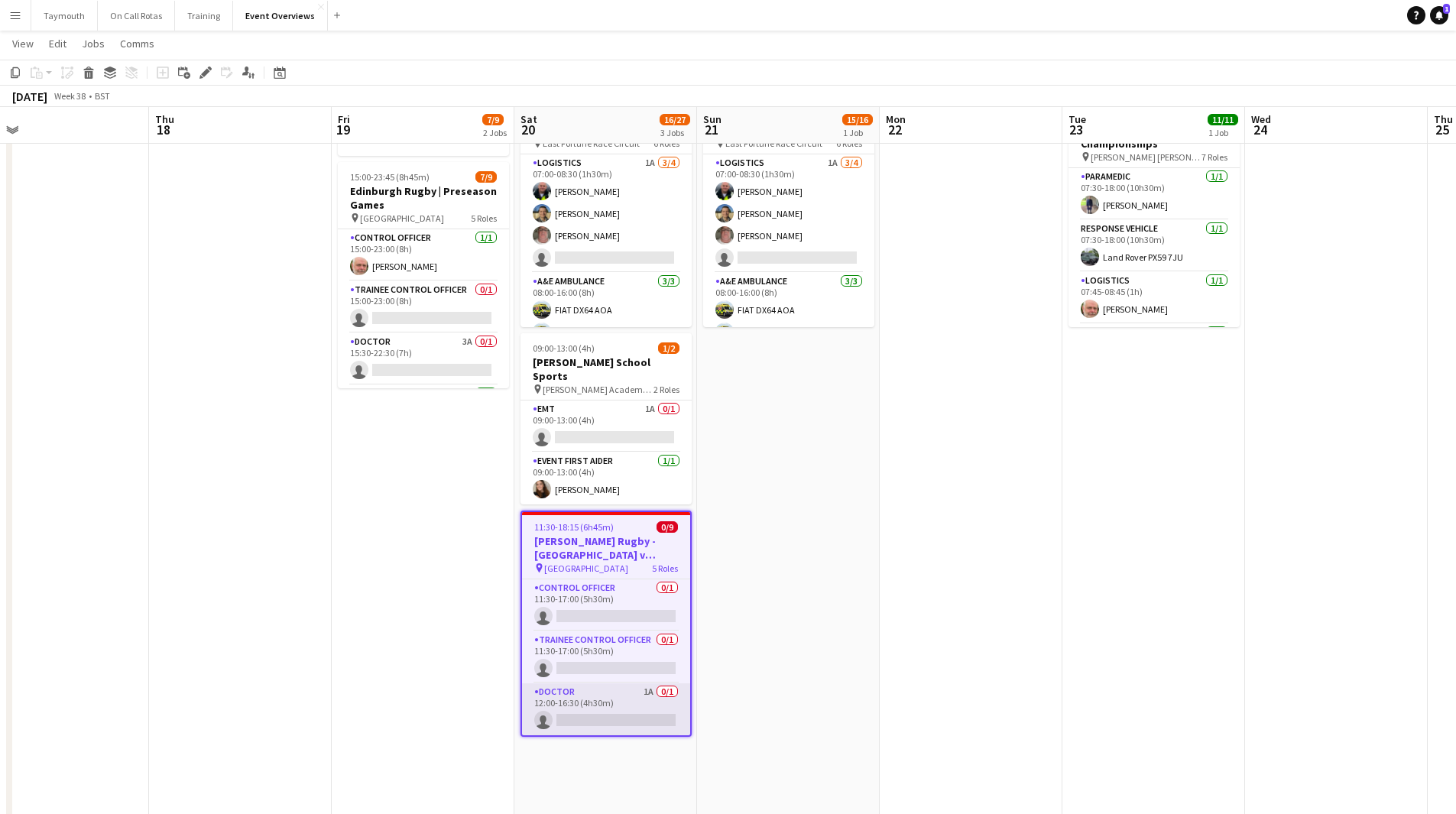
click at [595, 684] on app-card-role "Doctor 1A 0/1 12:00-16:30 (4h30m) single-neutral-actions" at bounding box center [606, 710] width 168 height 52
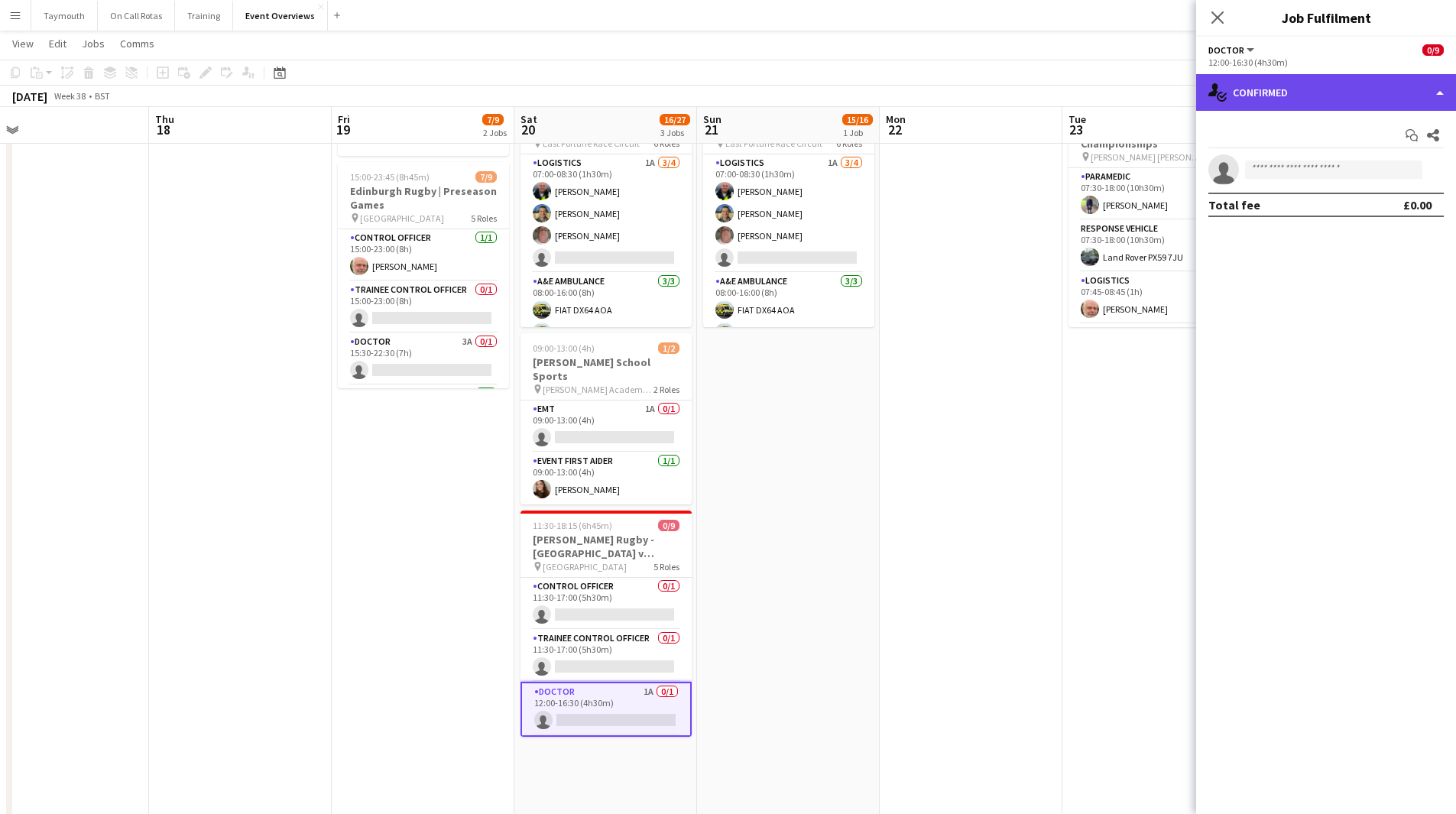
click at [1297, 91] on div "single-neutral-actions-check-2 Confirmed" at bounding box center [1327, 92] width 260 height 37
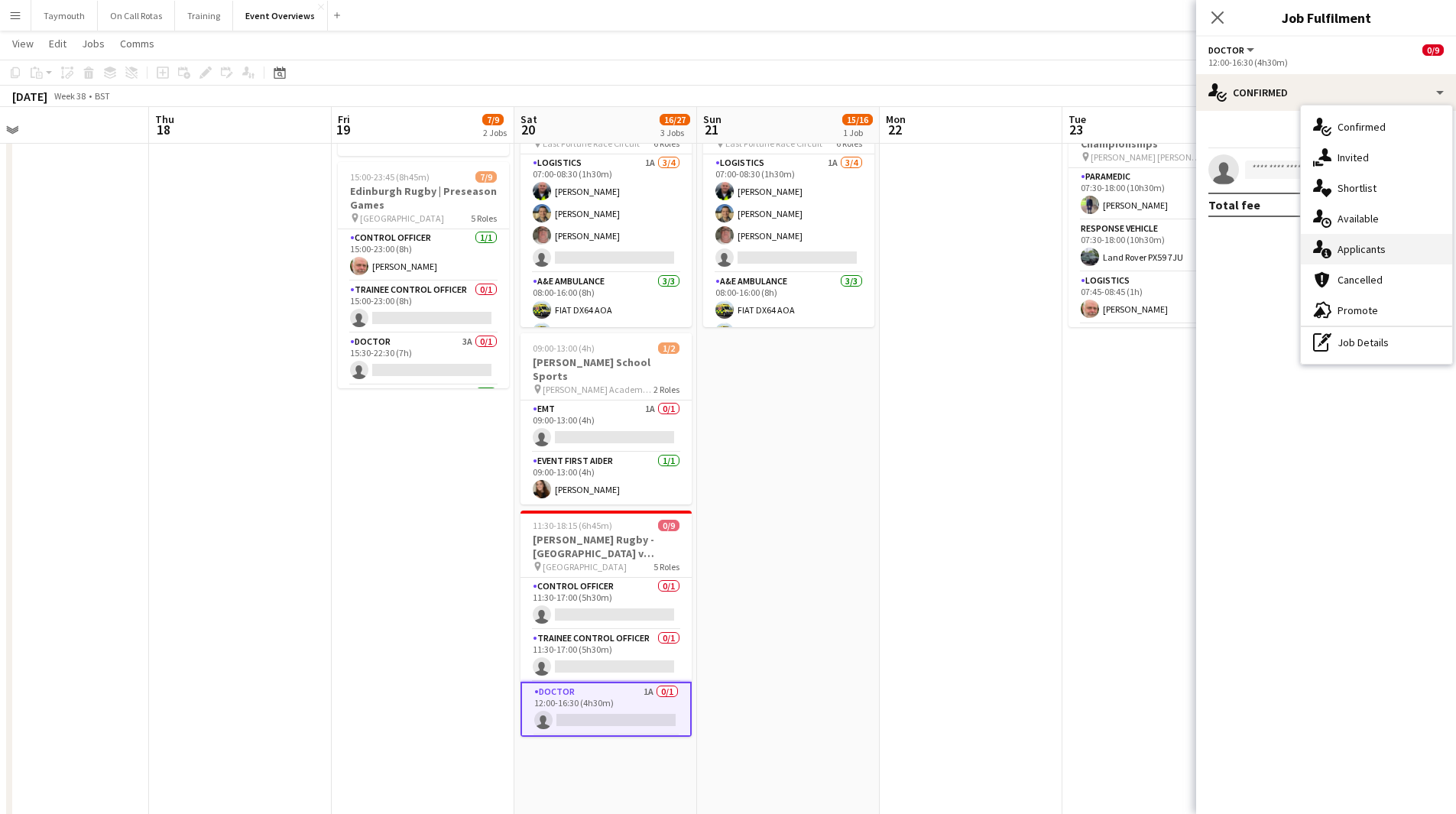
click at [1367, 243] on div "single-neutral-actions-information Applicants" at bounding box center [1377, 248] width 152 height 30
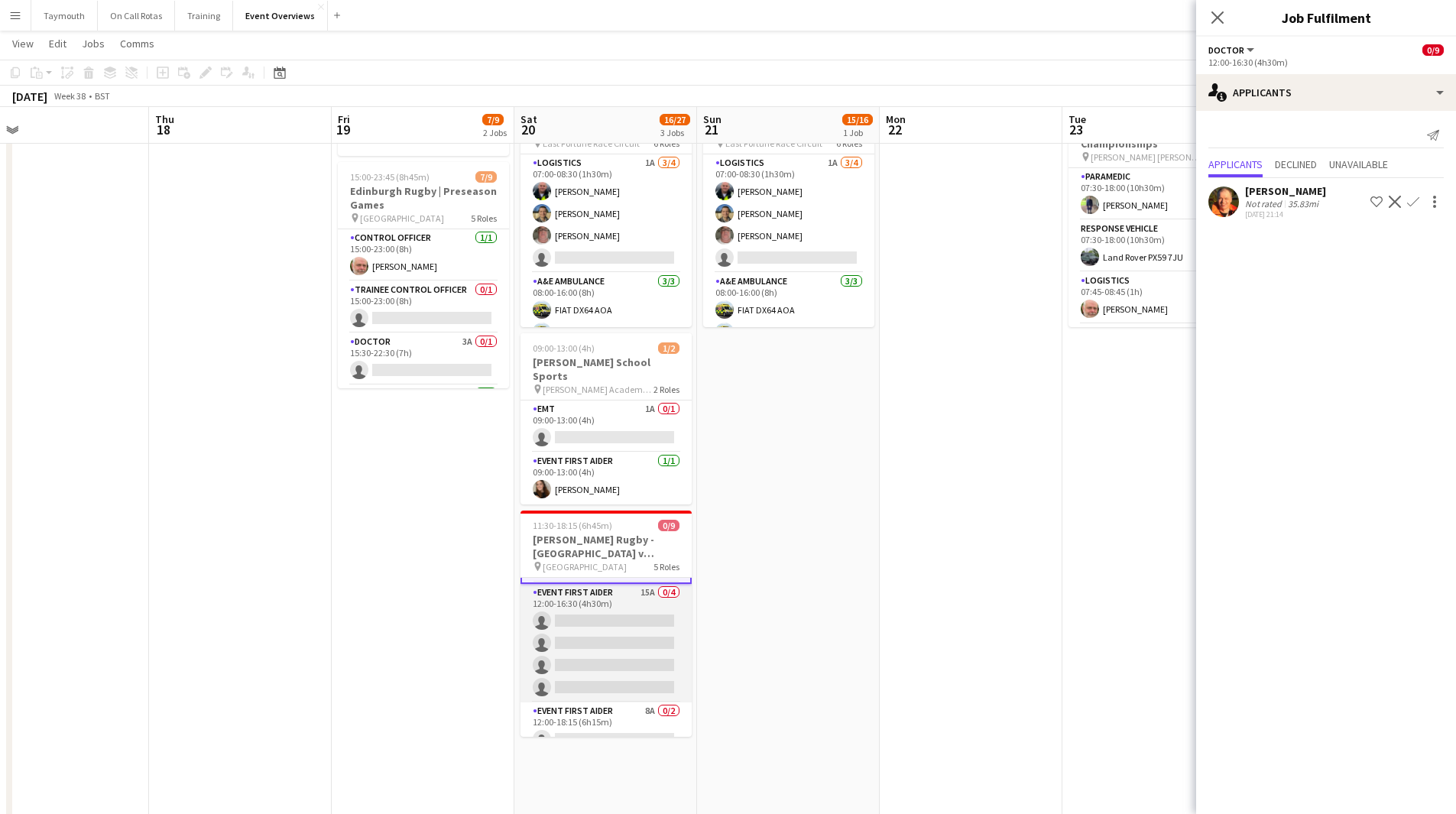
click at [629, 624] on app-card-role "Event First Aider 15A 0/4 12:00-16:30 (4h30m) single-neutral-actions single-neu…" at bounding box center [606, 642] width 172 height 118
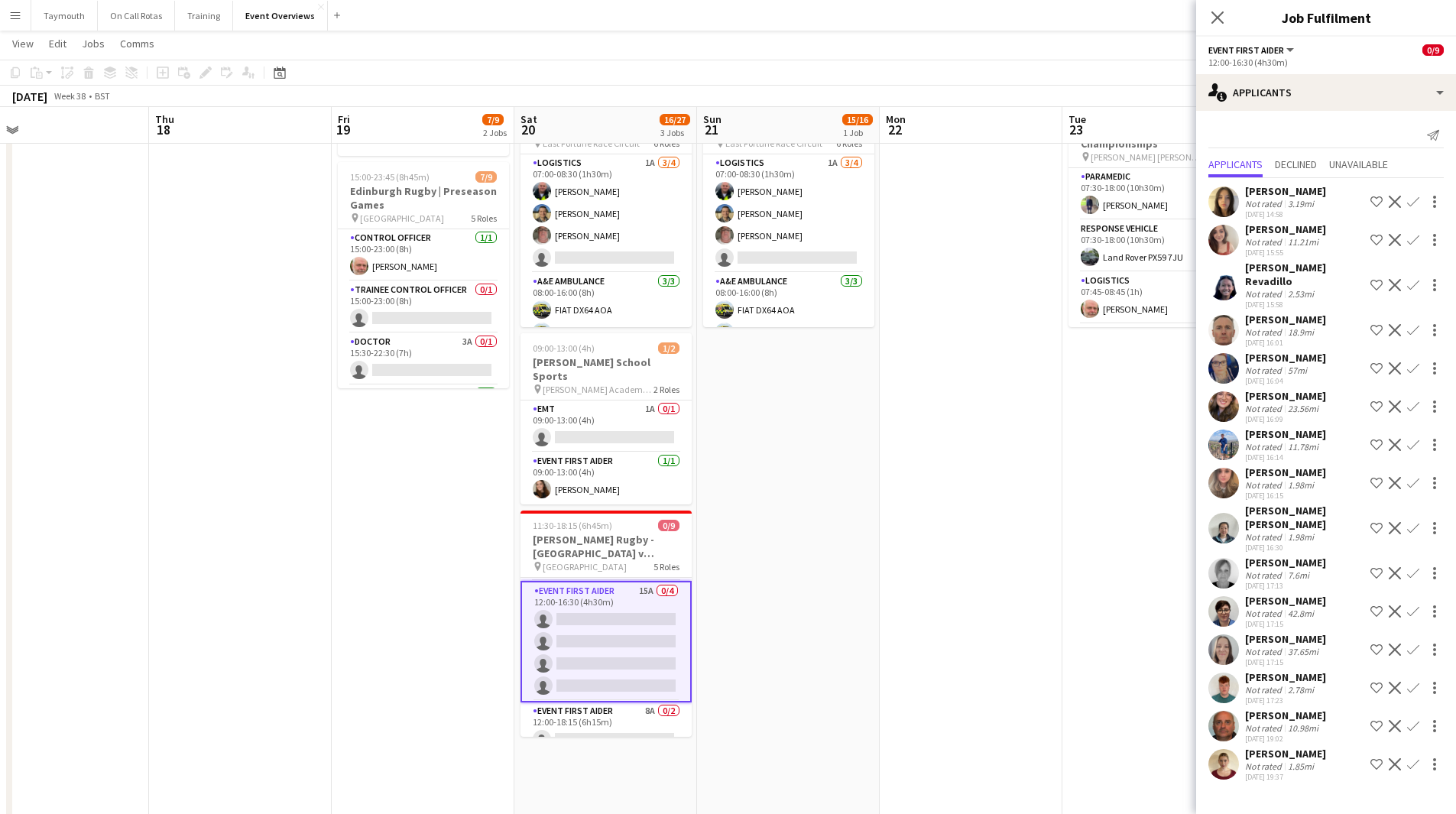
scroll to position [152, 0]
click at [1414, 244] on app-icon "Confirm" at bounding box center [1414, 240] width 12 height 12
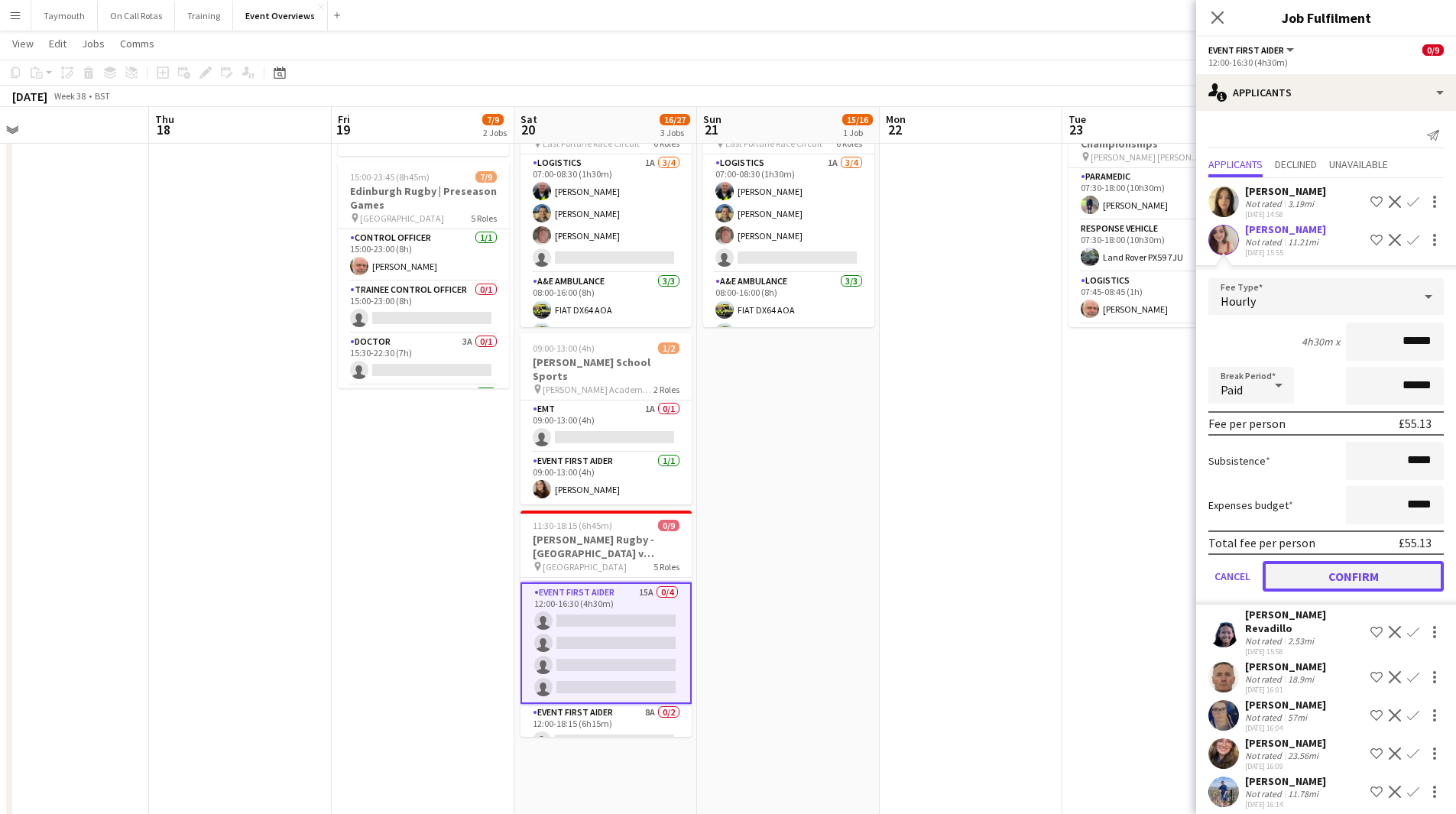
click at [1359, 571] on button "Confirm" at bounding box center [1353, 576] width 181 height 30
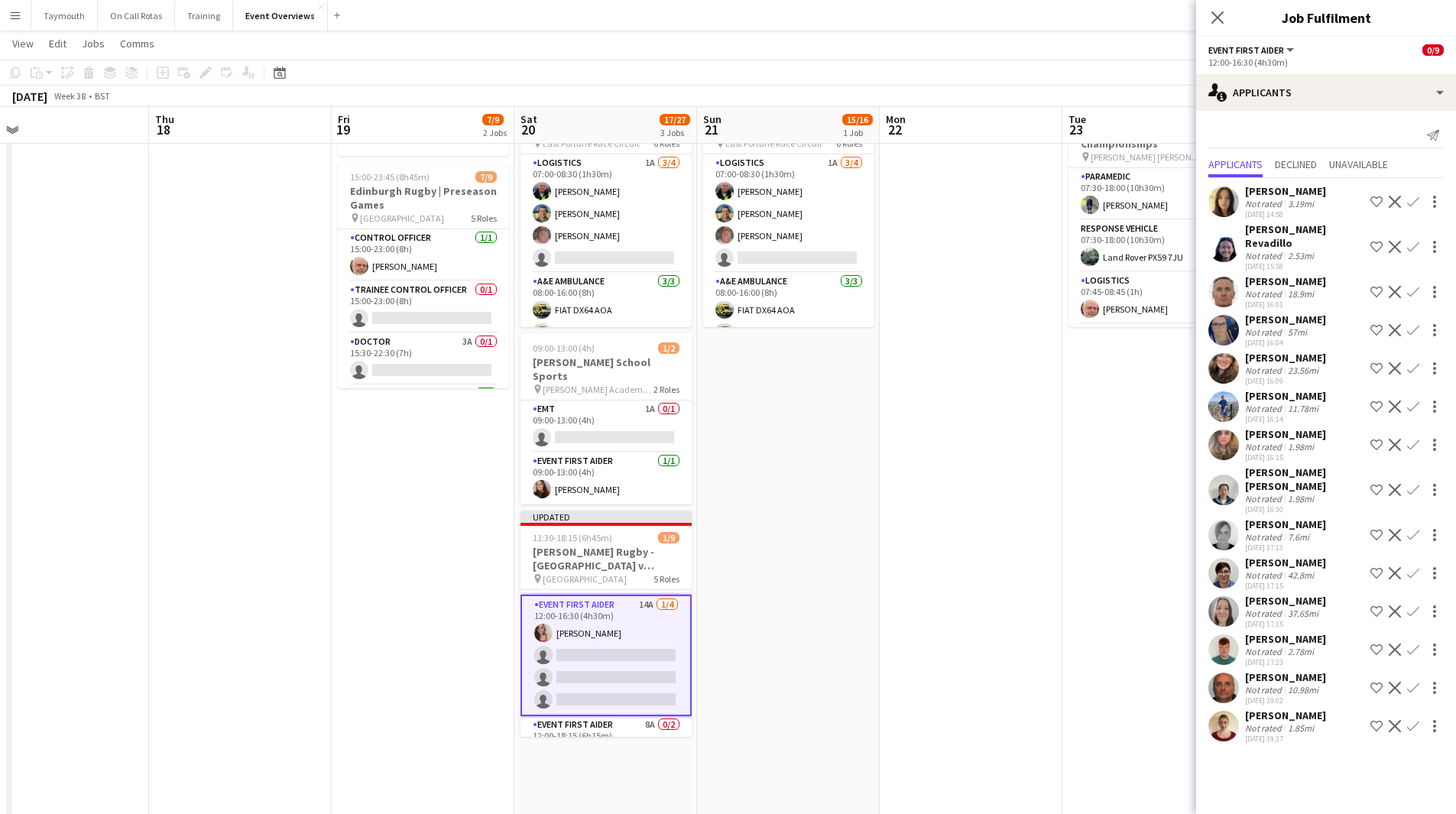
click at [1409, 401] on app-icon "Confirm" at bounding box center [1414, 407] width 12 height 12
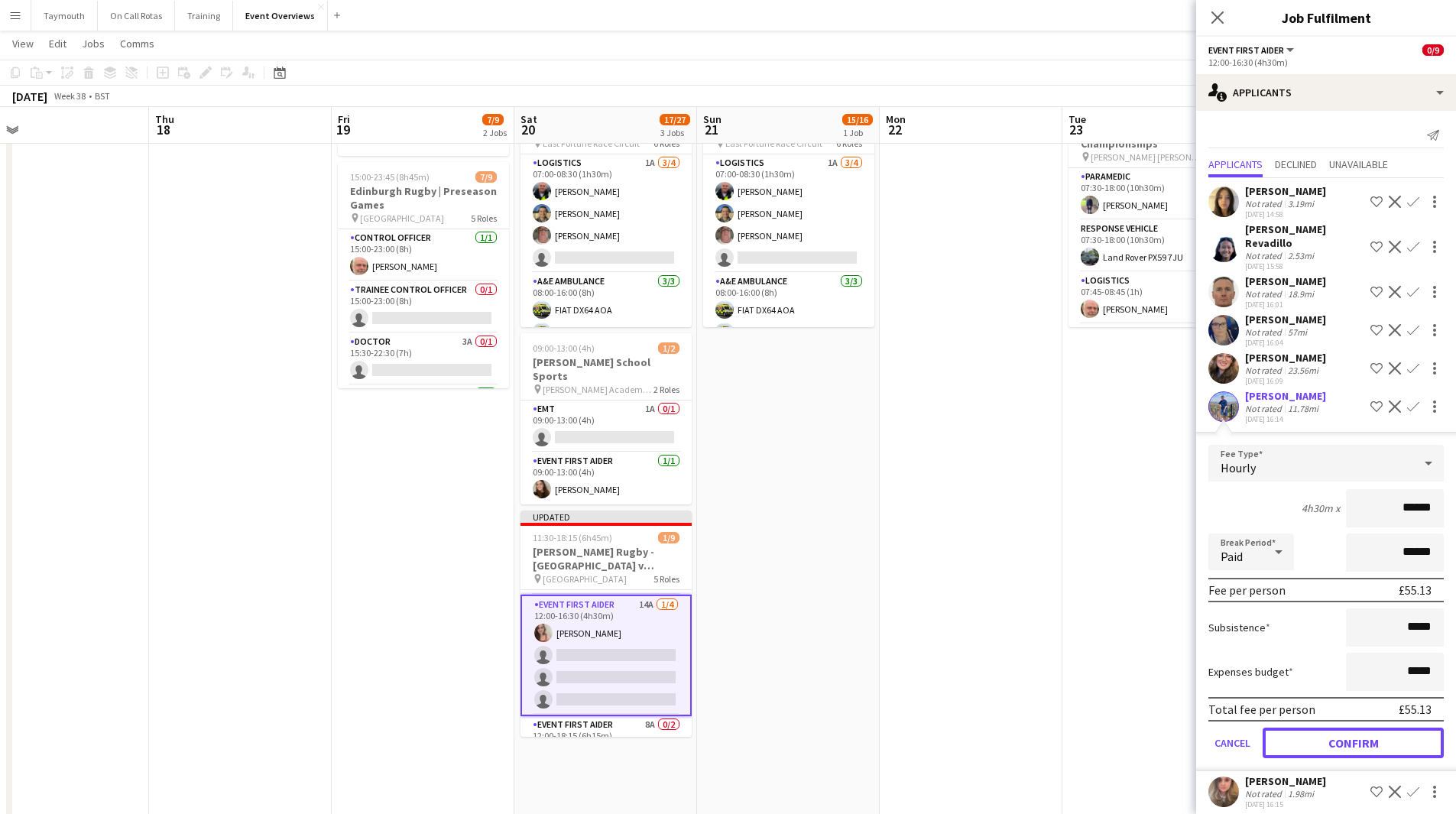
click at [1344, 728] on button "Confirm" at bounding box center [1353, 742] width 181 height 30
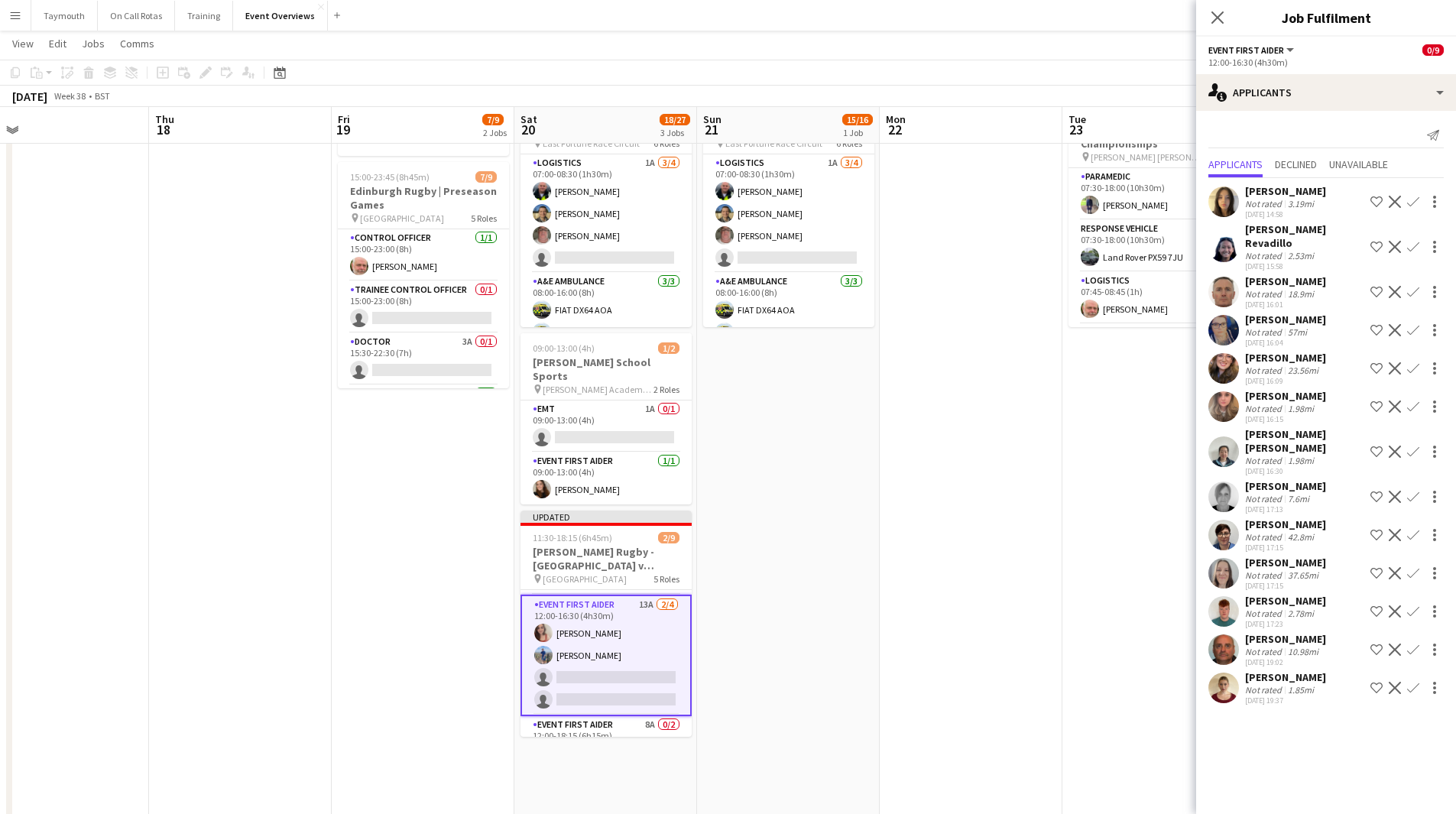
click at [1408, 401] on app-icon "Confirm" at bounding box center [1414, 407] width 12 height 12
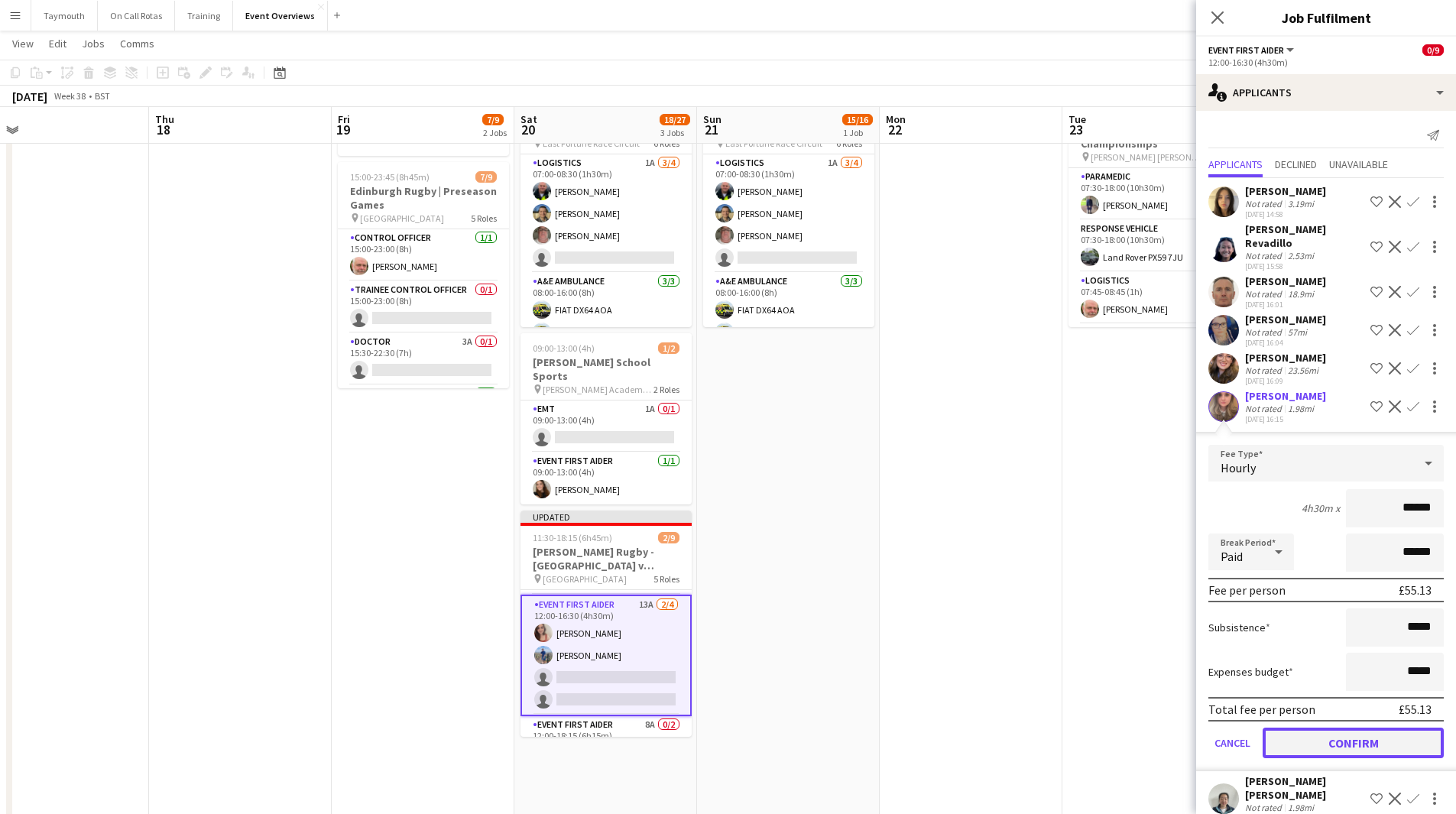
click at [1327, 728] on button "Confirm" at bounding box center [1353, 742] width 181 height 30
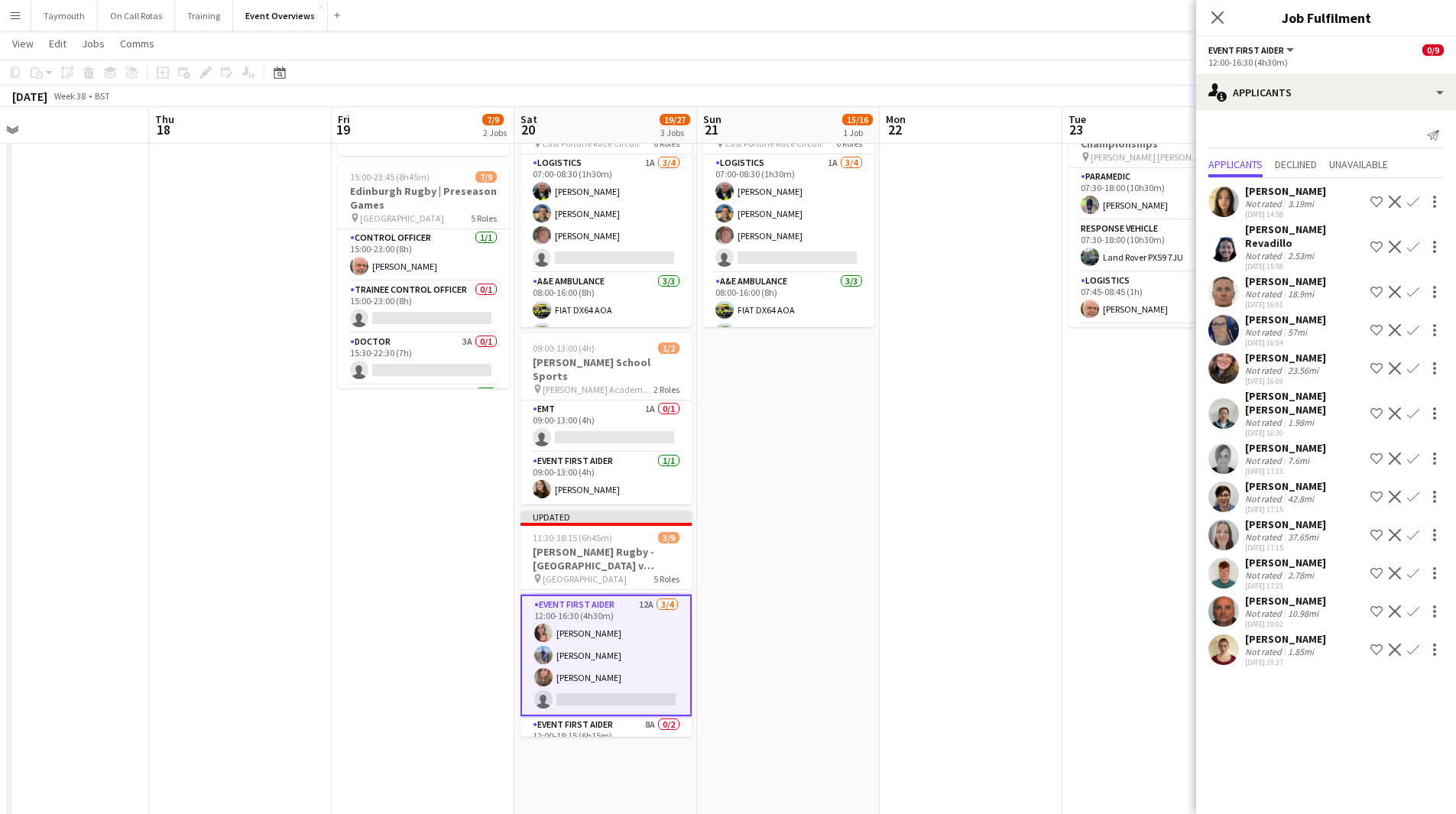
click at [1409, 644] on app-icon "Confirm" at bounding box center [1414, 650] width 12 height 12
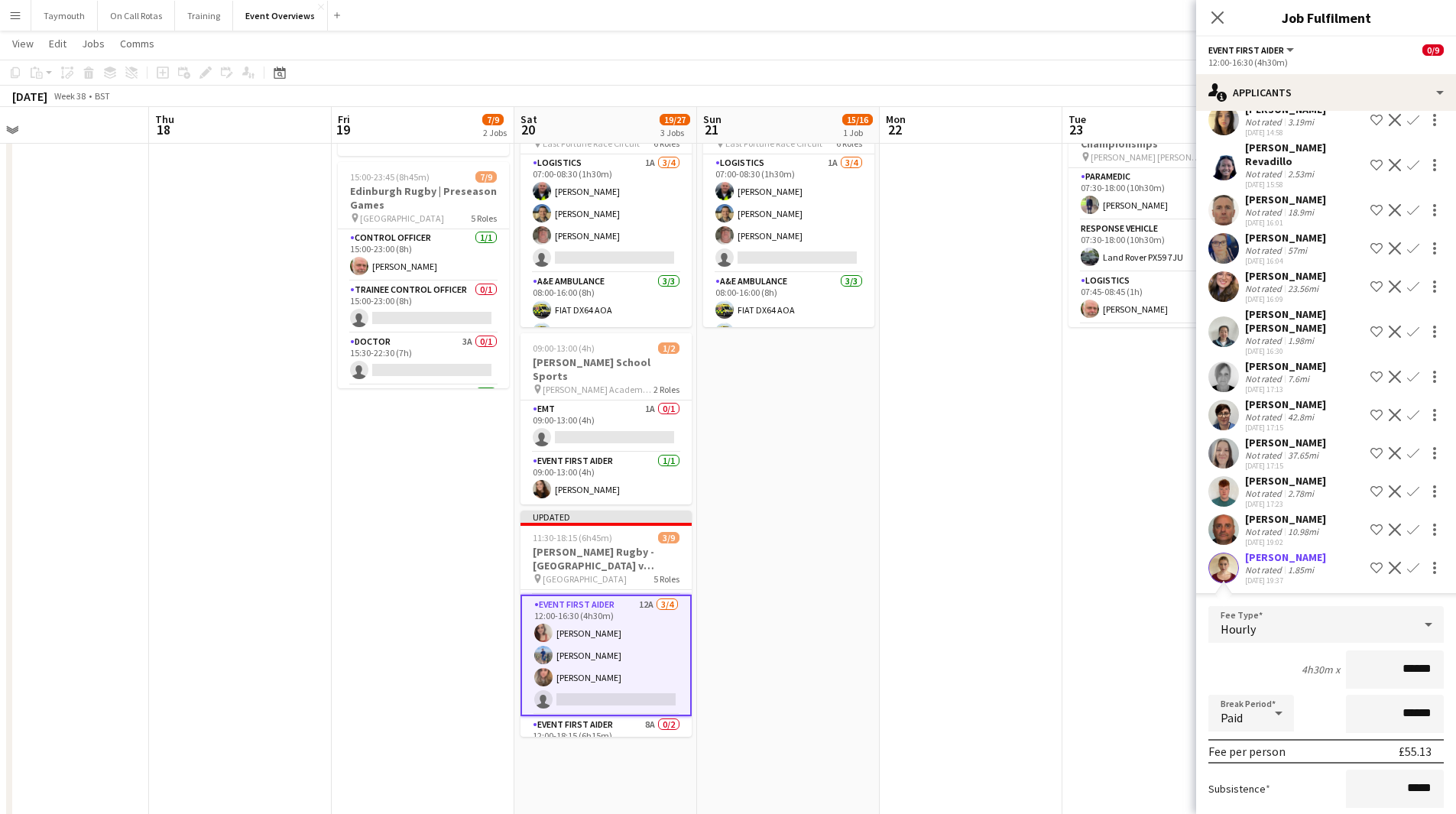
scroll to position [202, 0]
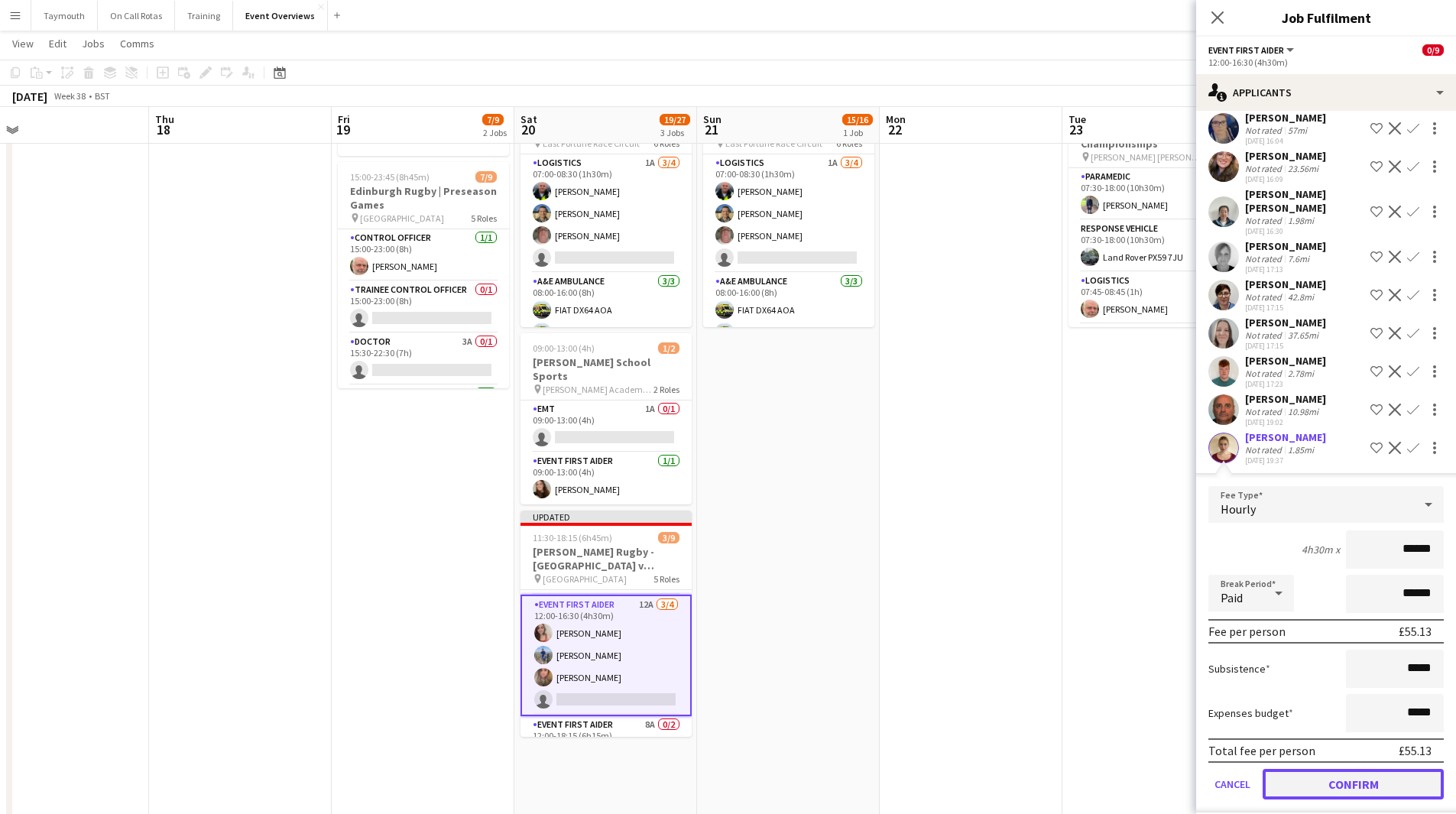
click at [1347, 780] on button "Confirm" at bounding box center [1353, 784] width 181 height 30
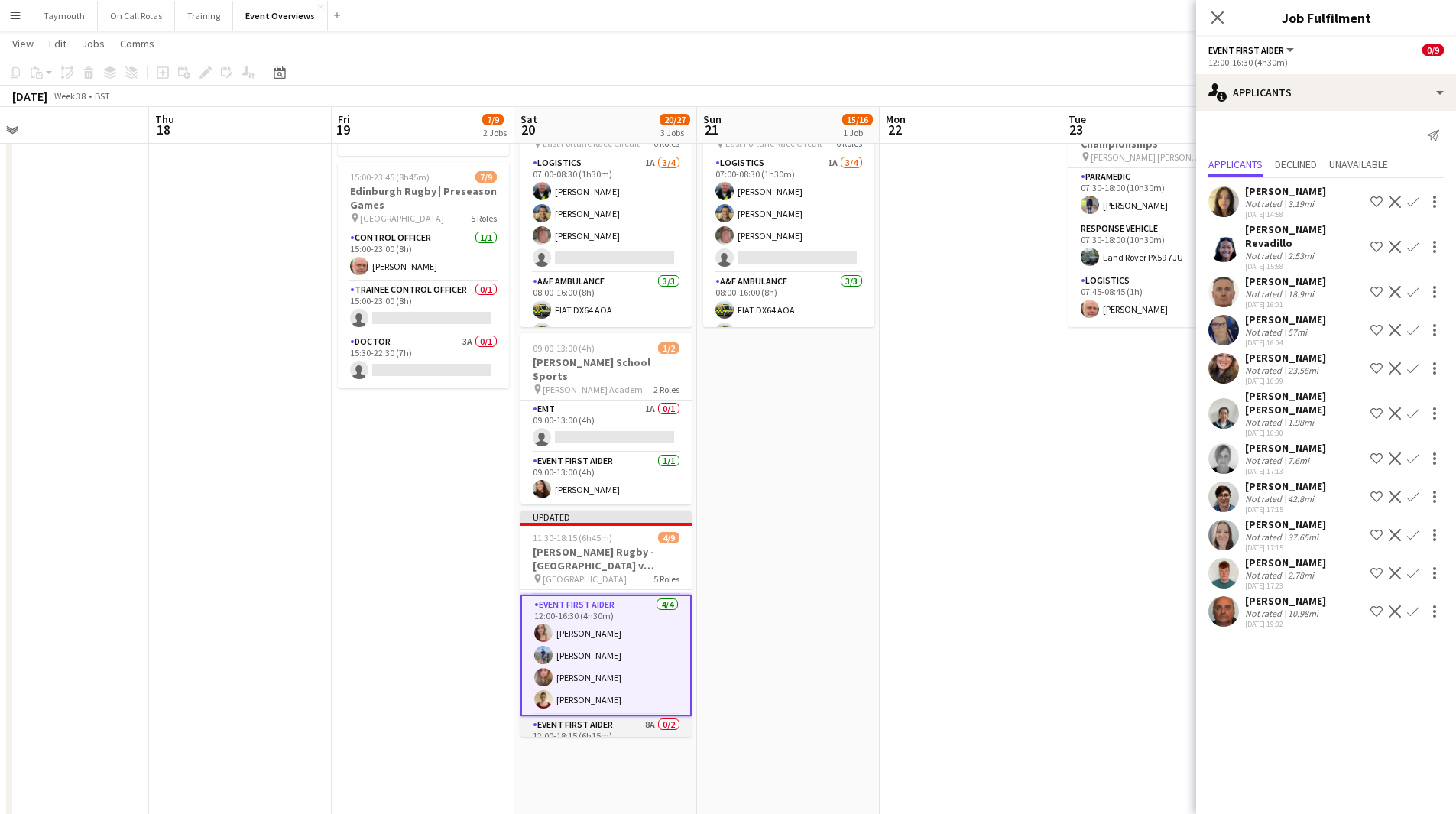
scroll to position [205, 0]
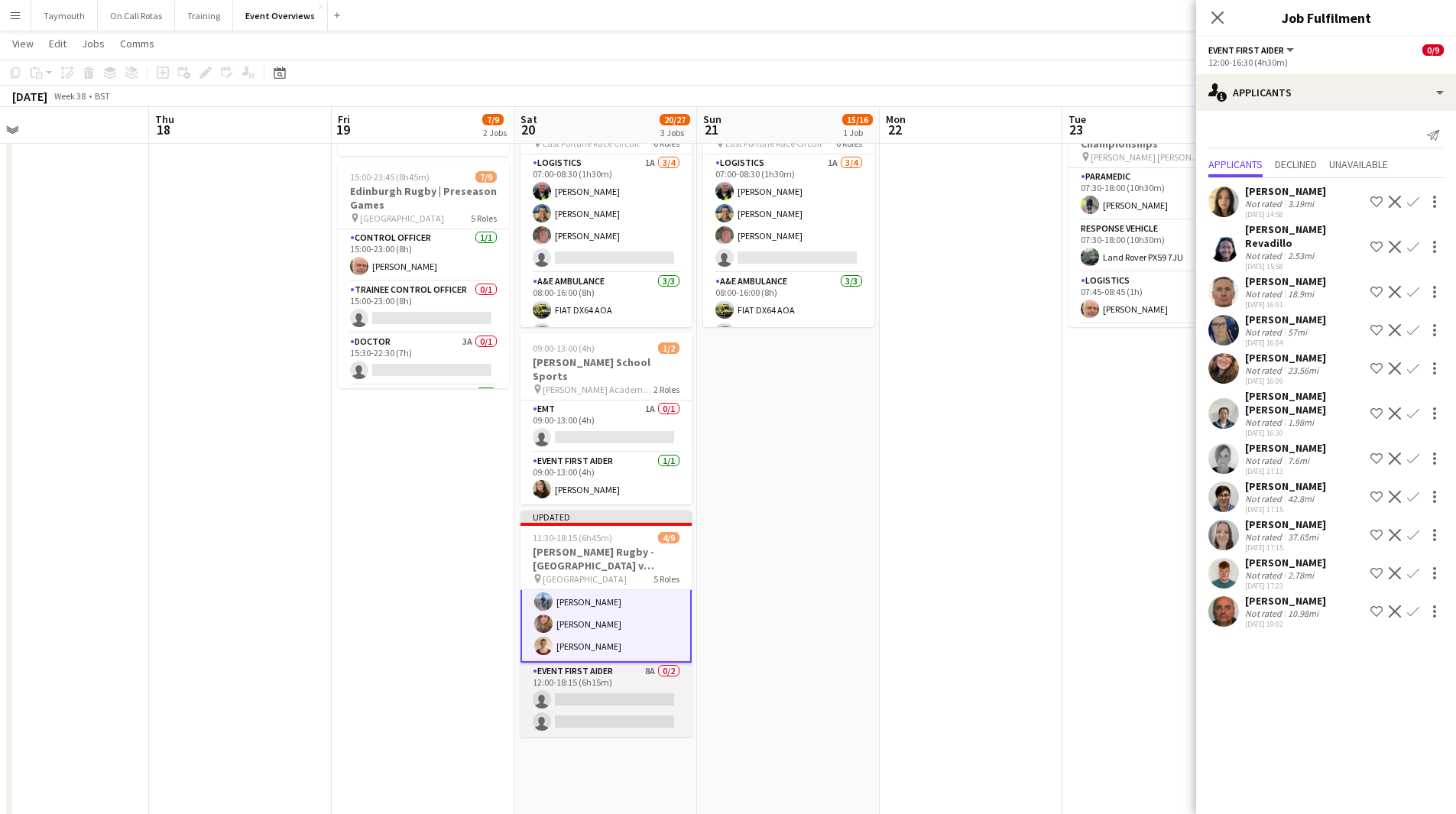
click at [642, 679] on app-card-role "Event First Aider 8A 0/2 12:00-18:15 (6h15m) single-neutral-actions single-neut…" at bounding box center [606, 700] width 172 height 74
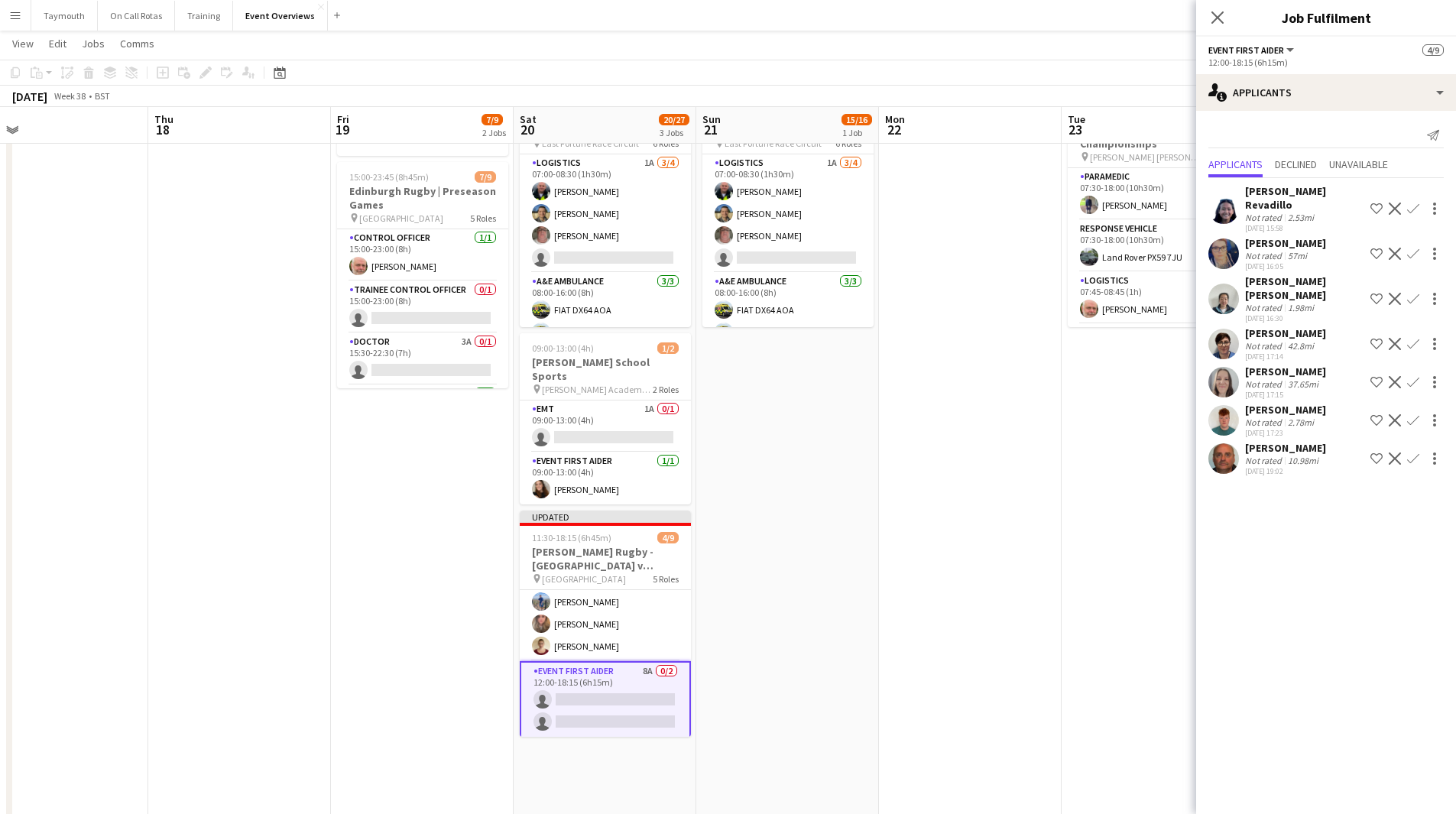
click at [1415, 453] on app-icon "Confirm" at bounding box center [1414, 459] width 12 height 12
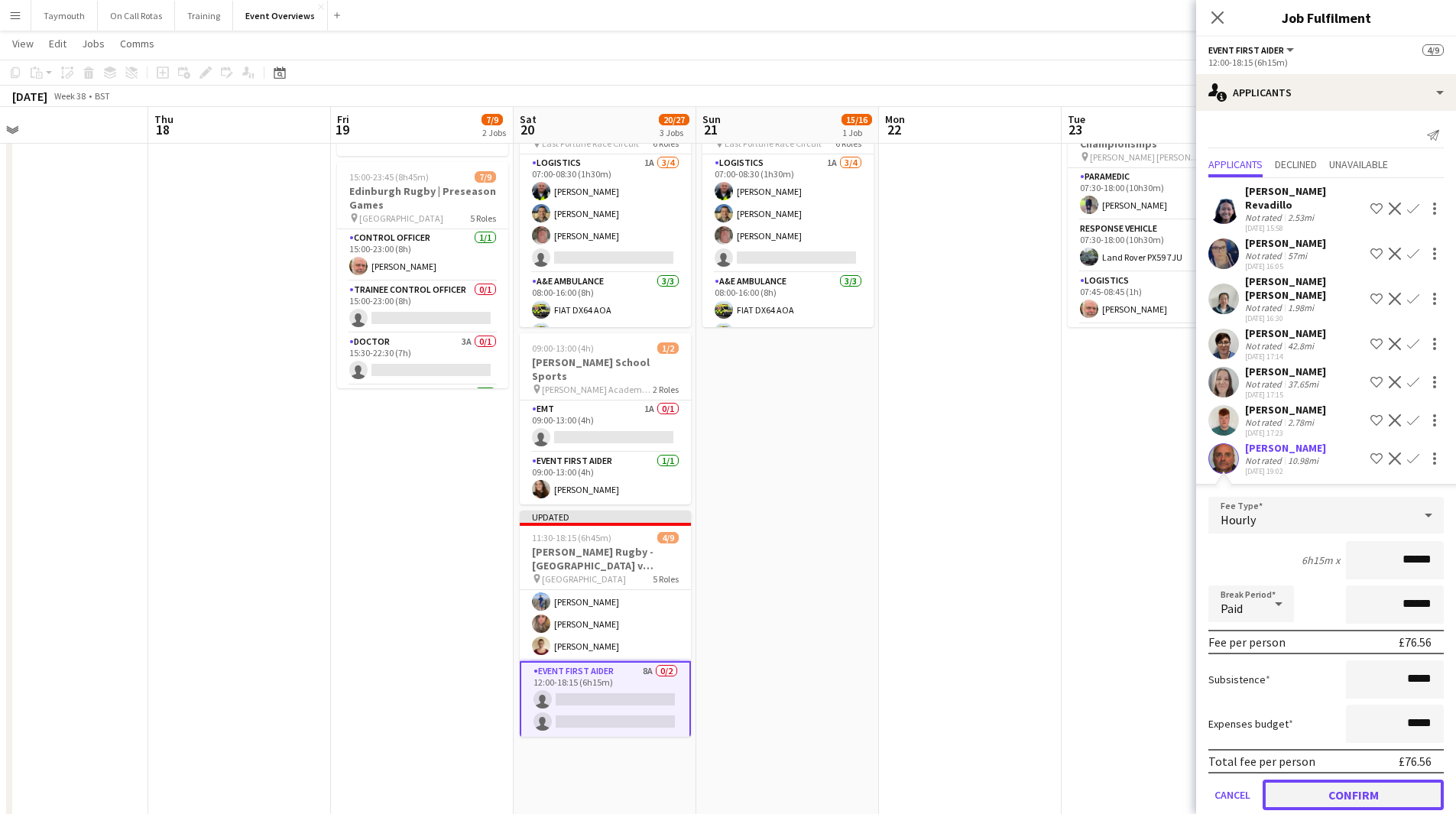
click at [1365, 780] on button "Confirm" at bounding box center [1353, 795] width 181 height 30
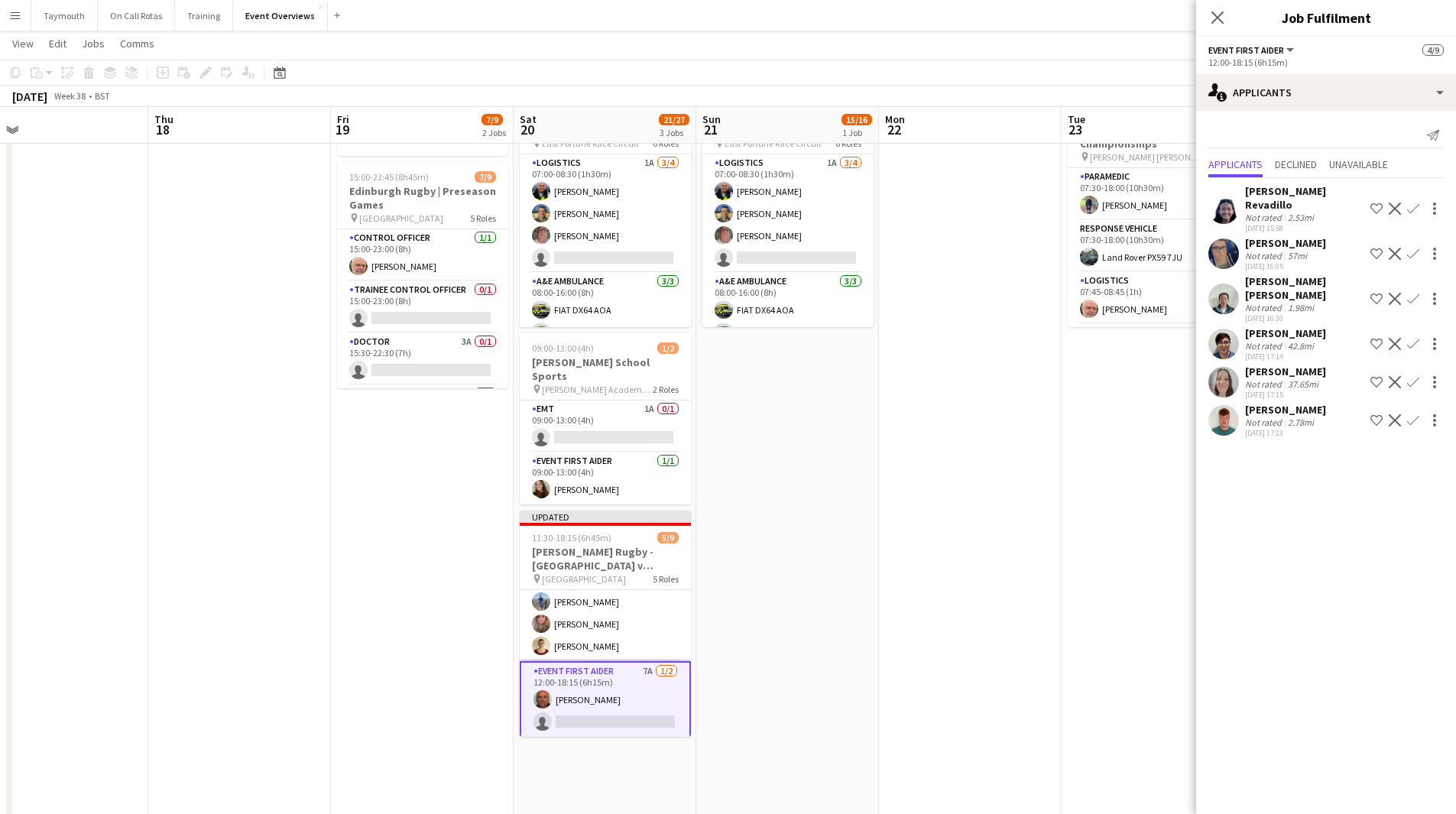
click at [1413, 415] on app-icon "Confirm" at bounding box center [1414, 421] width 12 height 12
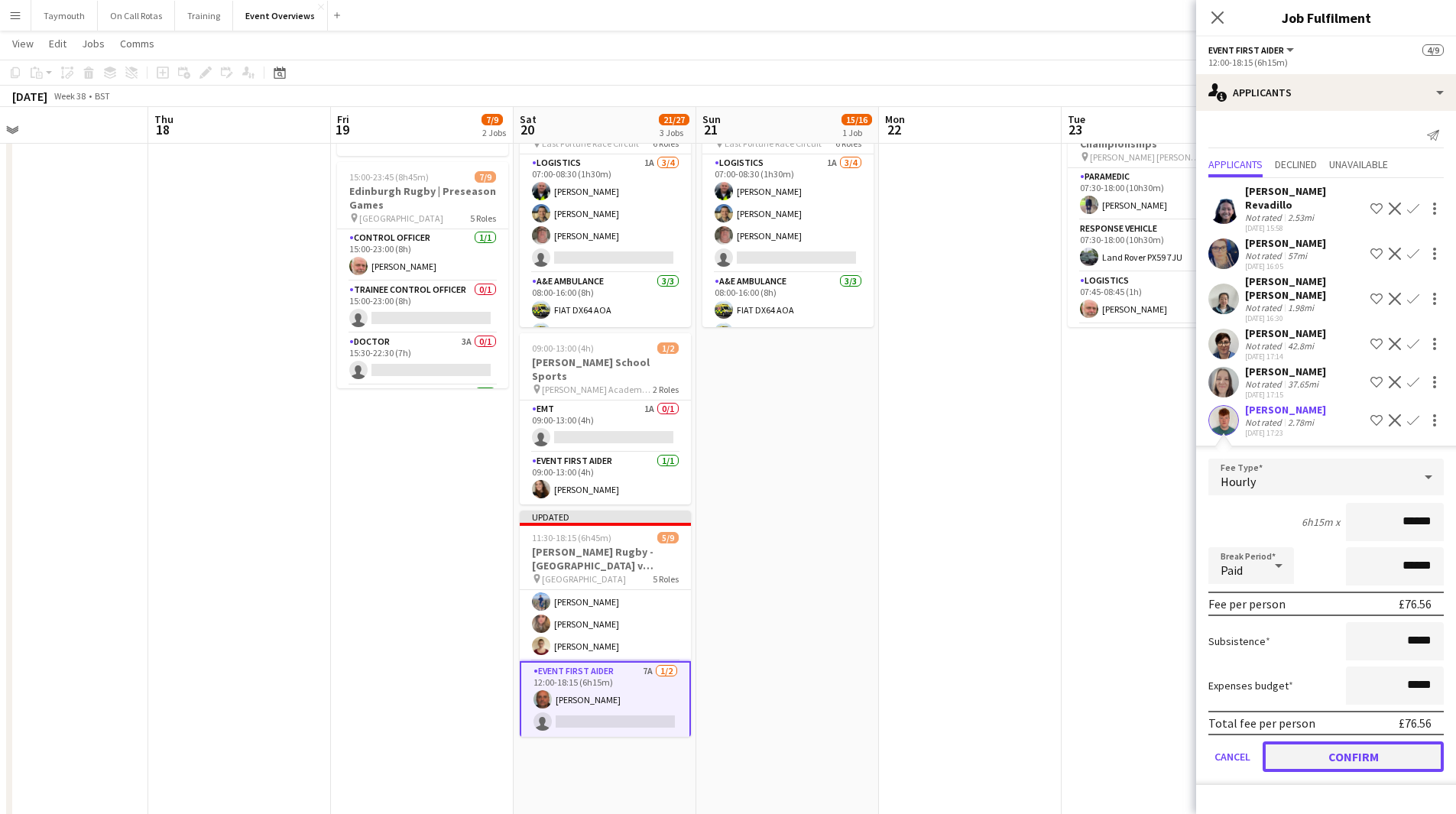
click at [1323, 742] on button "Confirm" at bounding box center [1353, 756] width 181 height 30
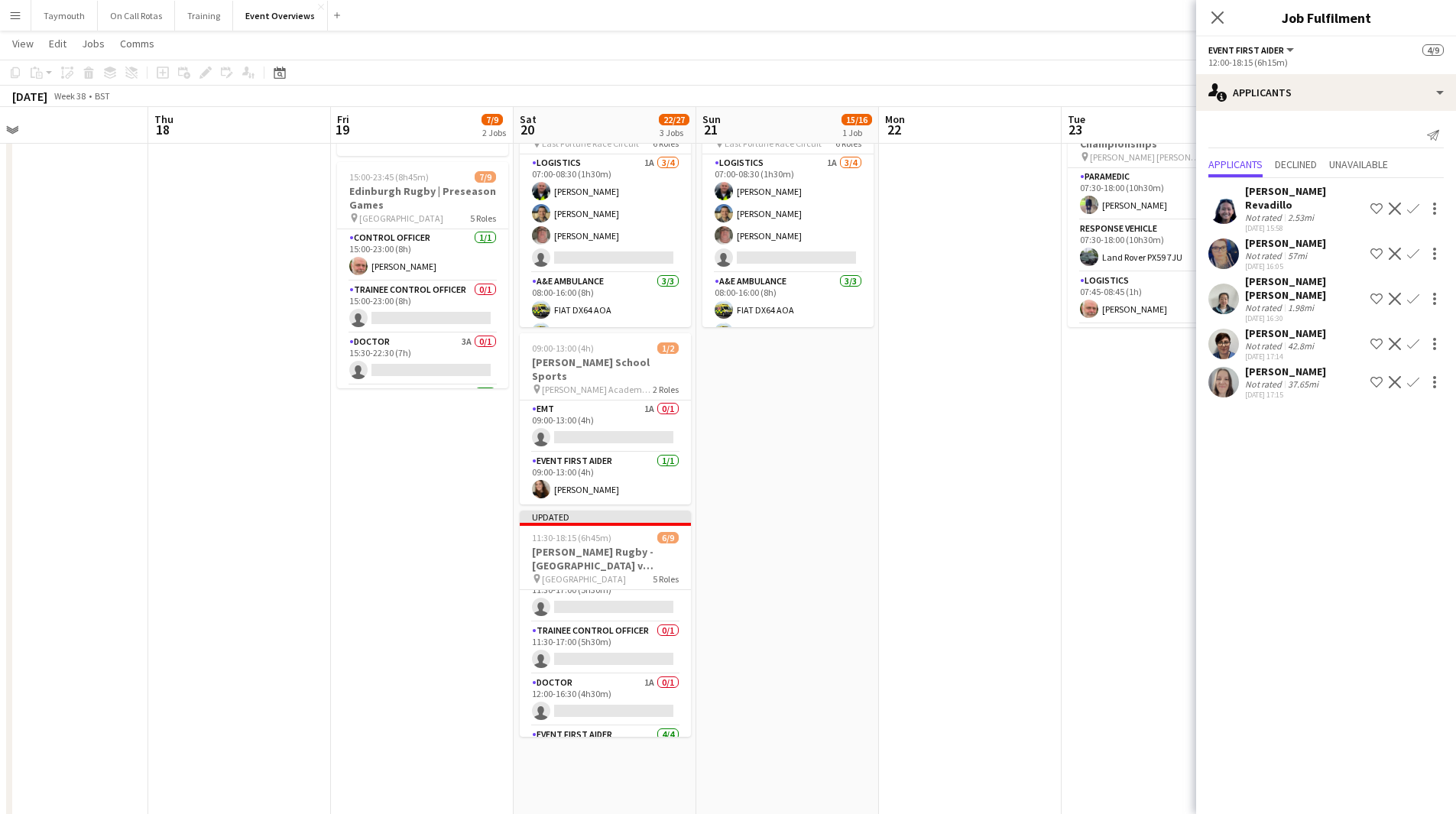
scroll to position [0, 0]
click at [786, 612] on app-date-cell "07:00-17:00 (10h) 15/16 East Fortune Motorsports pin East Fortune Race Circuit …" at bounding box center [788, 751] width 183 height 1313
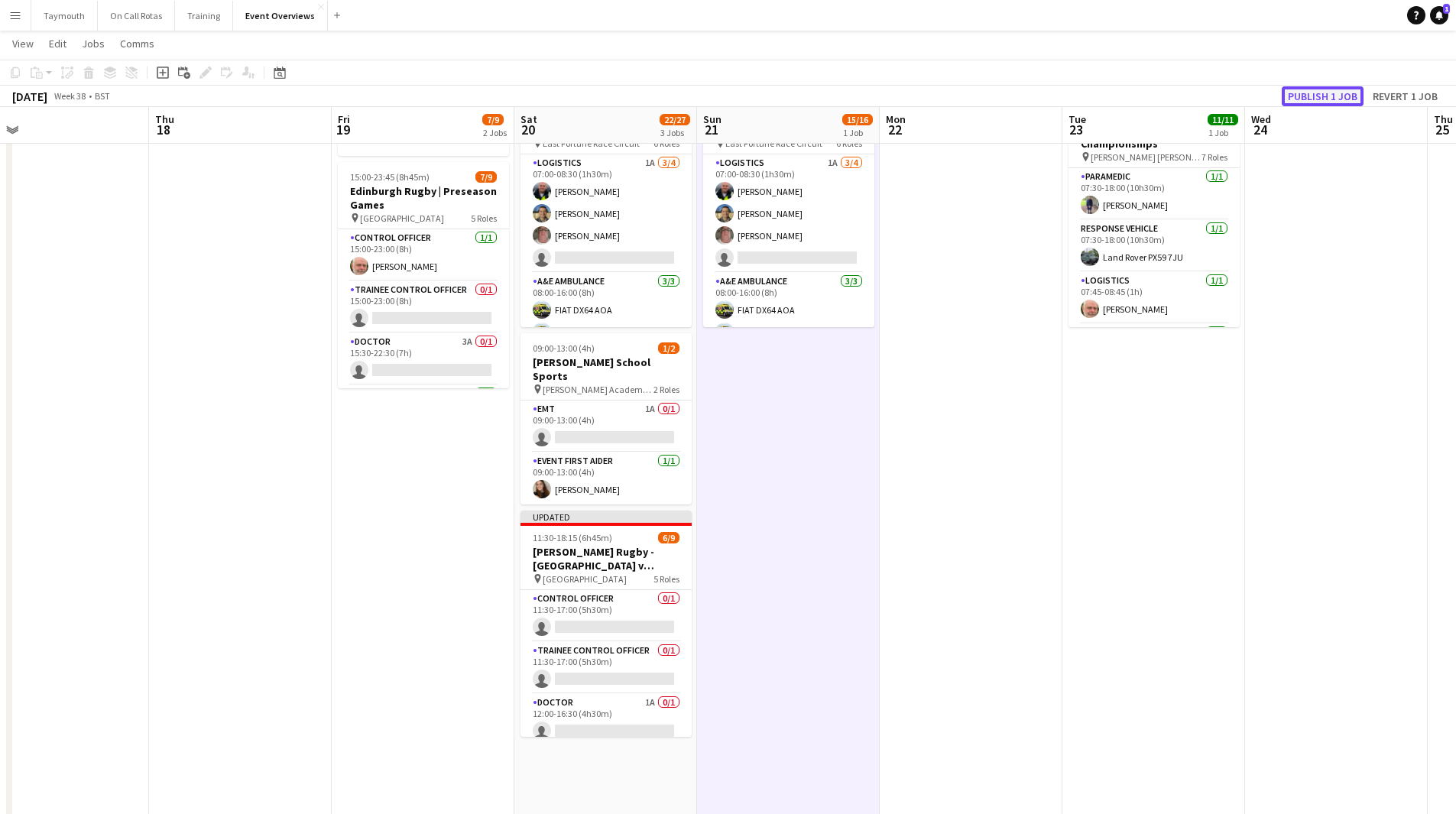
click at [1340, 91] on button "Publish 1 job" at bounding box center [1322, 96] width 82 height 20
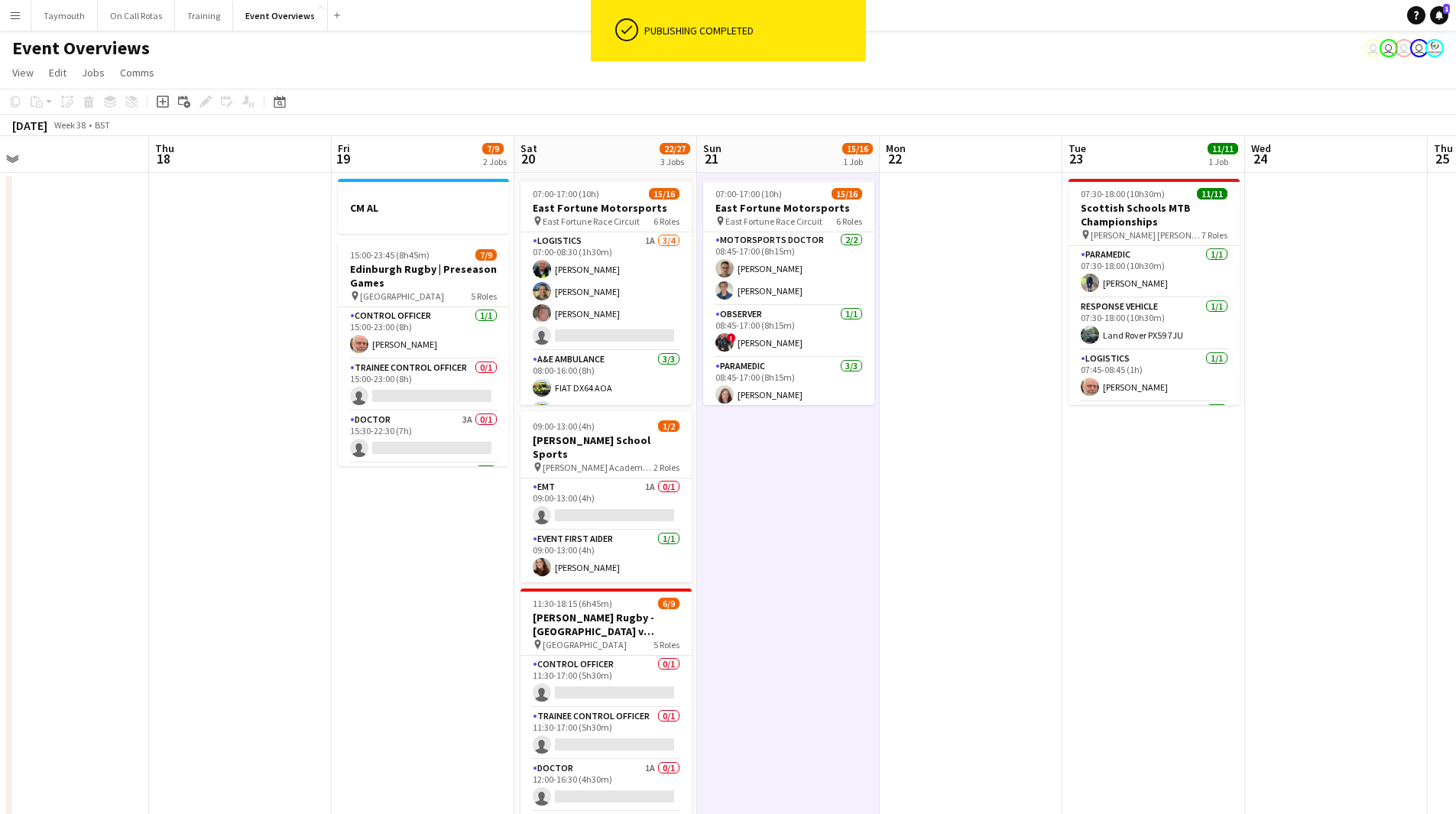
scroll to position [285, 0]
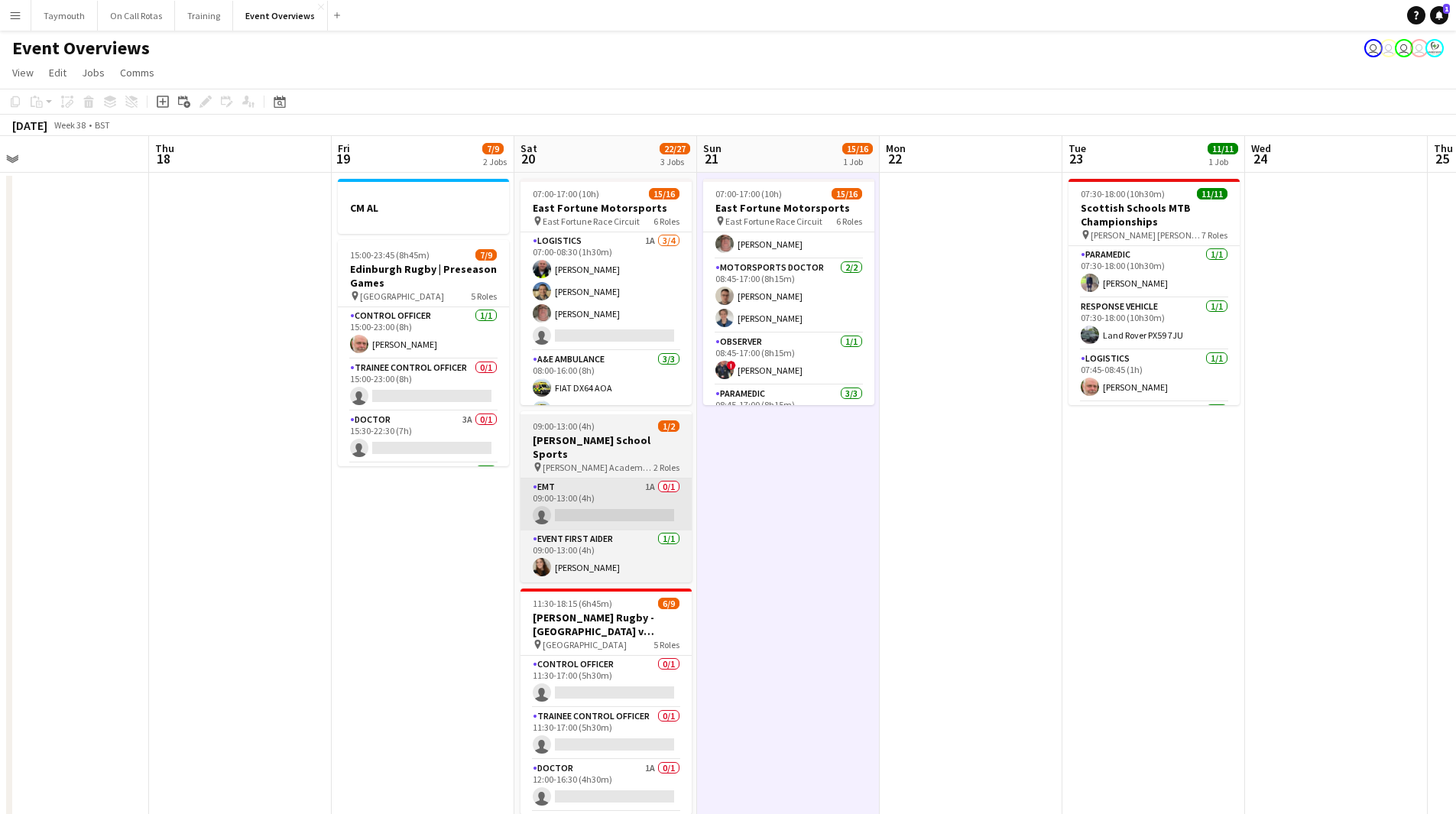
drag, startPoint x: 626, startPoint y: 468, endPoint x: 624, endPoint y: 476, distance: 8.2
click at [626, 479] on app-card-role "EMT 1A 0/1 09:00-13:00 (4h) single-neutral-actions" at bounding box center [606, 504] width 172 height 52
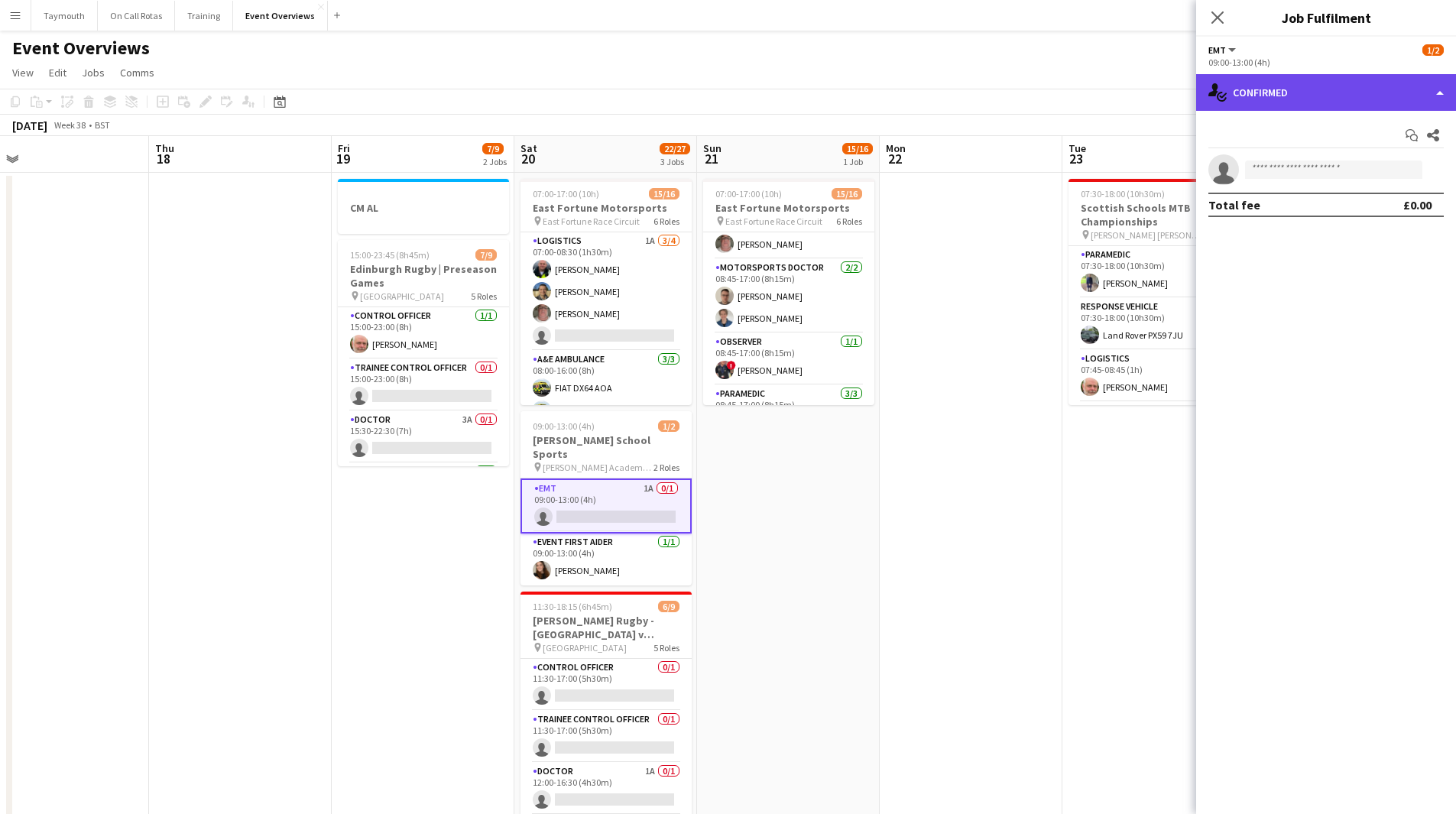
click at [1285, 109] on div "single-neutral-actions-check-2 Confirmed" at bounding box center [1327, 92] width 260 height 37
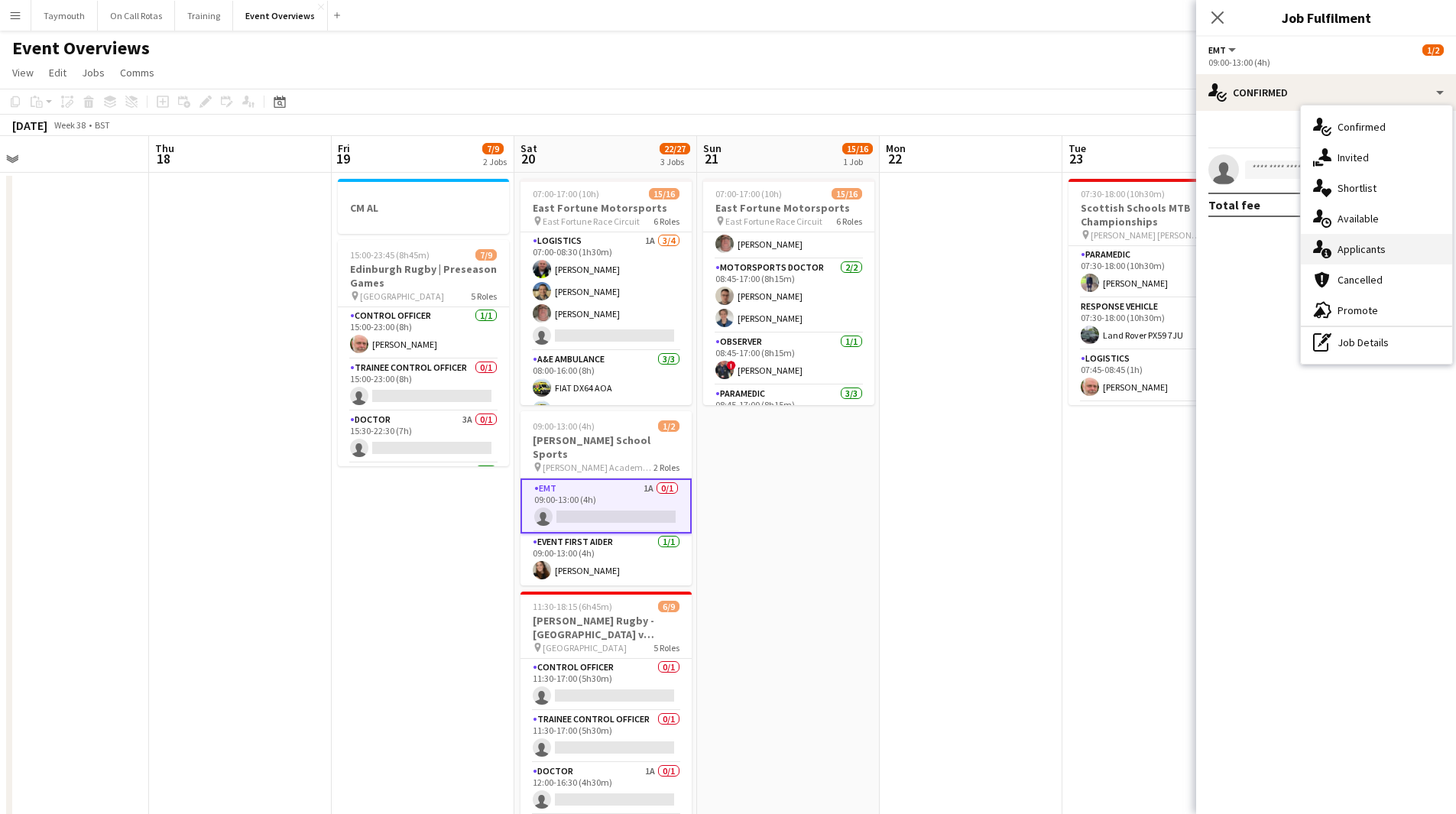
click at [1342, 252] on div "single-neutral-actions-information Applicants" at bounding box center [1377, 248] width 152 height 30
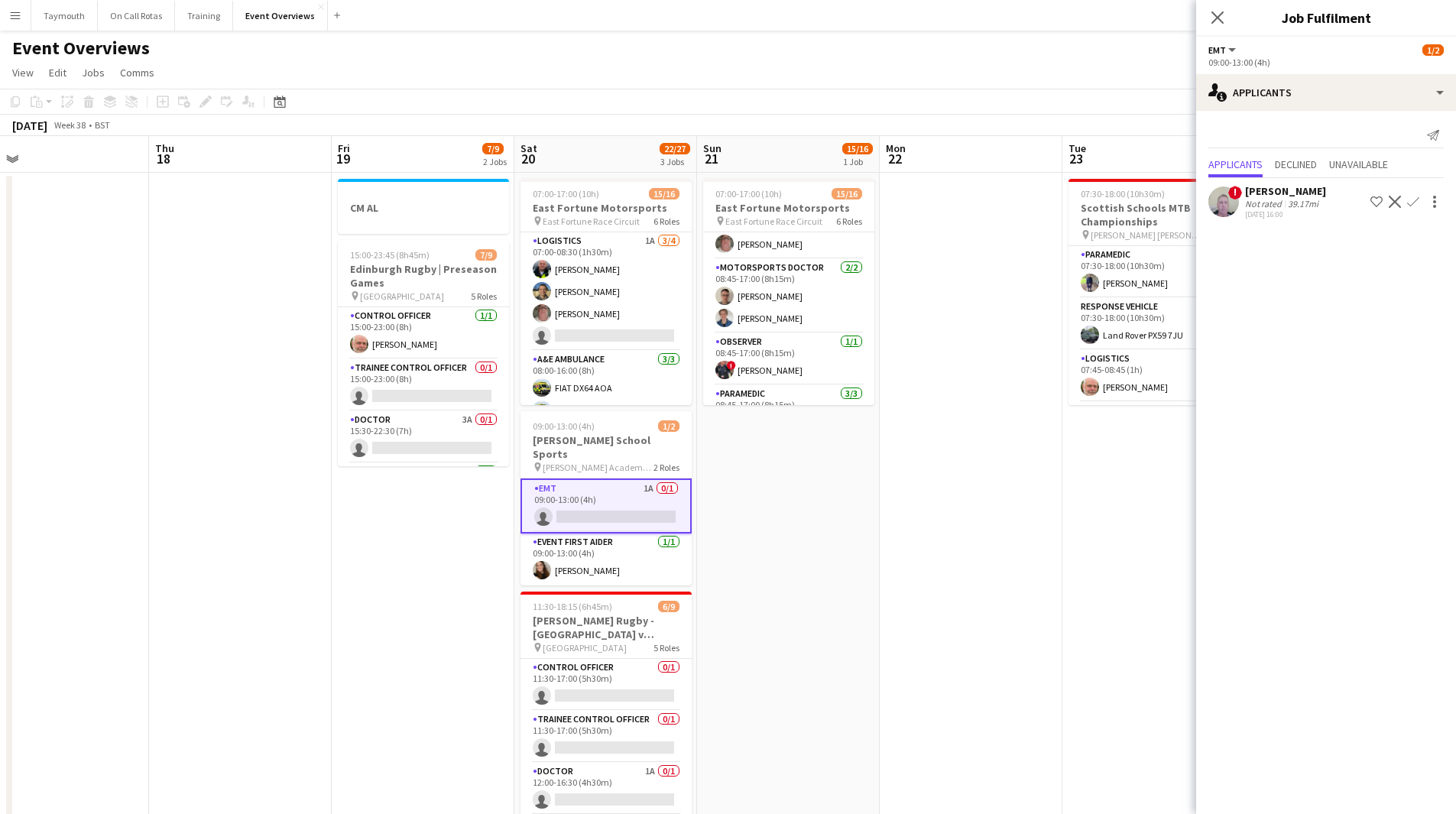
click at [1415, 204] on app-icon "Confirm" at bounding box center [1414, 202] width 12 height 12
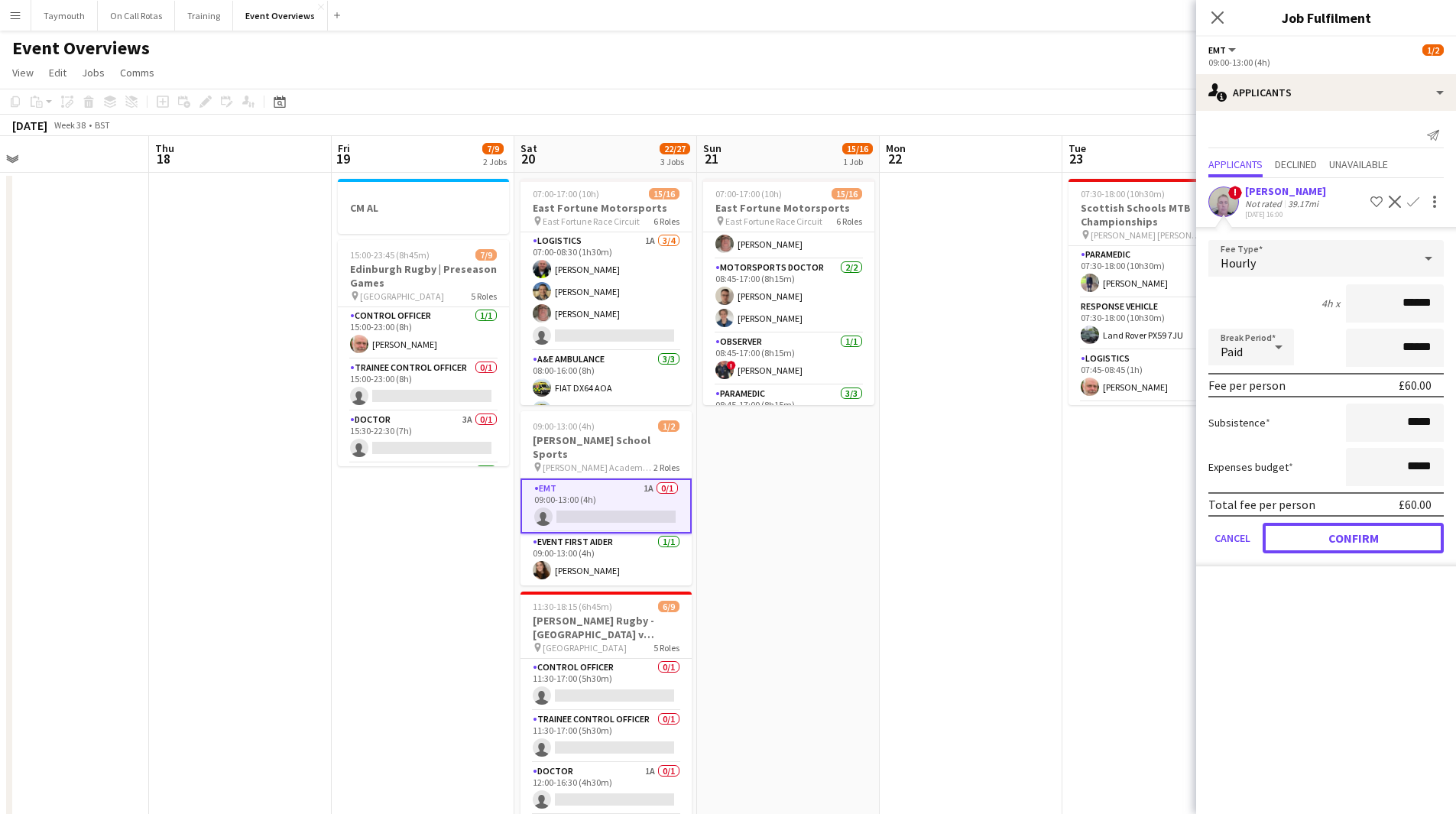
click at [1333, 541] on button "Confirm" at bounding box center [1353, 538] width 181 height 30
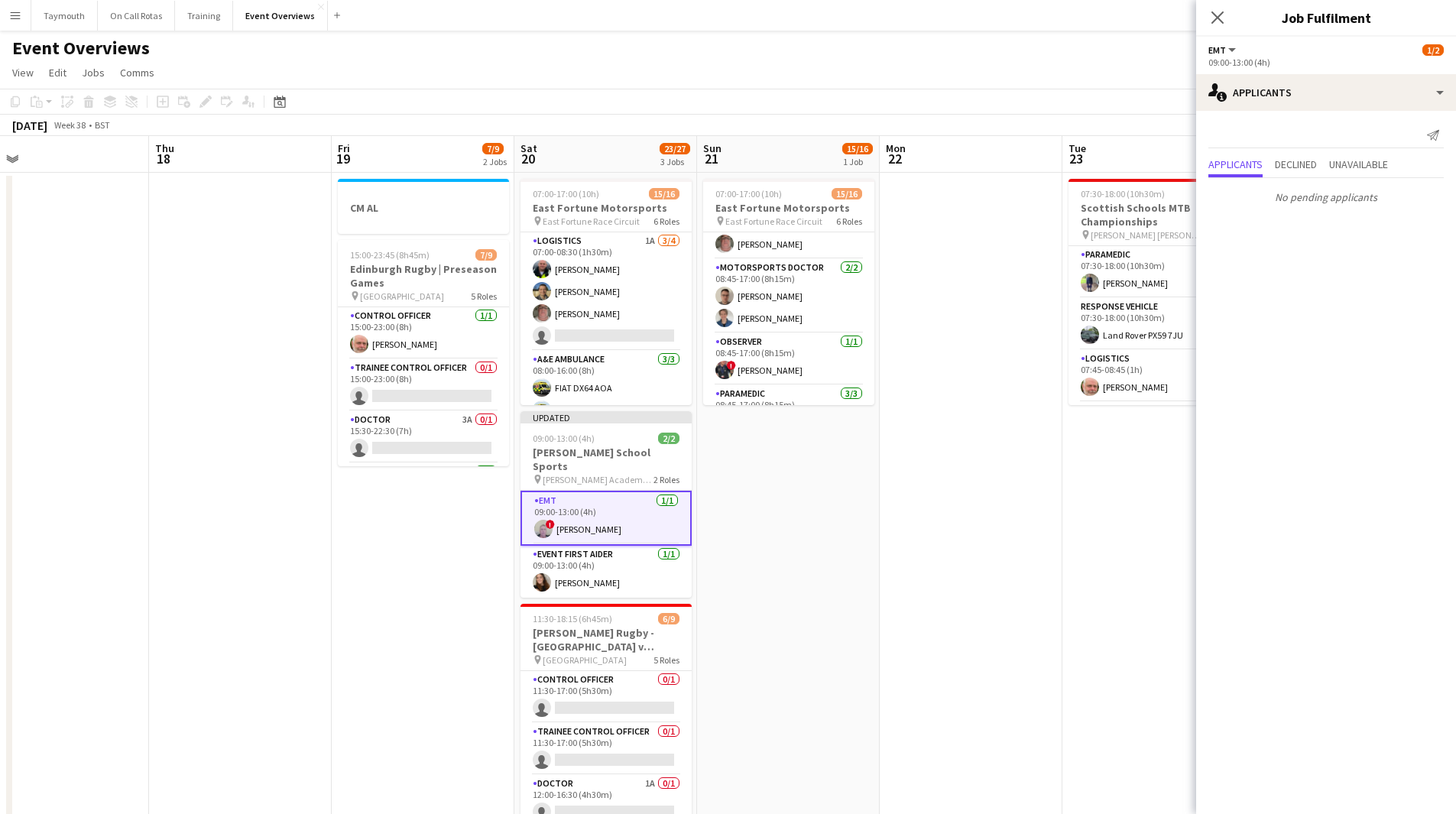
click at [922, 522] on app-date-cell at bounding box center [972, 829] width 183 height 1313
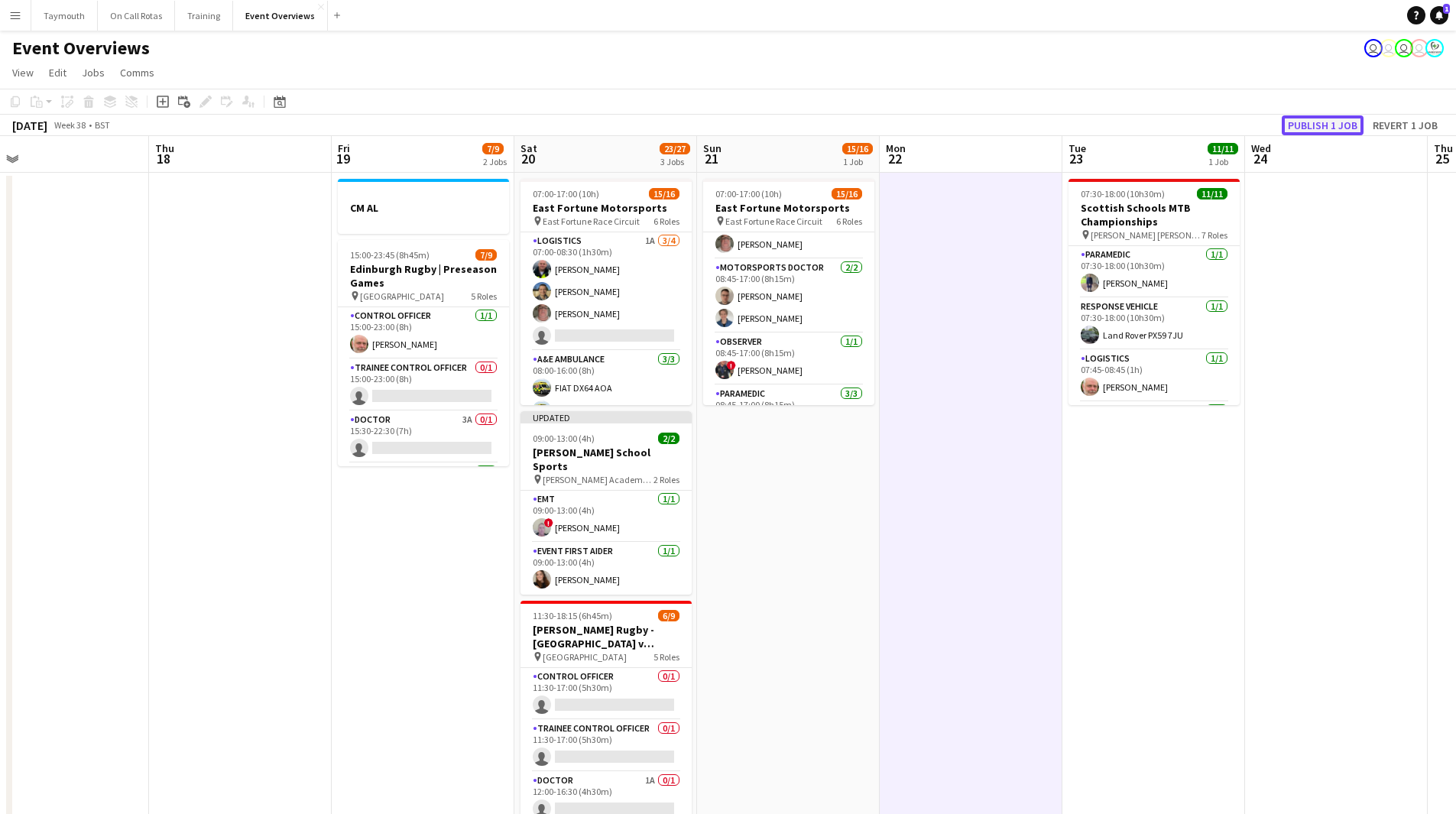
click at [1308, 124] on button "Publish 1 job" at bounding box center [1322, 125] width 82 height 20
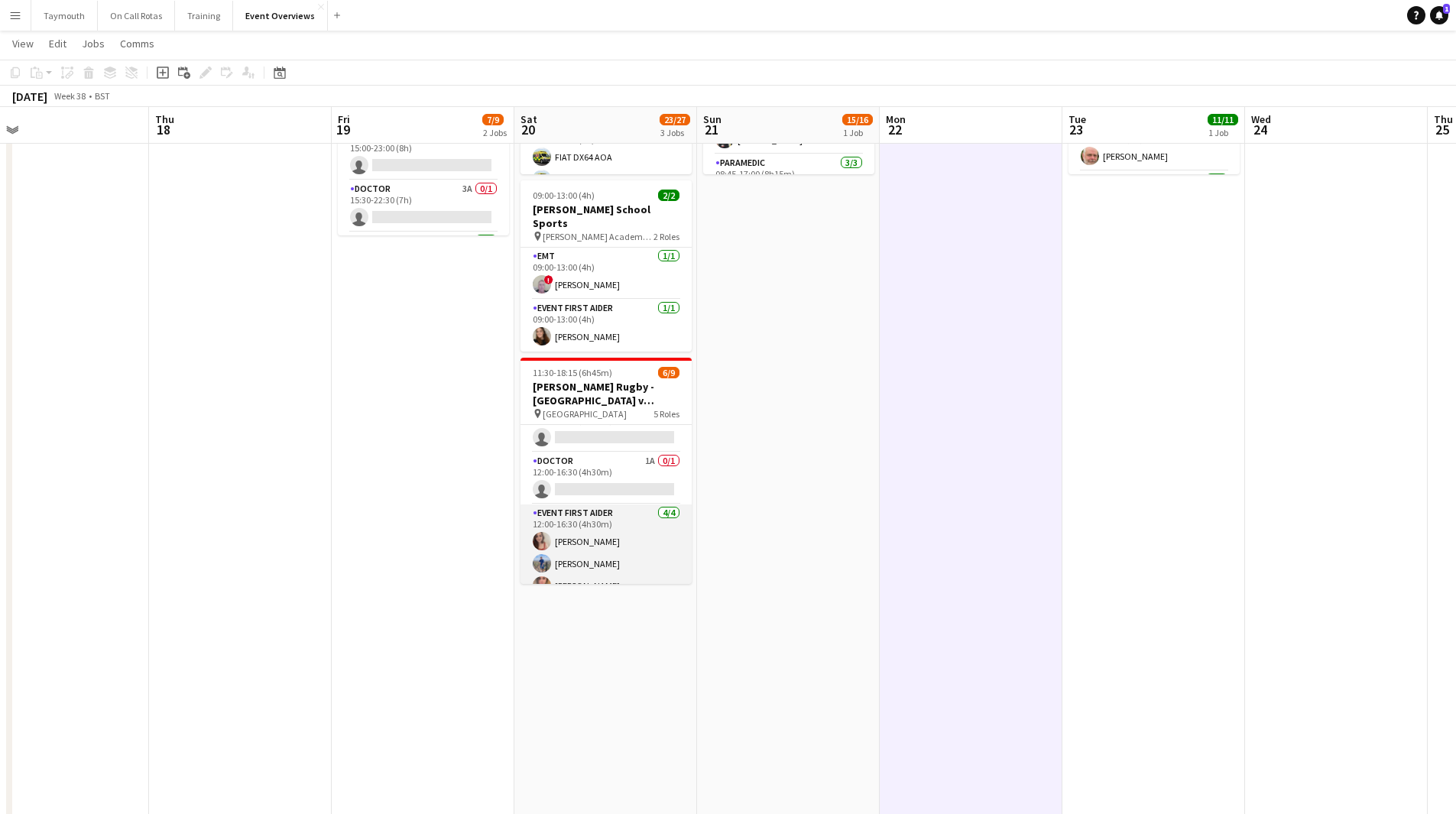
scroll to position [0, 0]
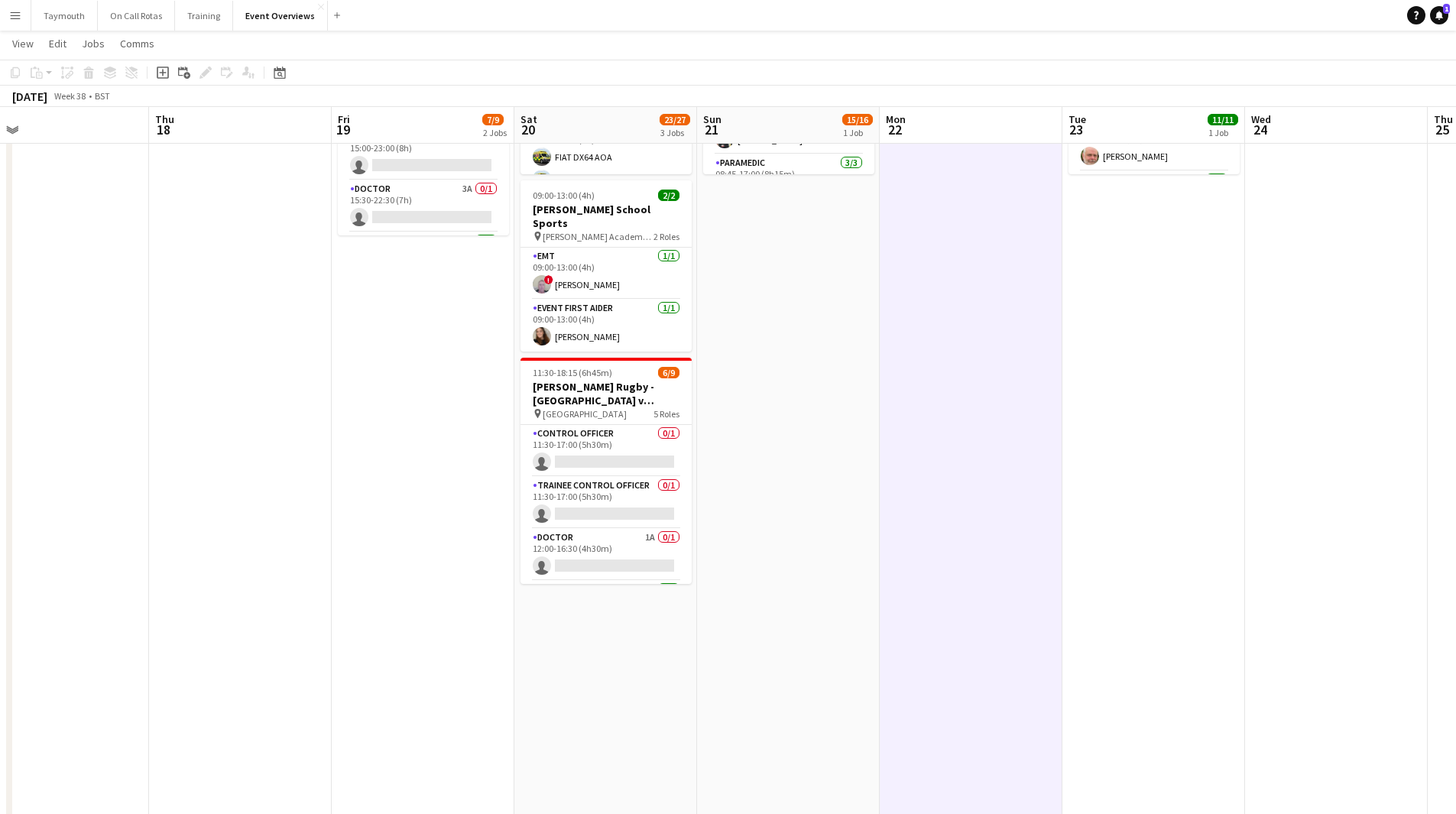
click at [761, 505] on app-date-cell "07:00-17:00 (10h) 15/16 East Fortune Motorsports pin East Fortune Race Circuit …" at bounding box center [789, 598] width 183 height 1313
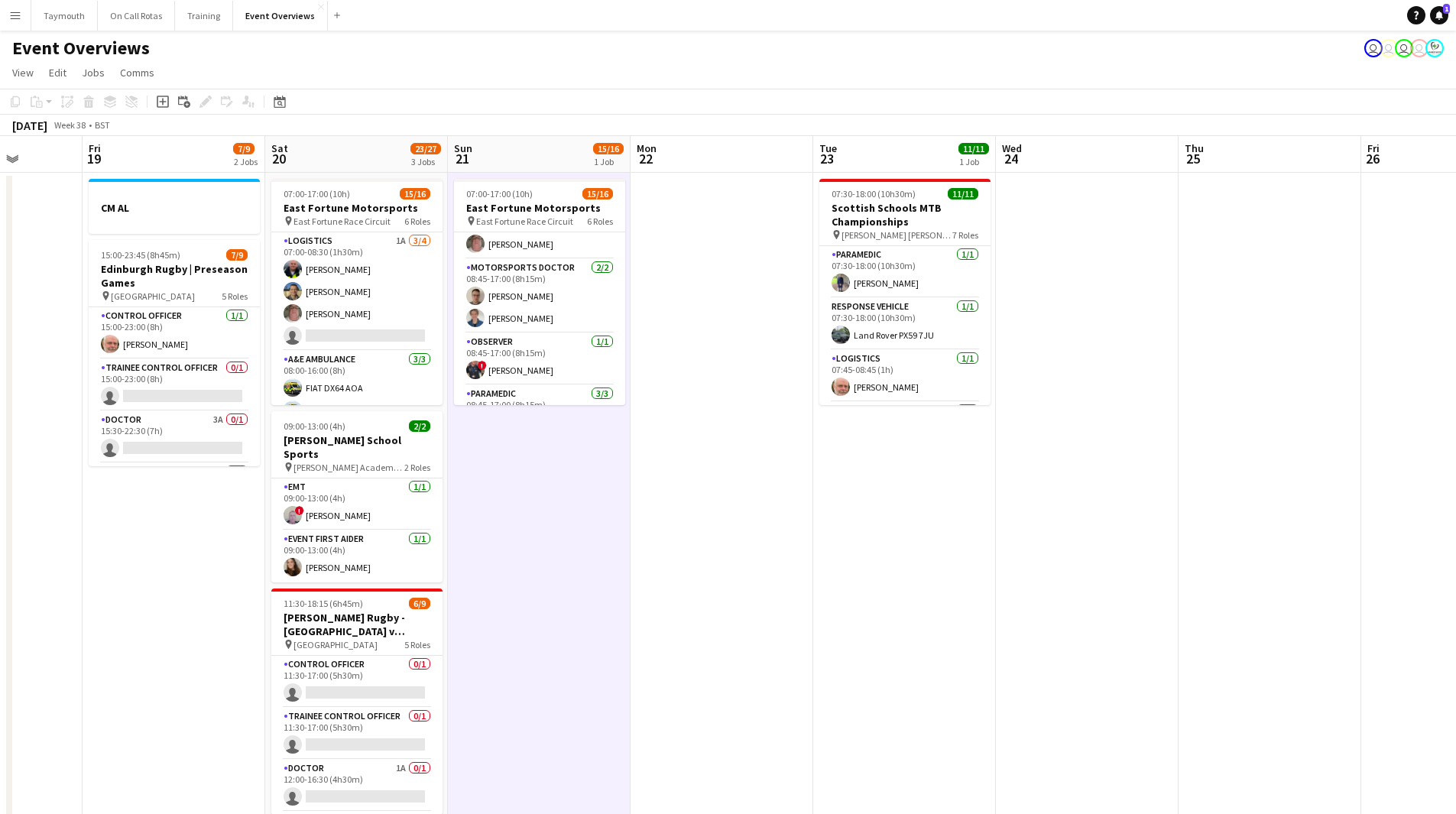
drag, startPoint x: 1015, startPoint y: 541, endPoint x: 653, endPoint y: 571, distance: 363.2
click at [609, 594] on app-calendar-viewport "Tue 16 Wed 17 Thu 18 Fri 19 7/9 2 Jobs Sat 20 23/27 3 Jobs Sun 21 15/16 1 Job M…" at bounding box center [728, 811] width 1456 height 1350
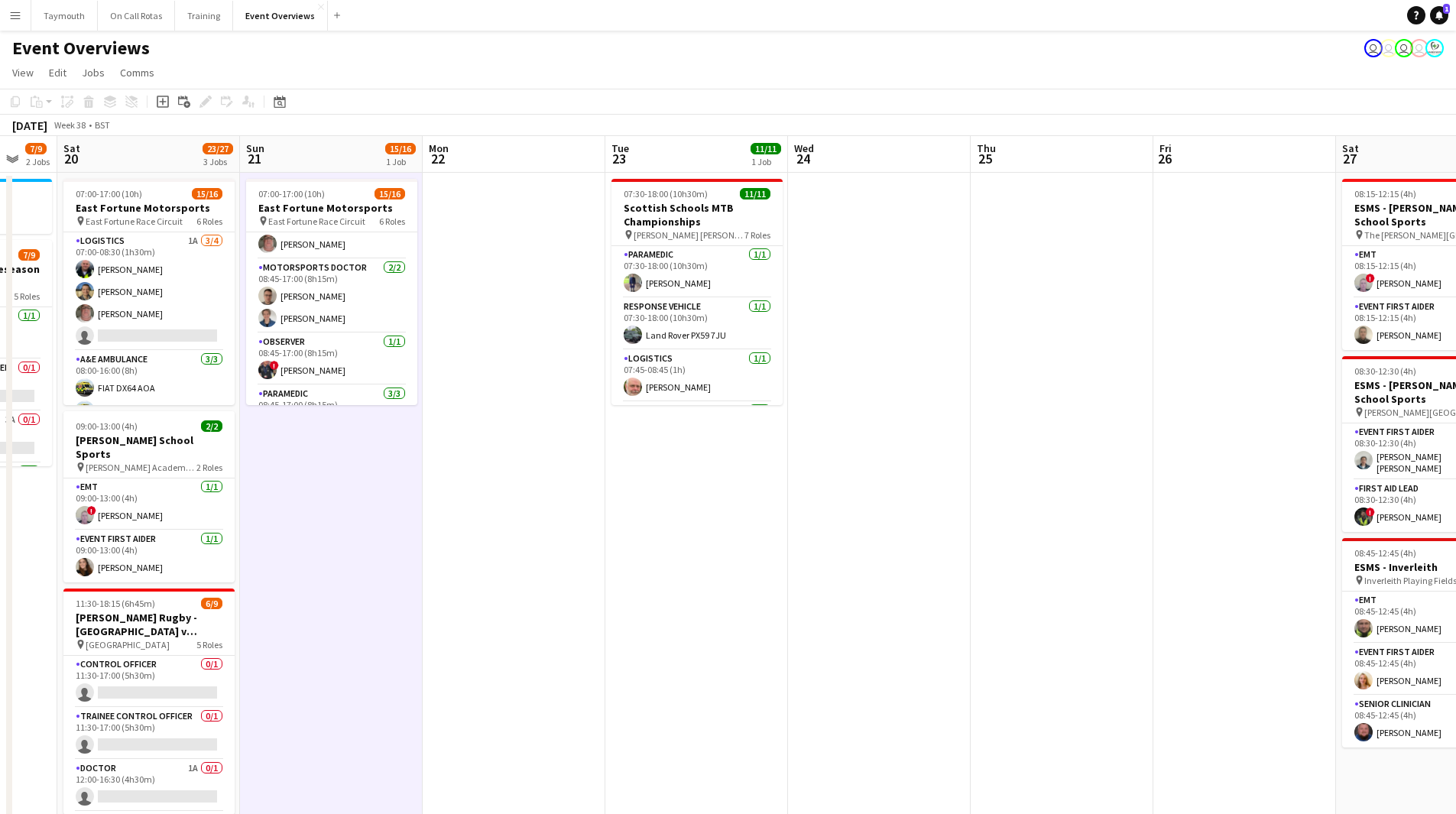
drag, startPoint x: 938, startPoint y: 504, endPoint x: 673, endPoint y: 523, distance: 265.7
click at [675, 524] on app-calendar-viewport "Wed 17 Thu 18 Fri 19 7/9 2 Jobs Sat 20 23/27 3 Jobs Sun 21 15/16 1 Job Mon 22 T…" at bounding box center [728, 811] width 1456 height 1350
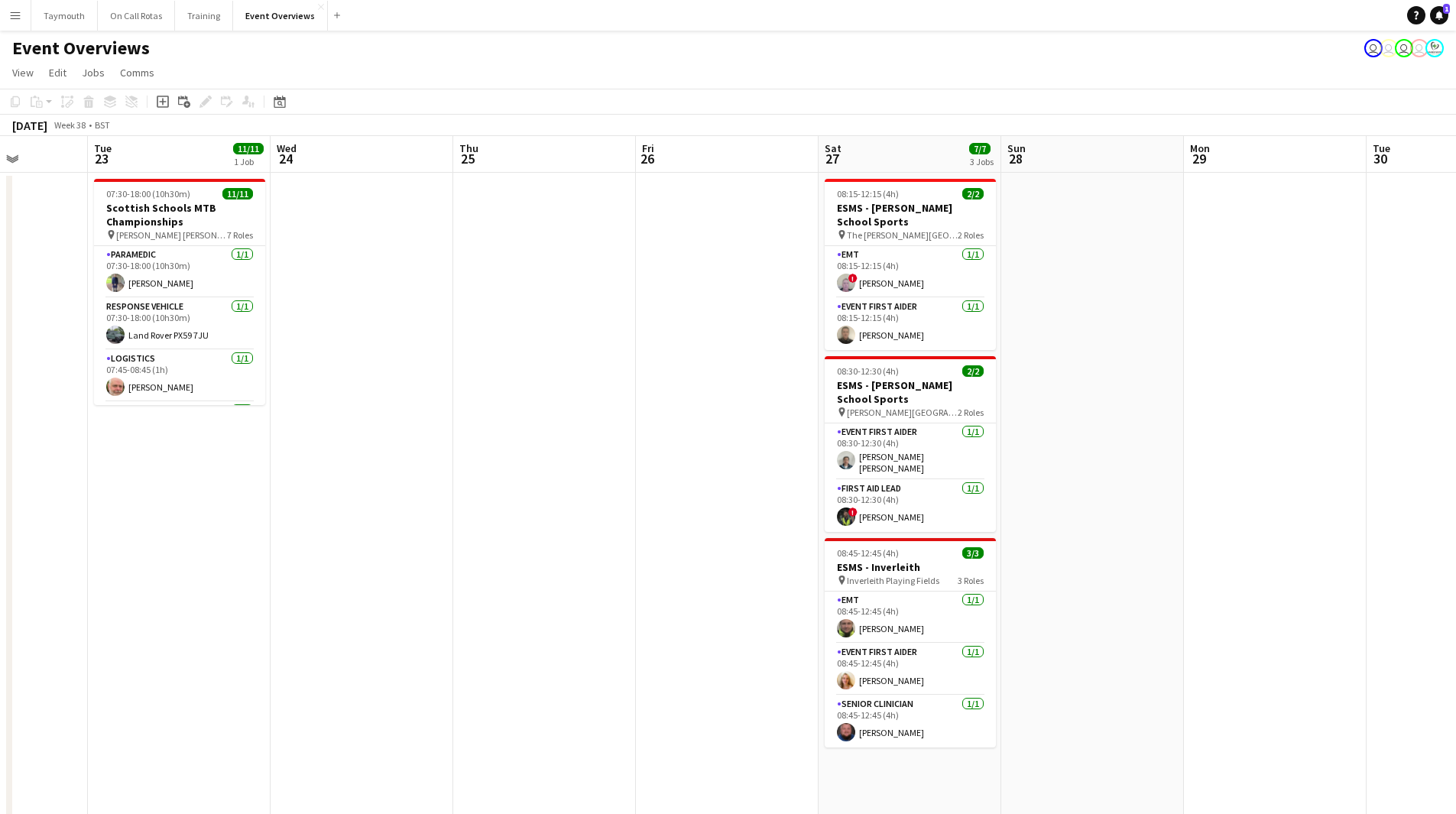
drag, startPoint x: 803, startPoint y: 465, endPoint x: 498, endPoint y: 479, distance: 305.3
click at [501, 482] on app-calendar-viewport "Sat 20 23/27 3 Jobs Sun 21 15/16 1 Job Mon 22 Tue 23 11/11 1 Job Wed 24 Thu 25 …" at bounding box center [728, 811] width 1456 height 1350
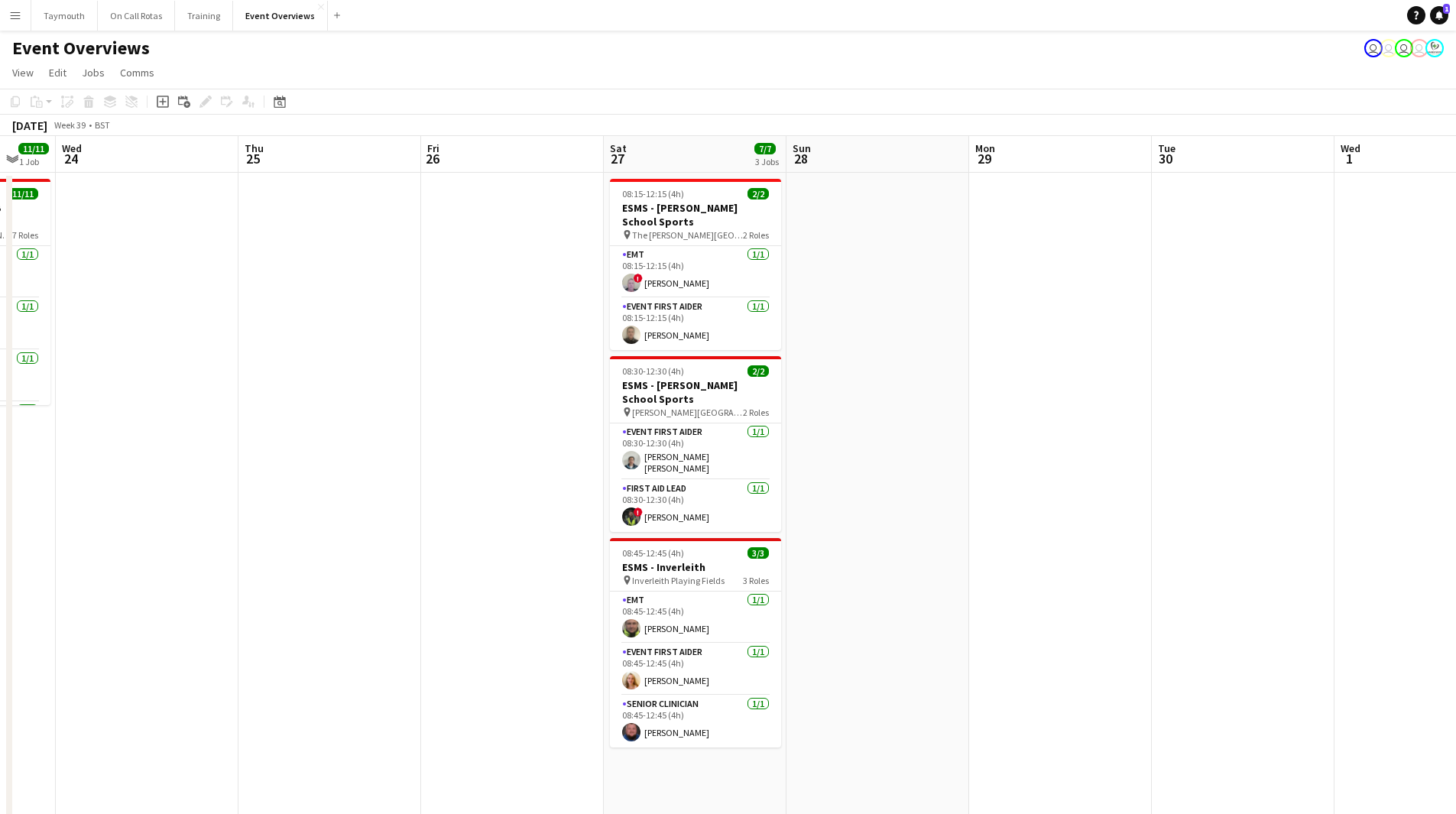
scroll to position [0, 497]
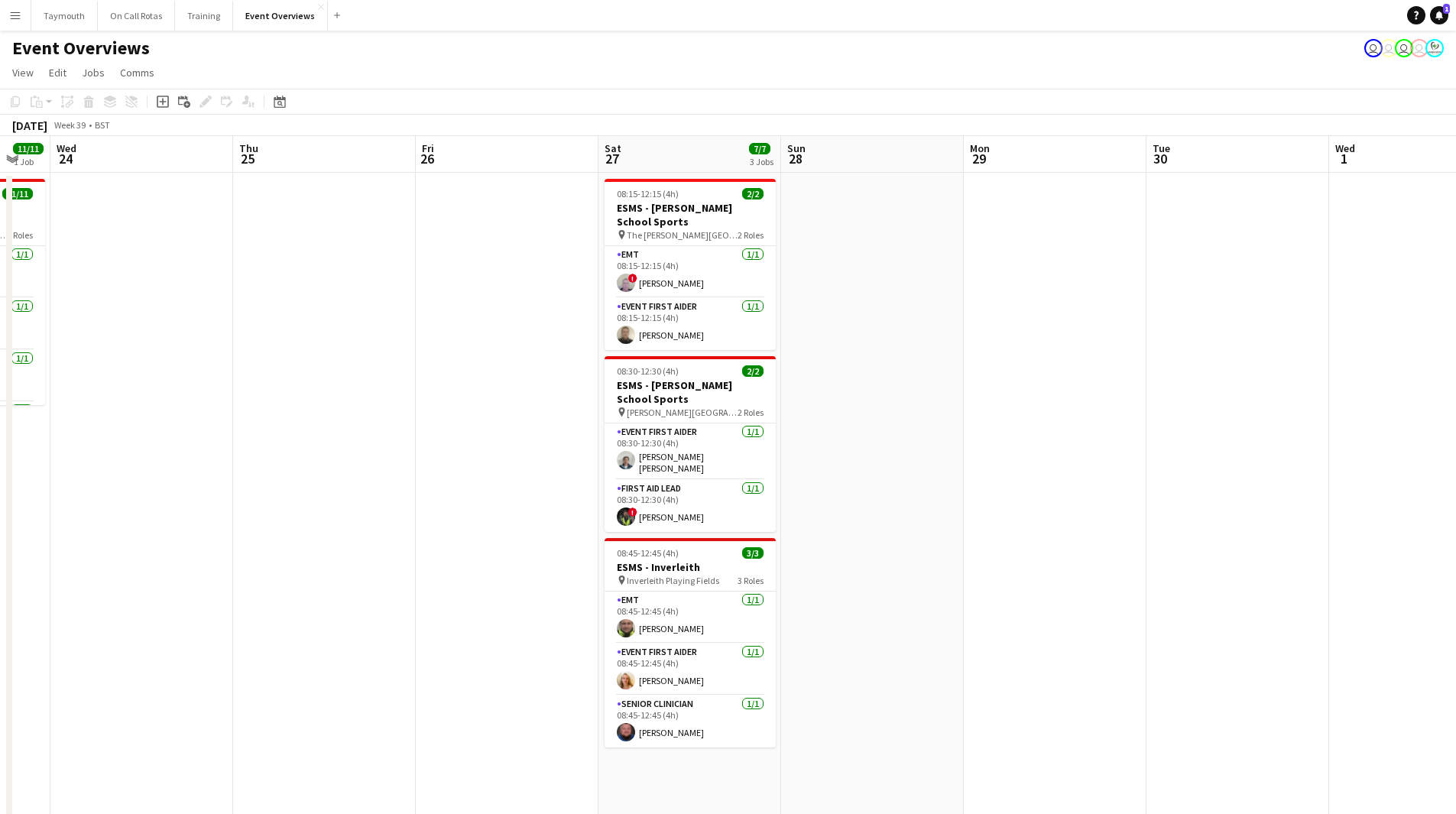
drag, startPoint x: 686, startPoint y: 473, endPoint x: 466, endPoint y: 506, distance: 222.5
click at [466, 506] on app-calendar-viewport "Sun 21 15/16 1 Job Mon 22 Tue 23 11/11 1 Job Wed 24 Thu 25 Fri 26 Sat 27 7/7 3 …" at bounding box center [728, 811] width 1456 height 1350
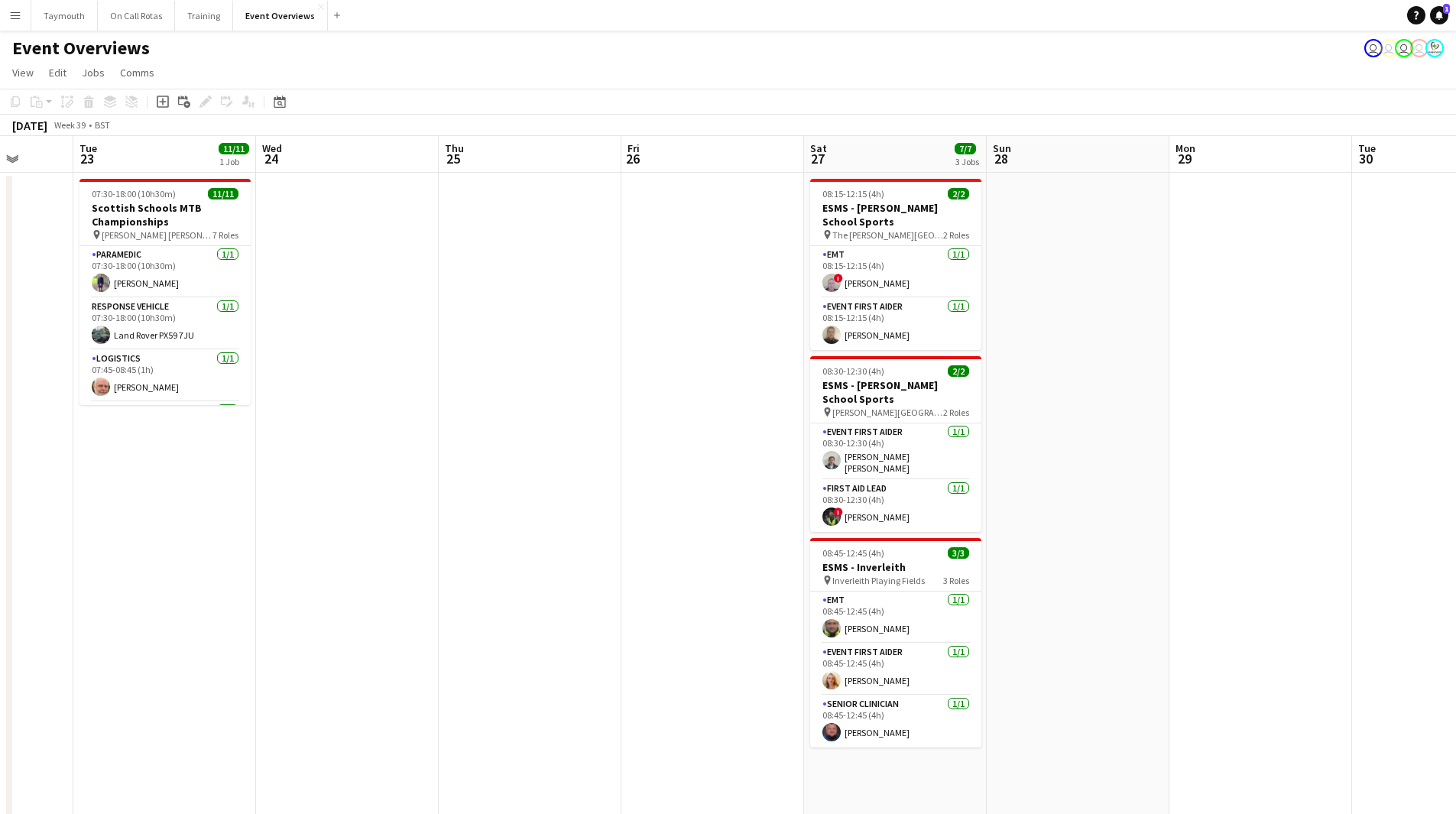
drag, startPoint x: 414, startPoint y: 503, endPoint x: 1326, endPoint y: 518, distance: 912.1
click at [1360, 517] on app-calendar-viewport "Sun 21 15/16 1 Job Mon 22 Tue 23 11/11 1 Job Wed 24 Thu 25 Fri 26 Sat 27 7/7 3 …" at bounding box center [728, 811] width 1456 height 1350
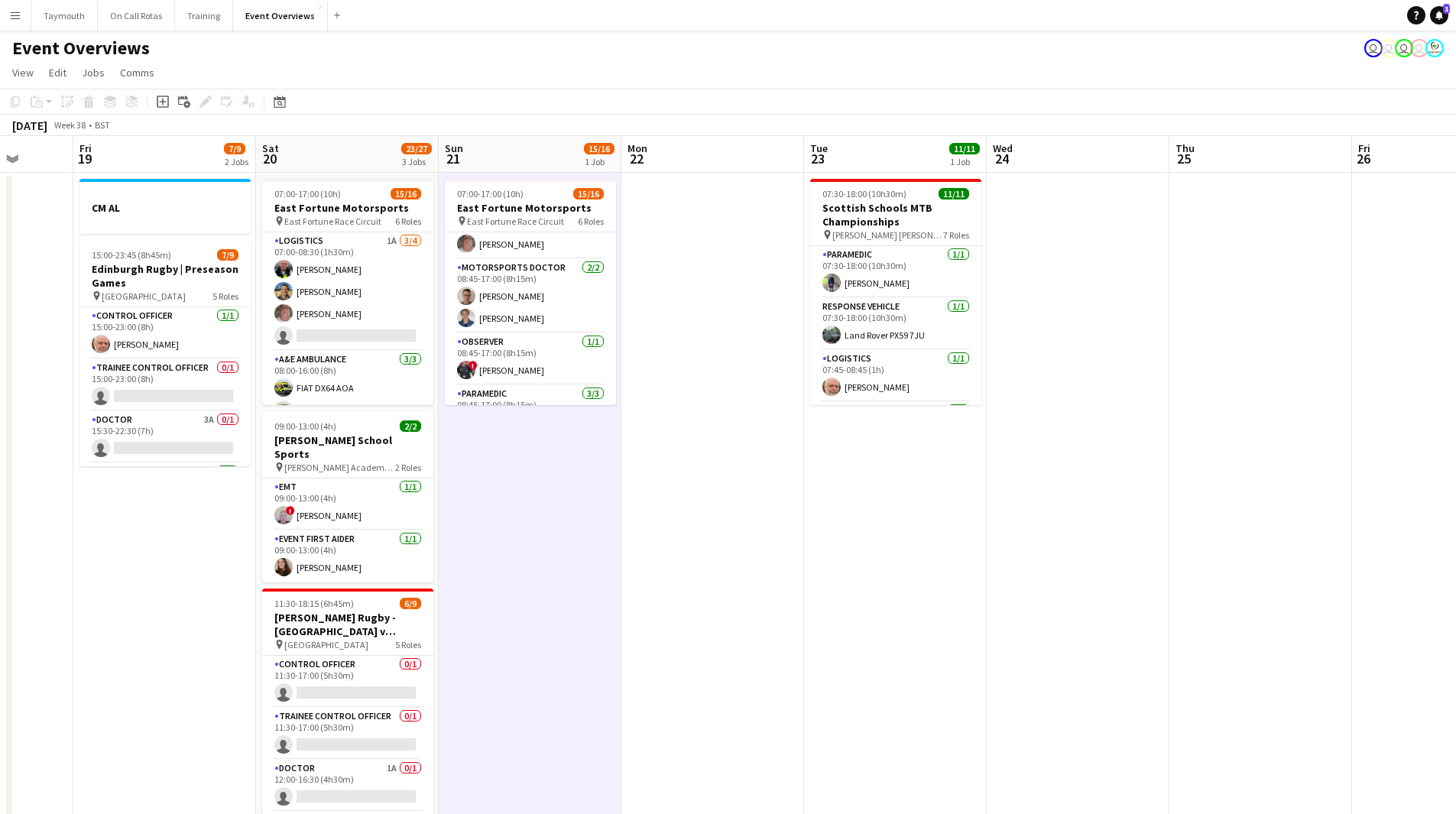
drag, startPoint x: 789, startPoint y: 548, endPoint x: 1179, endPoint y: 544, distance: 390.0
click at [1179, 544] on app-calendar-viewport "Tue 16 Wed 17 Thu 18 Fri 19 7/9 2 Jobs Sat 20 23/27 3 Jobs Sun 21 15/16 1 Job M…" at bounding box center [728, 811] width 1456 height 1350
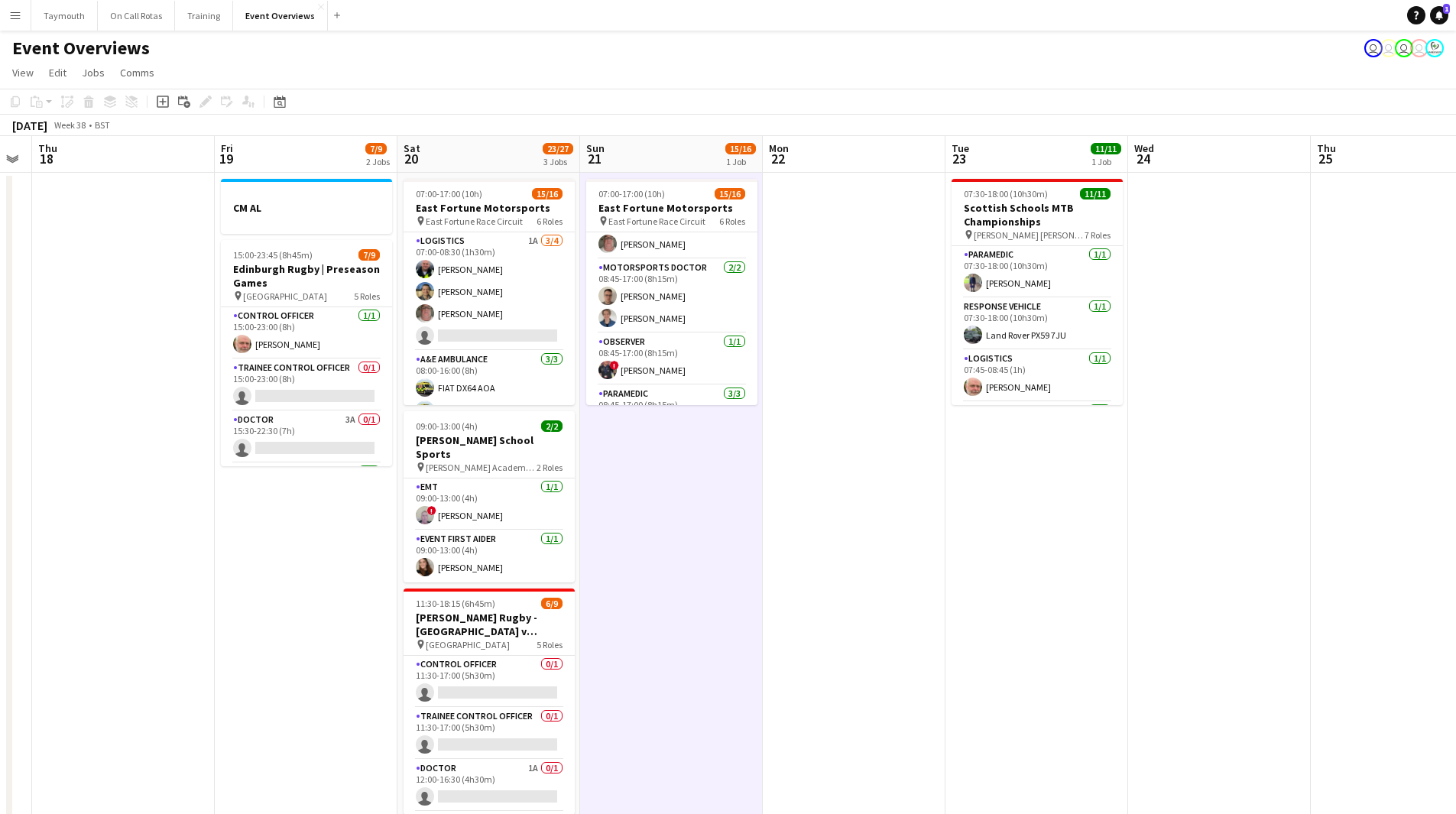
drag, startPoint x: 1060, startPoint y: 496, endPoint x: 780, endPoint y: 531, distance: 282.2
click at [780, 531] on app-calendar-viewport "Mon 15 Tue 16 Wed 17 Thu 18 Fri 19 7/9 2 Jobs Sat 20 23/27 3 Jobs Sun 21 15/16 …" at bounding box center [728, 811] width 1456 height 1350
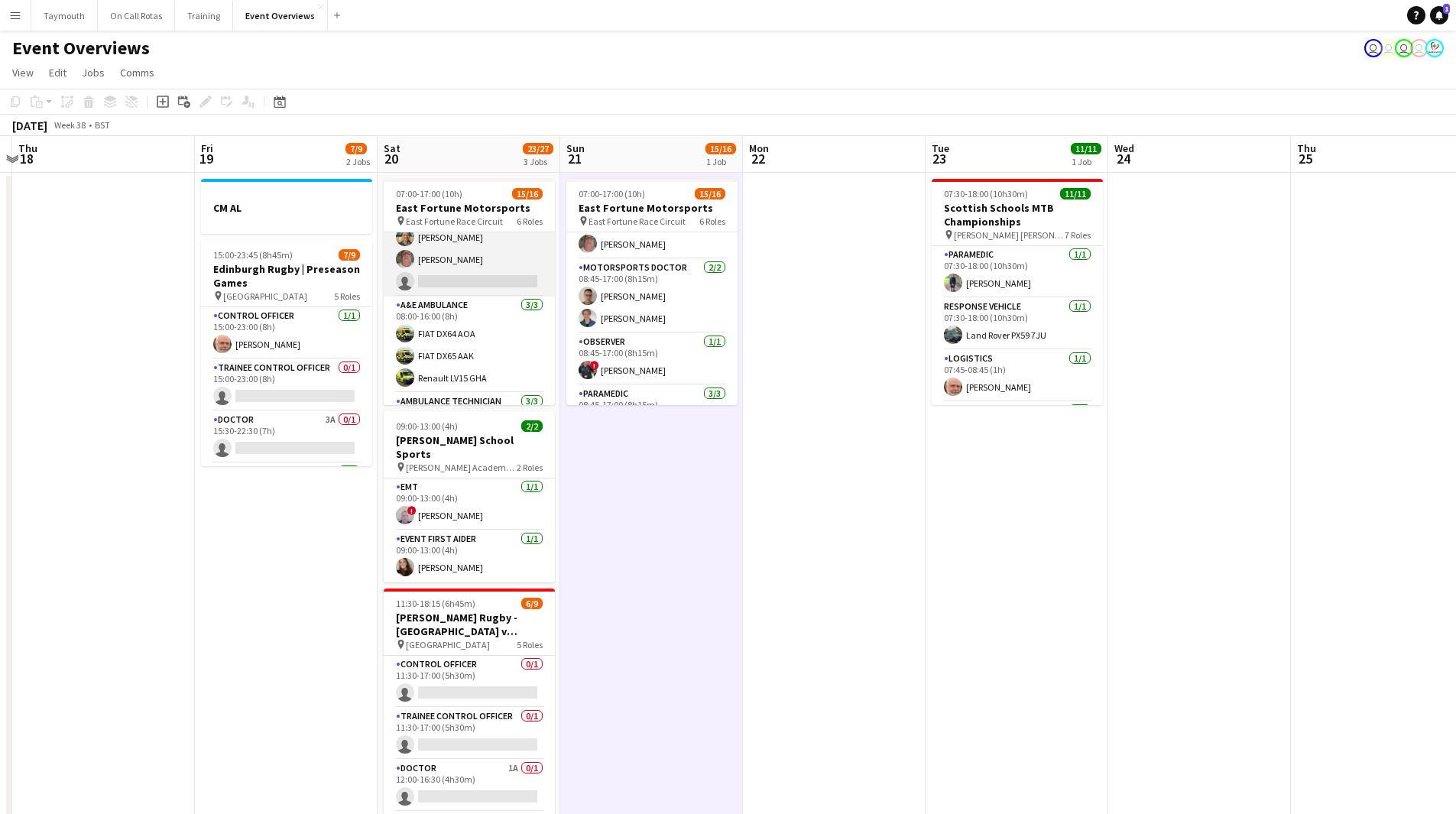
scroll to position [0, 0]
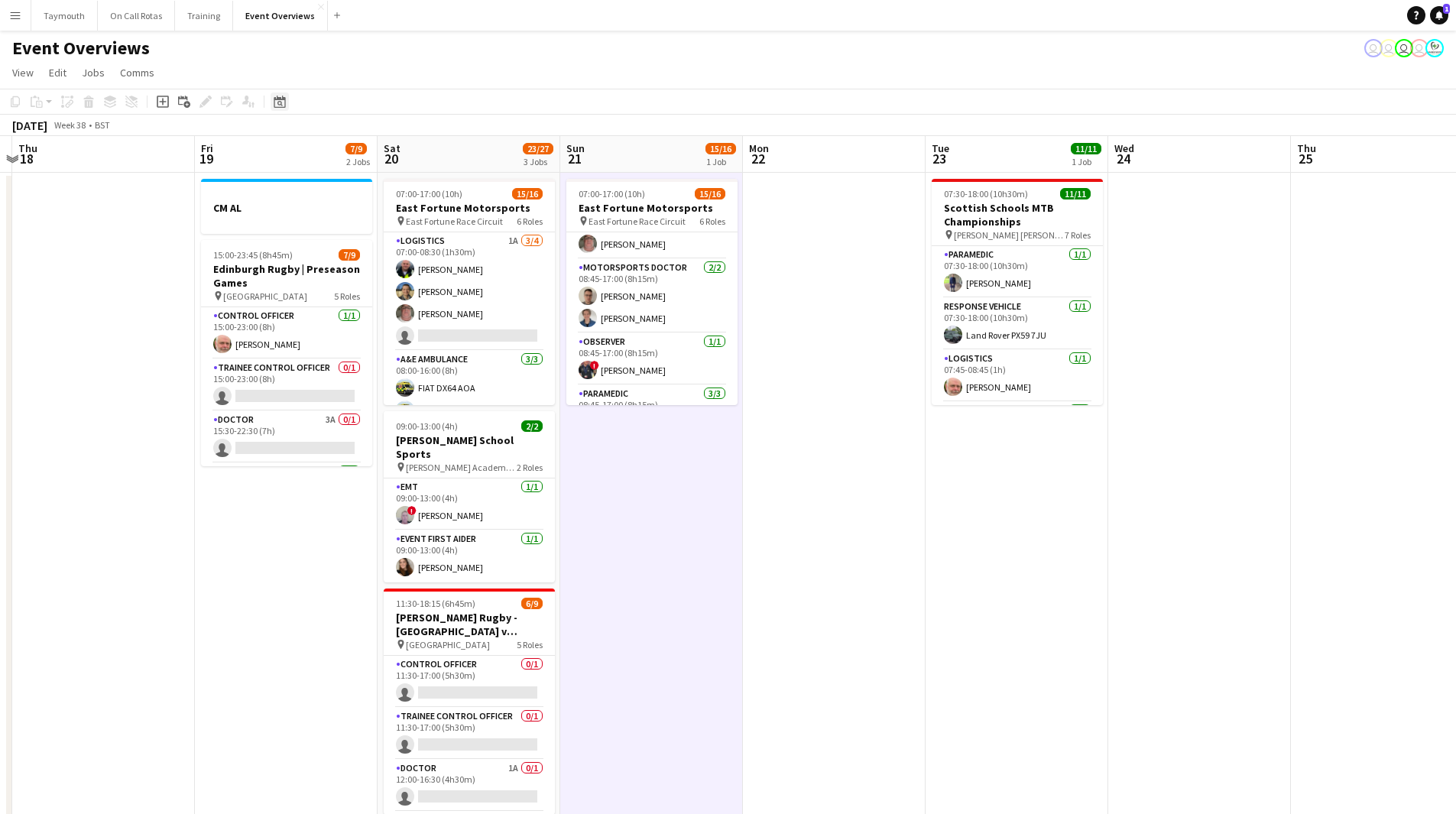
click at [283, 103] on icon "Date picker" at bounding box center [279, 102] width 12 height 12
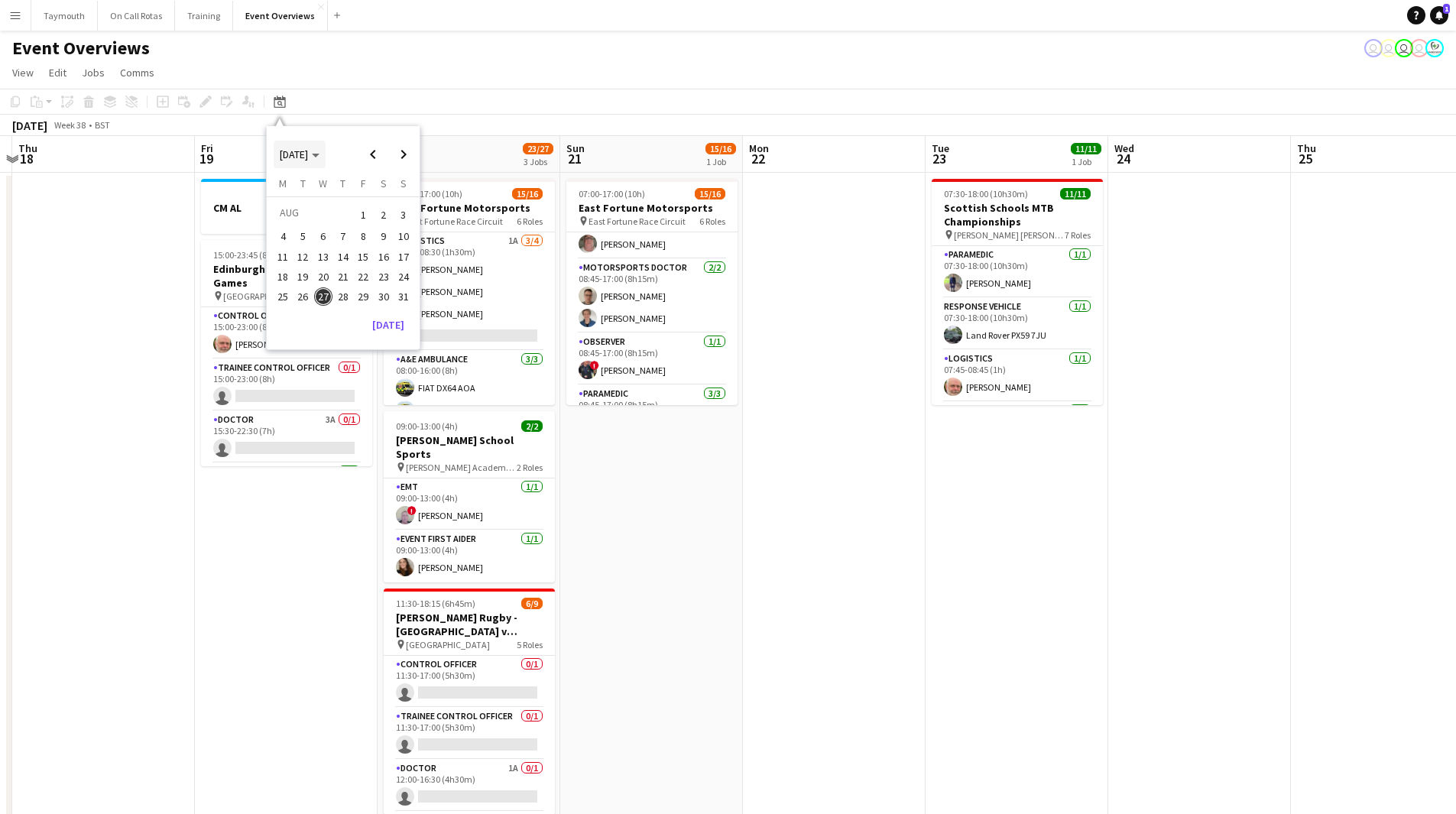
click at [307, 152] on span "AUG 2025" at bounding box center [294, 154] width 28 height 14
click at [316, 232] on span "2025" at bounding box center [325, 233] width 31 height 18
click at [387, 209] on span "APR" at bounding box center [396, 213] width 31 height 18
click at [388, 294] on span "26" at bounding box center [384, 292] width 18 height 18
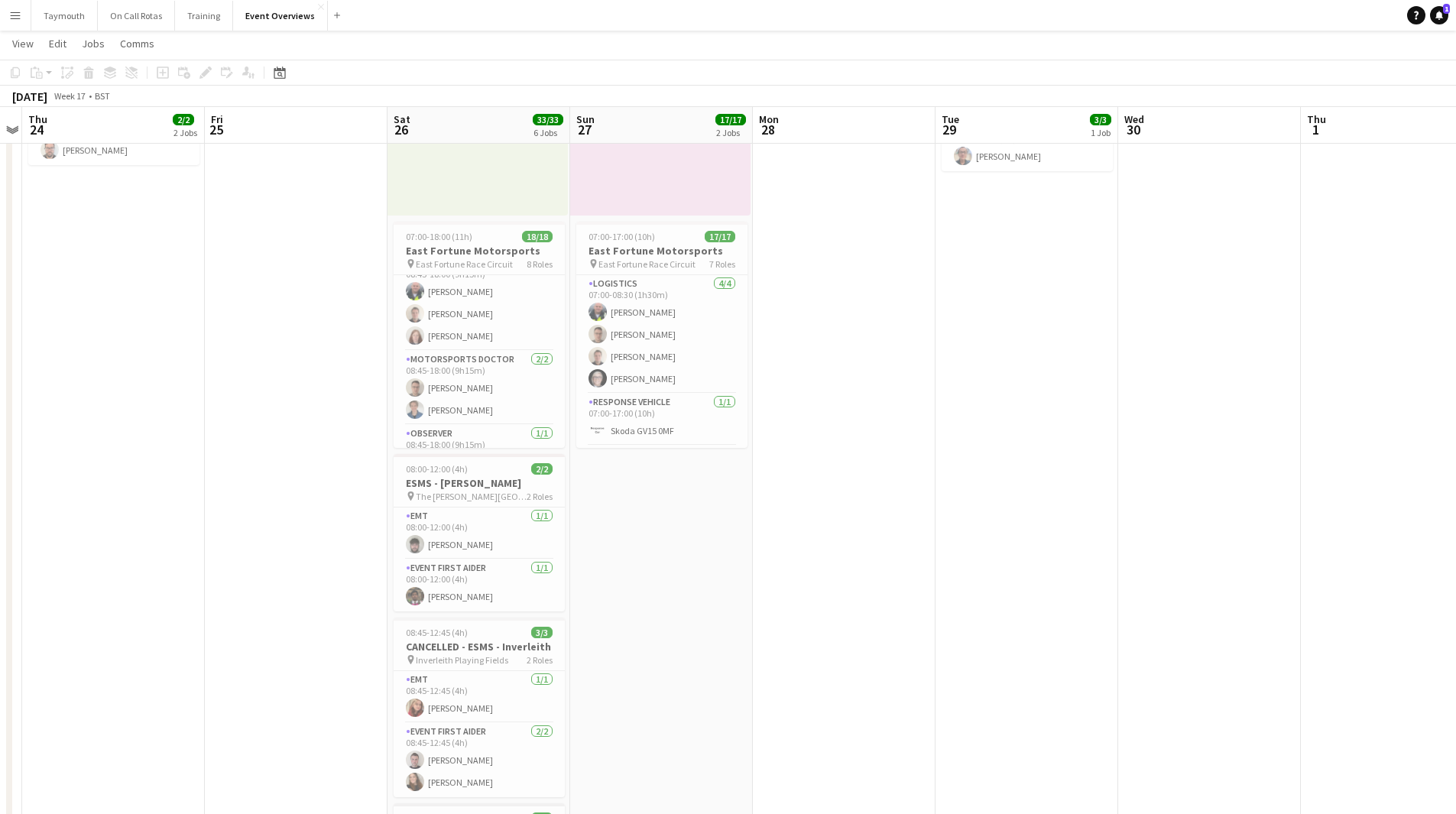
scroll to position [312, 0]
click at [284, 75] on icon "Date picker" at bounding box center [279, 72] width 12 height 12
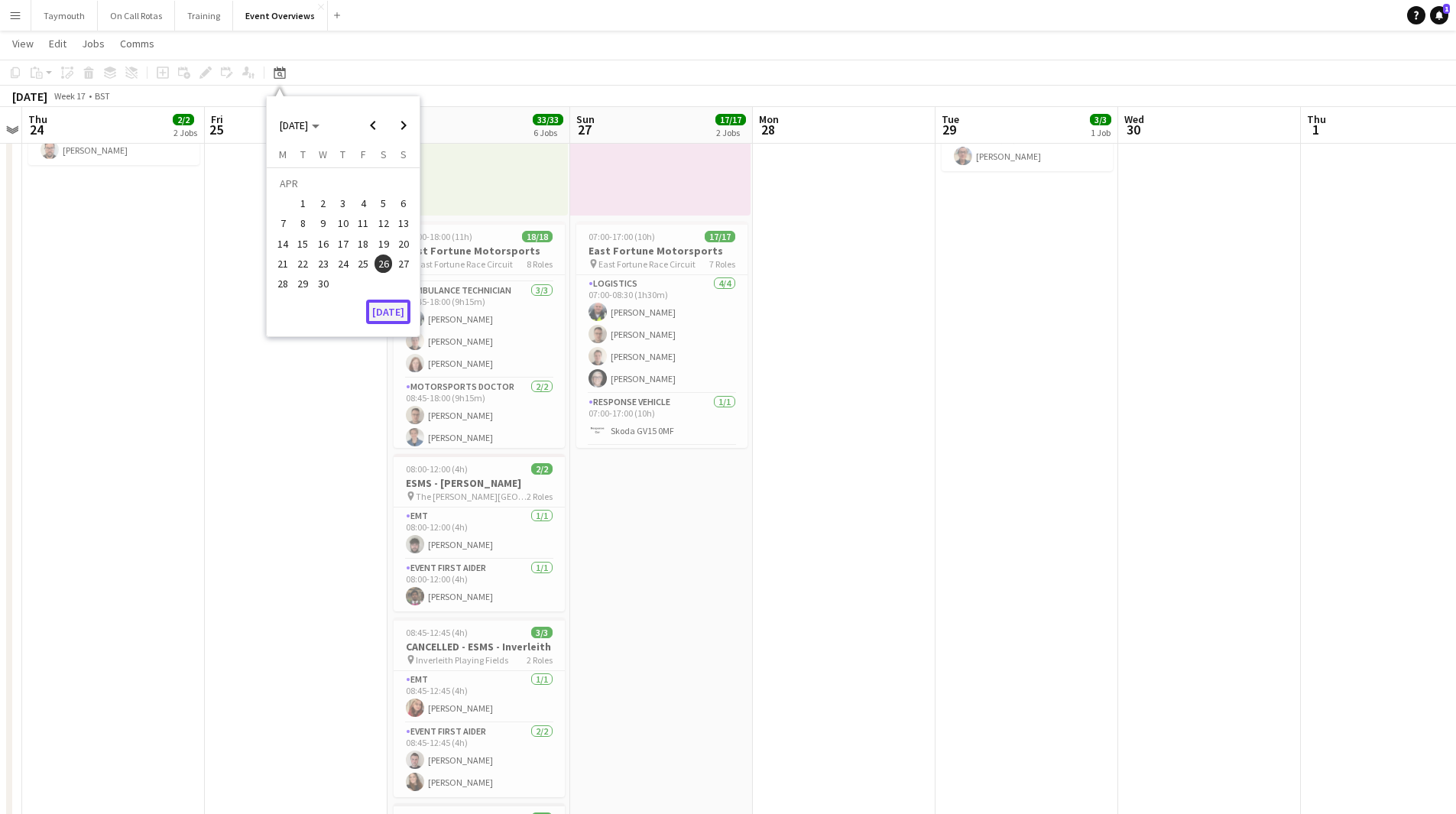
click at [379, 312] on button "Today" at bounding box center [388, 312] width 44 height 24
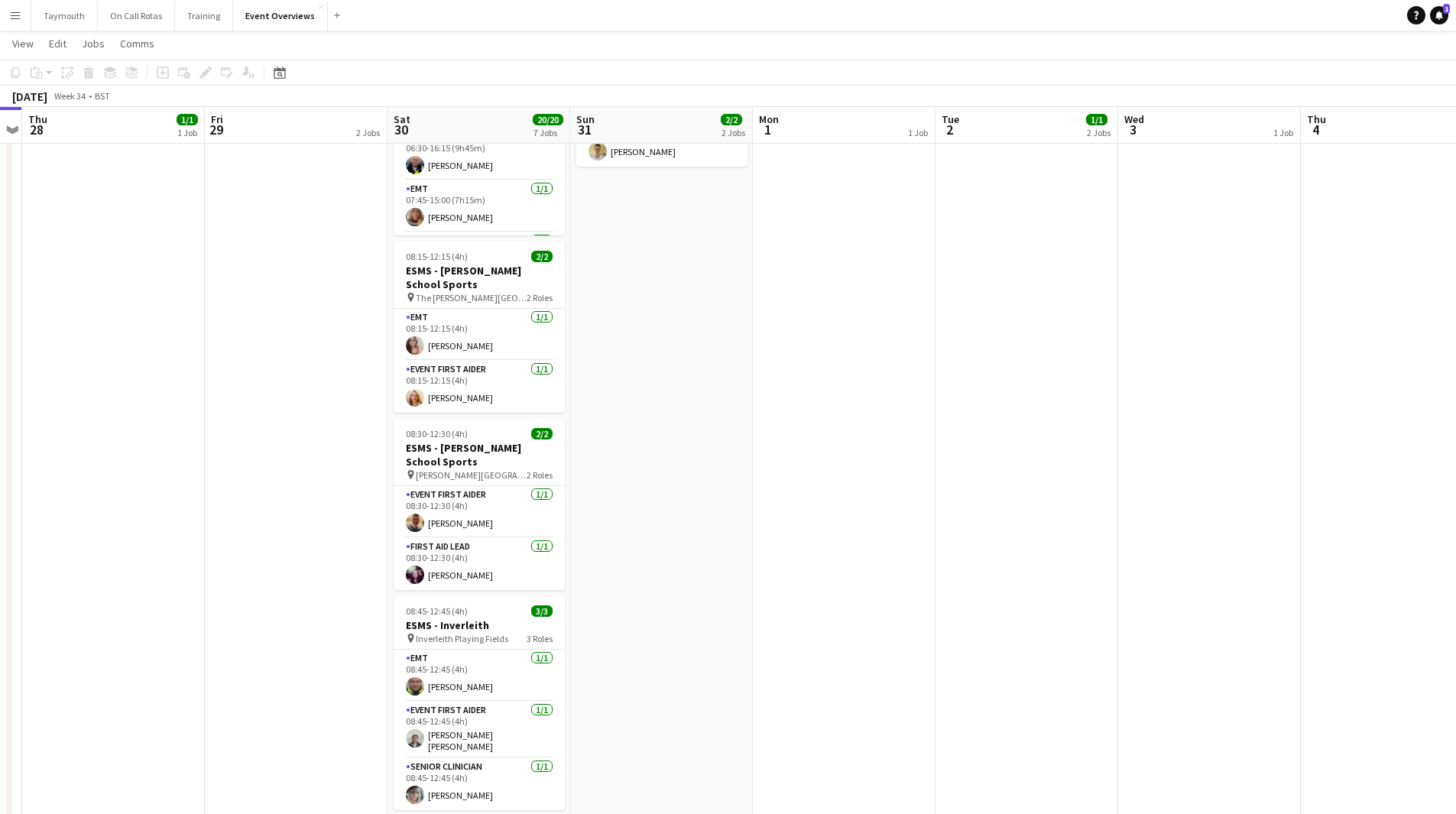
drag, startPoint x: 962, startPoint y: 460, endPoint x: 9, endPoint y: 471, distance: 953.1
click at [0, 471] on html "Menu Boards Boards Boards All jobs Status Workforce Workforce My Workforce Recr…" at bounding box center [728, 520] width 1456 height 1499
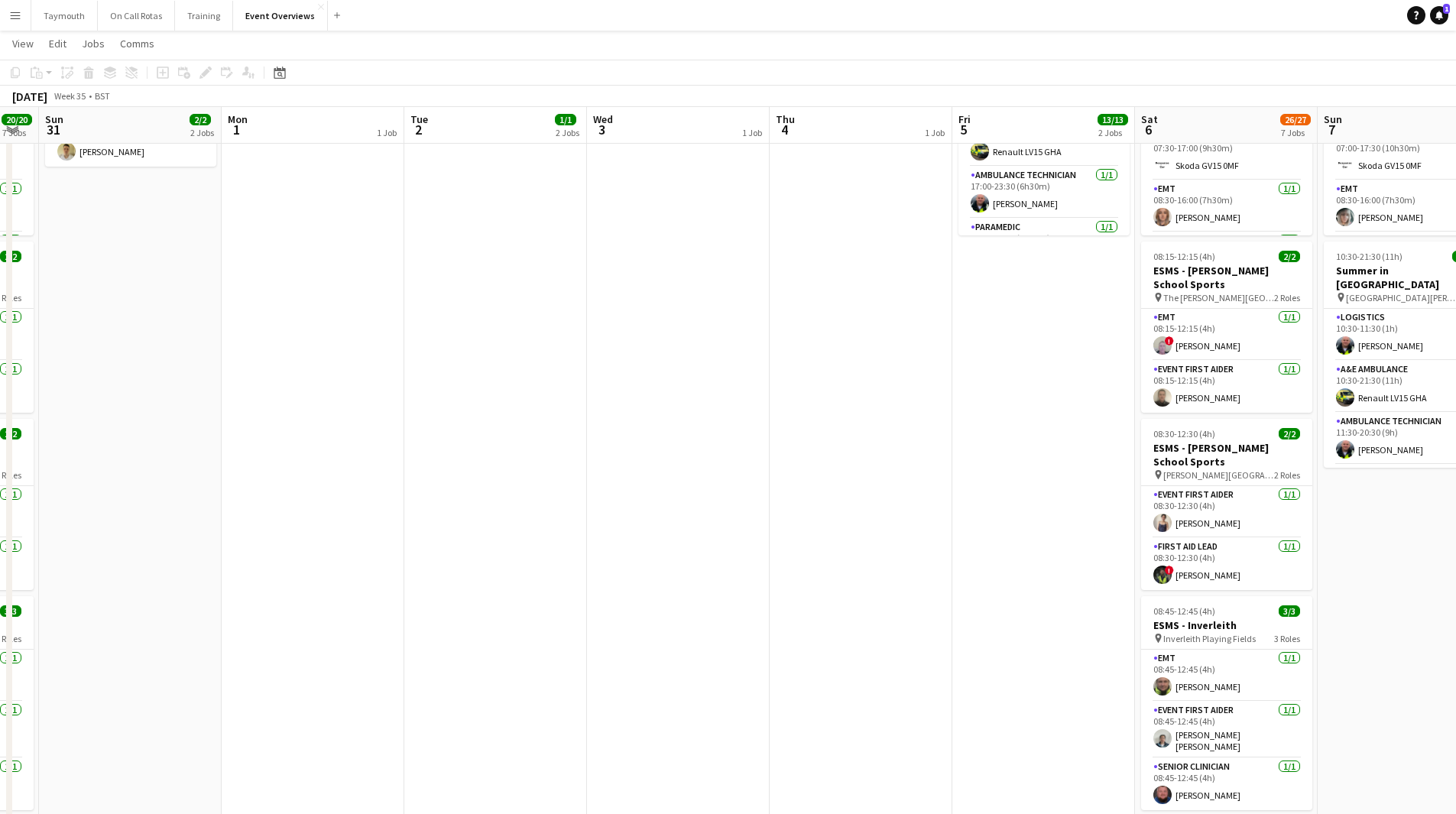
drag, startPoint x: 1028, startPoint y: 495, endPoint x: 267, endPoint y: 505, distance: 761.1
click at [267, 505] on app-calendar-viewport "Thu 28 1/1 1 Job Fri 29 2 Jobs Sat 30 20/20 7 Jobs Sun 31 2/2 2 Jobs Mon 1 1 Jo…" at bounding box center [728, 549] width 1456 height 1439
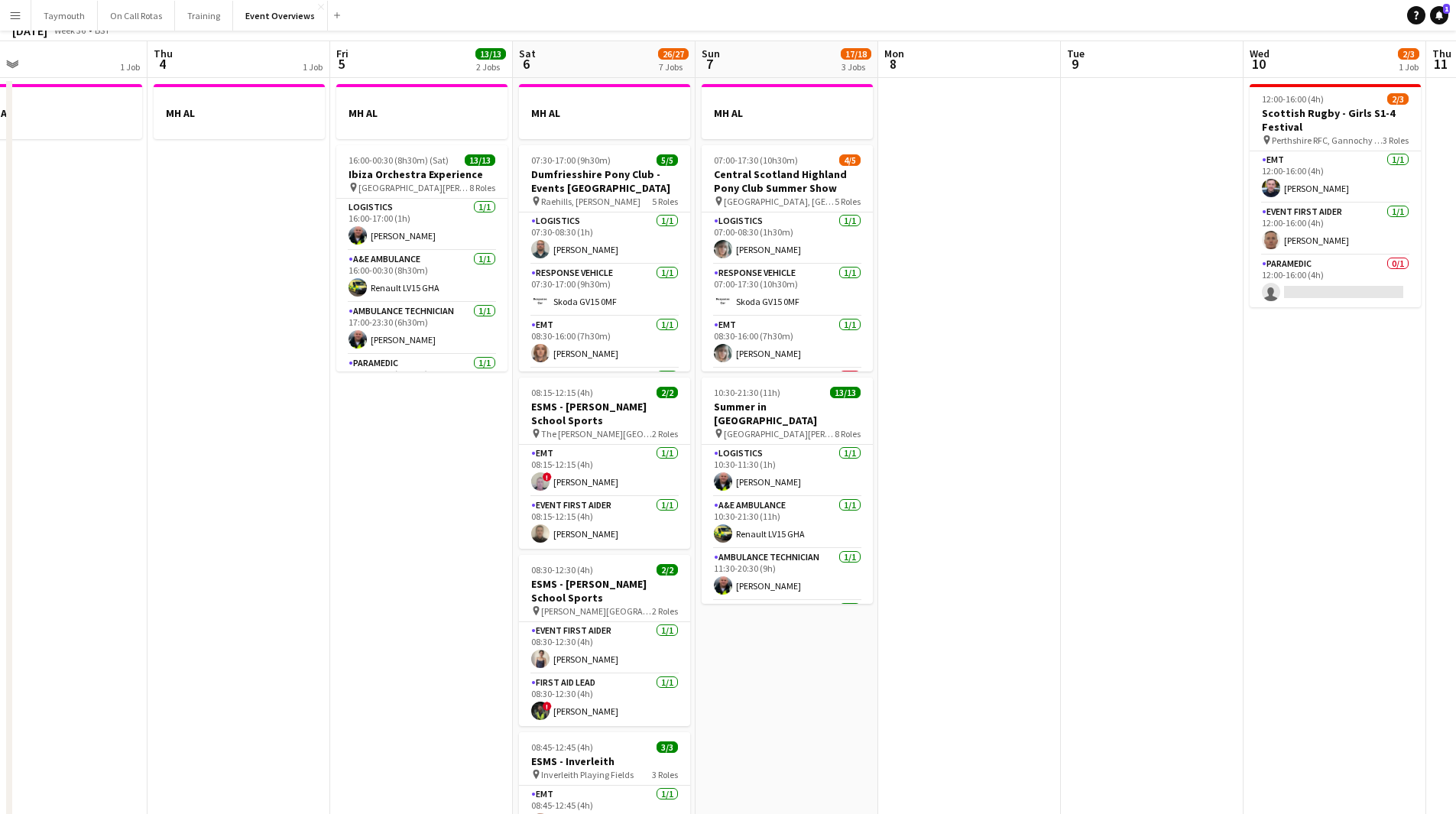
scroll to position [0, 0]
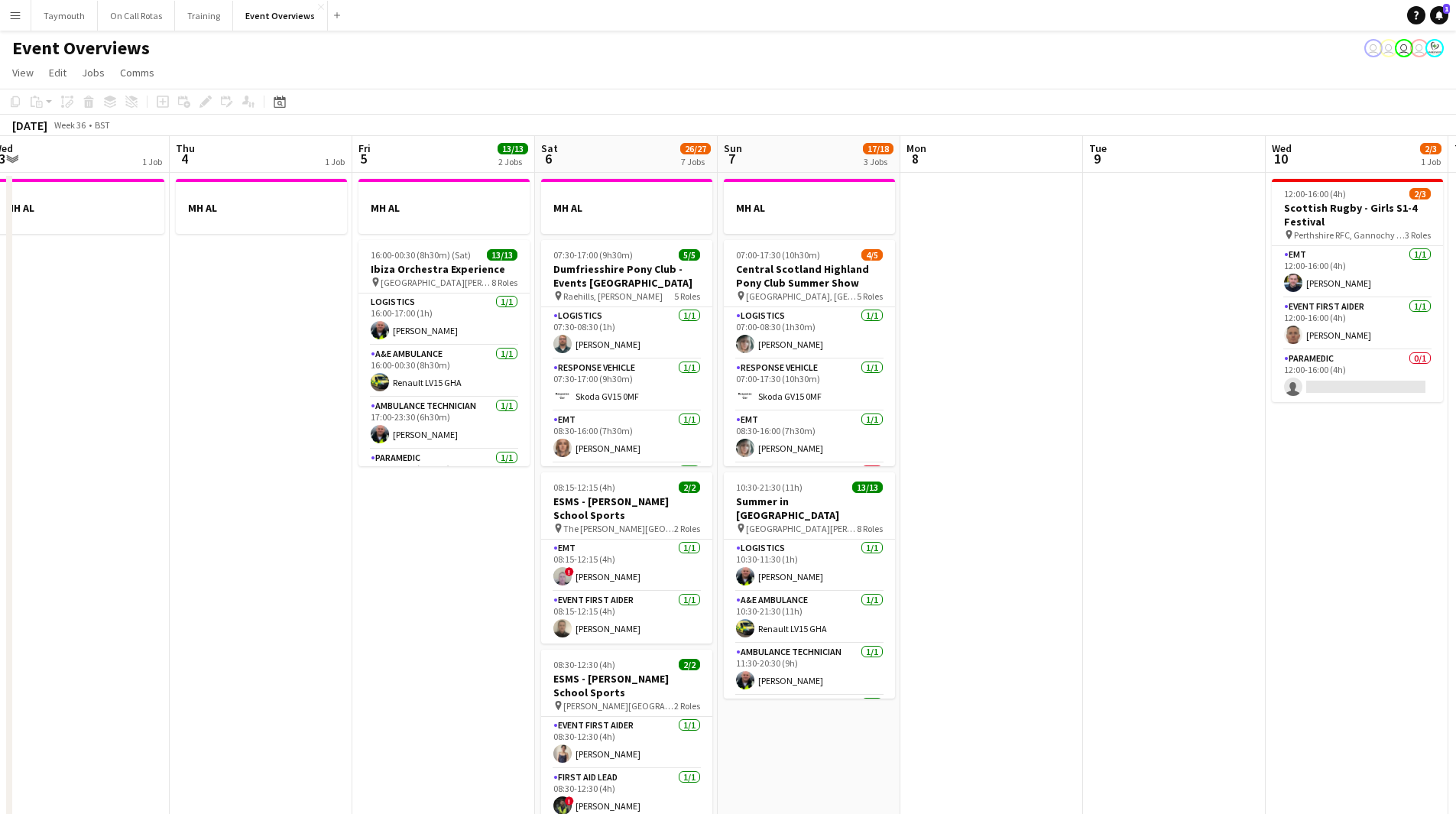
drag, startPoint x: 1020, startPoint y: 443, endPoint x: -59, endPoint y: 457, distance: 1079.1
click at [0, 457] on html "Menu Boards Boards Boards All jobs Status Workforce Workforce My Workforce Recr…" at bounding box center [728, 750] width 1456 height 1500
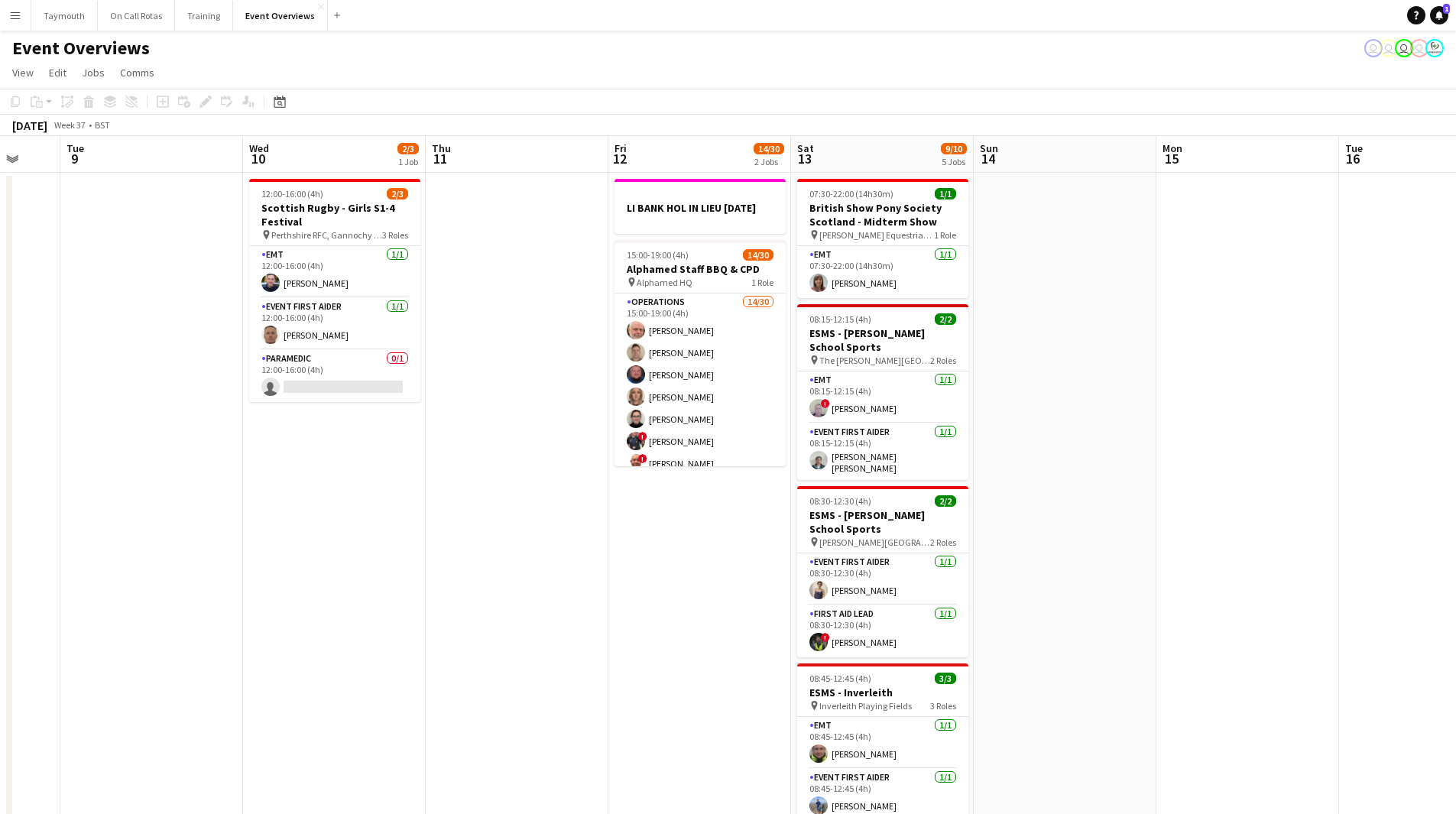
drag, startPoint x: 699, startPoint y: 517, endPoint x: 145, endPoint y: 508, distance: 554.1
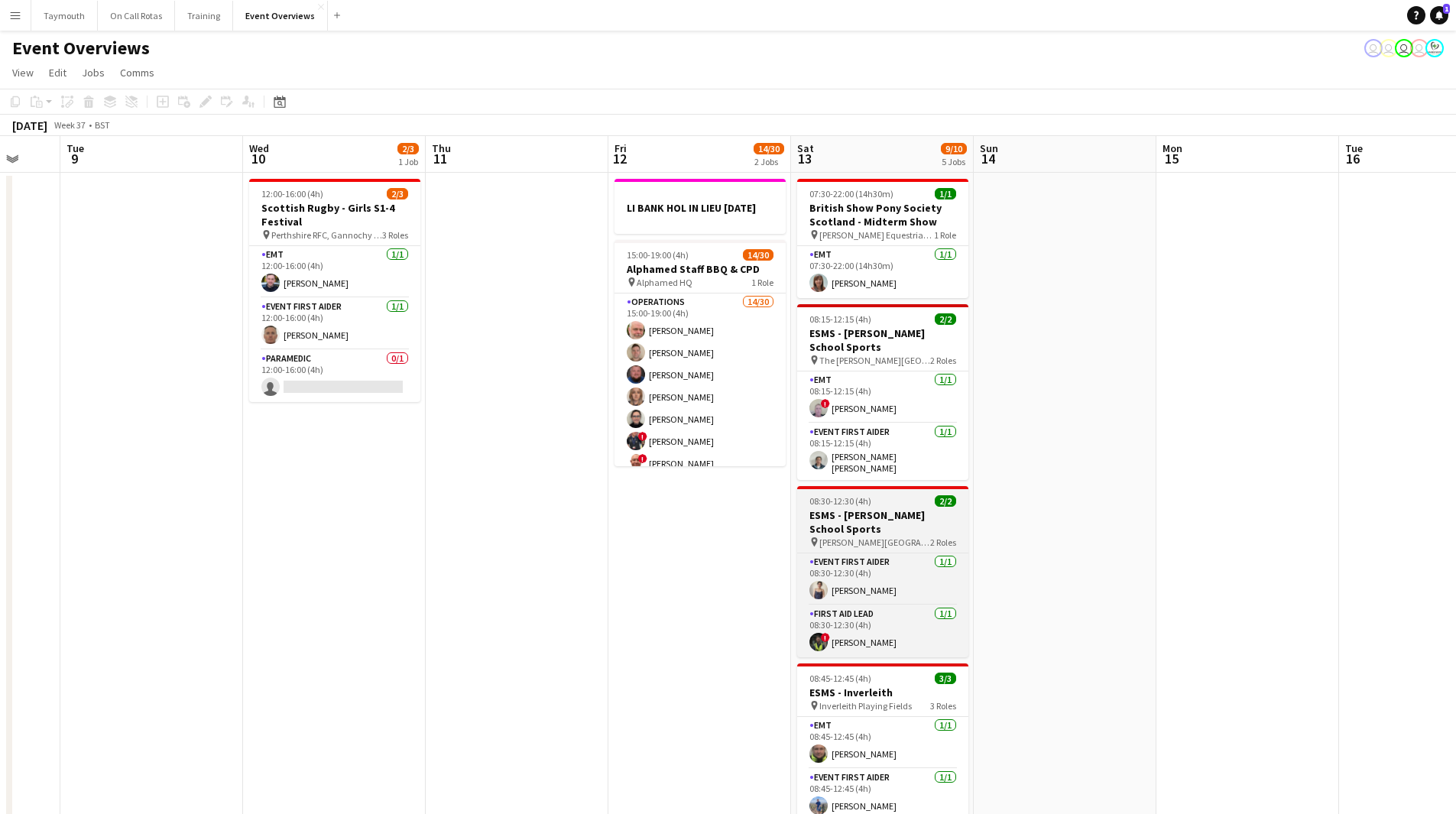
click at [0, 520] on html "Menu Boards Boards Boards All jobs Status Workforce Workforce My Workforce Recr…" at bounding box center [728, 750] width 1456 height 1500
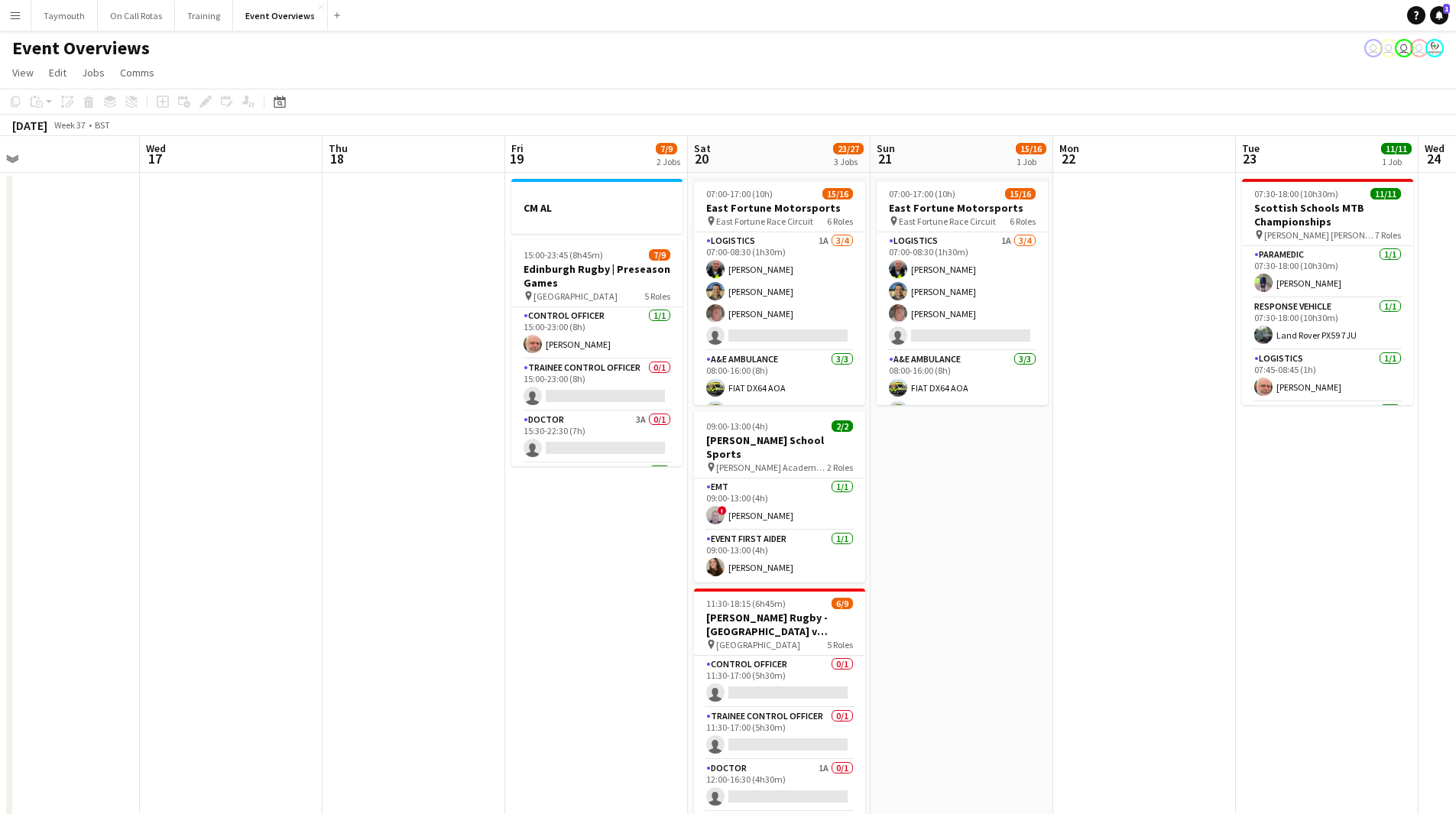
drag, startPoint x: 722, startPoint y: 560, endPoint x: 115, endPoint y: 580, distance: 607.3
click at [115, 580] on app-calendar-viewport "Sat 13 9/10 5 Jobs Sun 14 Mon 15 Tue 16 Wed 17 Thu 18 Fri 19 7/9 2 Jobs Sat 20 …" at bounding box center [728, 818] width 1456 height 1364
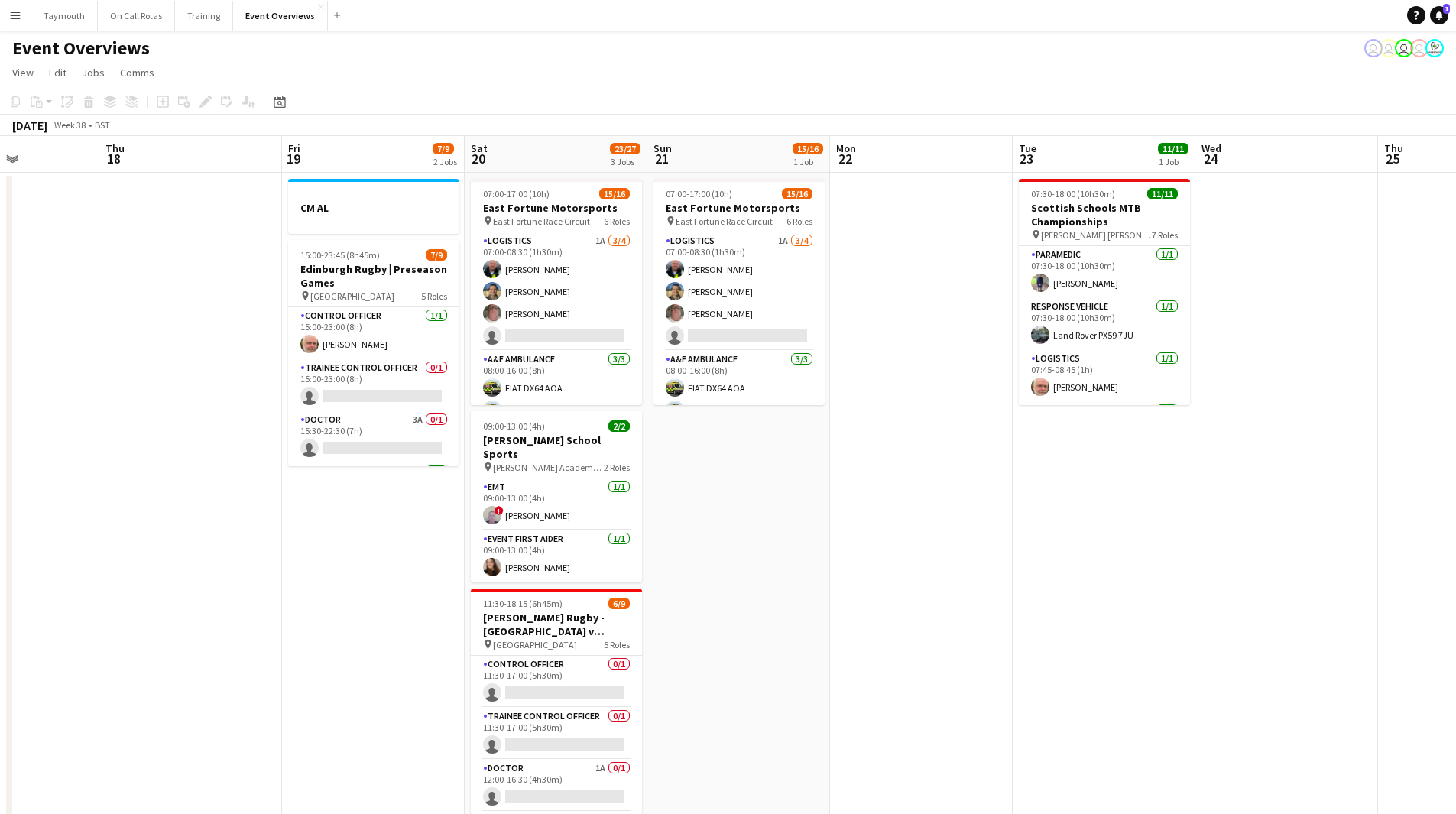
scroll to position [0, 608]
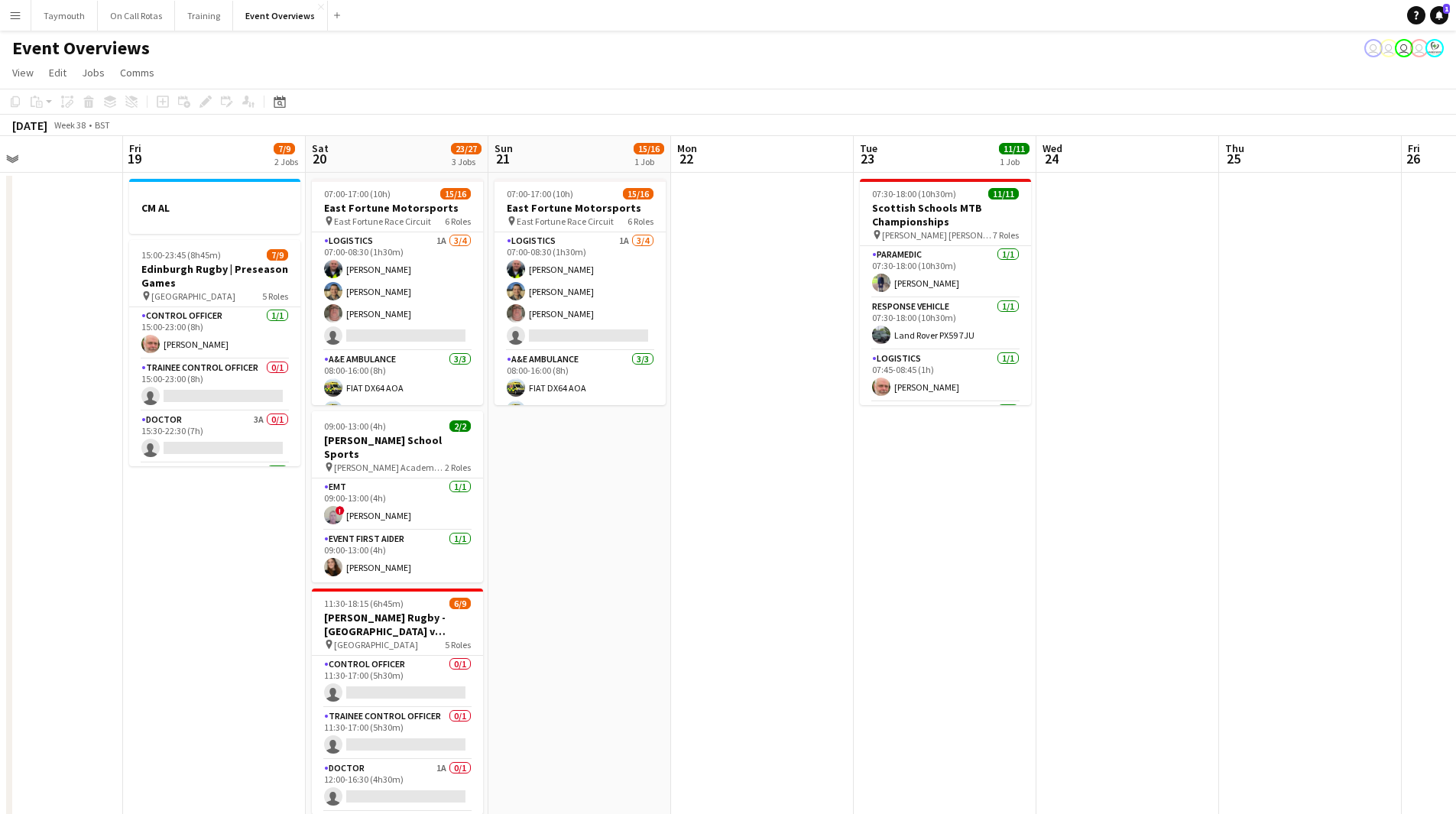
drag, startPoint x: 382, startPoint y: 579, endPoint x: 76, endPoint y: 574, distance: 306.0
click at [0, 601] on html "Menu Boards Boards Boards All jobs Status Workforce Workforce My Workforce Recr…" at bounding box center [728, 750] width 1456 height 1500
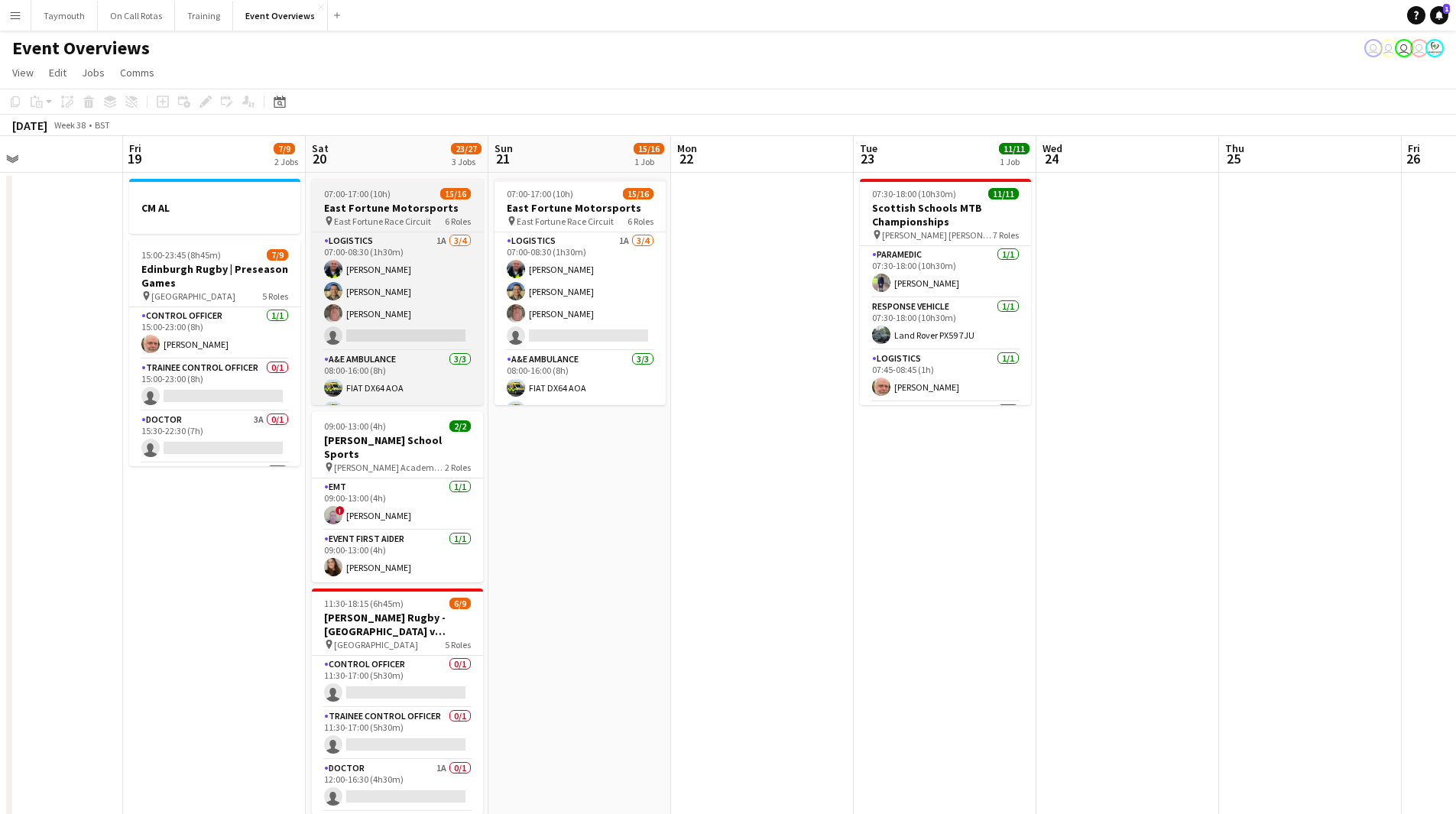
click at [388, 214] on h3 "East Fortune Motorsports" at bounding box center [397, 208] width 172 height 14
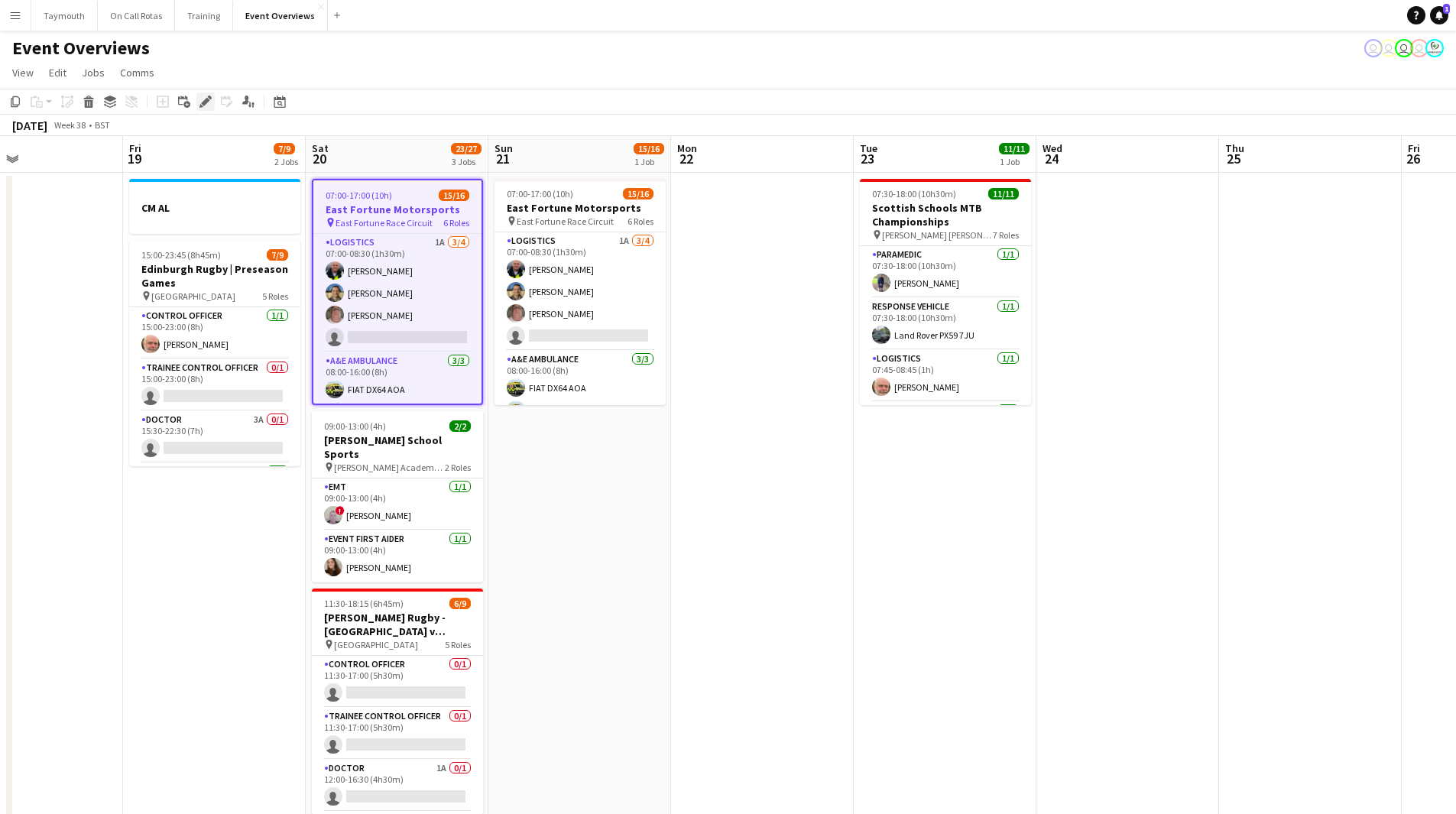
click at [202, 97] on icon "Edit" at bounding box center [205, 102] width 12 height 12
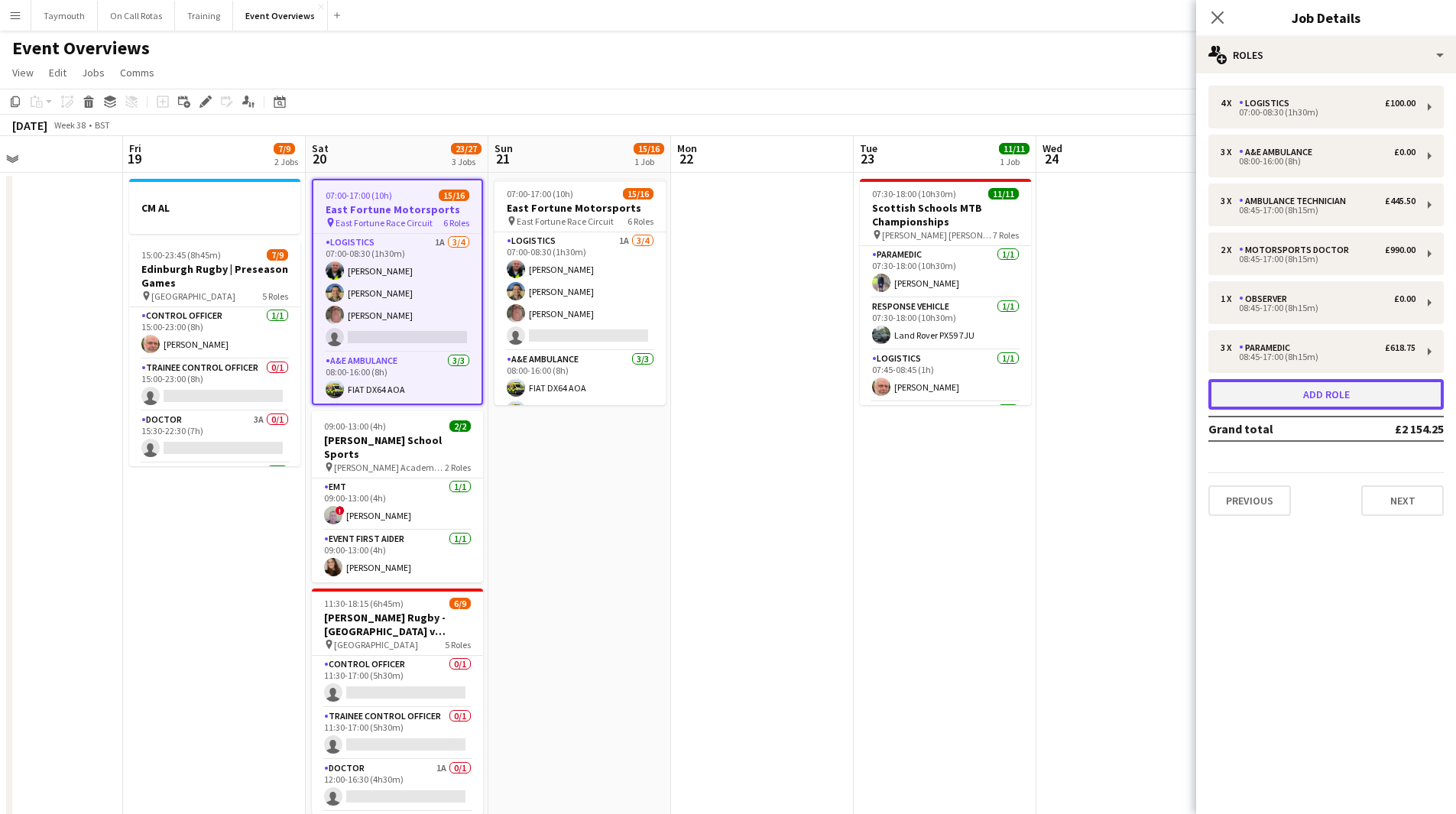
click at [1219, 392] on button "Add role" at bounding box center [1326, 394] width 235 height 30
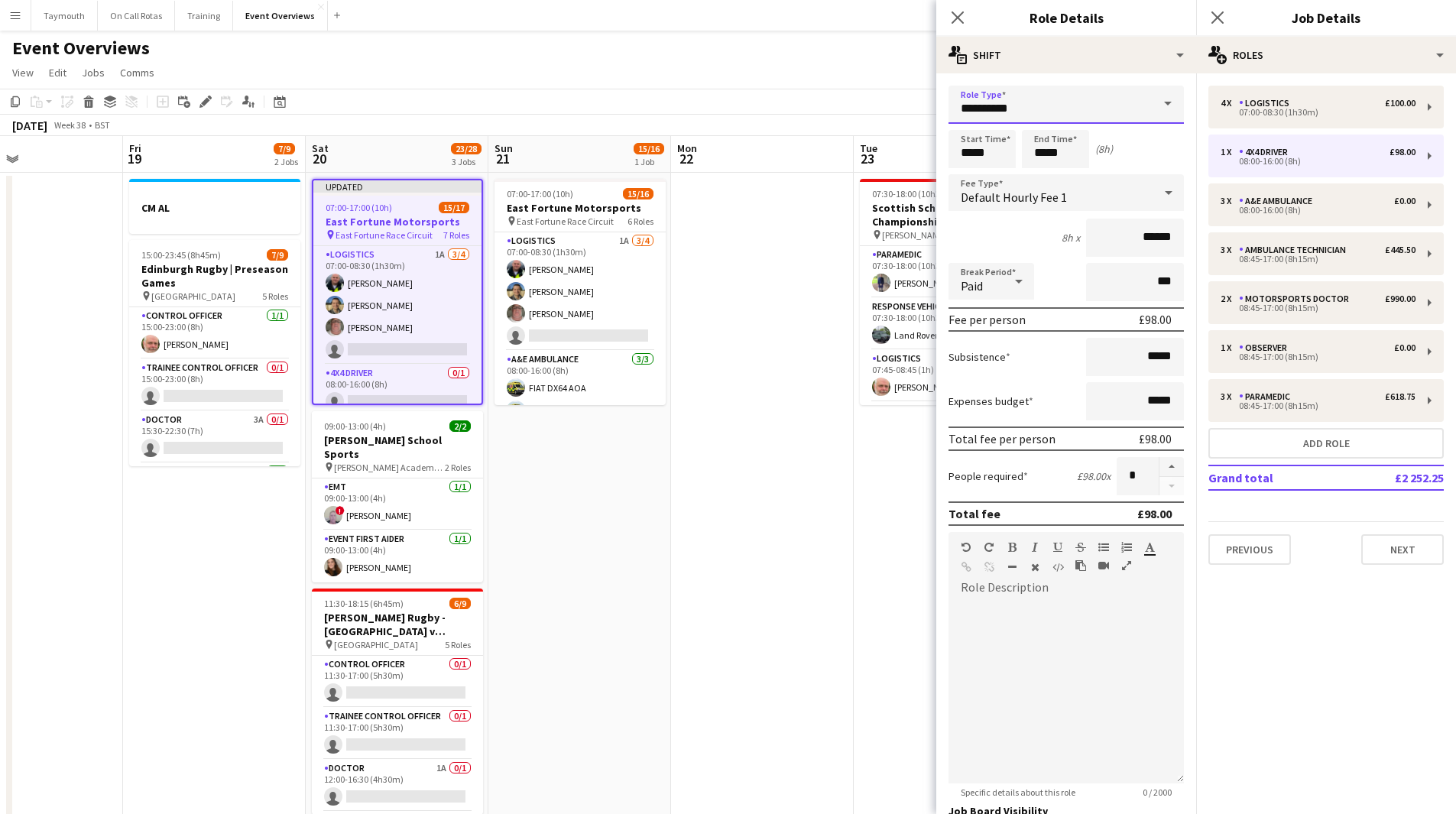
drag, startPoint x: 1044, startPoint y: 120, endPoint x: 622, endPoint y: 122, distance: 422.0
click at [622, 122] on body "Menu Boards Boards Boards All jobs Status Workforce Workforce My Workforce Recr…" at bounding box center [728, 750] width 1456 height 1500
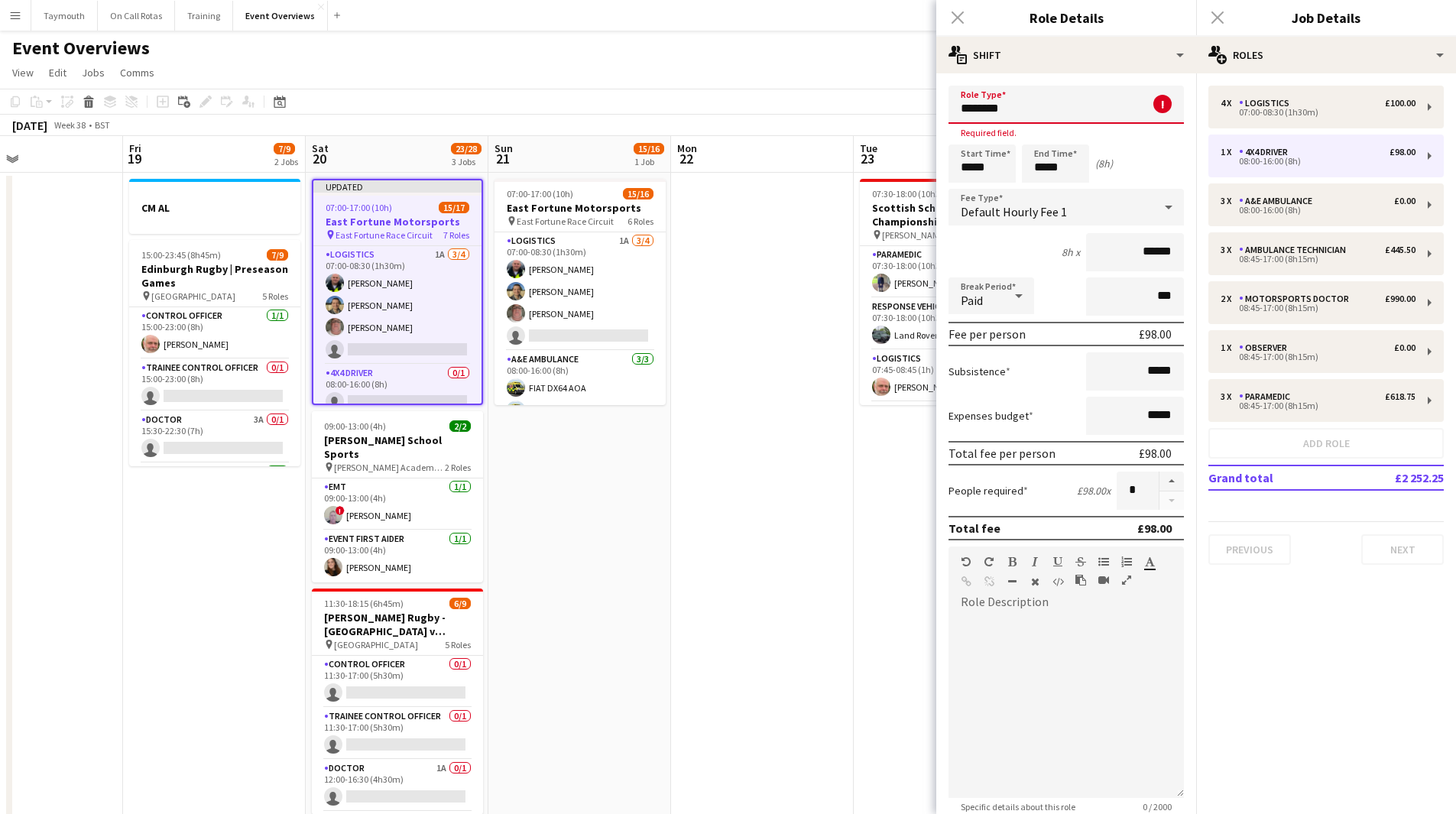
drag, startPoint x: 1048, startPoint y: 118, endPoint x: 858, endPoint y: 116, distance: 190.0
click at [858, 116] on body "Menu Boards Boards Boards All jobs Status Workforce Workforce My Workforce Recr…" at bounding box center [728, 750] width 1456 height 1500
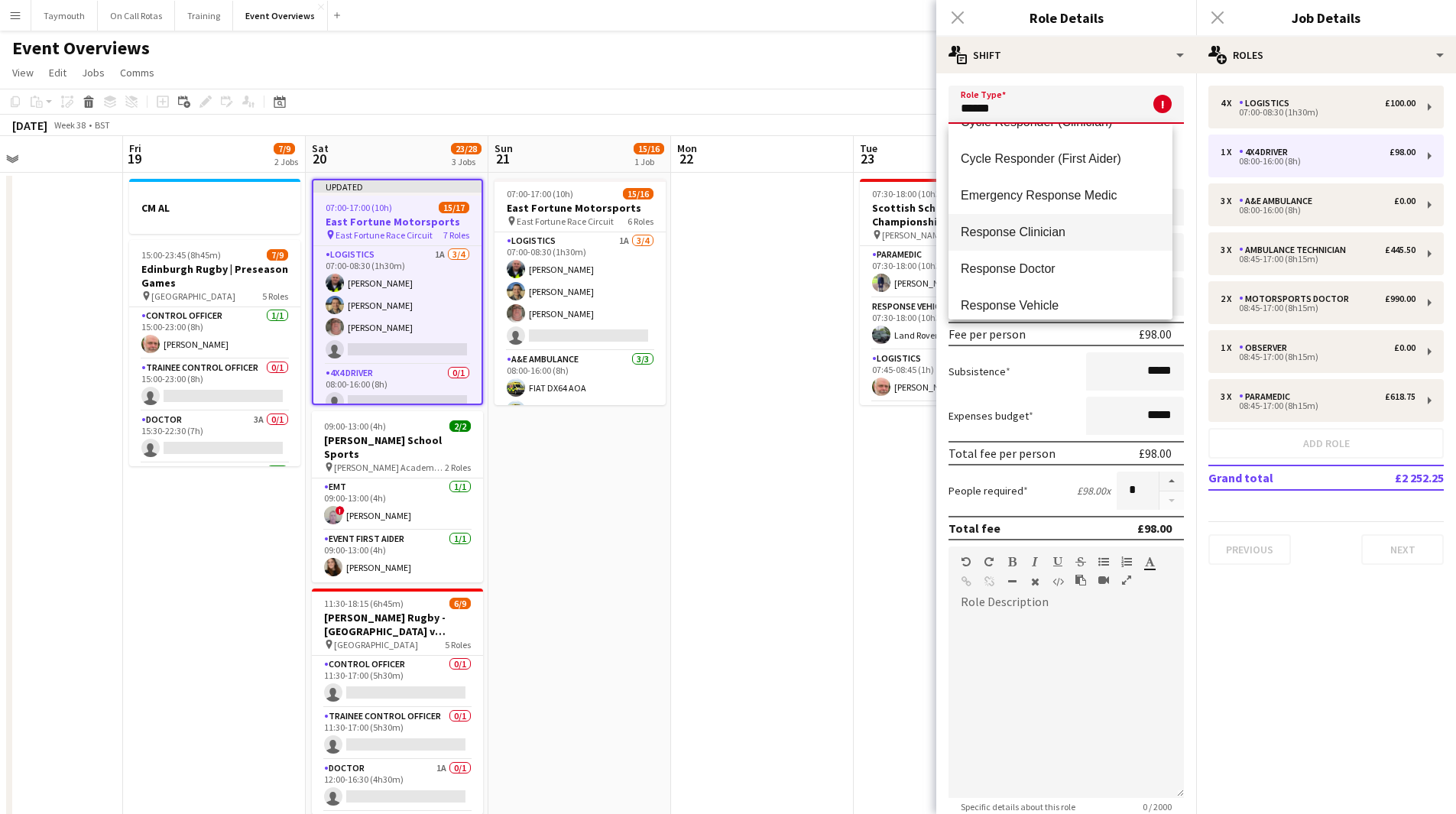
scroll to position [37, 0]
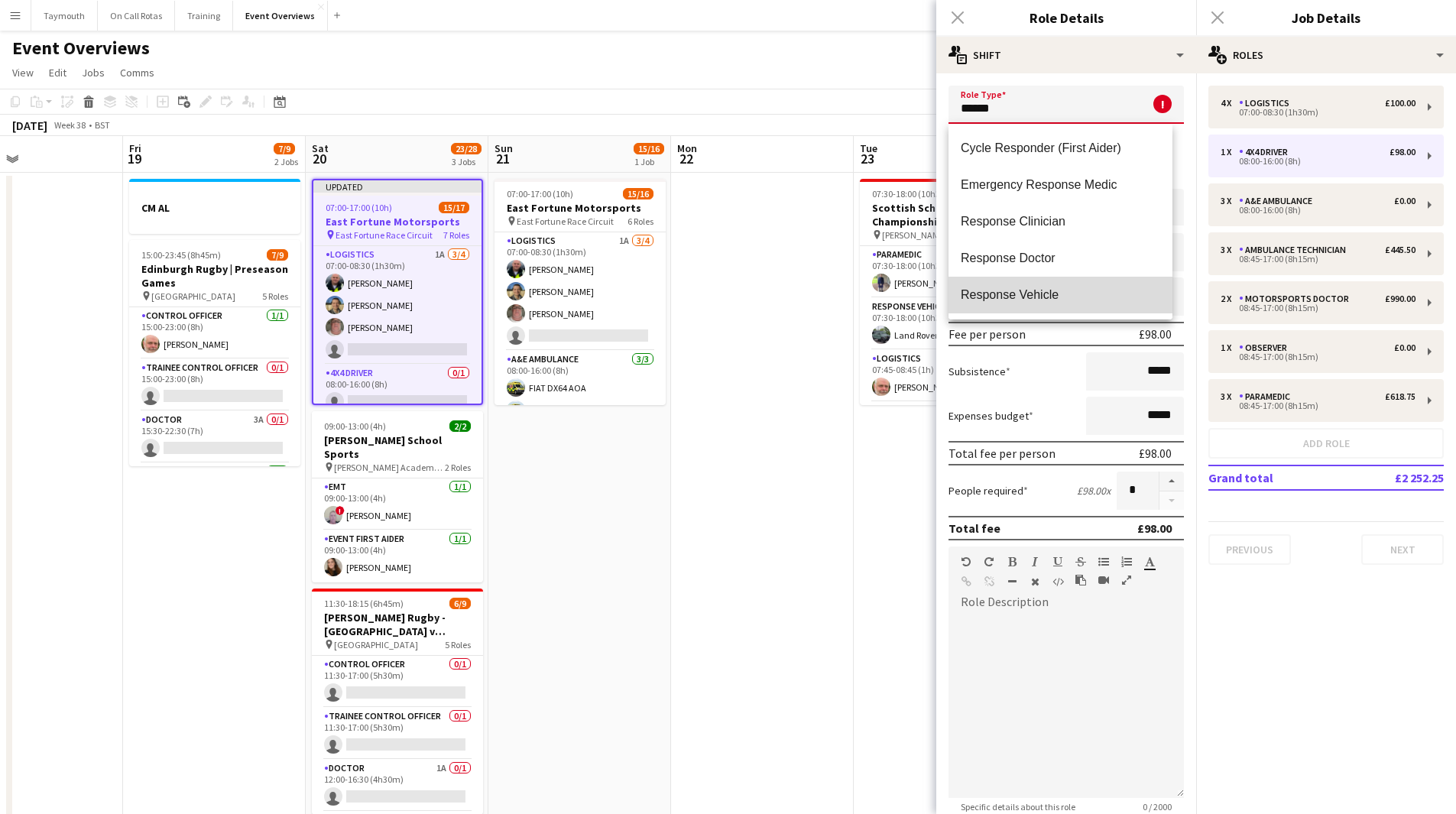
click at [1090, 297] on span "Response Vehicle" at bounding box center [1060, 294] width 199 height 15
type input "**********"
type input "*****"
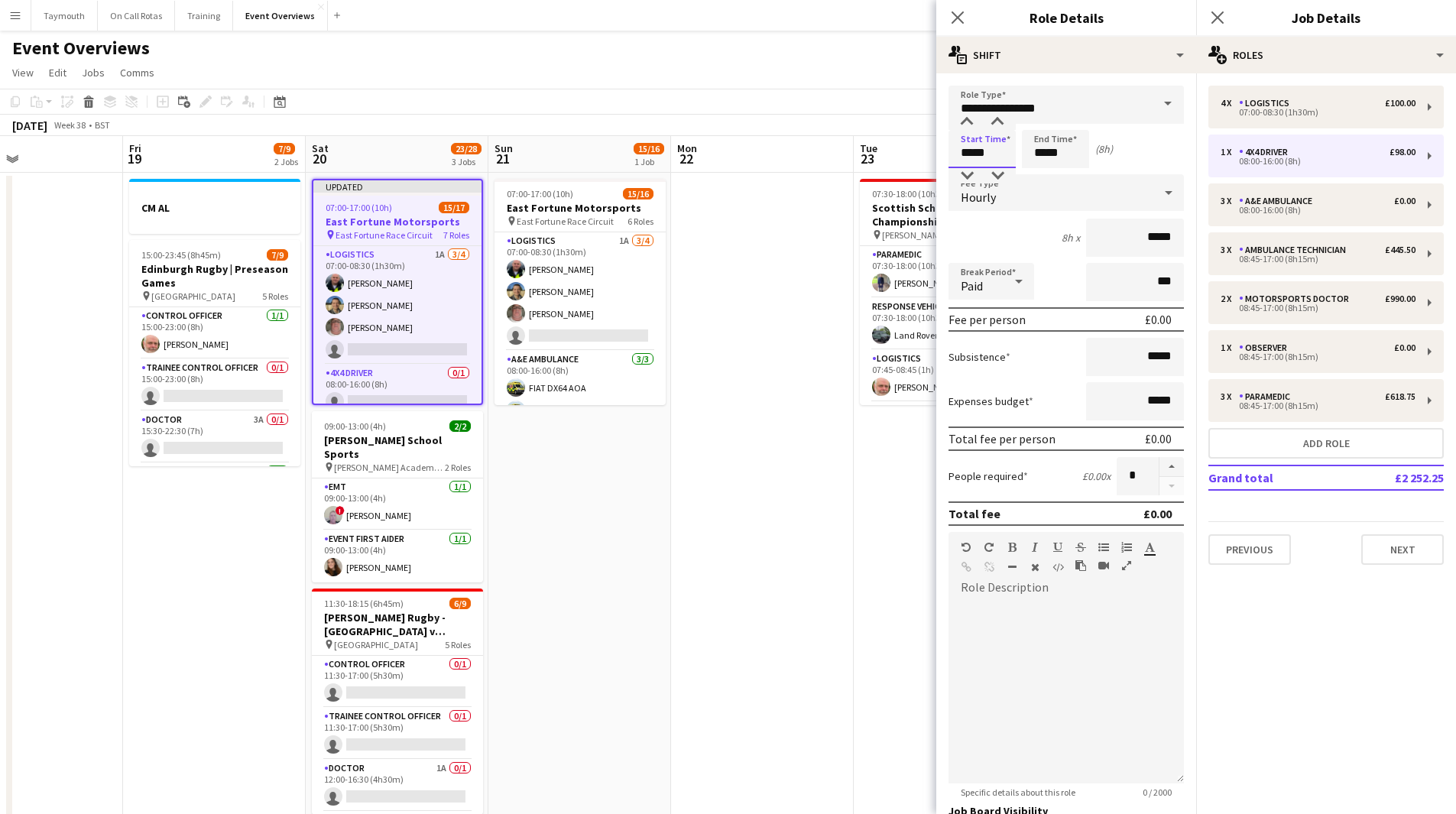
drag, startPoint x: 997, startPoint y: 152, endPoint x: 915, endPoint y: 156, distance: 82.1
click at [915, 156] on body "Menu Boards Boards Boards All jobs Status Workforce Workforce My Workforce Recr…" at bounding box center [728, 750] width 1456 height 1500
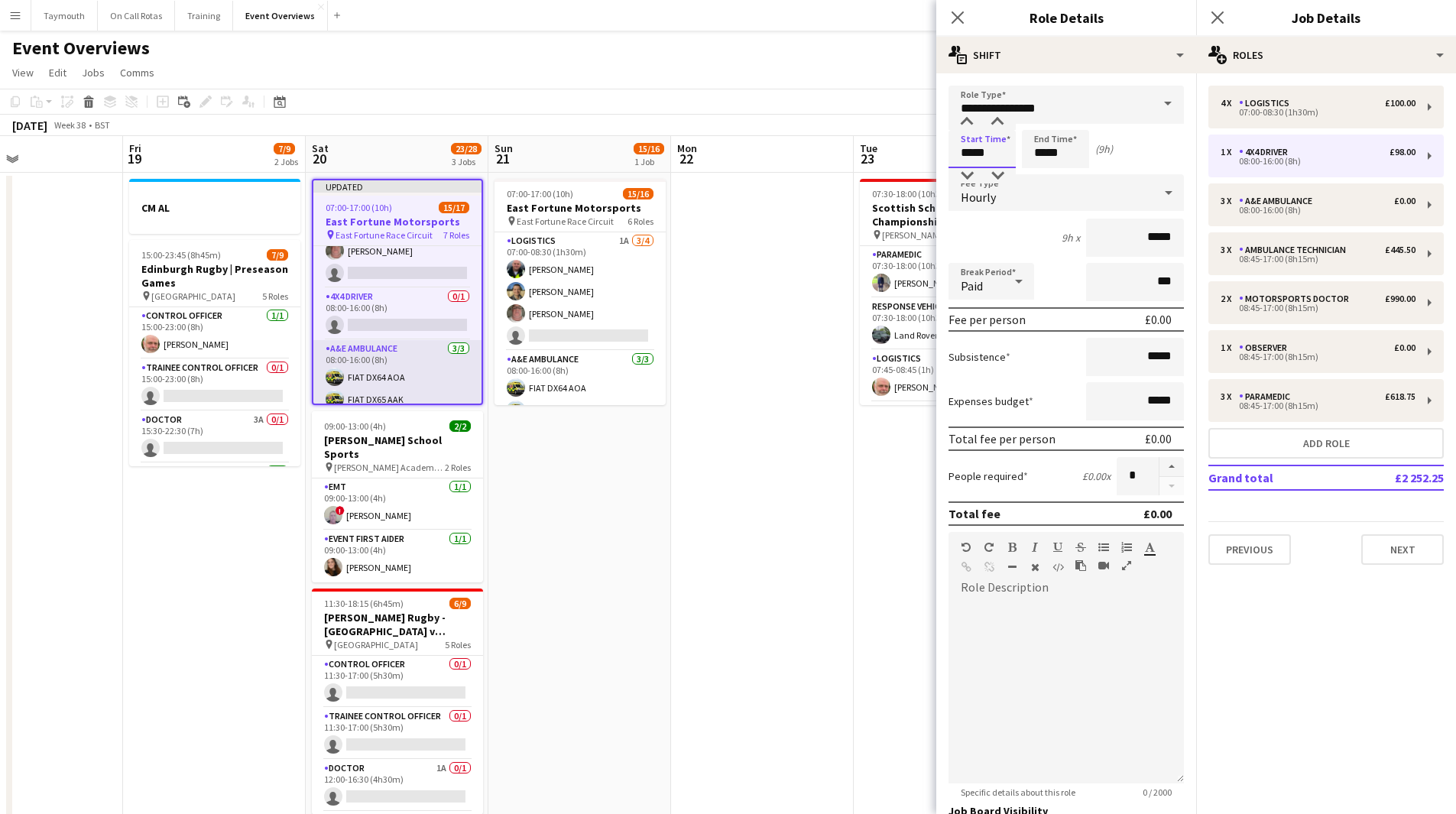
scroll to position [429, 0]
type input "*****"
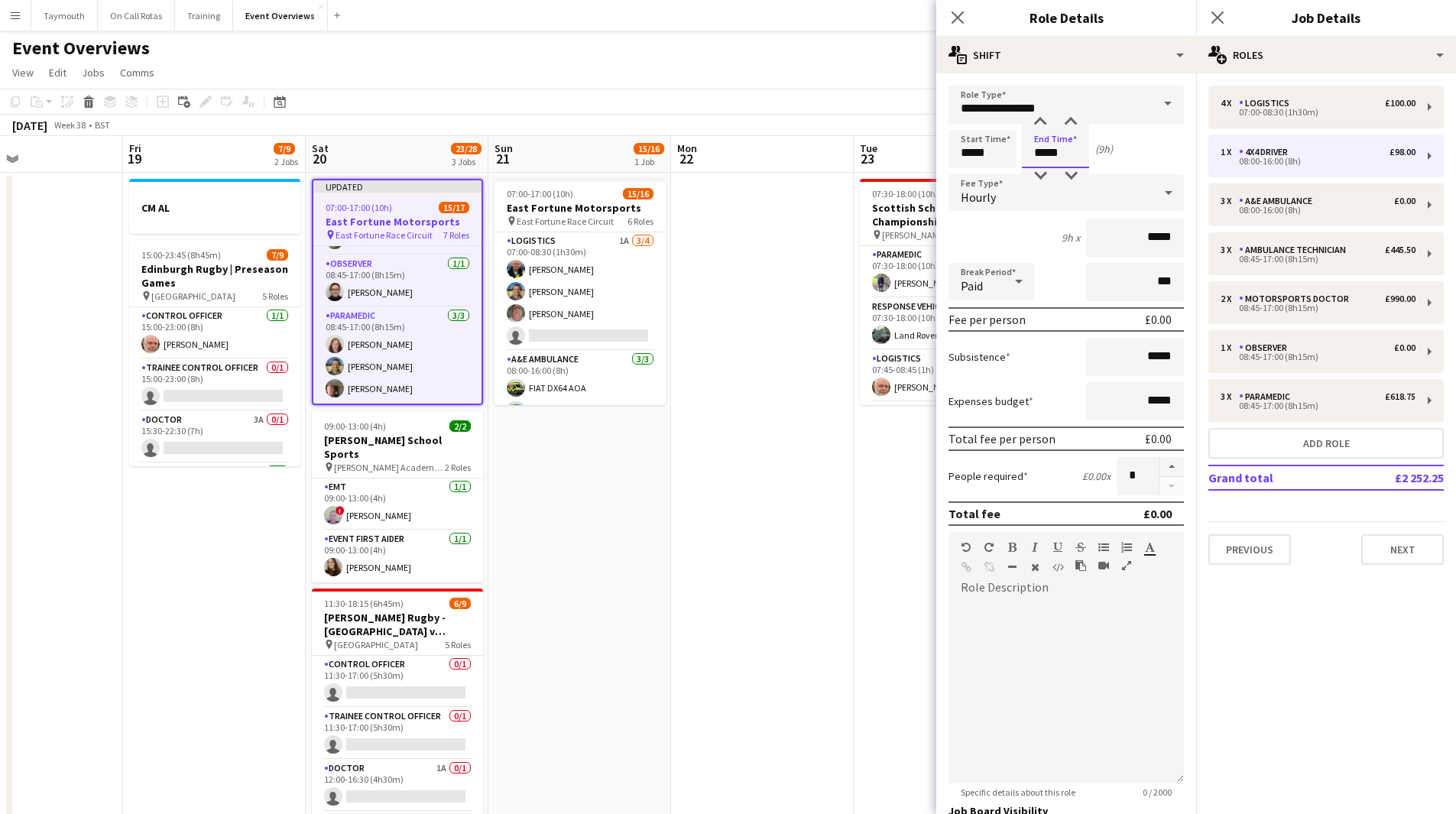
click at [1047, 152] on input "*****" at bounding box center [1056, 149] width 67 height 38
type input "*****"
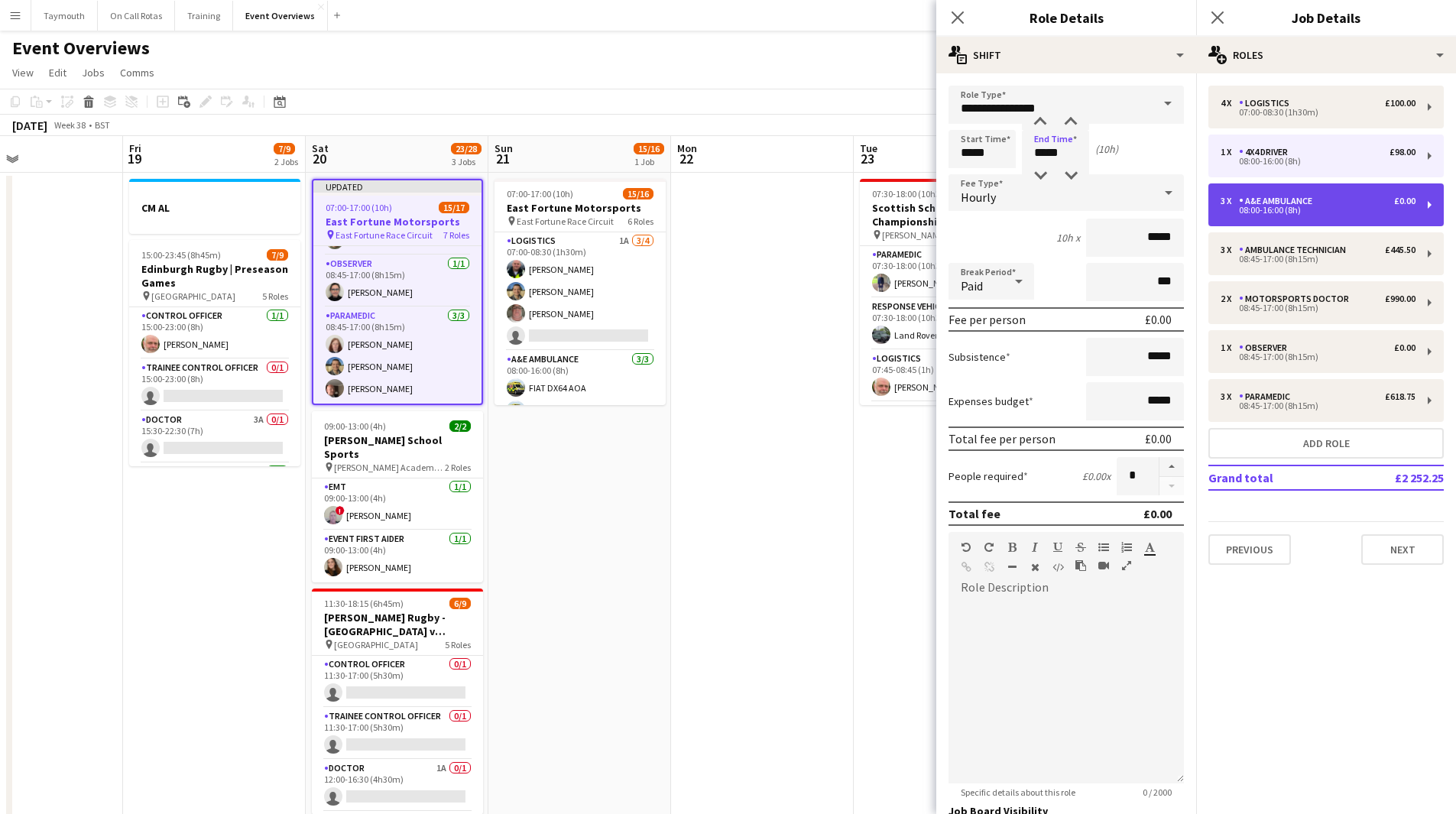
click at [1355, 210] on div "08:00-16:00 (8h)" at bounding box center [1318, 210] width 195 height 8
type input "**********"
type input "*****"
type input "*"
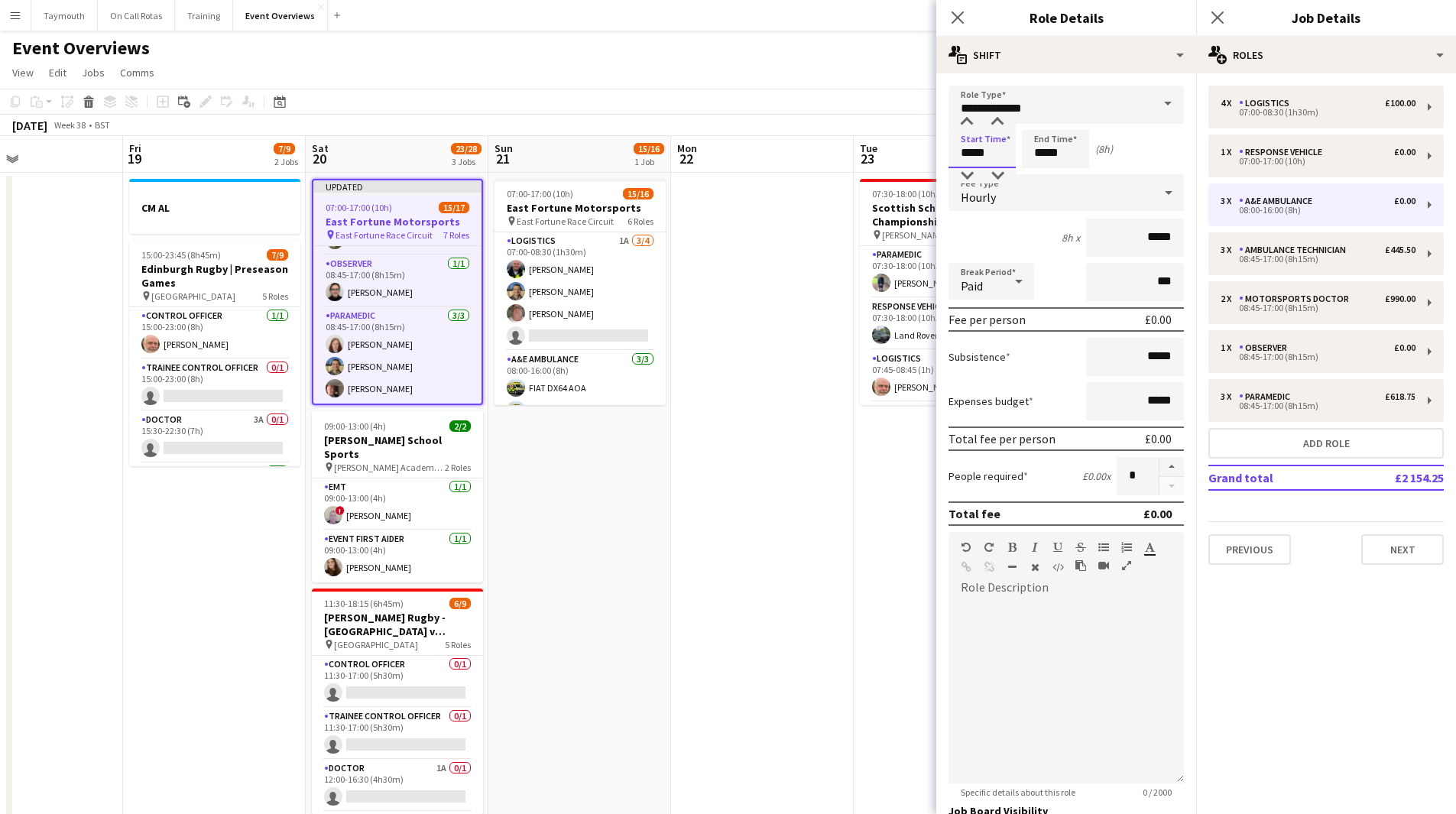
click at [972, 147] on input "*****" at bounding box center [982, 149] width 67 height 38
type input "*****"
click at [1045, 151] on input "*****" at bounding box center [1056, 149] width 67 height 38
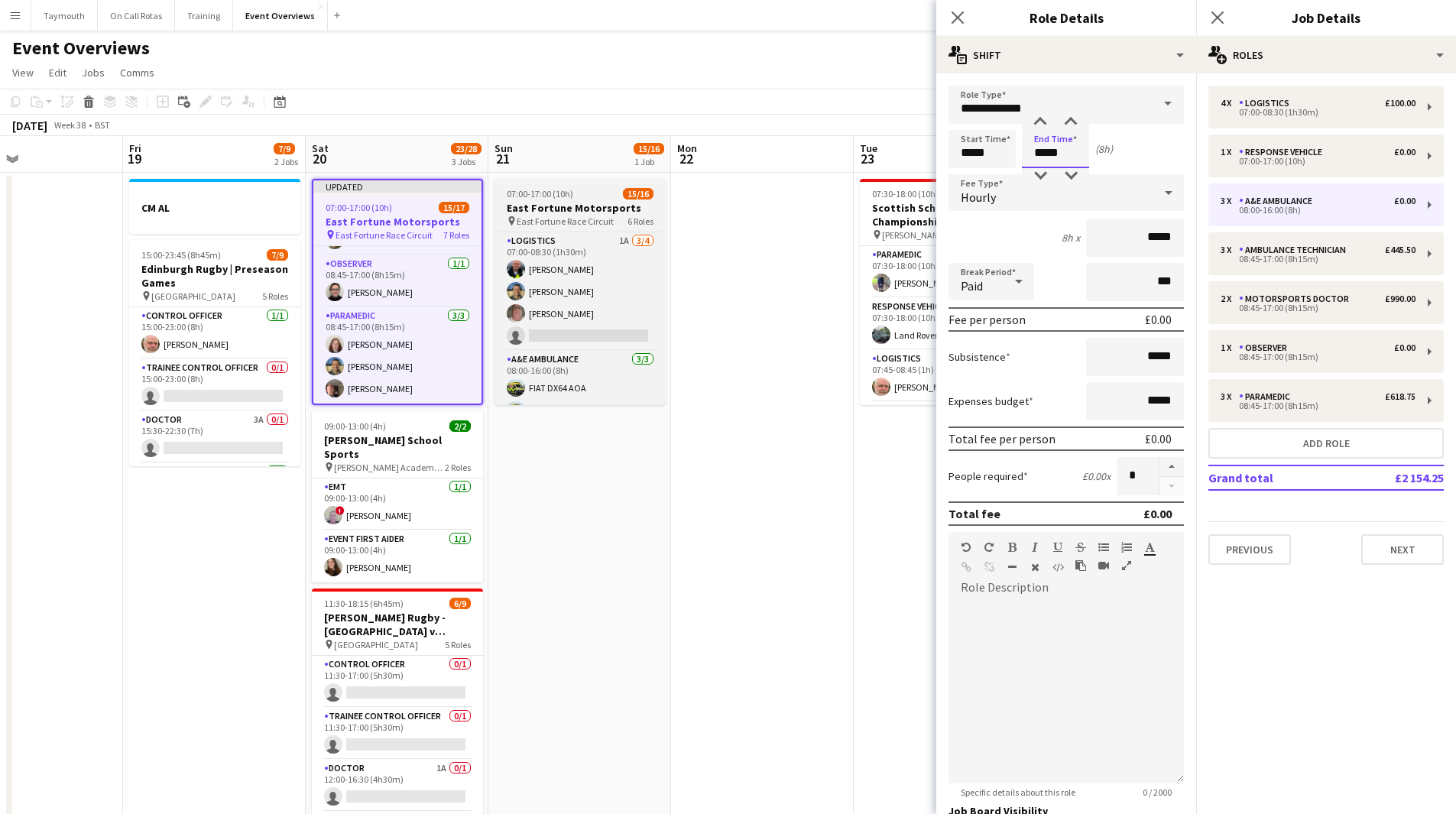
type input "*****"
click at [576, 208] on h3 "East Fortune Motorsports" at bounding box center [580, 208] width 172 height 14
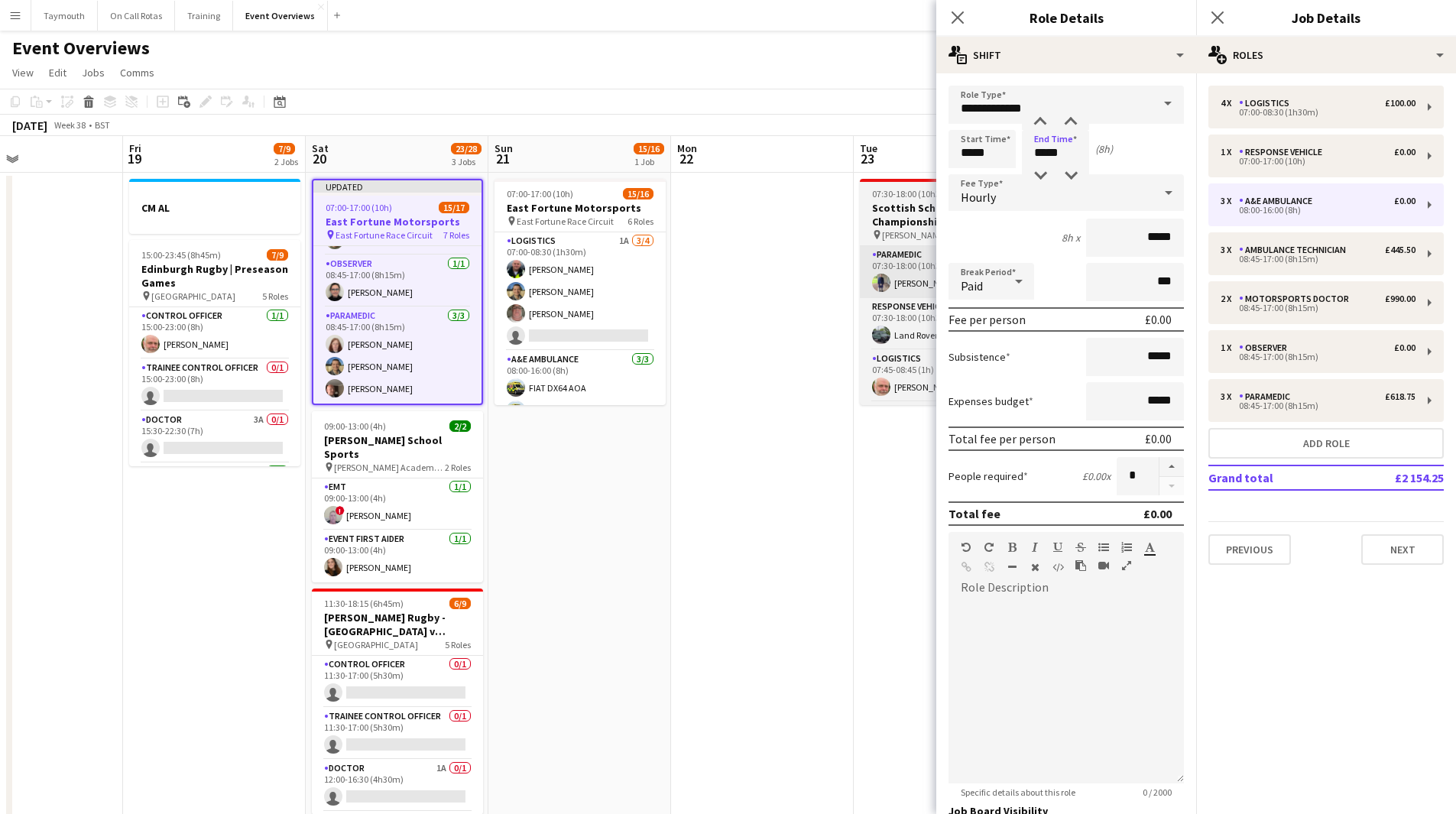
scroll to position [425, 0]
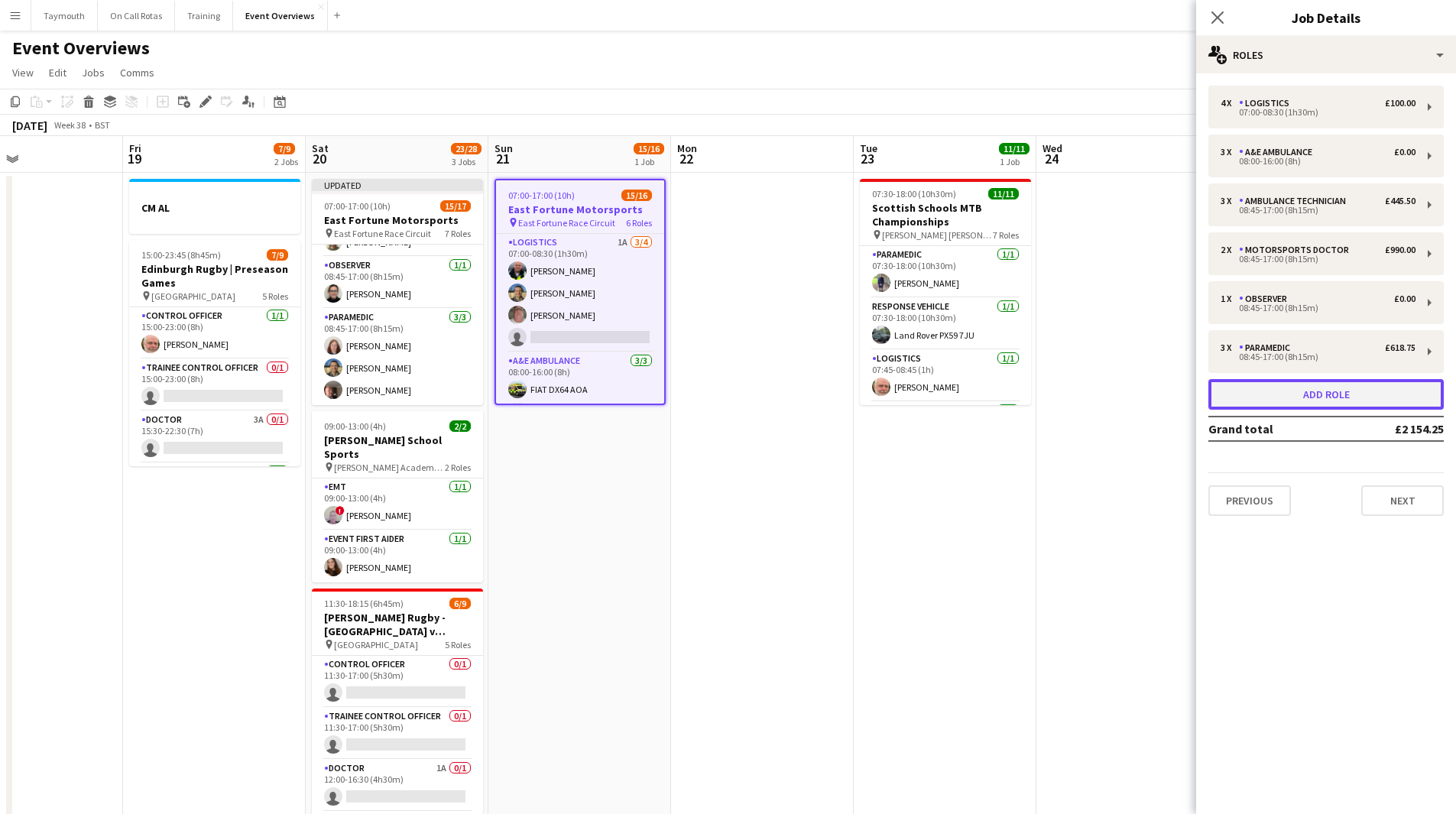
click at [1353, 407] on button "Add role" at bounding box center [1326, 394] width 235 height 30
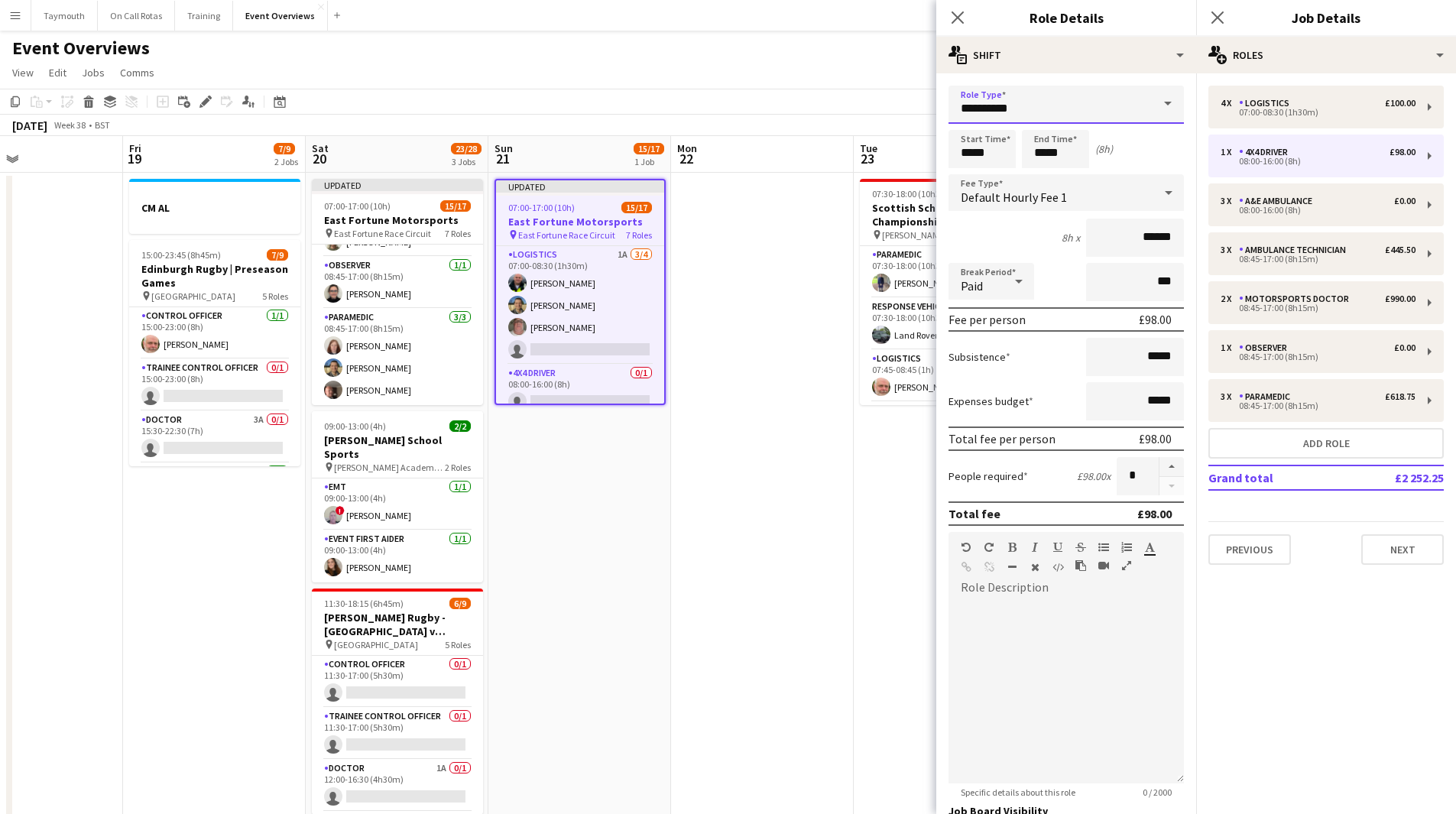
drag, startPoint x: 1078, startPoint y: 116, endPoint x: 535, endPoint y: 106, distance: 543.1
click at [535, 106] on body "Menu Boards Boards Boards All jobs Status Workforce Workforce My Workforce Recr…" at bounding box center [728, 750] width 1456 height 1500
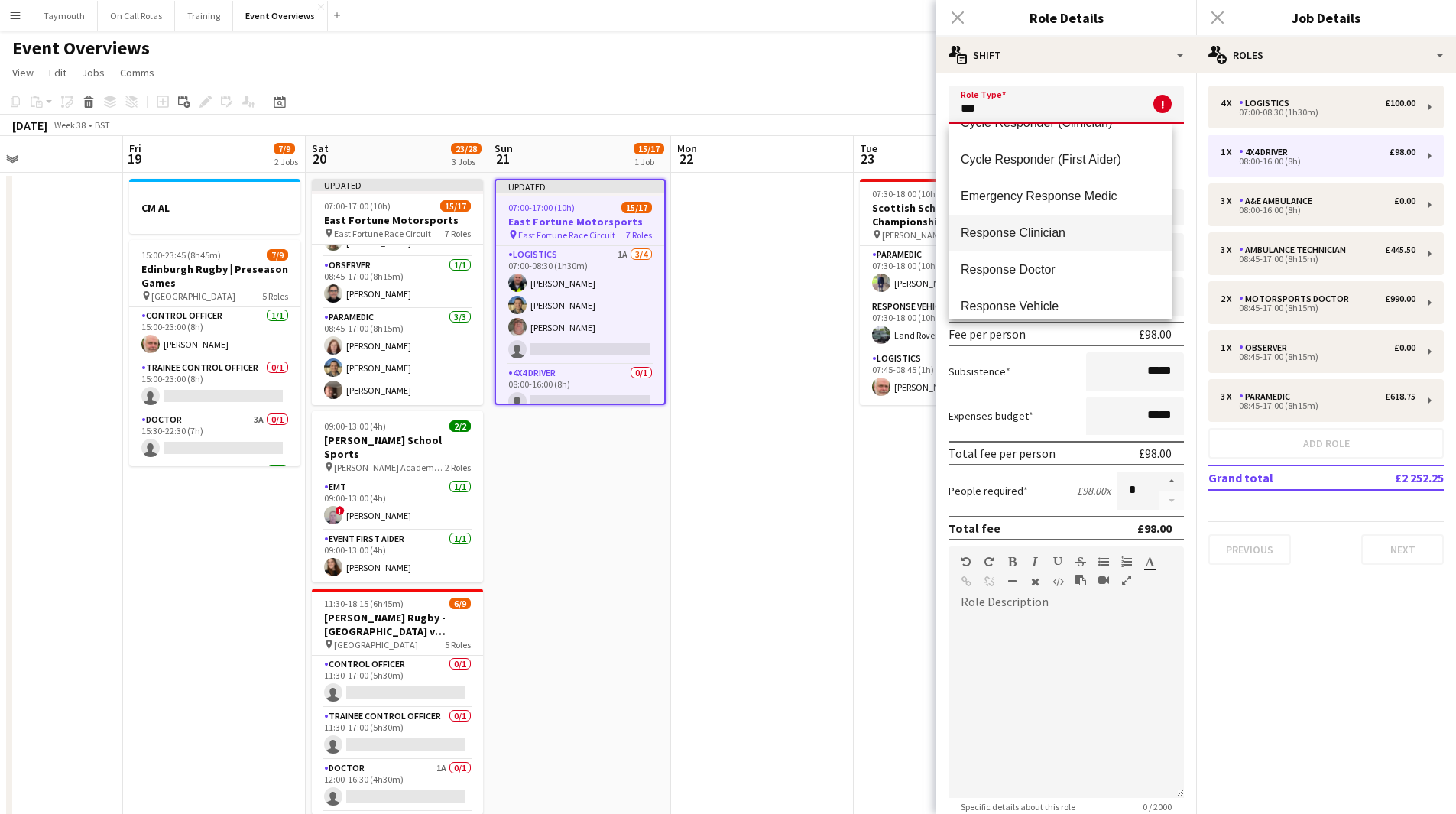
scroll to position [37, 0]
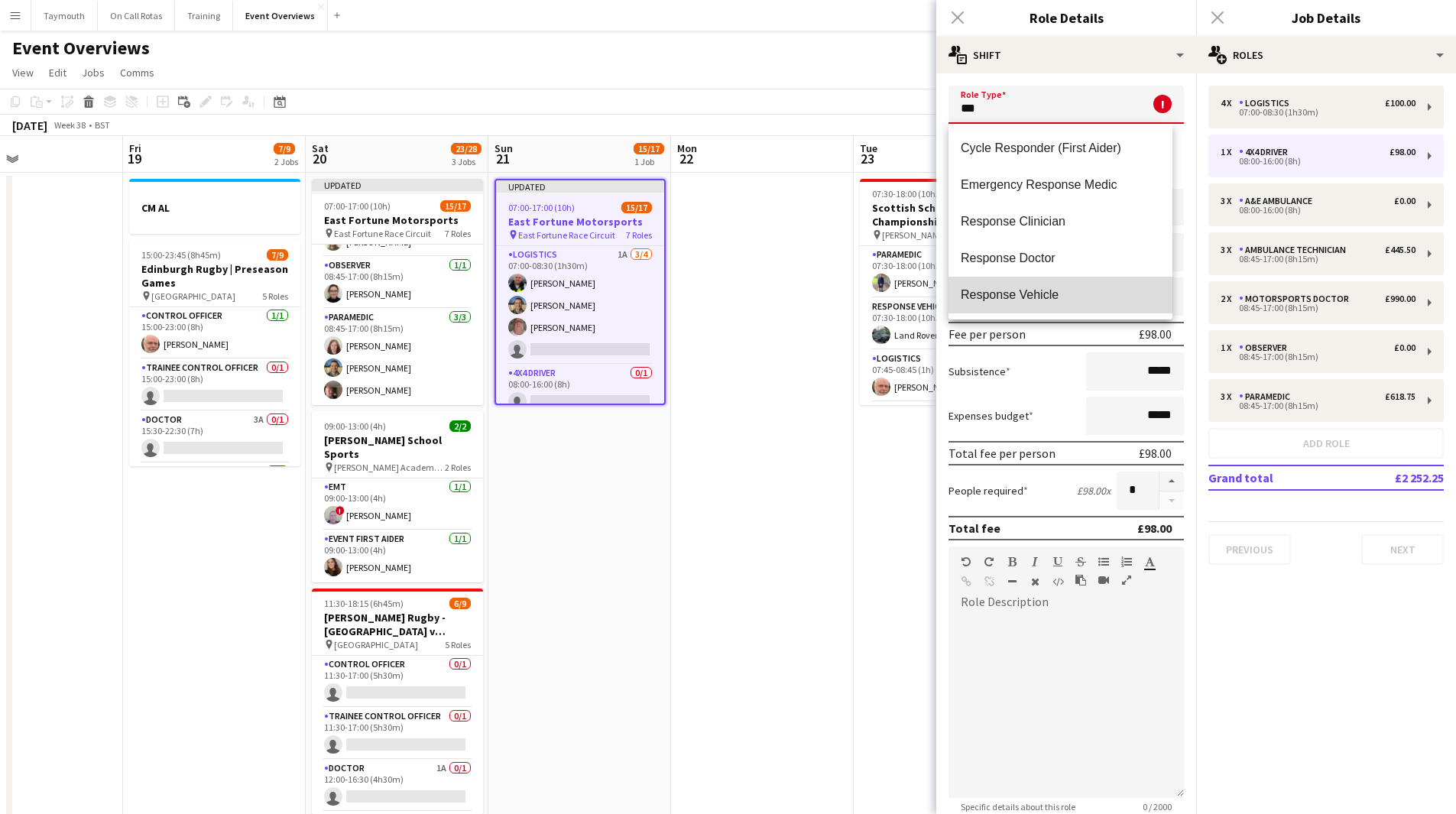
click at [1068, 300] on span "Response Vehicle" at bounding box center [1060, 294] width 199 height 15
type input "**********"
type input "*****"
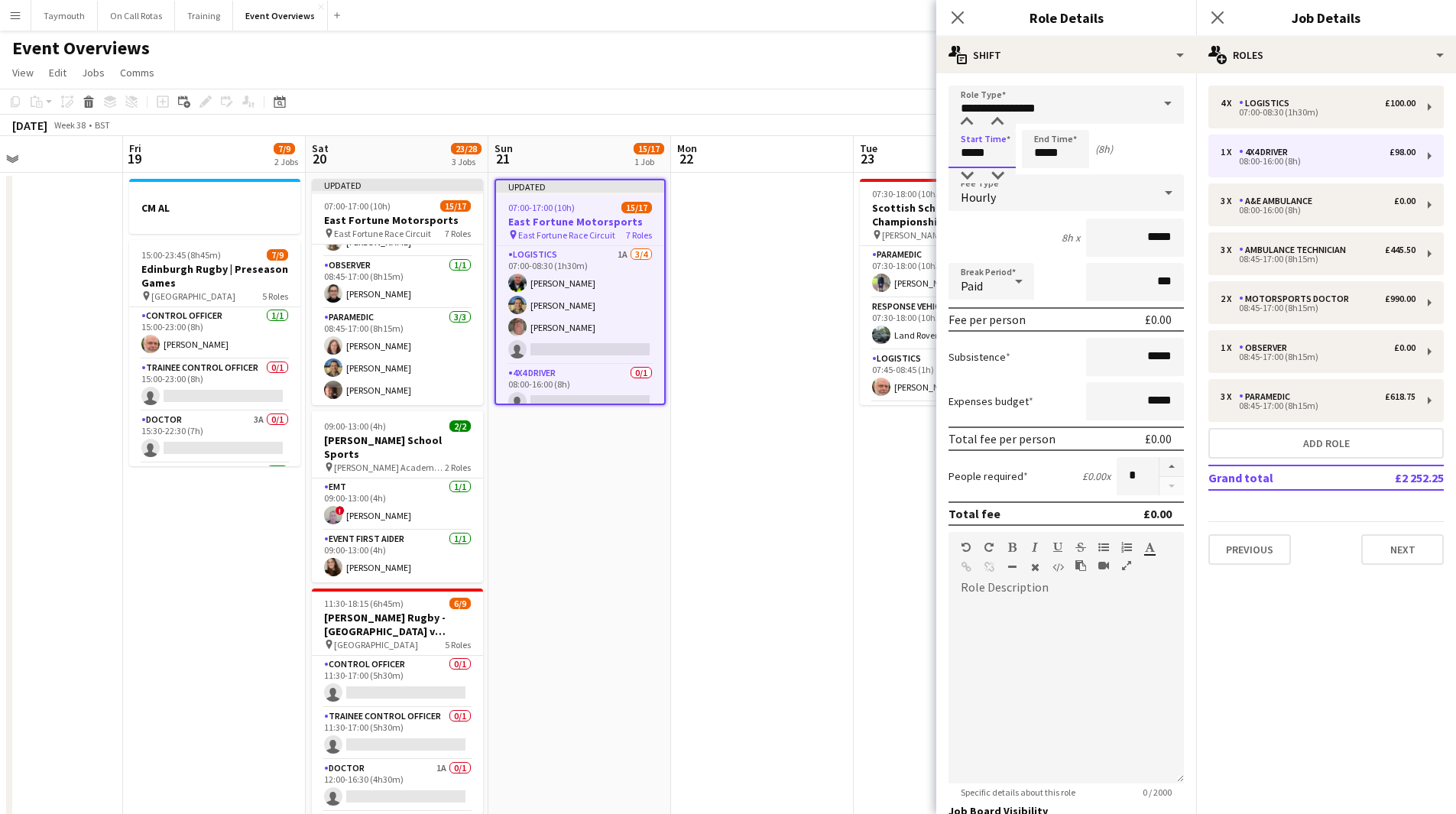
drag, startPoint x: 1002, startPoint y: 154, endPoint x: 587, endPoint y: 154, distance: 415.0
click at [588, 159] on body "Menu Boards Boards Boards All jobs Status Workforce Workforce My Workforce Recr…" at bounding box center [728, 750] width 1456 height 1500
type input "*****"
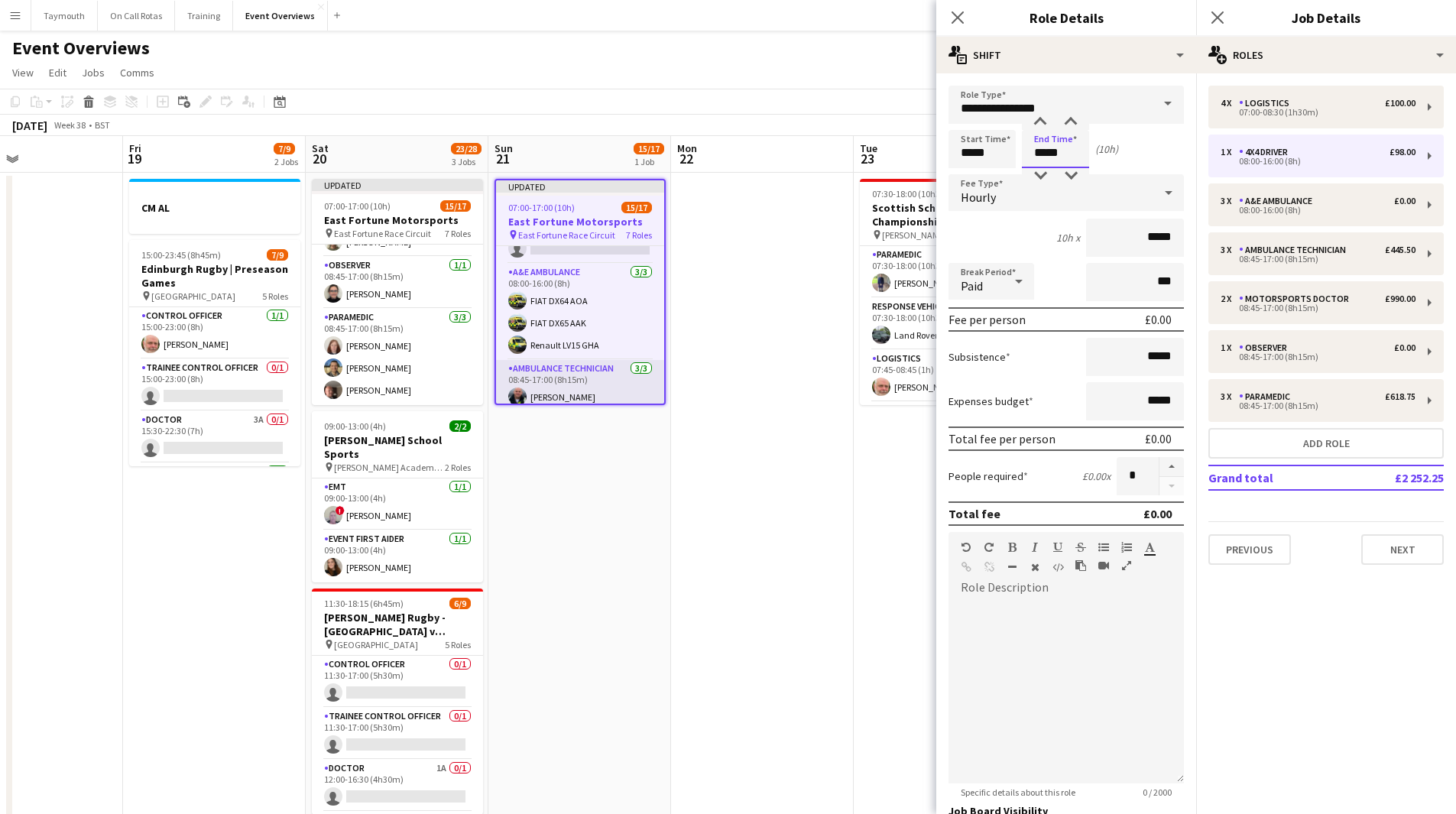
scroll to position [0, 0]
type input "*****"
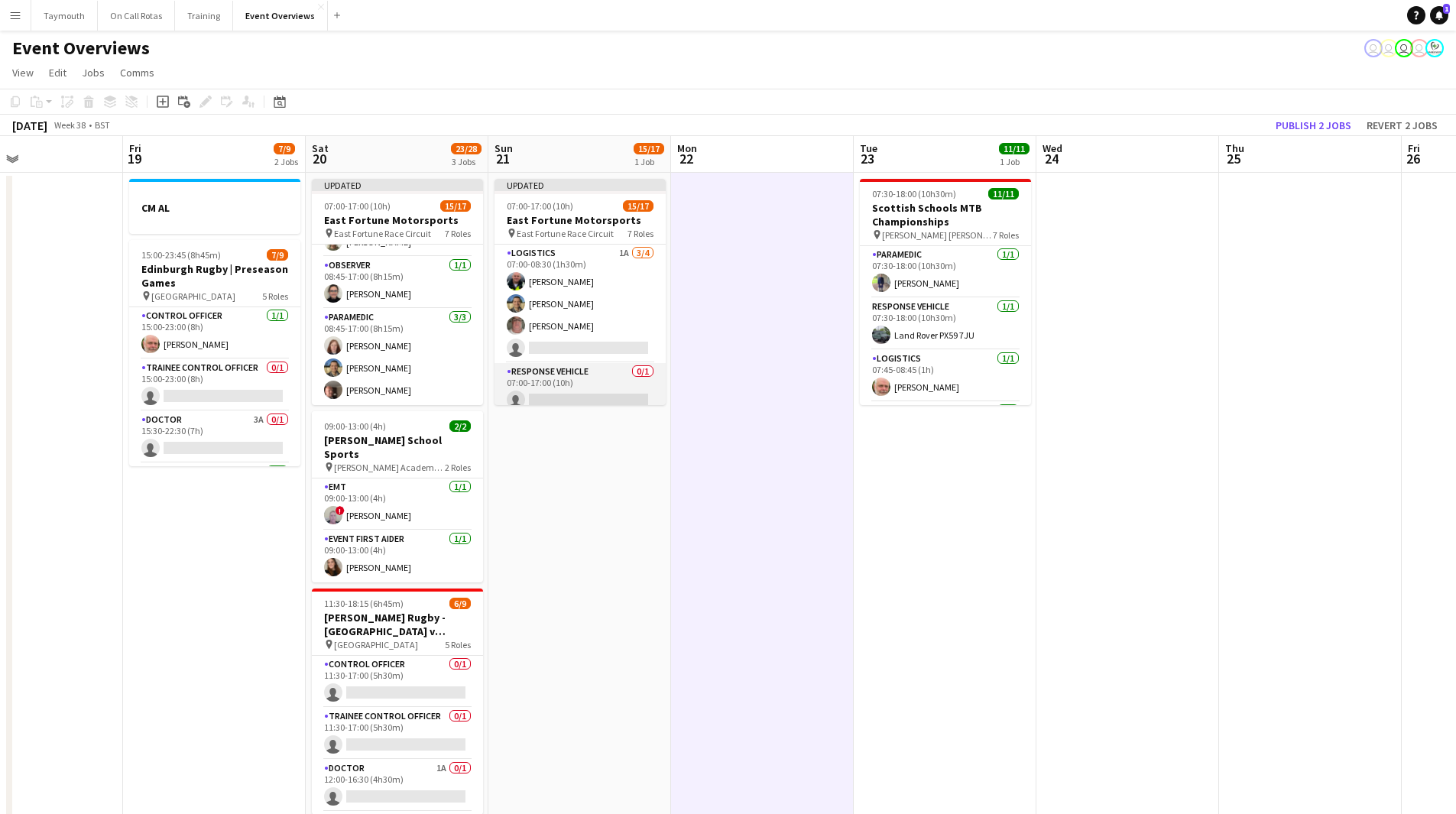
click at [606, 380] on app-card-role "Response Vehicle 0/1 07:00-17:00 (10h) single-neutral-actions" at bounding box center [580, 389] width 172 height 52
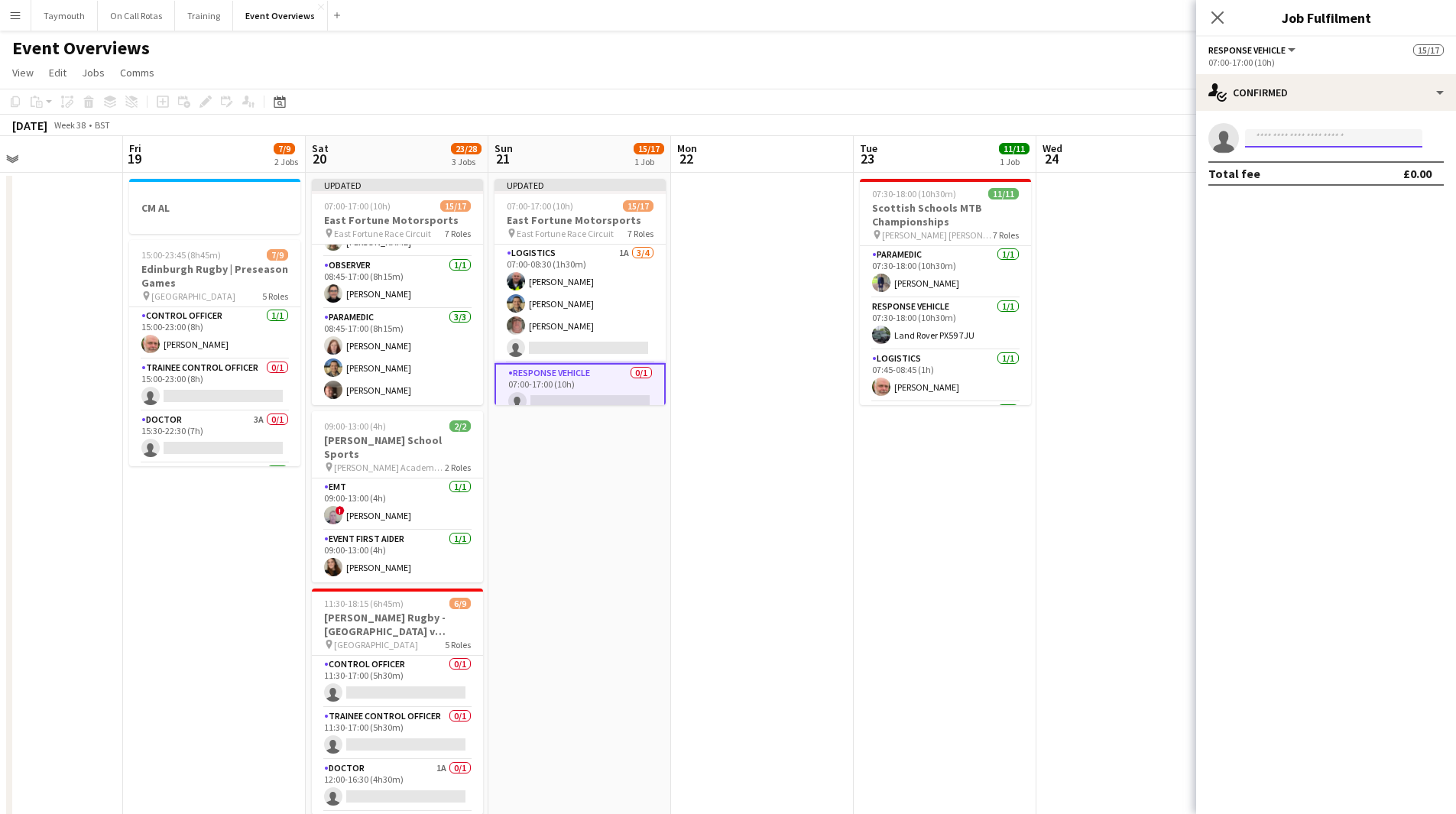
click at [1342, 134] on input at bounding box center [1334, 138] width 178 height 18
type input "*****"
click at [1300, 163] on span "Skoda GV15 0MF" at bounding box center [1300, 160] width 84 height 13
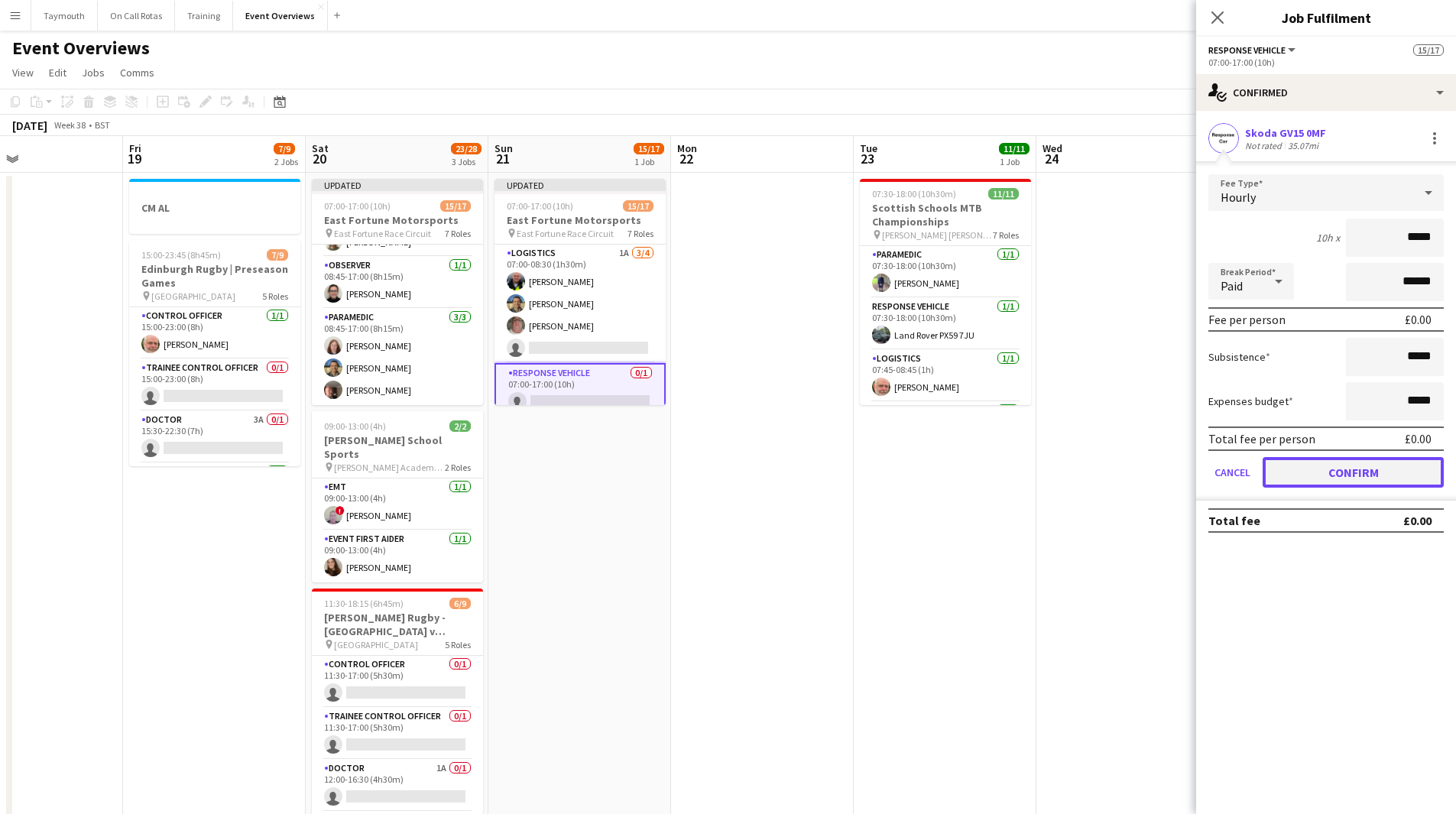
click at [1324, 474] on button "Confirm" at bounding box center [1353, 472] width 181 height 30
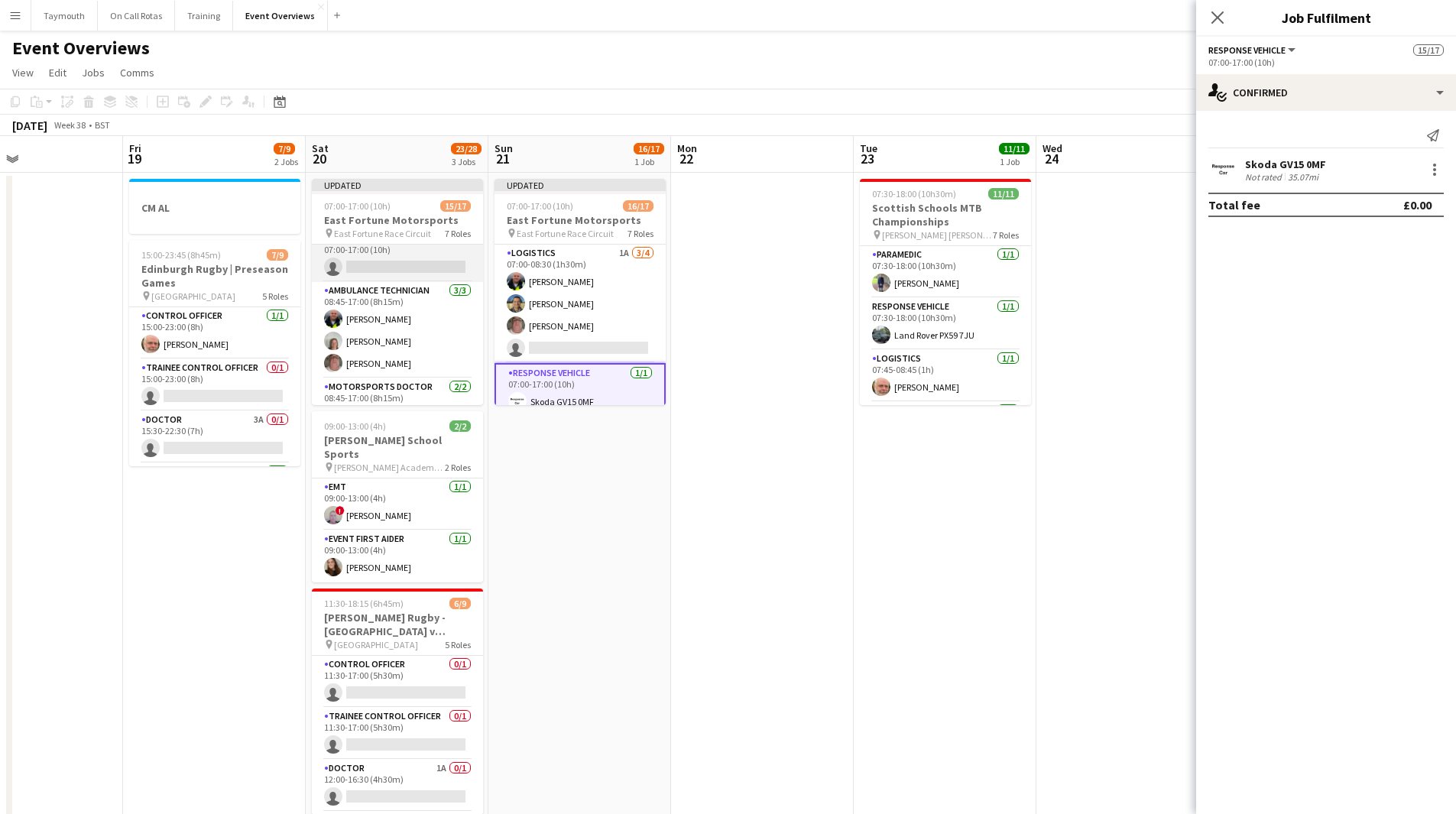
click at [403, 262] on app-card-role "Response Vehicle 0/1 07:00-17:00 (10h) single-neutral-actions" at bounding box center [397, 256] width 172 height 52
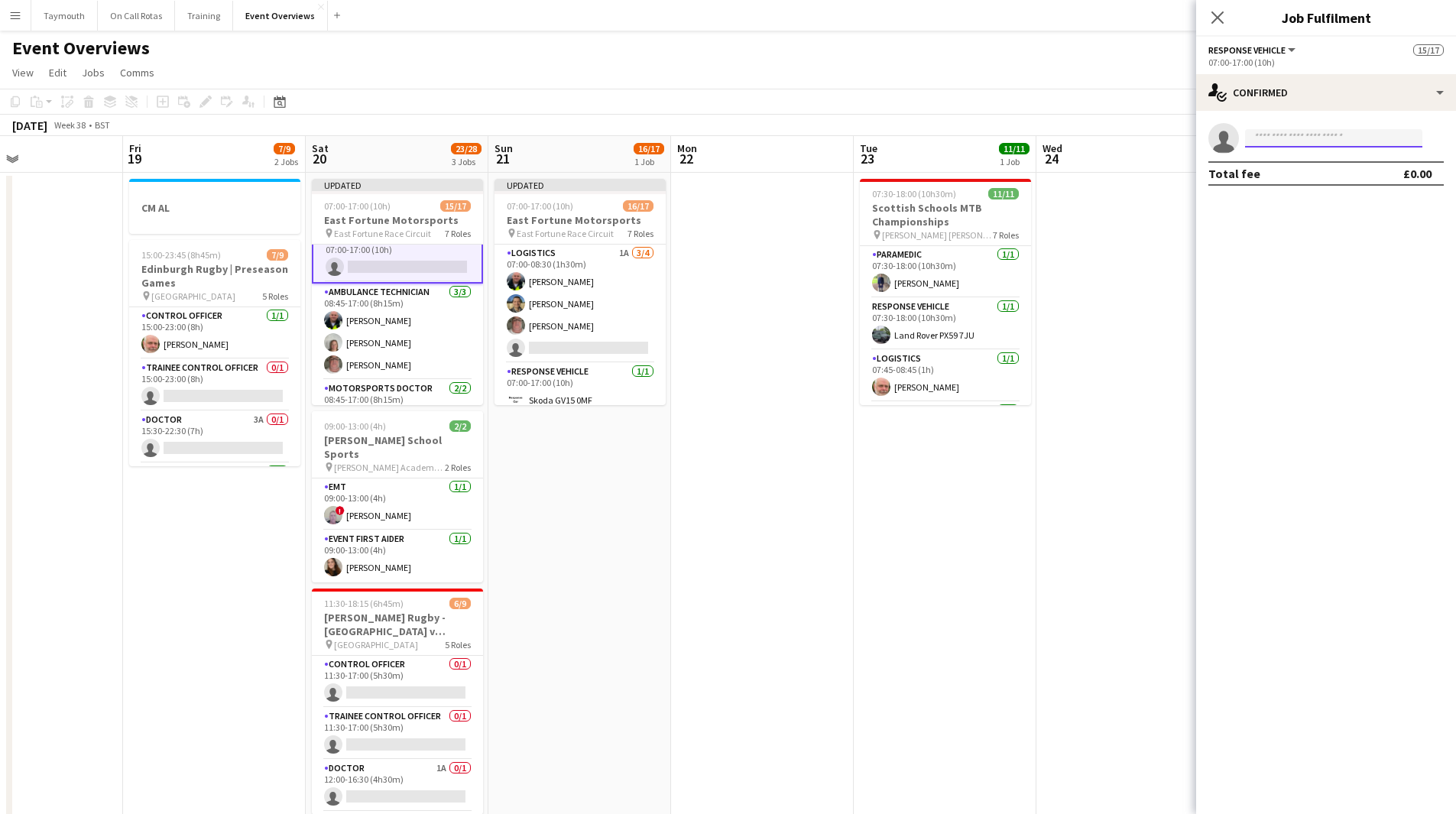
drag, startPoint x: 1326, startPoint y: 140, endPoint x: 1313, endPoint y: 140, distance: 13.0
click at [1325, 140] on input at bounding box center [1334, 138] width 178 height 18
type input "*****"
click at [1351, 179] on span "+4407944048882" at bounding box center [1334, 185] width 153 height 12
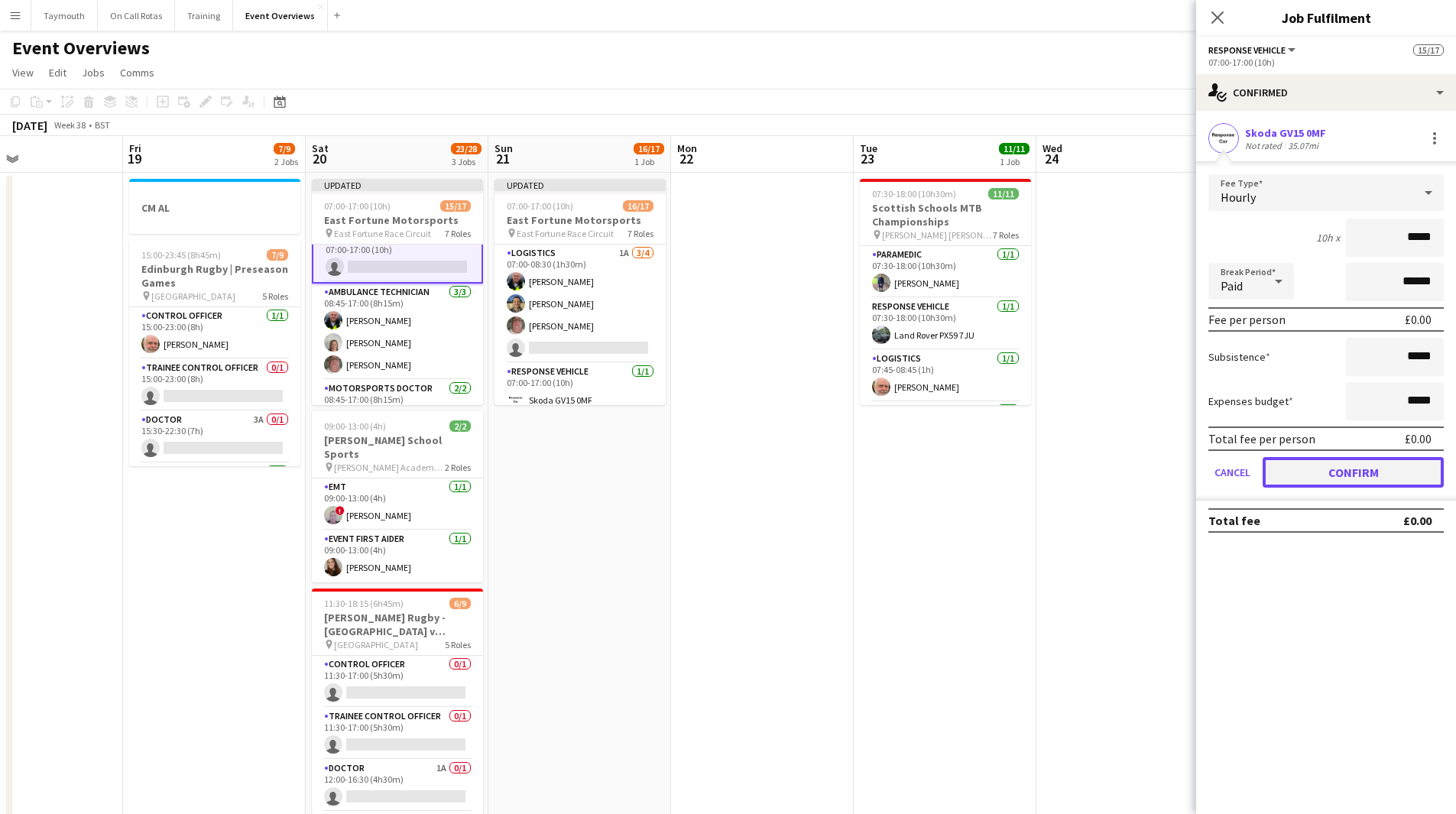
click at [1293, 466] on button "Confirm" at bounding box center [1353, 472] width 181 height 30
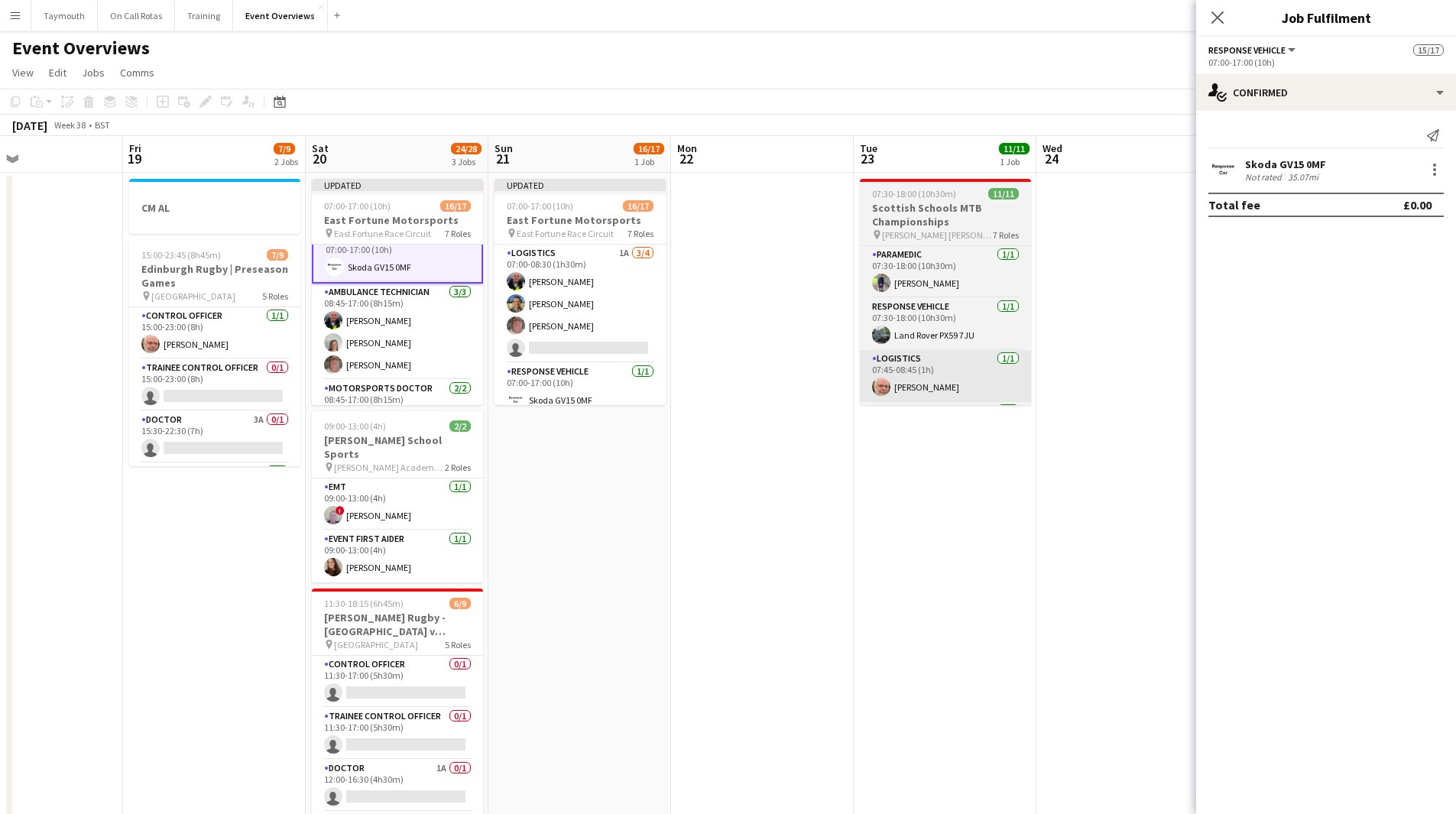
scroll to position [229, 0]
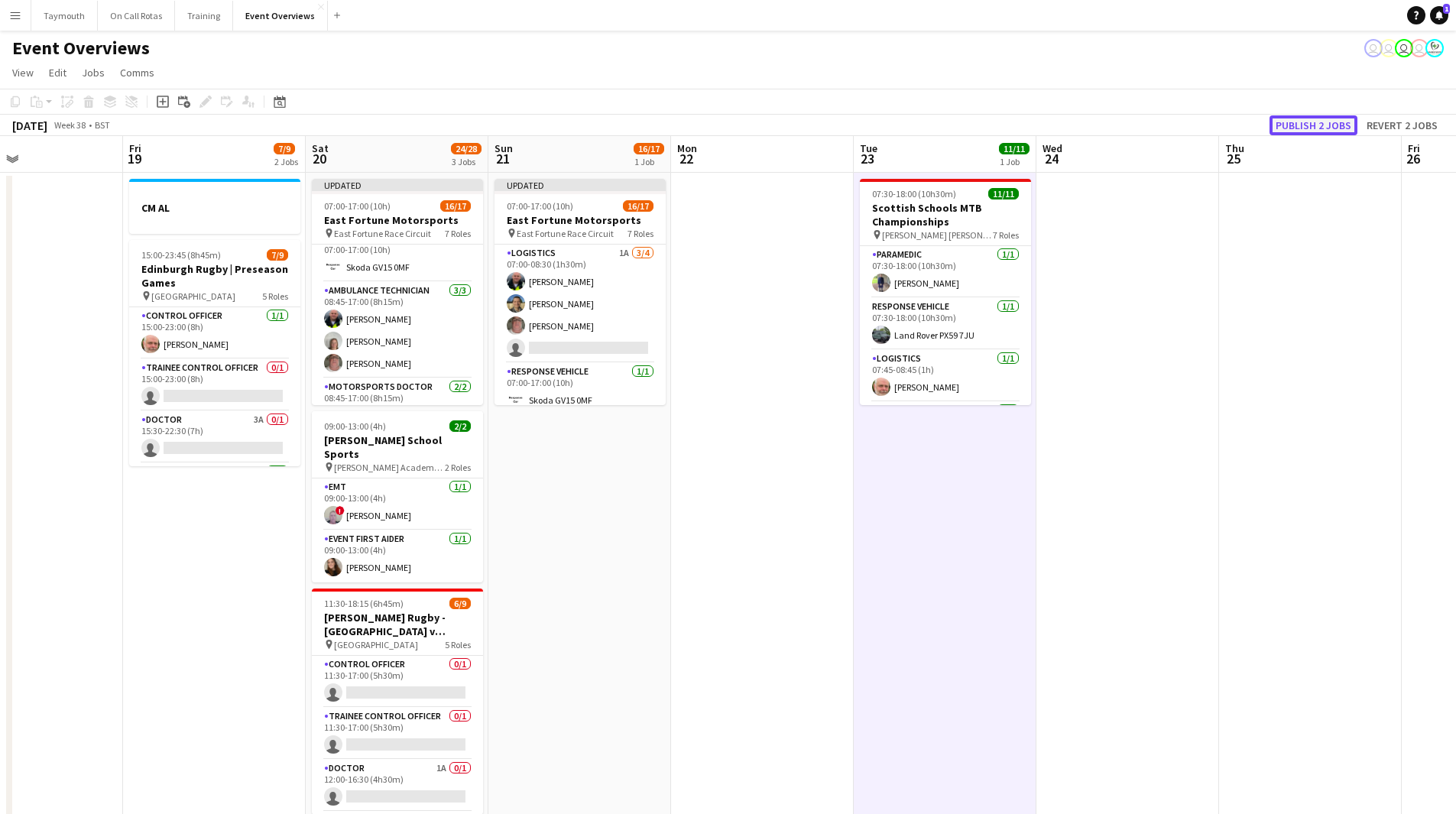
click at [1315, 131] on button "Publish 2 jobs" at bounding box center [1314, 125] width 88 height 20
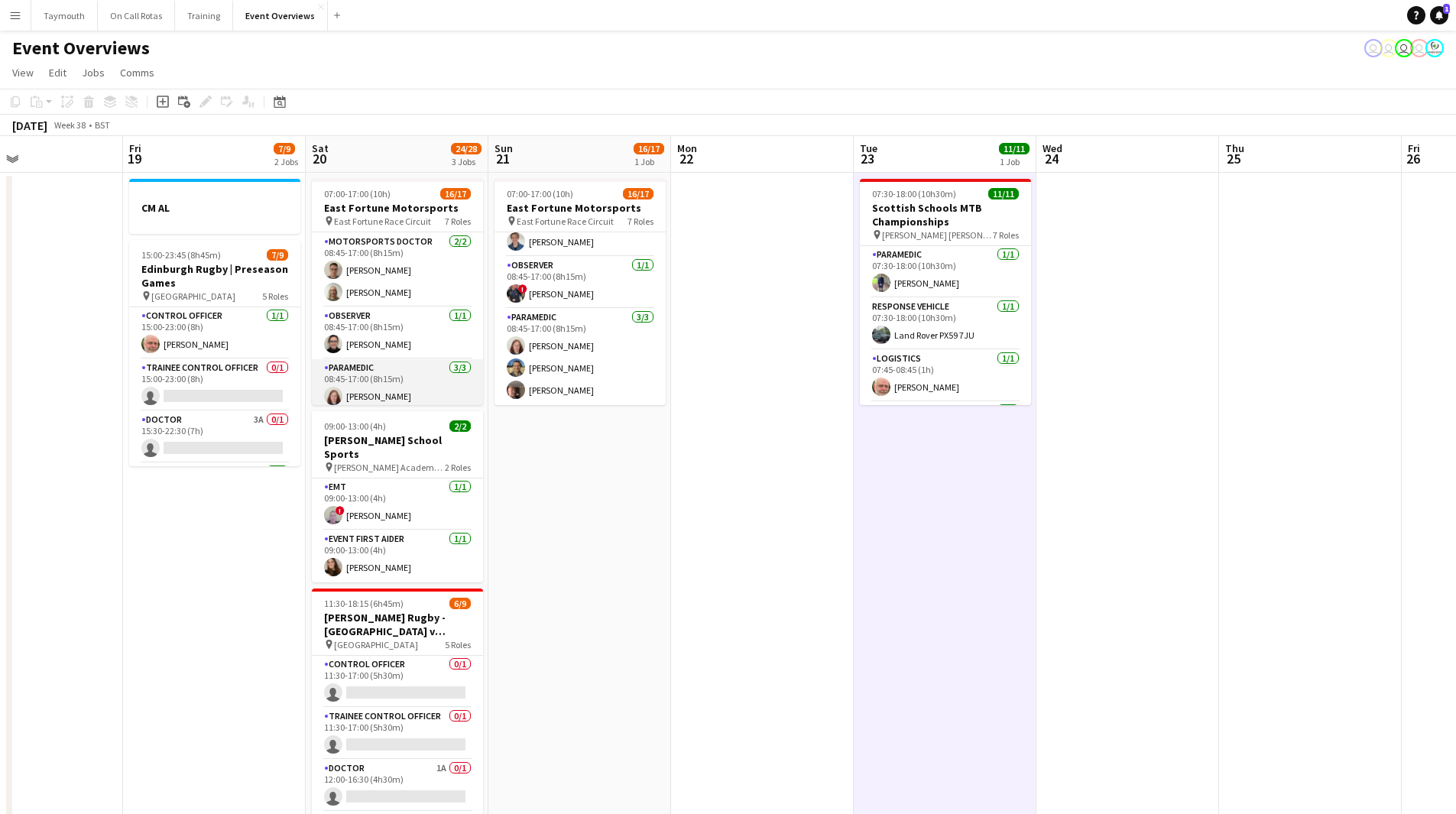
scroll to position [413, 0]
click at [282, 99] on icon at bounding box center [278, 102] width 11 height 12
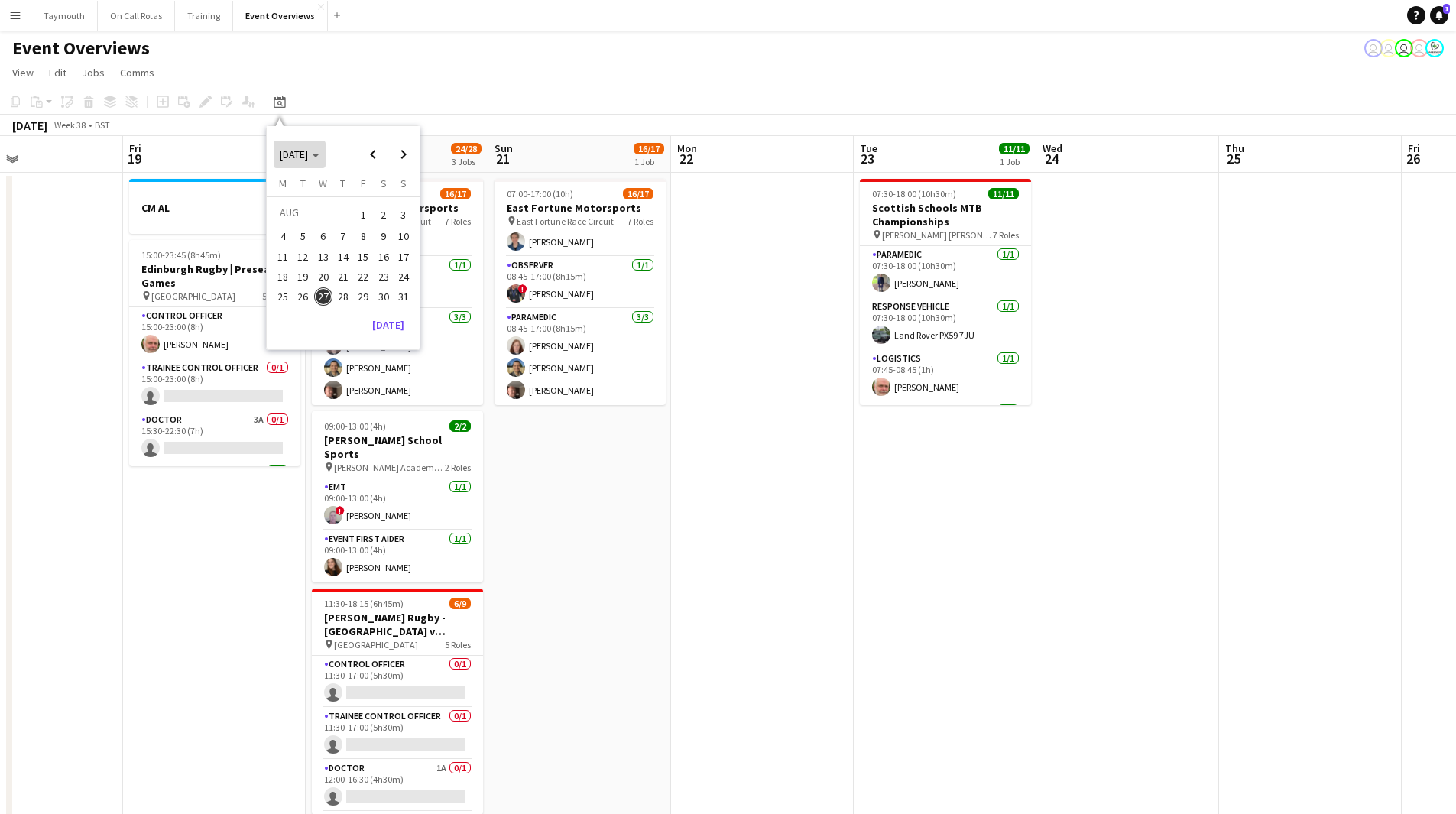
click at [308, 150] on span "AUG 2025" at bounding box center [294, 154] width 28 height 14
click at [320, 230] on span "2025" at bounding box center [325, 233] width 31 height 18
click at [391, 215] on span "APR" at bounding box center [396, 213] width 31 height 18
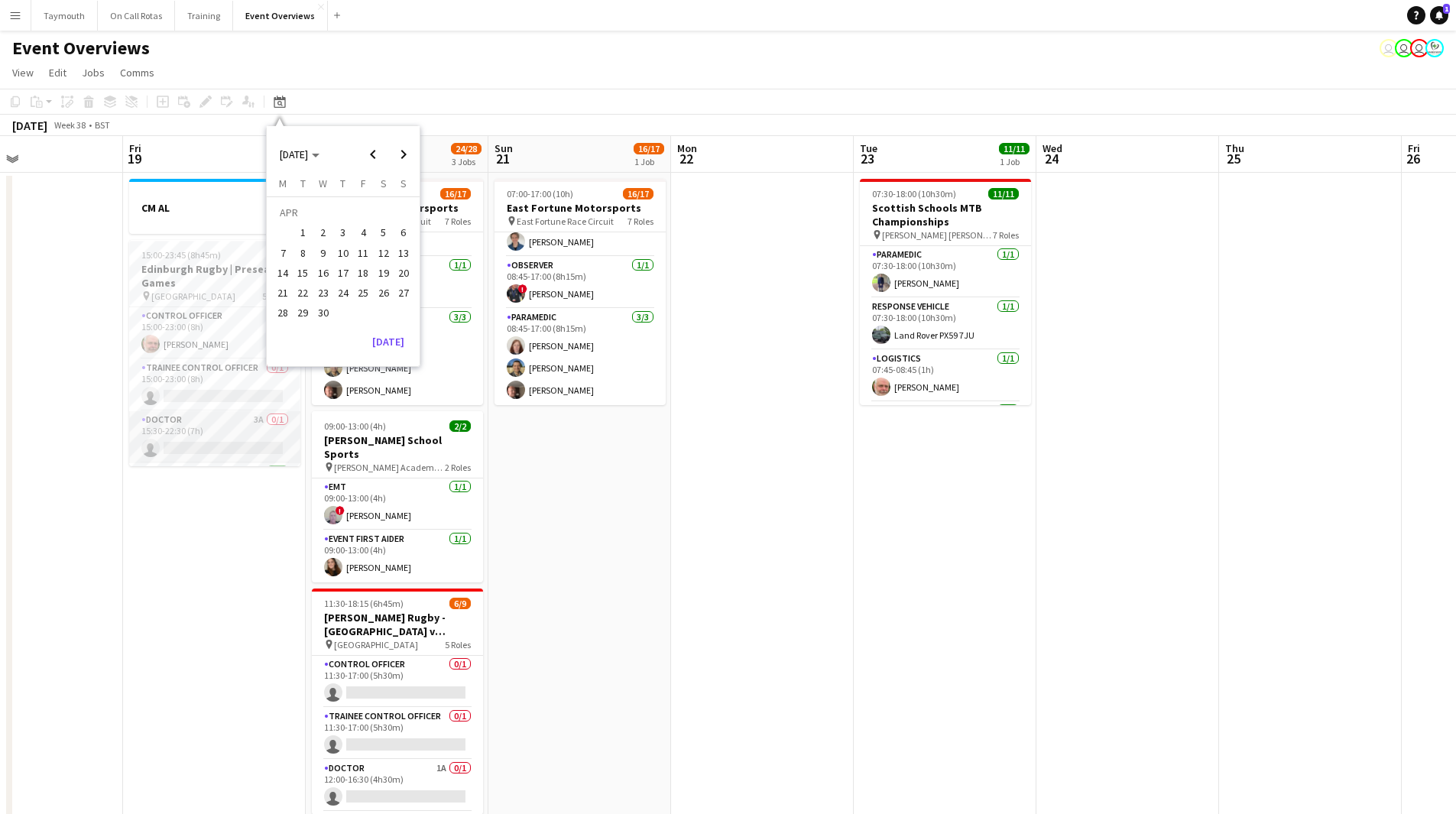
click at [207, 430] on app-card-role "Doctor 3A 0/1 15:30-22:30 (7h) single-neutral-actions" at bounding box center [215, 437] width 172 height 52
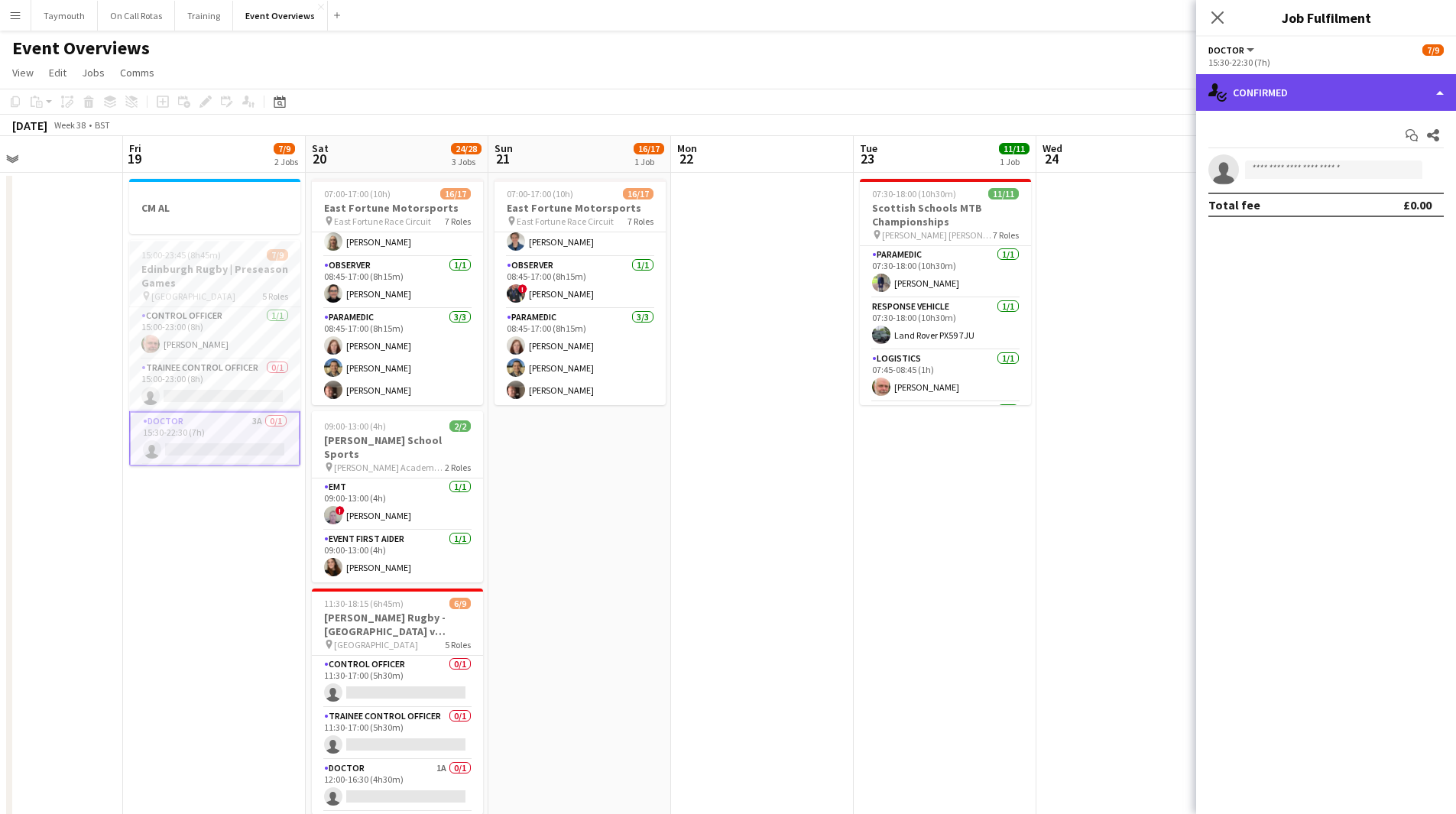
click at [1361, 98] on div "single-neutral-actions-check-2 Confirmed" at bounding box center [1327, 92] width 260 height 37
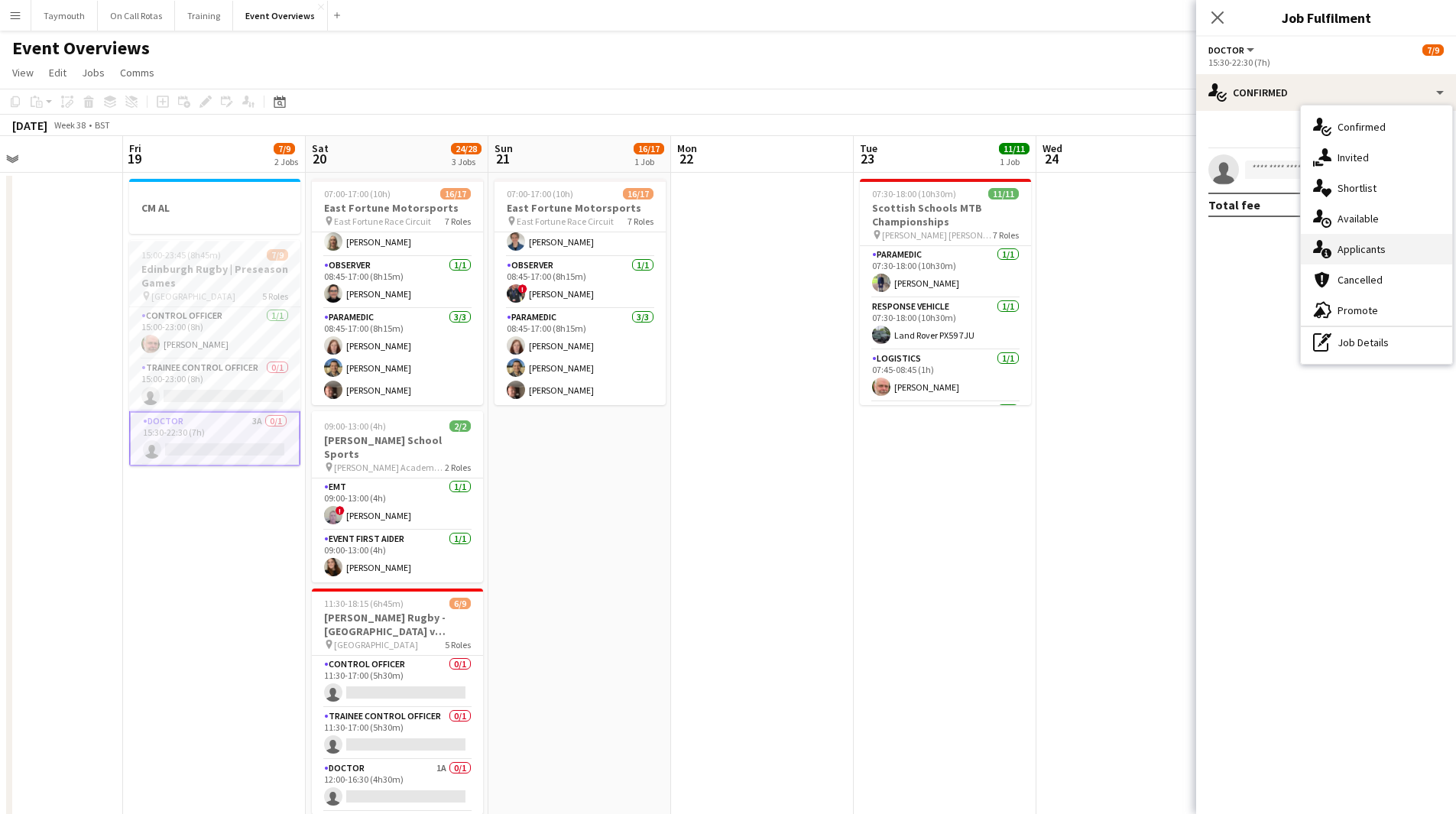
click at [1364, 254] on div "single-neutral-actions-information Applicants" at bounding box center [1377, 248] width 152 height 30
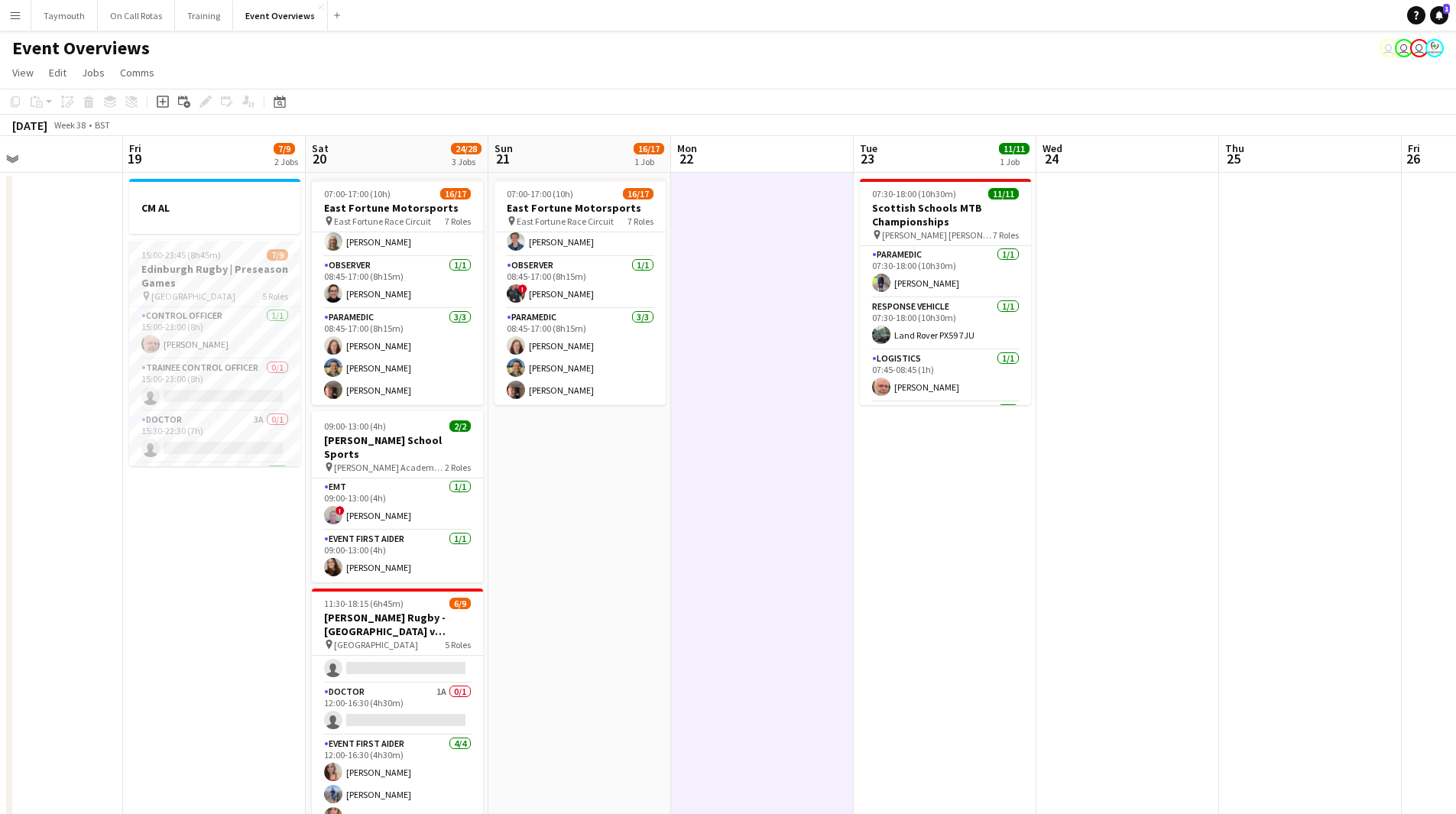
scroll to position [0, 0]
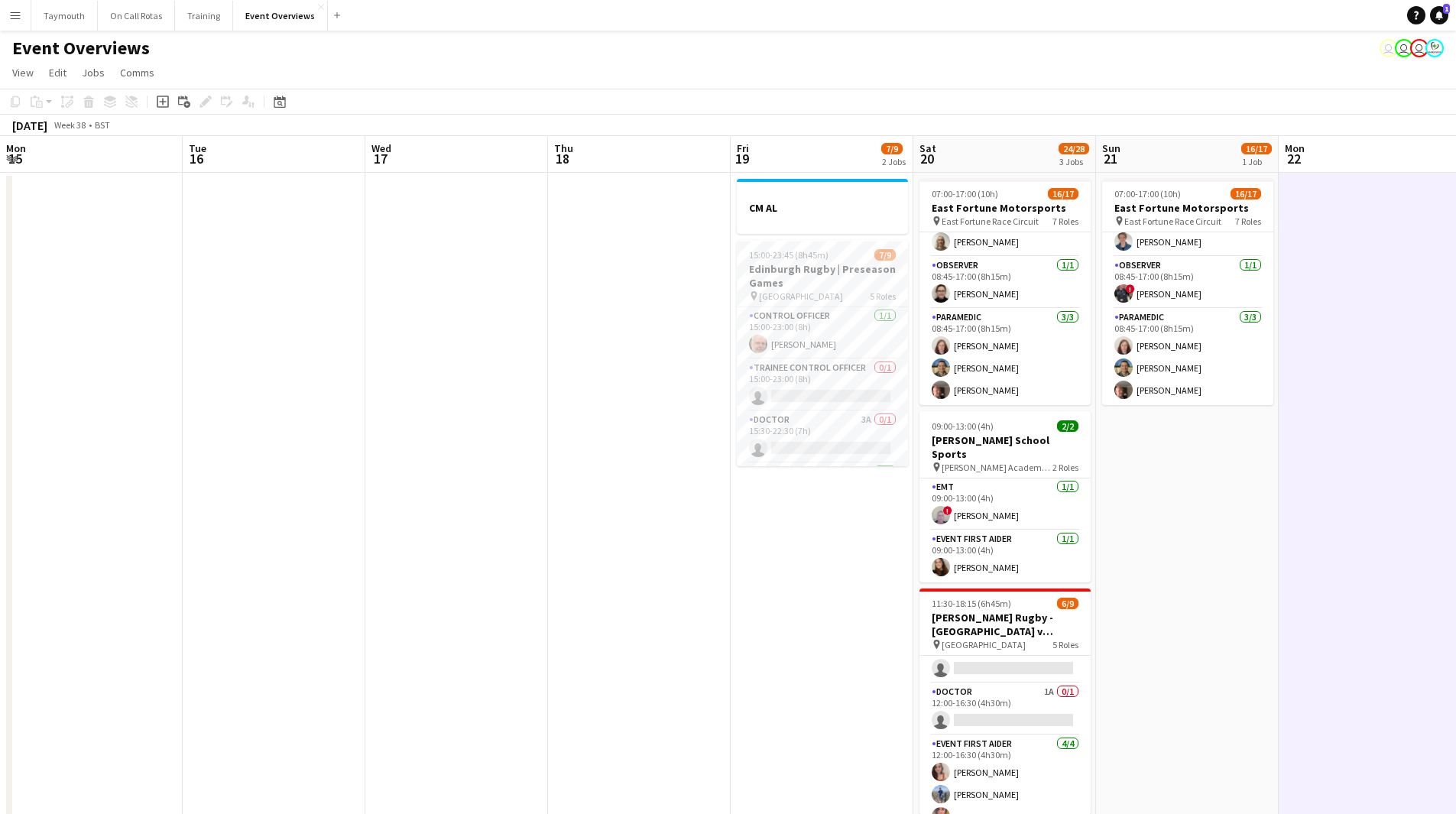
drag, startPoint x: 234, startPoint y: 591, endPoint x: 1037, endPoint y: 587, distance: 803.0
click at [1307, 573] on app-calendar-viewport "Mon 15 Tue 16 Wed 17 Thu 18 Fri 19 7/9 2 Jobs Sat 20 24/28 3 Jobs Sun 21 16/17 …" at bounding box center [728, 818] width 1456 height 1364
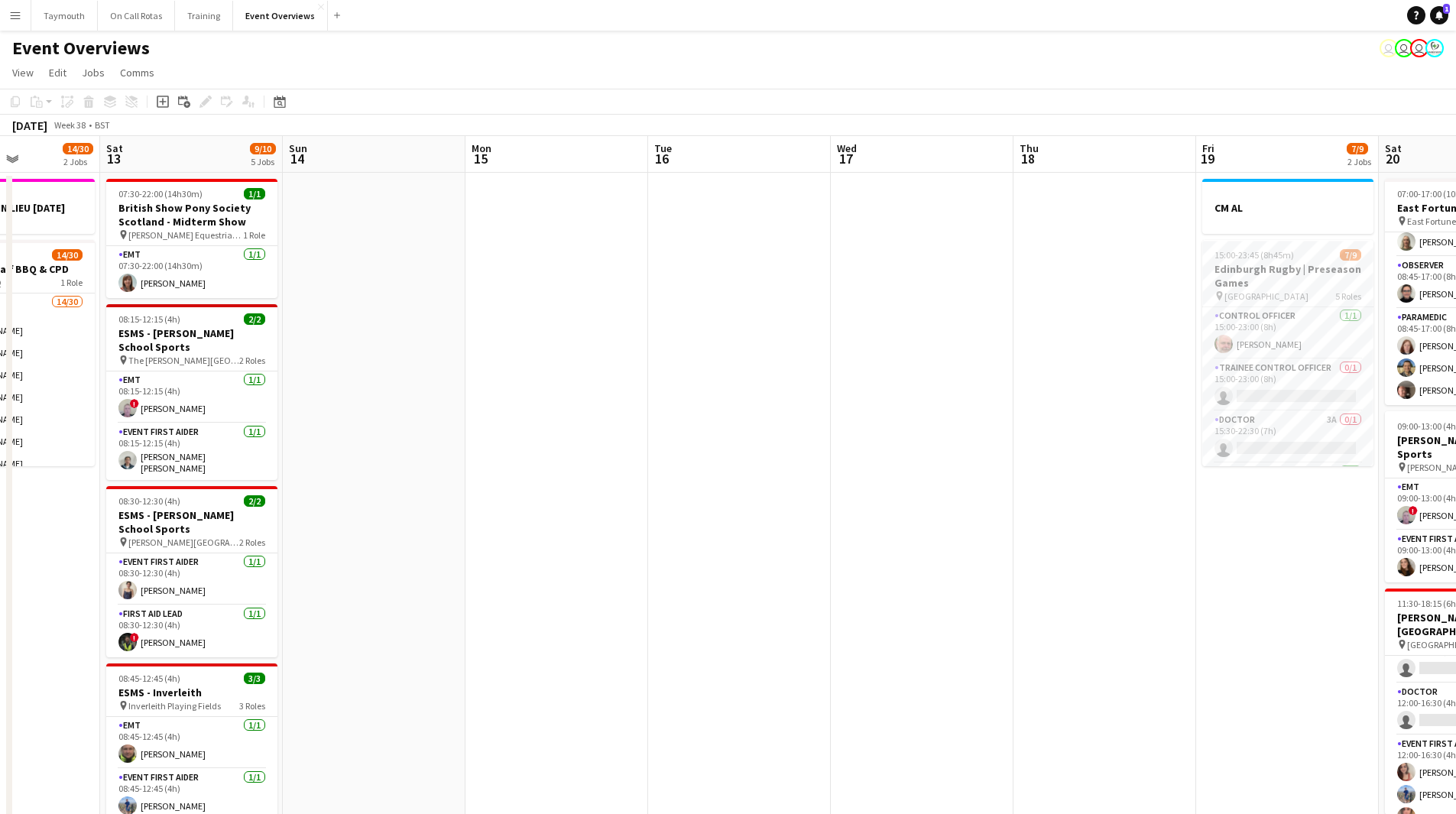
drag, startPoint x: 508, startPoint y: 606, endPoint x: 902, endPoint y: 567, distance: 395.9
click at [902, 567] on app-calendar-viewport "Wed 10 2/3 1 Job Thu 11 Fri 12 14/30 2 Jobs Sat 13 9/10 5 Jobs Sun 14 Mon 15 Tu…" at bounding box center [728, 818] width 1456 height 1364
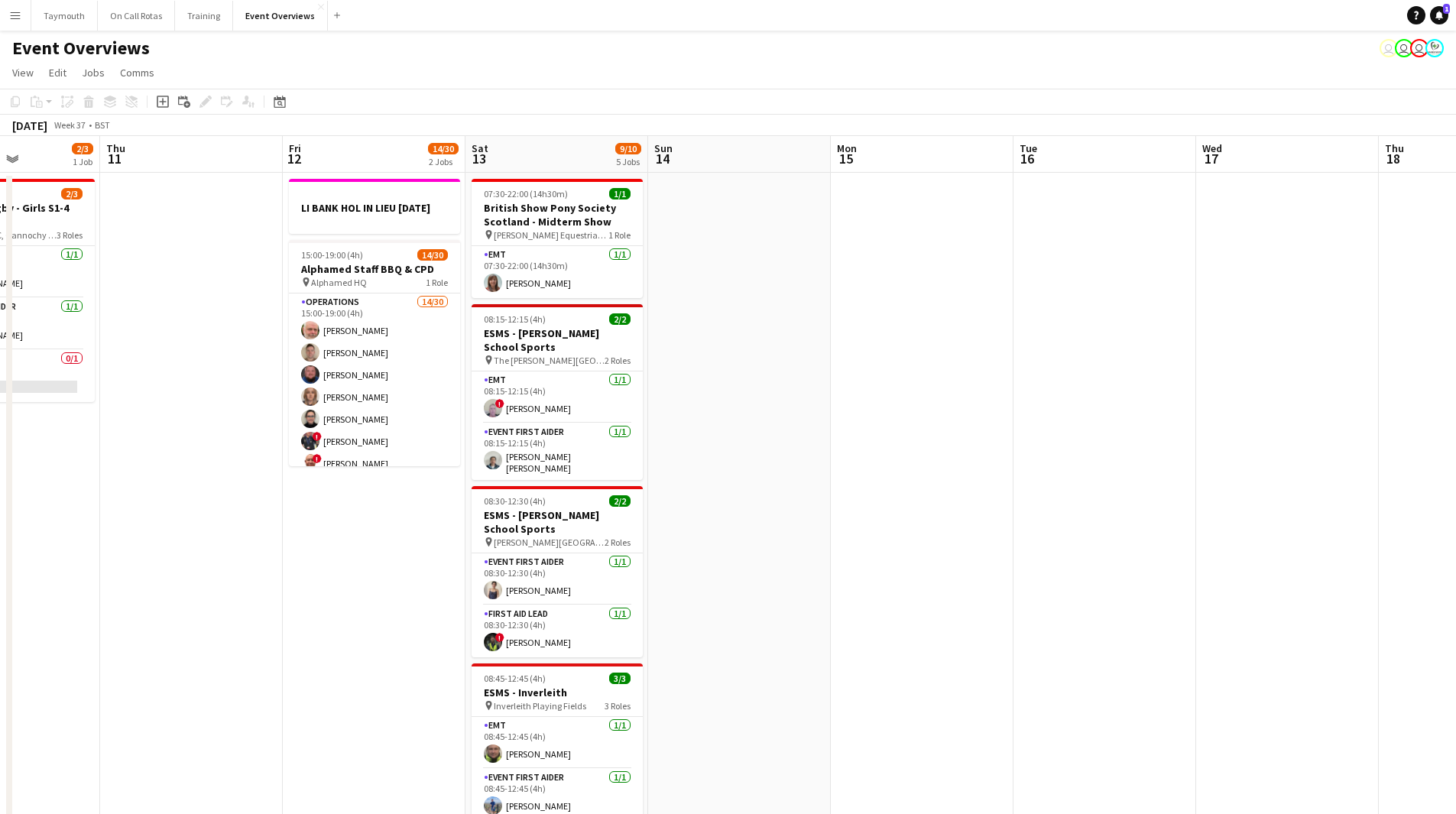
scroll to position [0, 420]
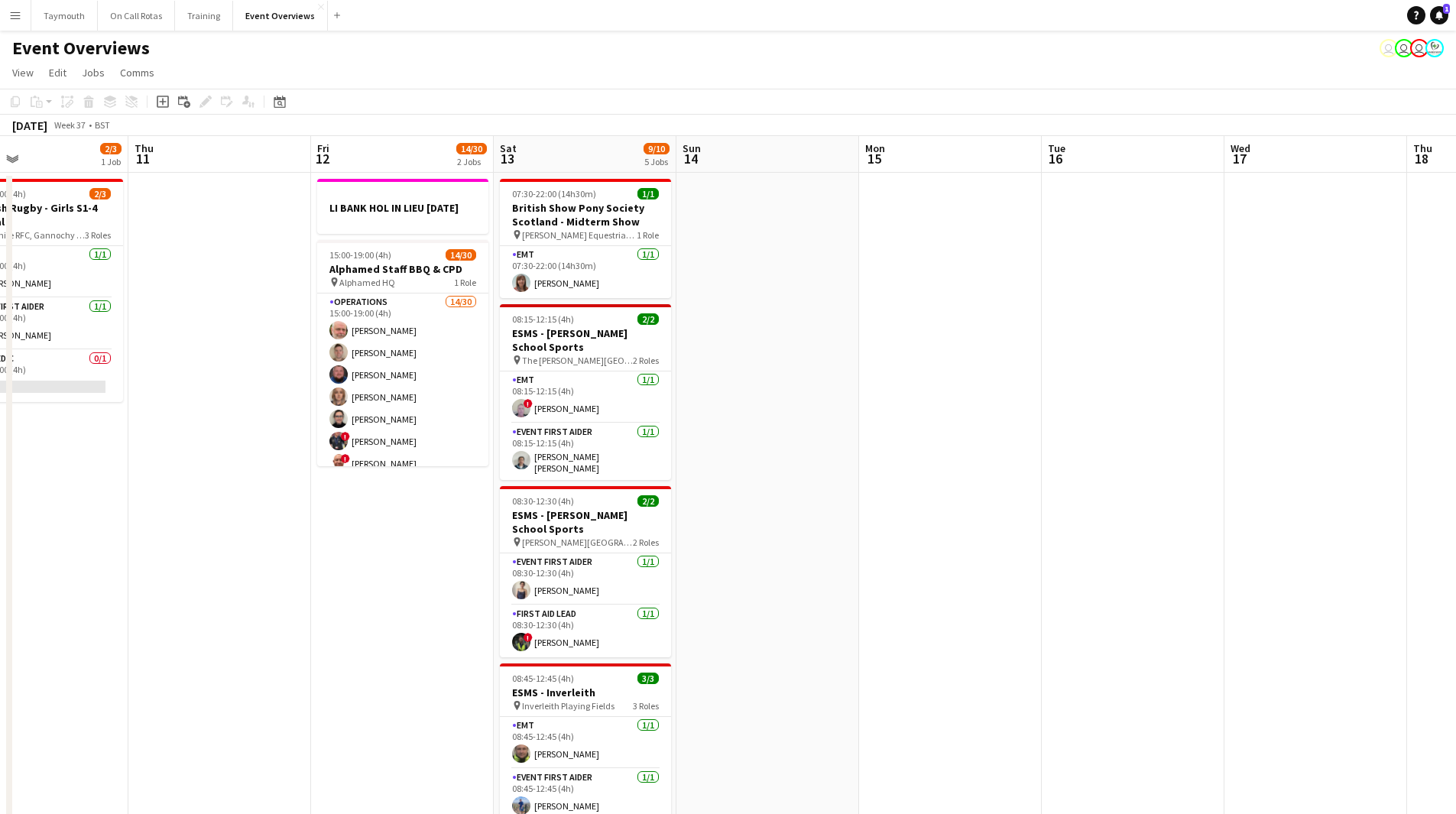
drag, startPoint x: 255, startPoint y: 557, endPoint x: 716, endPoint y: 556, distance: 461.0
click at [716, 556] on app-calendar-viewport "Mon 8 Tue 9 Wed 10 2/3 1 Job Thu 11 Fri 12 14/30 2 Jobs Sat 13 9/10 5 Jobs Sun …" at bounding box center [728, 818] width 1456 height 1364
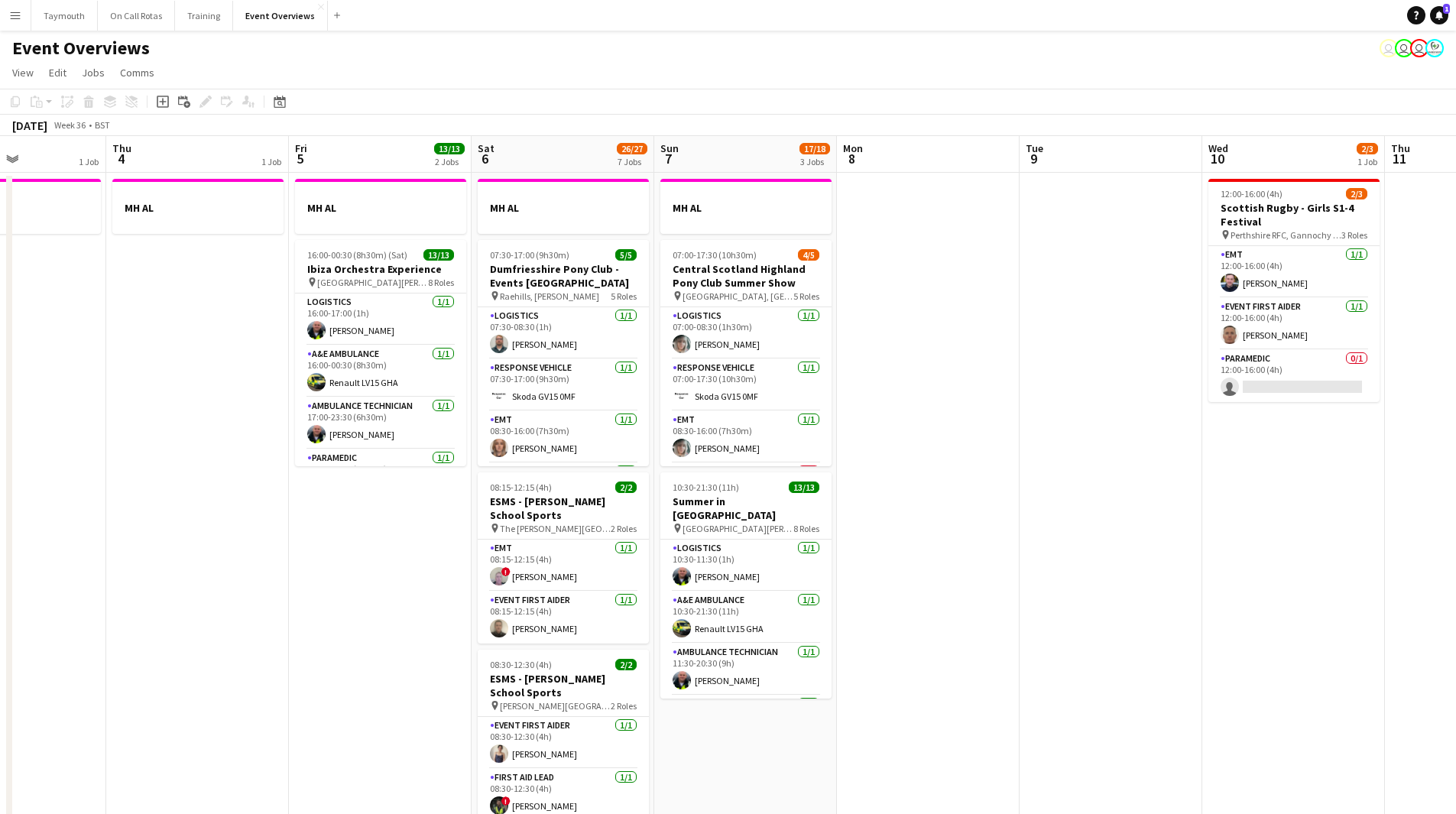
scroll to position [0, 415]
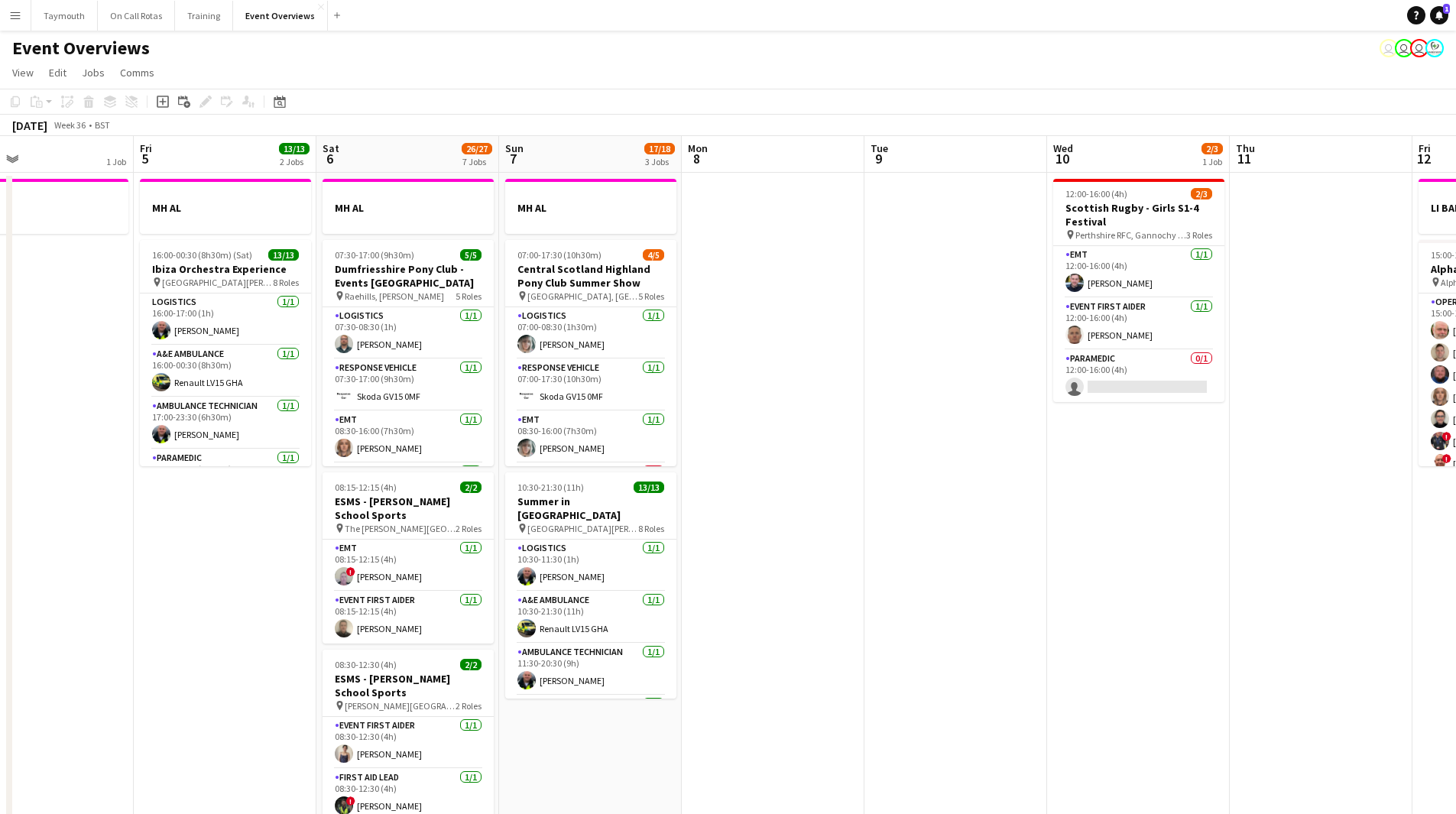
drag, startPoint x: 231, startPoint y: 590, endPoint x: 694, endPoint y: 576, distance: 463.2
click at [694, 576] on app-calendar-viewport "Tue 2 1/1 2 Jobs Wed 3 1 Job Thu 4 1 Job Fri 5 13/13 2 Jobs Sat 6 26/27 7 Jobs …" at bounding box center [728, 818] width 1456 height 1364
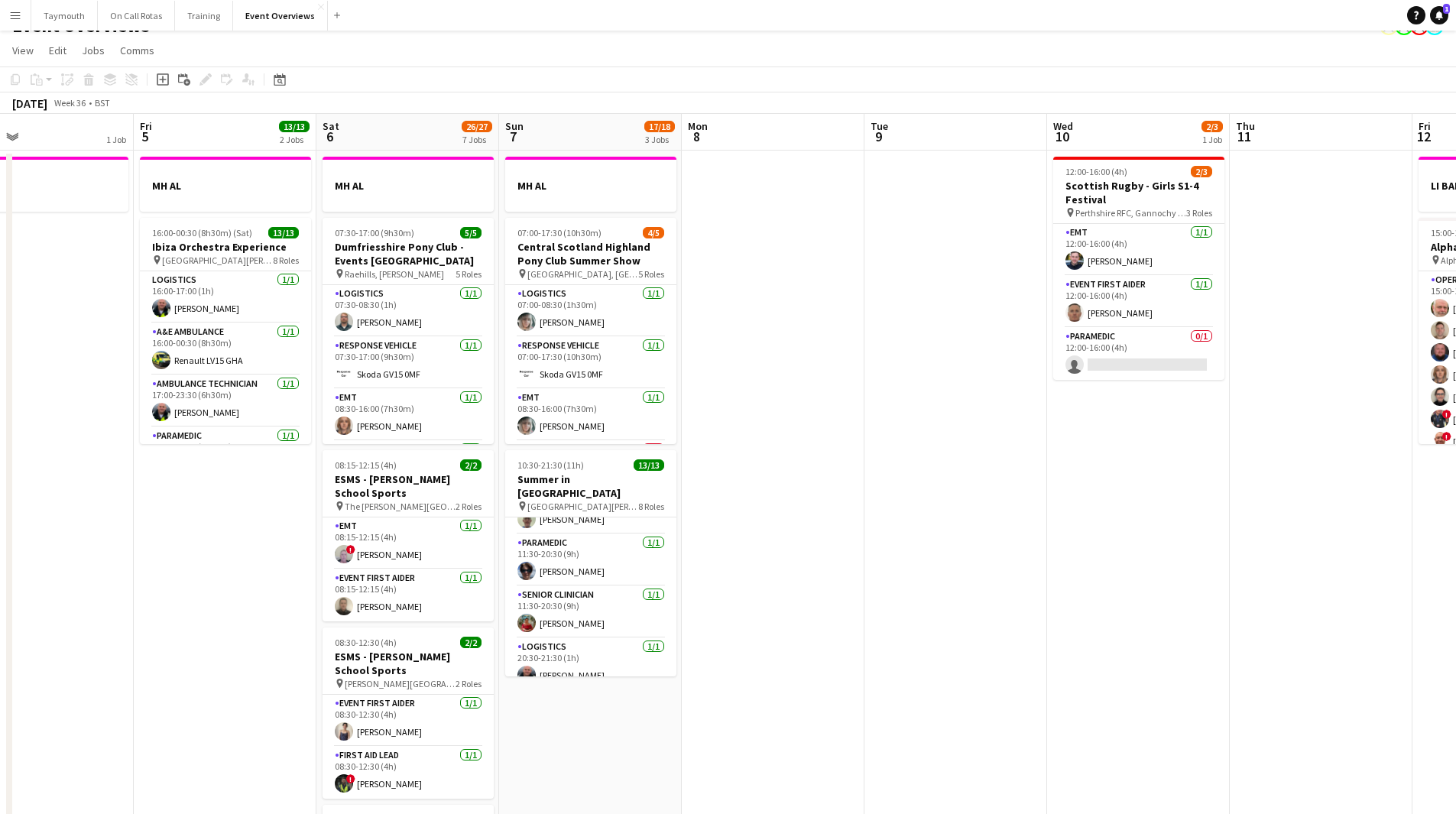
scroll to position [0, 0]
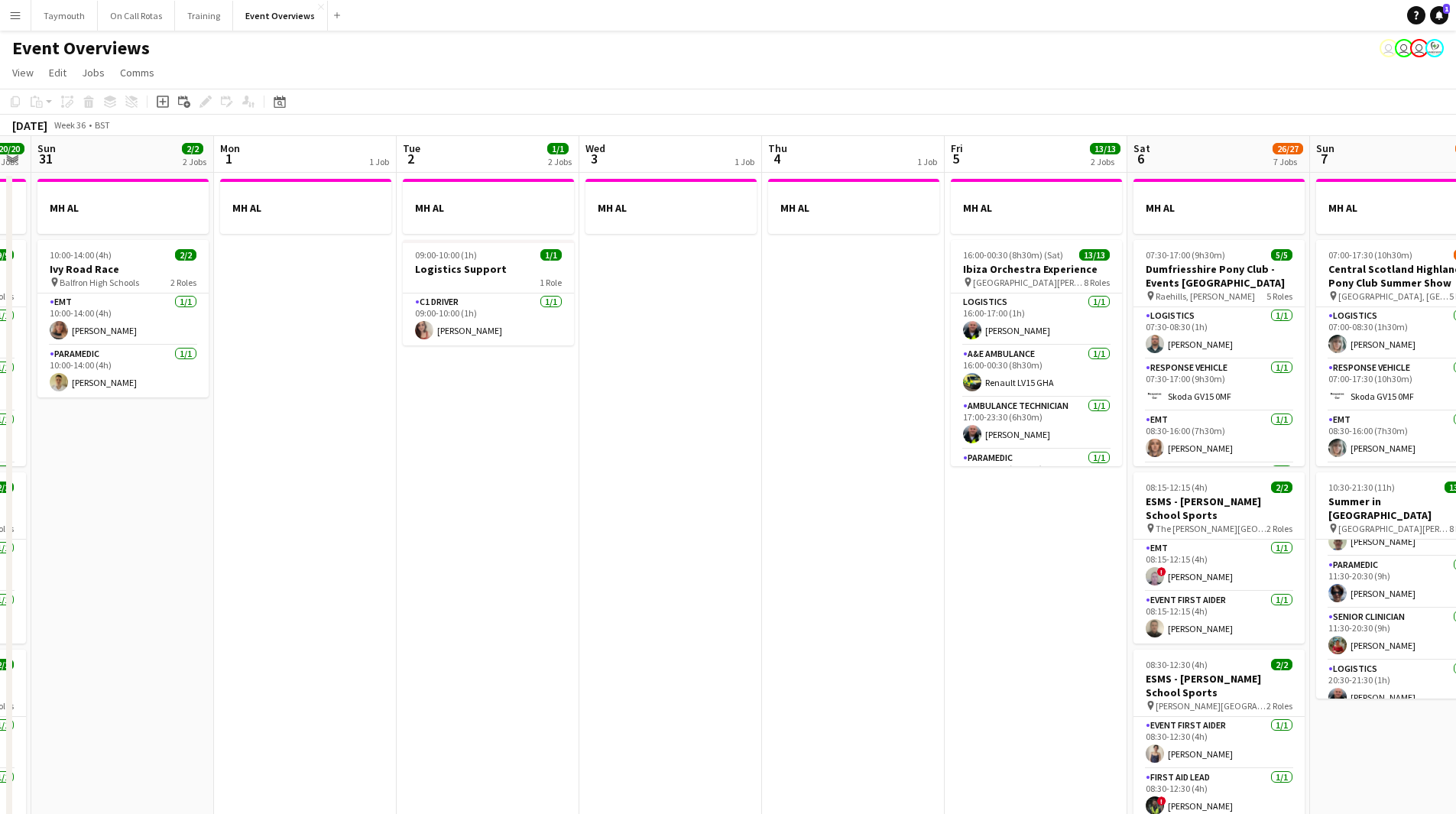
drag, startPoint x: 220, startPoint y: 672, endPoint x: 1030, endPoint y: 628, distance: 811.2
click at [1030, 628] on app-calendar-viewport "Fri 29 2 Jobs Sat 30 20/20 7 Jobs Sun 31 2/2 2 Jobs Mon 1 1 Job Tue 2 1/1 2 Job…" at bounding box center [728, 818] width 1456 height 1364
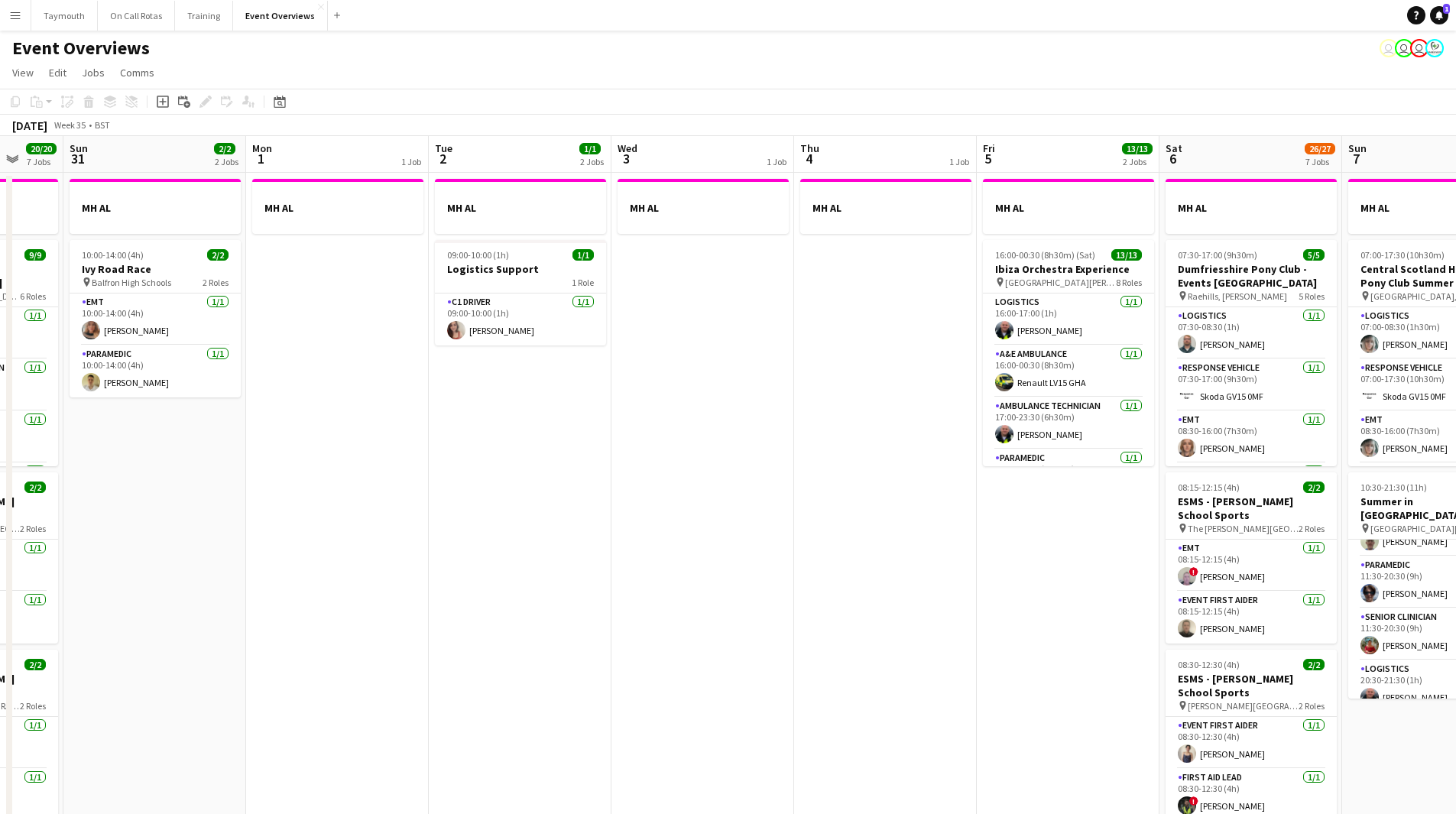
drag, startPoint x: 747, startPoint y: 620, endPoint x: 1188, endPoint y: 602, distance: 441.4
click at [1188, 602] on app-calendar-viewport "Fri 29 2 Jobs Sat 30 20/20 7 Jobs Sun 31 2/2 2 Jobs Mon 1 1 Job Tue 2 1/1 2 Job…" at bounding box center [728, 818] width 1456 height 1364
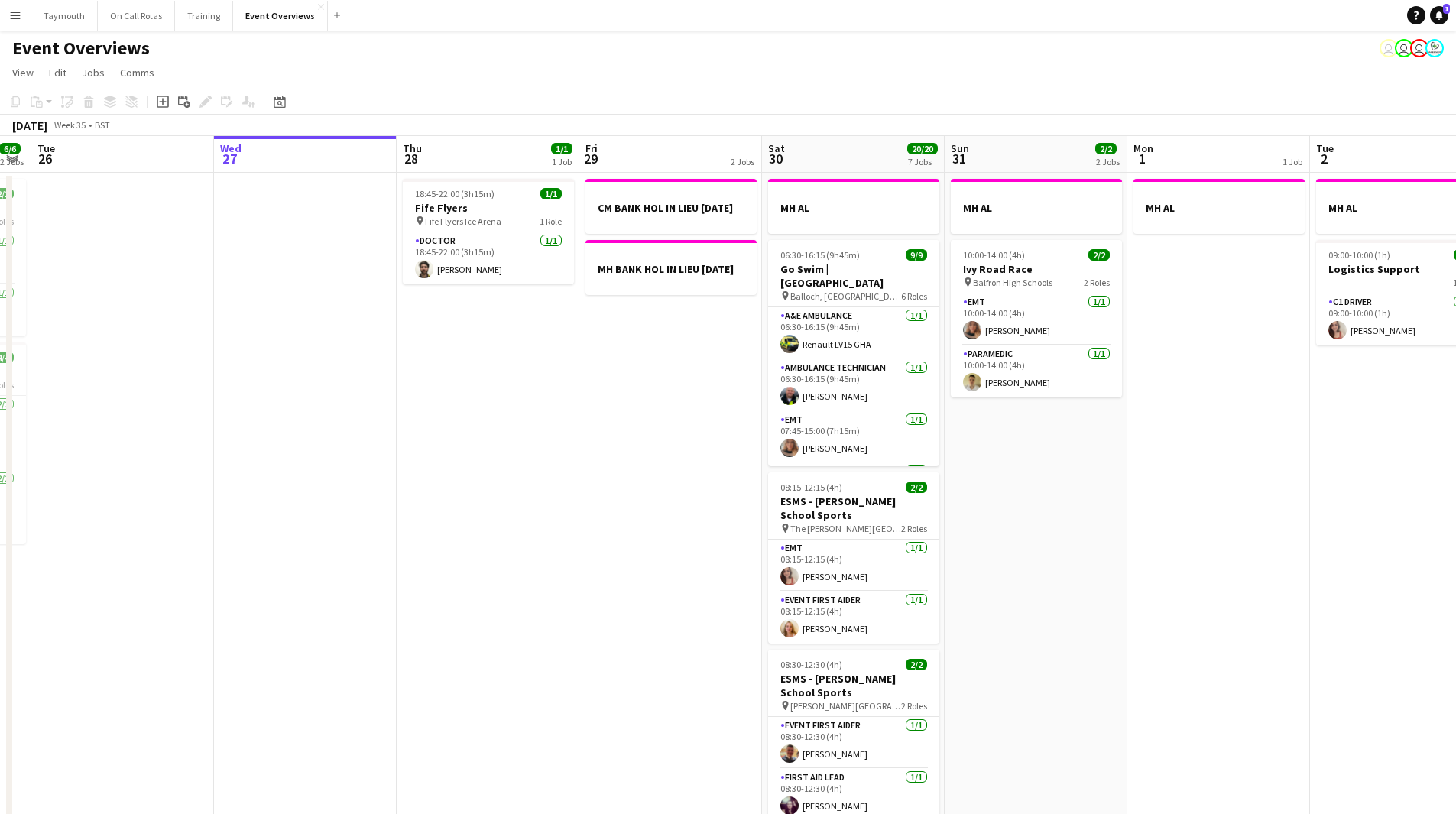
drag, startPoint x: 342, startPoint y: 612, endPoint x: 672, endPoint y: 611, distance: 330.0
click at [672, 611] on app-calendar-viewport "Sun 24 1/1 1 Job Mon 25 6/6 2 Jobs Tue 26 Wed 27 Thu 28 1/1 1 Job Fri 29 2 Jobs…" at bounding box center [728, 818] width 1456 height 1364
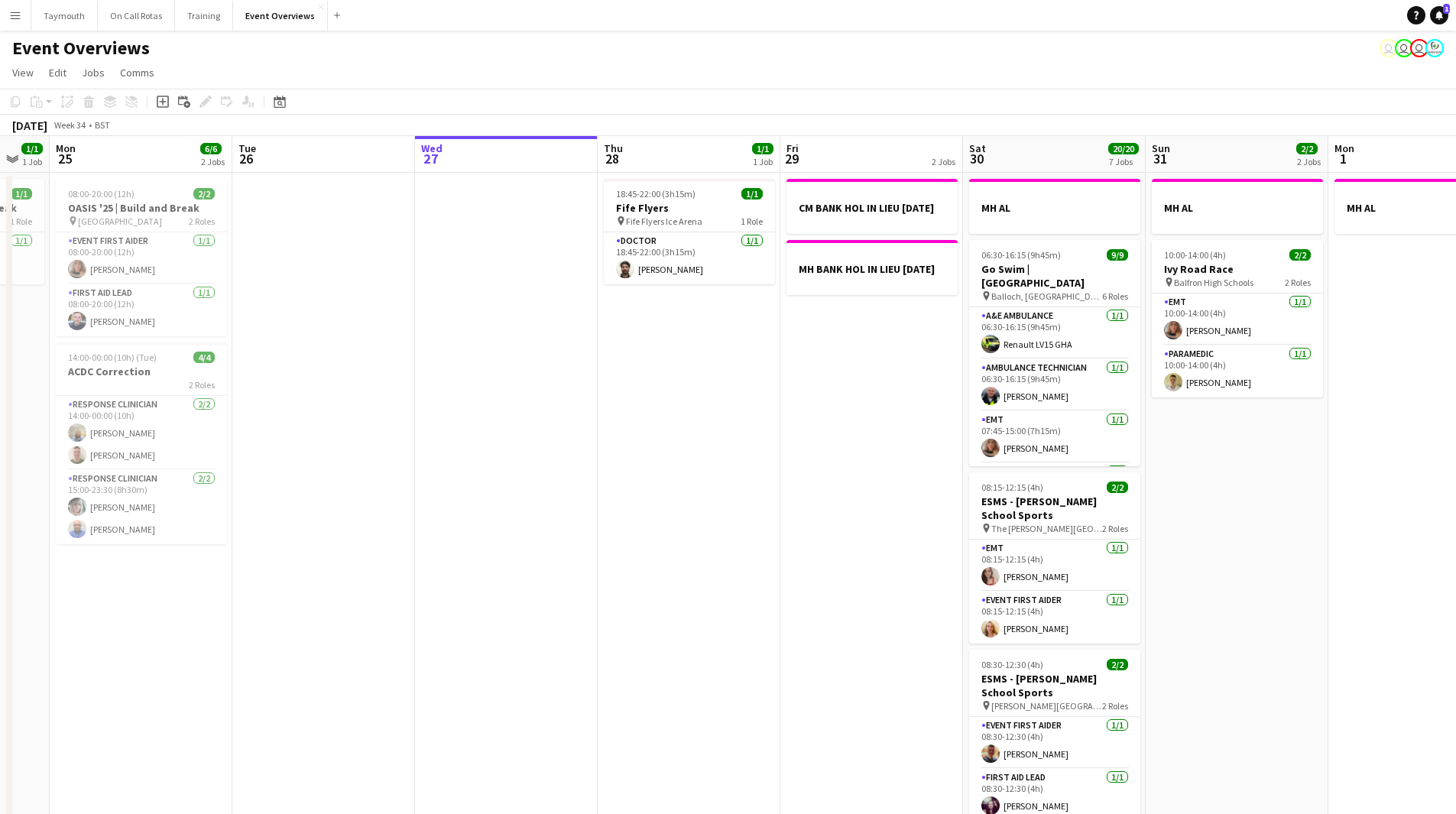
drag, startPoint x: 735, startPoint y: 583, endPoint x: 124, endPoint y: 642, distance: 613.8
click at [138, 648] on app-calendar-viewport "Sat 23 13/13 6 Jobs Sun 24 1/1 1 Job Mon 25 6/6 2 Jobs Tue 26 Wed 27 Thu 28 1/1…" at bounding box center [728, 818] width 1456 height 1364
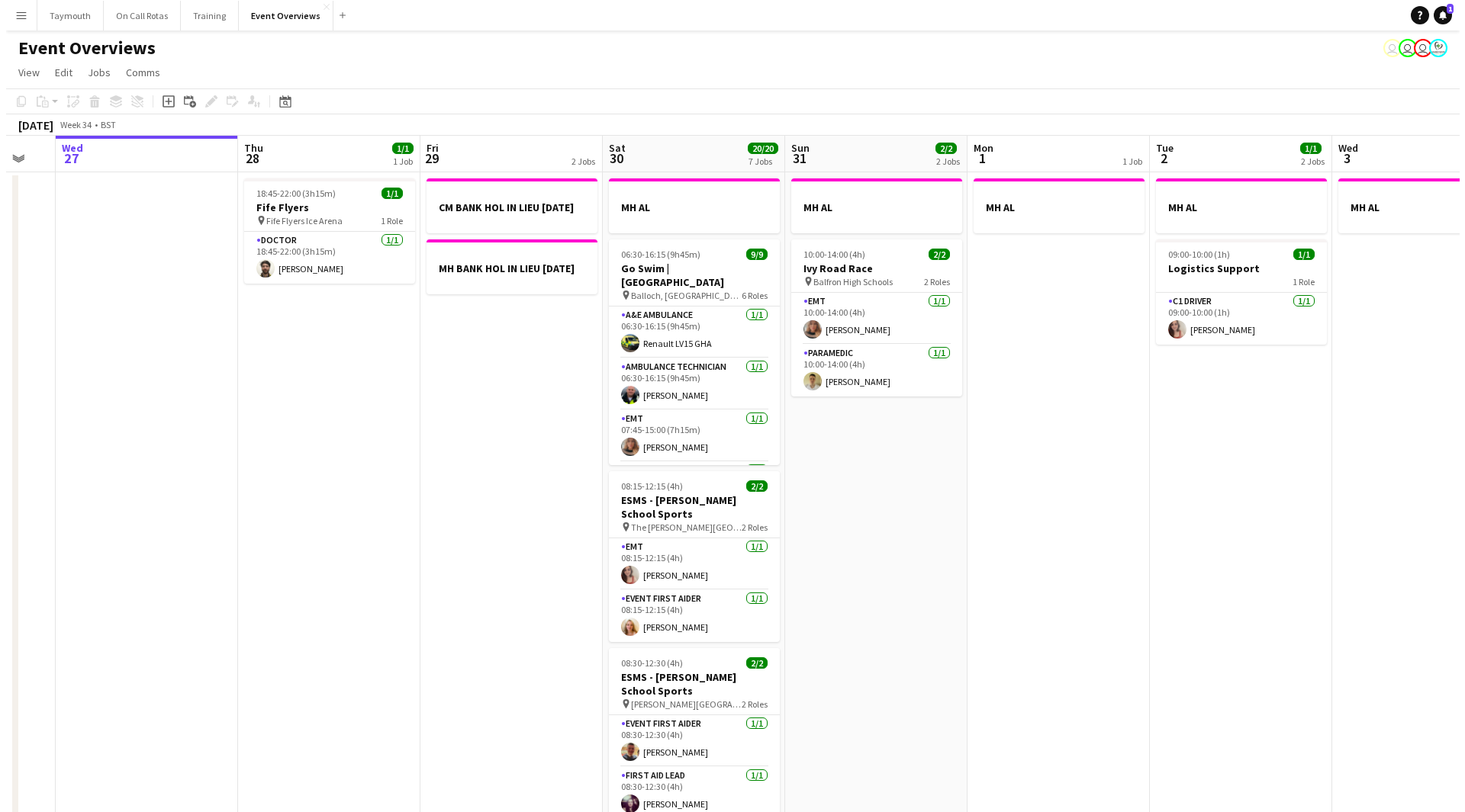
scroll to position [0, 547]
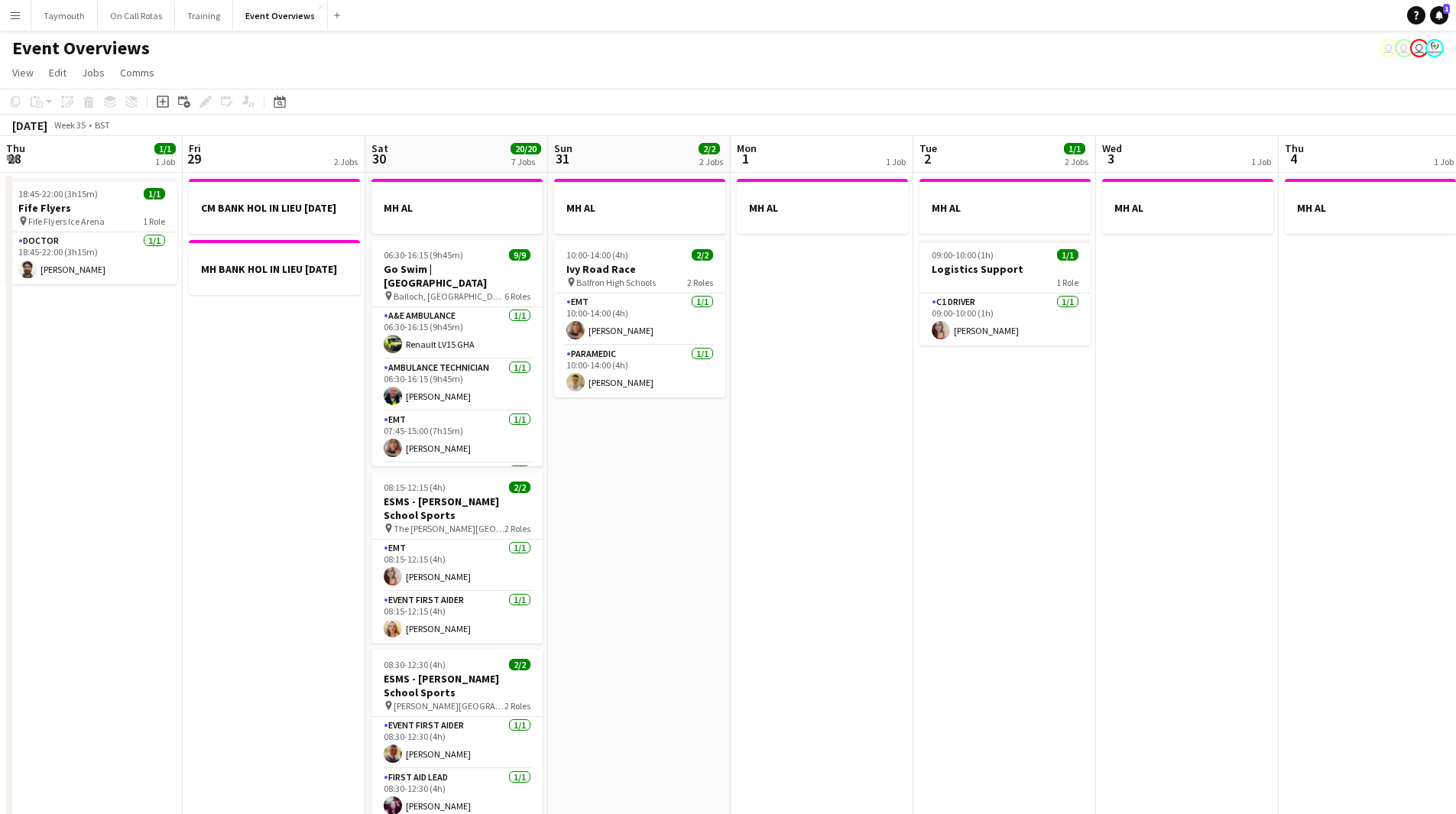
click at [23, 12] on button "Menu" at bounding box center [15, 15] width 30 height 30
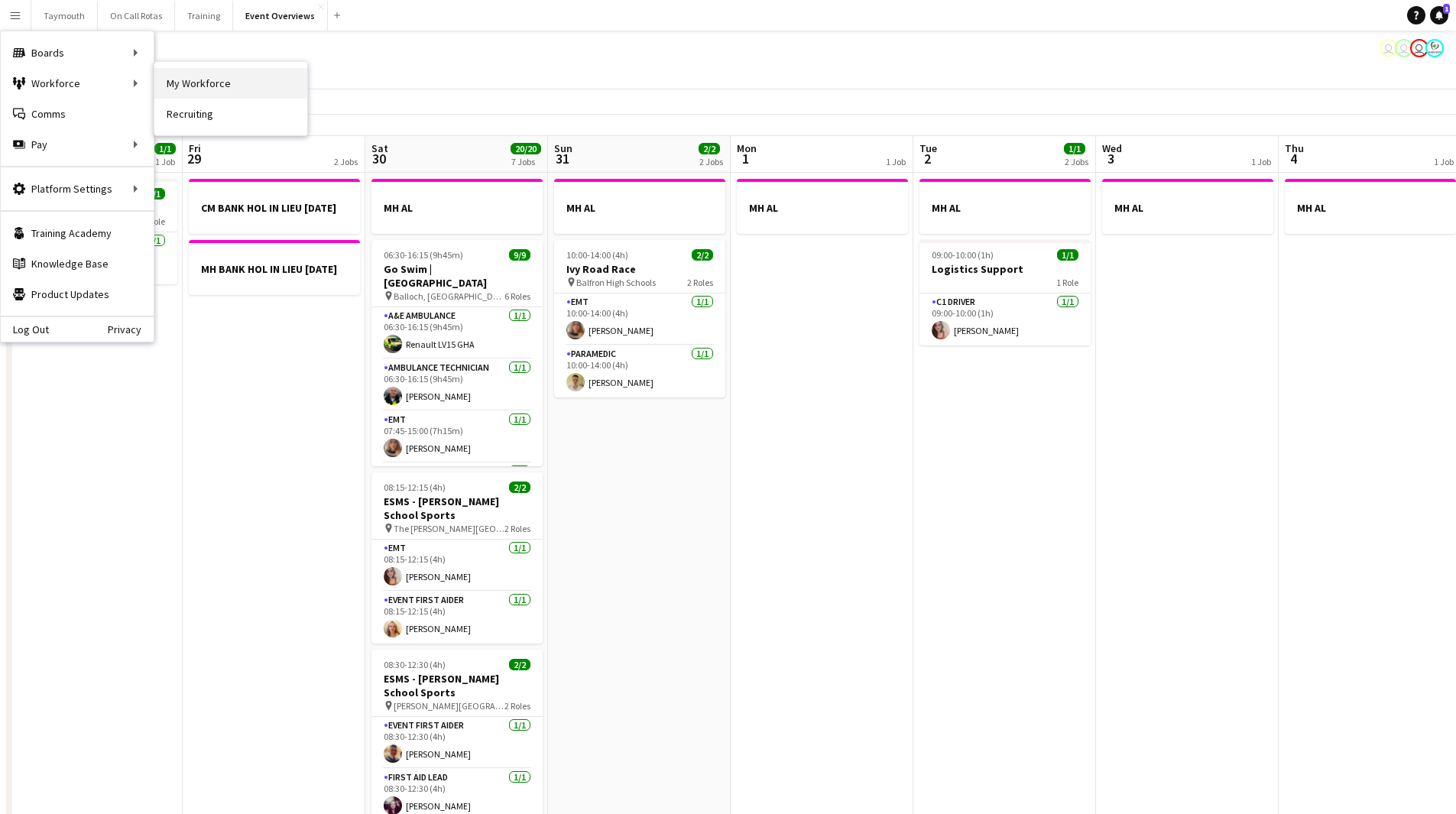
click at [228, 81] on link "My Workforce" at bounding box center [230, 83] width 153 height 30
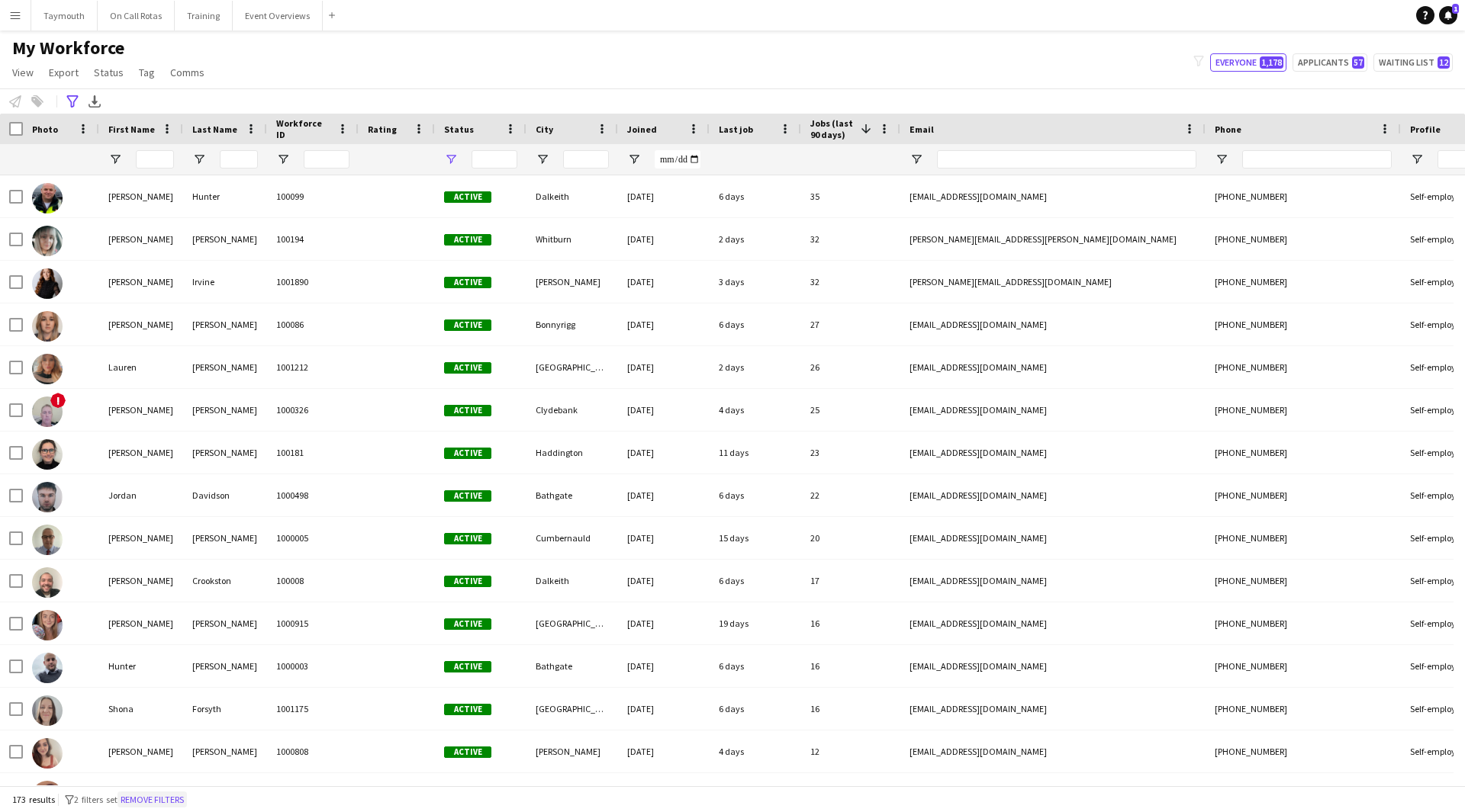
type input "**********"
click at [187, 798] on button "Remove filters" at bounding box center [152, 800] width 70 height 17
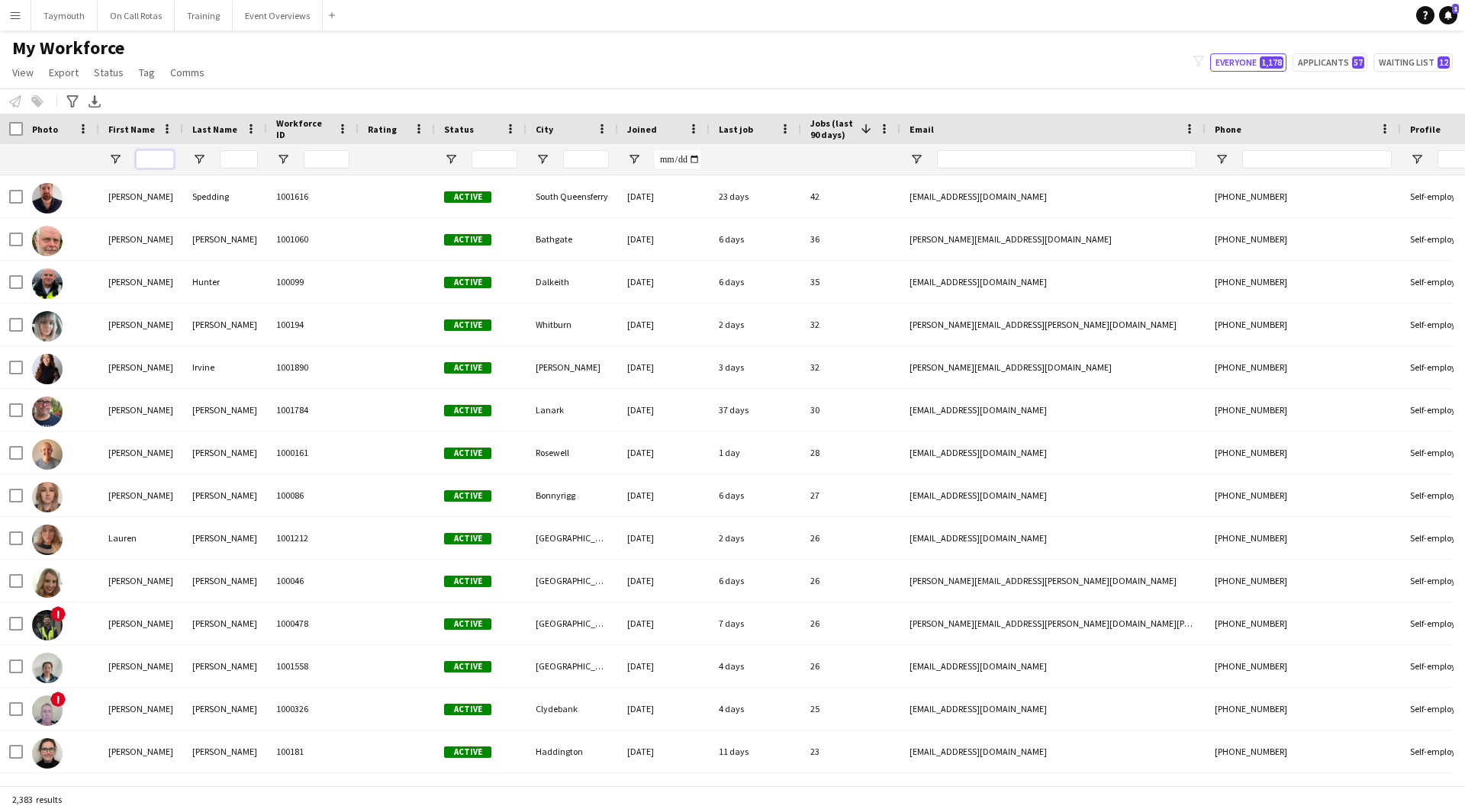
click at [157, 163] on input "First Name Filter Input" at bounding box center [155, 159] width 38 height 18
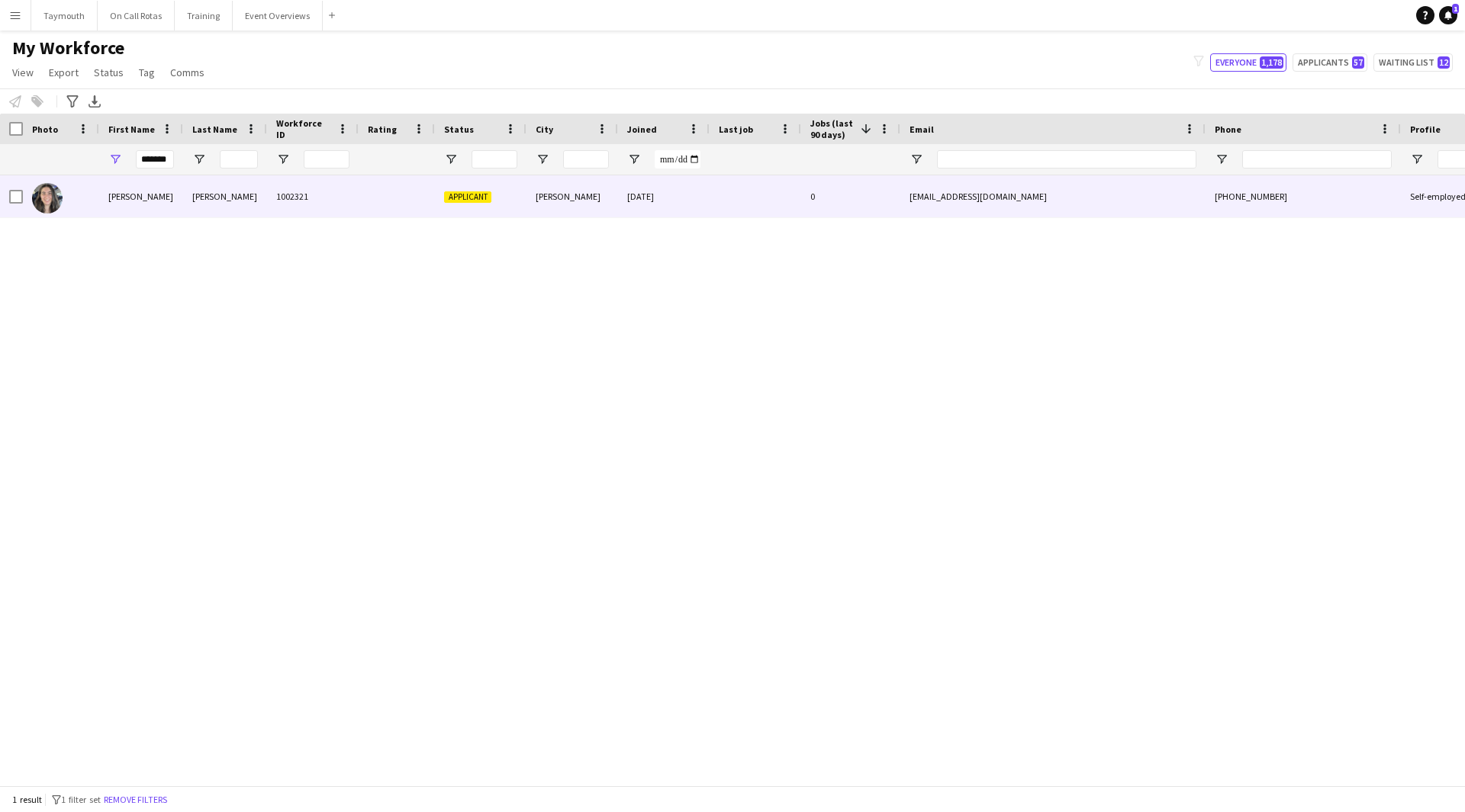
click at [237, 199] on div "Thomas" at bounding box center [225, 196] width 84 height 42
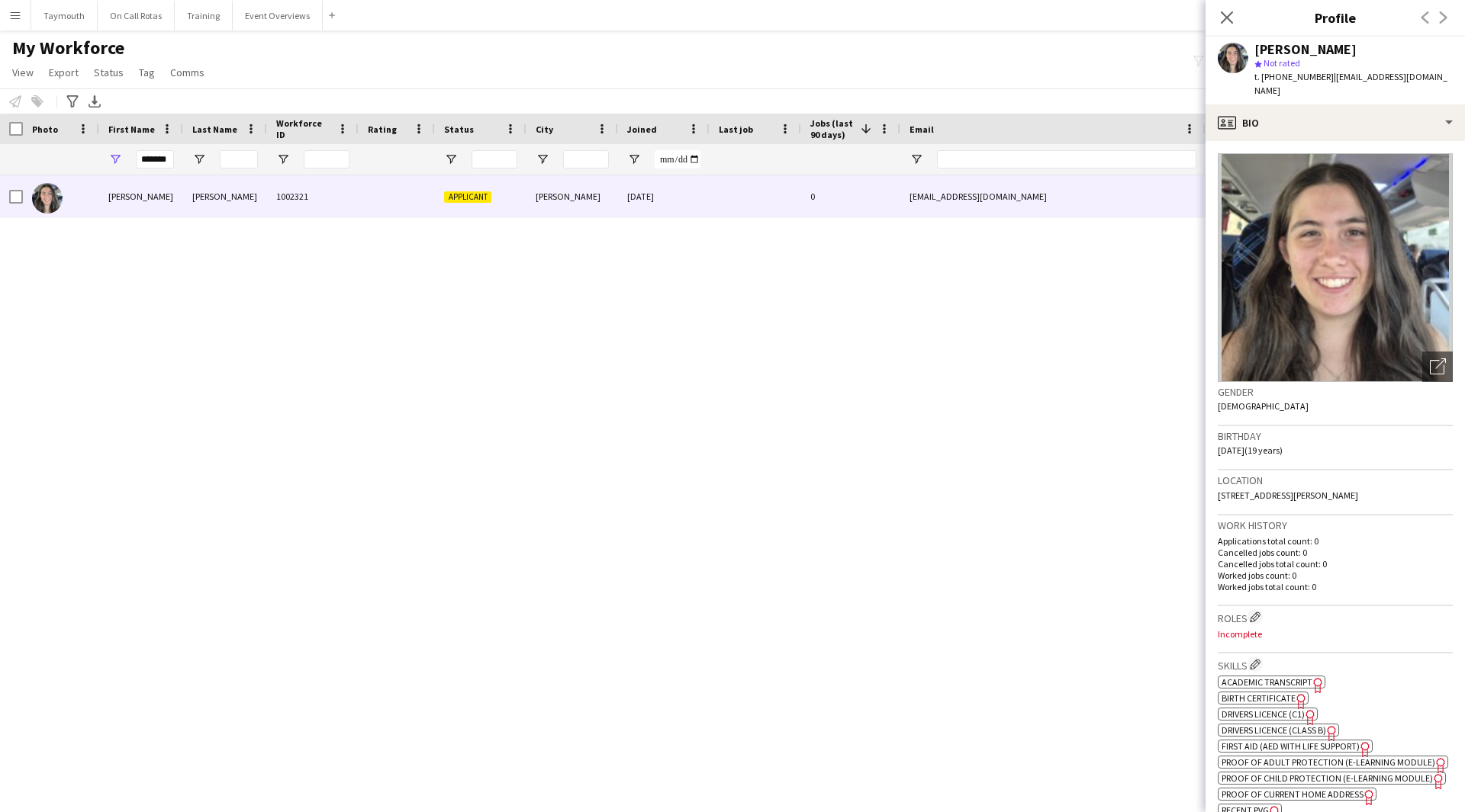
scroll to position [381, 0]
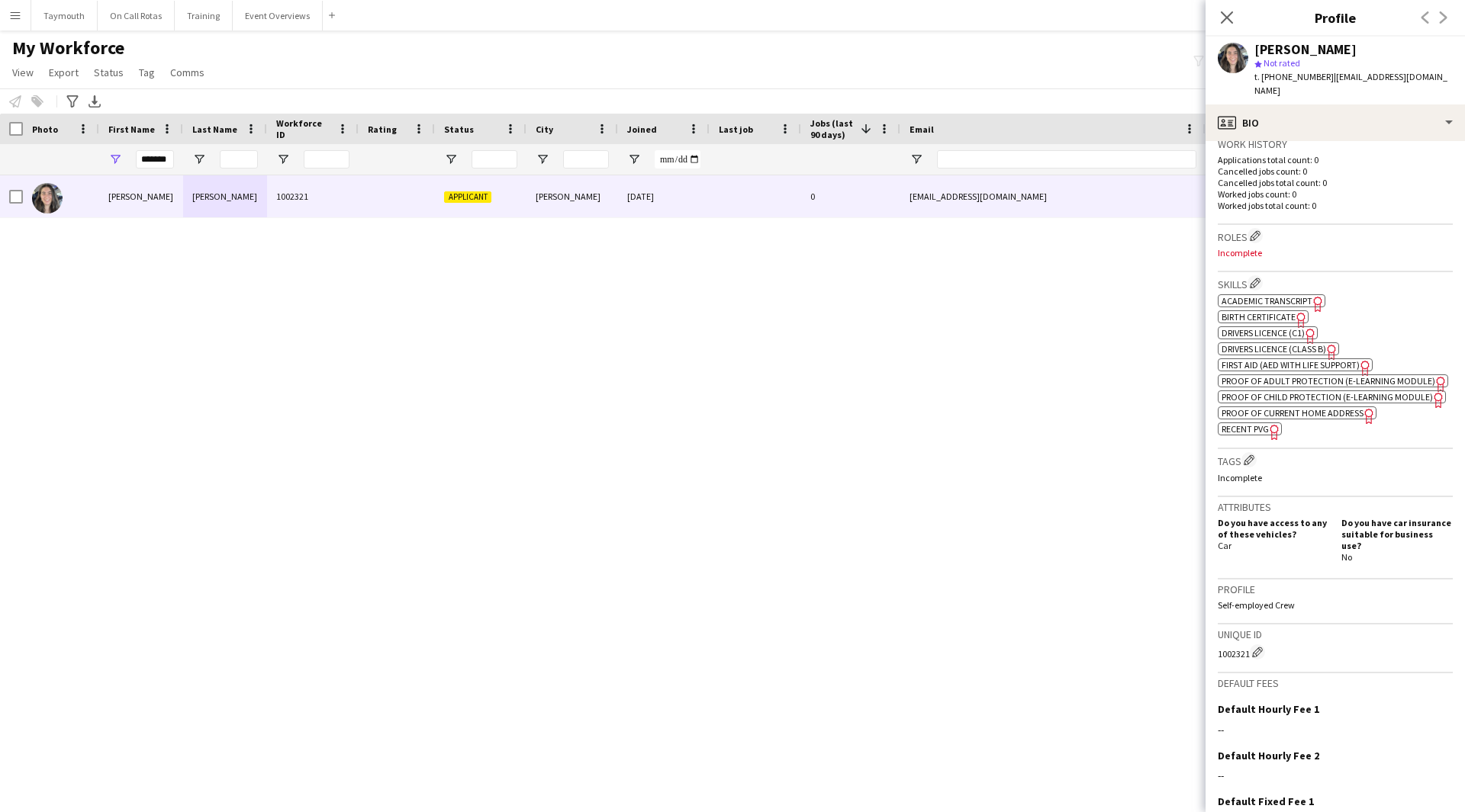
click at [1250, 295] on span "Academic Transcript" at bounding box center [1267, 300] width 91 height 11
click at [1259, 278] on app-icon "Edit crew company skills" at bounding box center [1255, 283] width 10 height 10
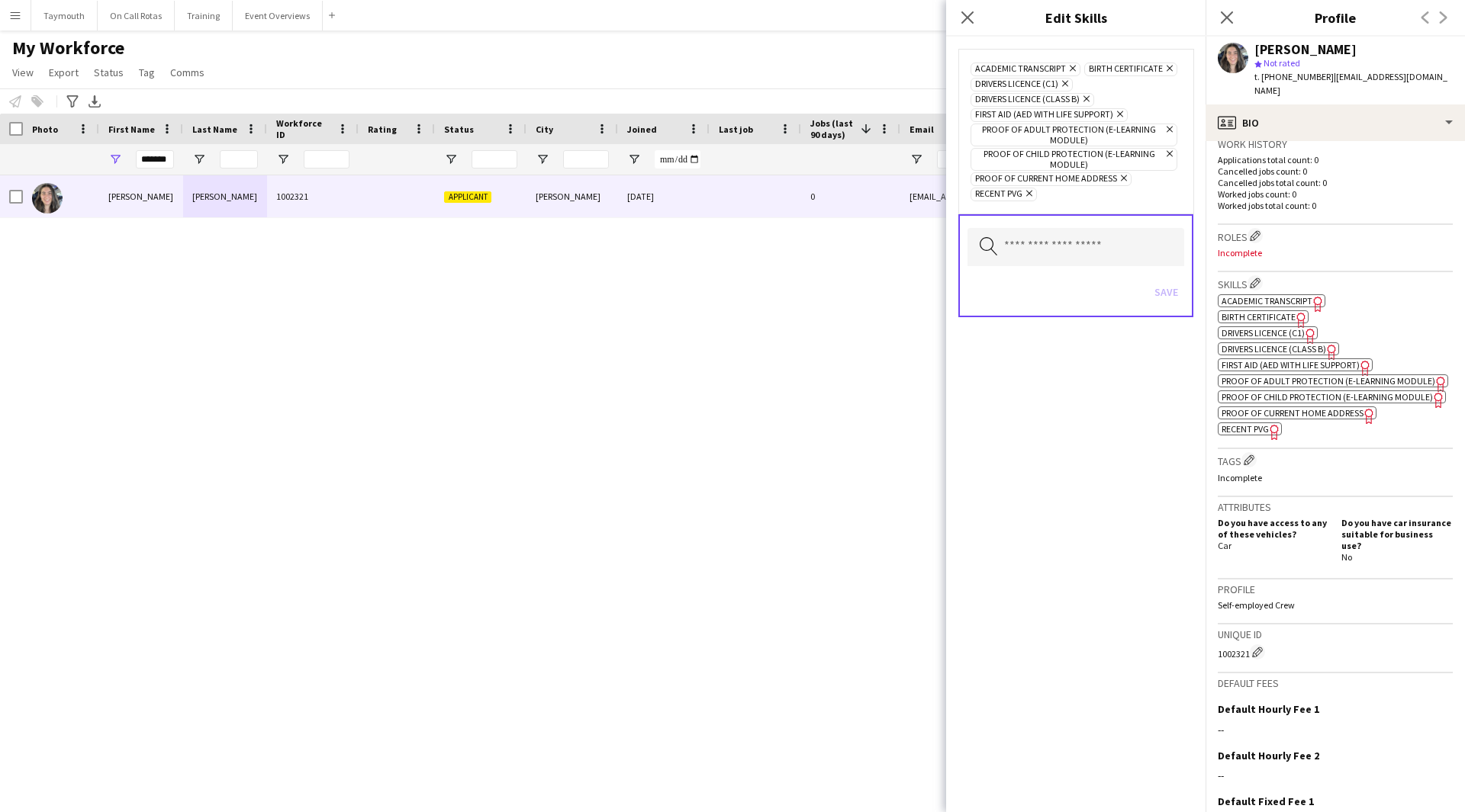
click at [1071, 70] on icon at bounding box center [1072, 68] width 6 height 6
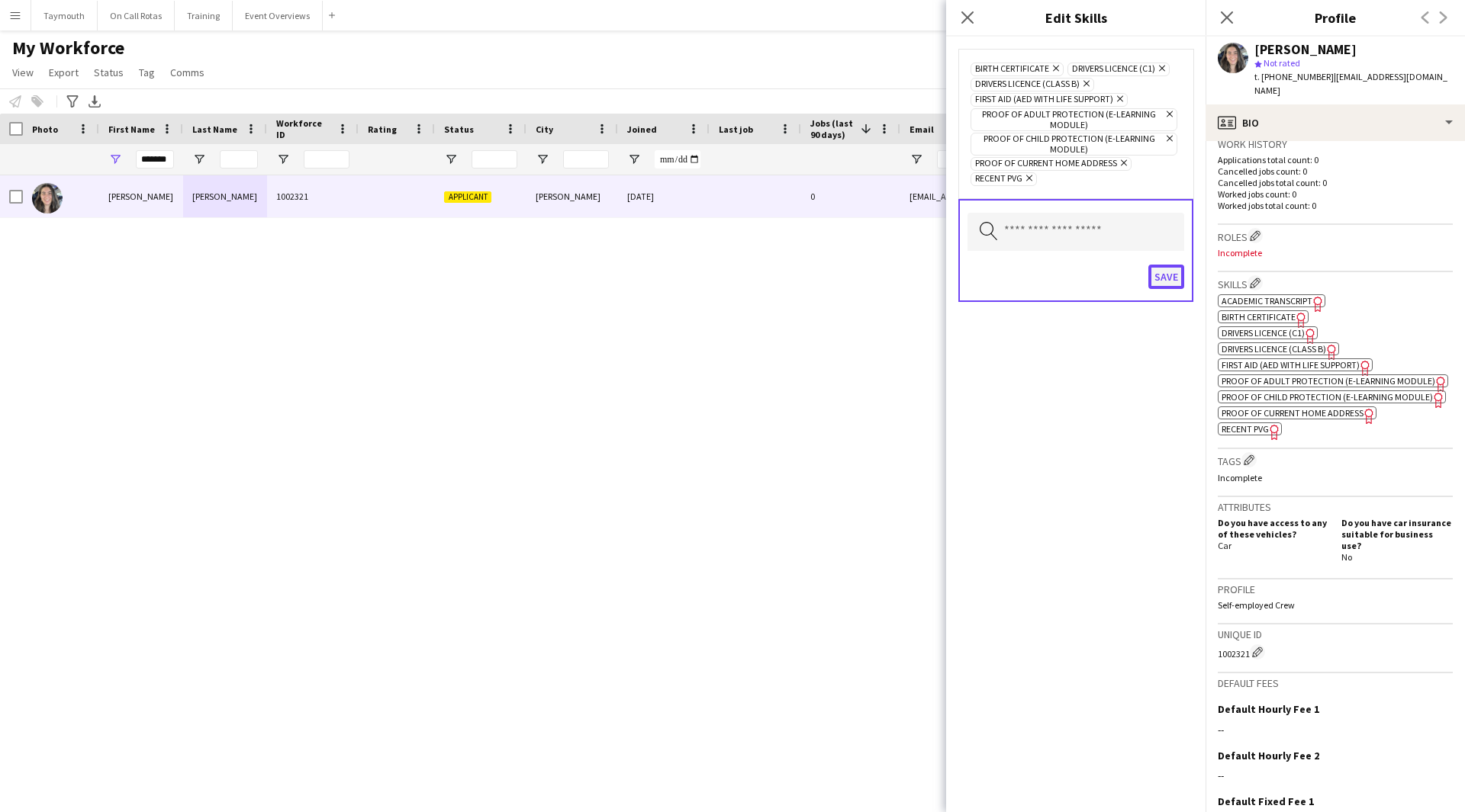
click at [1163, 275] on button "Save" at bounding box center [1166, 277] width 36 height 24
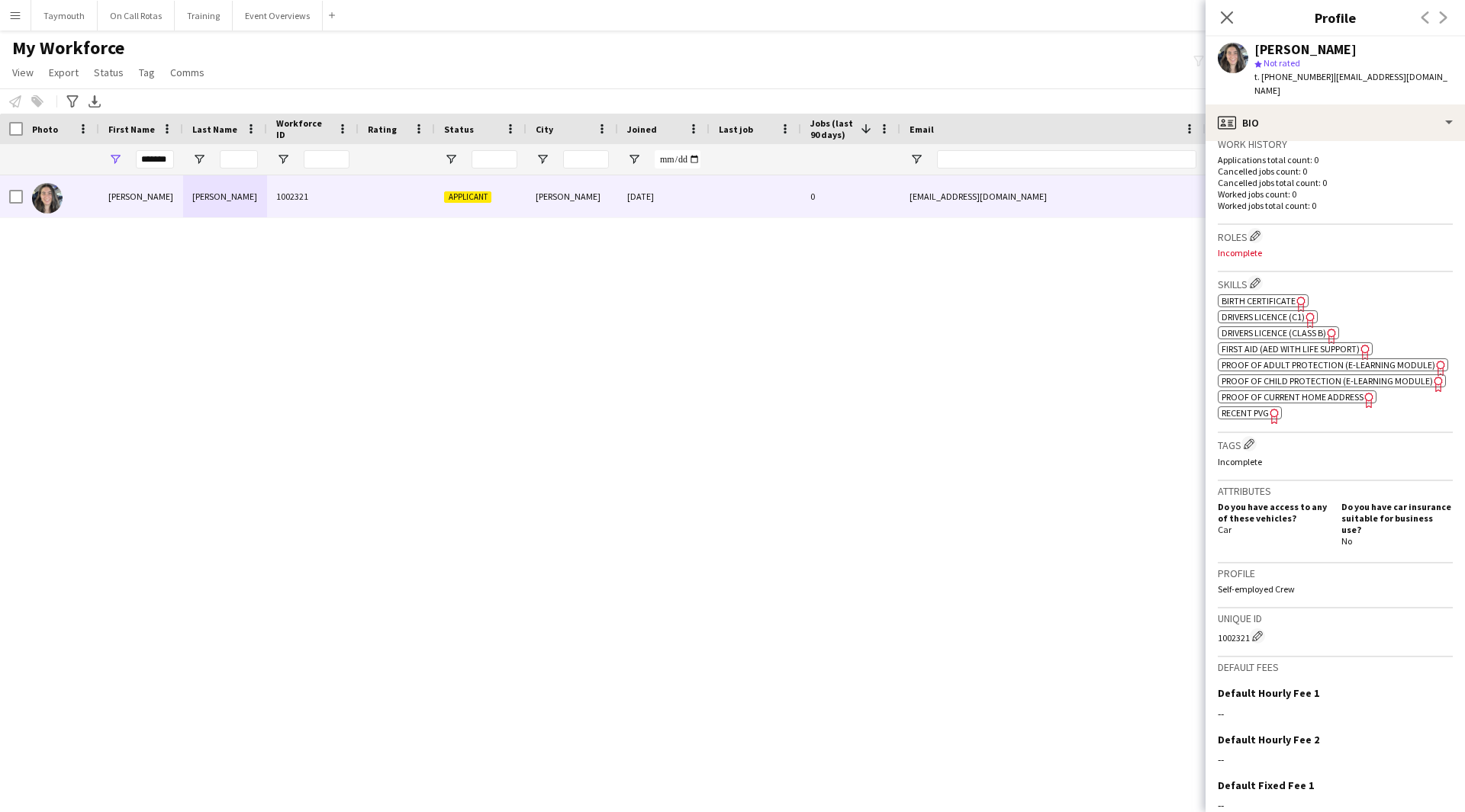
click at [1335, 343] on span "First Aid (AED with life support)" at bounding box center [1290, 348] width 138 height 11
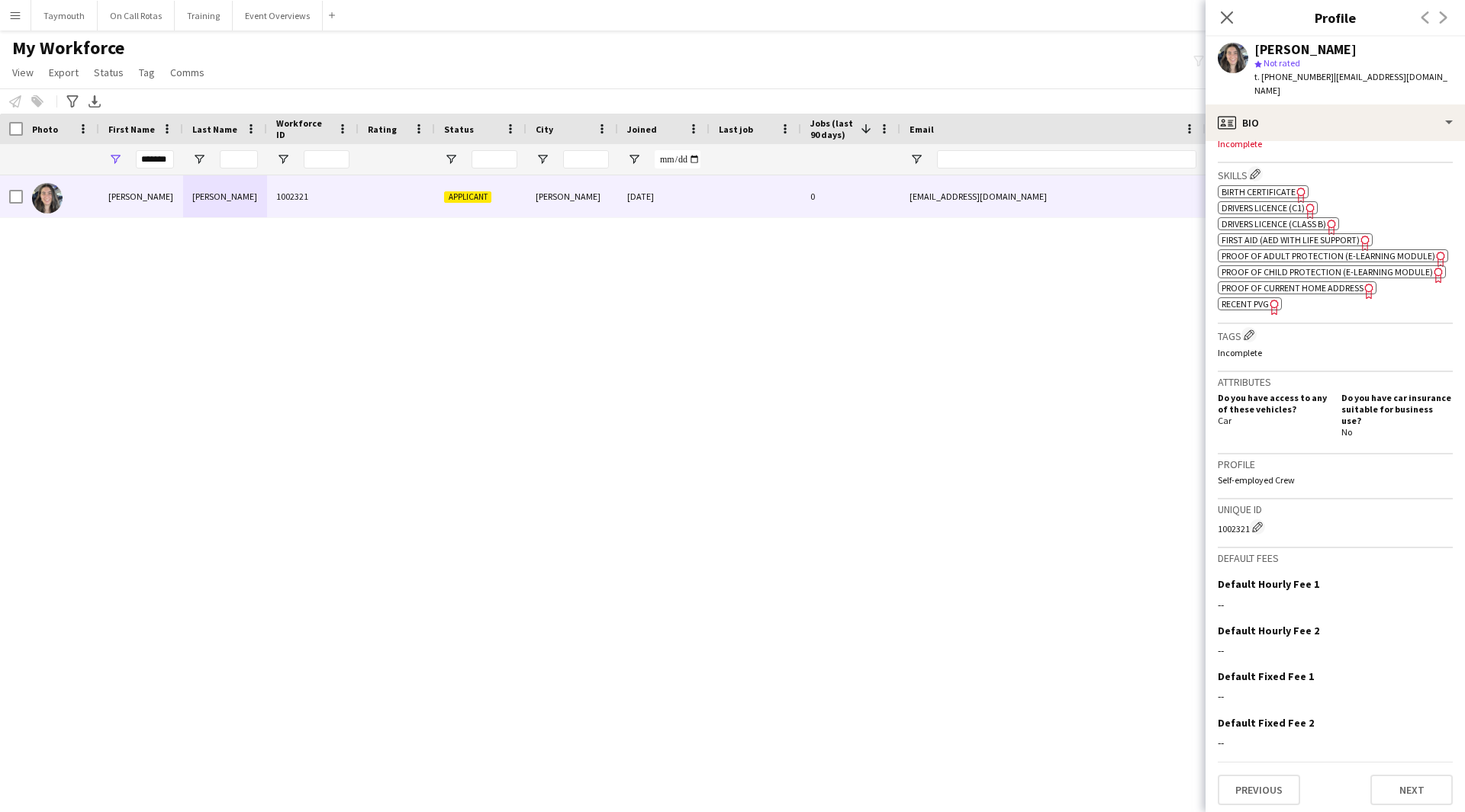
scroll to position [493, 0]
click at [1400, 783] on button "Next" at bounding box center [1412, 787] width 83 height 30
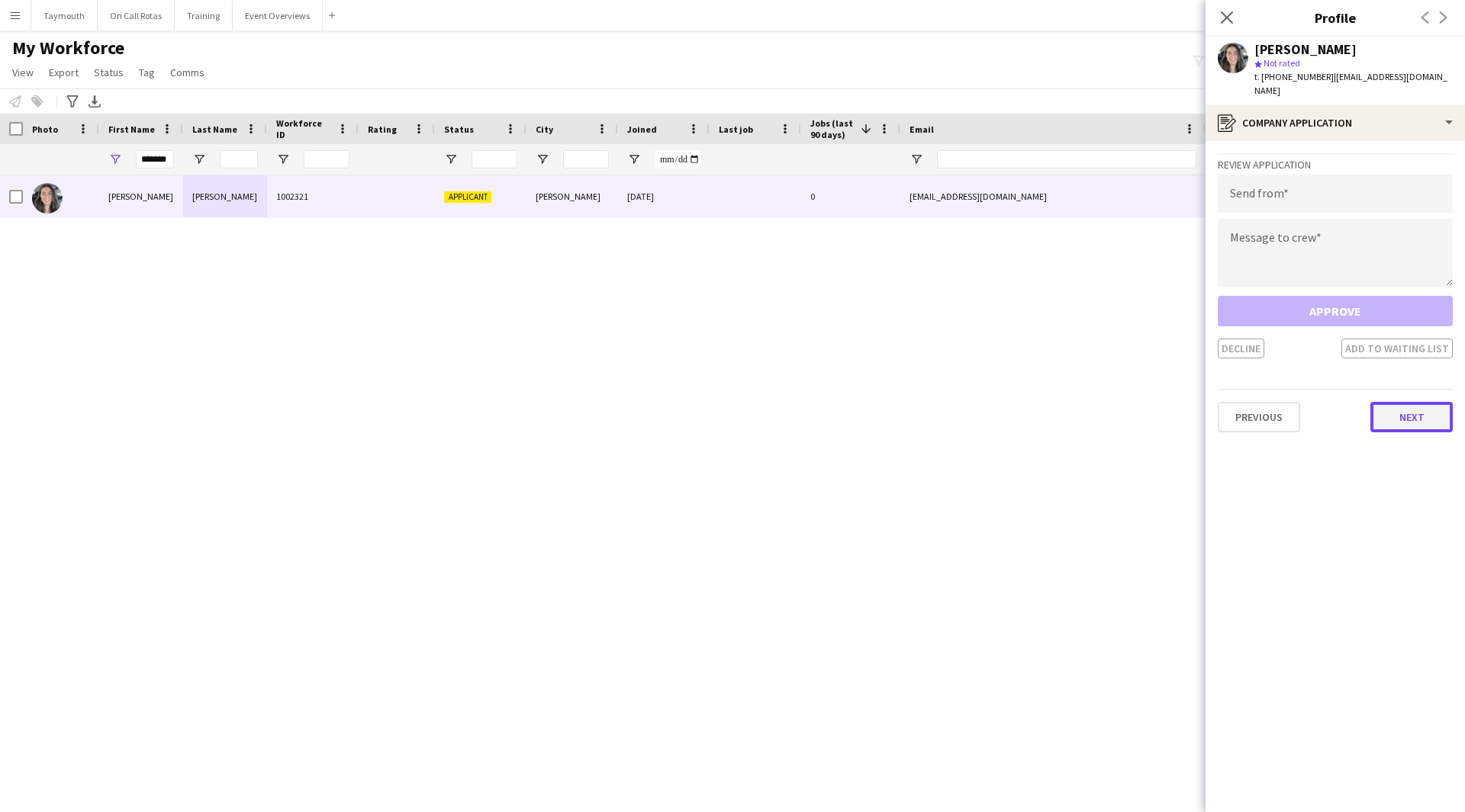
click at [1408, 410] on button "Next" at bounding box center [1412, 416] width 83 height 30
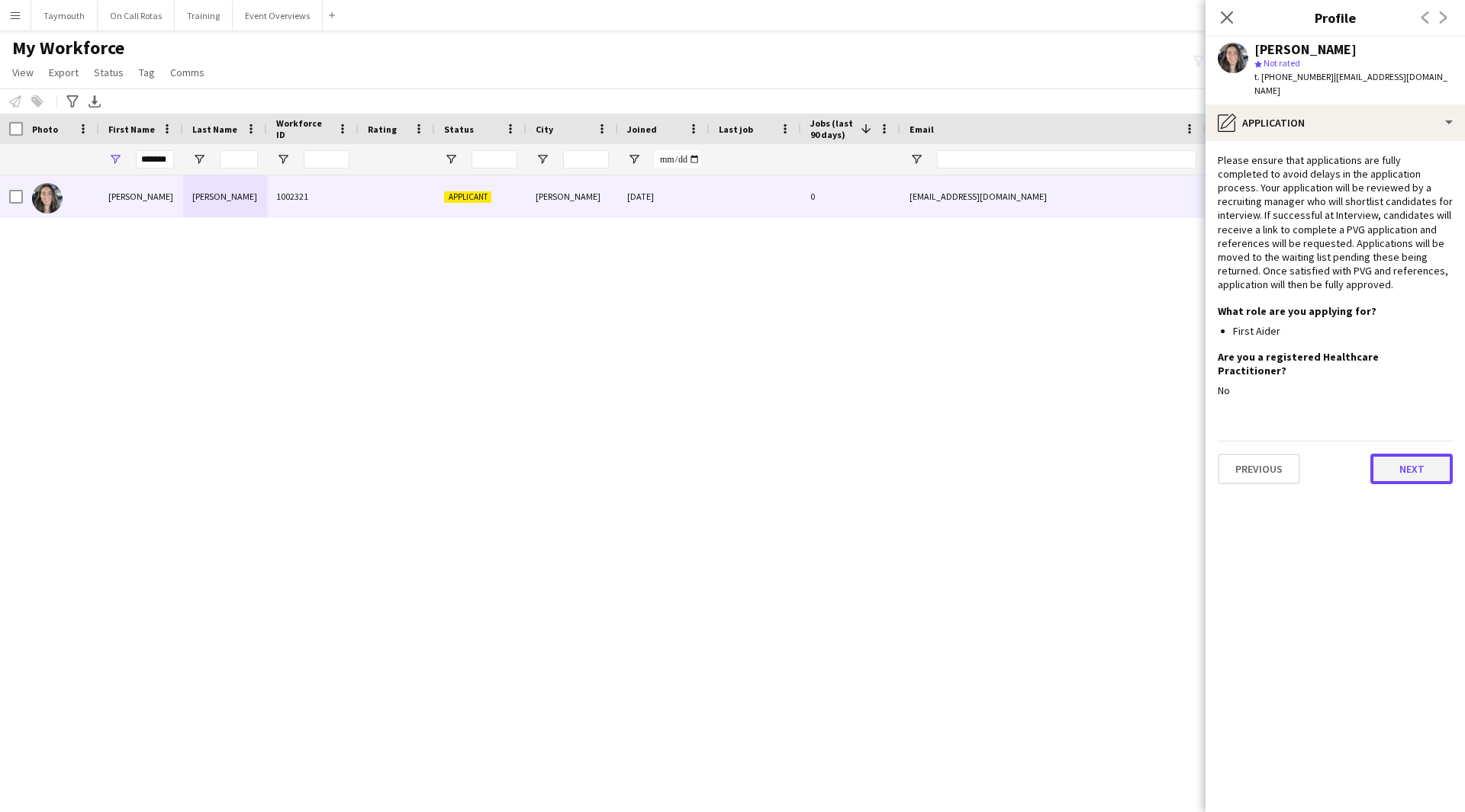
click at [1390, 454] on button "Next" at bounding box center [1412, 469] width 83 height 30
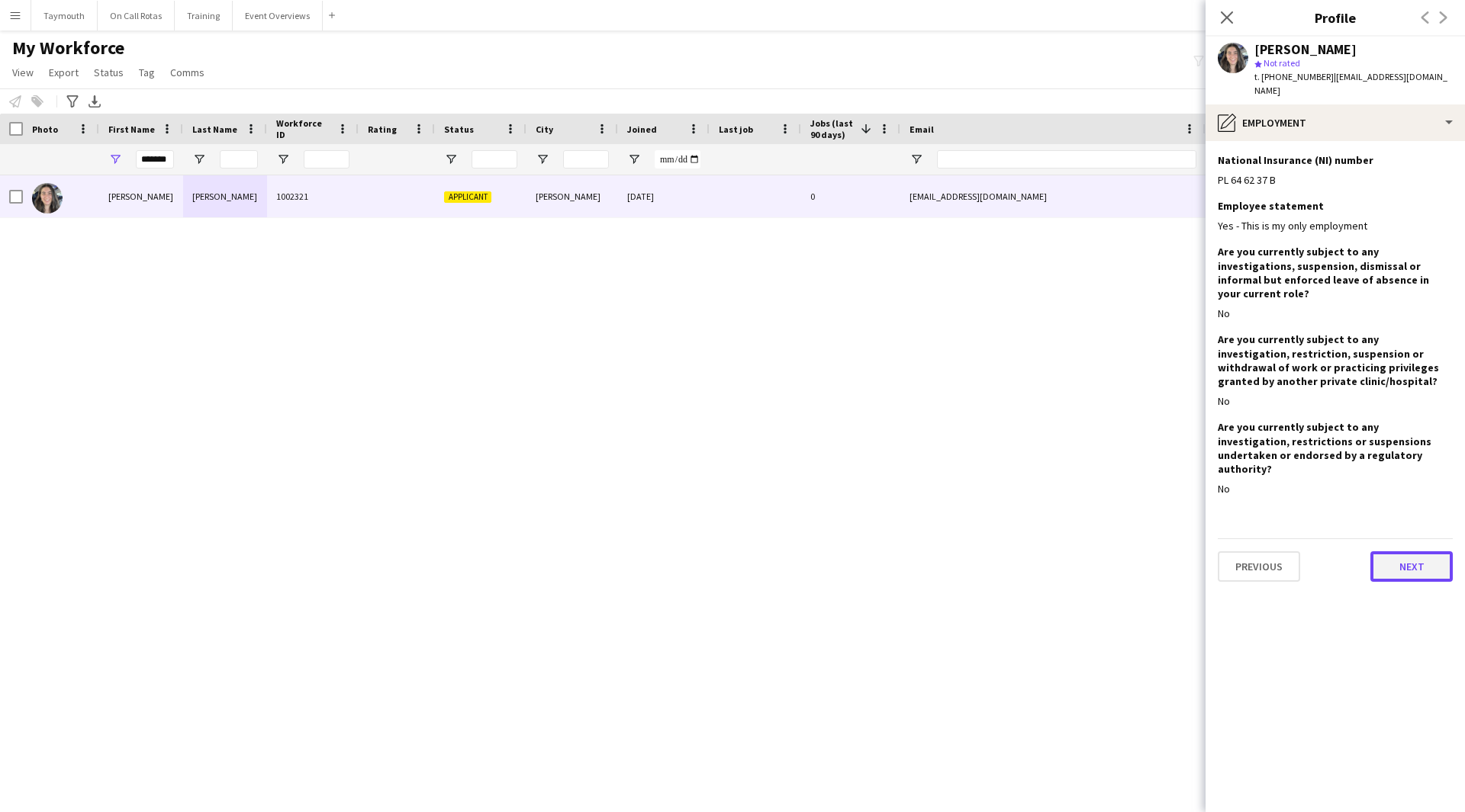
click at [1422, 551] on button "Next" at bounding box center [1412, 566] width 83 height 30
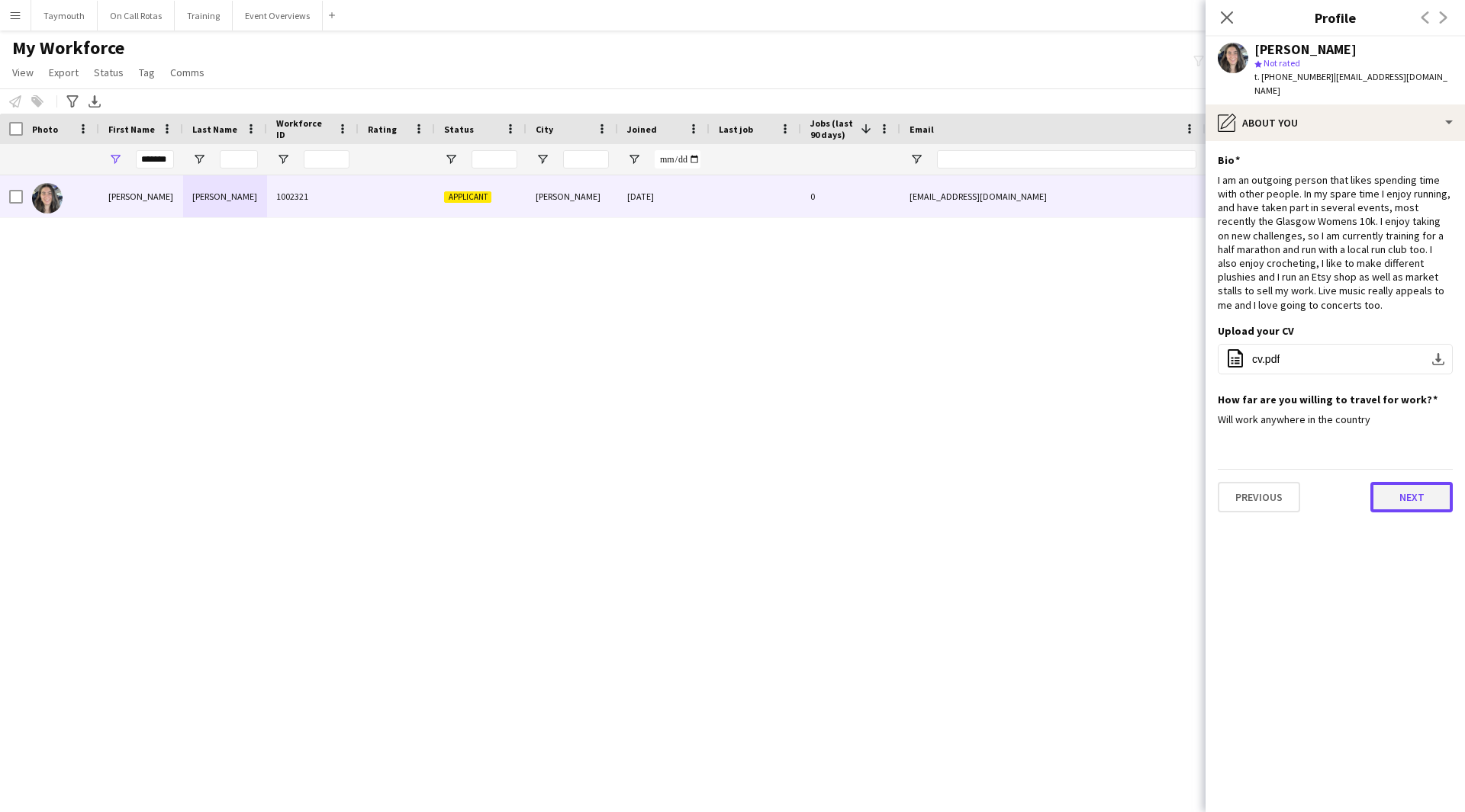
click at [1398, 482] on button "Next" at bounding box center [1412, 496] width 83 height 30
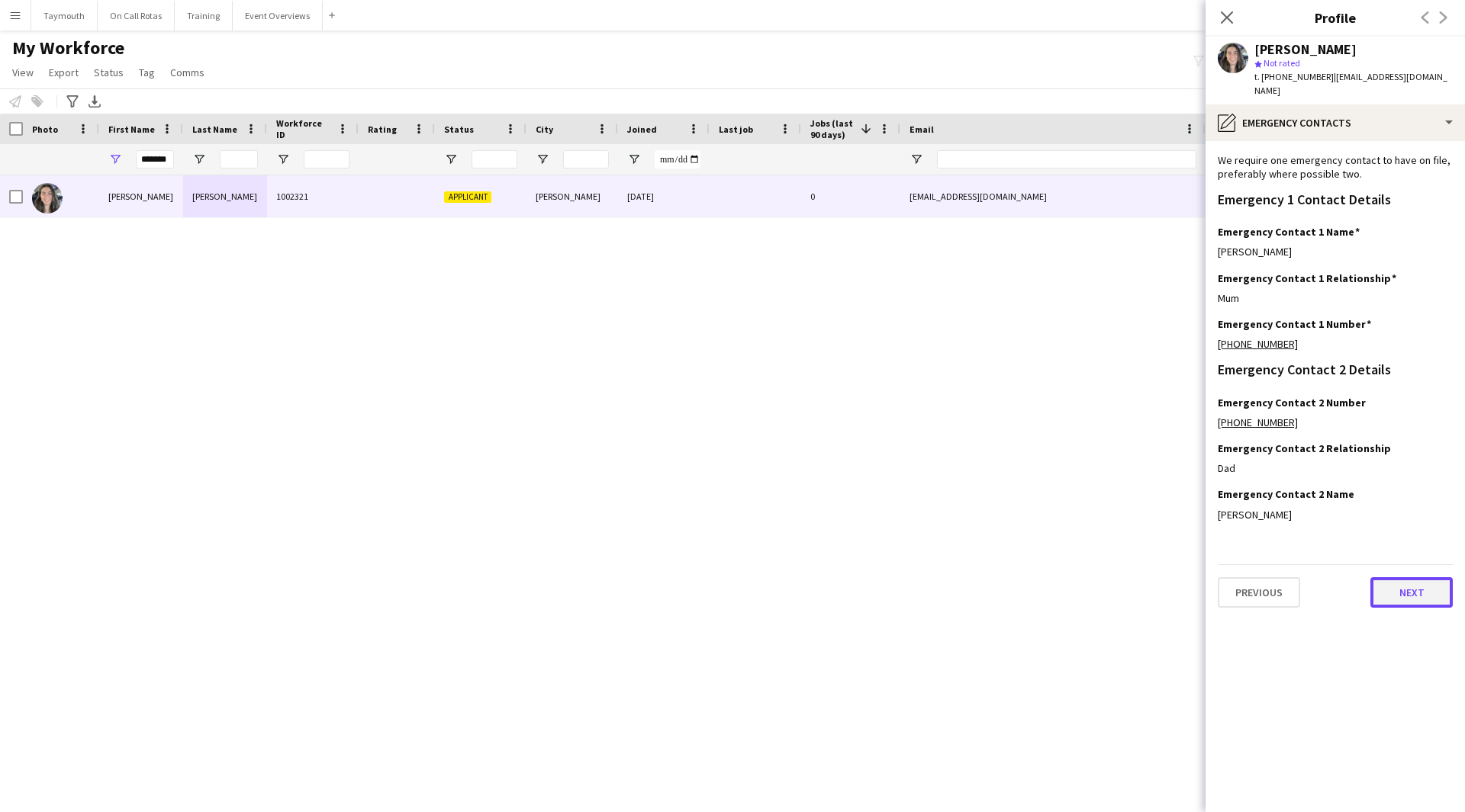
click at [1405, 577] on button "Next" at bounding box center [1412, 592] width 83 height 30
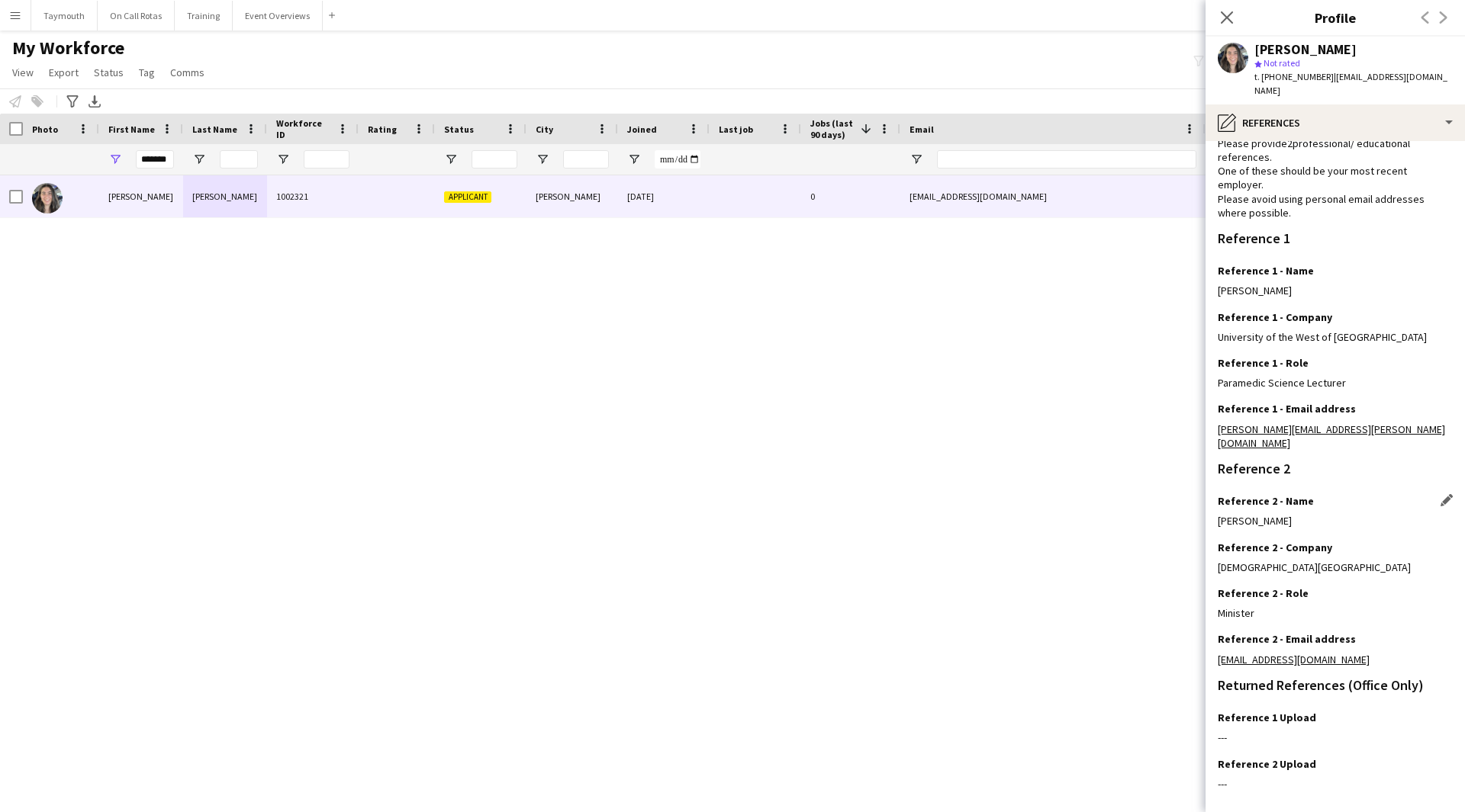
scroll to position [98, 0]
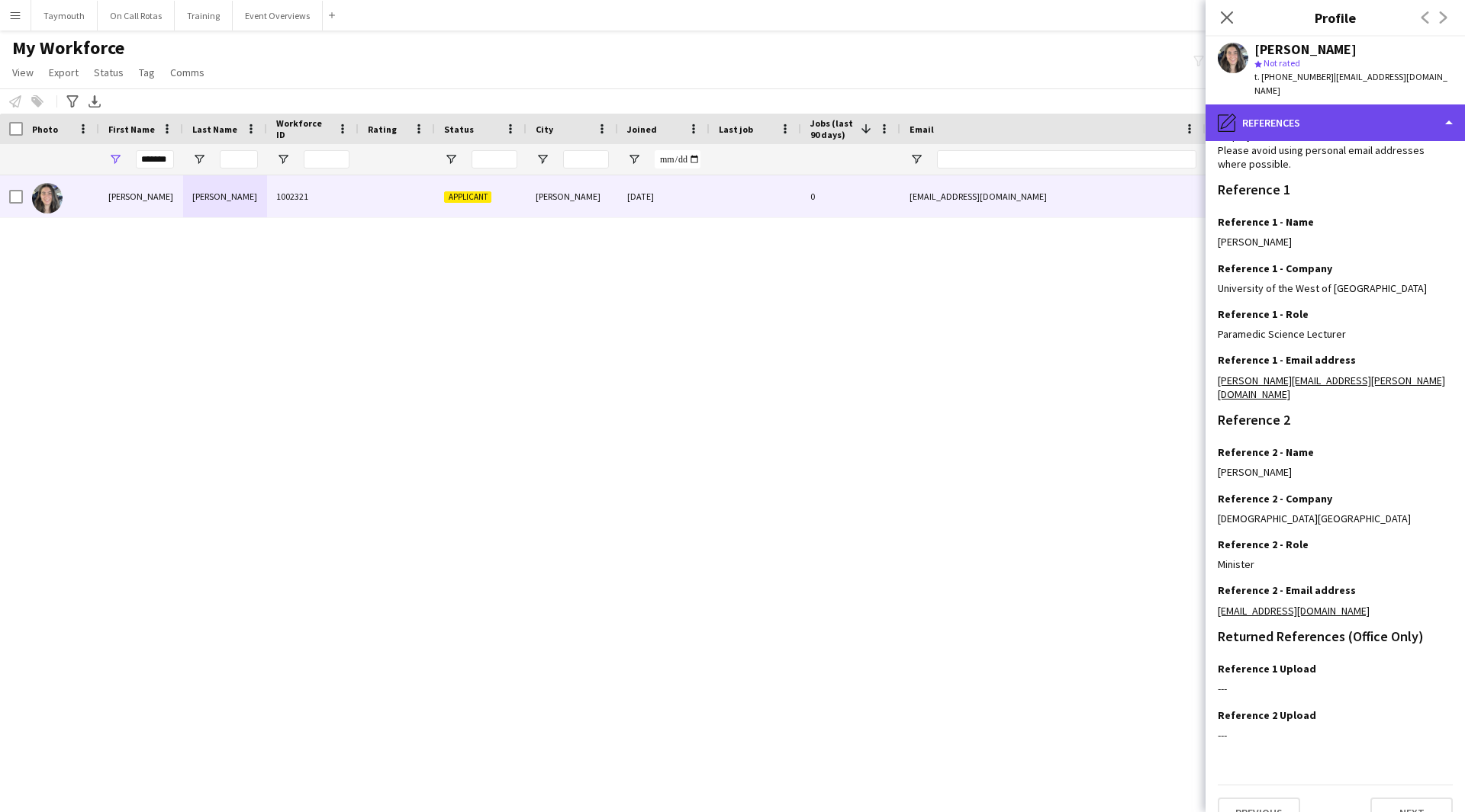
click at [1325, 105] on div "pencil4 References" at bounding box center [1335, 122] width 260 height 37
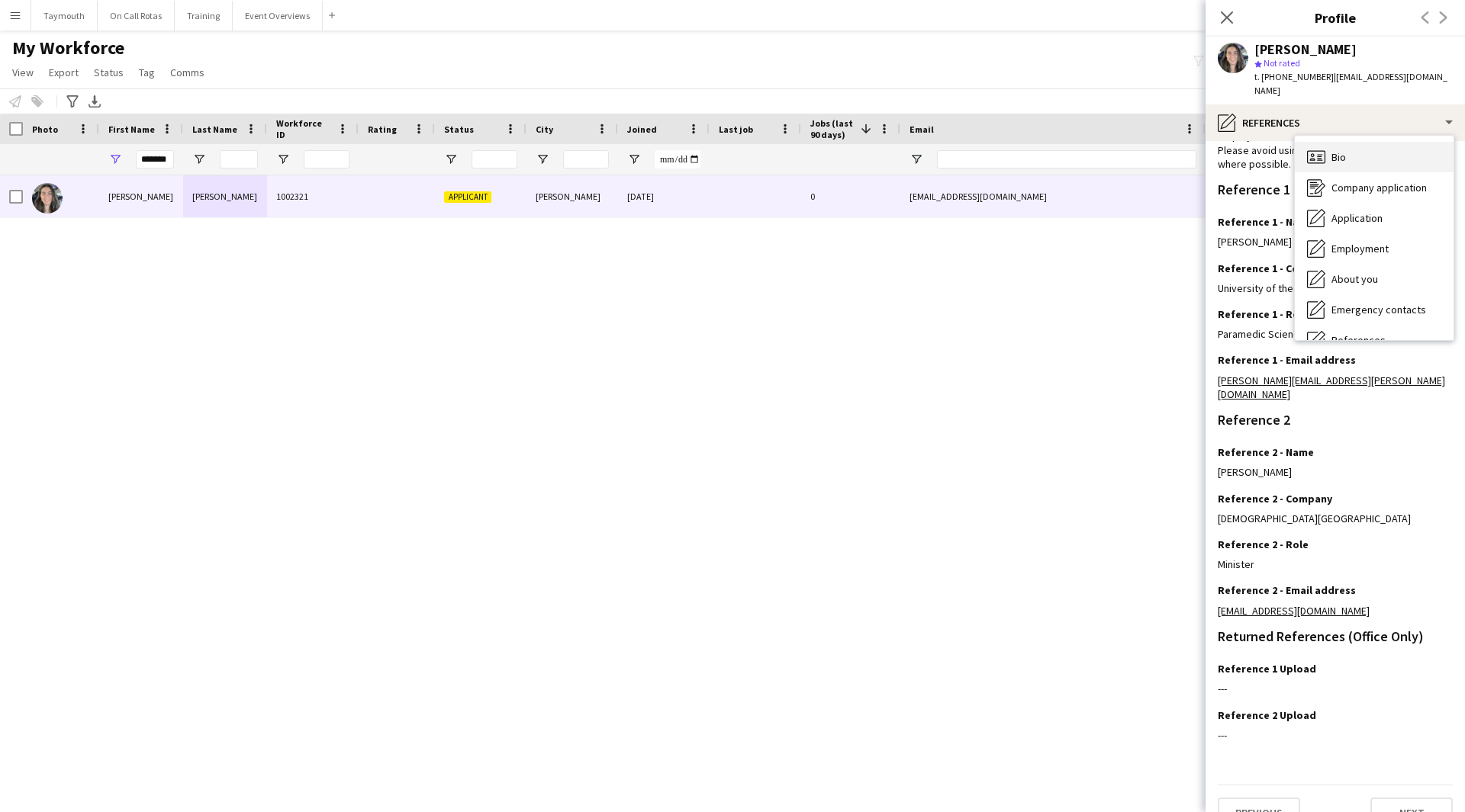
click at [1338, 151] on span "Bio" at bounding box center [1338, 157] width 15 height 14
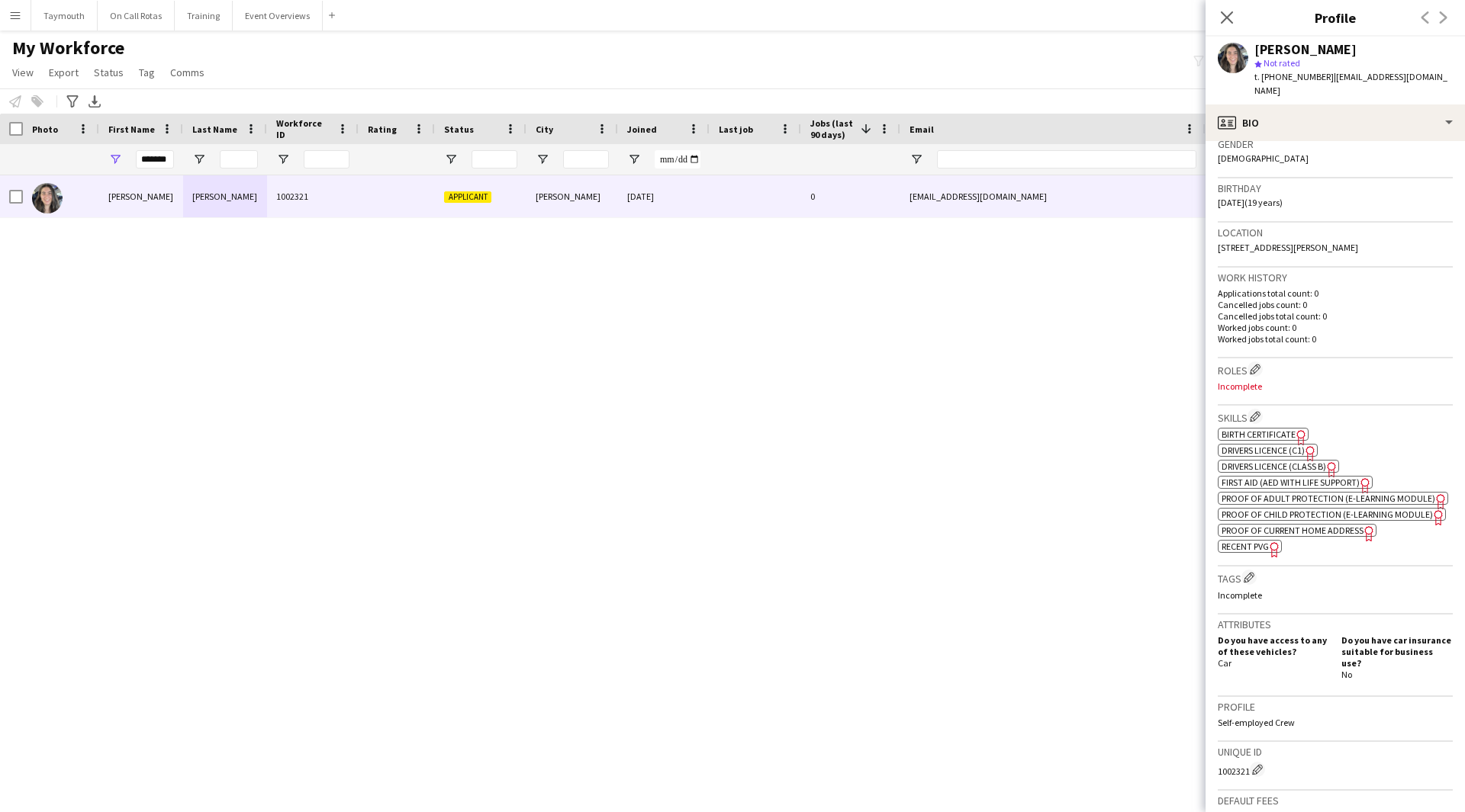
scroll to position [458, 0]
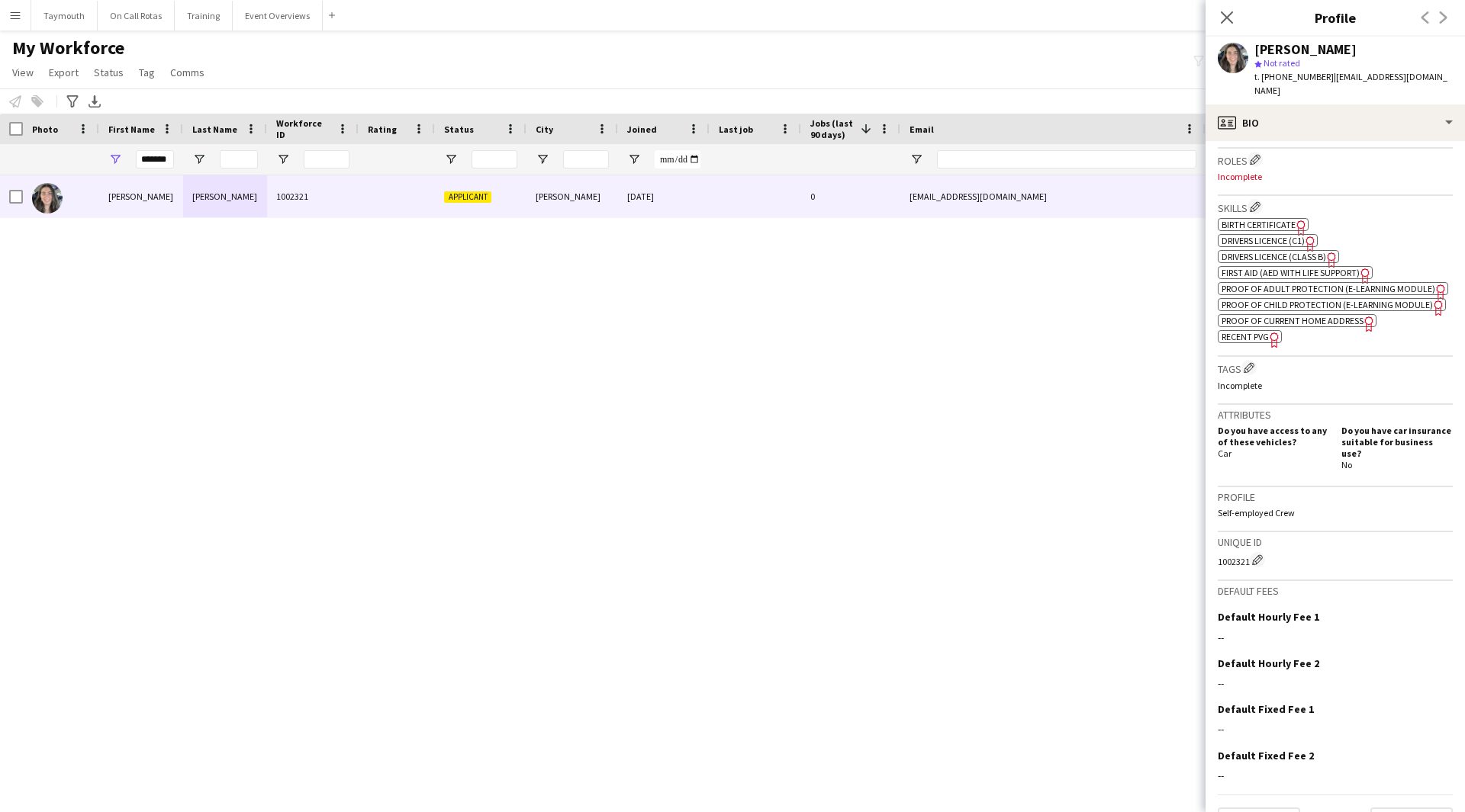
click at [1264, 267] on span "First Aid (AED with life support)" at bounding box center [1290, 272] width 138 height 11
drag, startPoint x: 171, startPoint y: 158, endPoint x: -194, endPoint y: 107, distance: 368.5
click at [0, 107] on html "Menu Boards Boards Boards All jobs Status Workforce Workforce My Workforce Recr…" at bounding box center [732, 406] width 1465 height 812
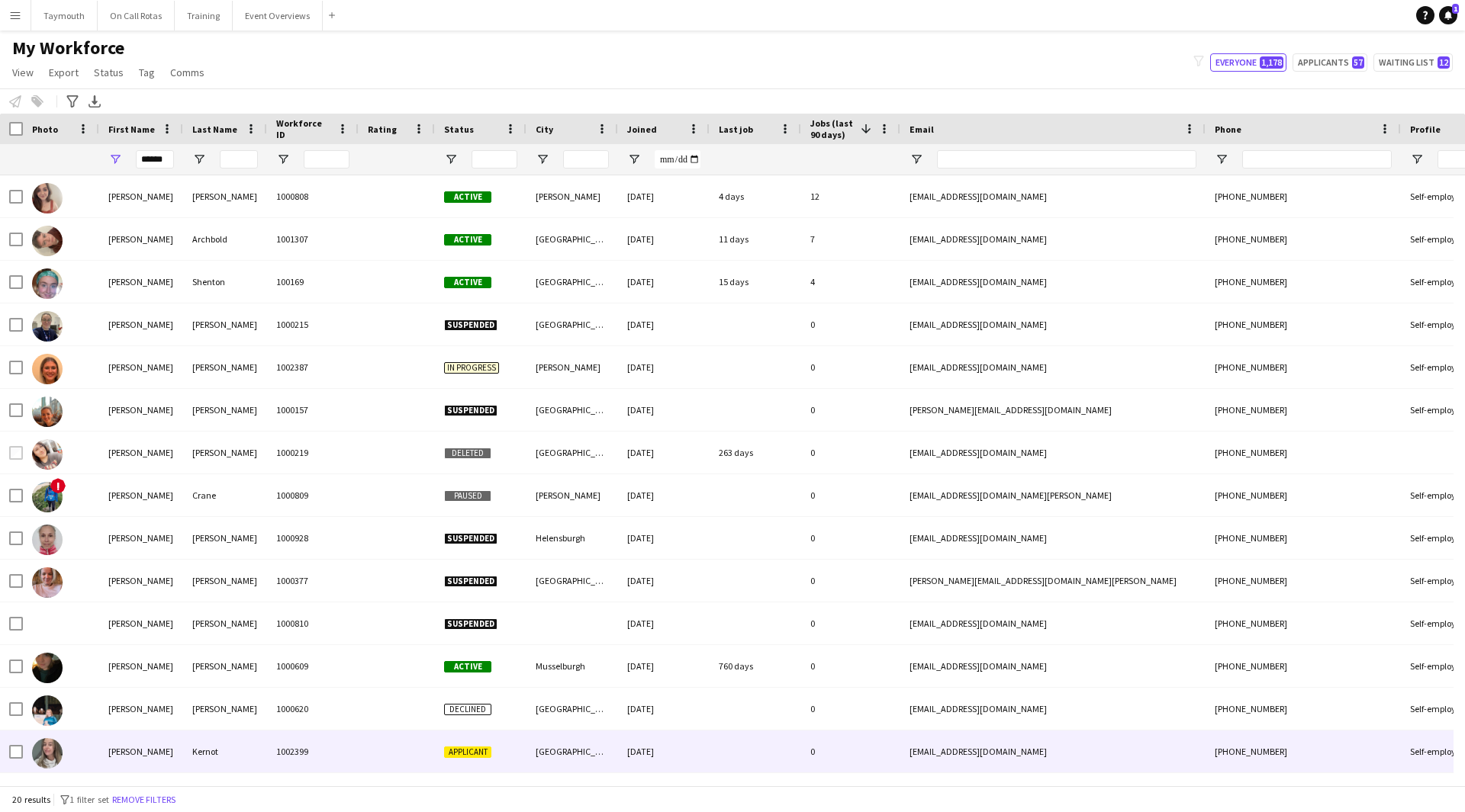
click at [163, 750] on div "Hannah" at bounding box center [141, 752] width 84 height 42
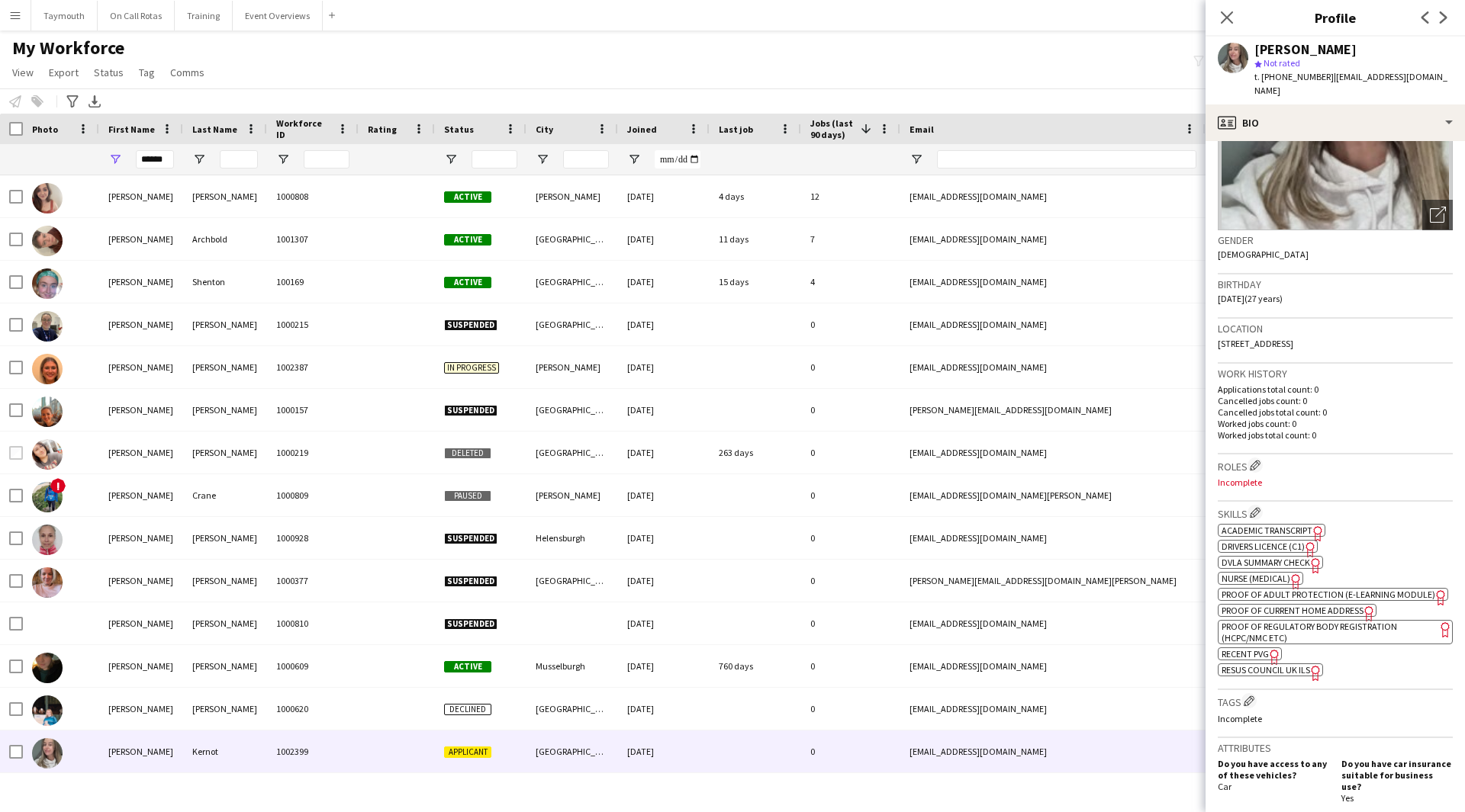
scroll to position [152, 0]
click at [1275, 532] on span "Academic Transcript" at bounding box center [1267, 529] width 91 height 11
click at [1297, 523] on app-spec-pill "ok-circled2 background Layer 1 cross-circle-red background Layer 1 Academic Tra…" at bounding box center [1271, 529] width 108 height 13
click at [1240, 580] on span "Nurse (Medical)" at bounding box center [1256, 577] width 69 height 11
drag, startPoint x: 172, startPoint y: 158, endPoint x: -51, endPoint y: 132, distance: 224.5
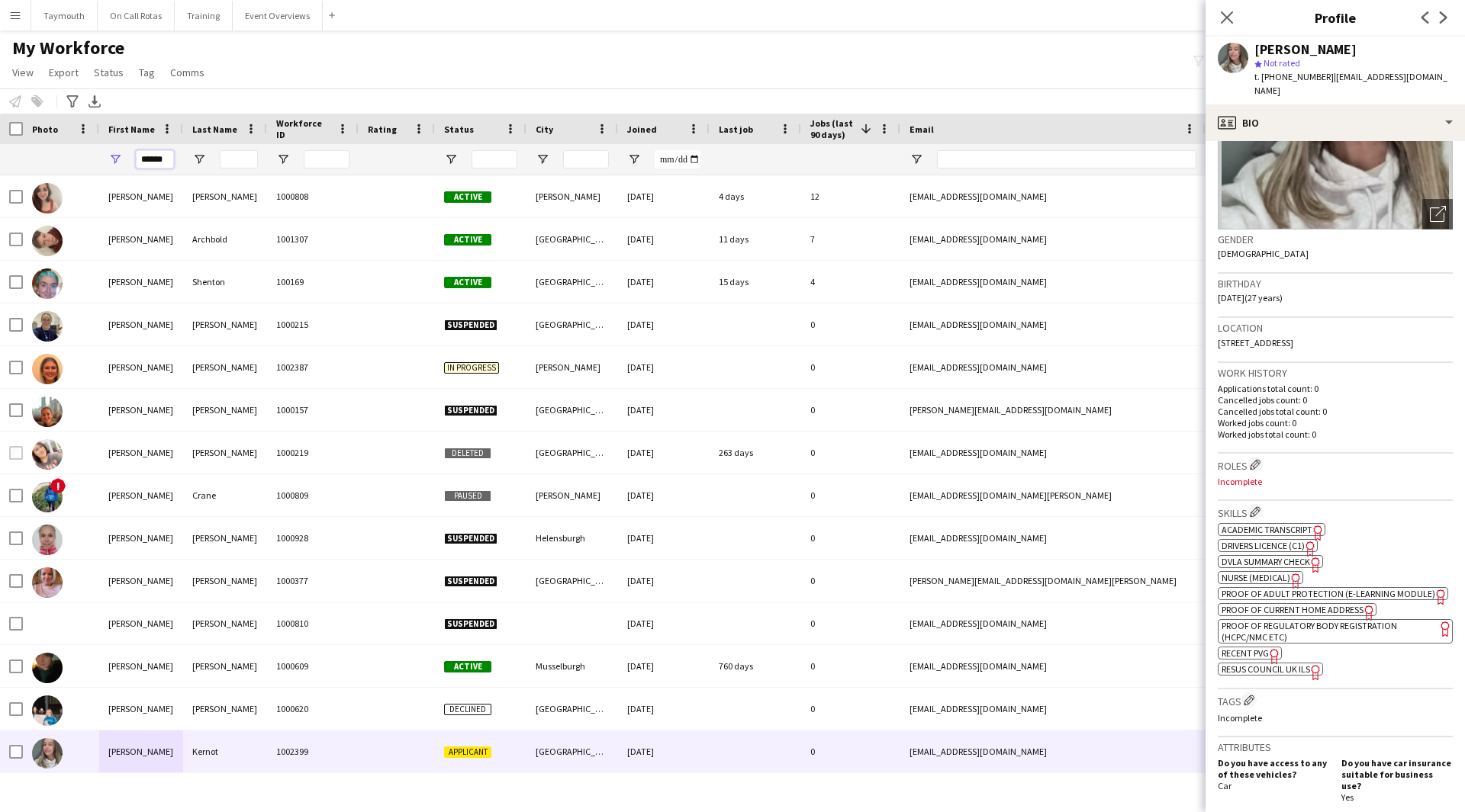
click at [0, 132] on html "Menu Boards Boards Boards All jobs Status Workforce Workforce My Workforce Recr…" at bounding box center [732, 406] width 1465 height 812
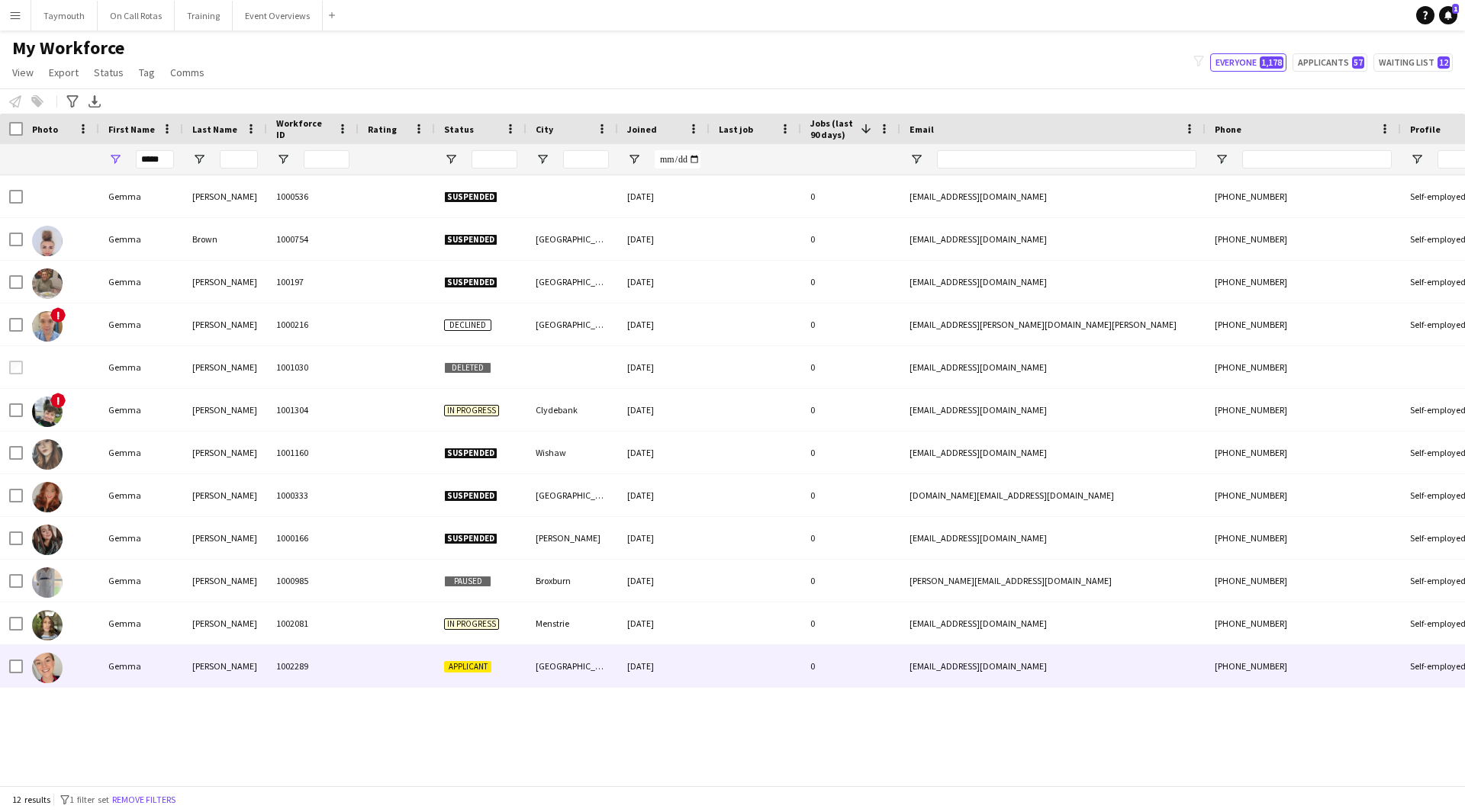
click at [243, 677] on div "Mullan" at bounding box center [225, 666] width 84 height 42
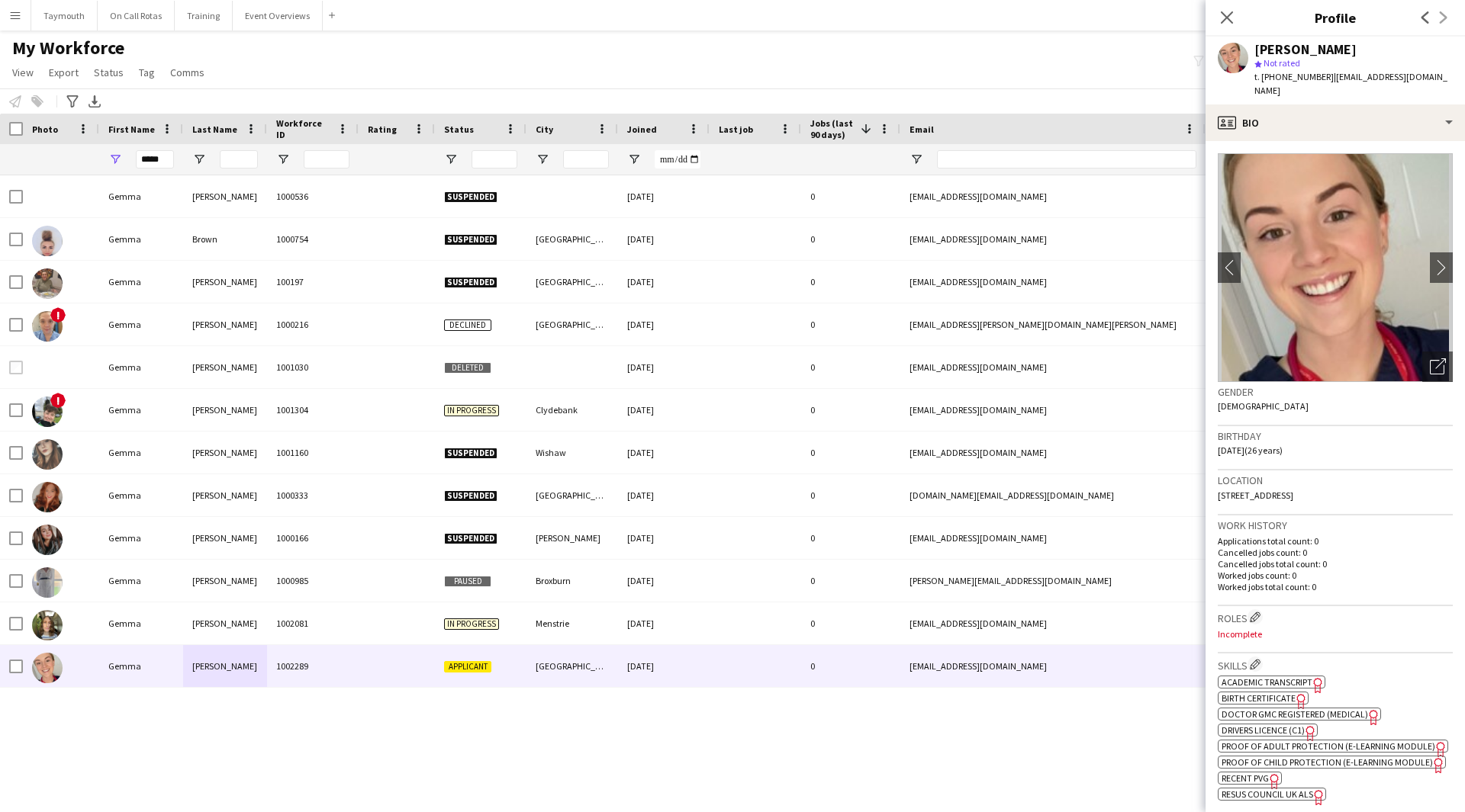
drag, startPoint x: 1450, startPoint y: 77, endPoint x: 1329, endPoint y: 81, distance: 121.1
click at [1329, 81] on div "Gemma Mullan star Not rated t. +447739421706 | mullangemma@hotmail.co.uk" at bounding box center [1335, 71] width 260 height 68
copy span "mullangemma@hotmail.co.uk"
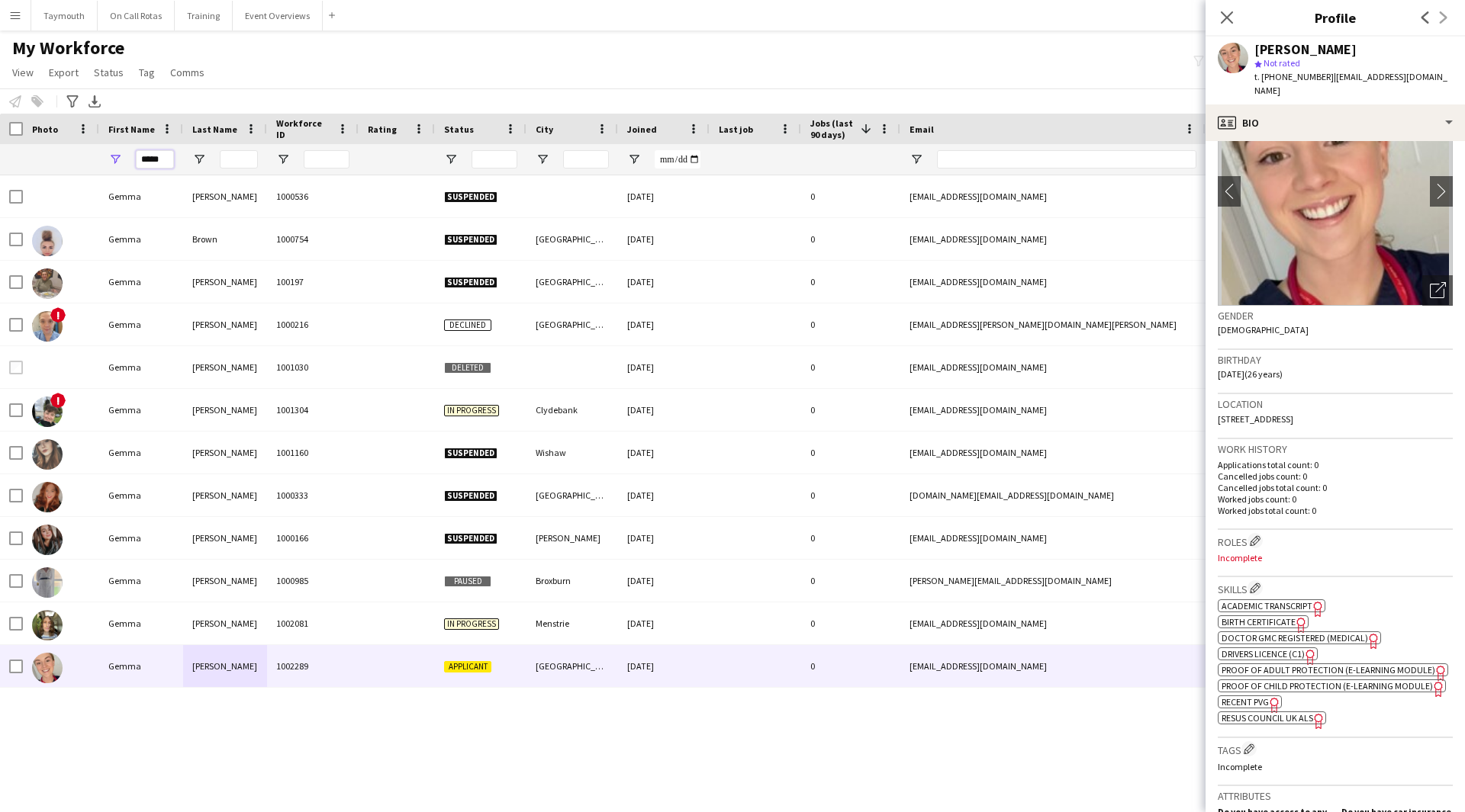
drag, startPoint x: 171, startPoint y: 157, endPoint x: -44, endPoint y: 141, distance: 215.6
click at [0, 141] on html "Menu Boards Boards Boards All jobs Status Workforce Workforce My Workforce Recr…" at bounding box center [732, 406] width 1465 height 812
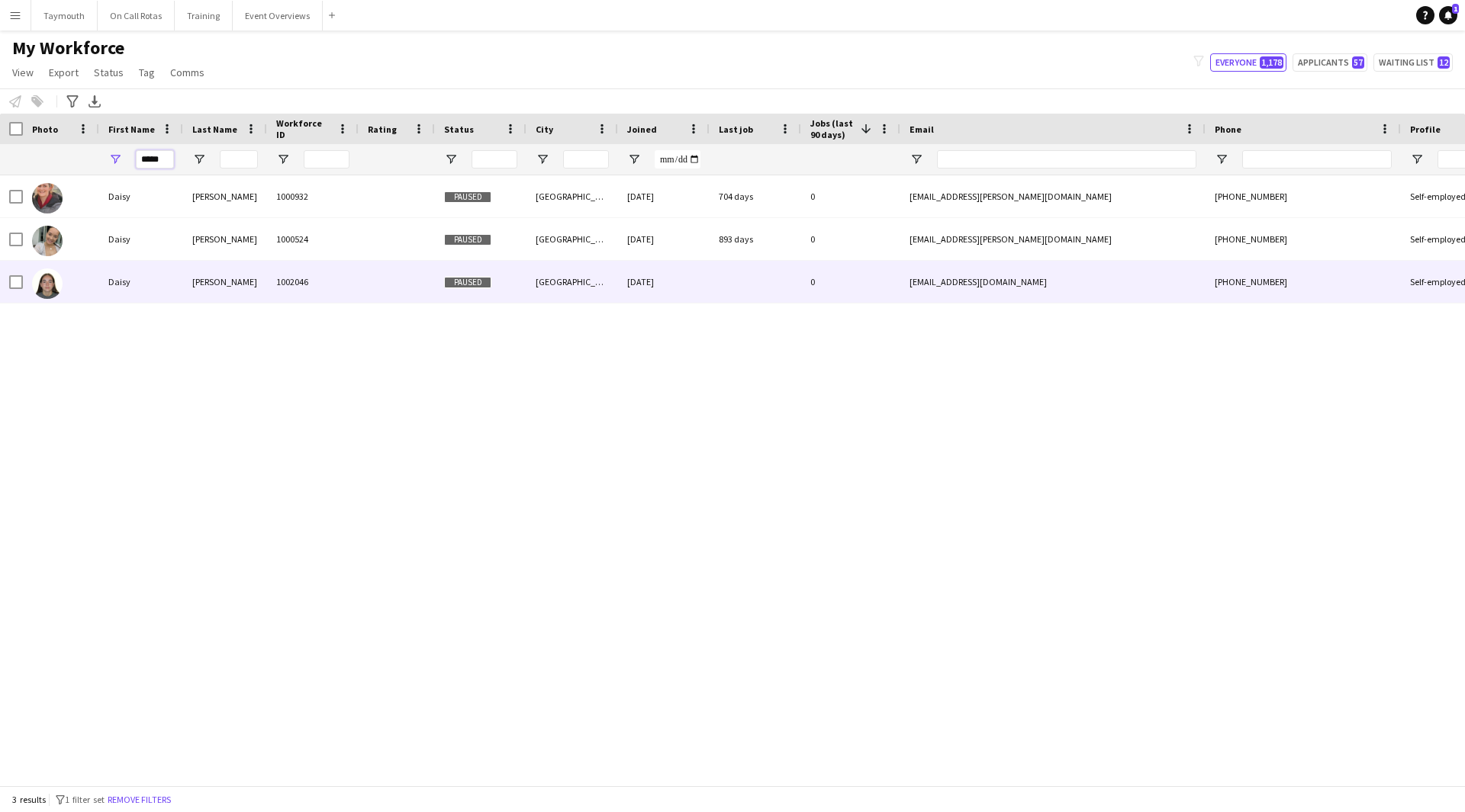
type input "*****"
click at [287, 293] on div "1002046" at bounding box center [312, 281] width 91 height 42
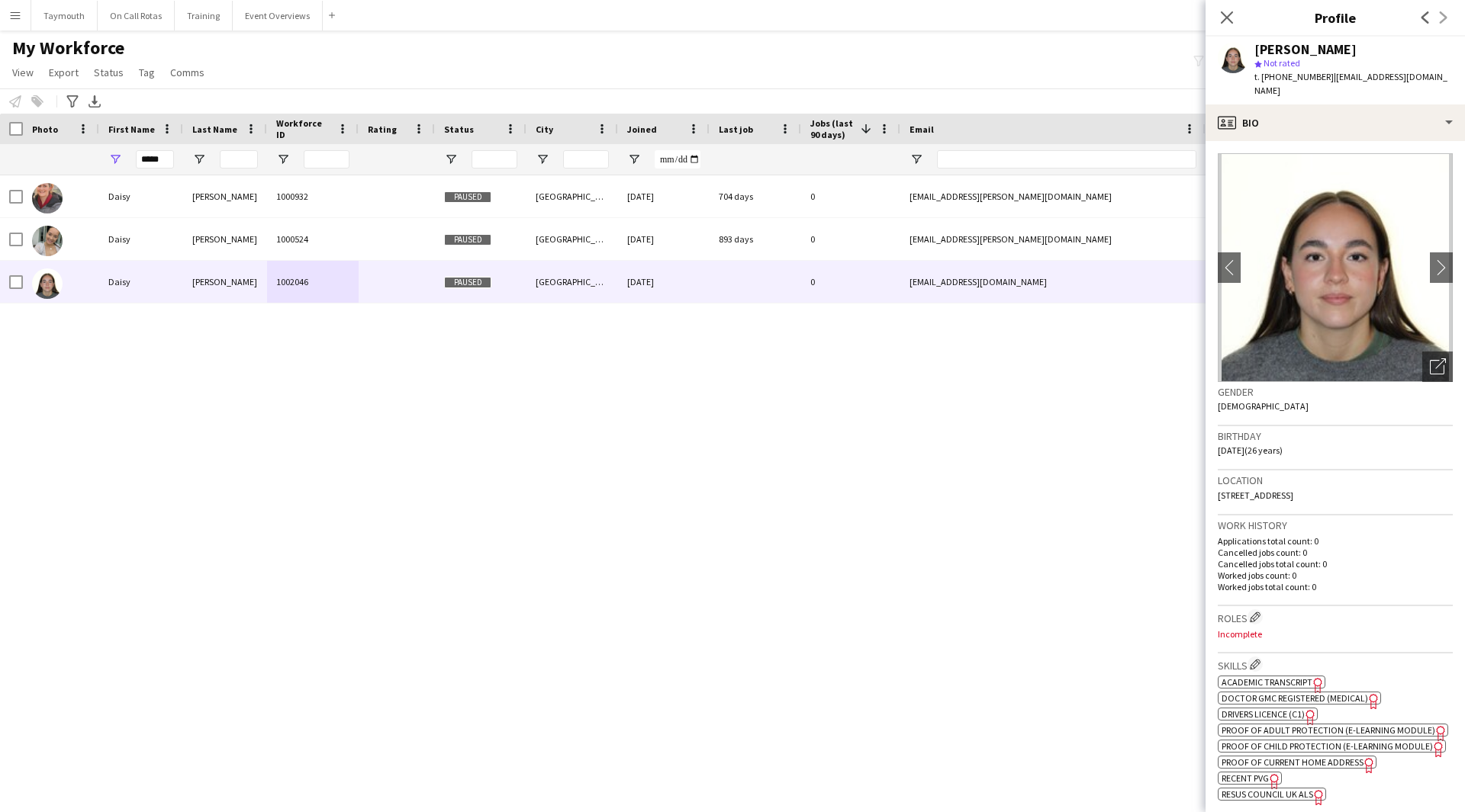
drag, startPoint x: 1429, startPoint y: 73, endPoint x: 1328, endPoint y: 77, distance: 101.1
click at [1328, 77] on div "Daisy Smith star Not rated t. +447928559926 | drdaisylsmith@gmail.com" at bounding box center [1335, 71] width 260 height 68
copy span "drdaisylsmith@gmail.com"
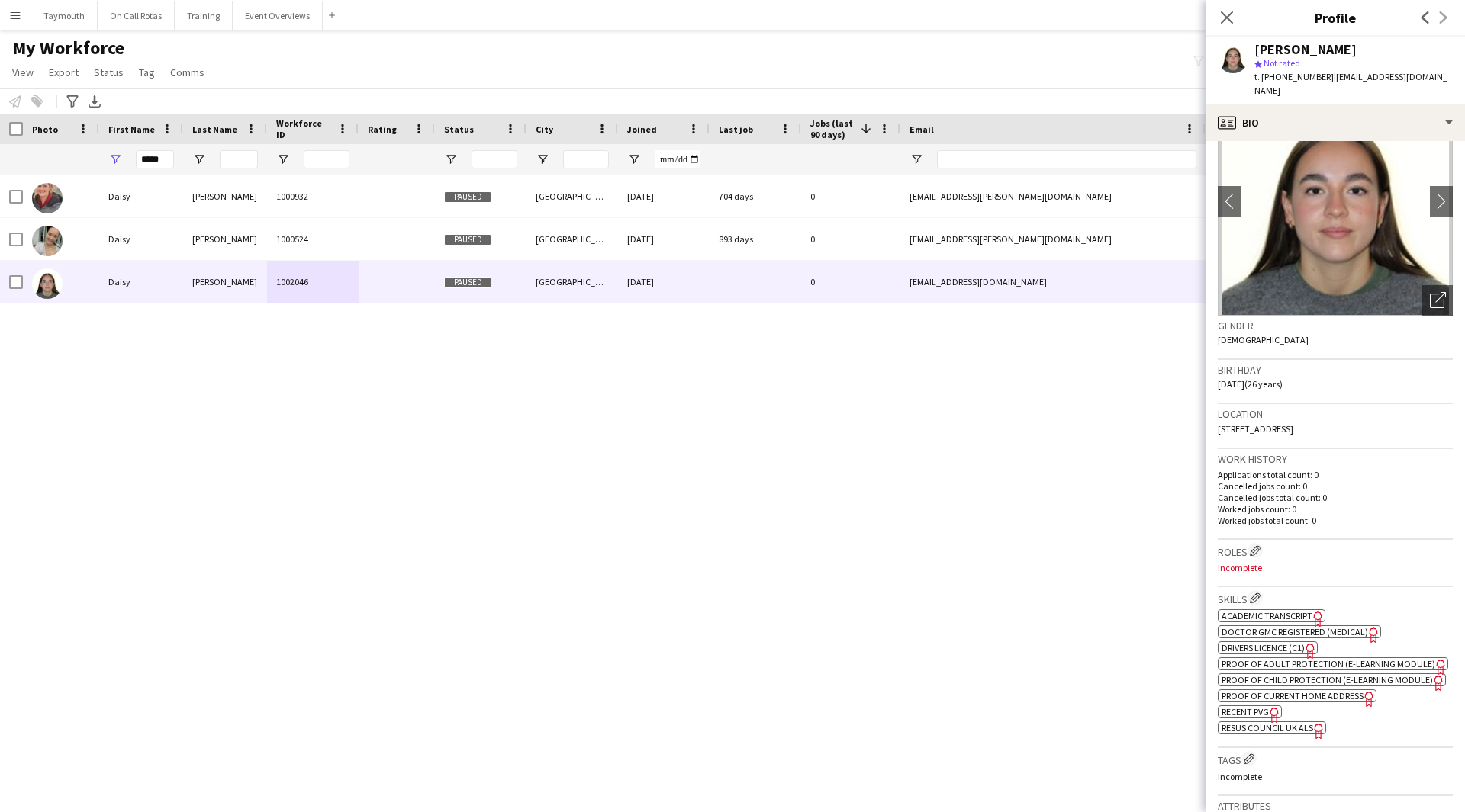
scroll to position [152, 0]
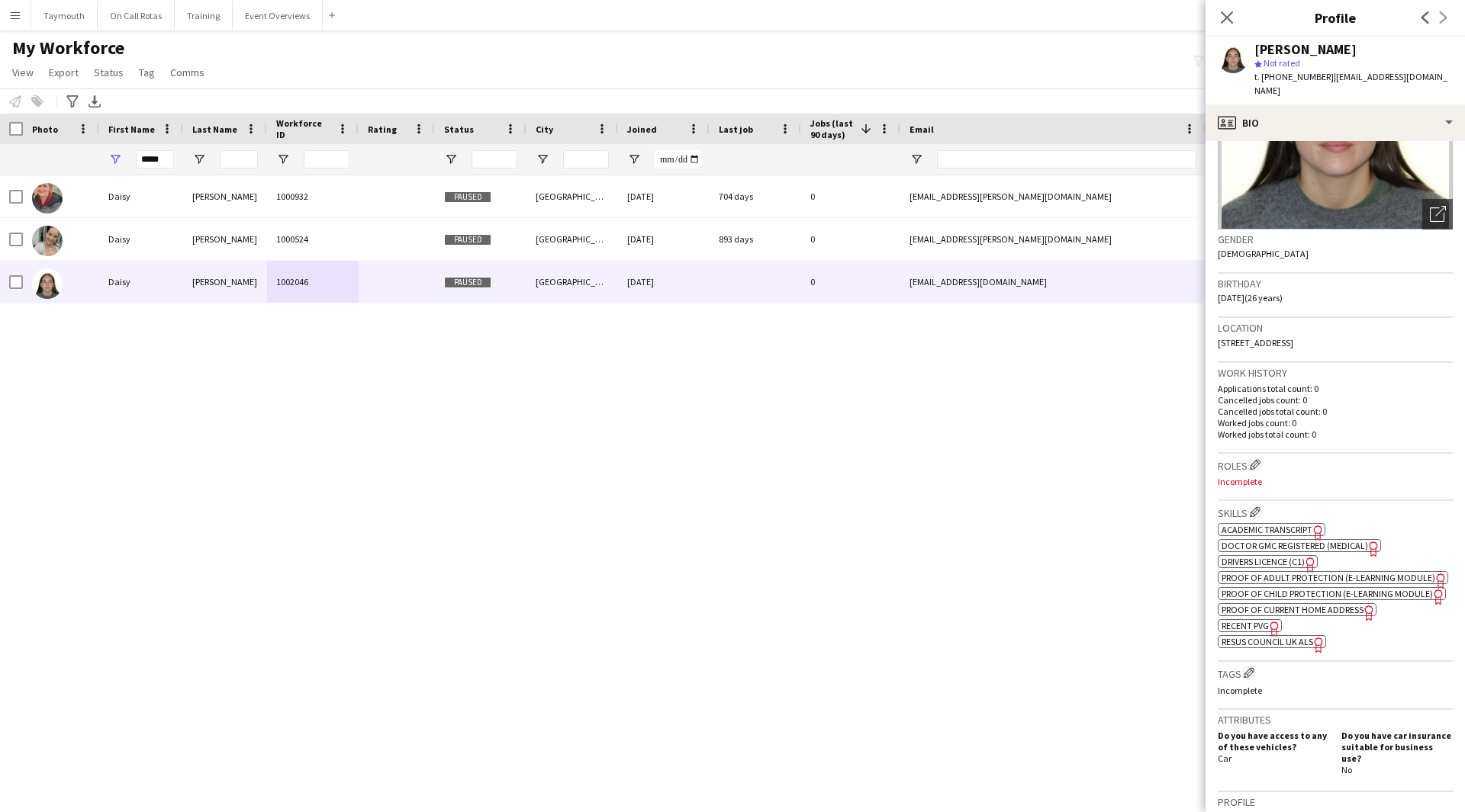
drag, startPoint x: 1234, startPoint y: 17, endPoint x: 381, endPoint y: 165, distance: 865.7
click at [1233, 17] on icon "Close pop-in" at bounding box center [1227, 17] width 12 height 12
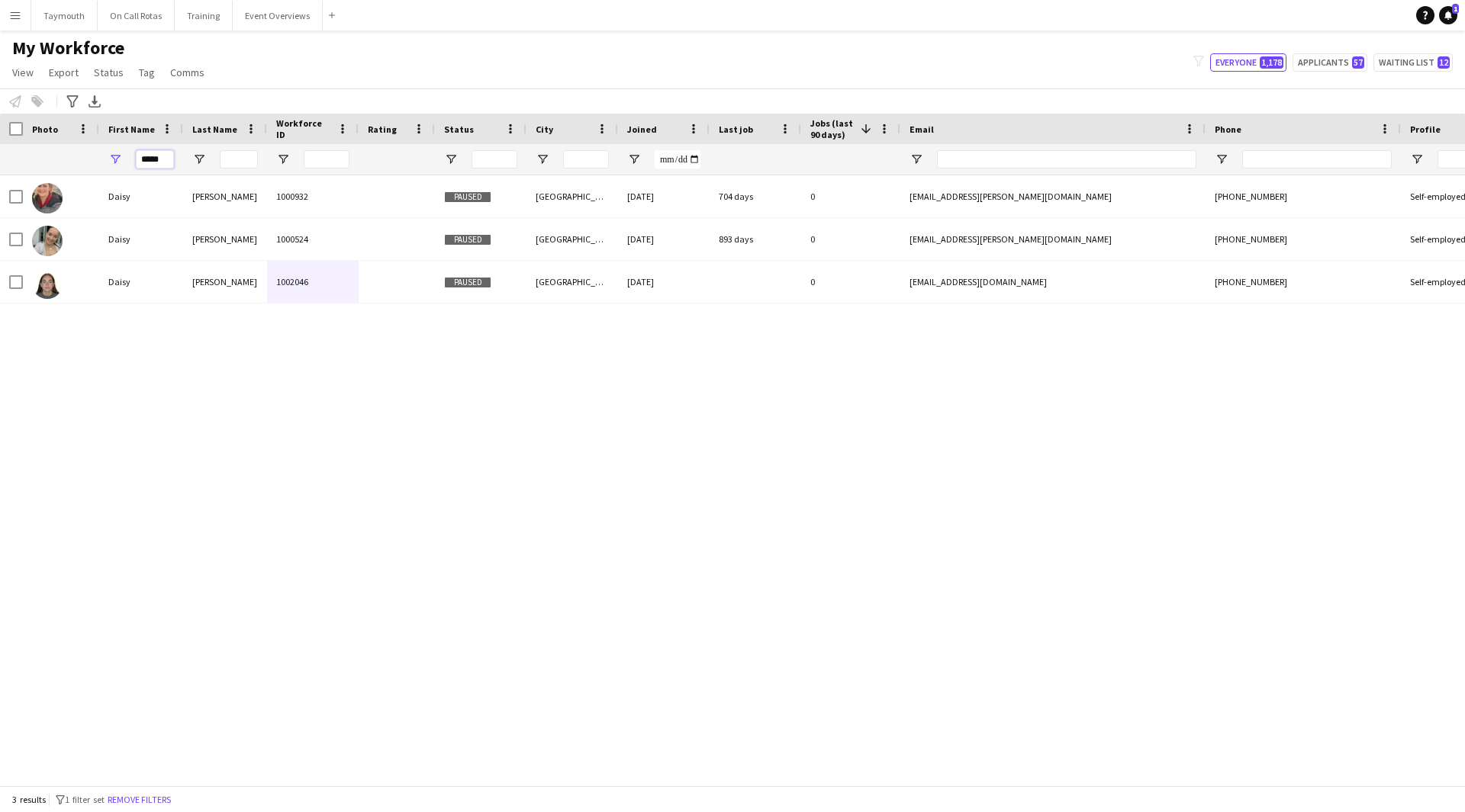
drag, startPoint x: 163, startPoint y: 165, endPoint x: -15, endPoint y: 167, distance: 178.0
click at [0, 167] on html "Menu Boards Boards Boards All jobs Status Workforce Workforce My Workforce Recr…" at bounding box center [732, 406] width 1465 height 812
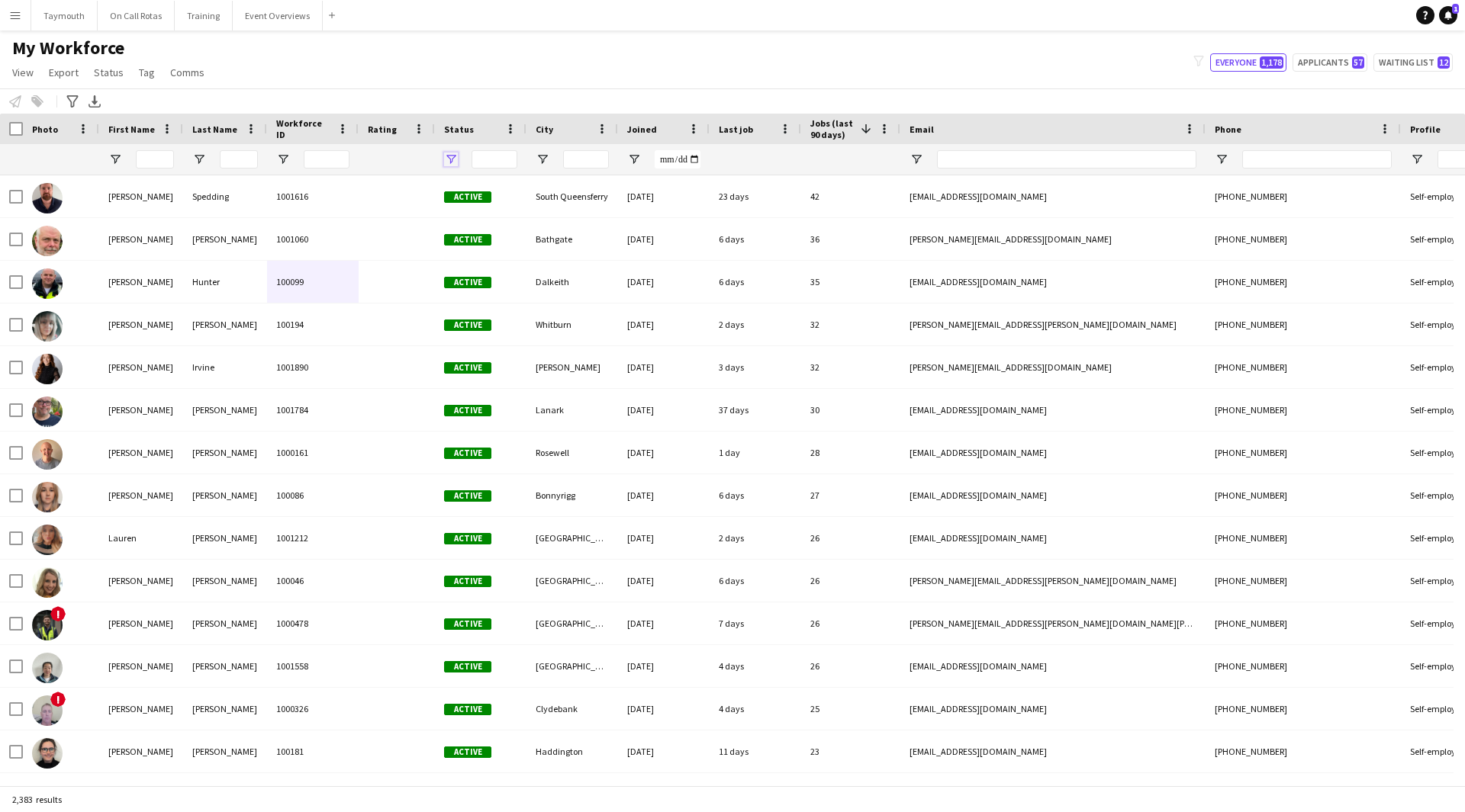
click at [453, 155] on span "Open Filter Menu" at bounding box center [451, 159] width 14 height 14
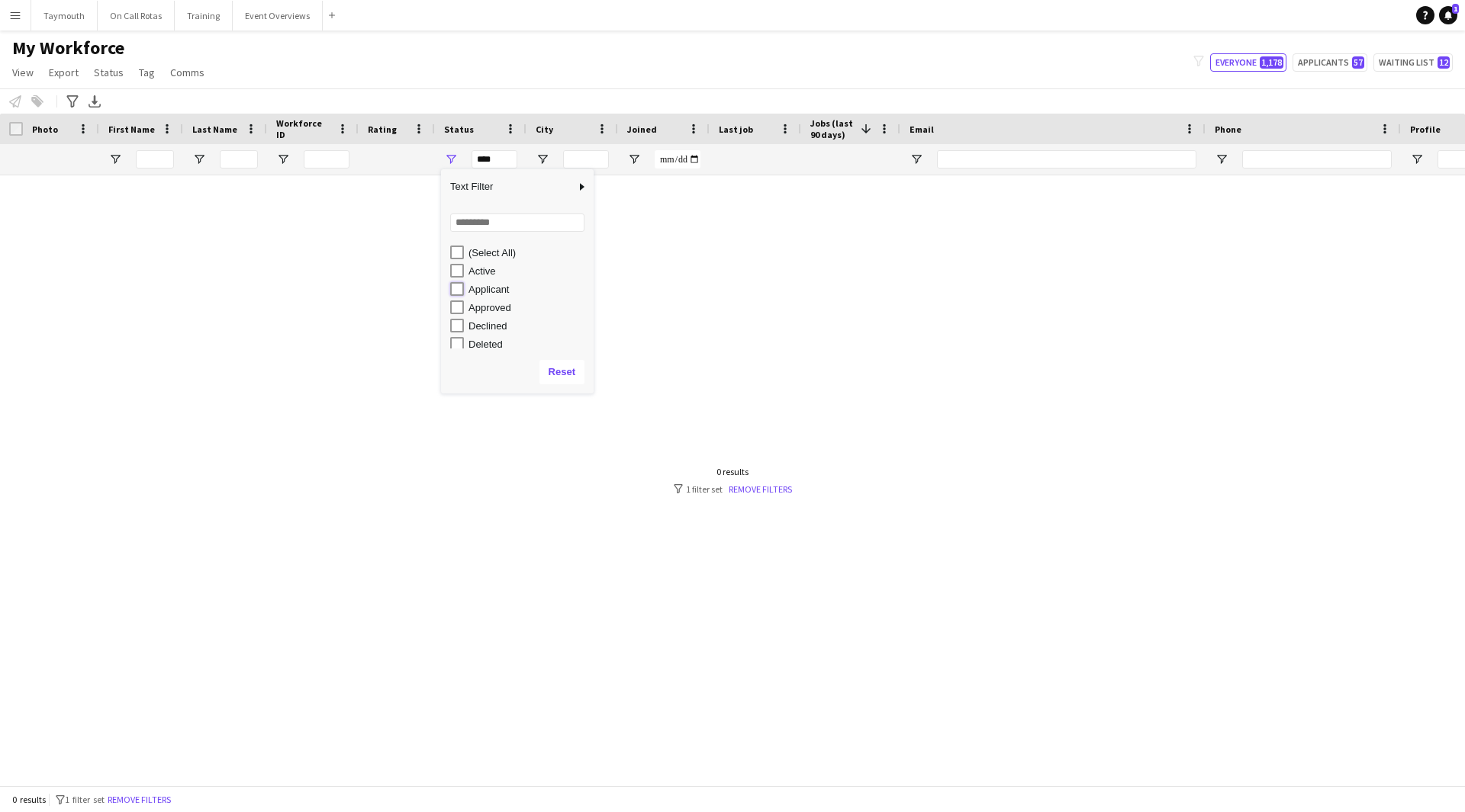
type input "**********"
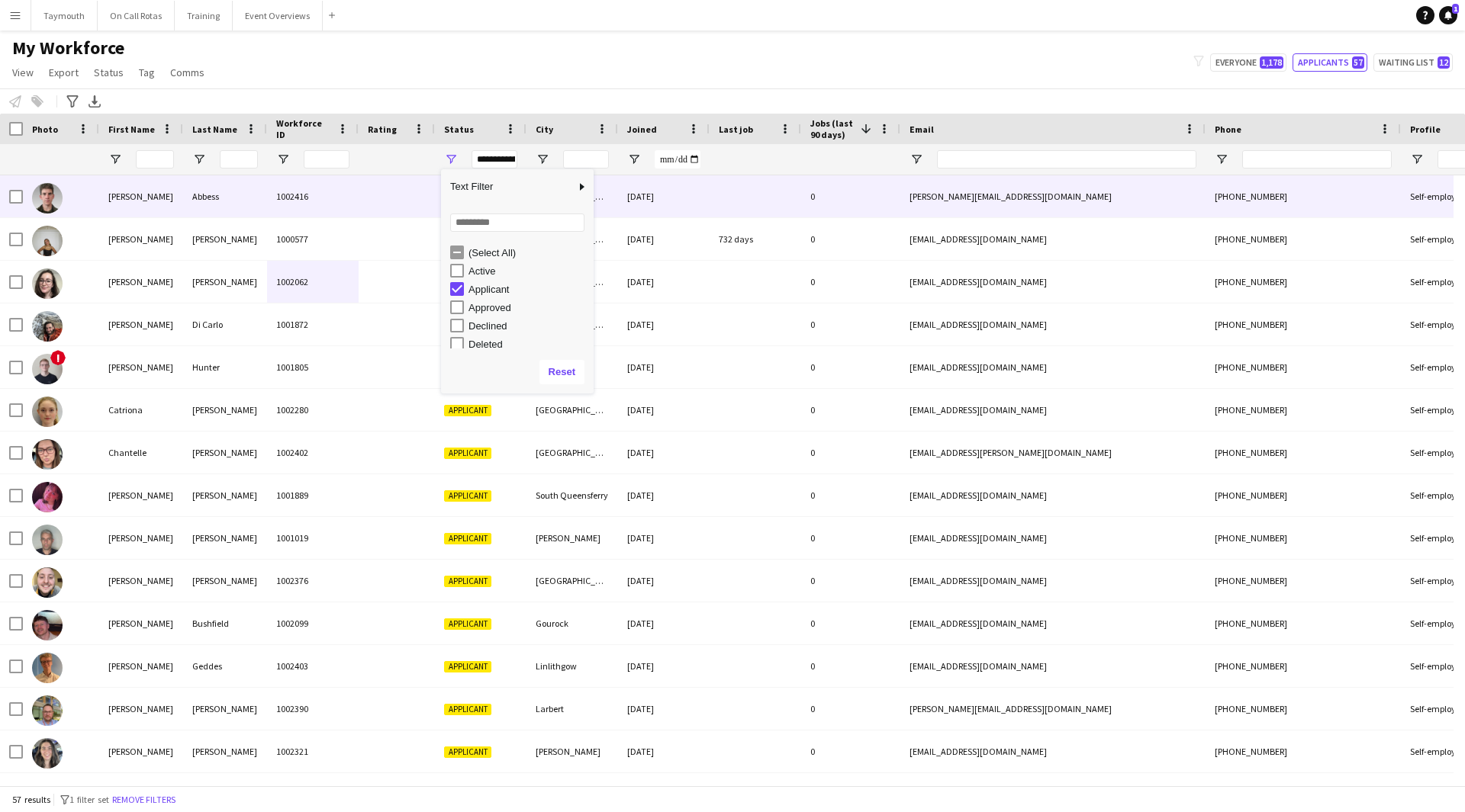
click at [225, 205] on div "Abbess" at bounding box center [225, 196] width 84 height 42
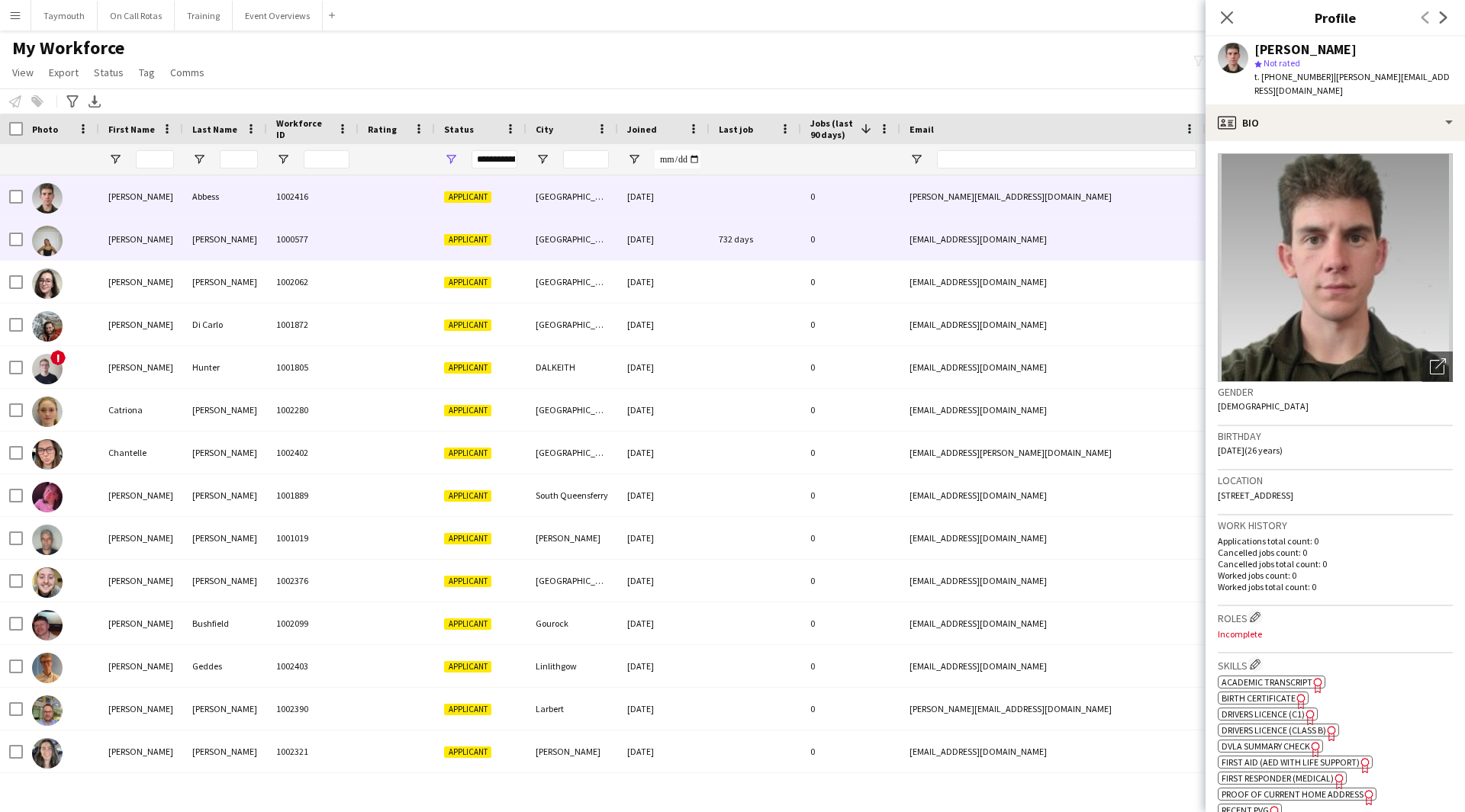
click at [306, 238] on div "1000577" at bounding box center [312, 239] width 91 height 42
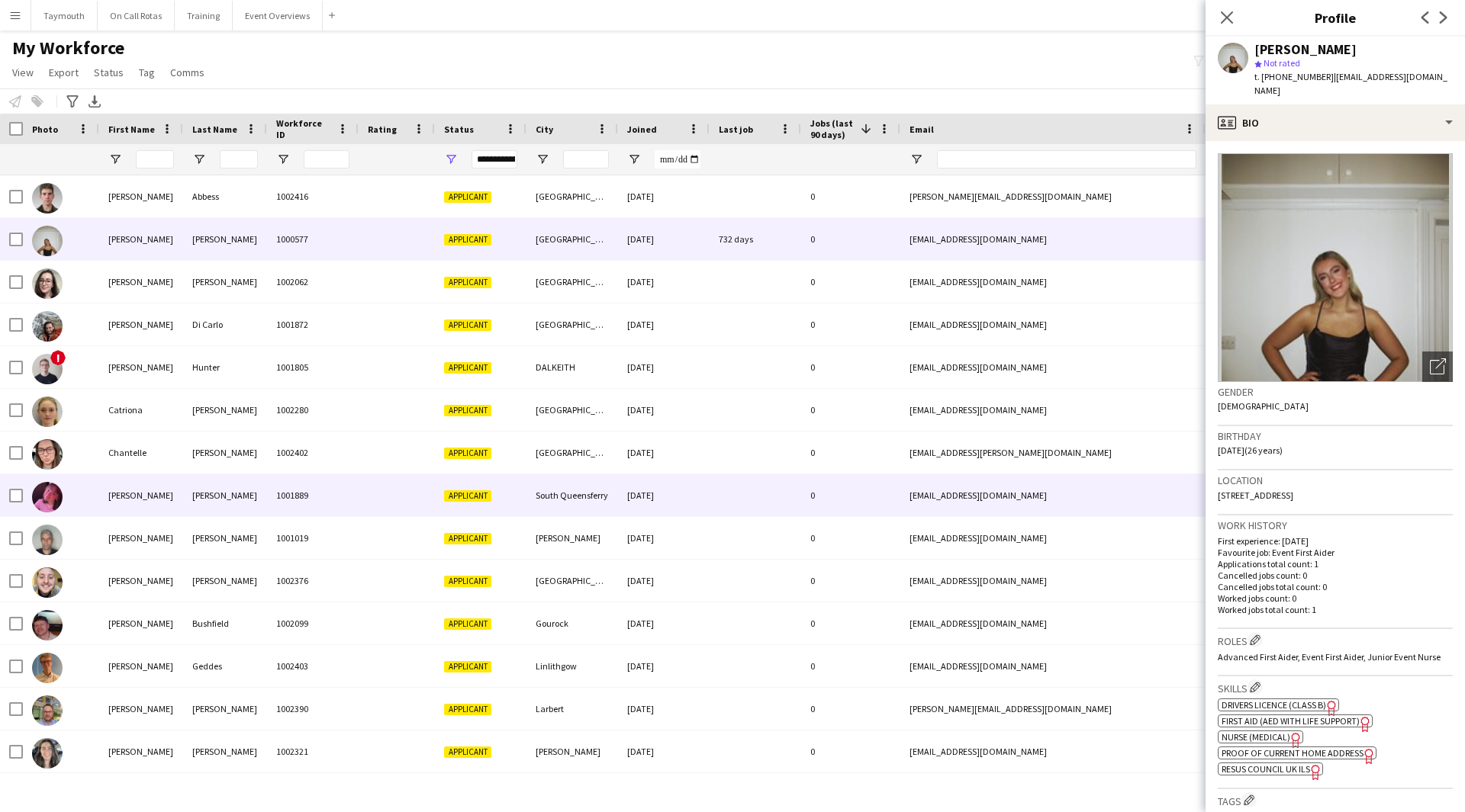
click at [275, 488] on div "1001889" at bounding box center [312, 495] width 91 height 42
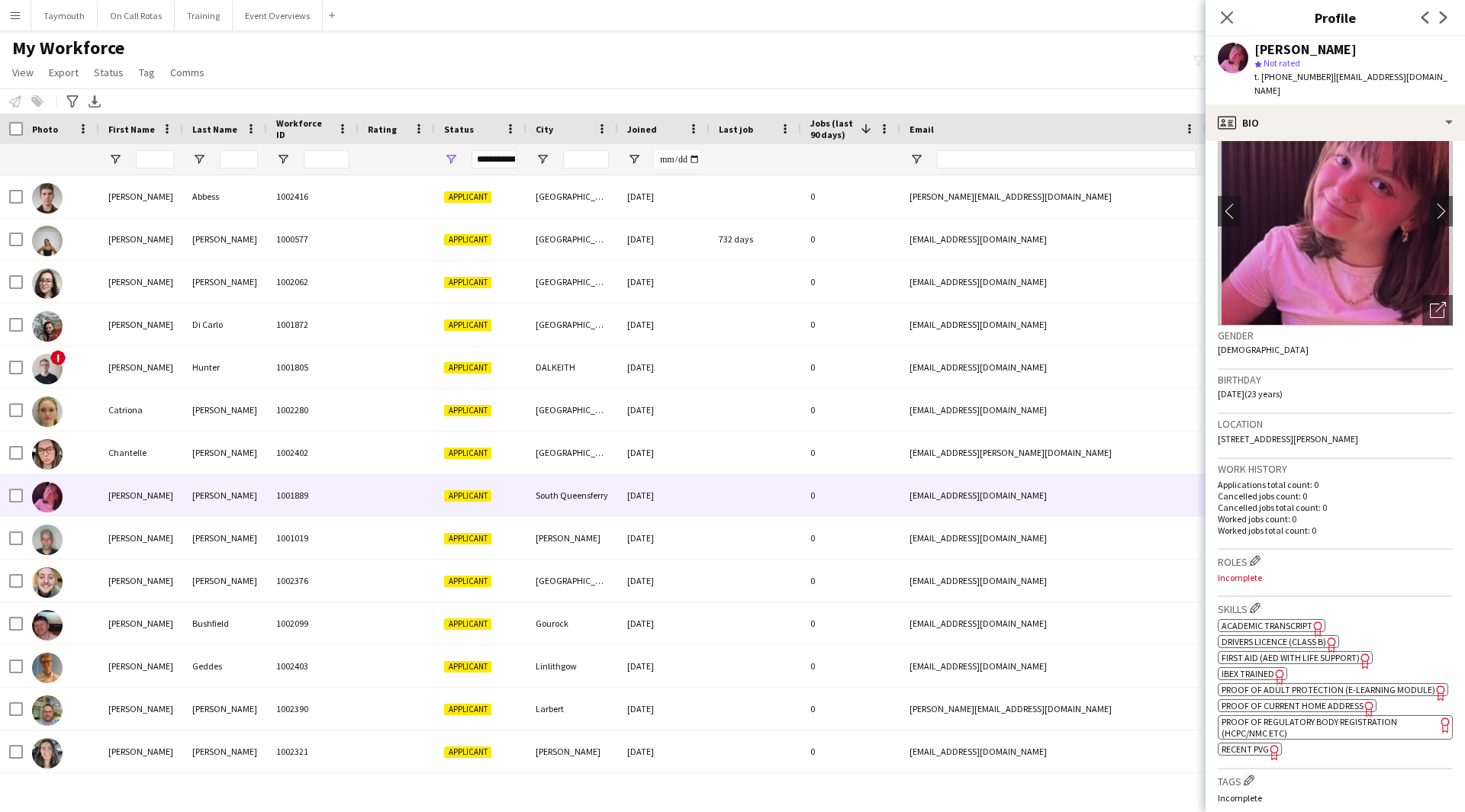
scroll to position [77, 0]
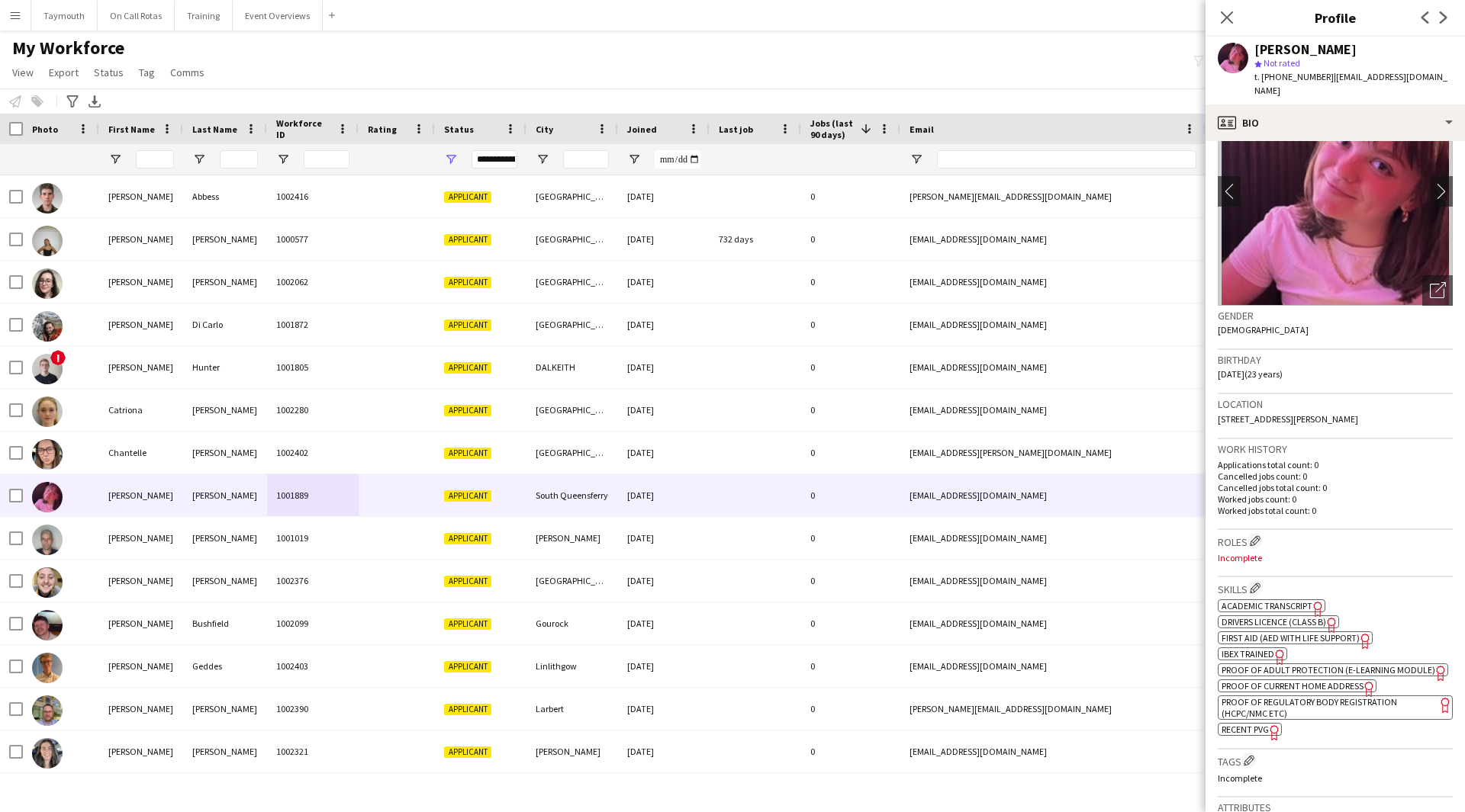
drag, startPoint x: 1442, startPoint y: 78, endPoint x: 1327, endPoint y: 77, distance: 115.0
click at [1327, 77] on div "Chloe Miller star Not rated t. +447492056975 | chloemiller1809@gmail.com" at bounding box center [1335, 71] width 260 height 68
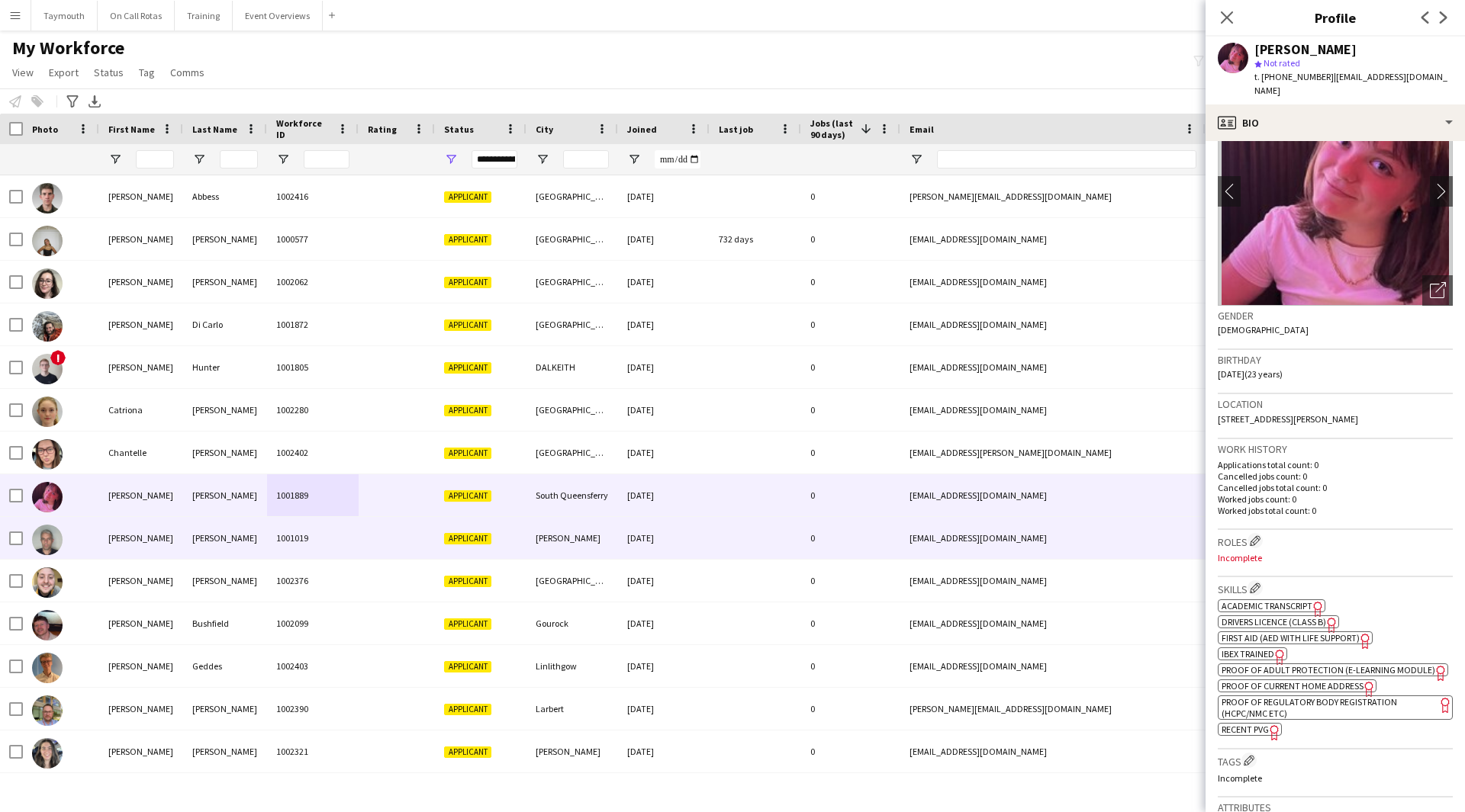
click at [403, 532] on div at bounding box center [397, 538] width 77 height 42
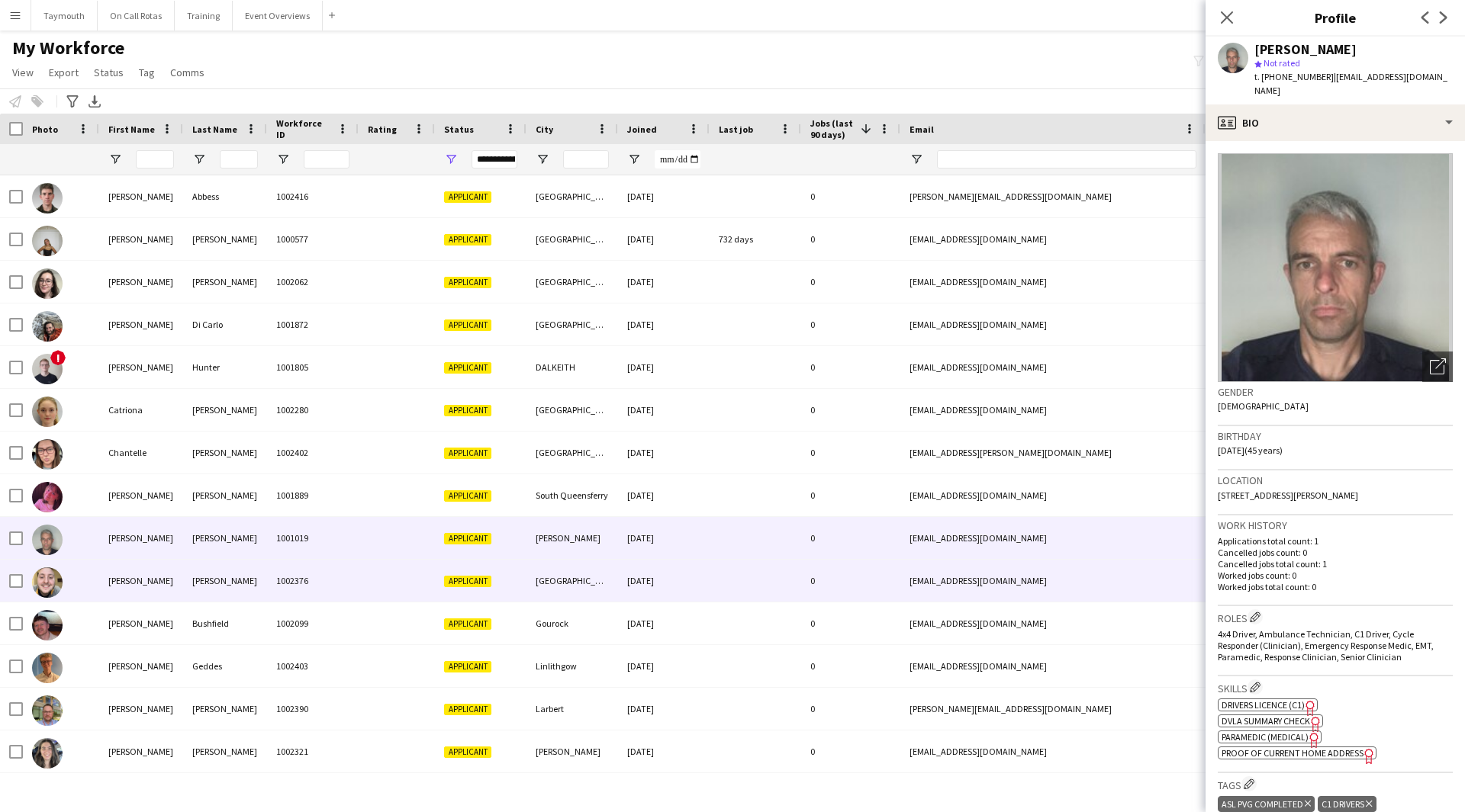
click at [305, 581] on div "1002376" at bounding box center [312, 581] width 91 height 42
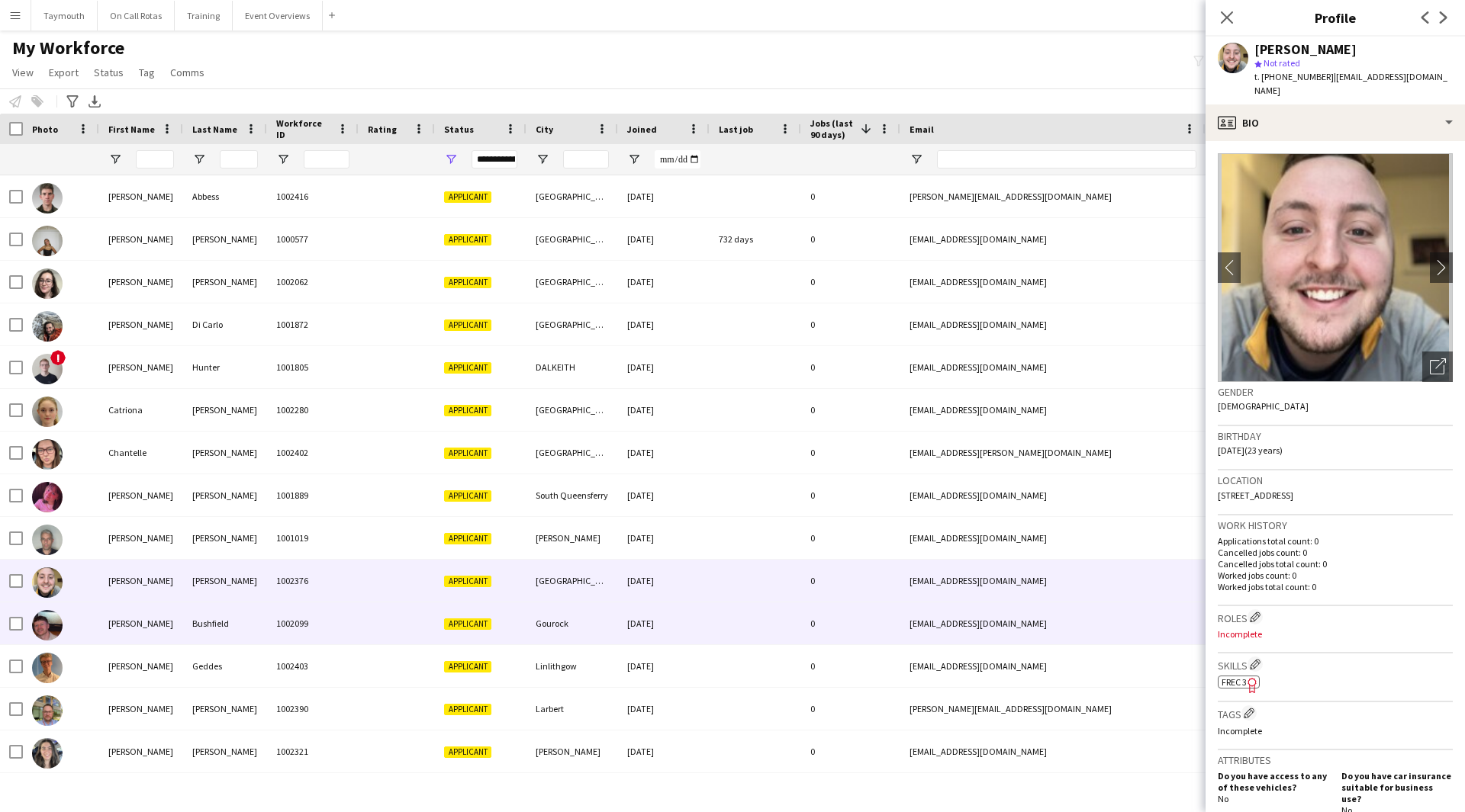
click at [232, 617] on div "Bushfield" at bounding box center [225, 624] width 84 height 42
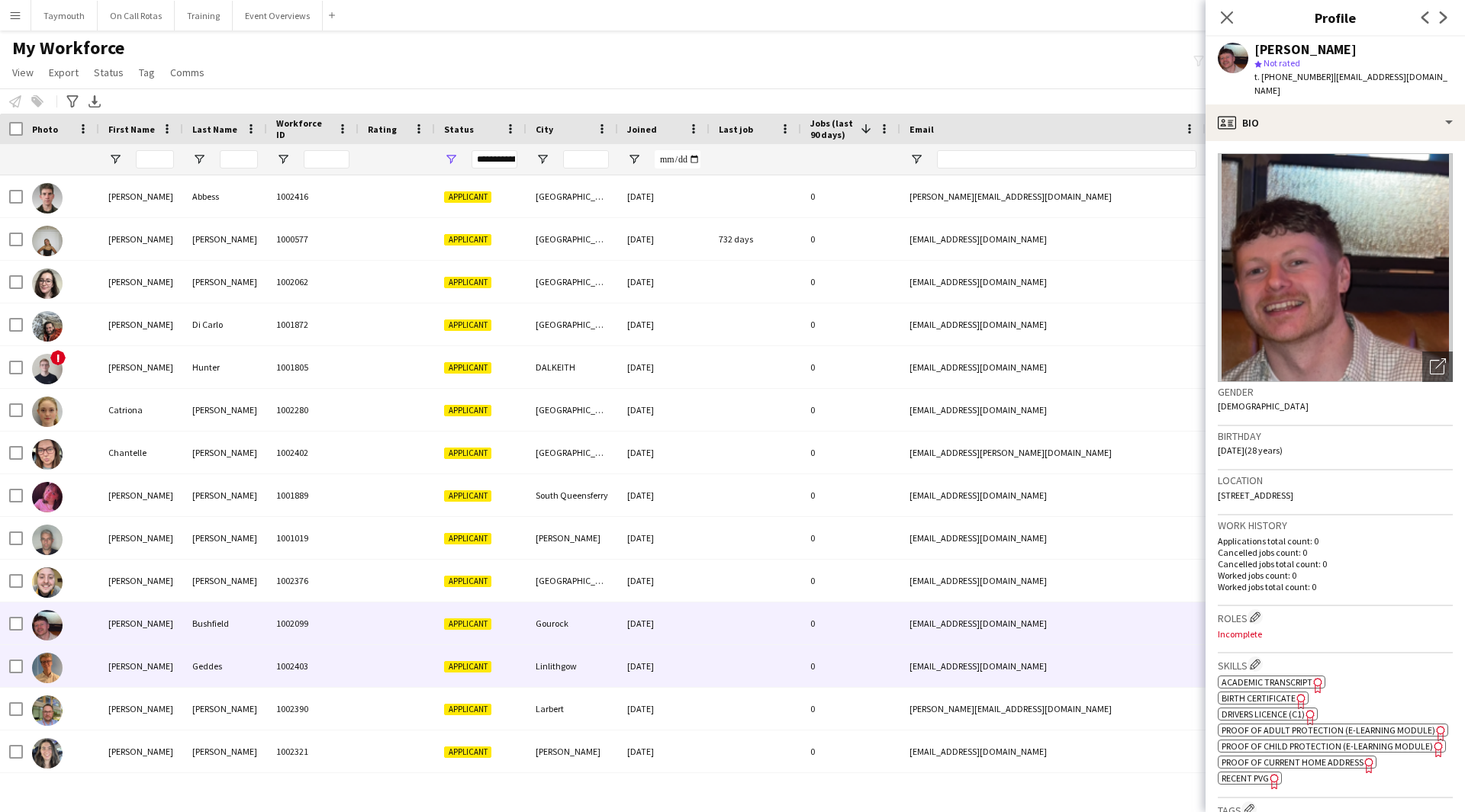
click at [183, 675] on div "Geddes" at bounding box center [225, 666] width 84 height 42
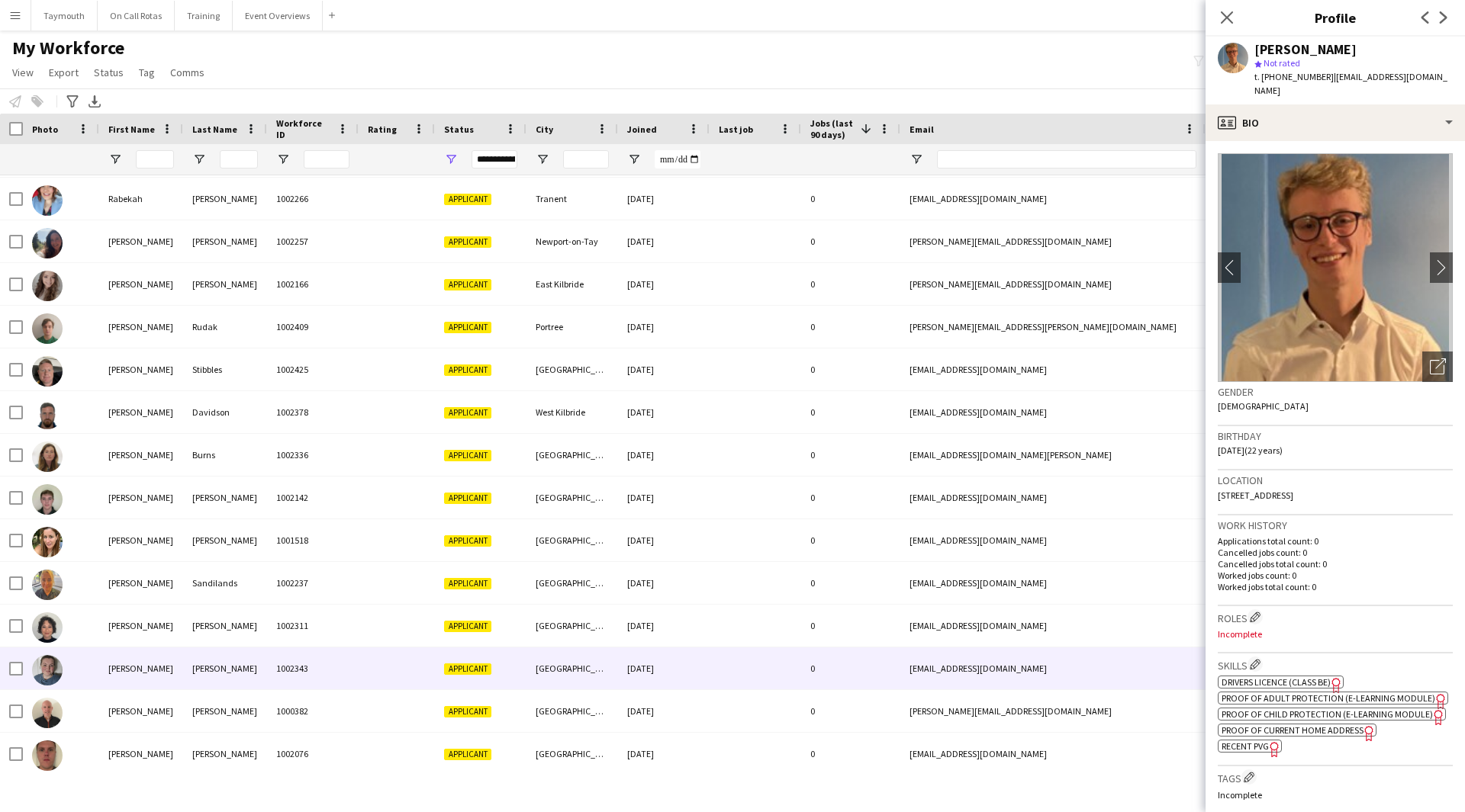
scroll to position [1836, 0]
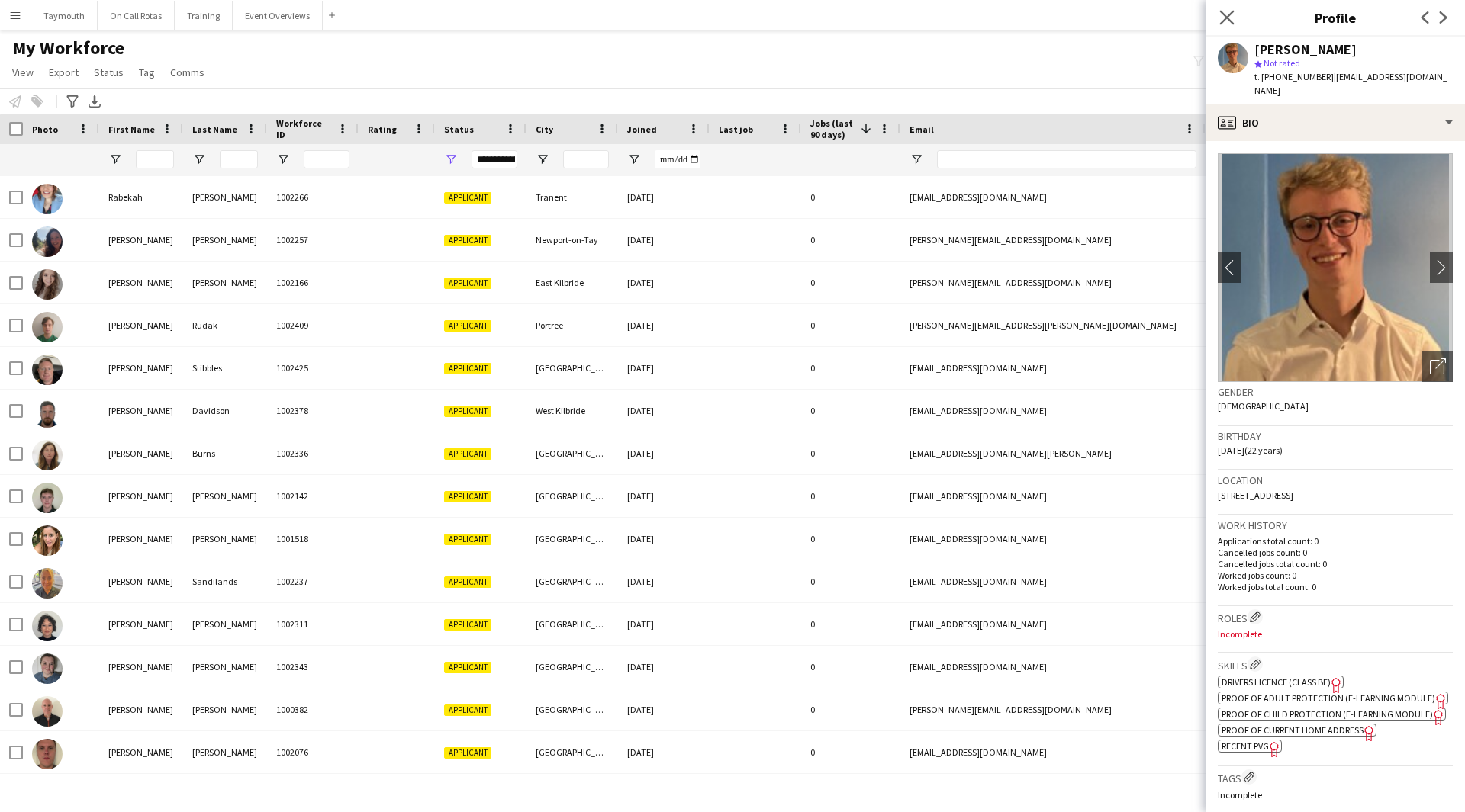
click at [1228, 9] on app-icon "Close pop-in" at bounding box center [1228, 18] width 22 height 22
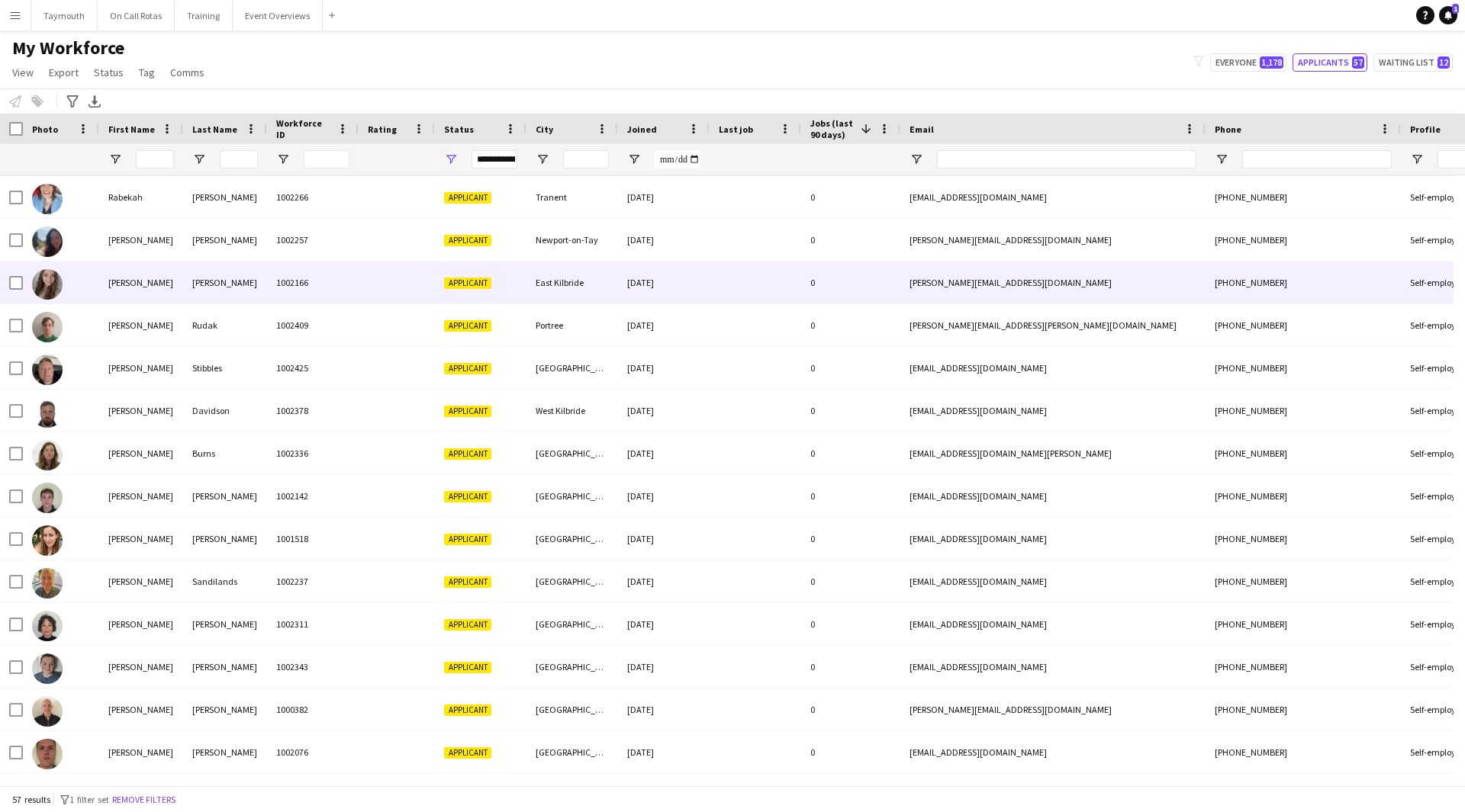
scroll to position [1437, 0]
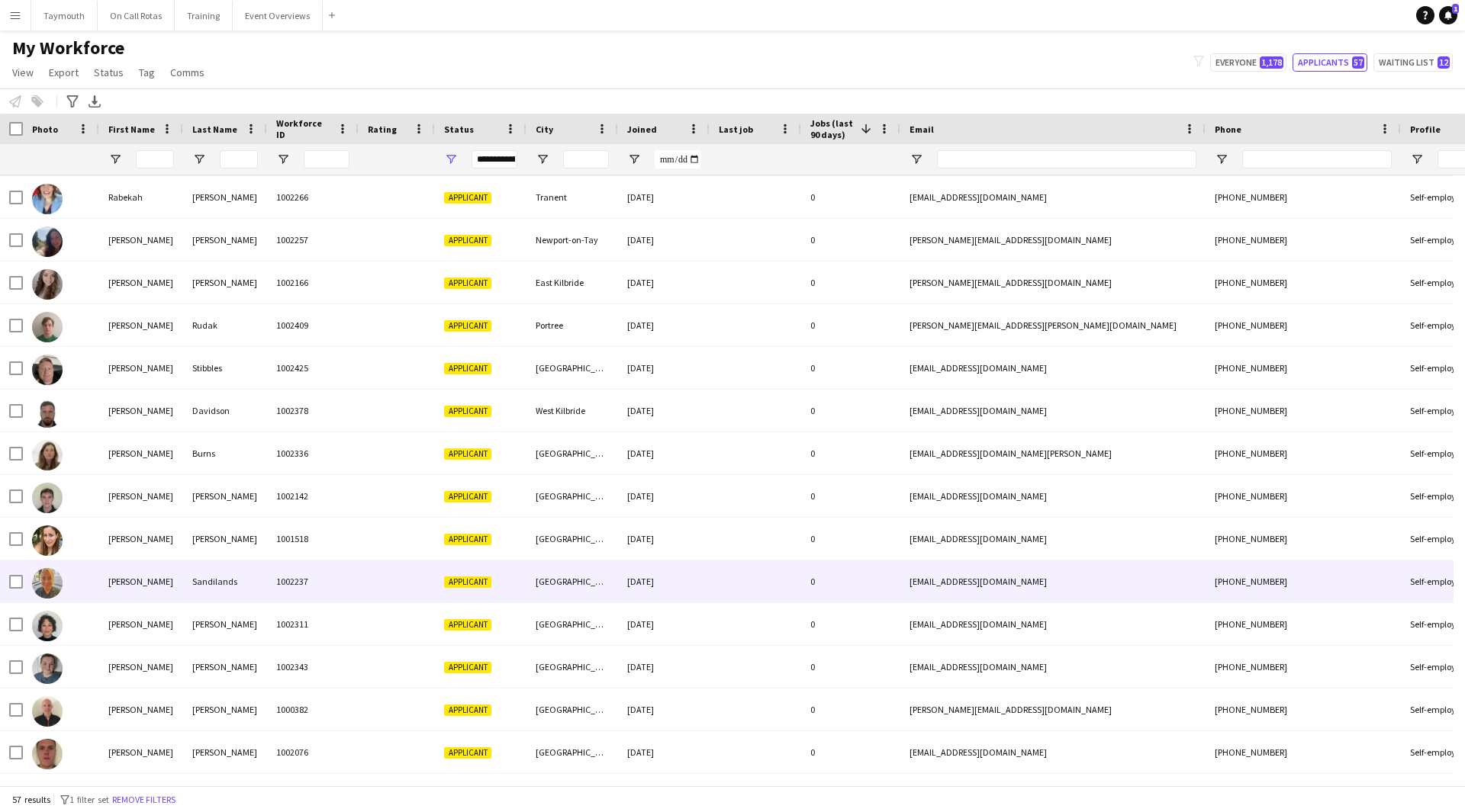
click at [199, 596] on div "Sandilands" at bounding box center [225, 581] width 84 height 42
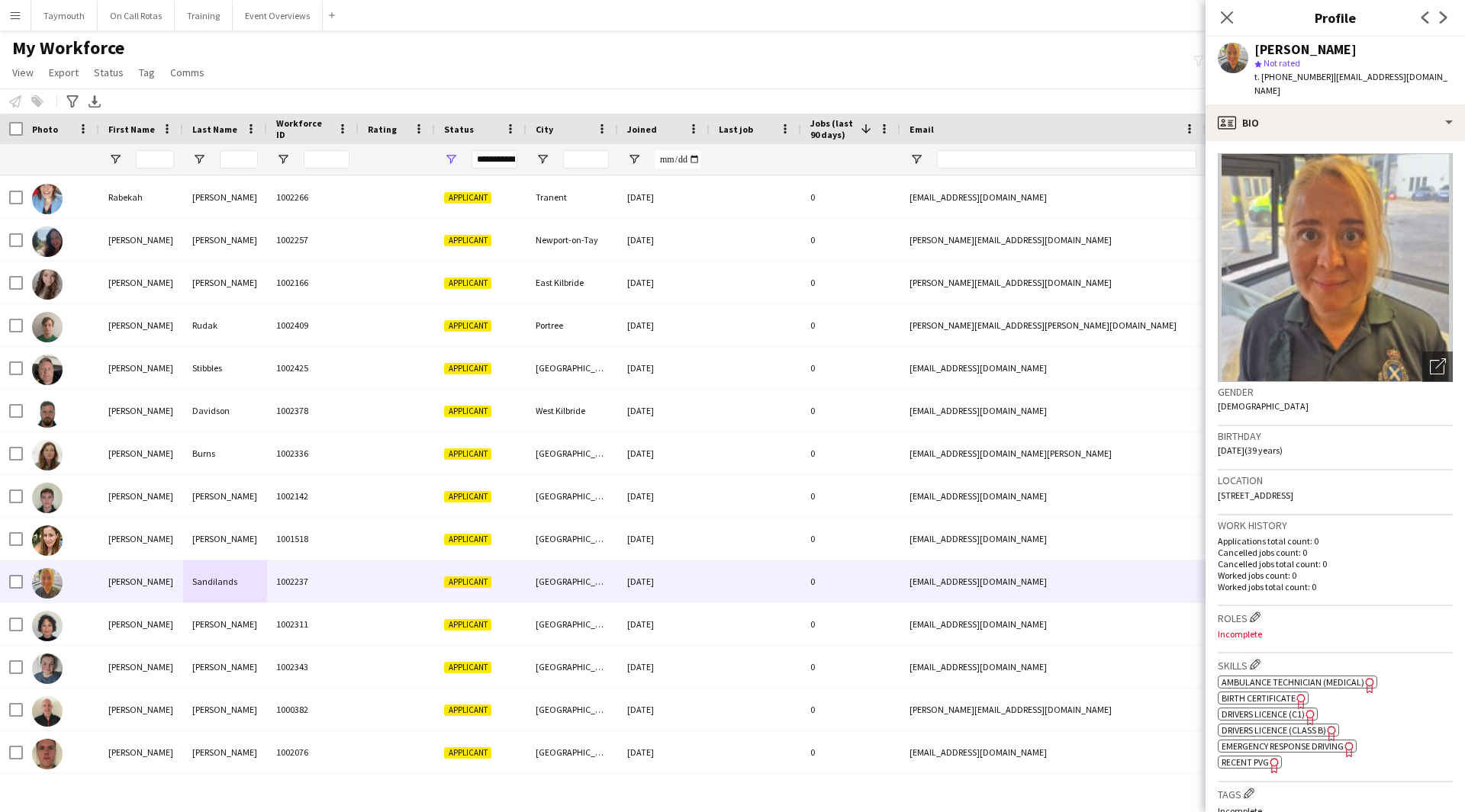
click at [1317, 677] on span "Ambulance Technician (Medical)" at bounding box center [1293, 682] width 143 height 11
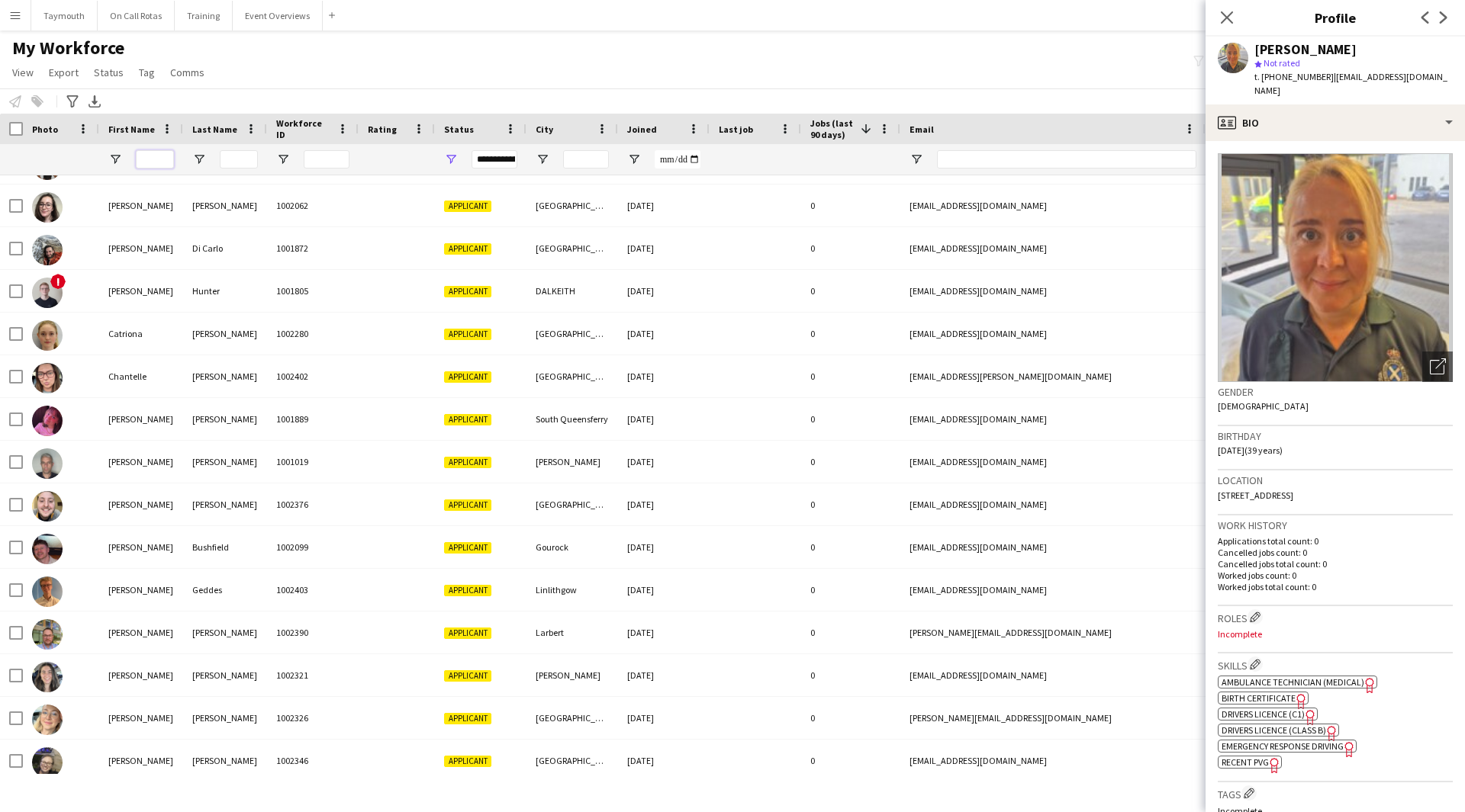
click at [141, 158] on input "First Name Filter Input" at bounding box center [155, 159] width 38 height 18
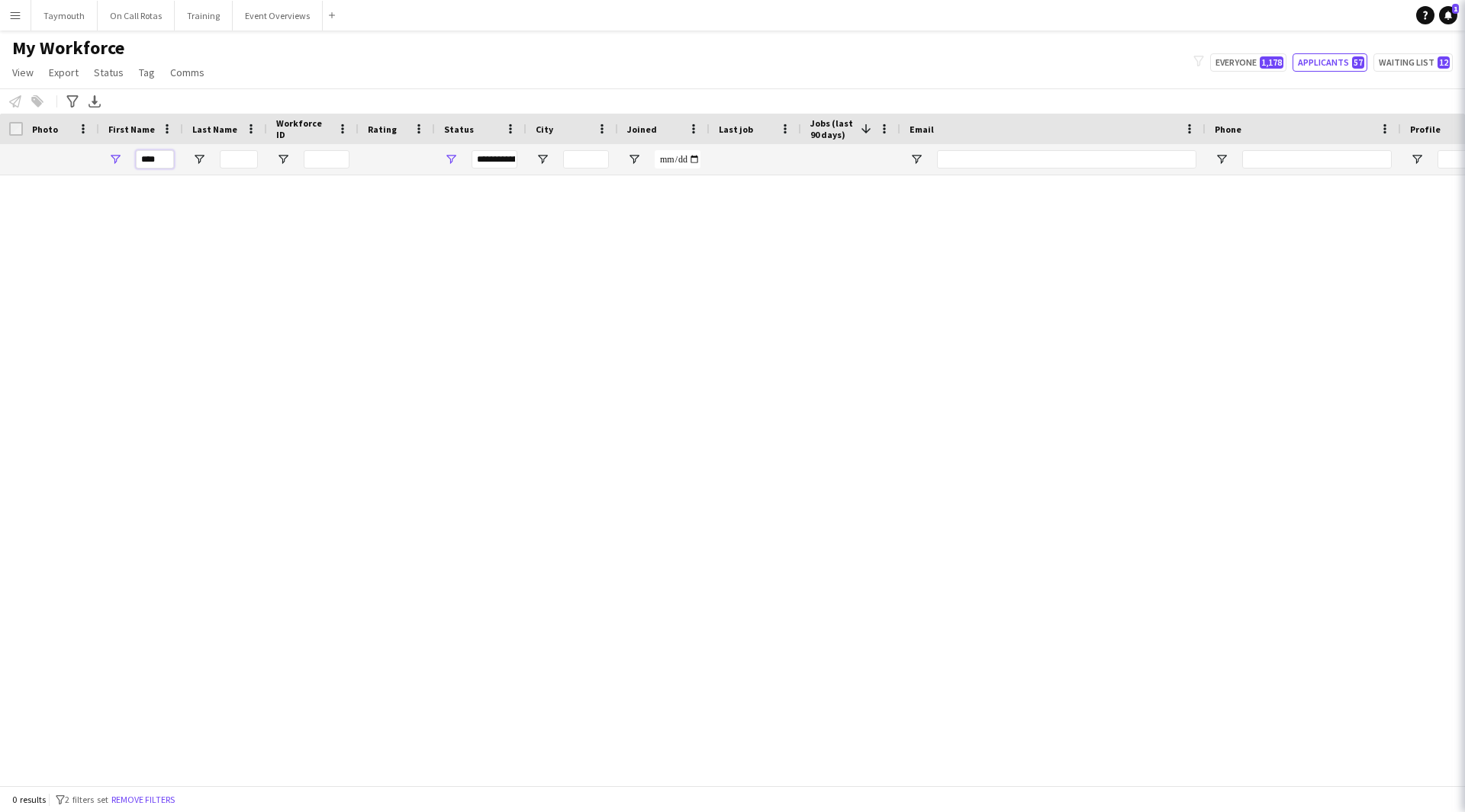
scroll to position [0, 0]
type input "****"
click at [446, 156] on span "Open Filter Menu" at bounding box center [451, 159] width 14 height 14
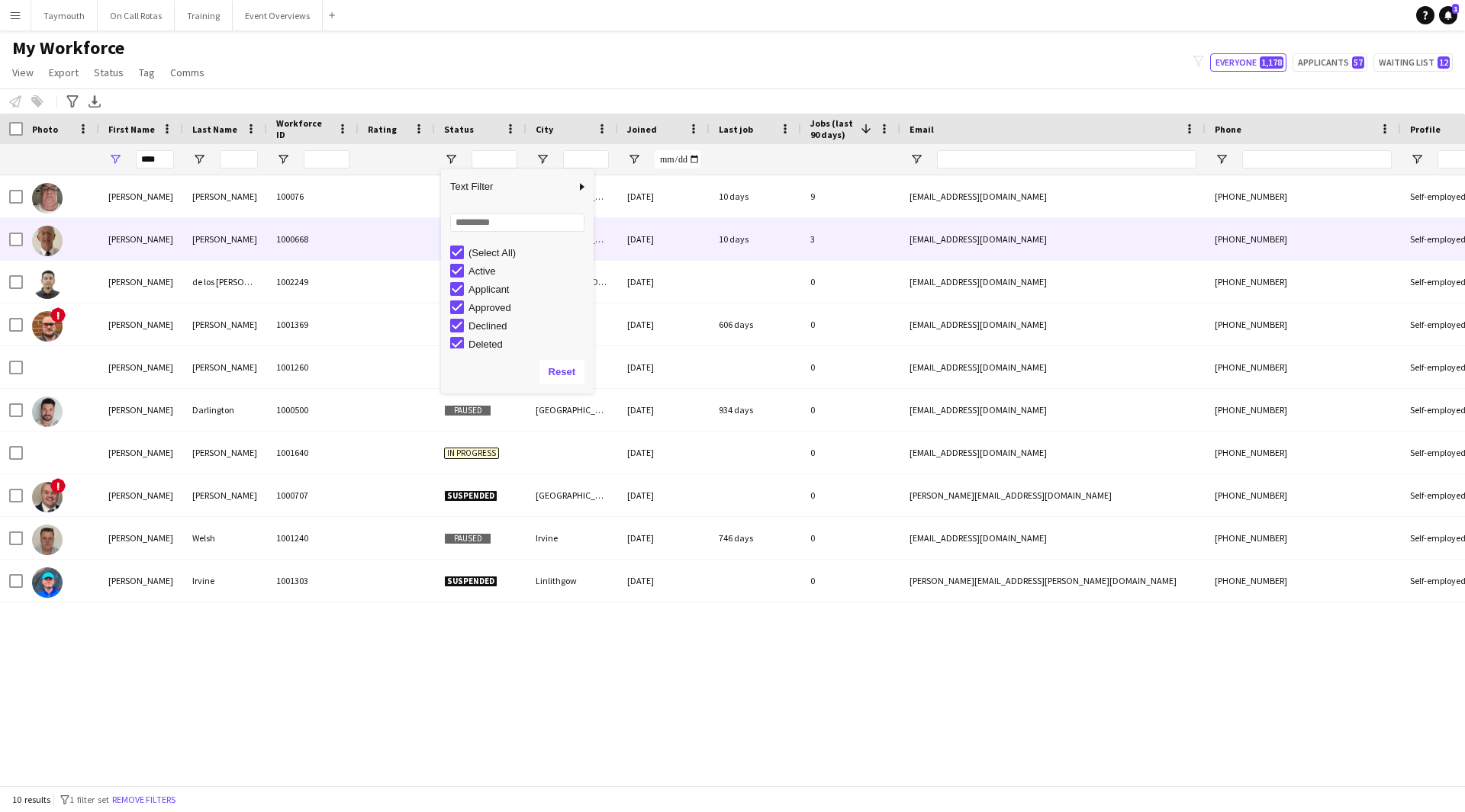
click at [251, 248] on div "Fairweather" at bounding box center [225, 239] width 84 height 42
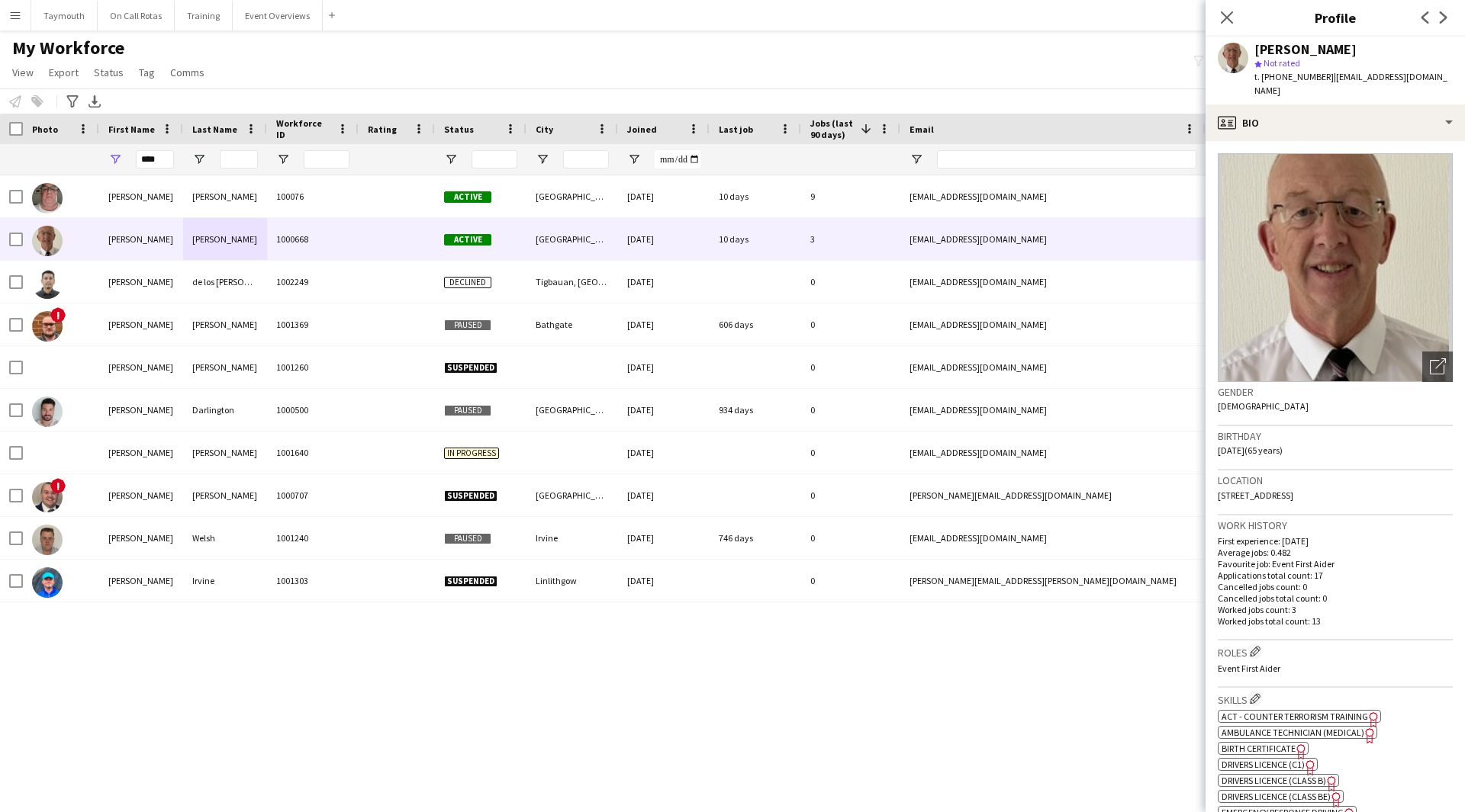
drag, startPoint x: 1435, startPoint y: 77, endPoint x: 1325, endPoint y: 83, distance: 110.2
click at [1325, 83] on app-profile-header "John Fairweather star Not rated t. +447920271647 | jfairweather5@icloud.com" at bounding box center [1335, 71] width 260 height 68
copy span "jfairweather5@icloud.com"
